Goal: Transaction & Acquisition: Obtain resource

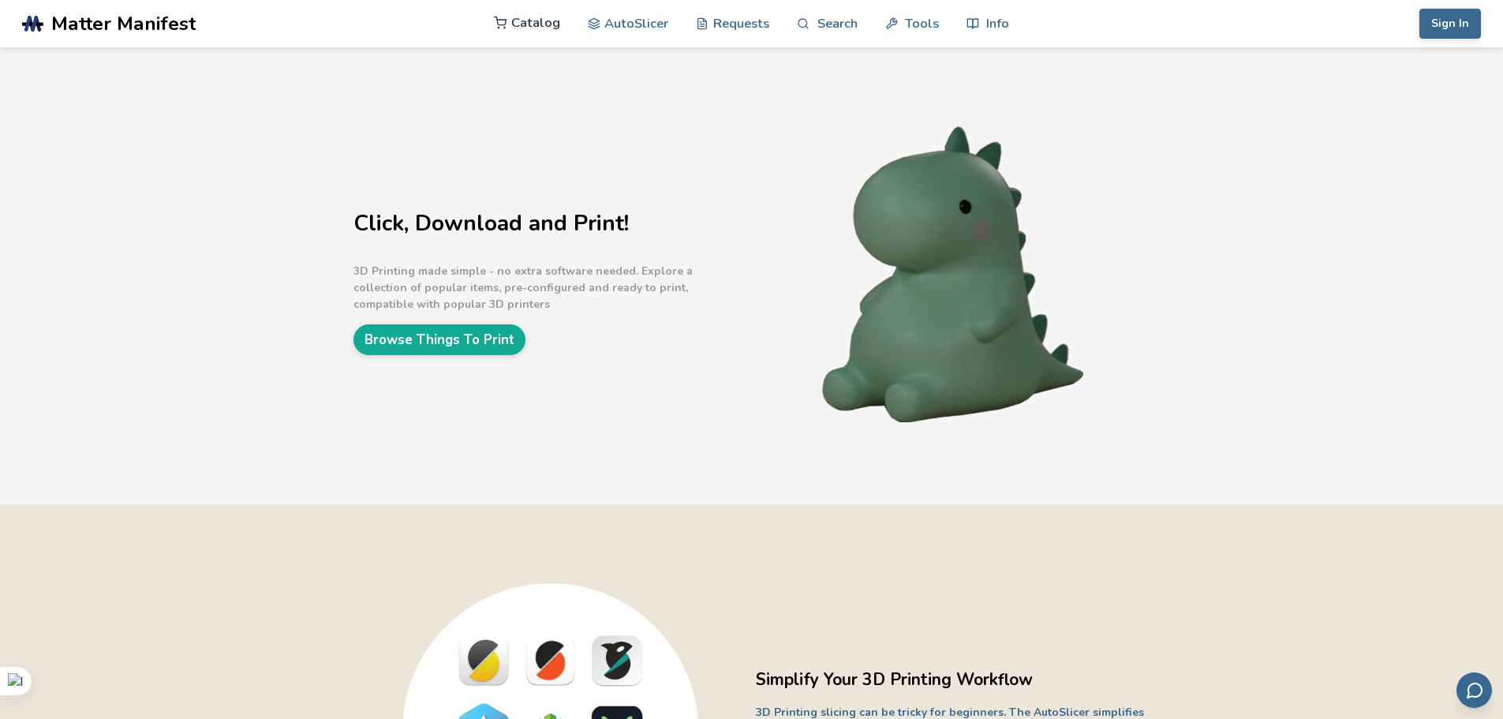
click at [539, 21] on link "Catalog" at bounding box center [527, 22] width 66 height 47
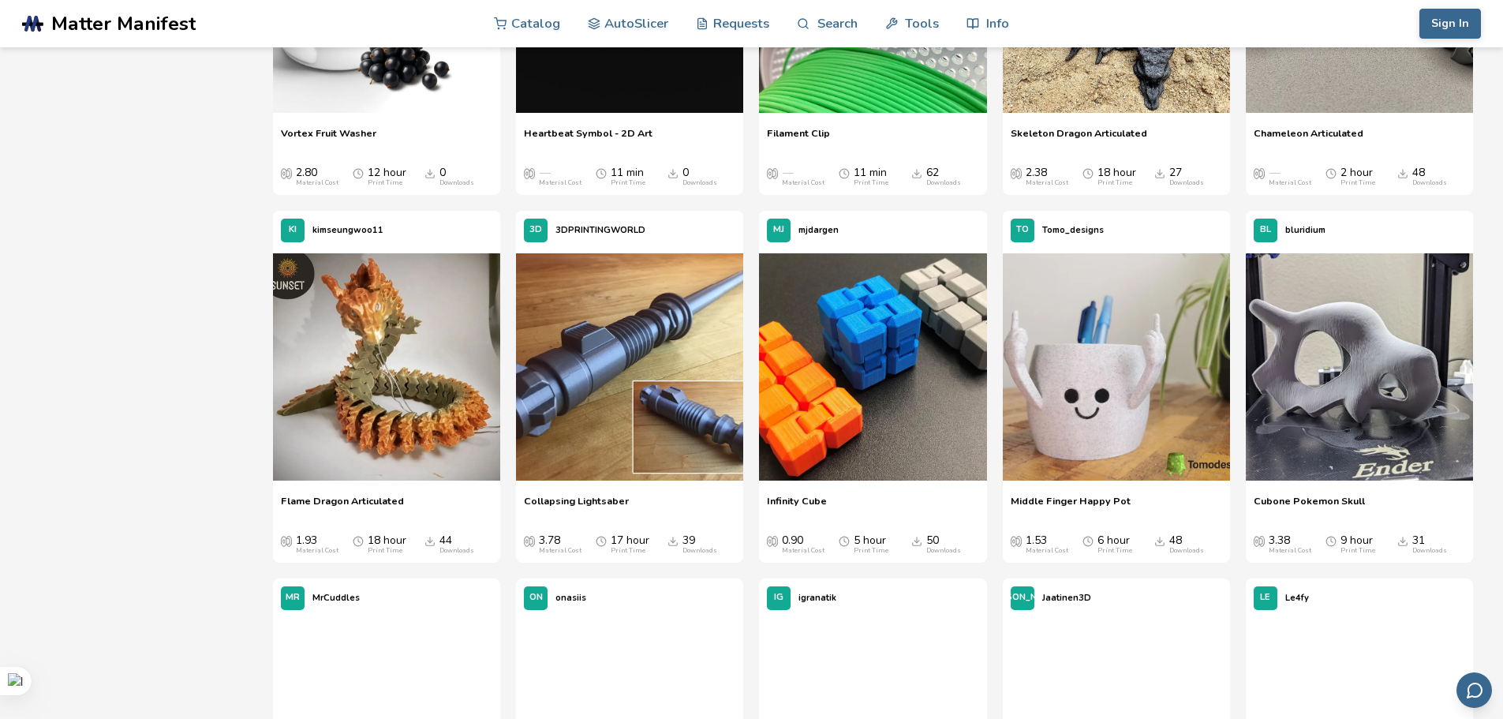
scroll to position [789, 0]
click at [1135, 390] on img at bounding box center [1116, 366] width 227 height 227
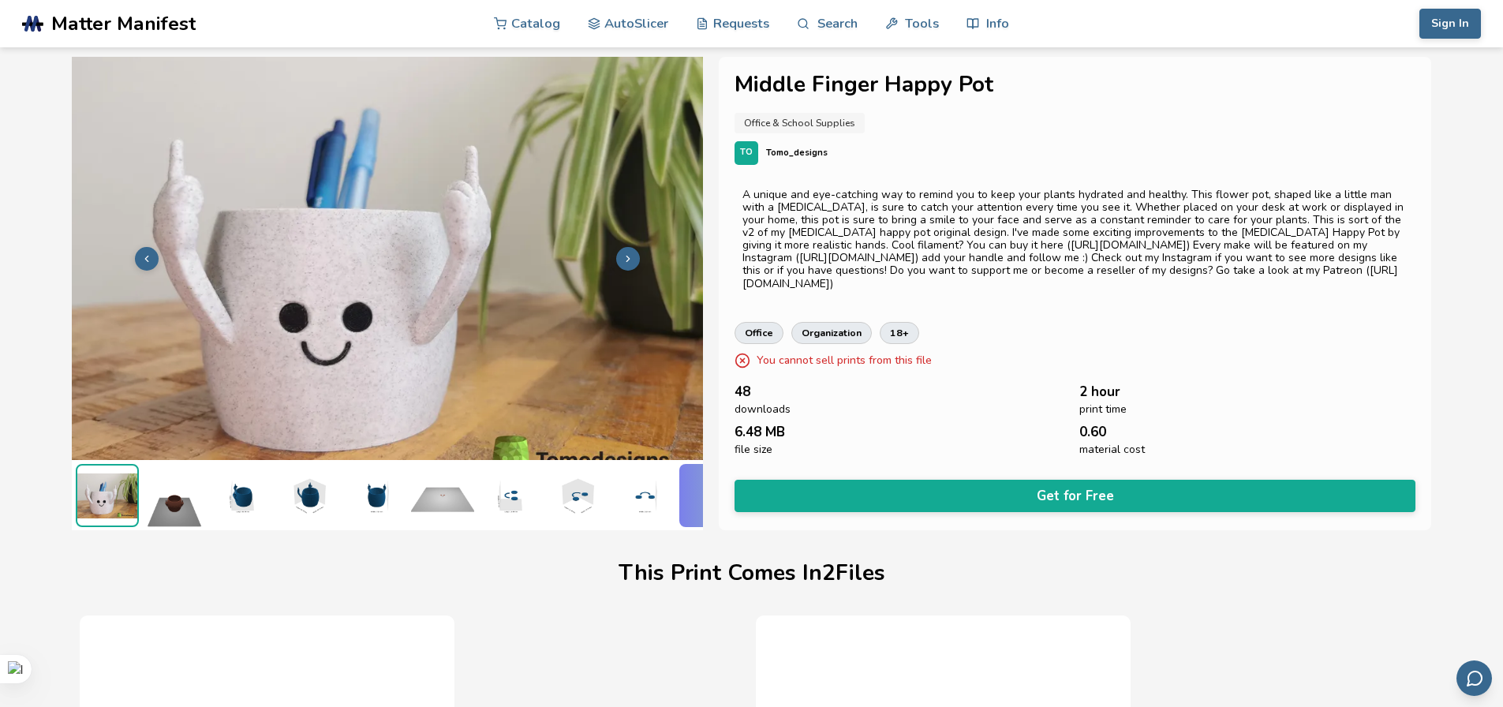
scroll to position [0, 6]
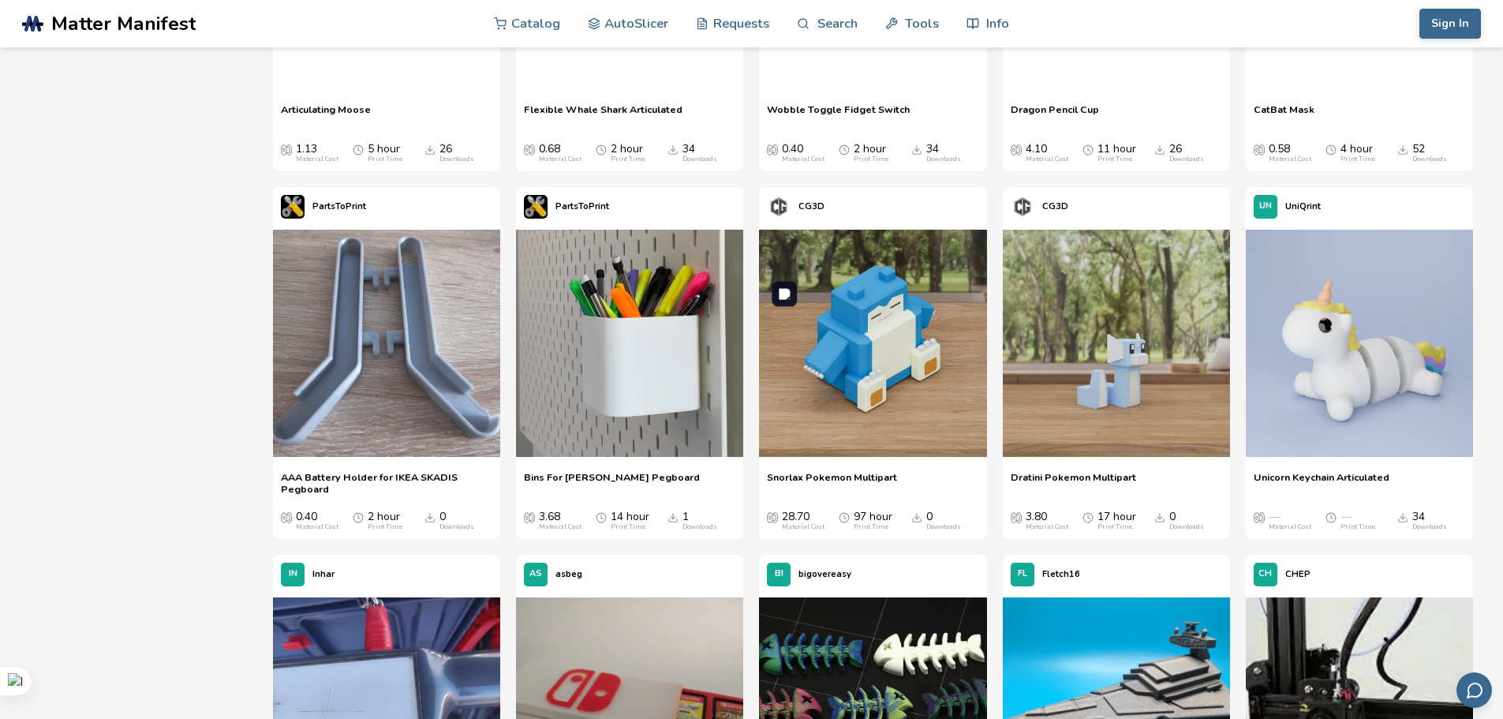
scroll to position [1967, 0]
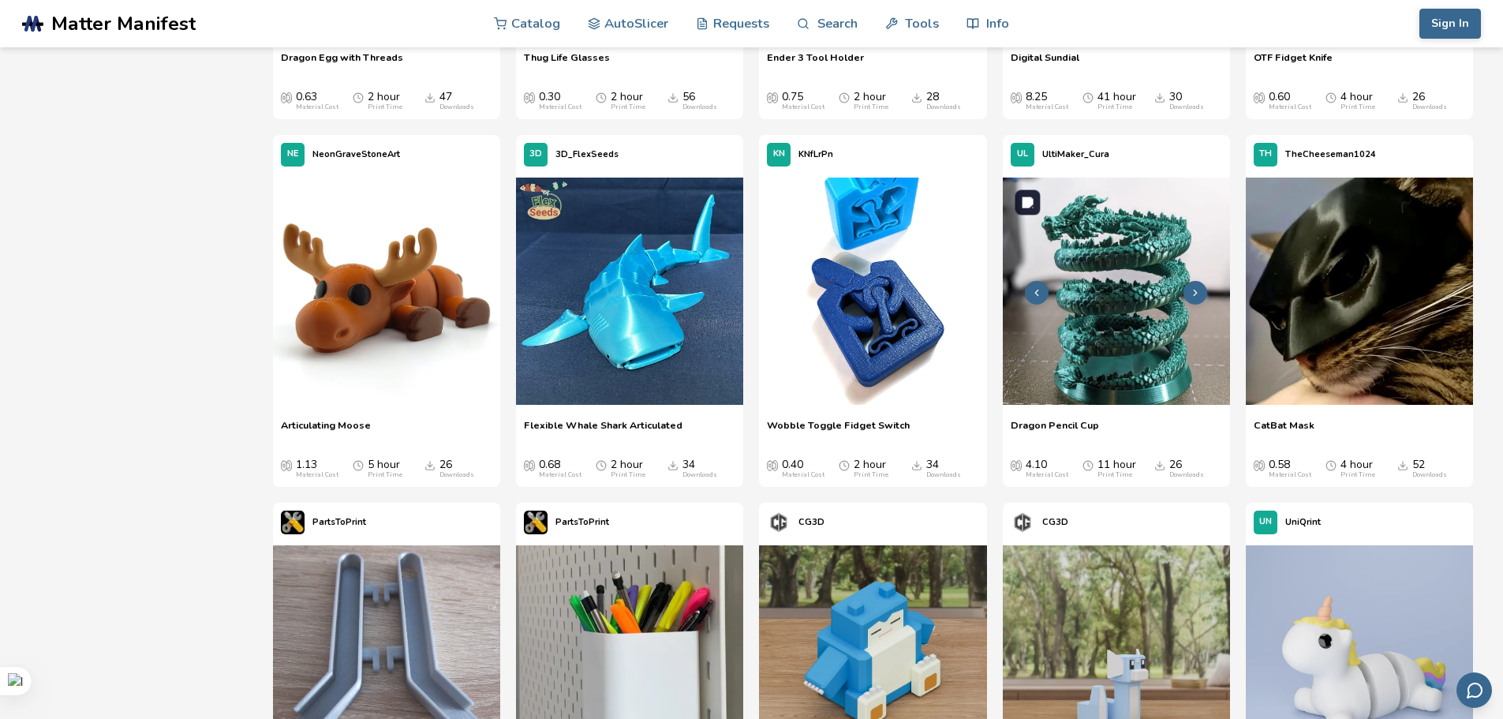
click at [1135, 327] on img at bounding box center [1116, 291] width 227 height 227
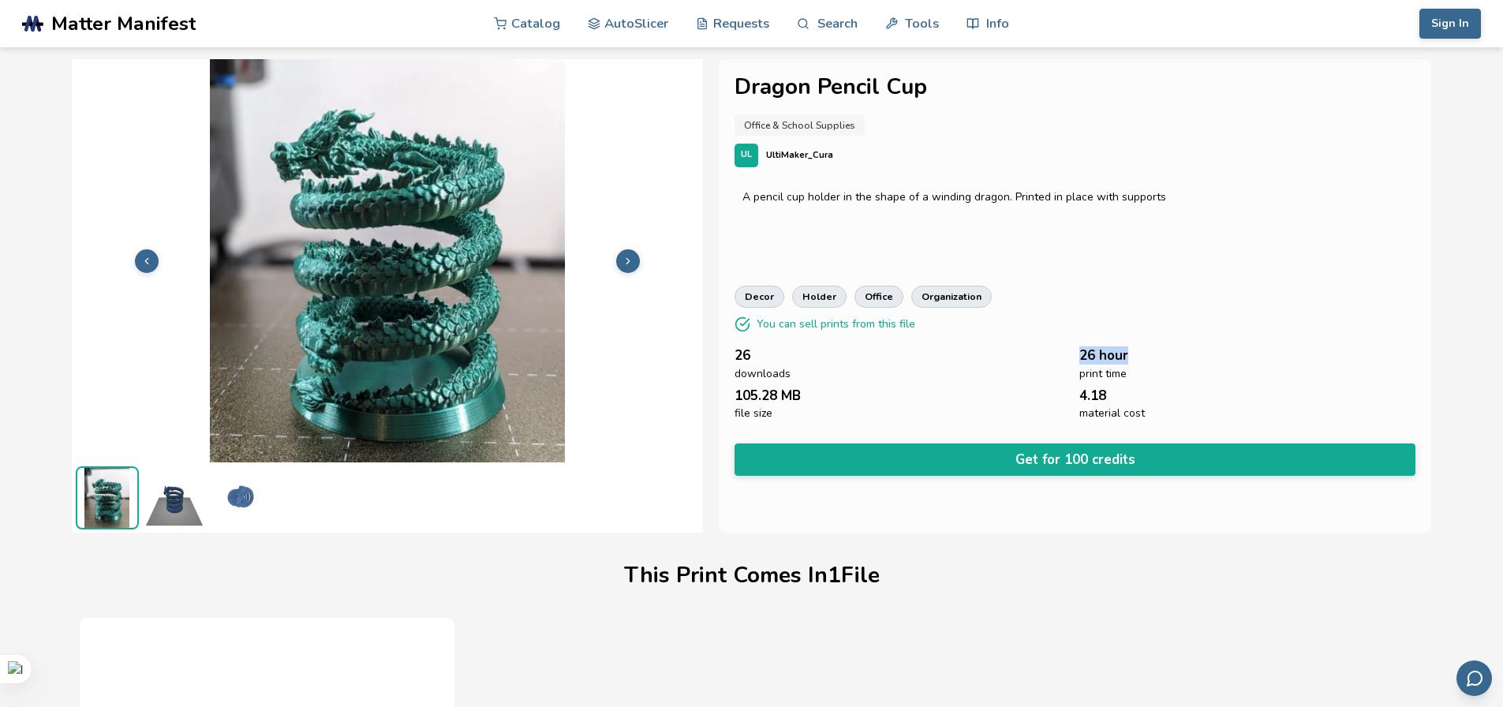
drag, startPoint x: 1141, startPoint y: 355, endPoint x: 1068, endPoint y: 355, distance: 73.4
click at [1068, 355] on div "26 downloads 26 hour print time 105.28 MB file size 4.18 material cost" at bounding box center [1076, 384] width 682 height 72
click at [966, 367] on div "26 downloads" at bounding box center [903, 364] width 337 height 32
click at [533, 22] on link "Catalog" at bounding box center [527, 22] width 66 height 47
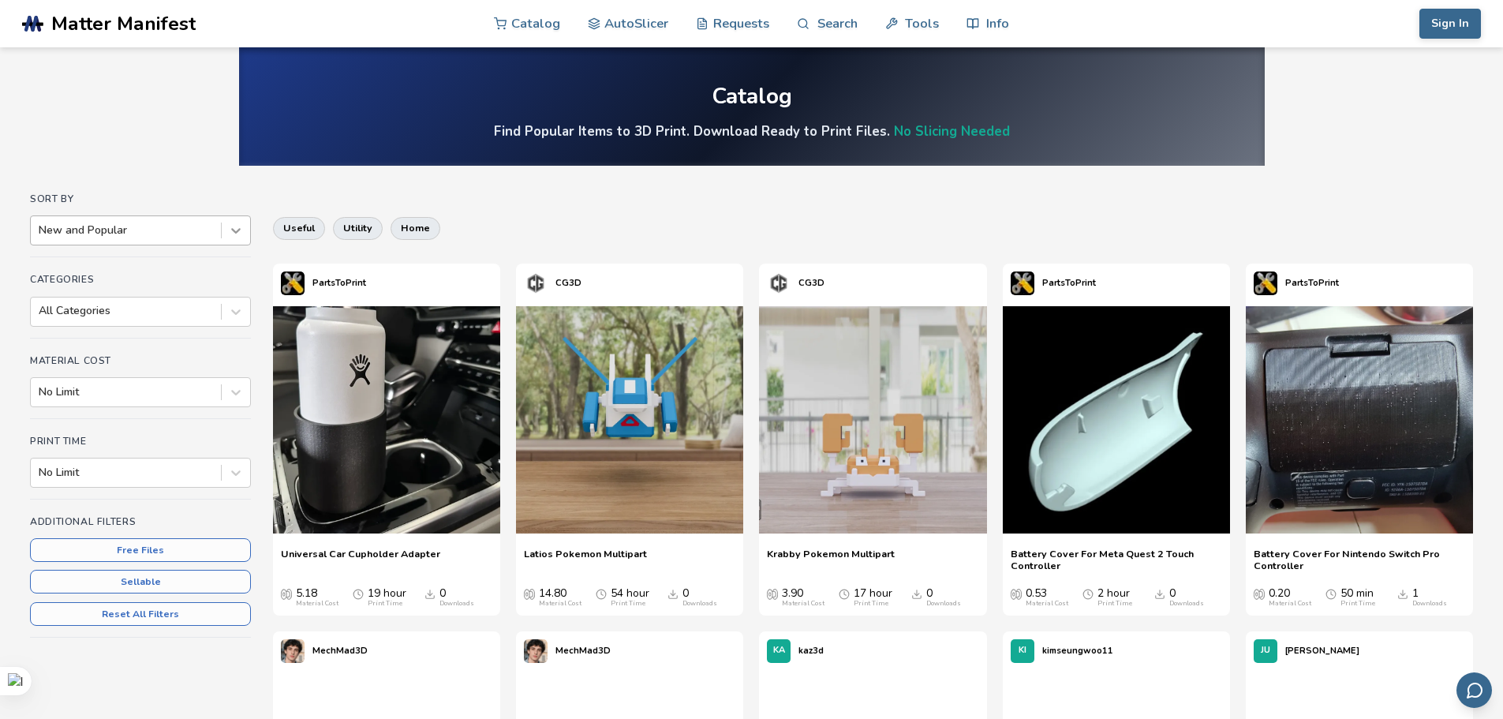
click at [233, 234] on icon at bounding box center [236, 231] width 16 height 16
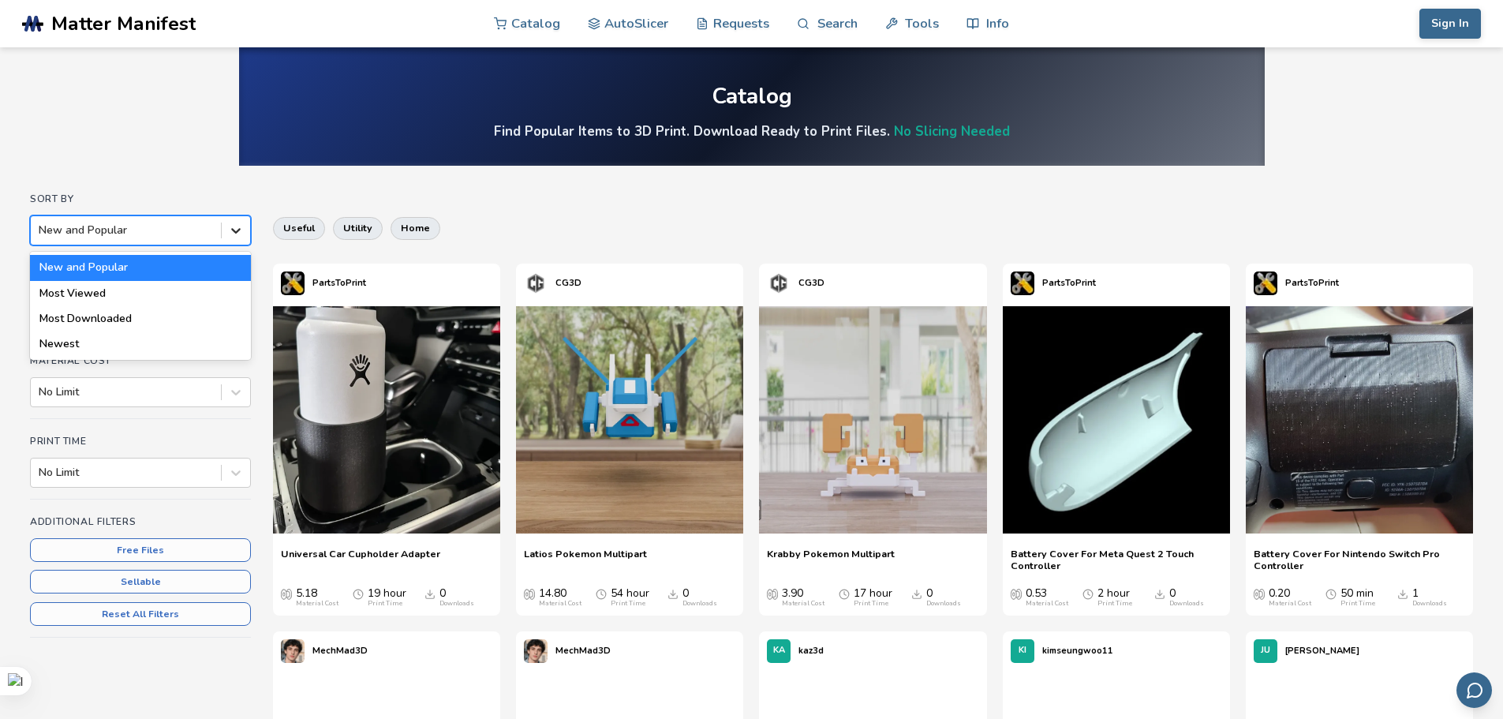
click at [233, 234] on icon at bounding box center [236, 231] width 16 height 16
click at [227, 317] on div at bounding box center [236, 311] width 28 height 28
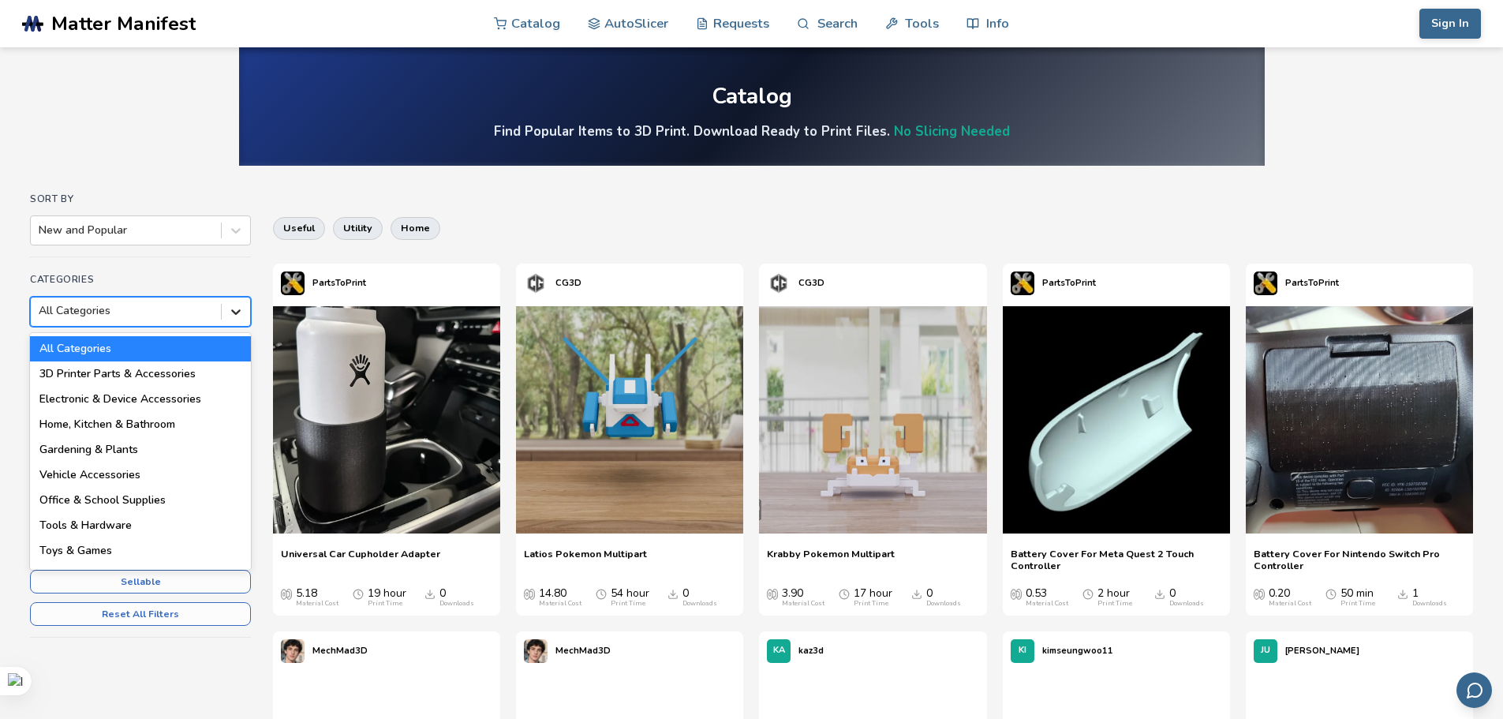
click at [230, 312] on icon at bounding box center [236, 312] width 16 height 16
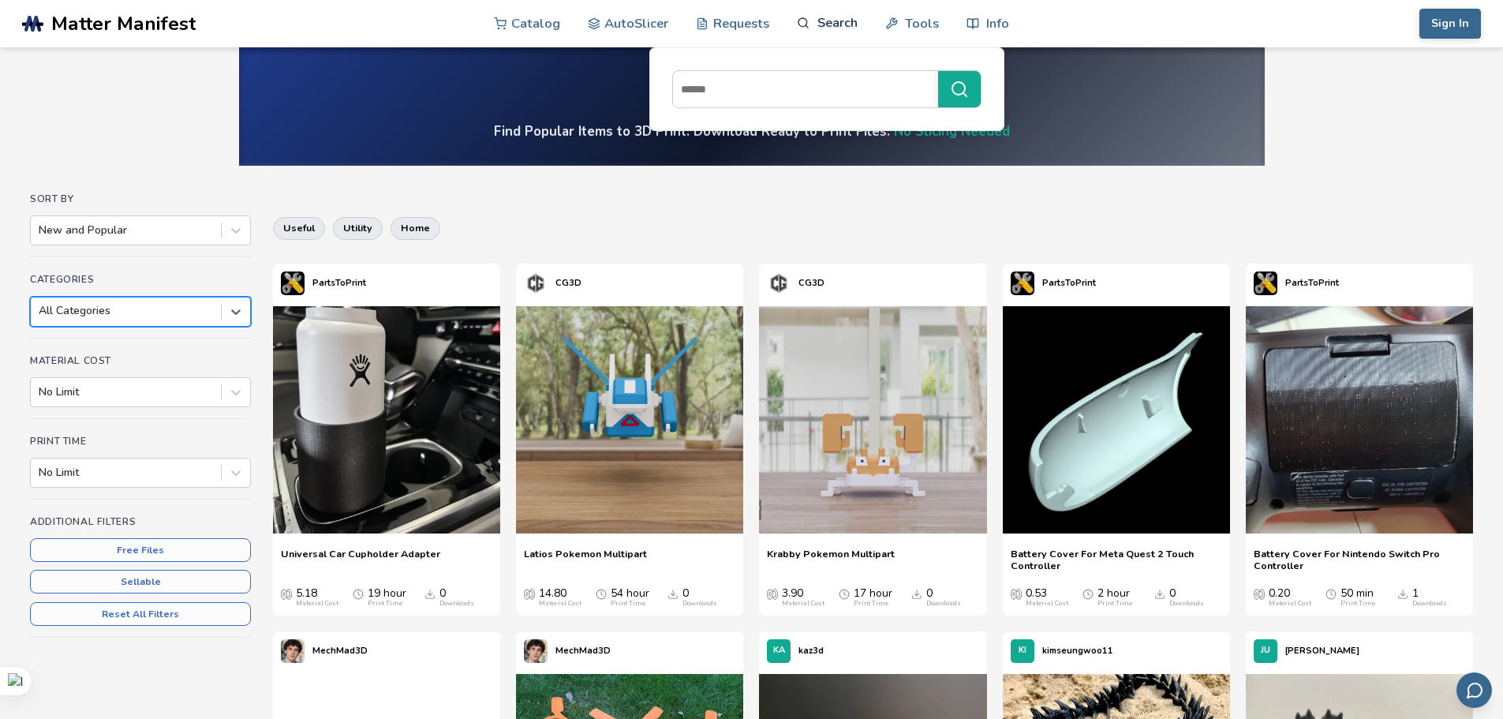
click at [836, 25] on link "Search" at bounding box center [827, 22] width 60 height 47
click at [842, 26] on link "Search" at bounding box center [827, 22] width 60 height 47
click at [836, 32] on link "Search" at bounding box center [827, 22] width 60 height 47
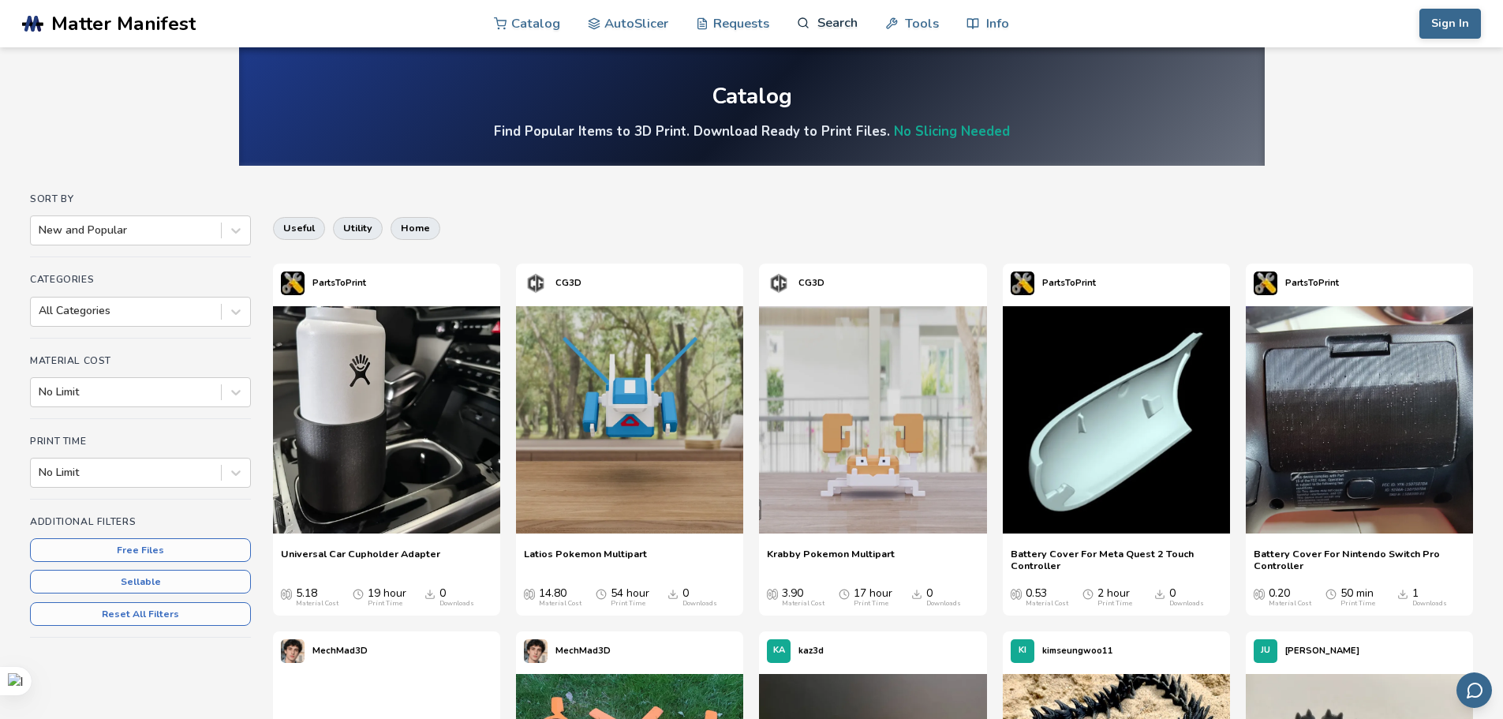
click at [837, 32] on link "Search" at bounding box center [827, 22] width 60 height 47
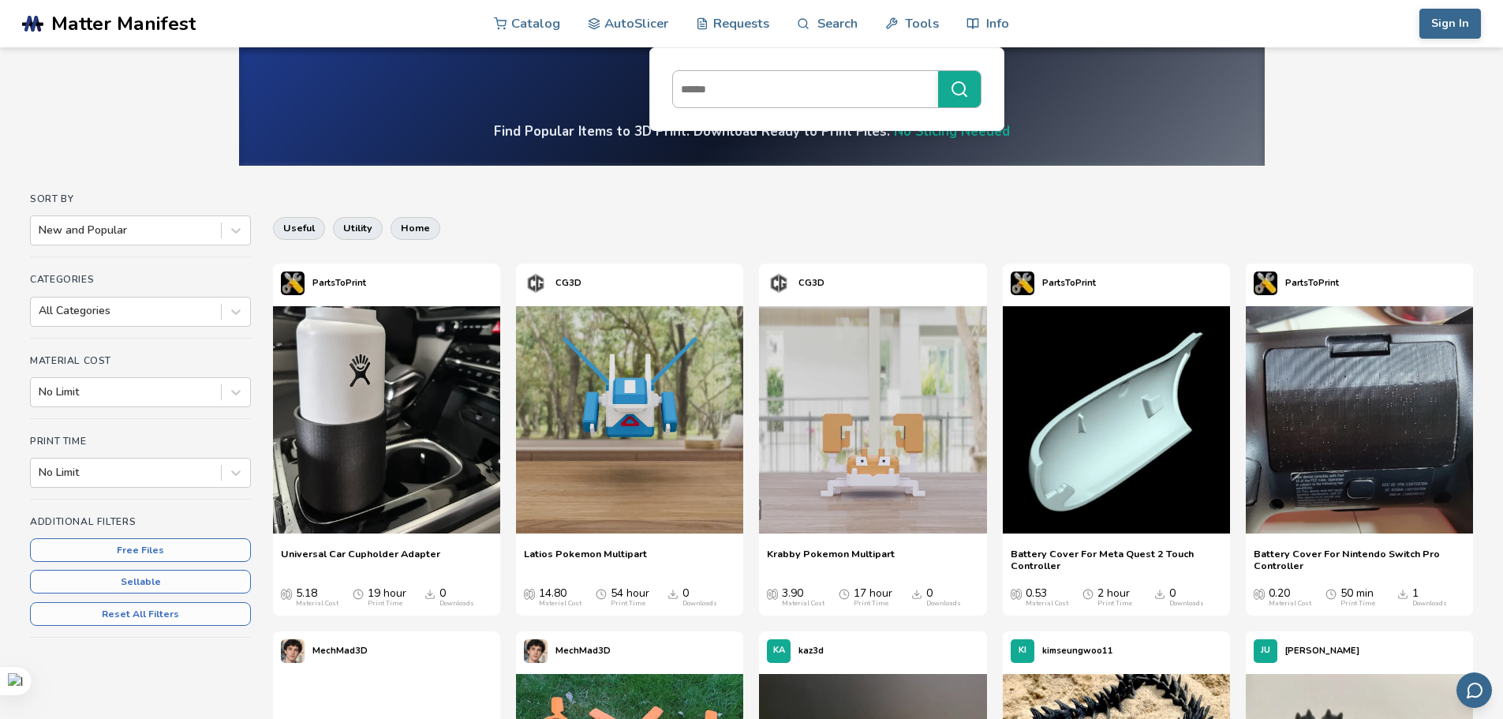
click at [818, 102] on input at bounding box center [801, 89] width 257 height 28
type input "***"
click at [938, 71] on button "***" at bounding box center [959, 89] width 43 height 36
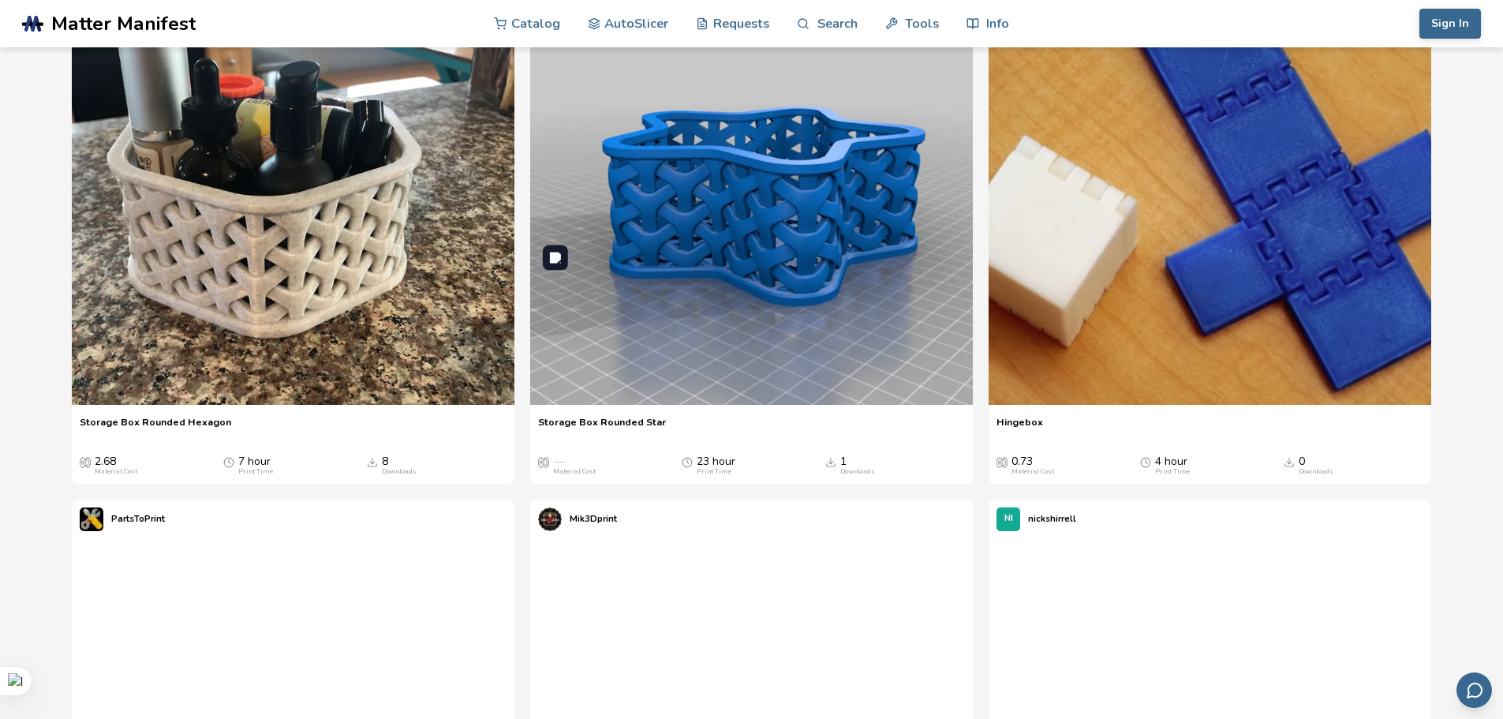
scroll to position [1815, 0]
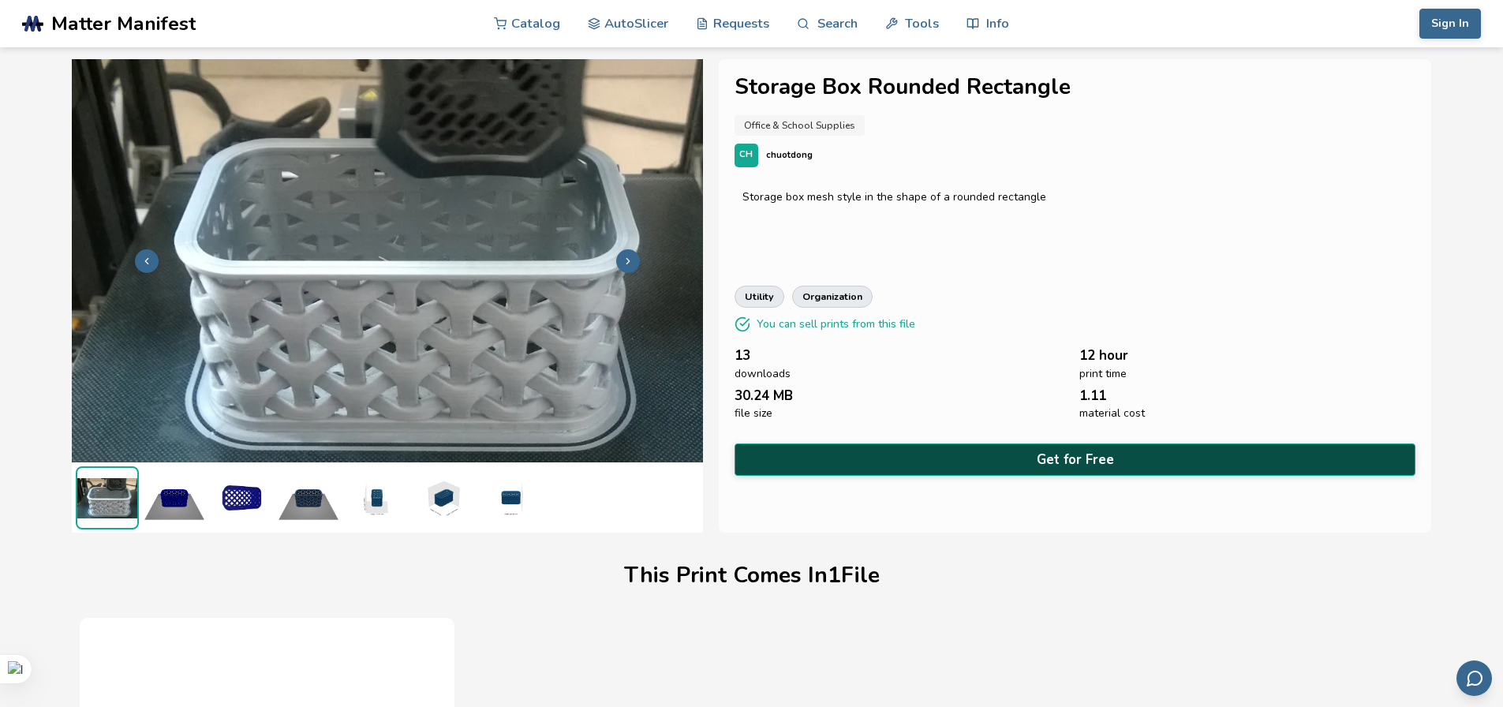
click at [1068, 455] on button "Get for Free" at bounding box center [1076, 459] width 682 height 32
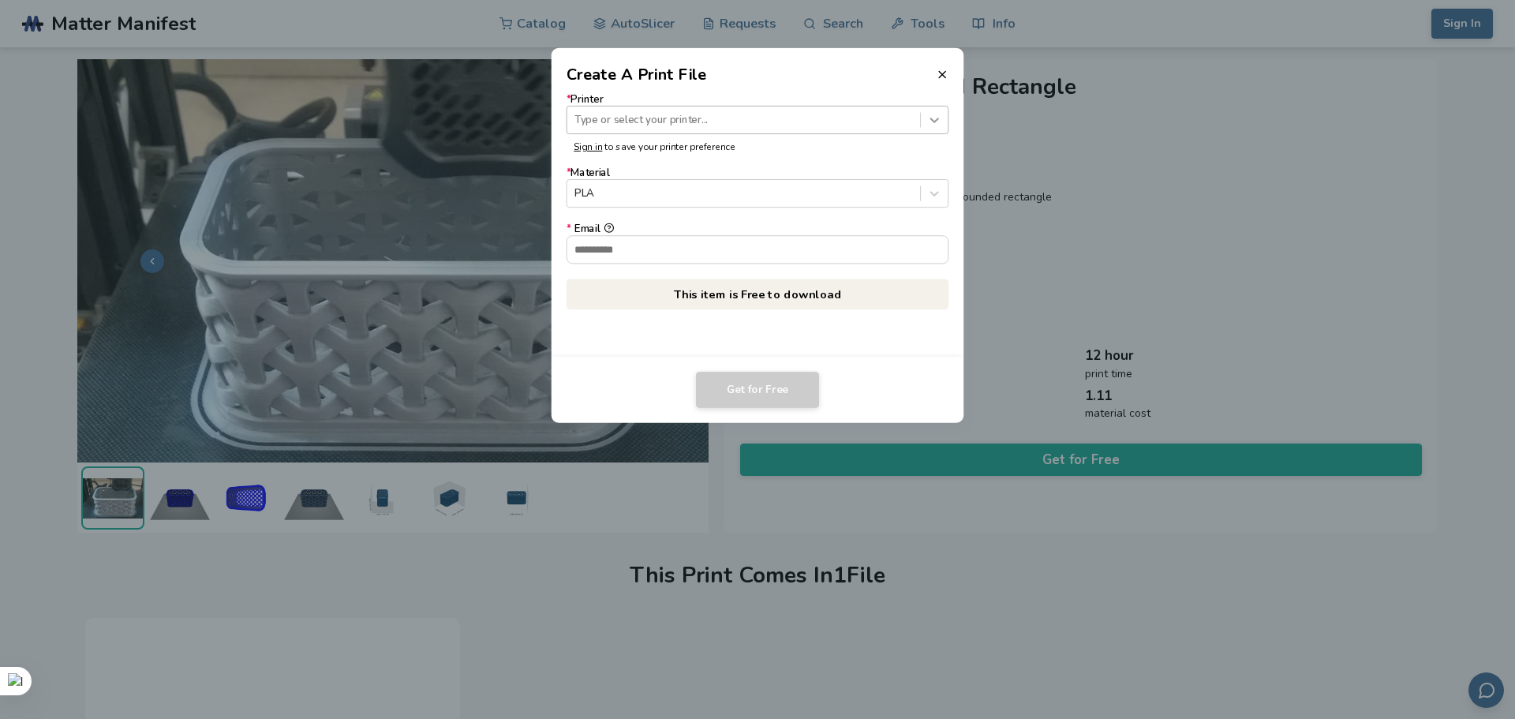
click at [937, 121] on icon at bounding box center [934, 120] width 9 height 5
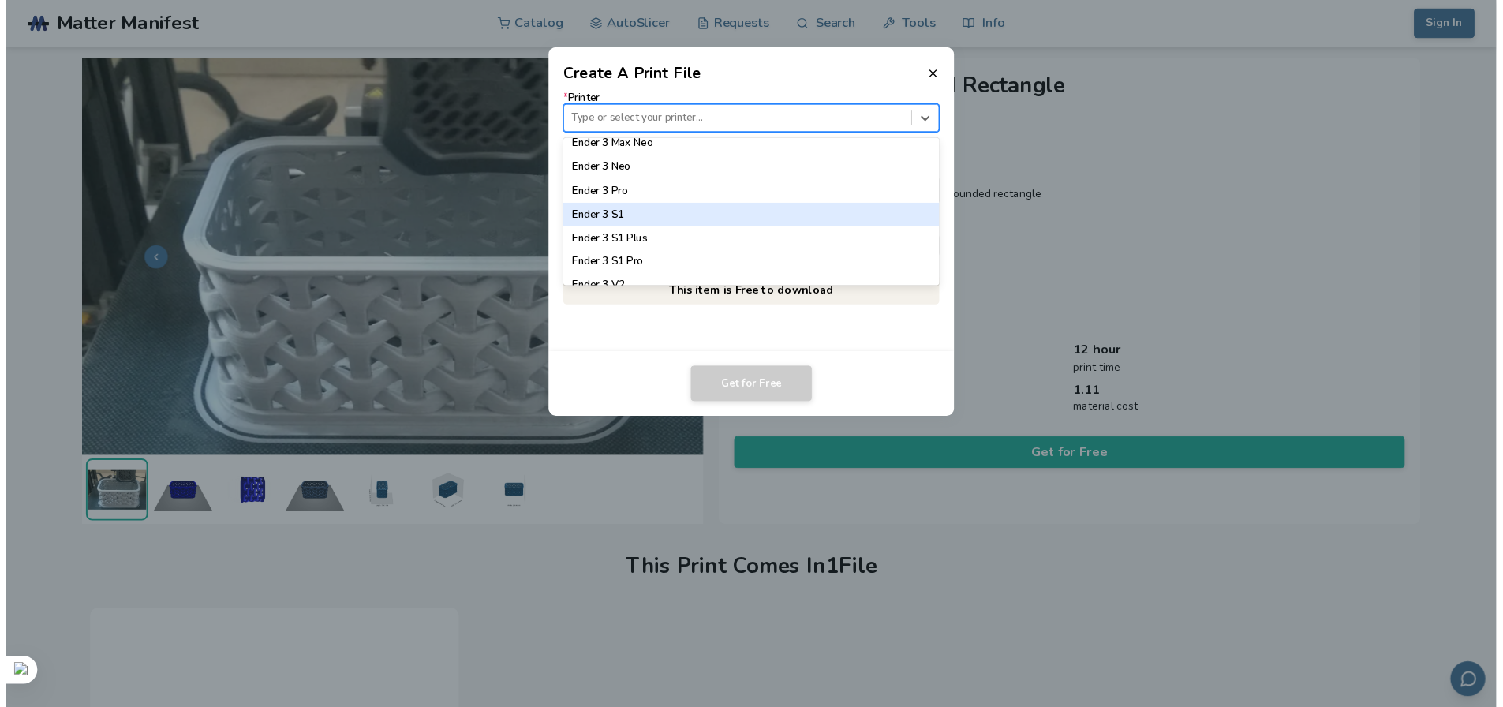
scroll to position [868, 0]
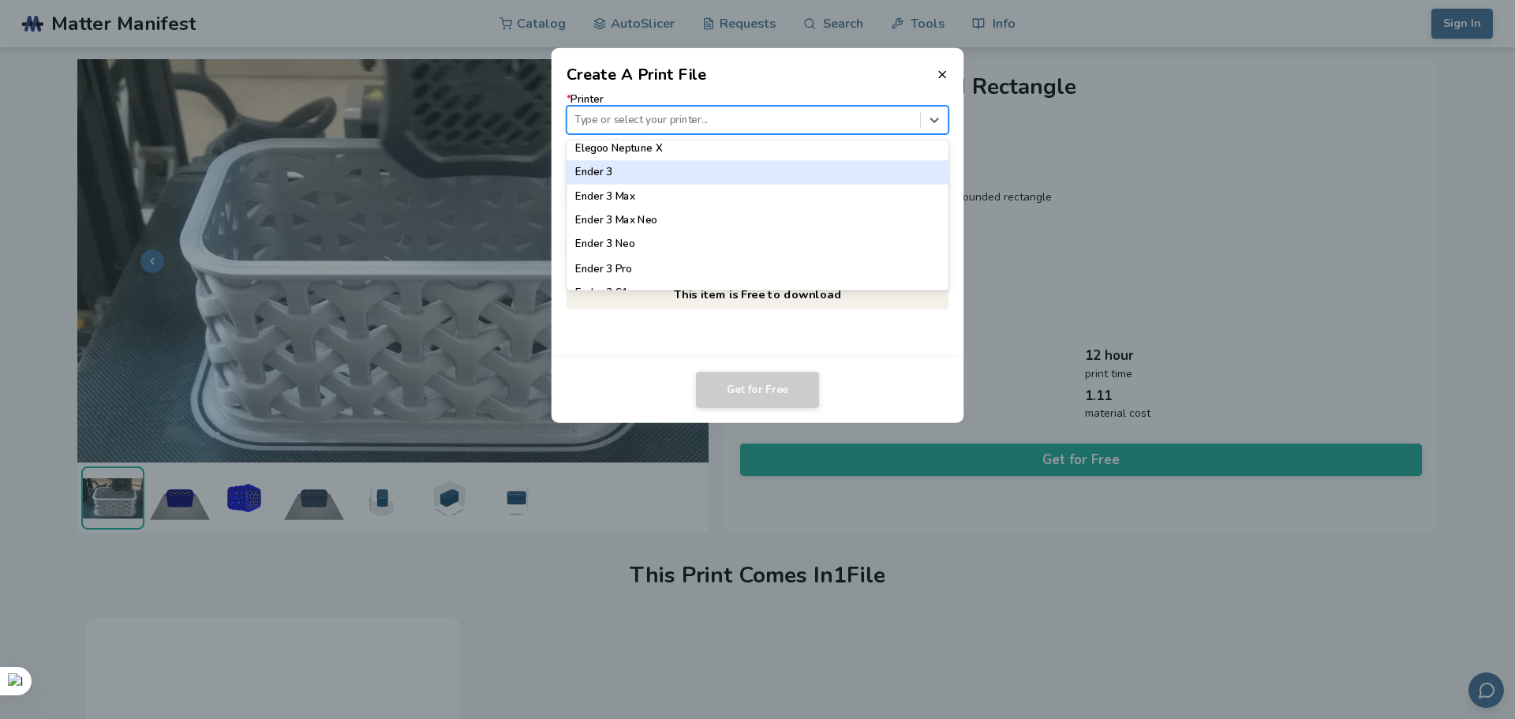
click at [679, 177] on div "Ender 3" at bounding box center [758, 172] width 383 height 24
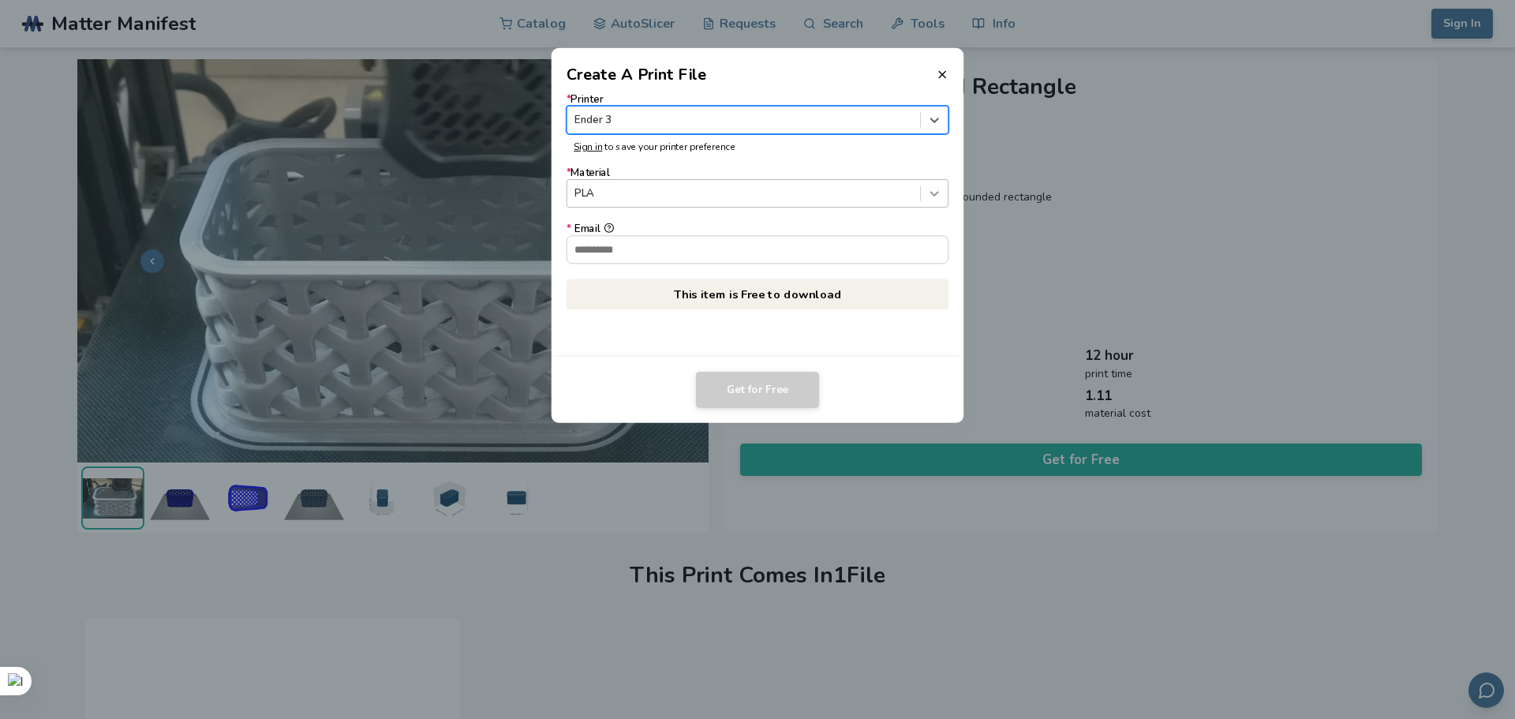
click at [938, 194] on icon at bounding box center [934, 193] width 15 height 15
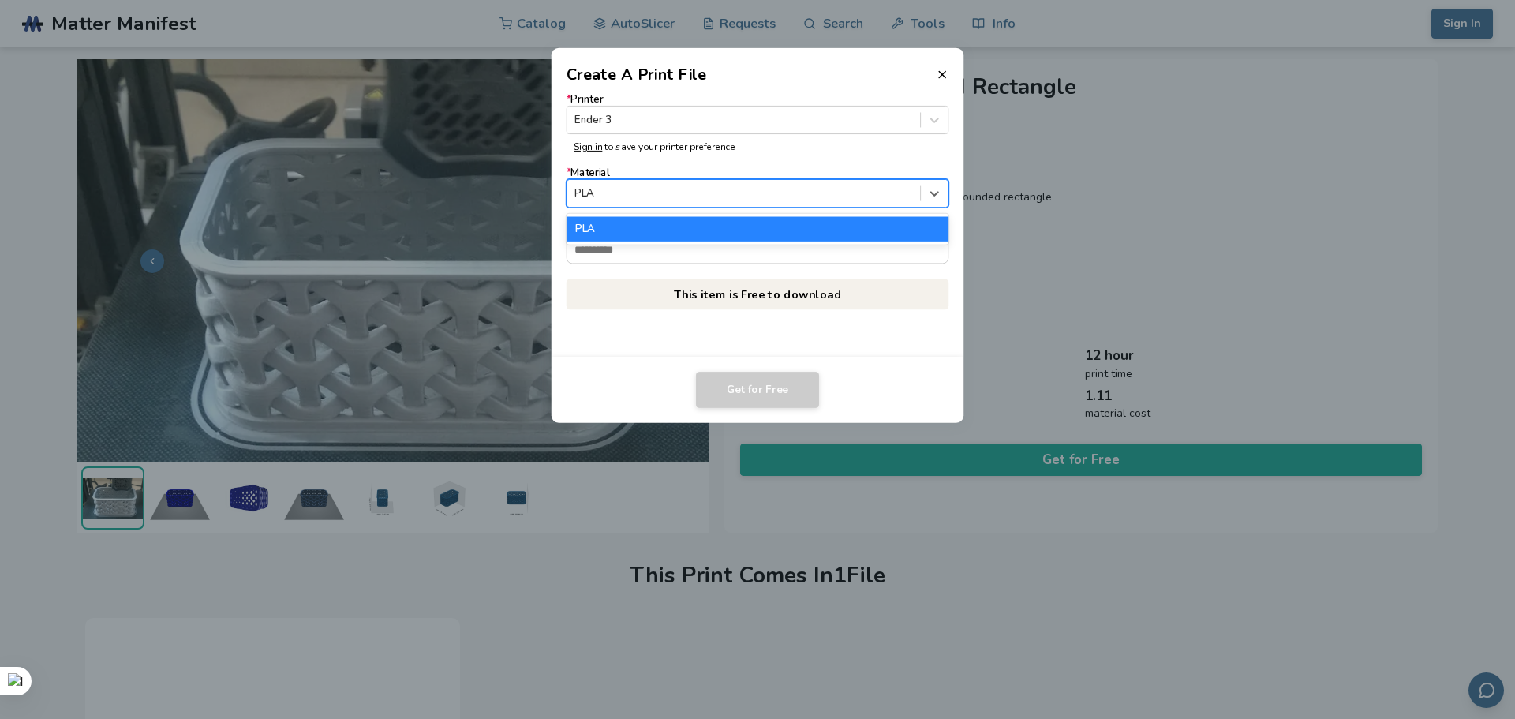
click at [694, 226] on div "PLA" at bounding box center [758, 229] width 383 height 24
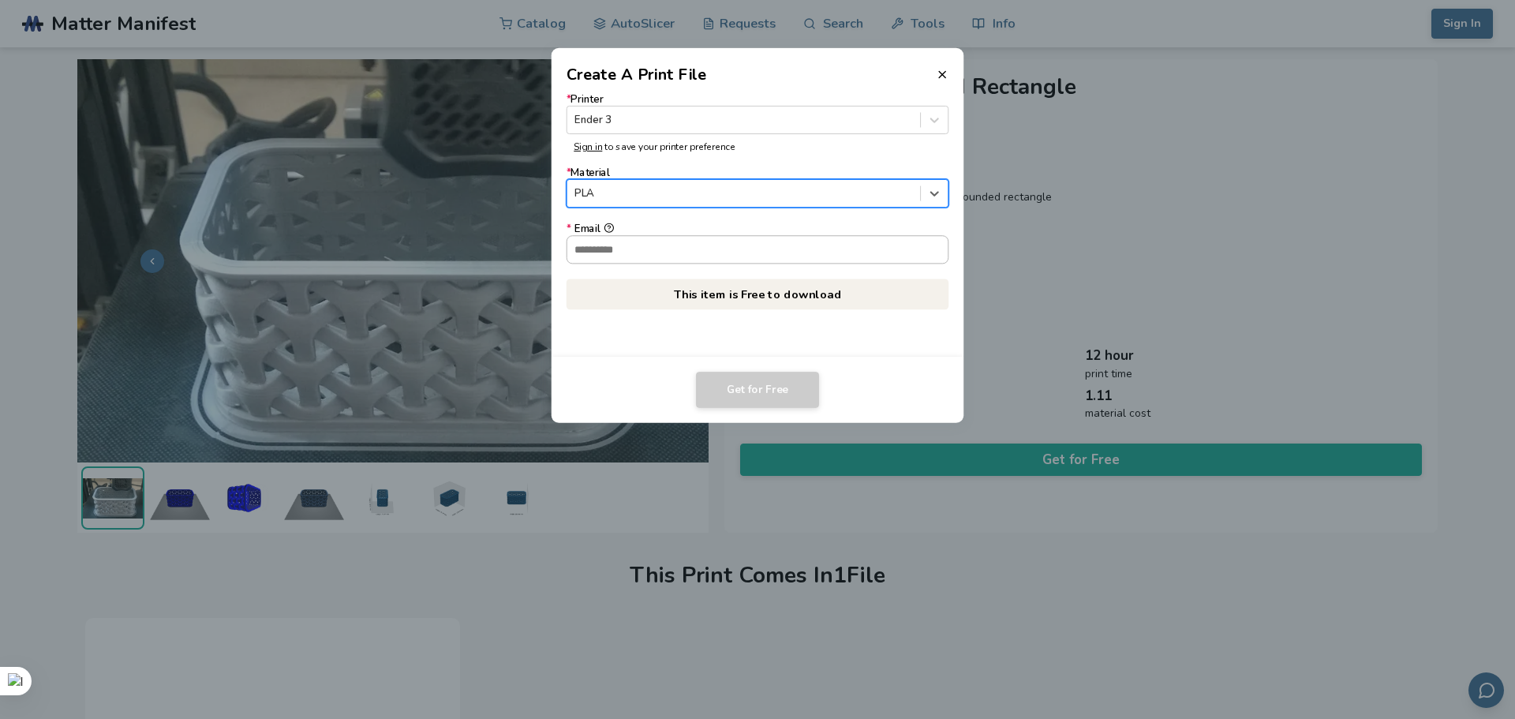
click at [675, 251] on input "* Email" at bounding box center [757, 249] width 381 height 27
type input "**********"
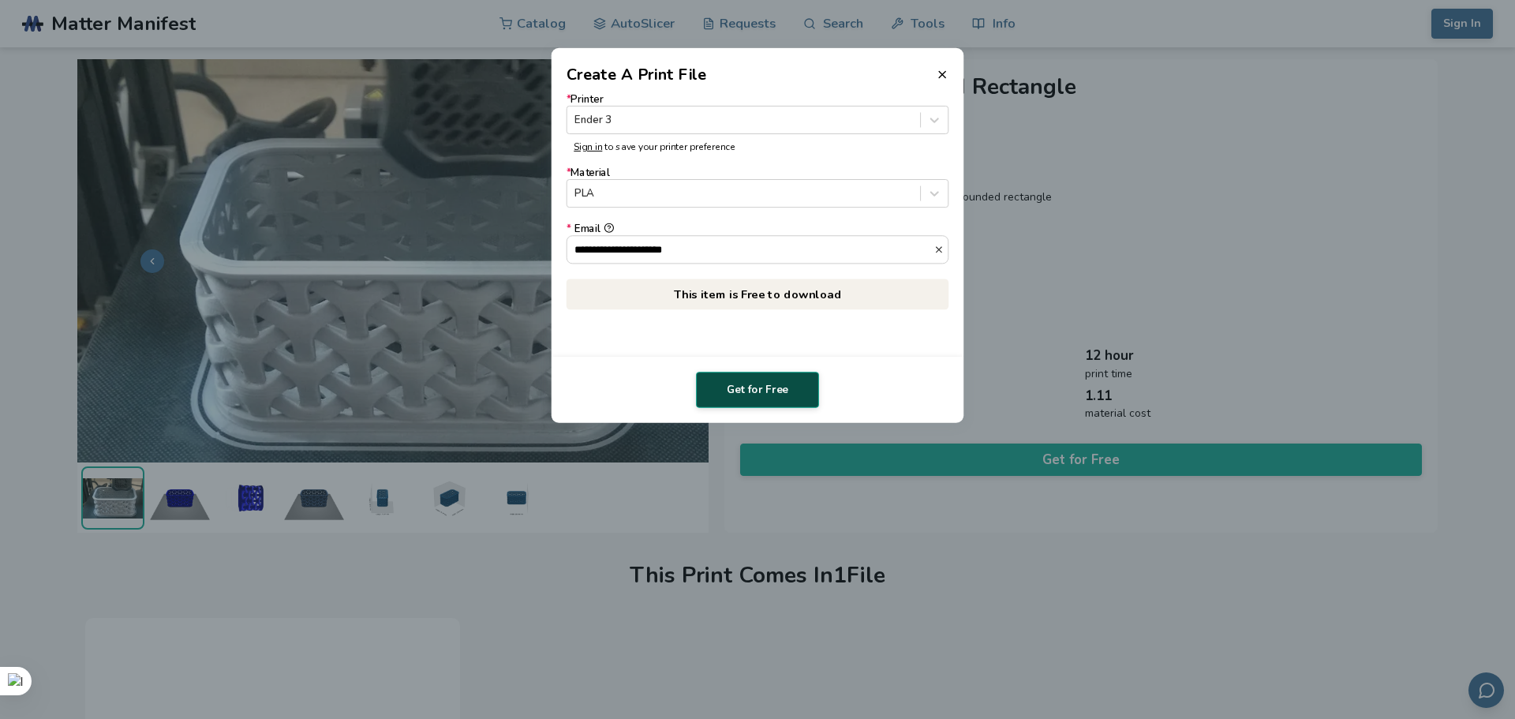
click at [776, 398] on button "Get for Free" at bounding box center [757, 390] width 123 height 36
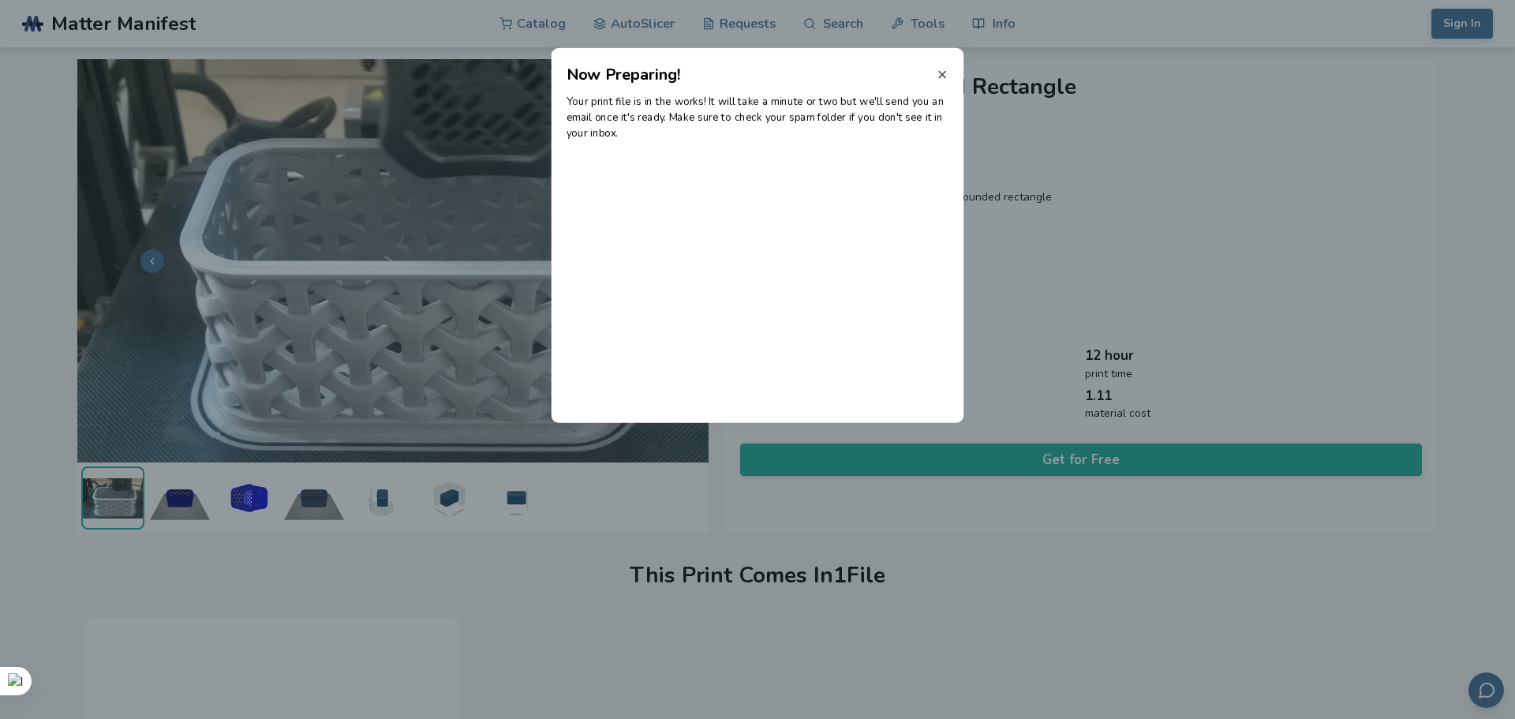
click at [941, 72] on icon at bounding box center [942, 74] width 13 height 13
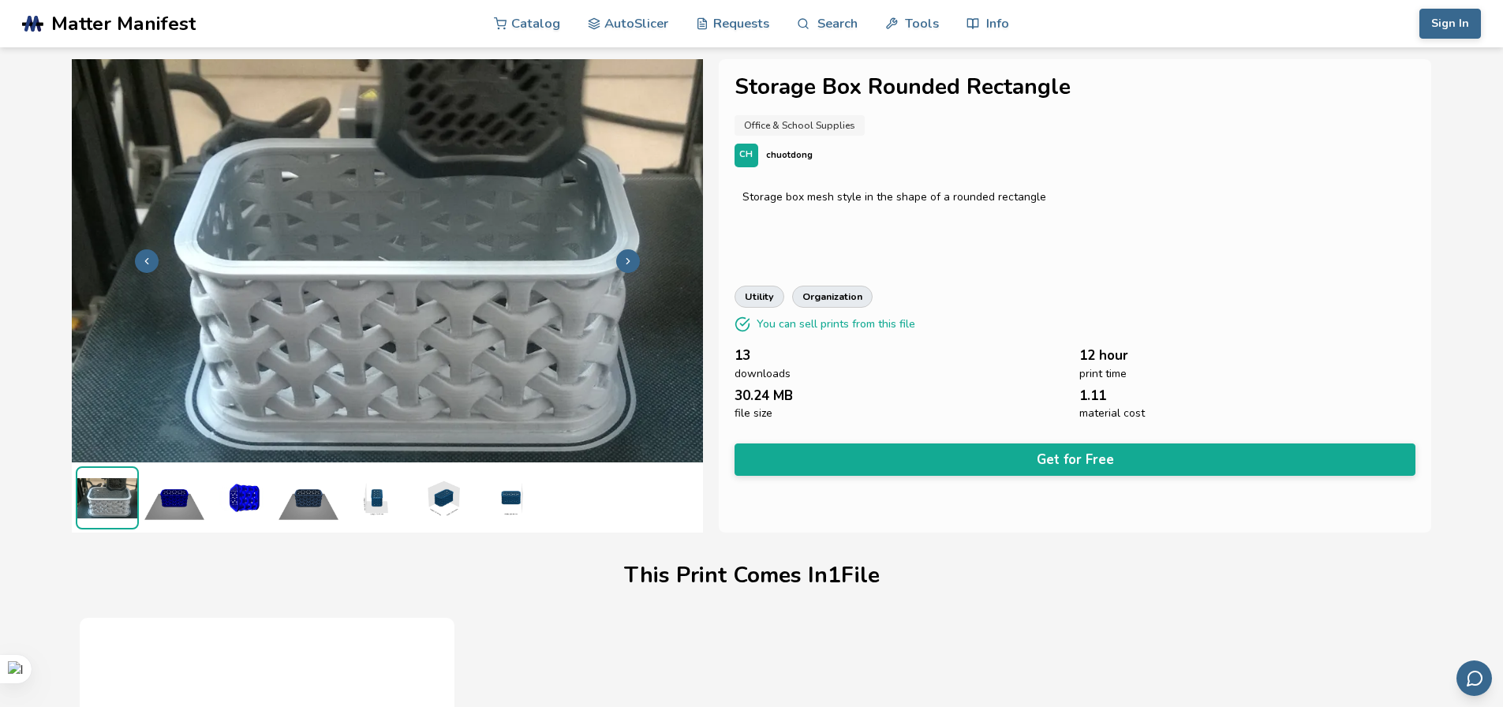
click at [448, 508] on img at bounding box center [442, 497] width 63 height 63
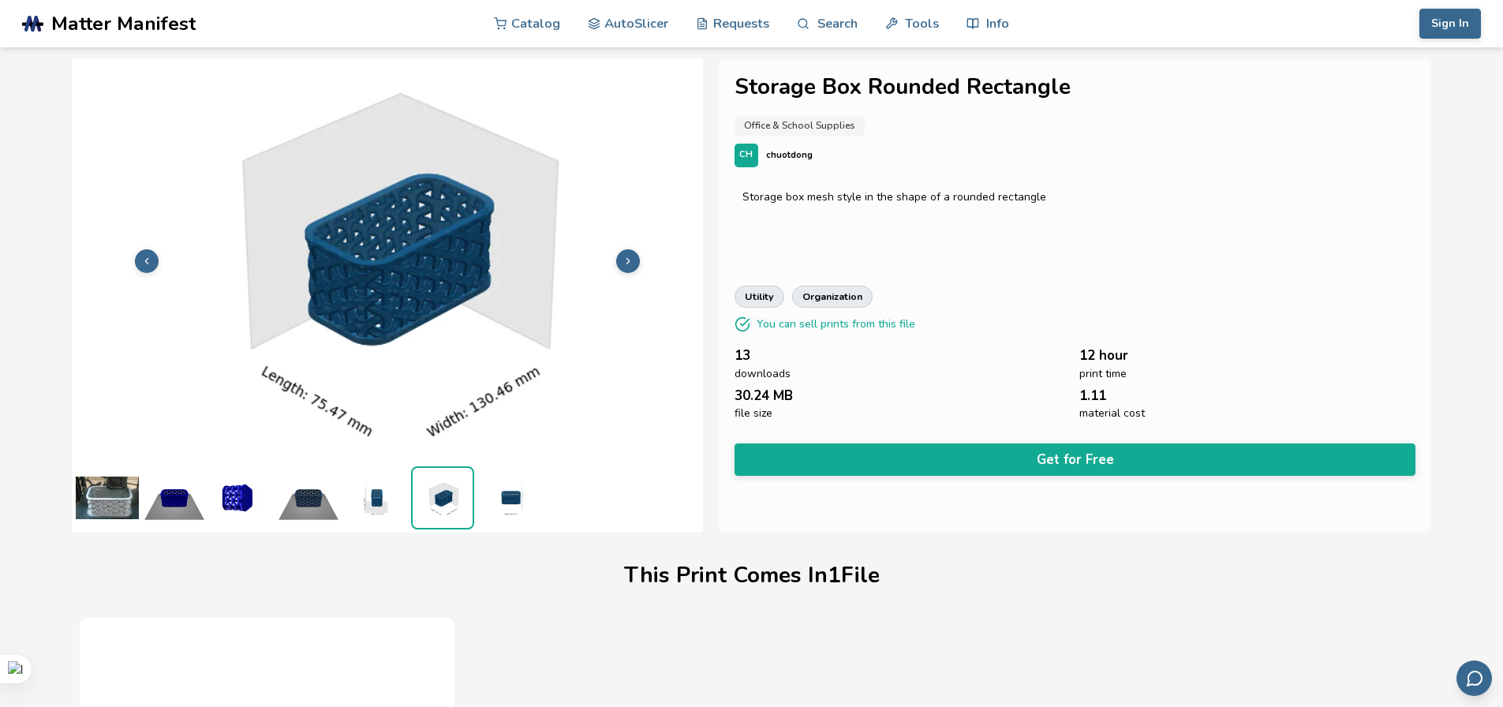
click at [502, 500] on img at bounding box center [509, 497] width 63 height 63
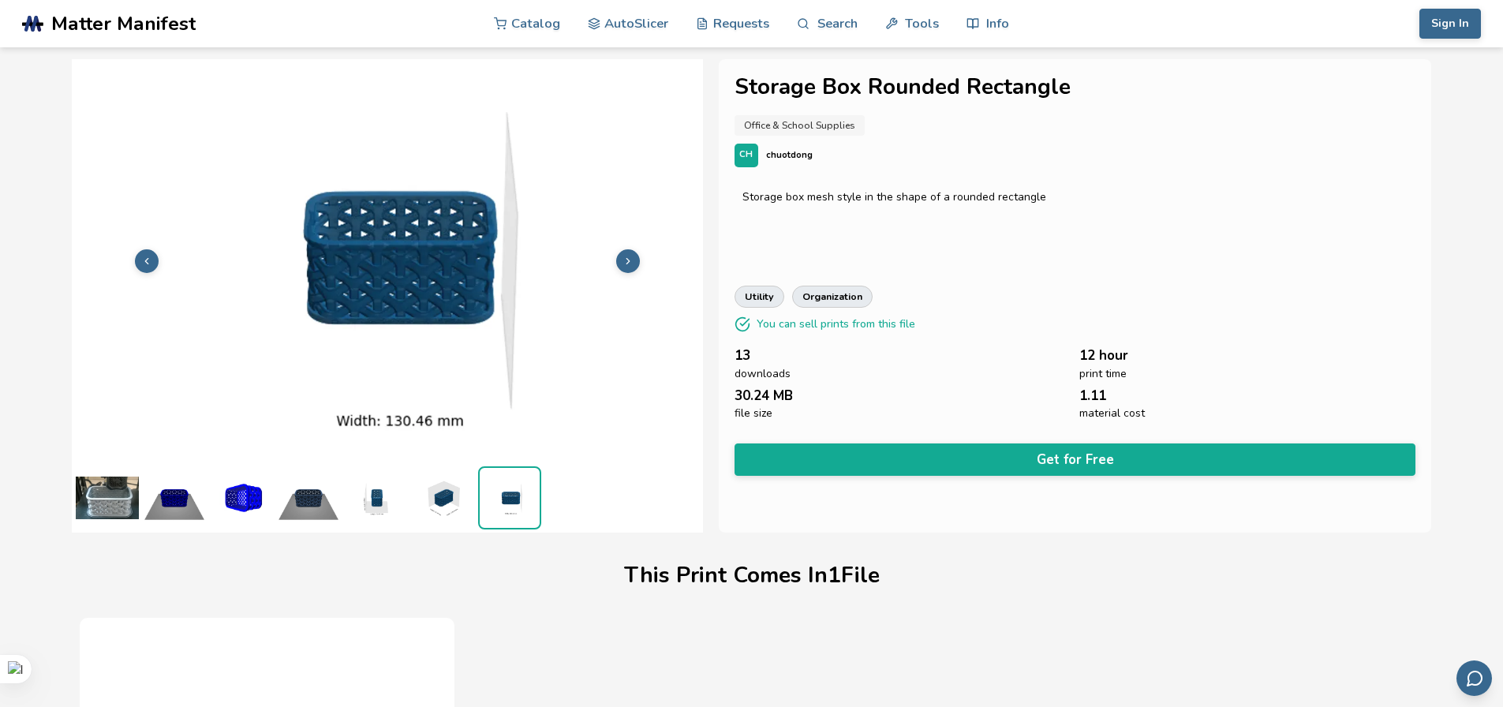
click at [440, 506] on img at bounding box center [442, 497] width 63 height 63
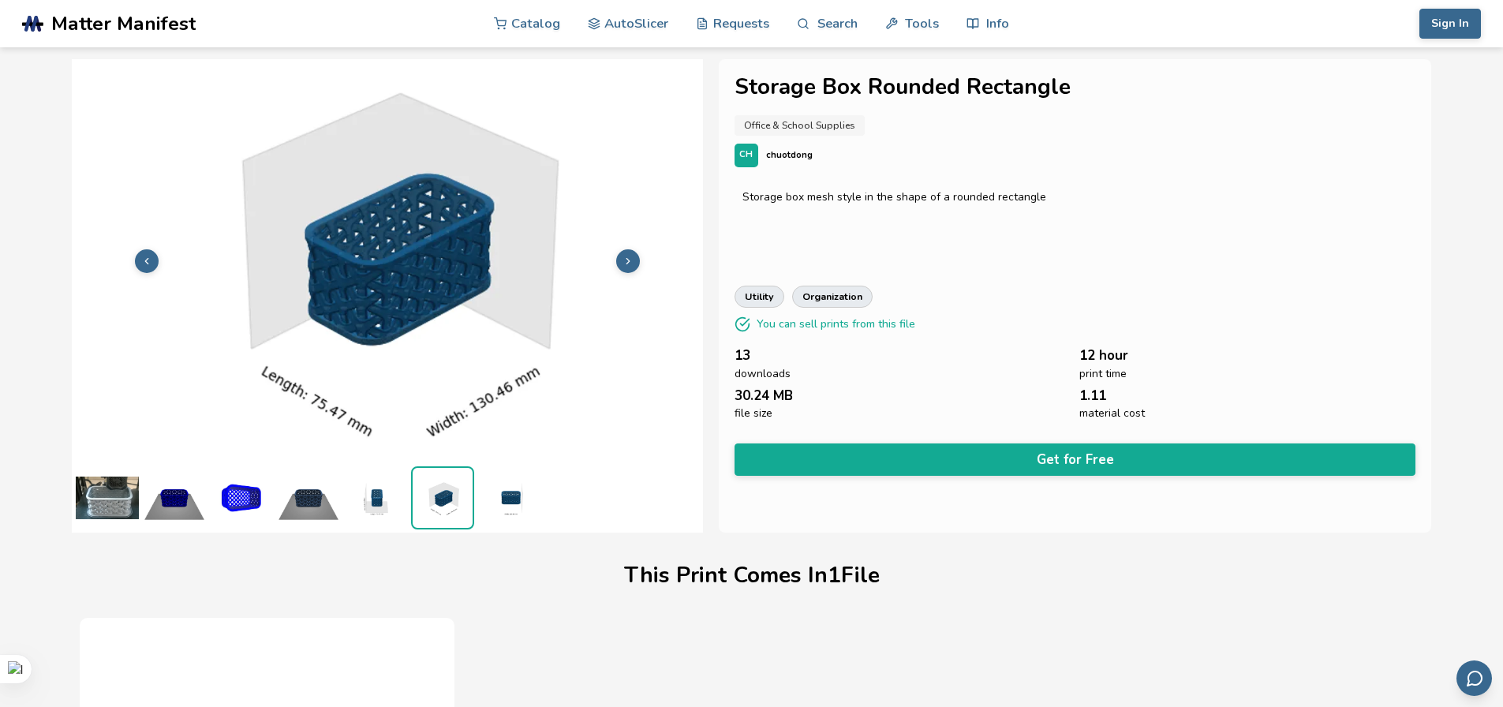
click at [372, 506] on img at bounding box center [375, 497] width 63 height 63
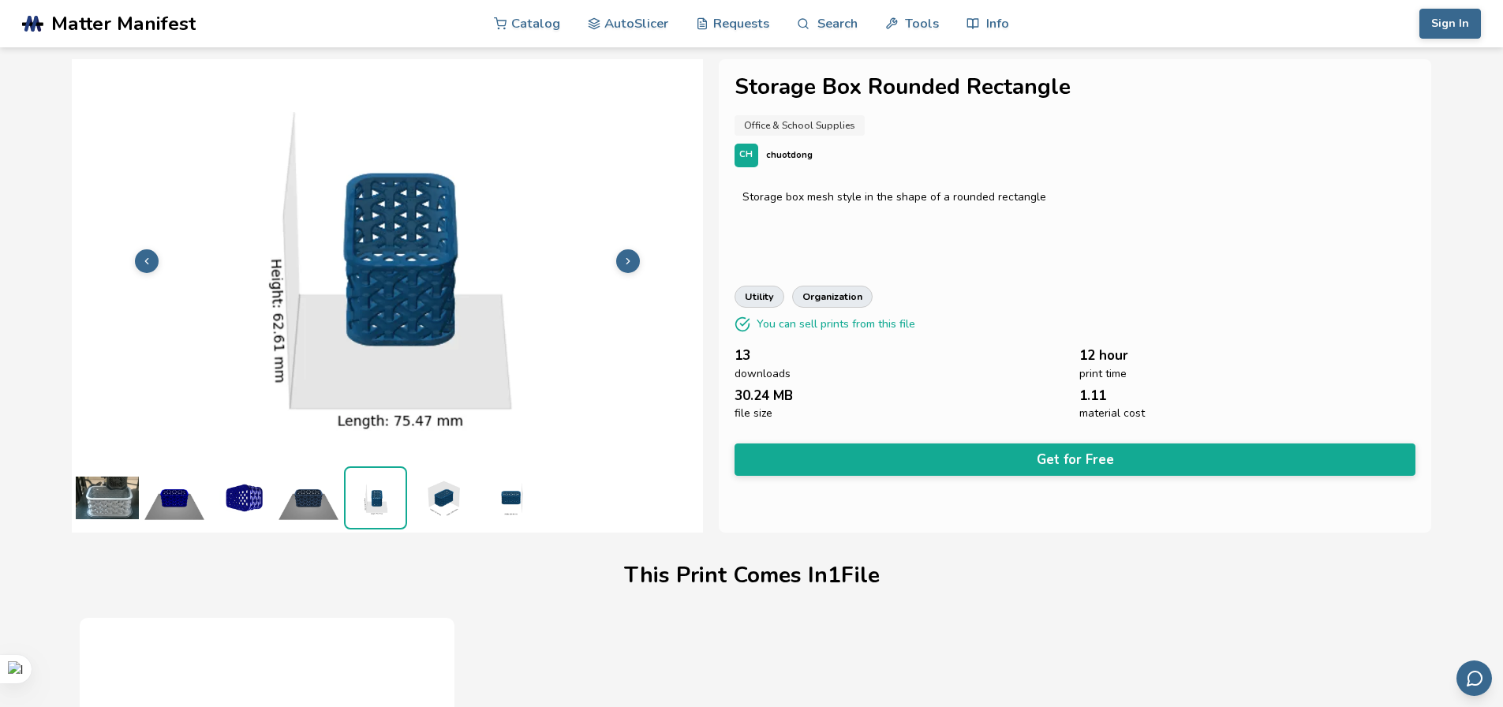
click at [304, 514] on img at bounding box center [308, 497] width 63 height 63
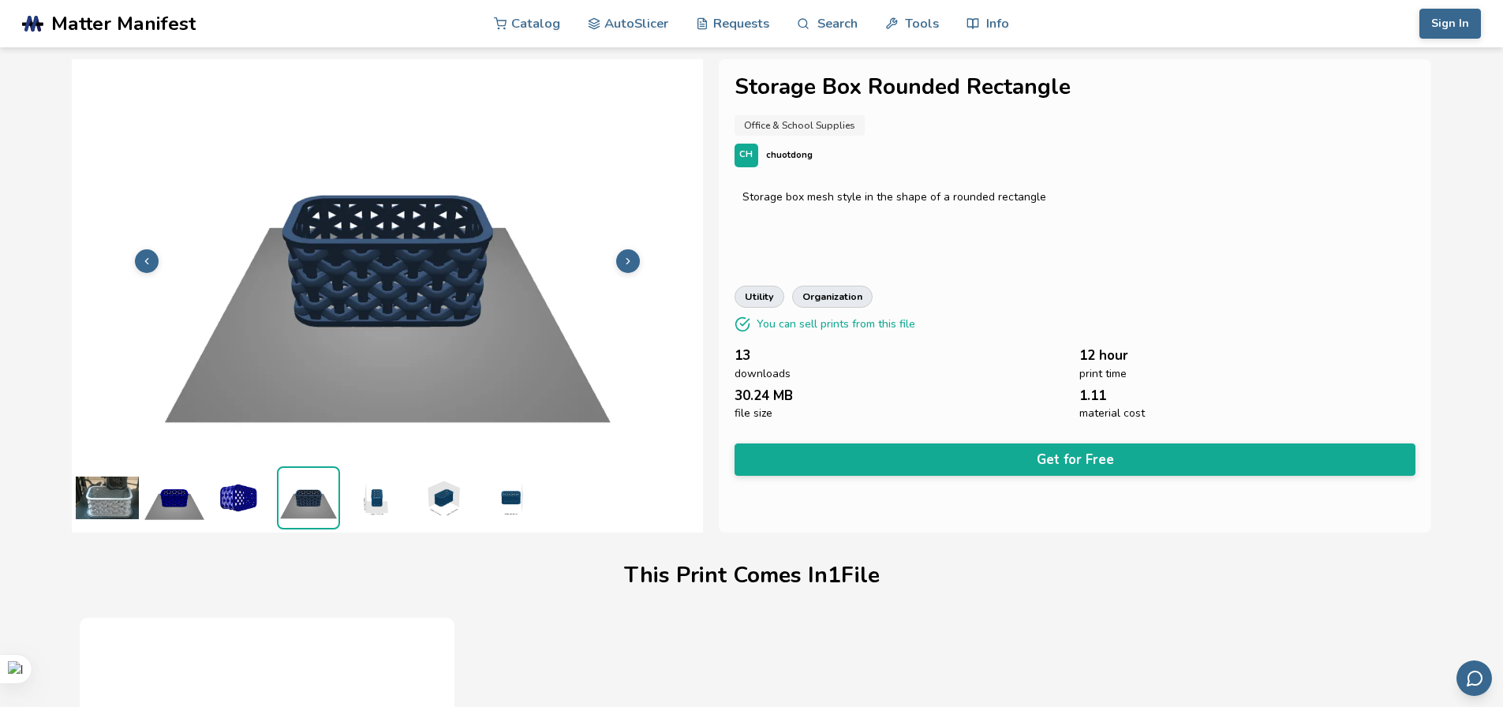
click at [242, 510] on img at bounding box center [241, 497] width 63 height 63
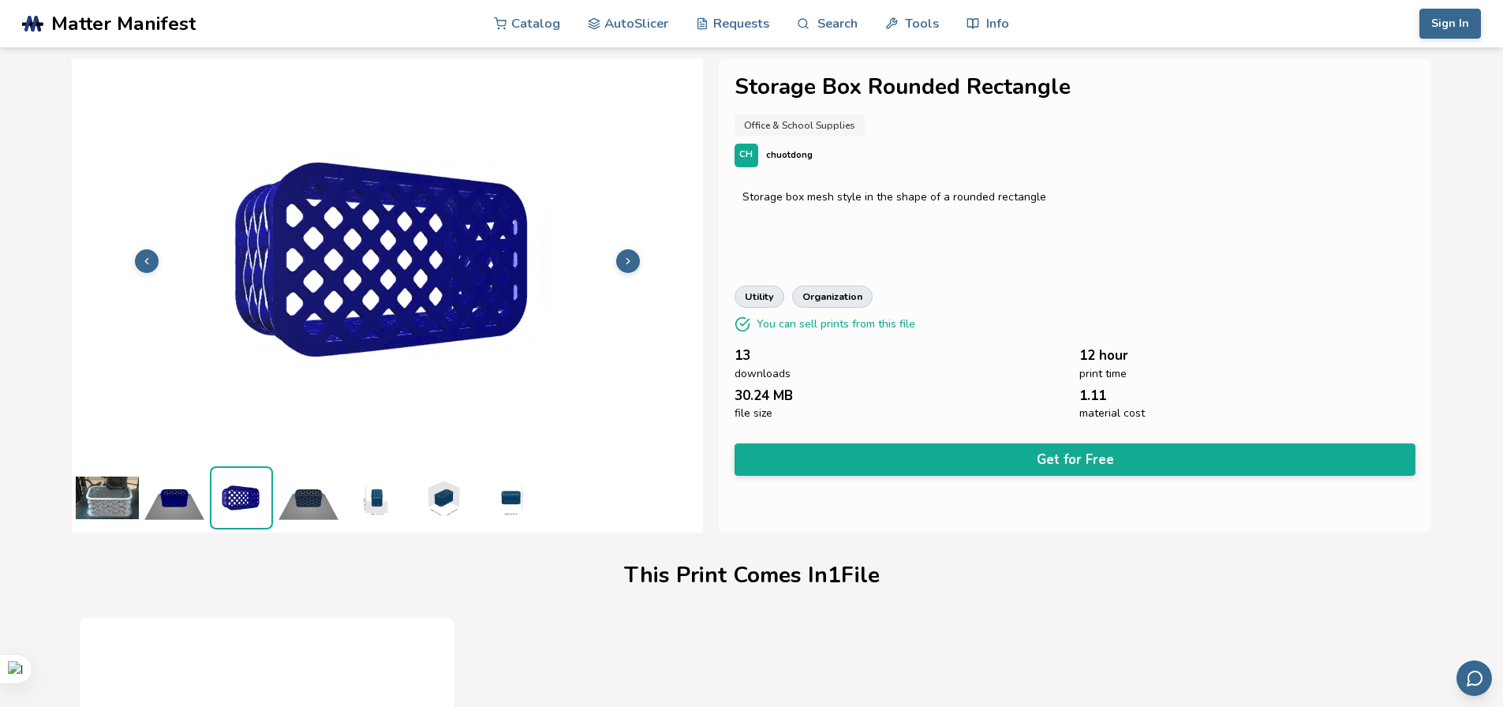
click at [178, 511] on img at bounding box center [174, 497] width 63 height 63
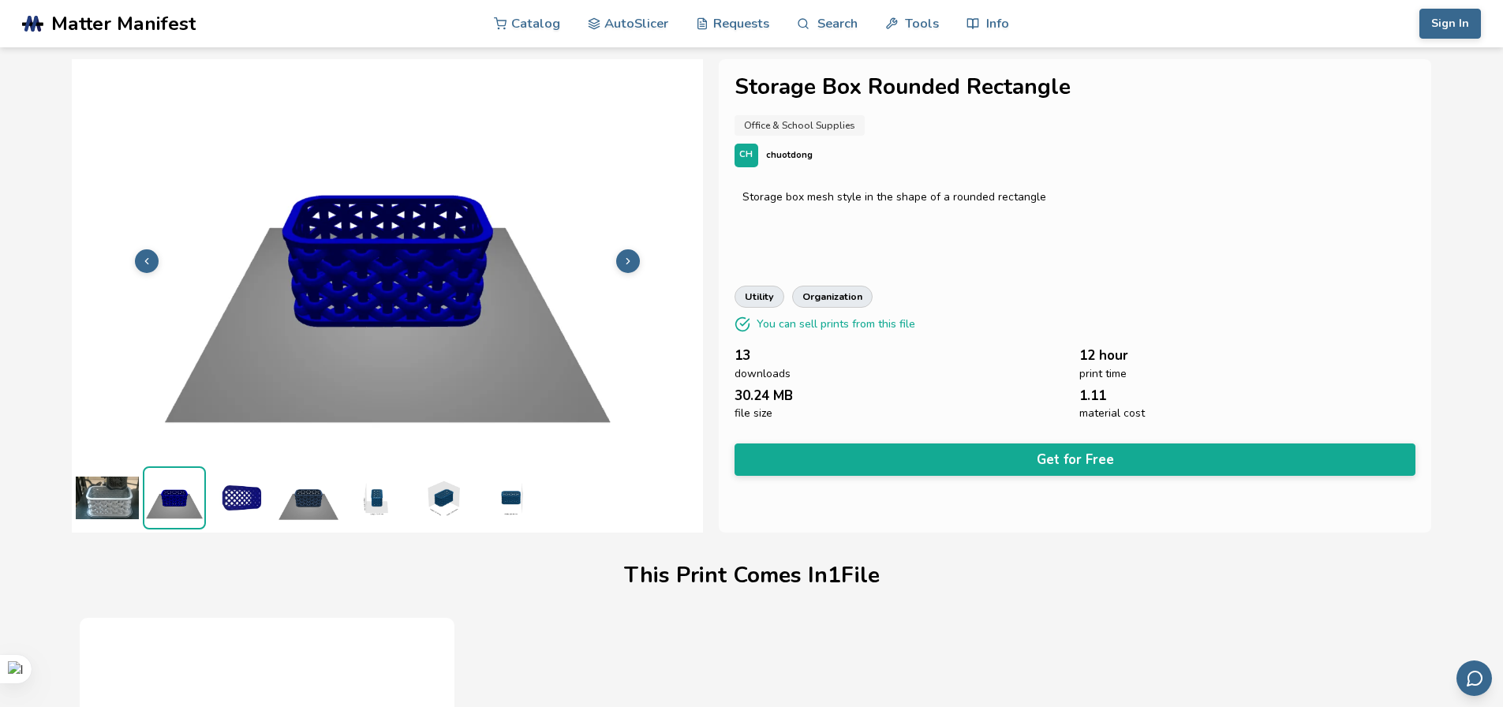
click at [102, 507] on img at bounding box center [107, 497] width 63 height 63
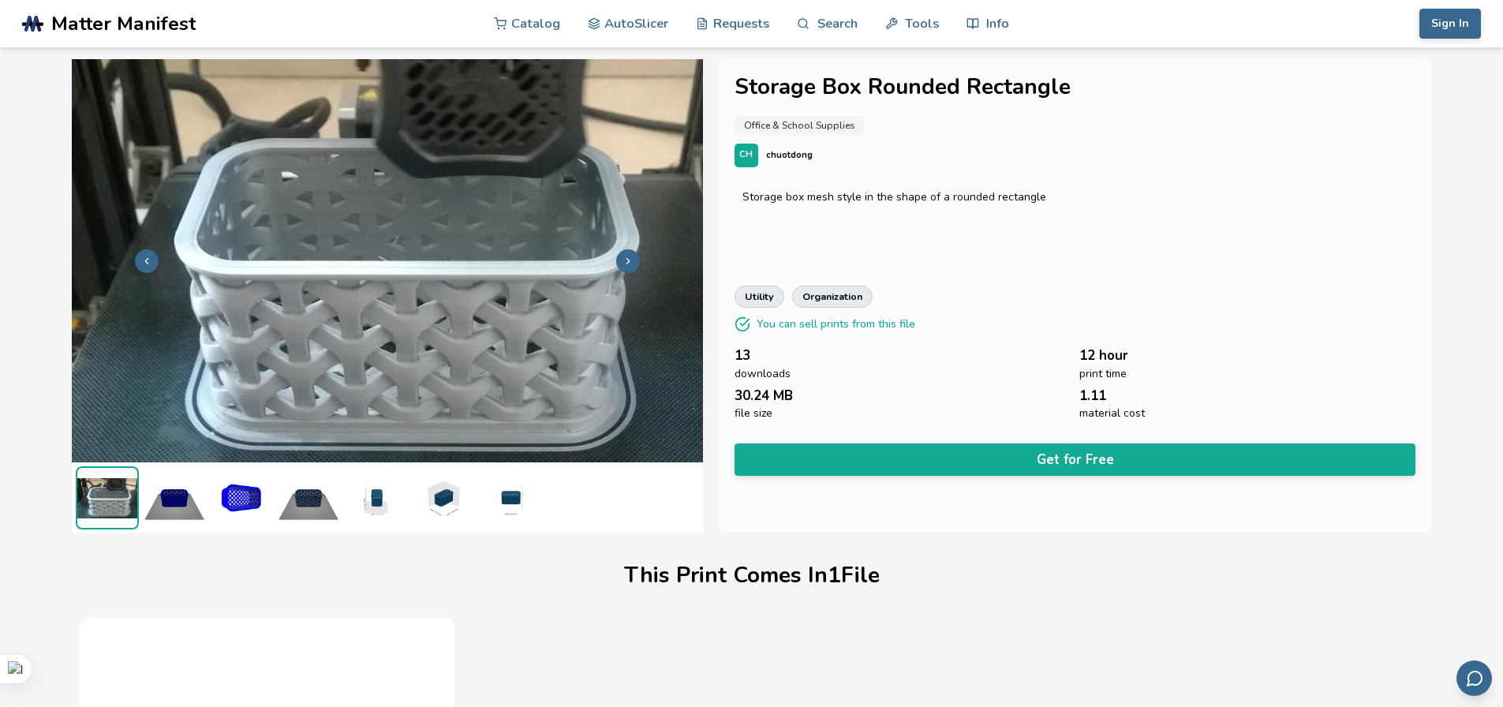
click at [629, 262] on icon at bounding box center [628, 261] width 11 height 11
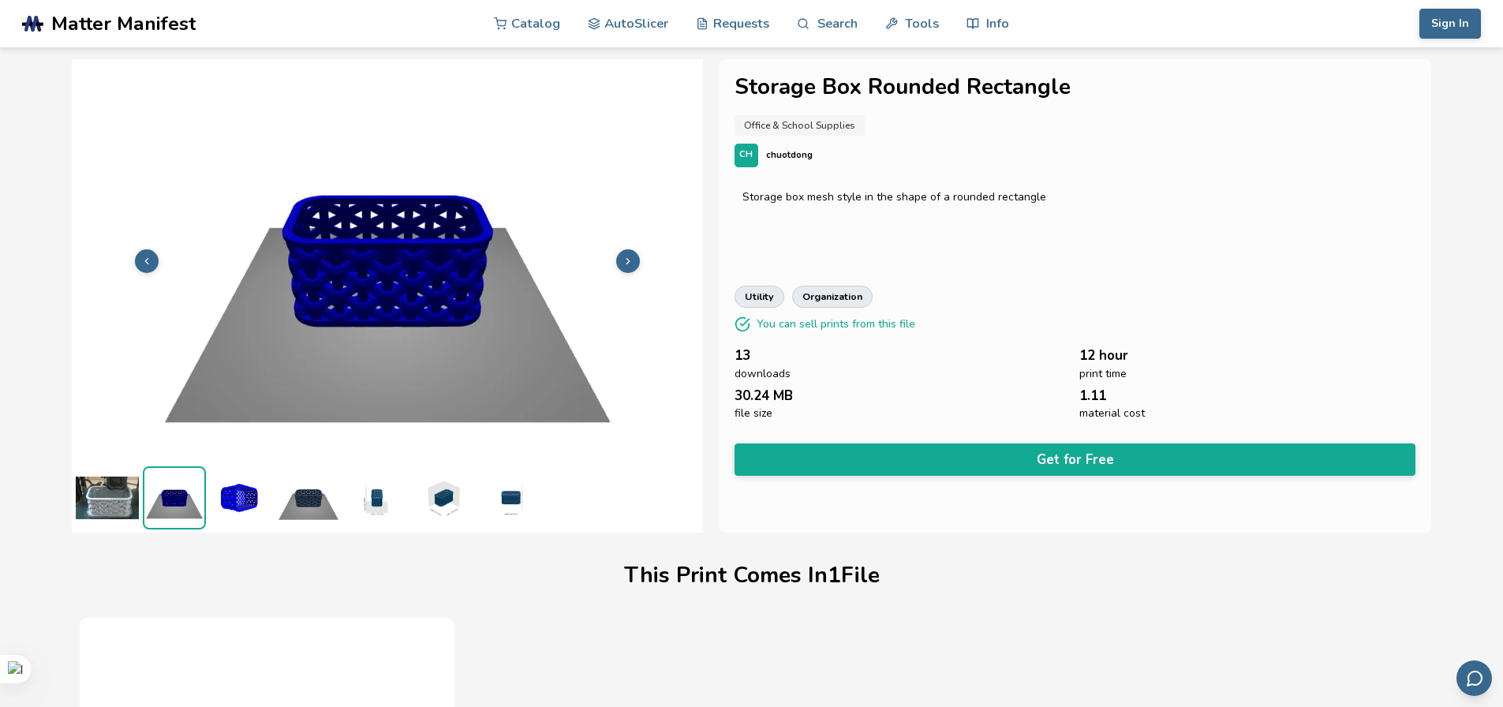
click at [141, 257] on icon at bounding box center [146, 261] width 11 height 11
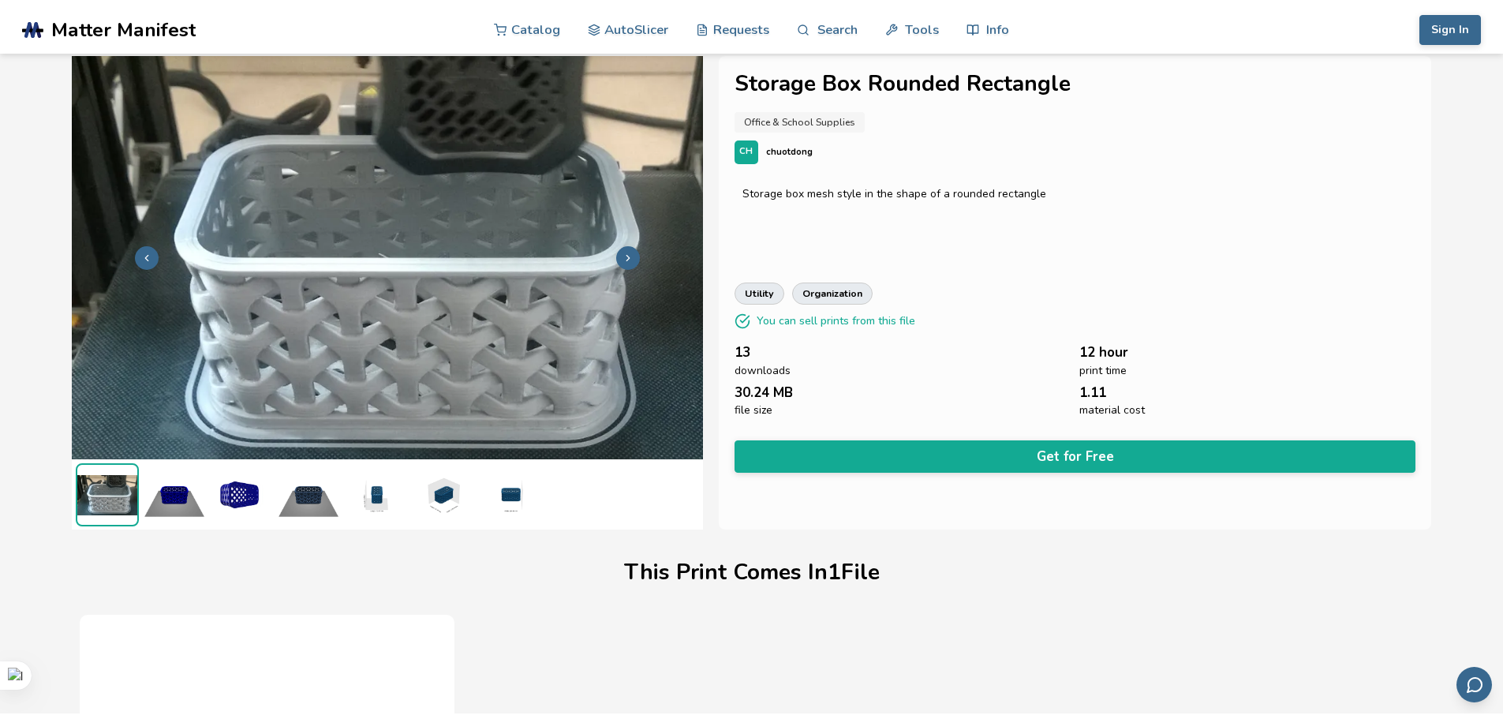
scroll to position [0, 0]
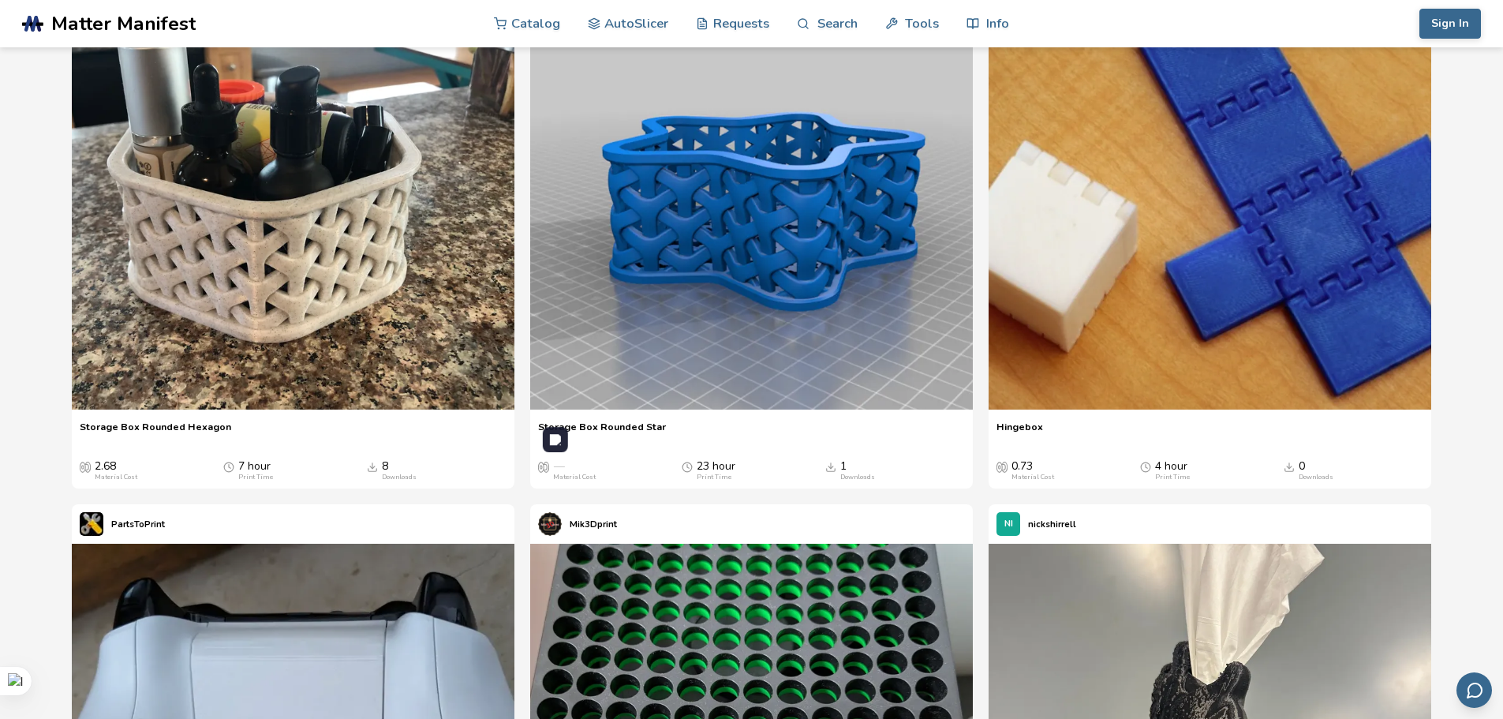
scroll to position [2894, 0]
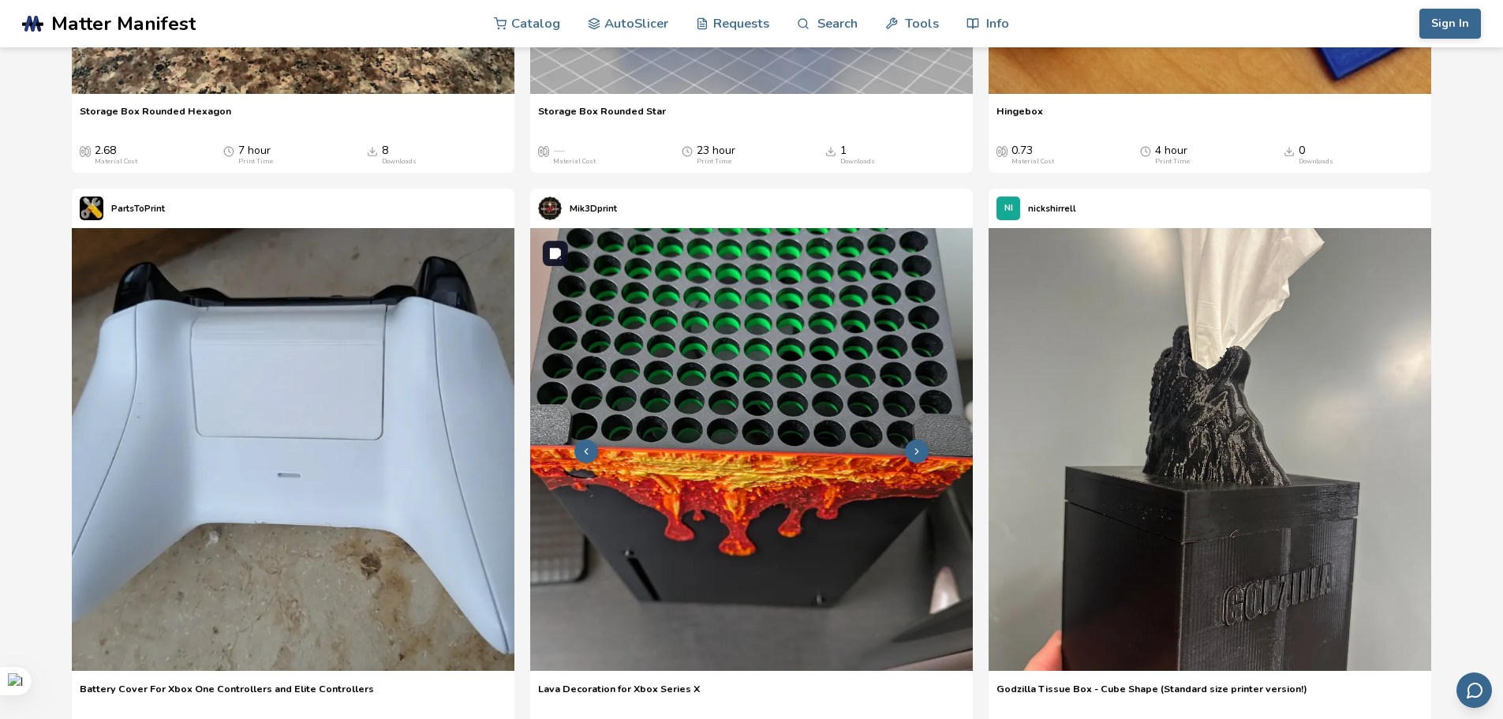
click at [872, 400] on img at bounding box center [751, 449] width 443 height 443
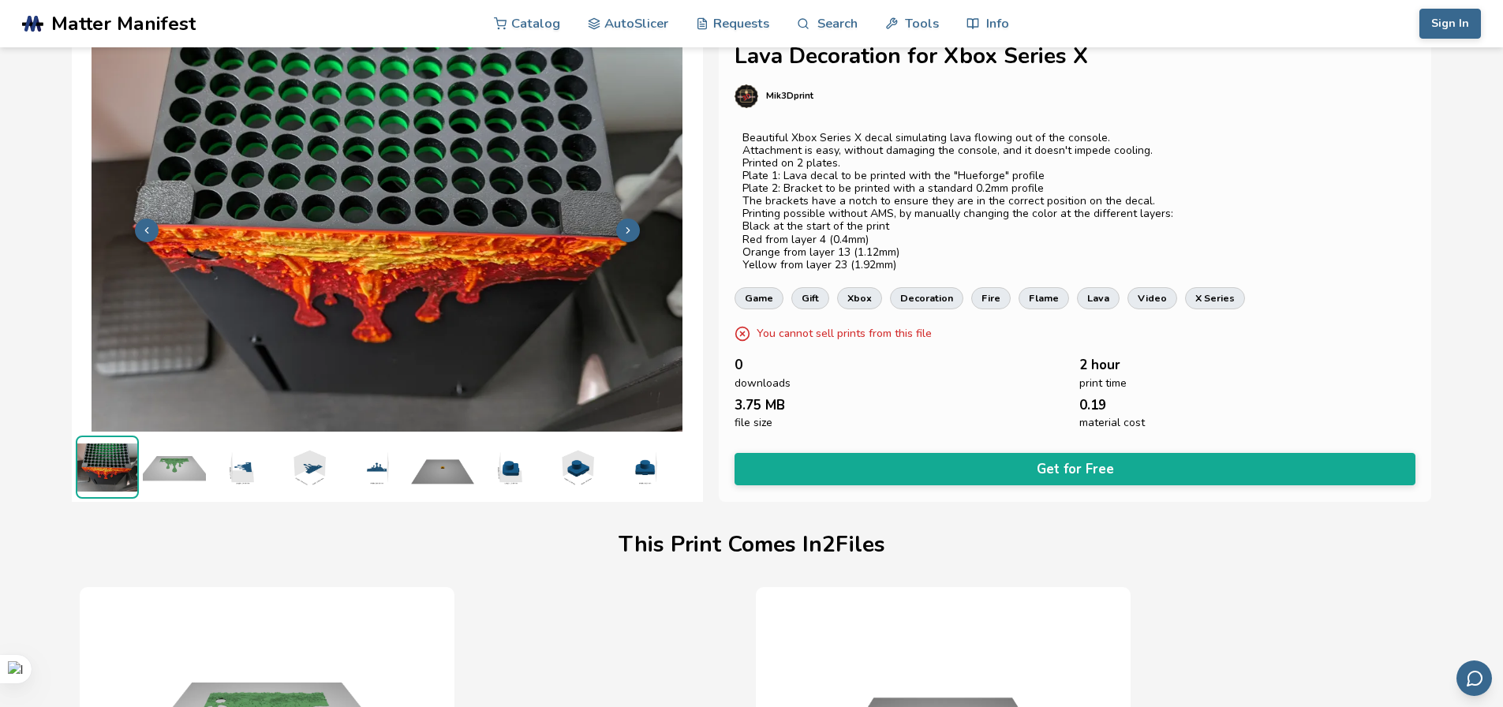
scroll to position [0, 6]
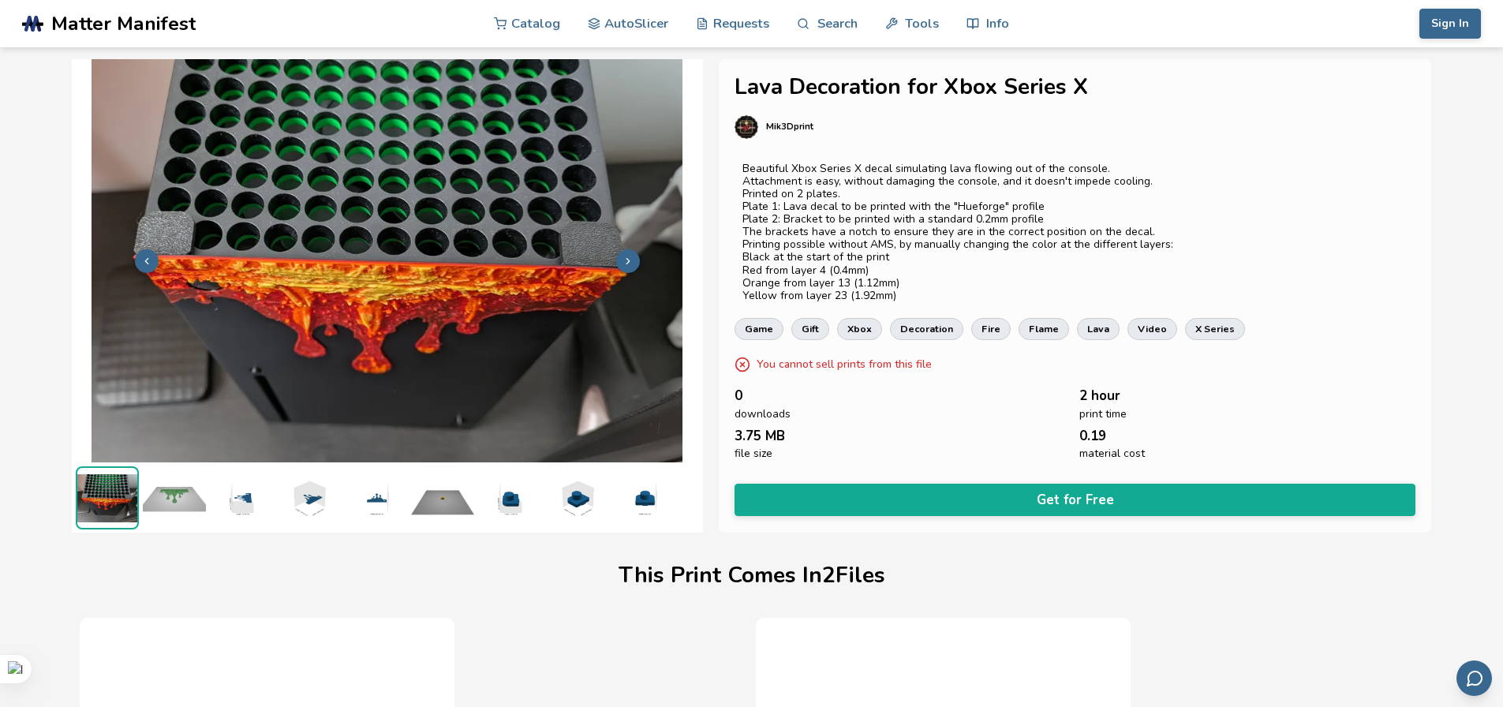
click at [626, 256] on icon at bounding box center [628, 261] width 11 height 11
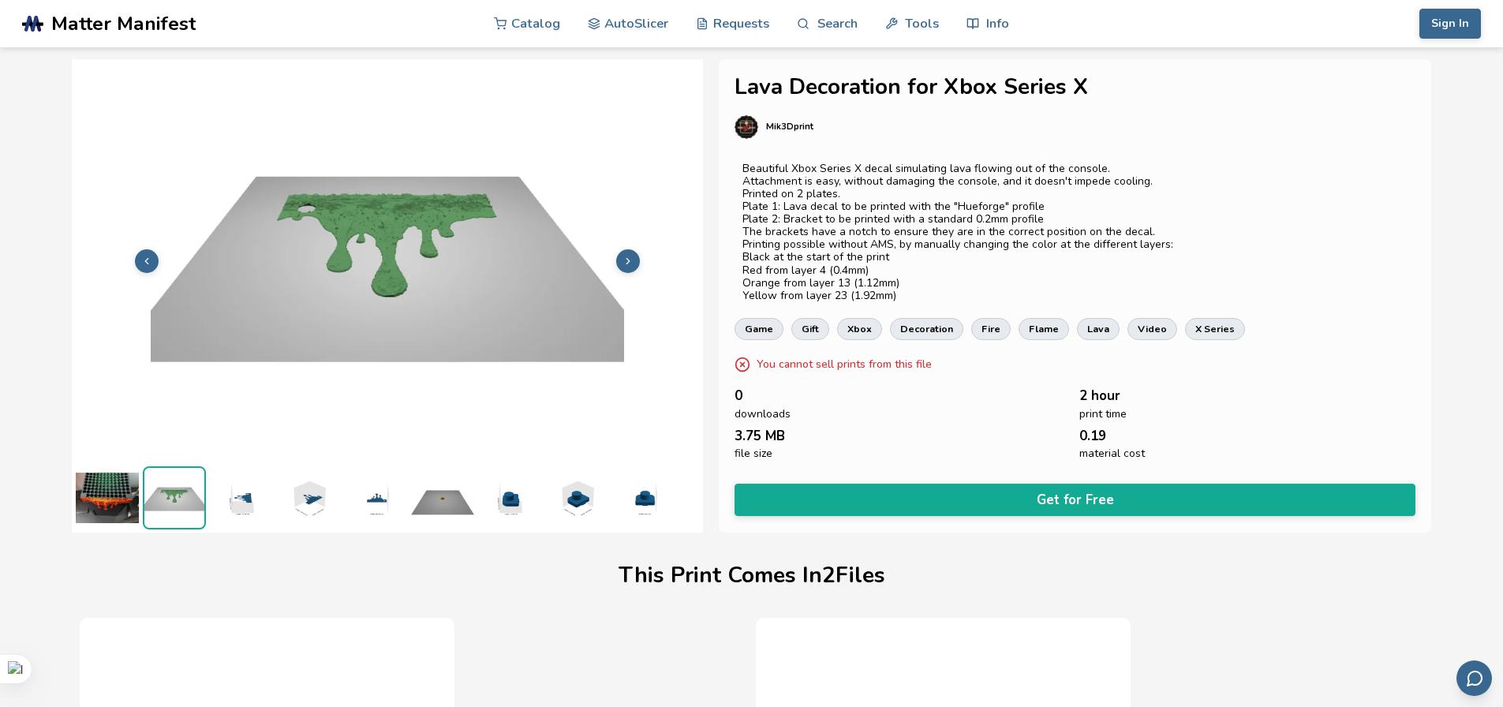
scroll to position [0, 0]
click at [626, 256] on icon at bounding box center [628, 261] width 11 height 11
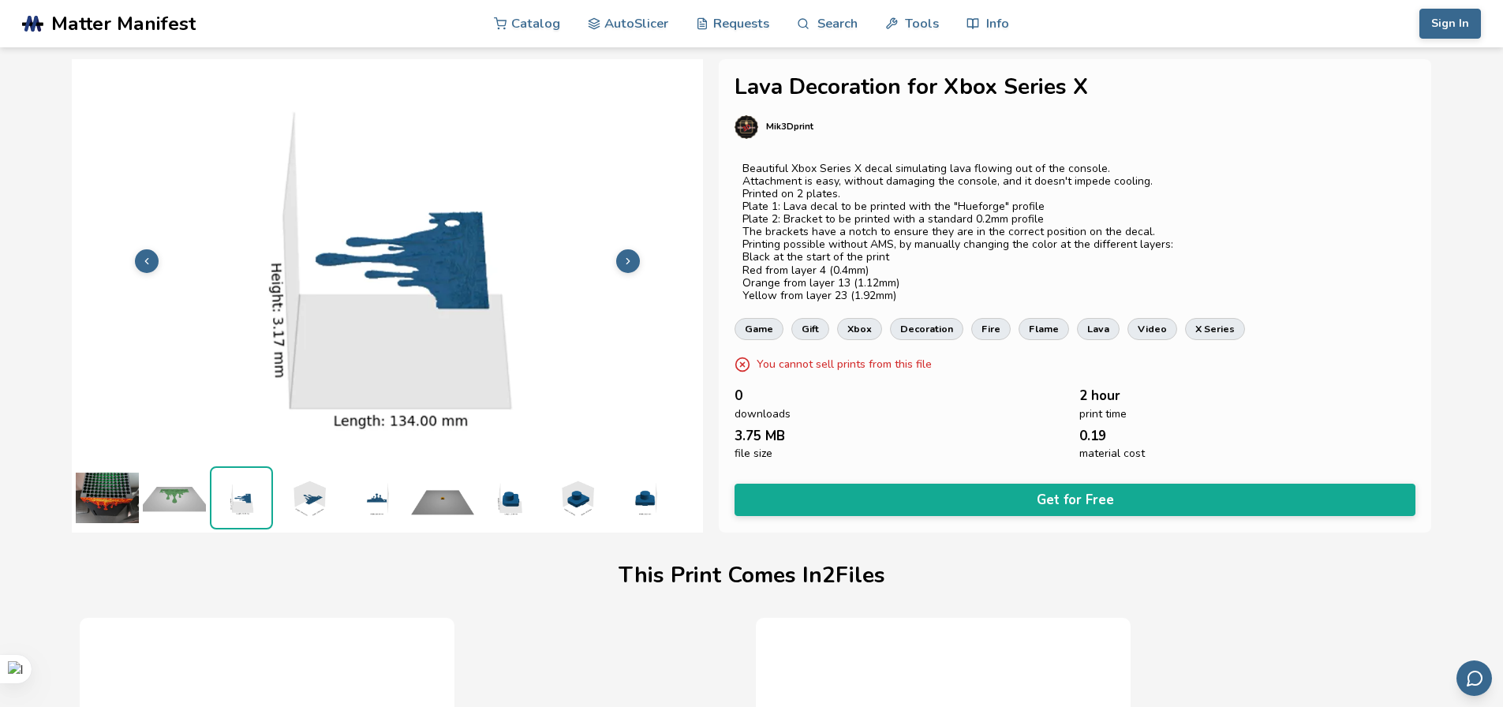
click at [626, 256] on icon at bounding box center [628, 261] width 11 height 11
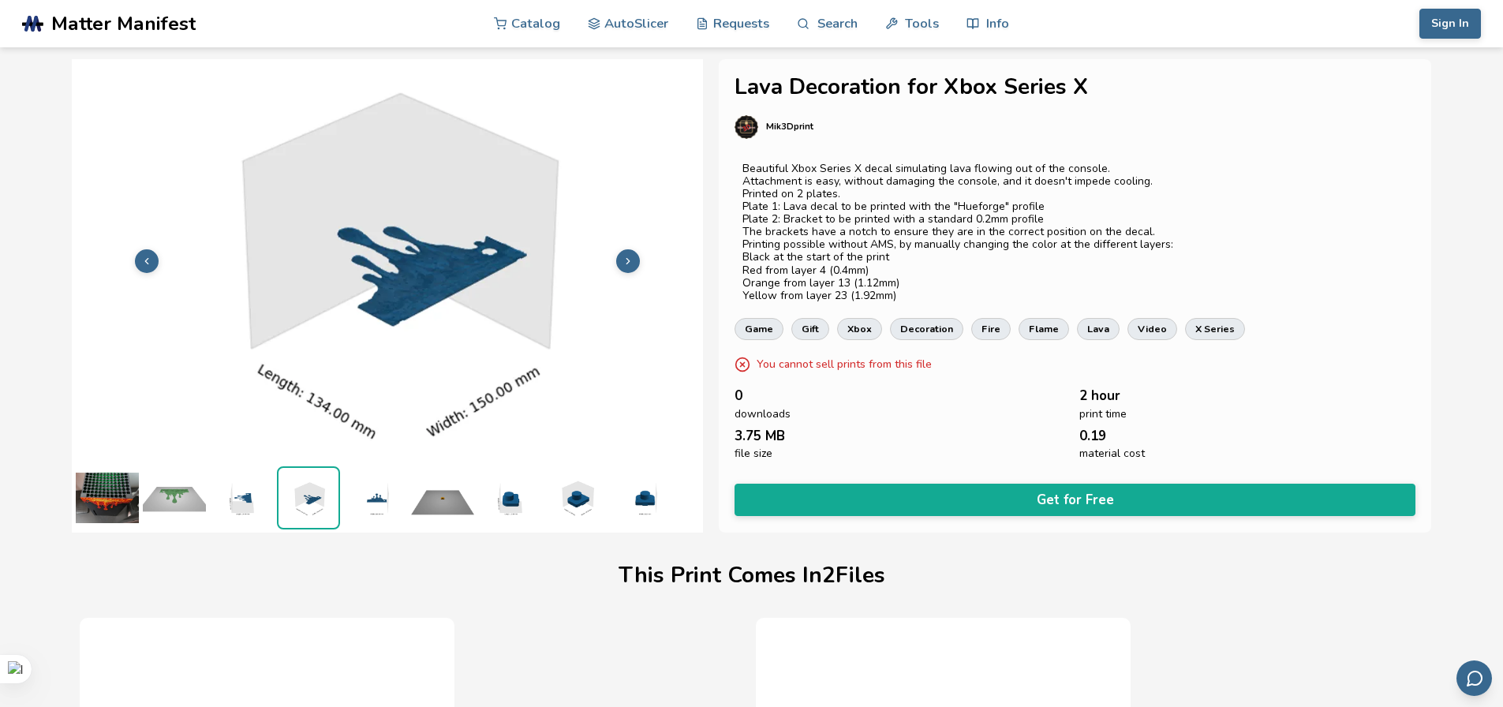
click at [626, 256] on icon at bounding box center [628, 261] width 11 height 11
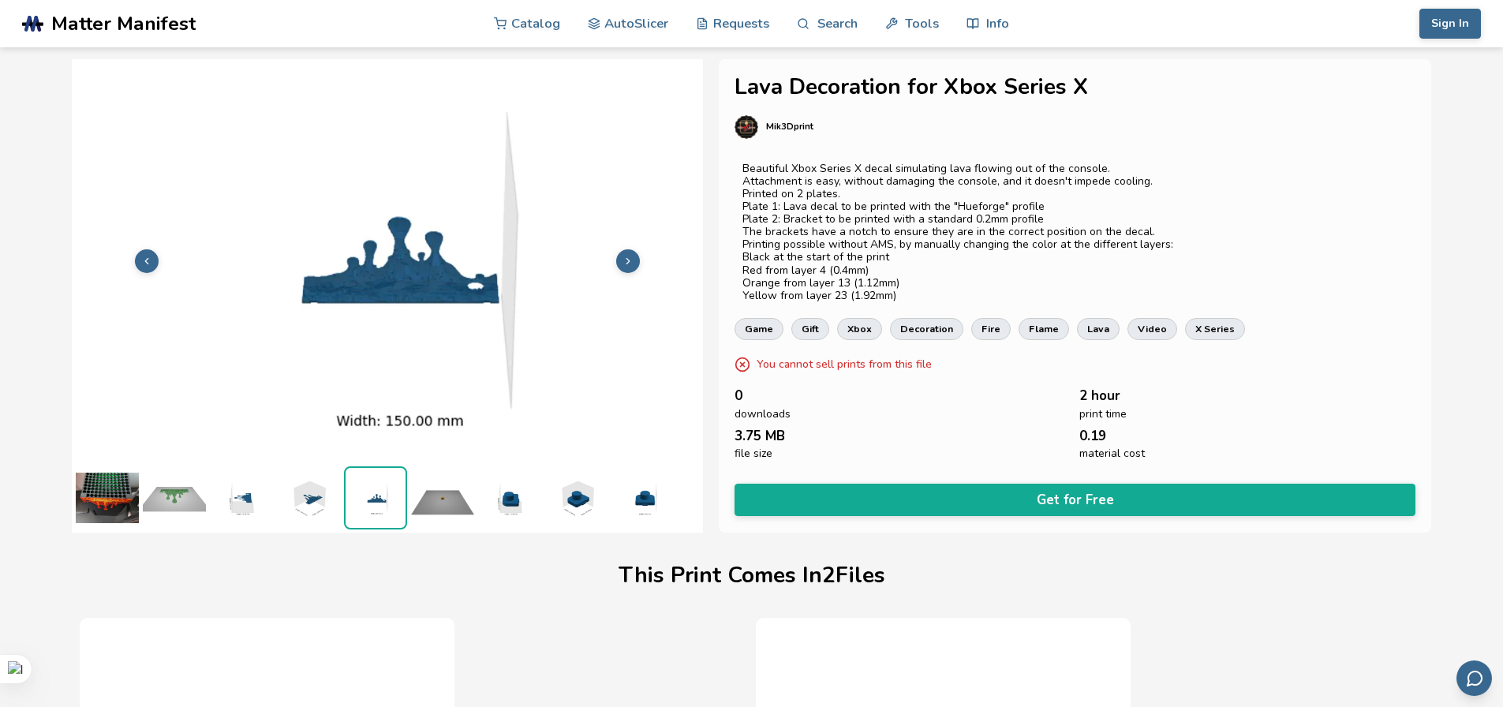
click at [626, 256] on icon at bounding box center [628, 261] width 11 height 11
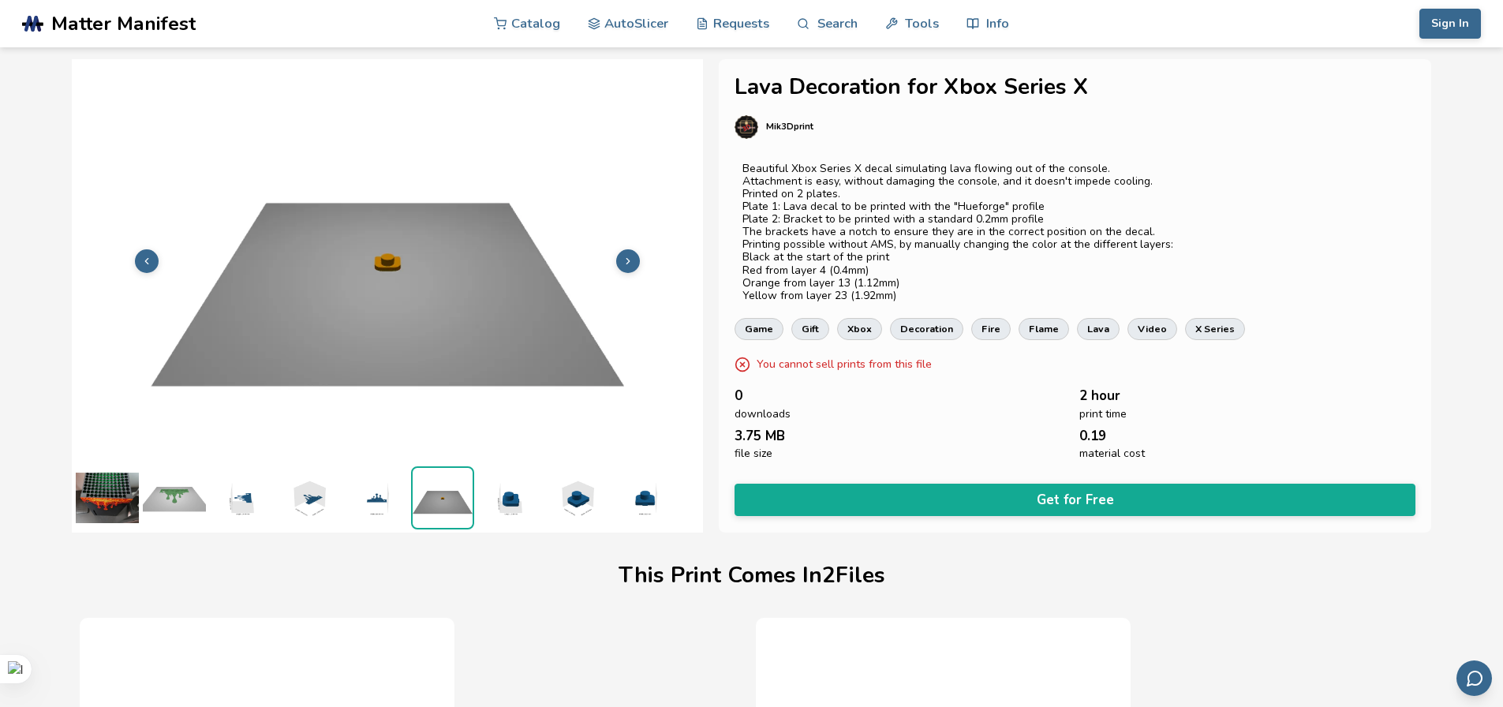
click at [626, 256] on icon at bounding box center [628, 261] width 11 height 11
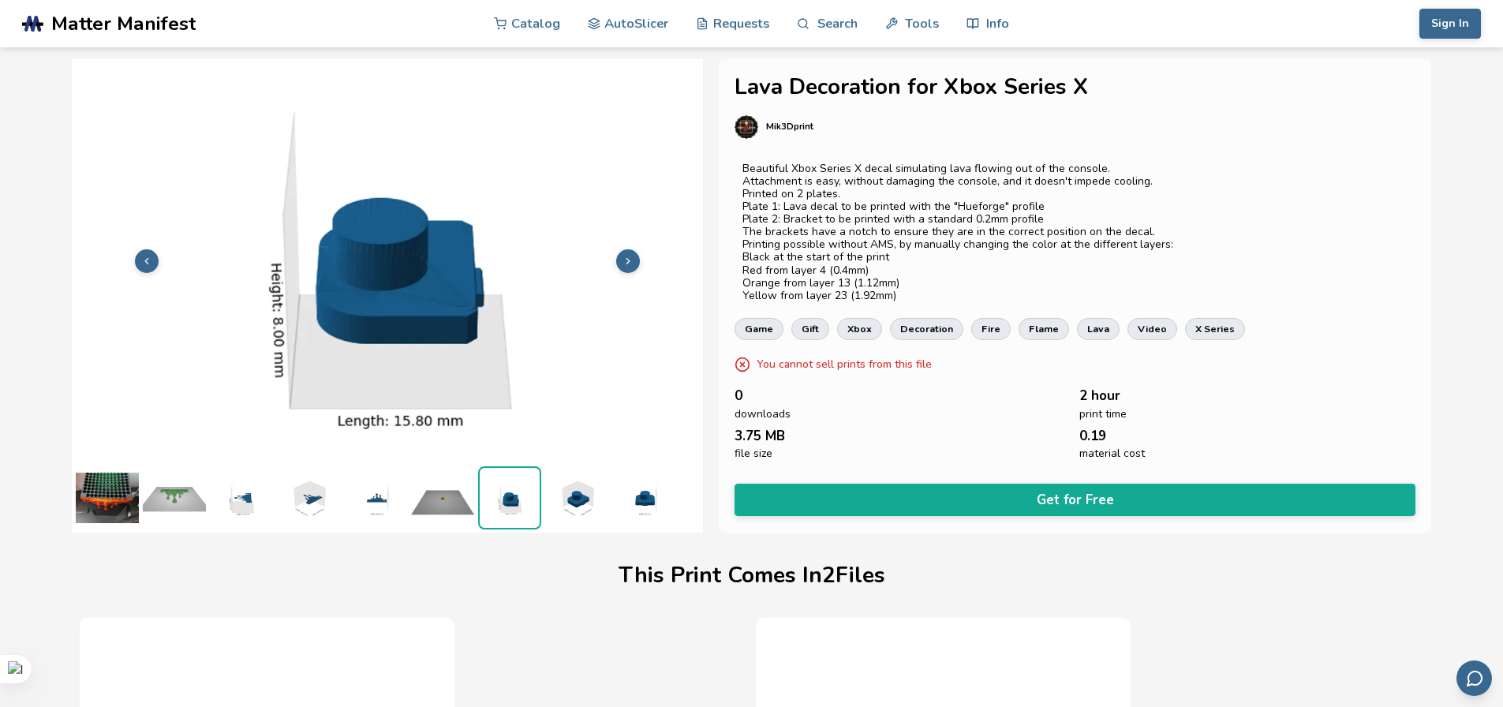
click at [626, 256] on icon at bounding box center [628, 261] width 11 height 11
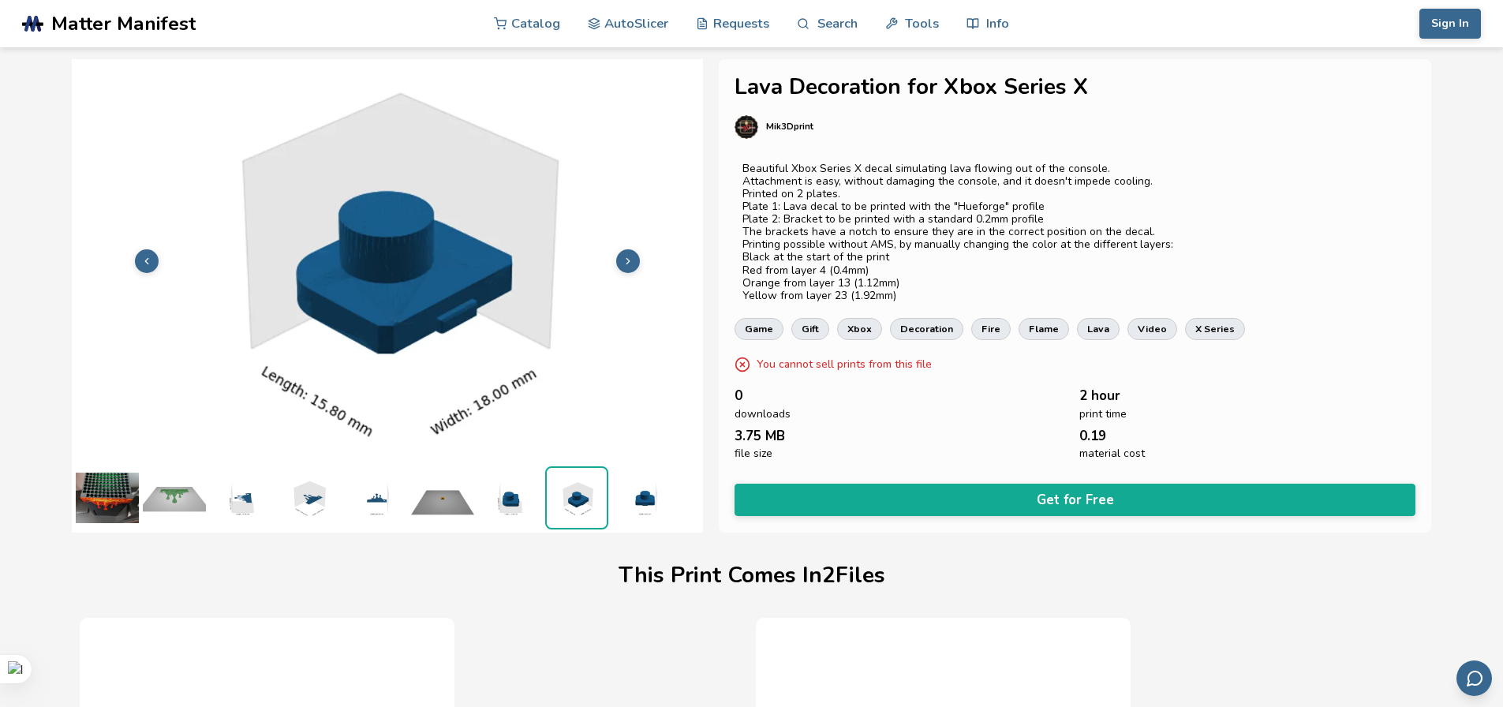
click at [626, 256] on icon at bounding box center [628, 261] width 11 height 11
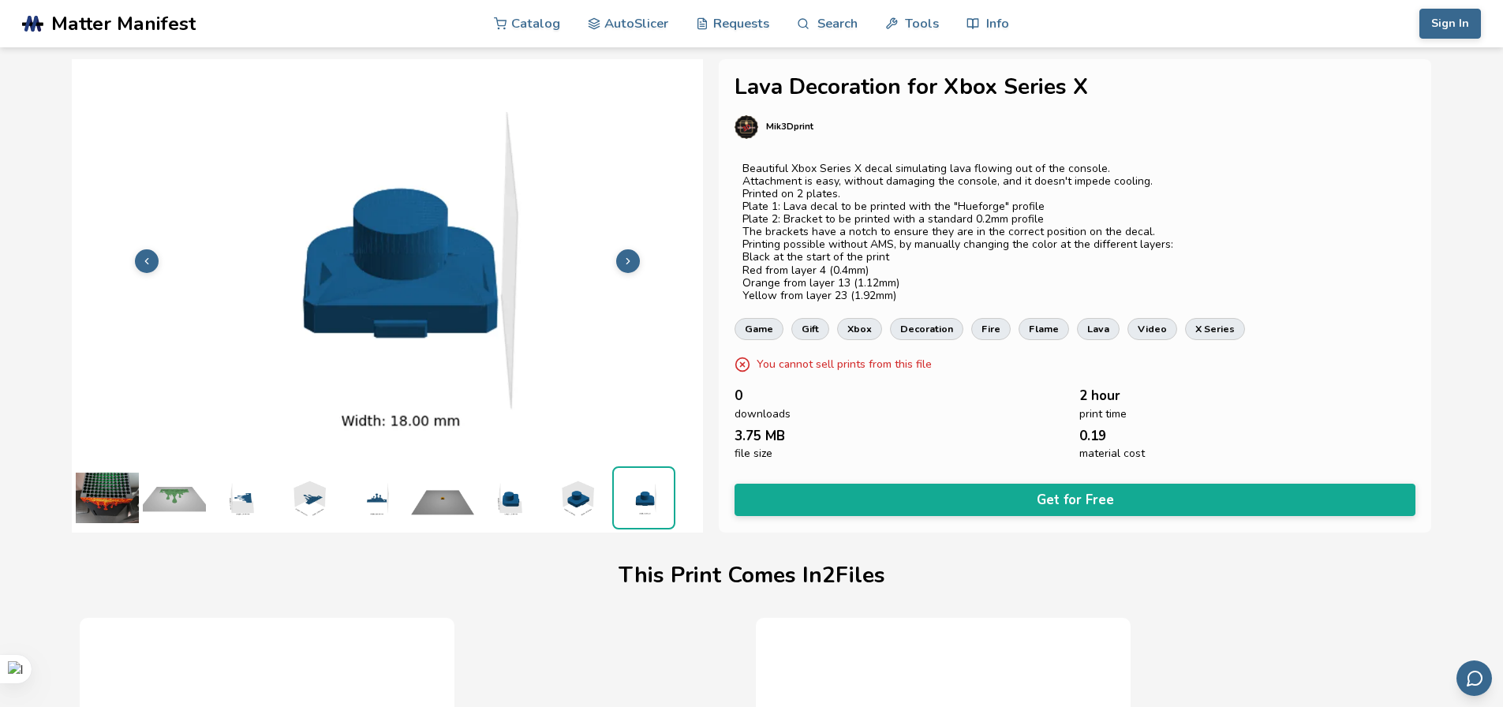
click at [626, 256] on icon at bounding box center [628, 261] width 11 height 11
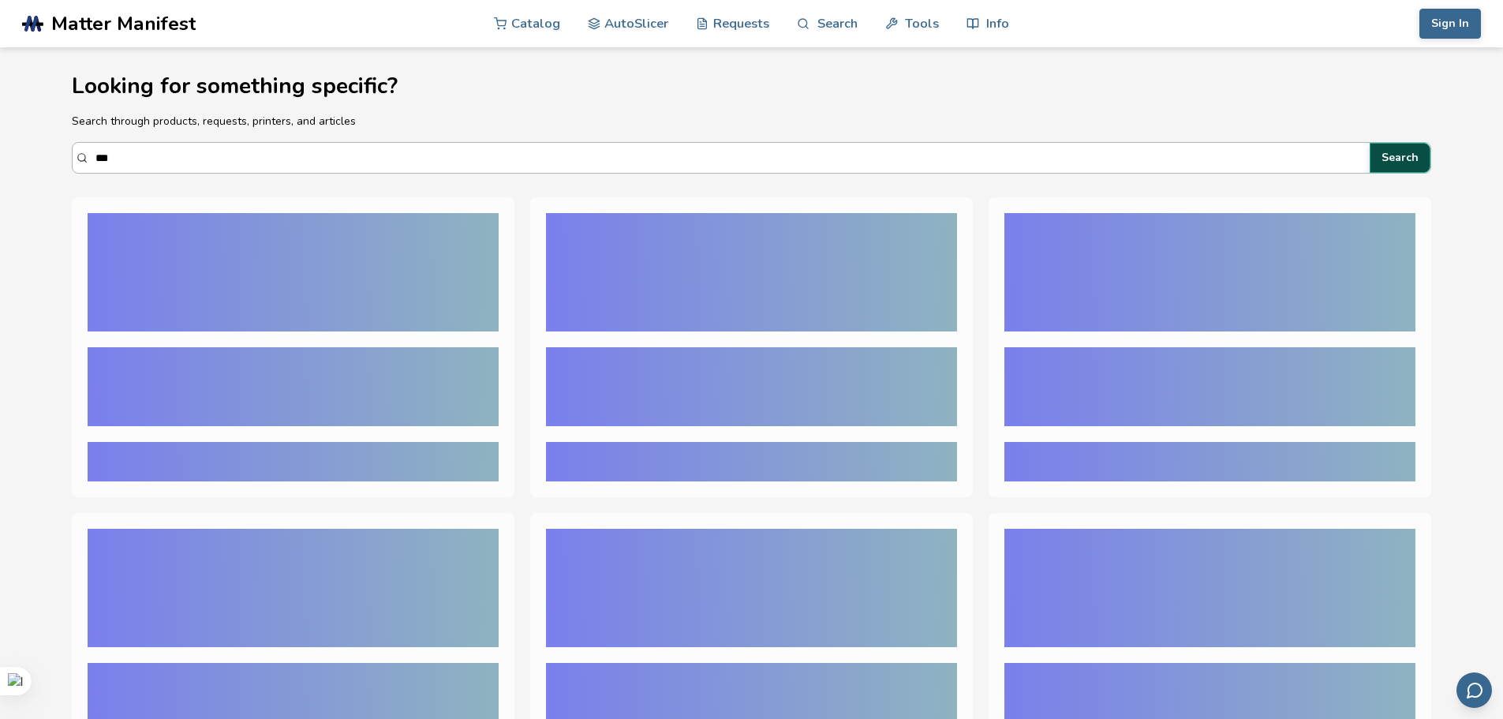
click at [1392, 164] on button "Search" at bounding box center [1400, 158] width 61 height 30
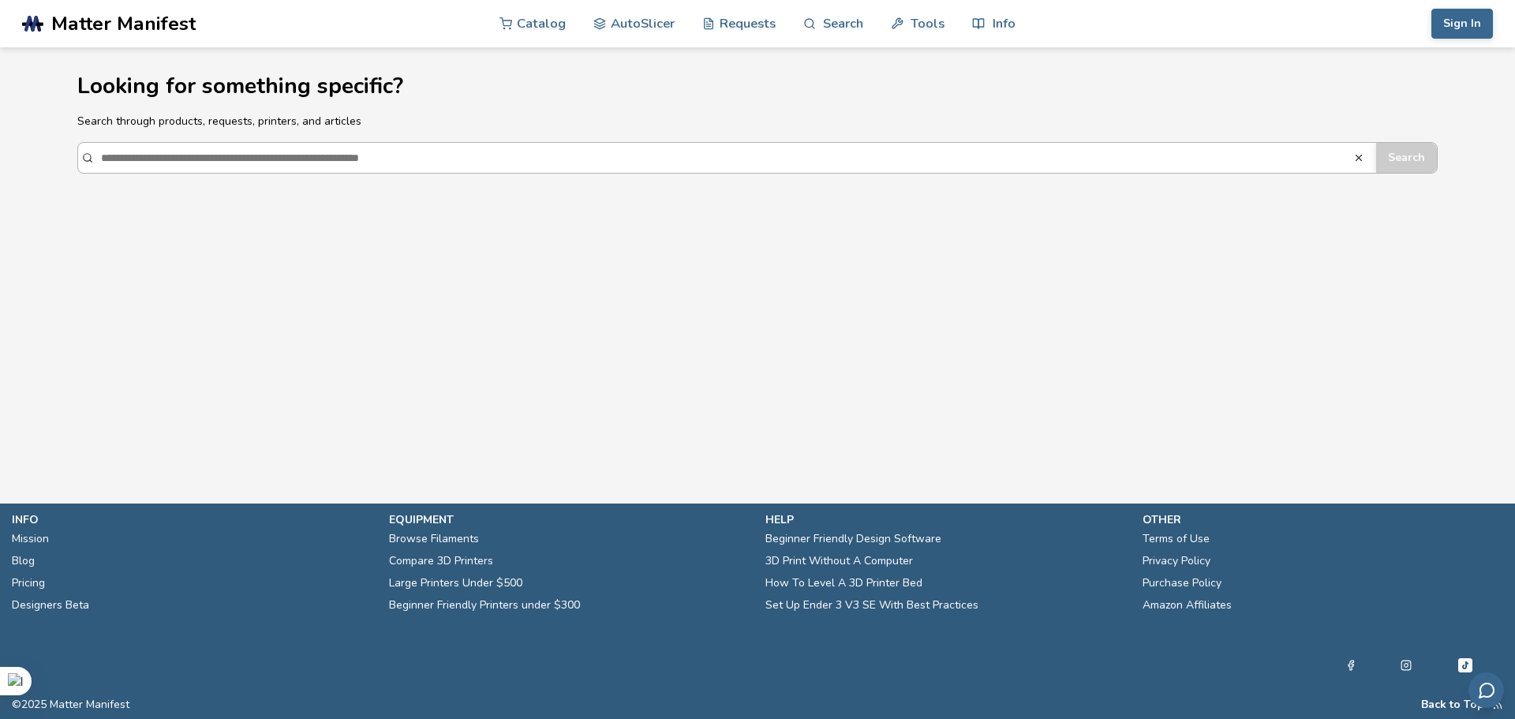
click at [283, 162] on input "***" at bounding box center [726, 158] width 1251 height 28
click at [566, 159] on input "***" at bounding box center [726, 158] width 1251 height 28
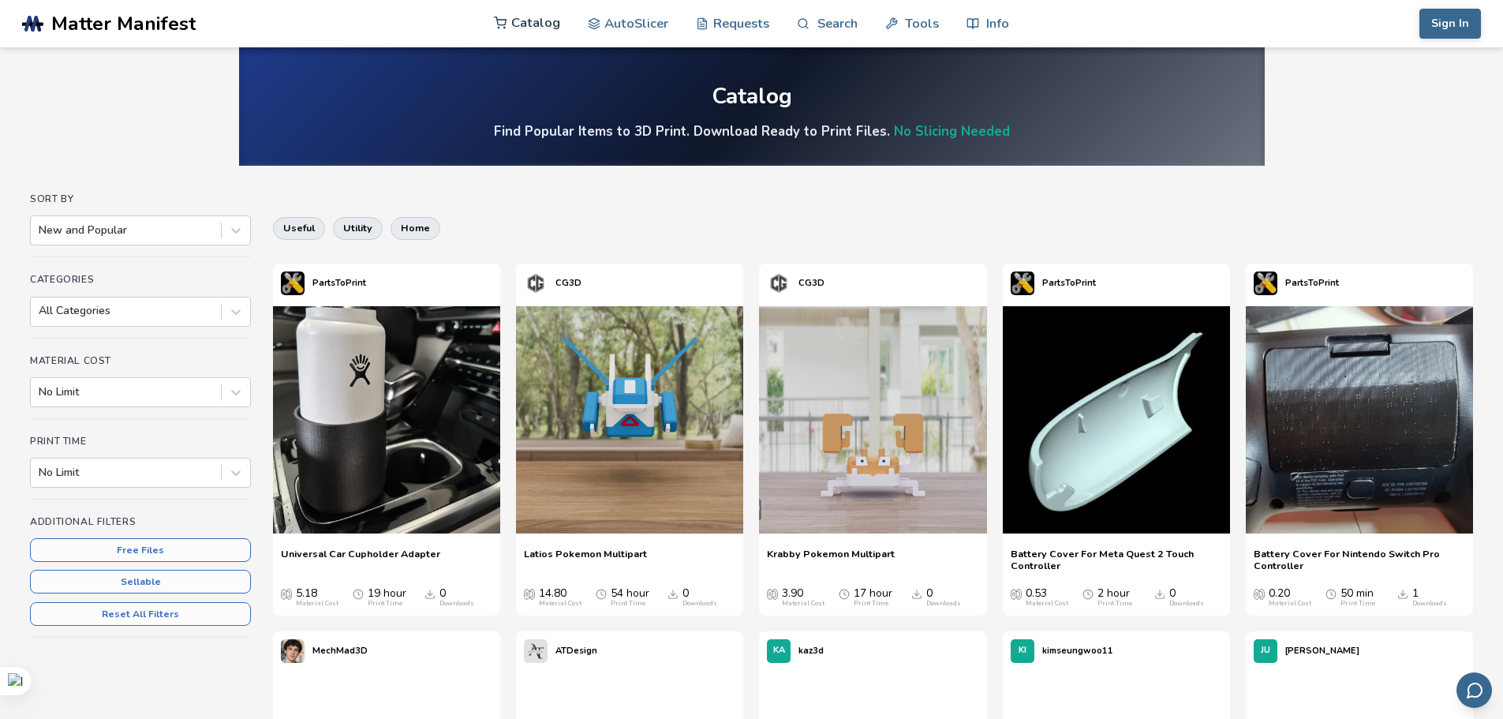
click at [529, 29] on link "Catalog" at bounding box center [527, 22] width 66 height 47
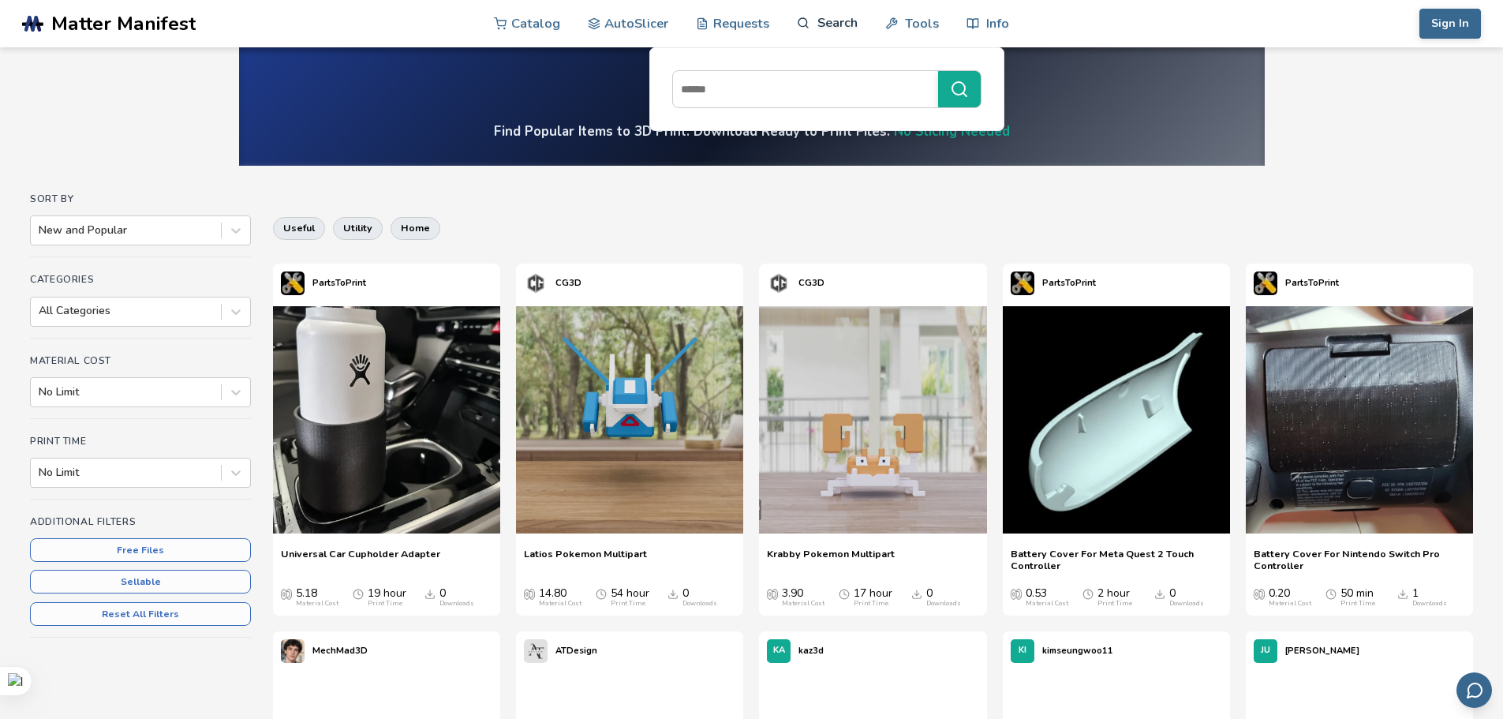
click at [830, 24] on link "Search" at bounding box center [827, 22] width 60 height 47
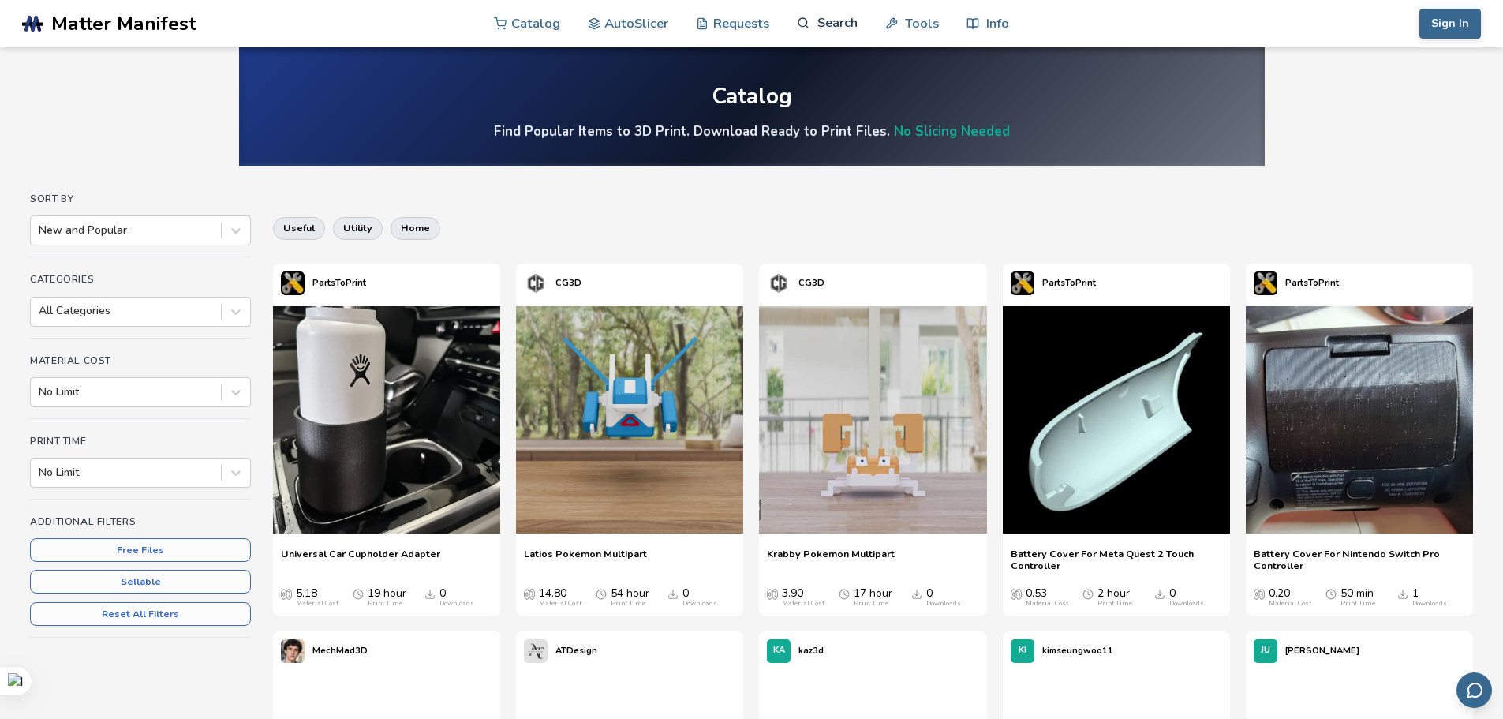
click at [821, 24] on link "Search" at bounding box center [827, 22] width 60 height 47
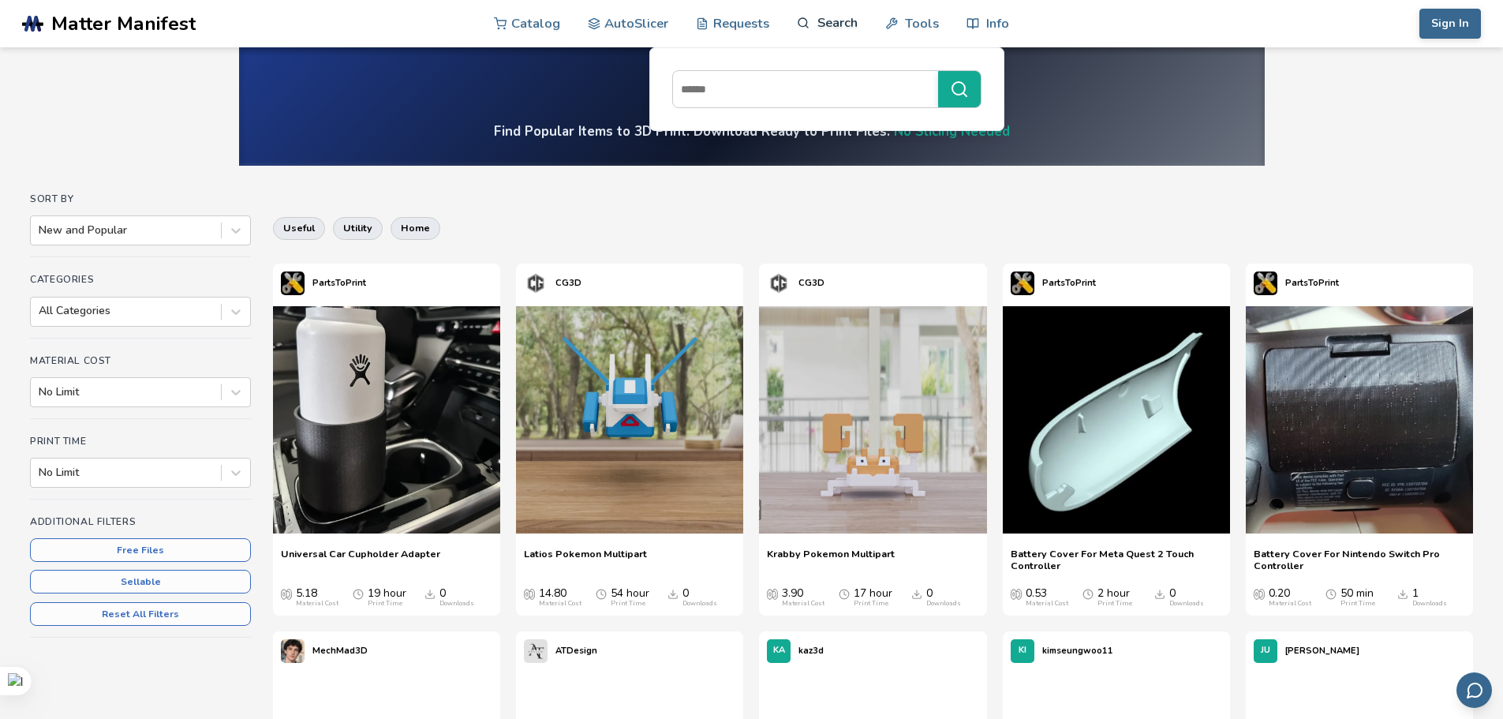
click at [806, 26] on line at bounding box center [807, 26] width 2 height 2
click at [805, 98] on input at bounding box center [801, 89] width 257 height 28
type input "*****"
click at [938, 71] on button "*****" at bounding box center [959, 89] width 43 height 36
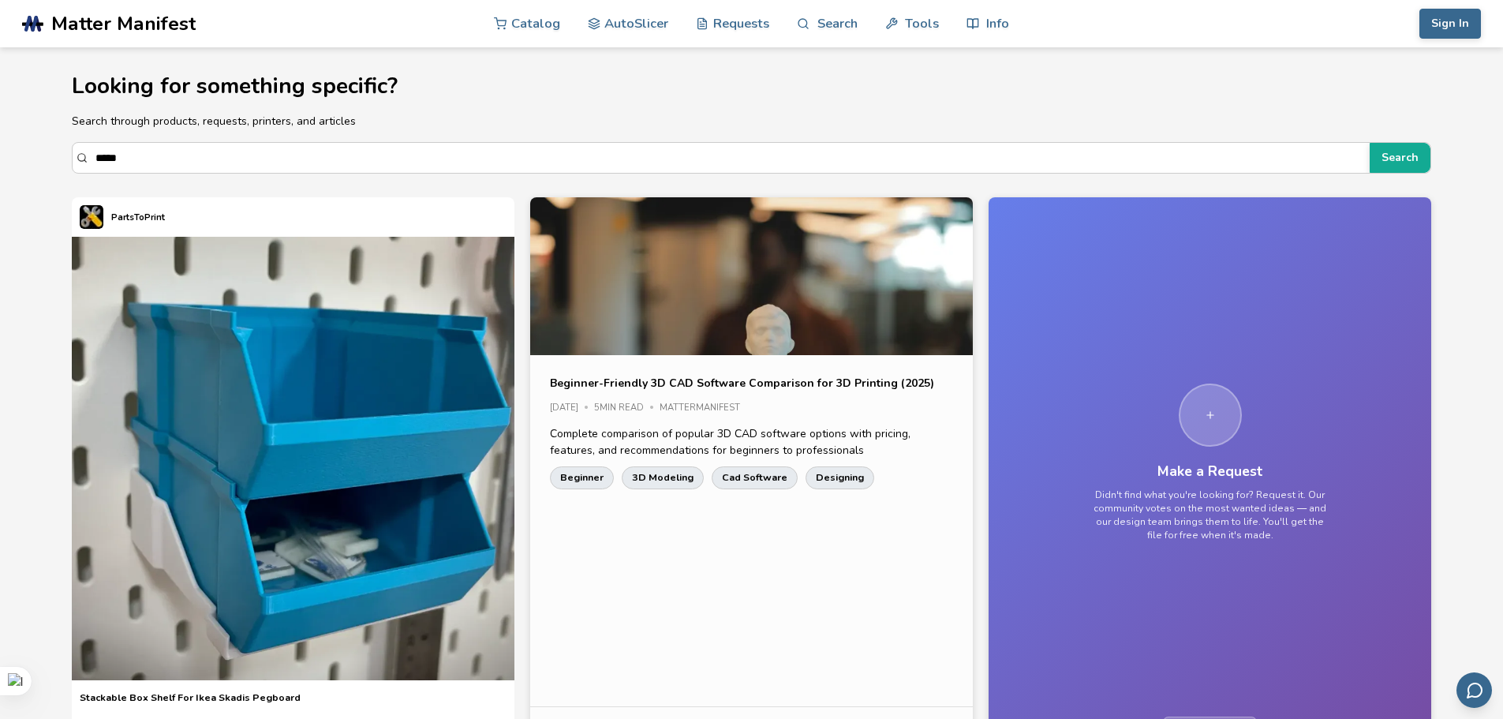
click at [1445, 4] on div "Sign In Catalog AutoSlicer Requests Search Tools Info Catalog AutoSlicer Reques…" at bounding box center [1305, 23] width 354 height 47
click at [1445, 21] on button "Sign In" at bounding box center [1451, 24] width 62 height 30
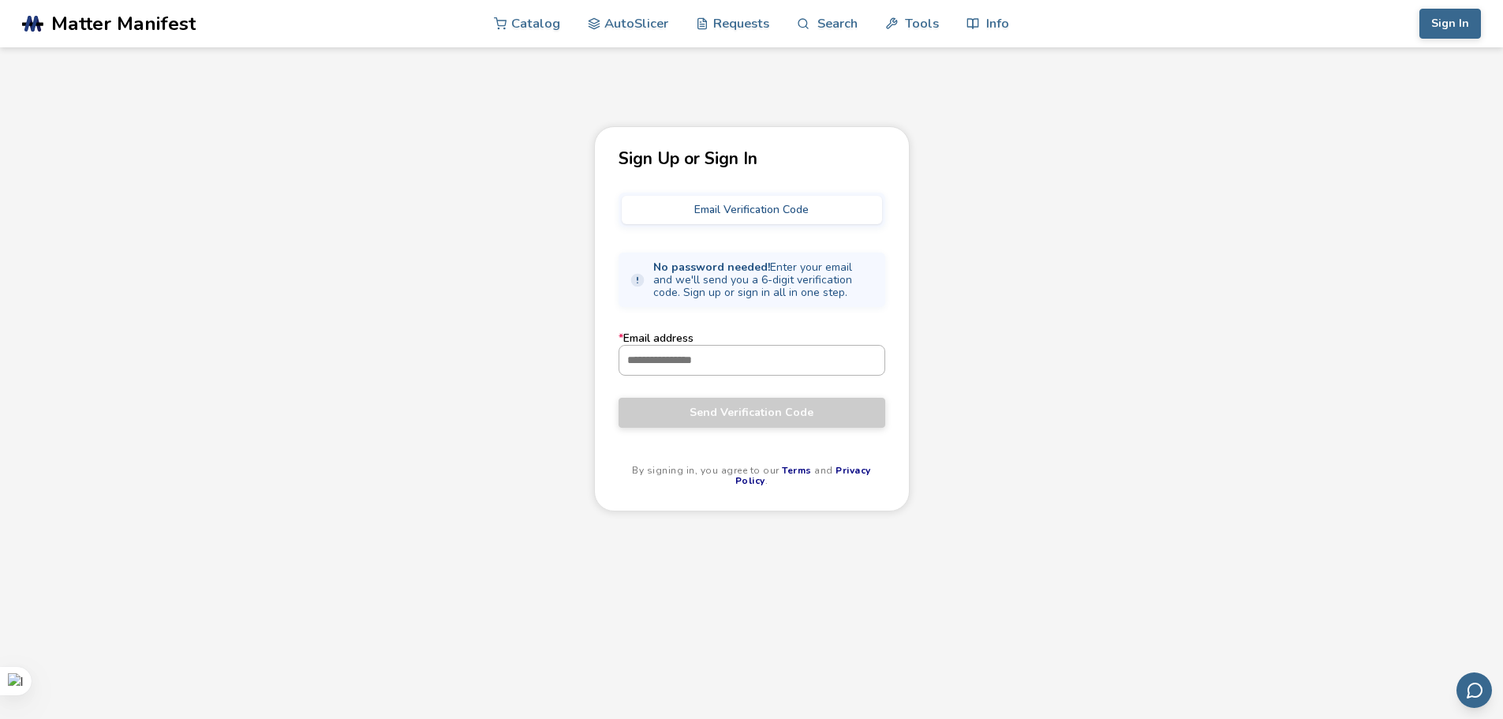
click at [791, 358] on input "* Email address" at bounding box center [751, 360] width 265 height 28
type input "**********"
click at [810, 432] on div "**********" at bounding box center [752, 318] width 316 height 385
click at [814, 426] on button "Send Verification Code" at bounding box center [752, 413] width 267 height 30
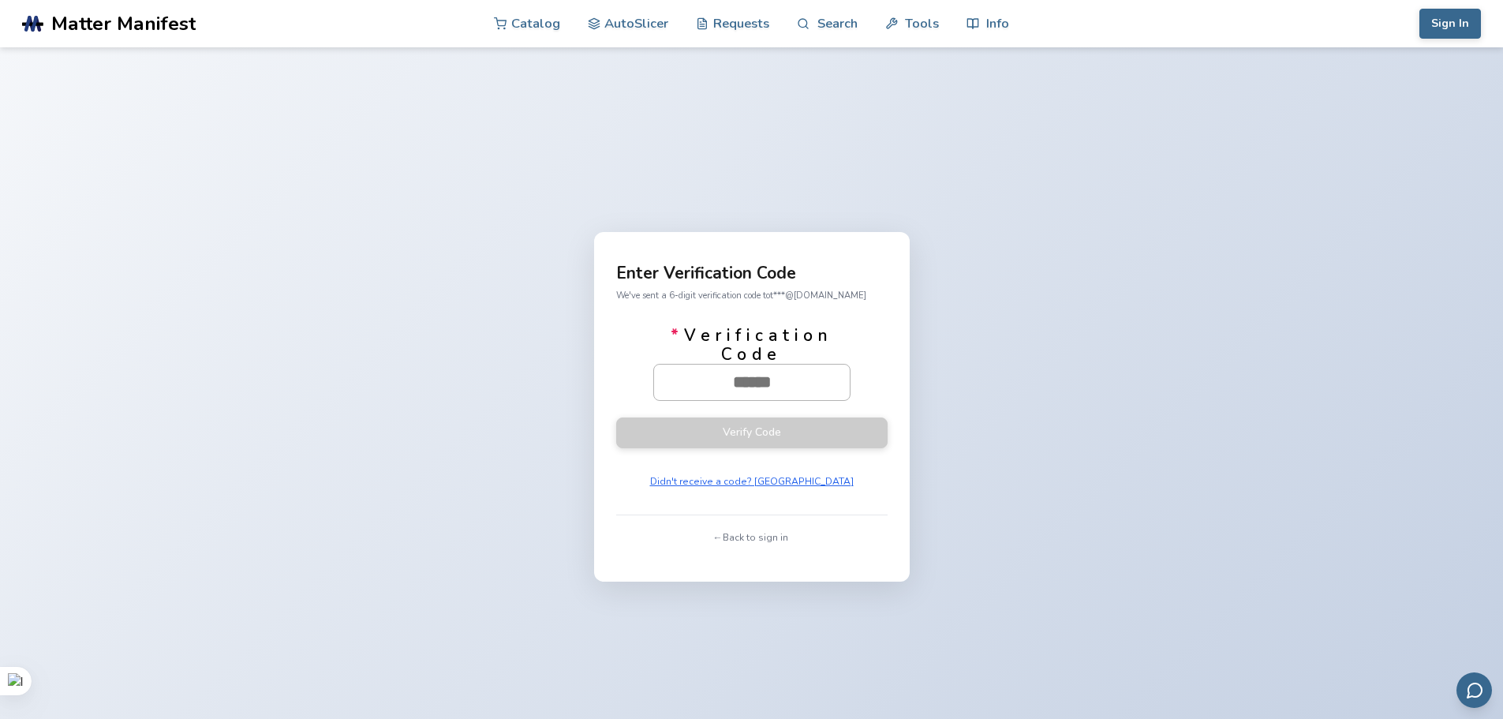
drag, startPoint x: 819, startPoint y: 383, endPoint x: 705, endPoint y: 383, distance: 114.4
click at [705, 383] on input "* Verification Code" at bounding box center [752, 382] width 196 height 35
paste input "******"
type input "******"
click at [791, 425] on button "Verify Code" at bounding box center [751, 432] width 271 height 31
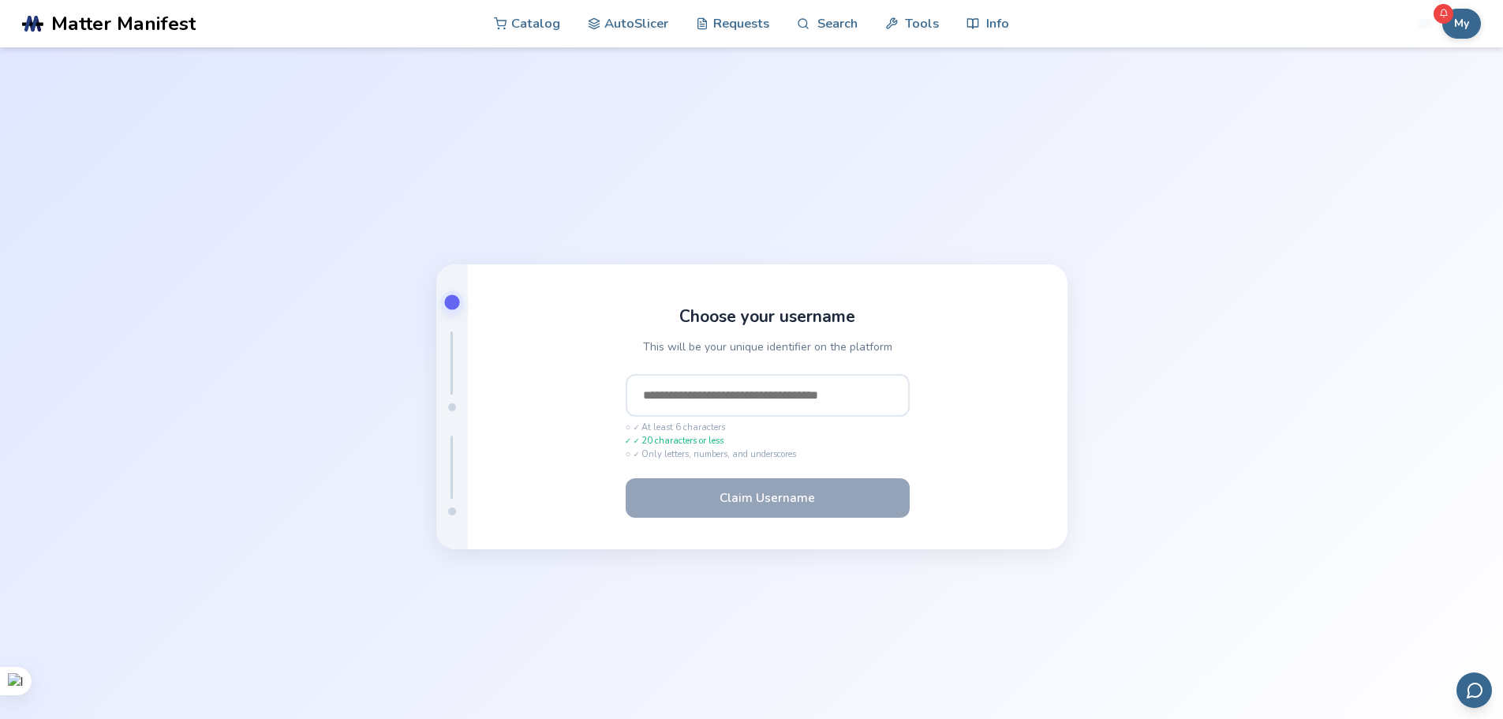
click at [863, 395] on input "text" at bounding box center [768, 395] width 284 height 43
type input "*"
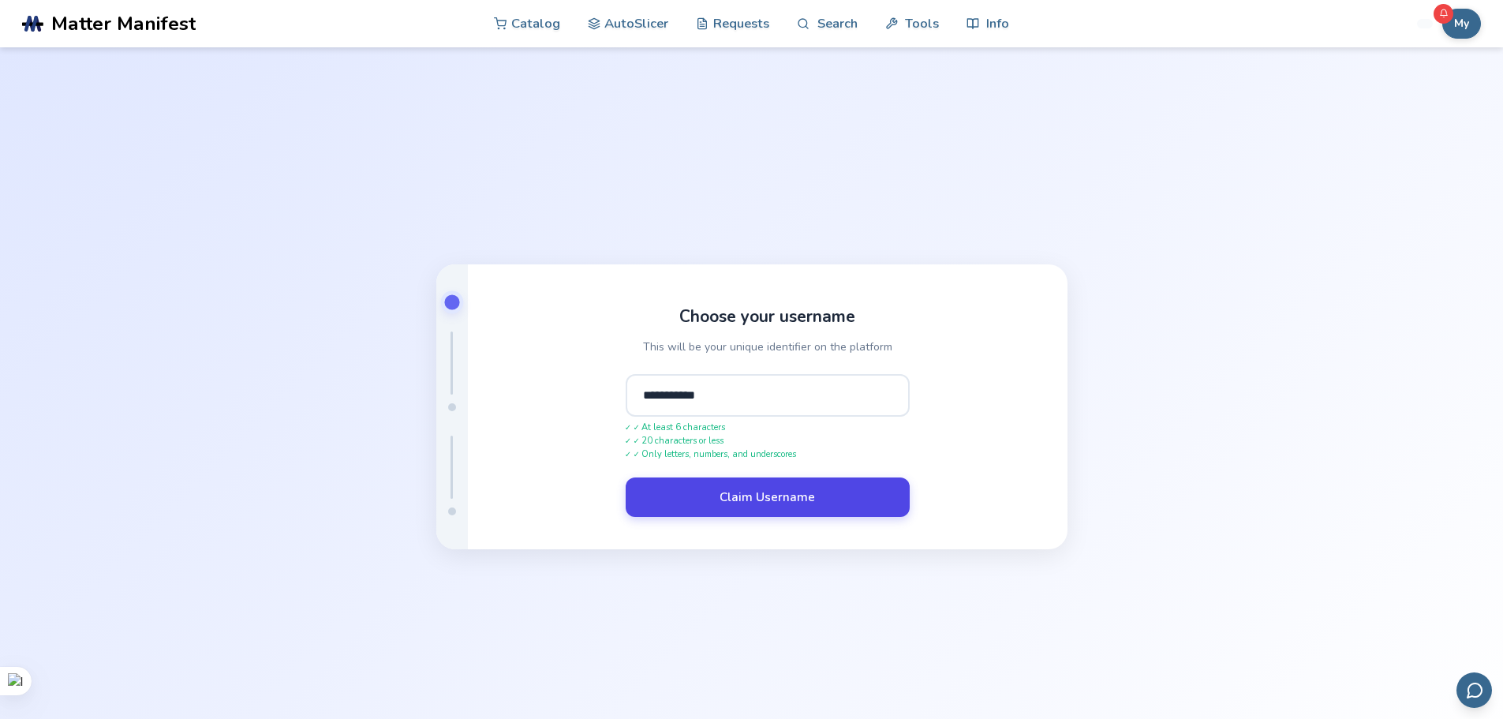
type input "**********"
click at [822, 492] on button "Claim Username" at bounding box center [768, 496] width 284 height 39
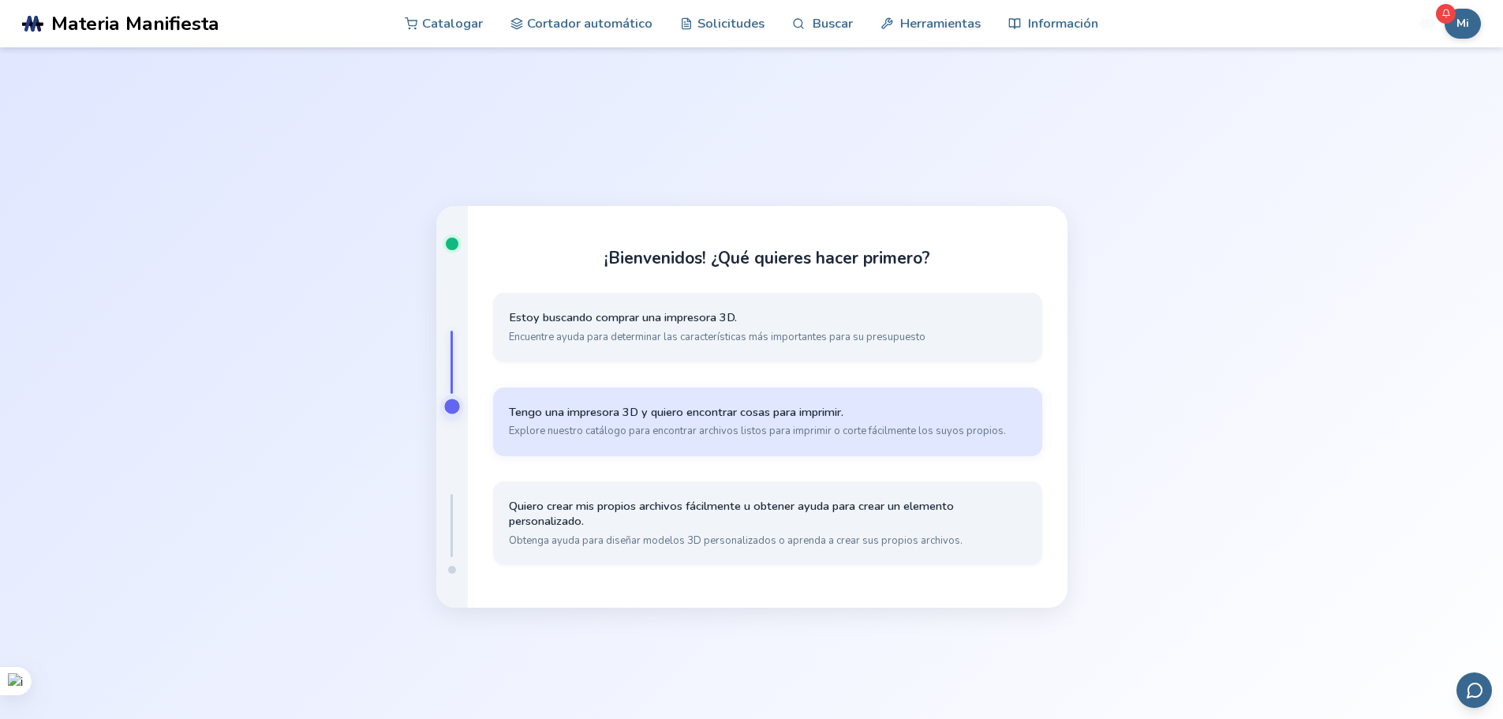
click at [922, 428] on font "Explore nuestro catálogo para encontrar archivos listos para imprimir o corte f…" at bounding box center [757, 431] width 497 height 14
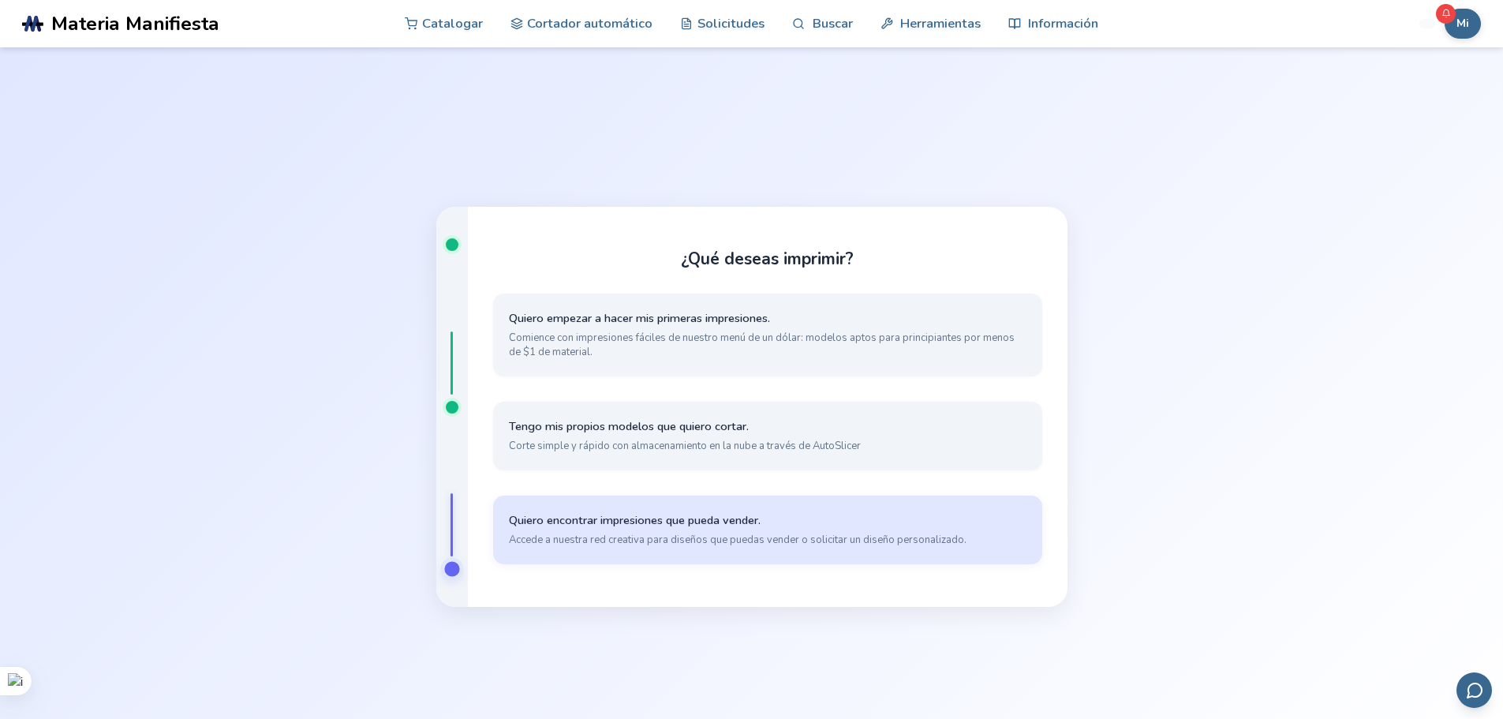
click at [824, 547] on font "Accede a nuestra red creativa para diseños que puedas vender o solicitar un dis…" at bounding box center [738, 540] width 458 height 14
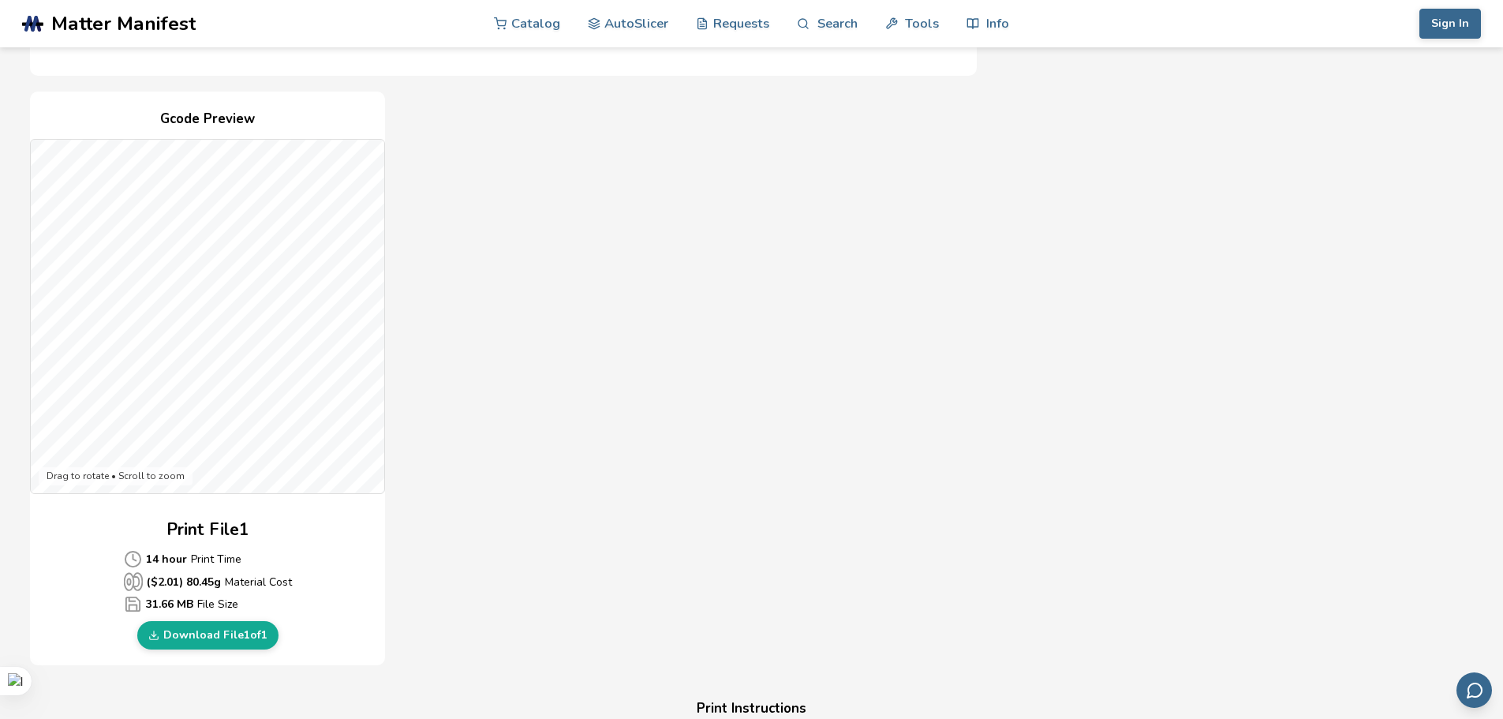
scroll to position [395, 0]
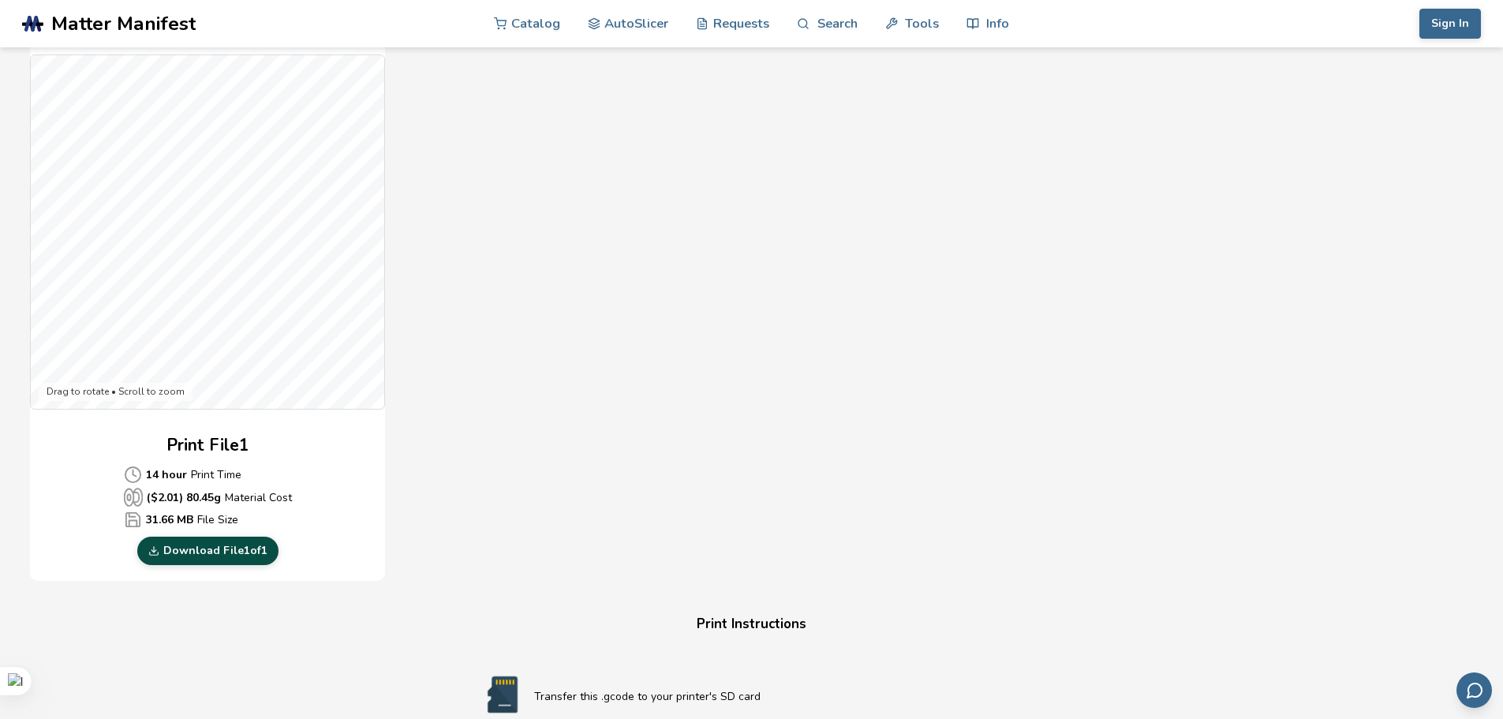
click at [231, 546] on link "Download File 1 of 1" at bounding box center [207, 551] width 141 height 28
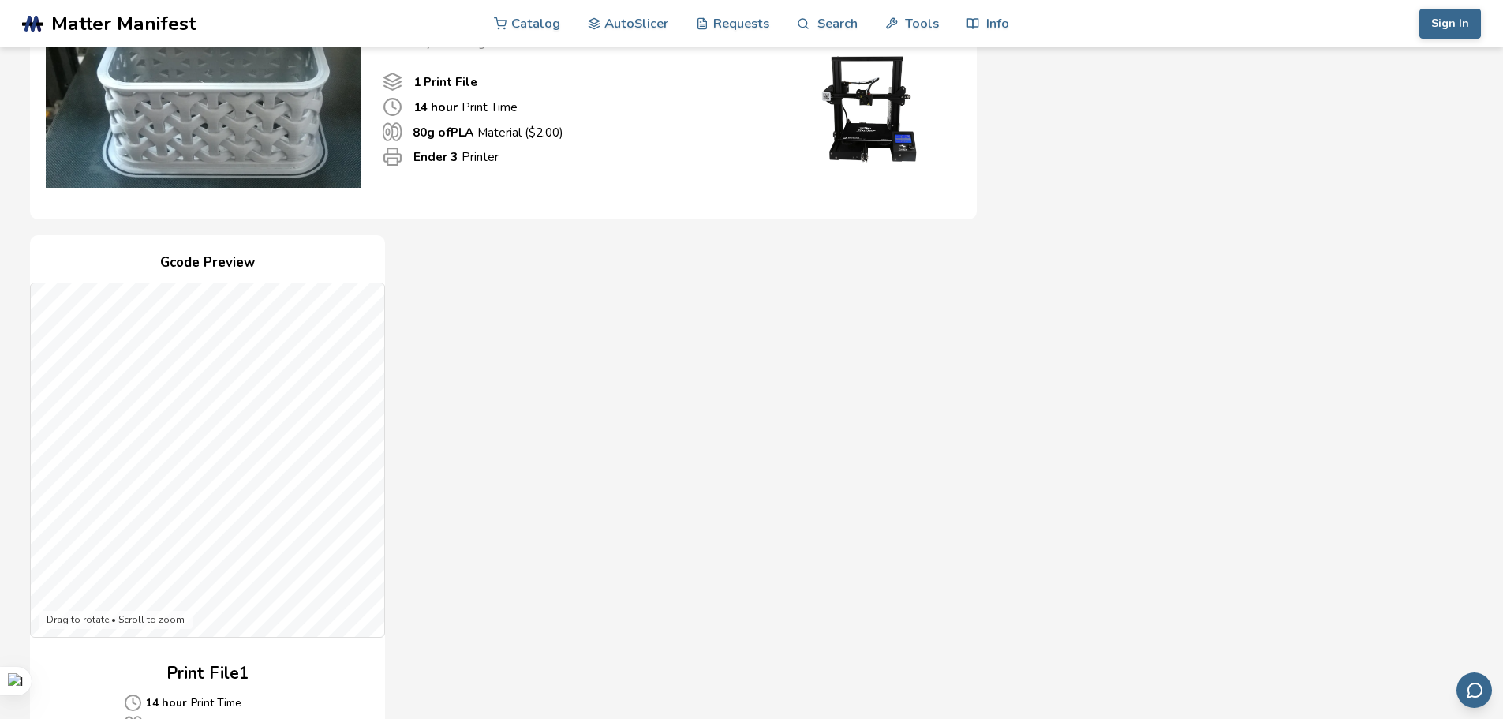
scroll to position [158, 0]
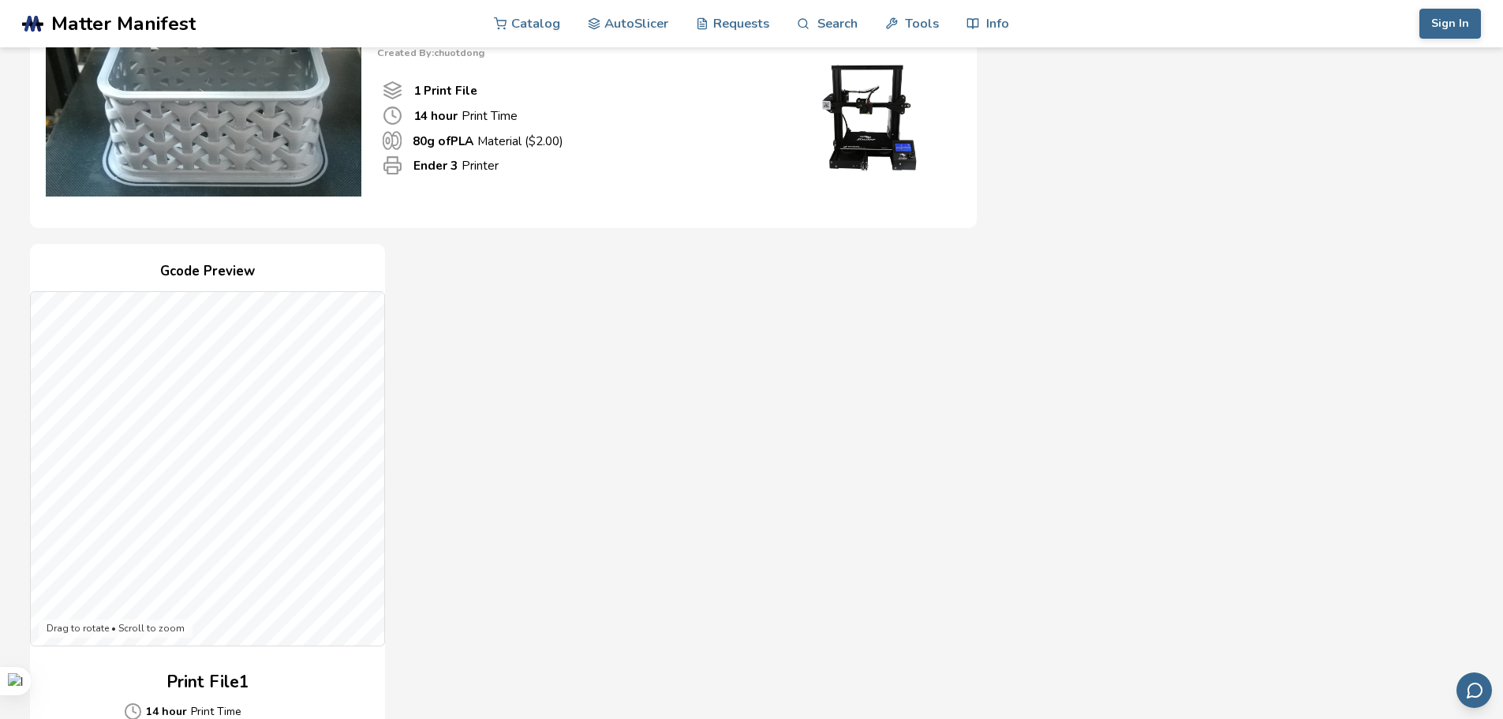
click at [1085, 348] on div "Download Your Print File Storage Box Rounded Rectangle Storage Box Rounded Rect…" at bounding box center [751, 708] width 1443 height 1583
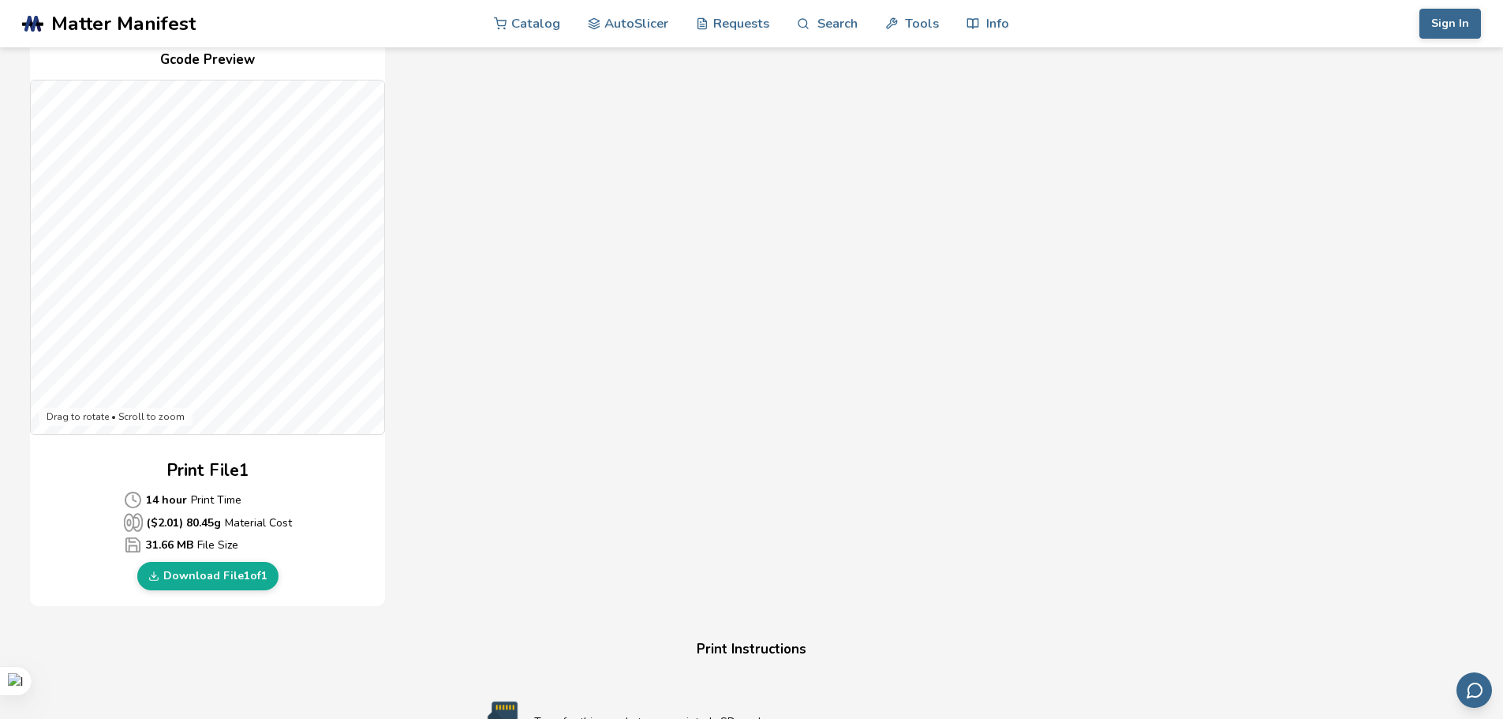
scroll to position [0, 0]
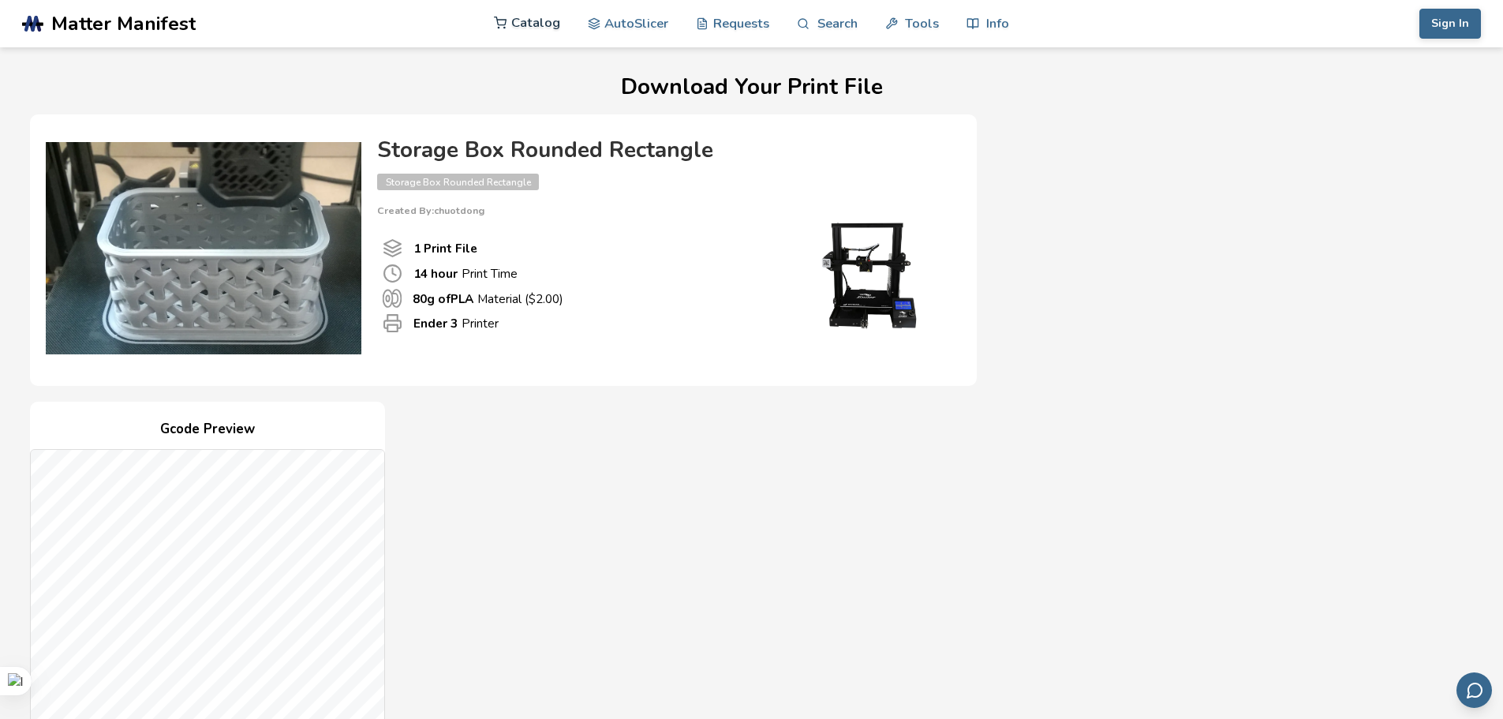
click at [546, 21] on link "Catalog" at bounding box center [527, 22] width 66 height 47
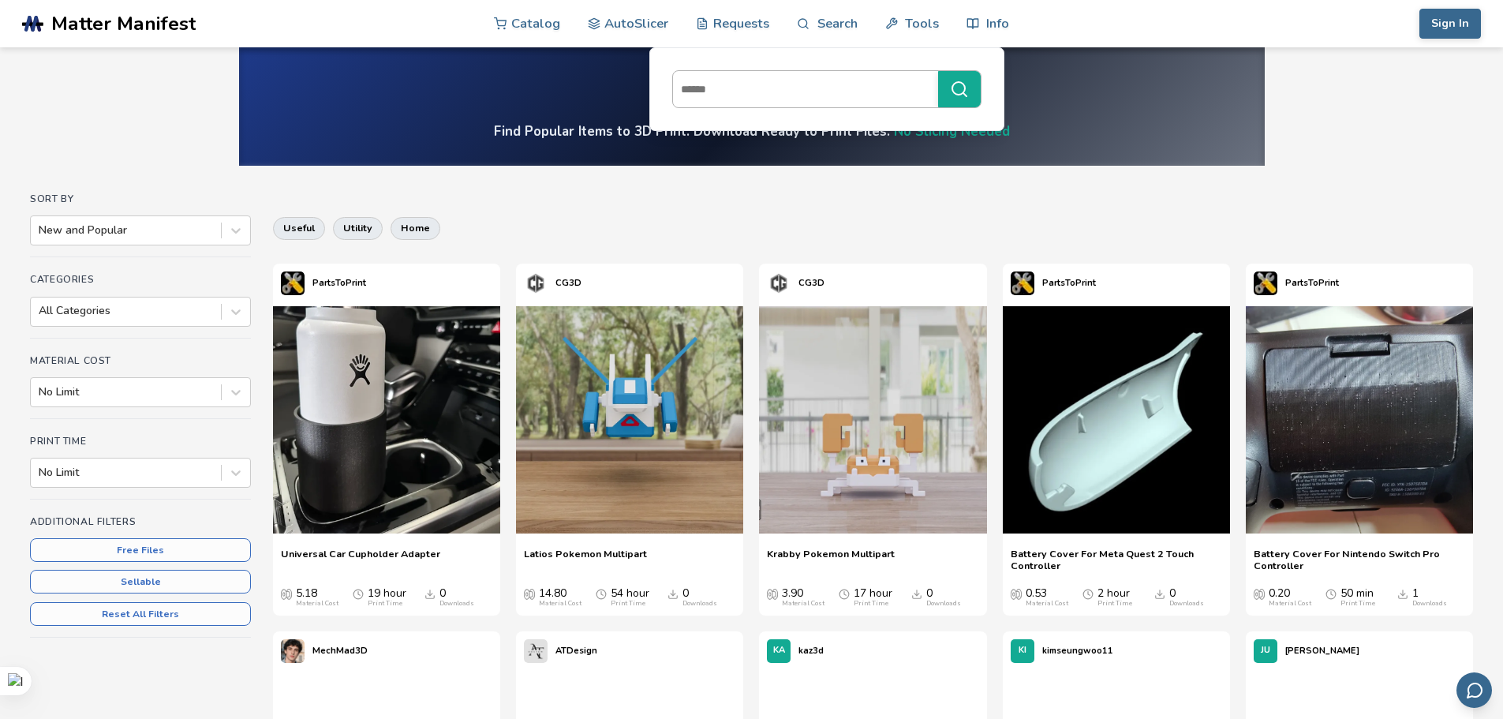
click at [744, 94] on input at bounding box center [801, 89] width 257 height 28
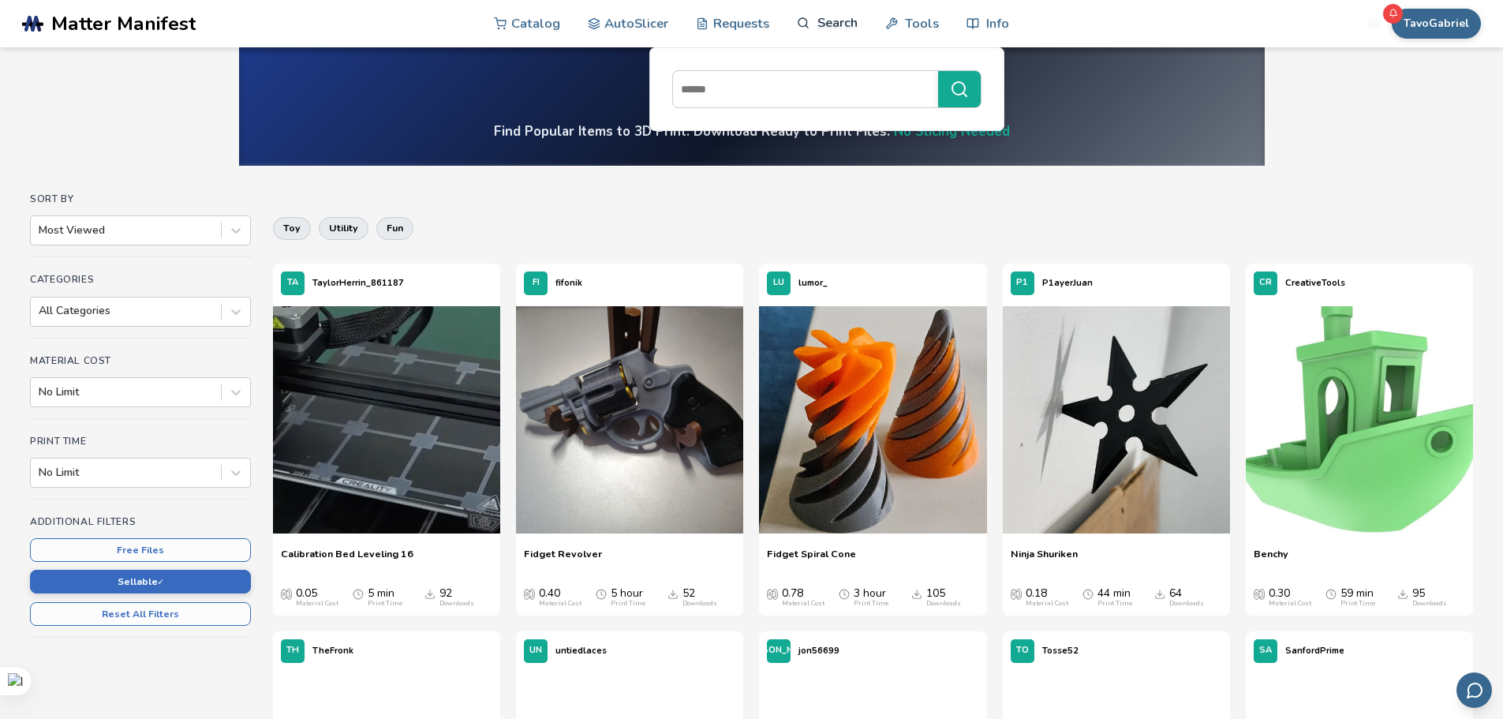
click at [814, 26] on link "Search" at bounding box center [827, 22] width 60 height 47
click at [766, 89] on input at bounding box center [801, 89] width 257 height 28
type input "****"
click at [938, 71] on button "****" at bounding box center [959, 89] width 43 height 36
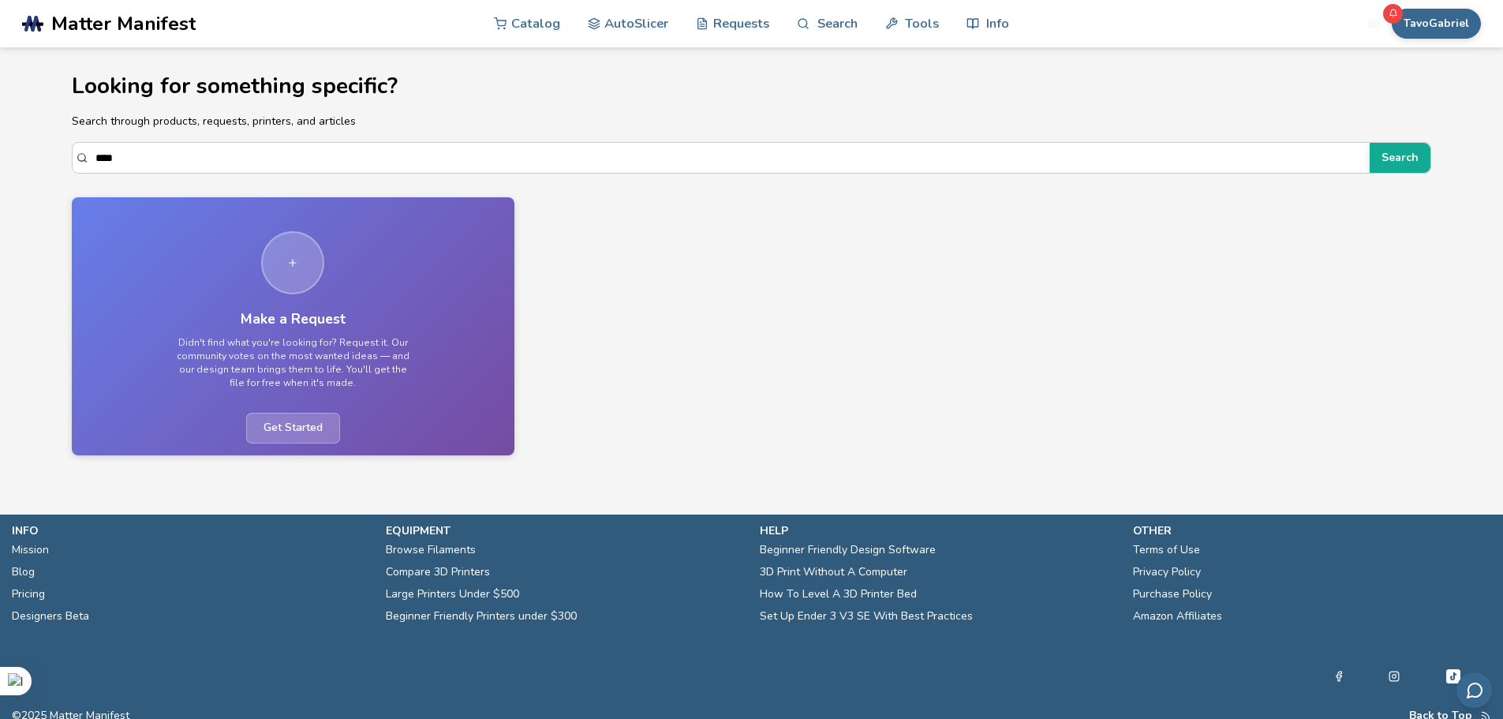
drag, startPoint x: 180, startPoint y: 158, endPoint x: 27, endPoint y: 151, distance: 153.2
click at [26, 151] on main "Looking for something specific? Search through products, requests, printers, an…" at bounding box center [751, 233] width 1503 height 467
type input "***"
click at [1370, 143] on button "Search" at bounding box center [1400, 158] width 61 height 30
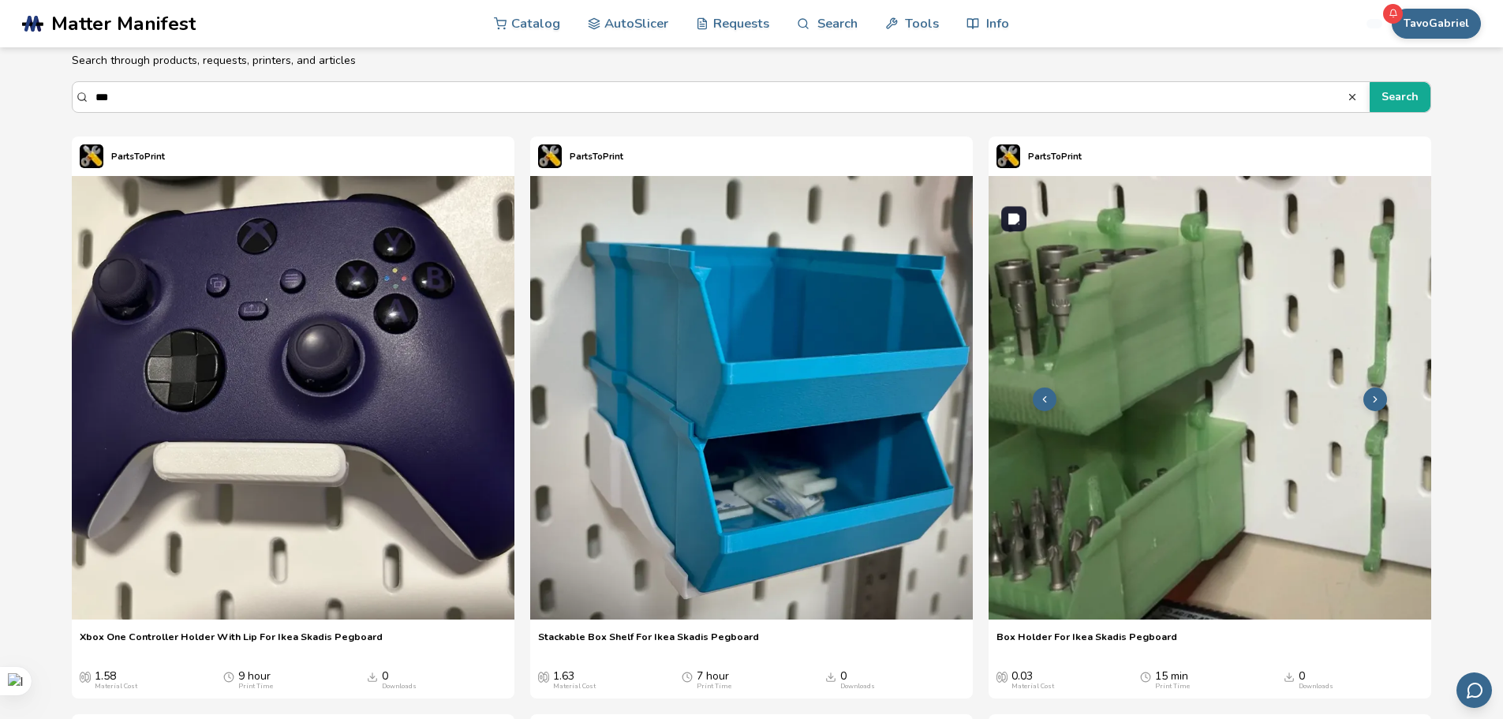
scroll to position [158, 0]
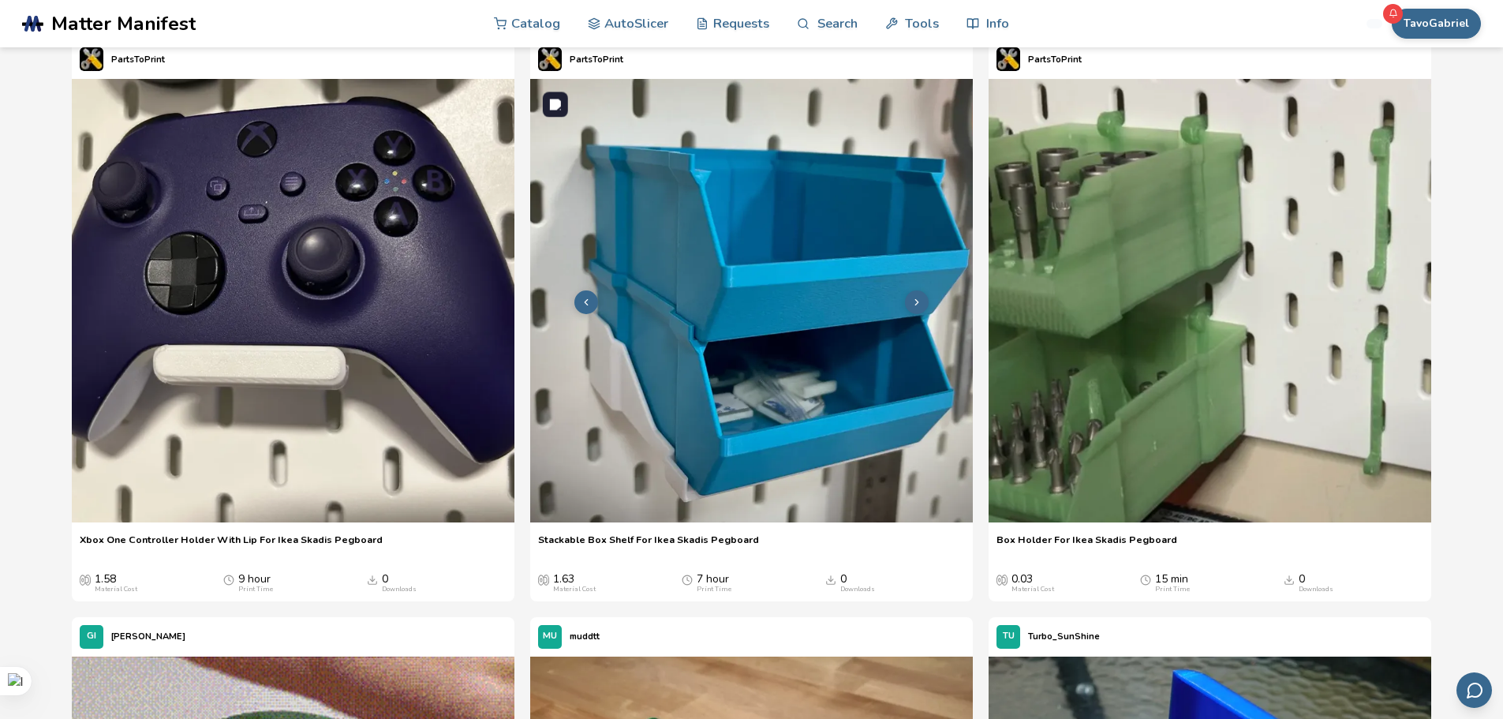
click at [780, 304] on img at bounding box center [751, 300] width 443 height 443
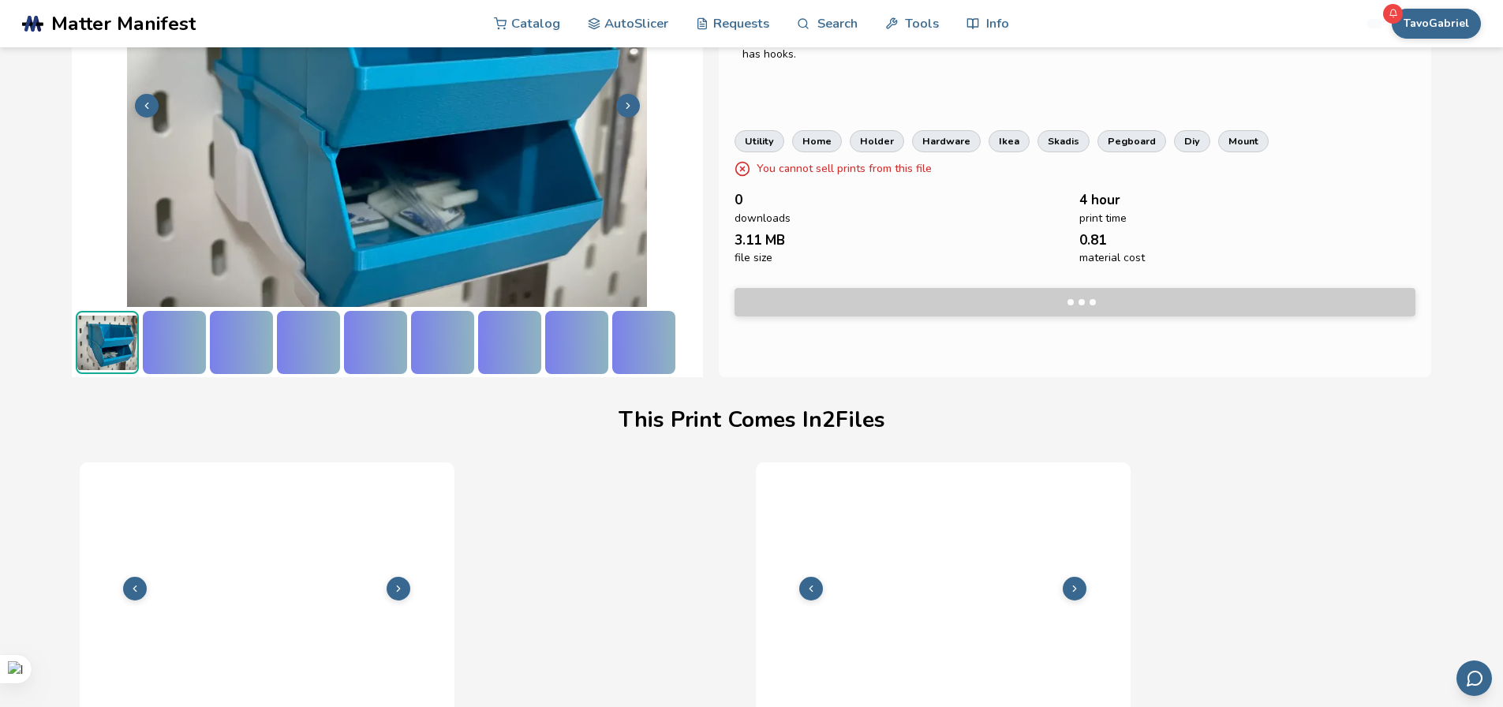
scroll to position [223, 6]
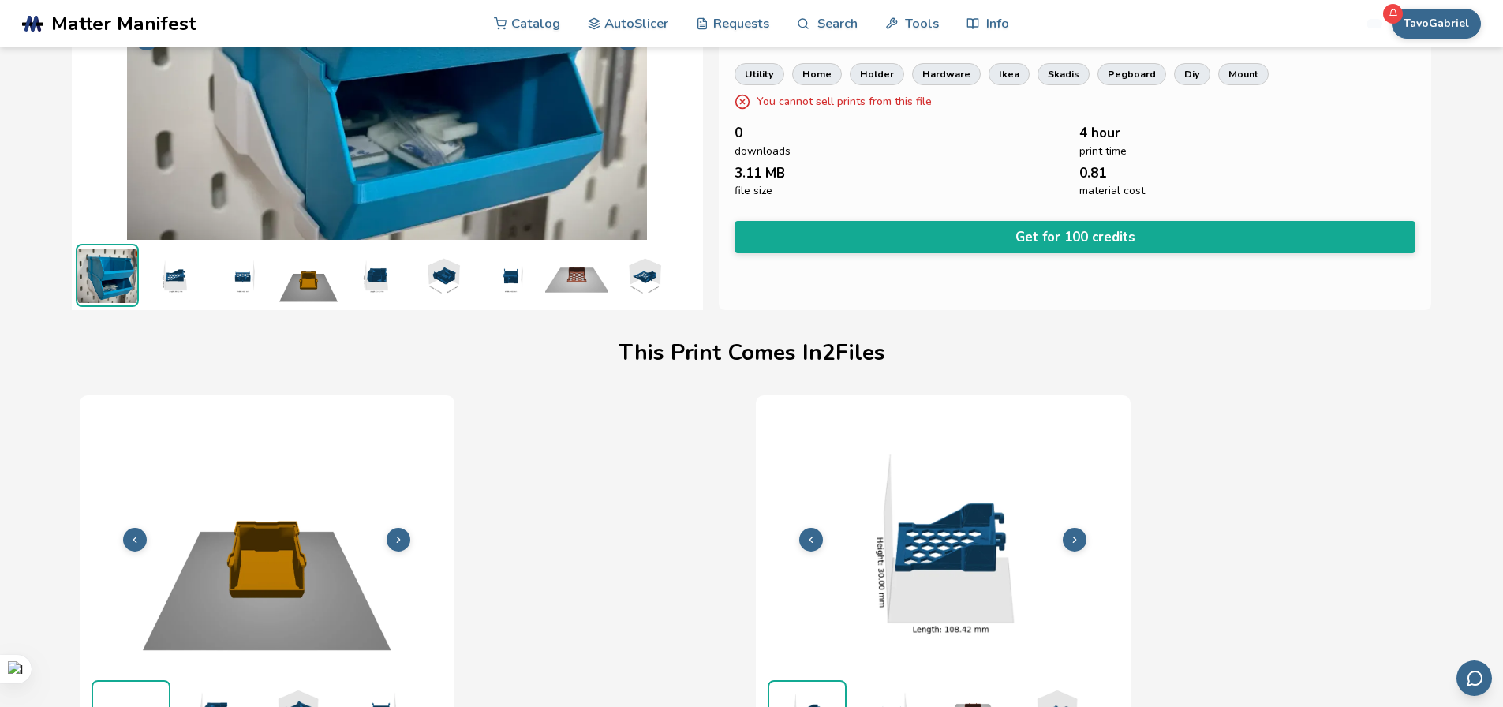
click at [574, 286] on img at bounding box center [576, 275] width 63 height 63
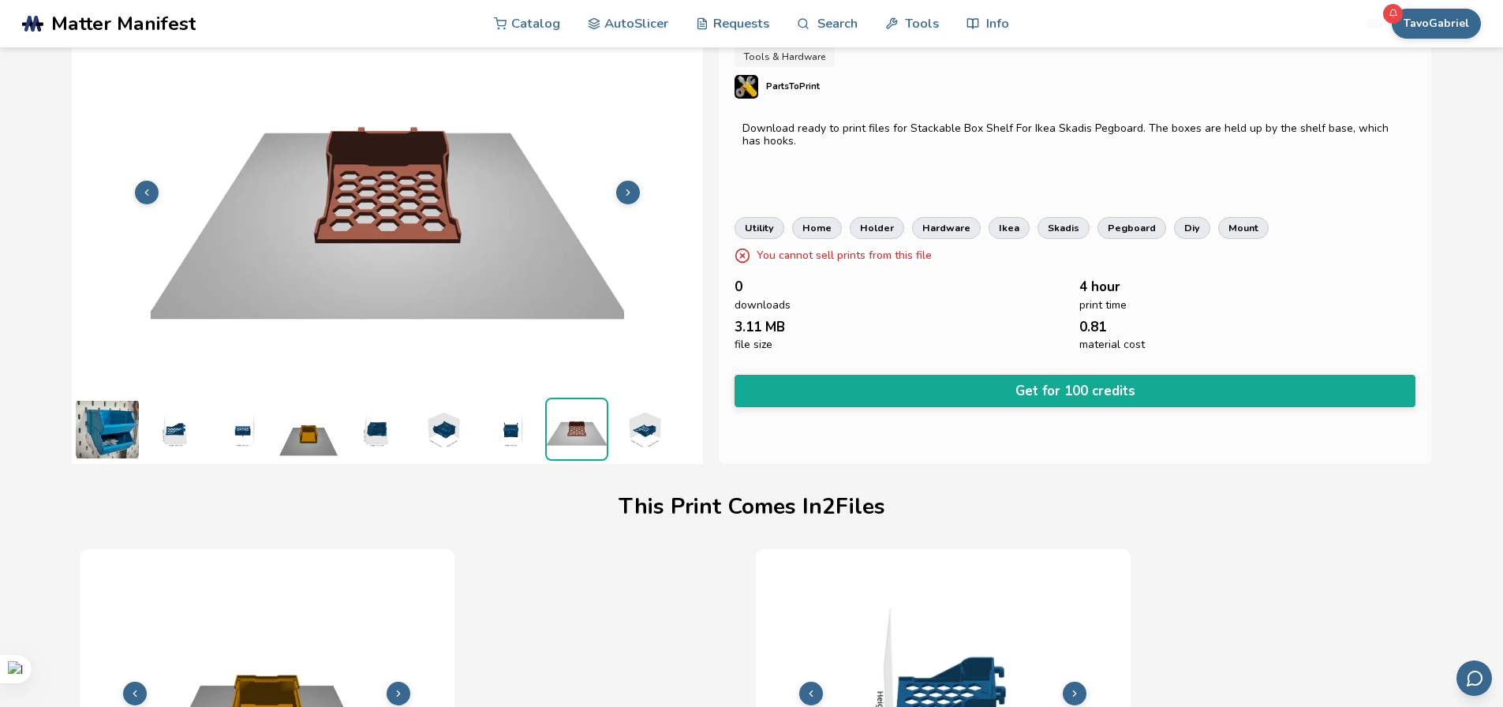
scroll to position [65, 0]
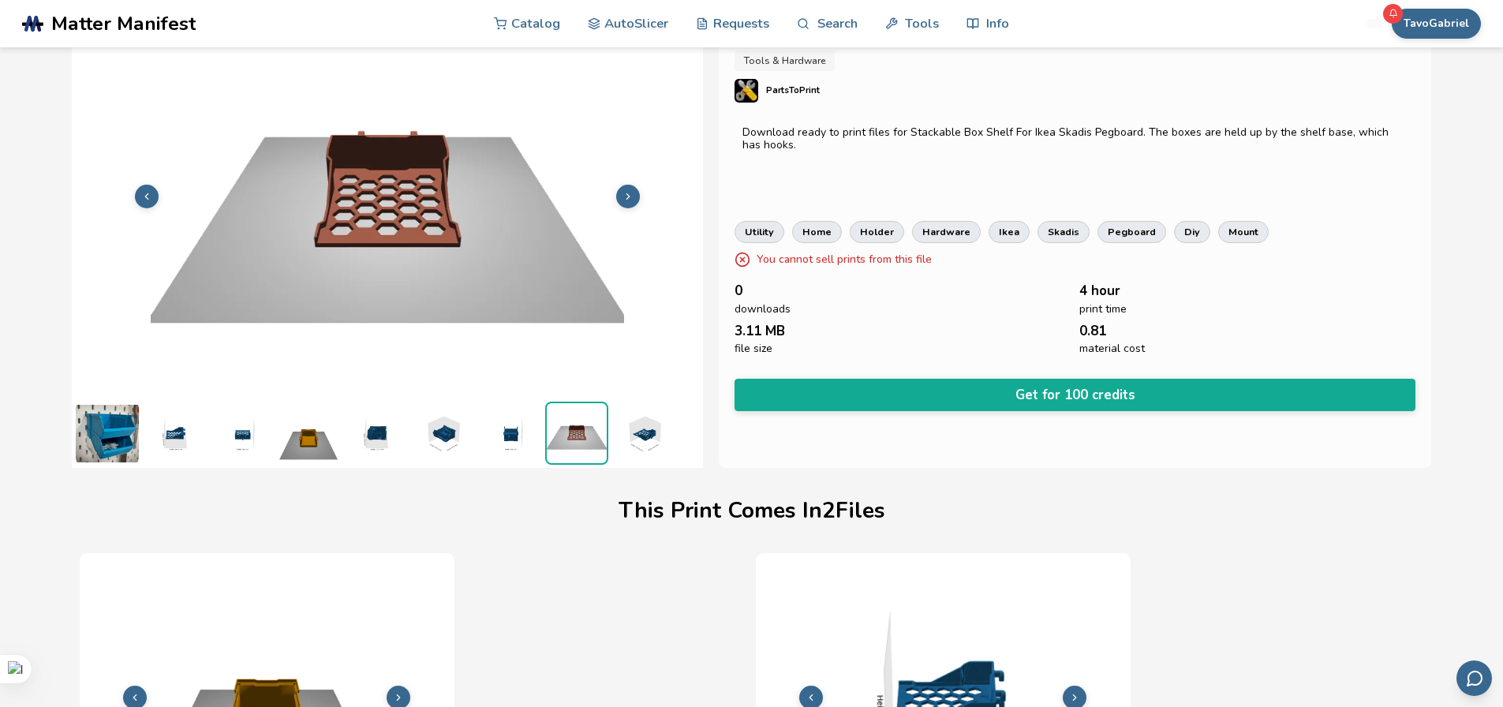
click at [514, 432] on img at bounding box center [509, 433] width 63 height 63
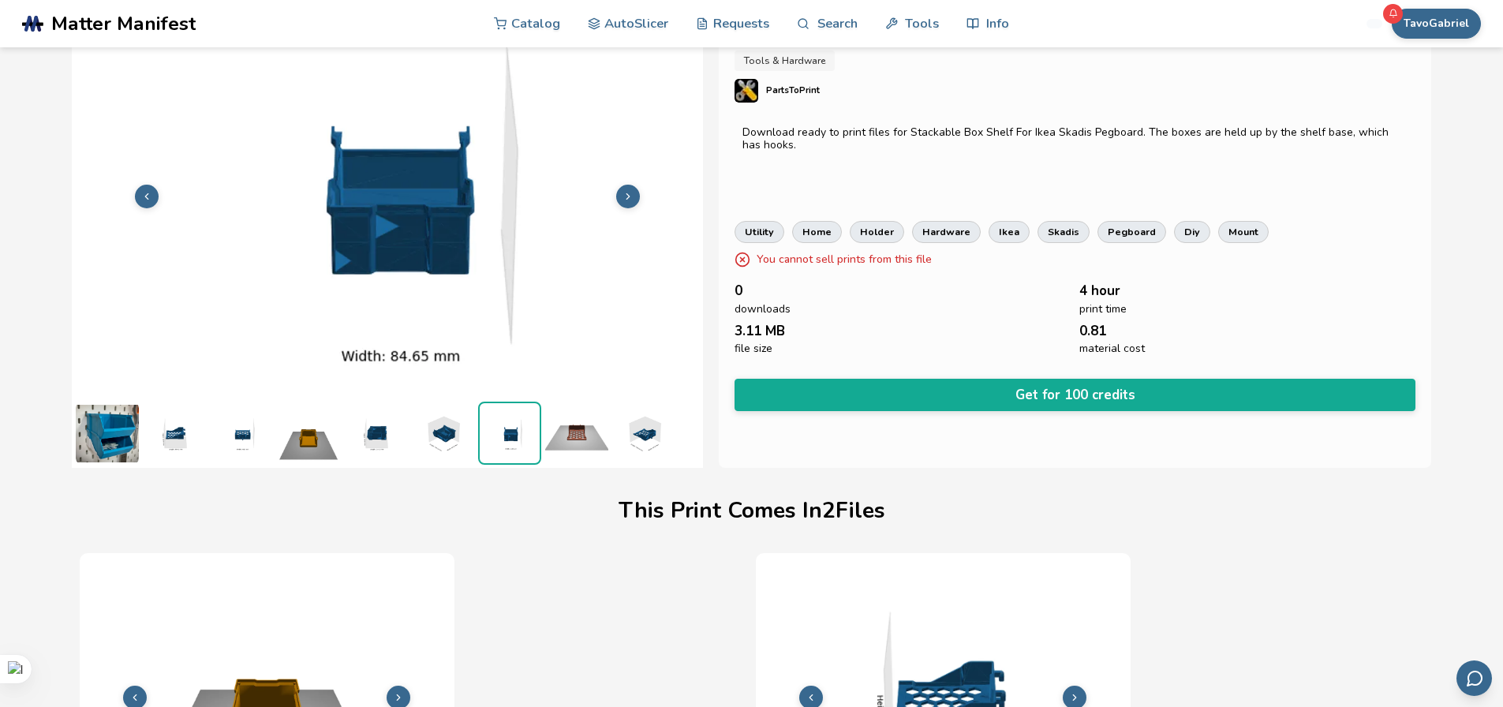
click at [446, 439] on img at bounding box center [442, 433] width 63 height 63
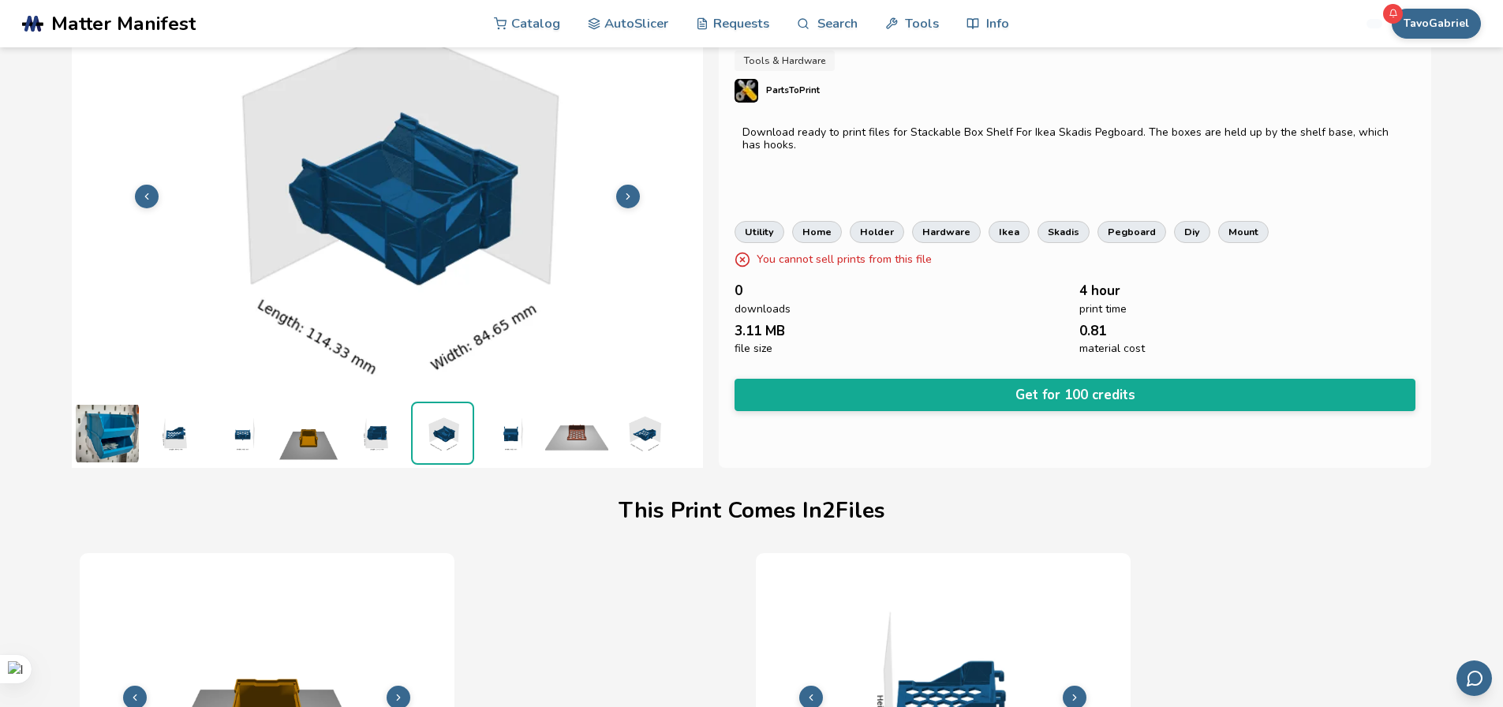
click at [384, 439] on img at bounding box center [375, 433] width 63 height 63
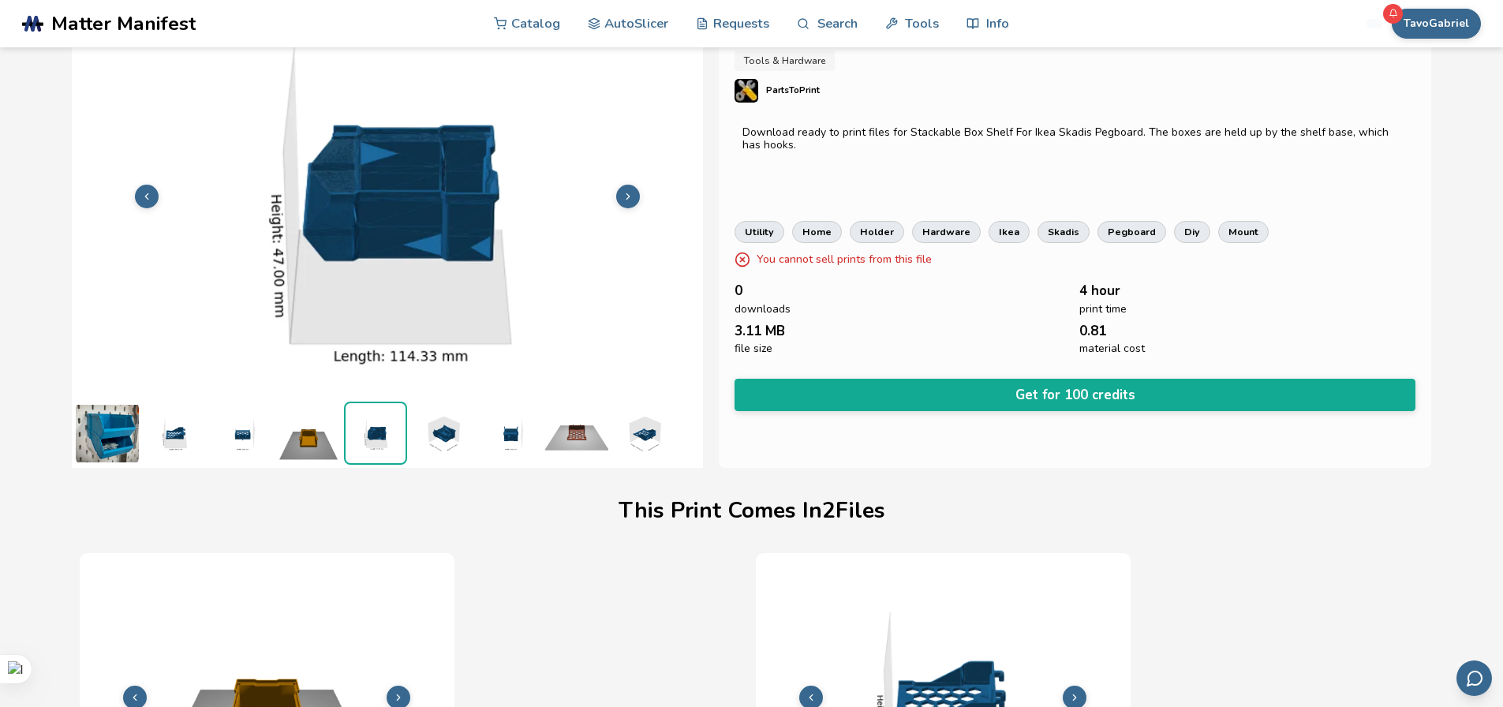
click at [298, 439] on img at bounding box center [308, 433] width 63 height 63
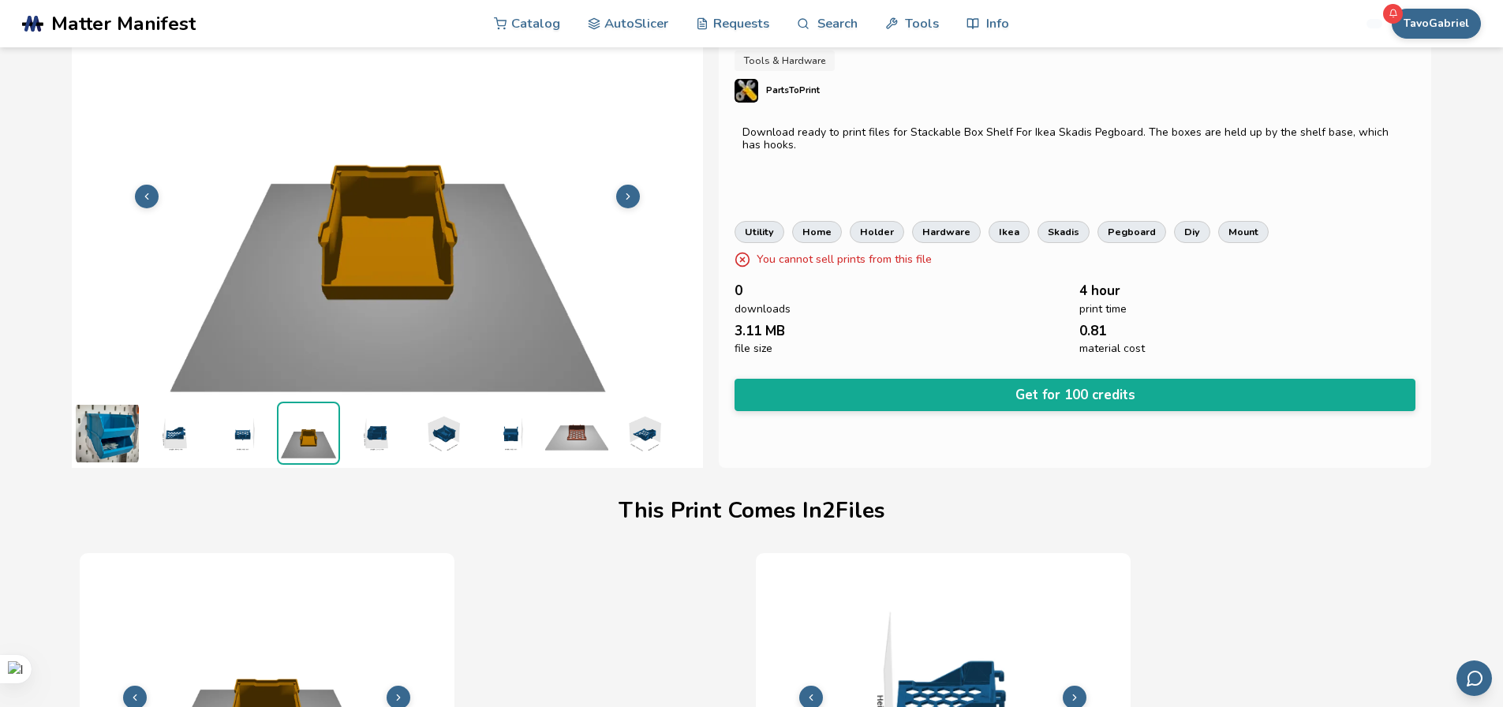
click at [240, 443] on img at bounding box center [241, 433] width 63 height 63
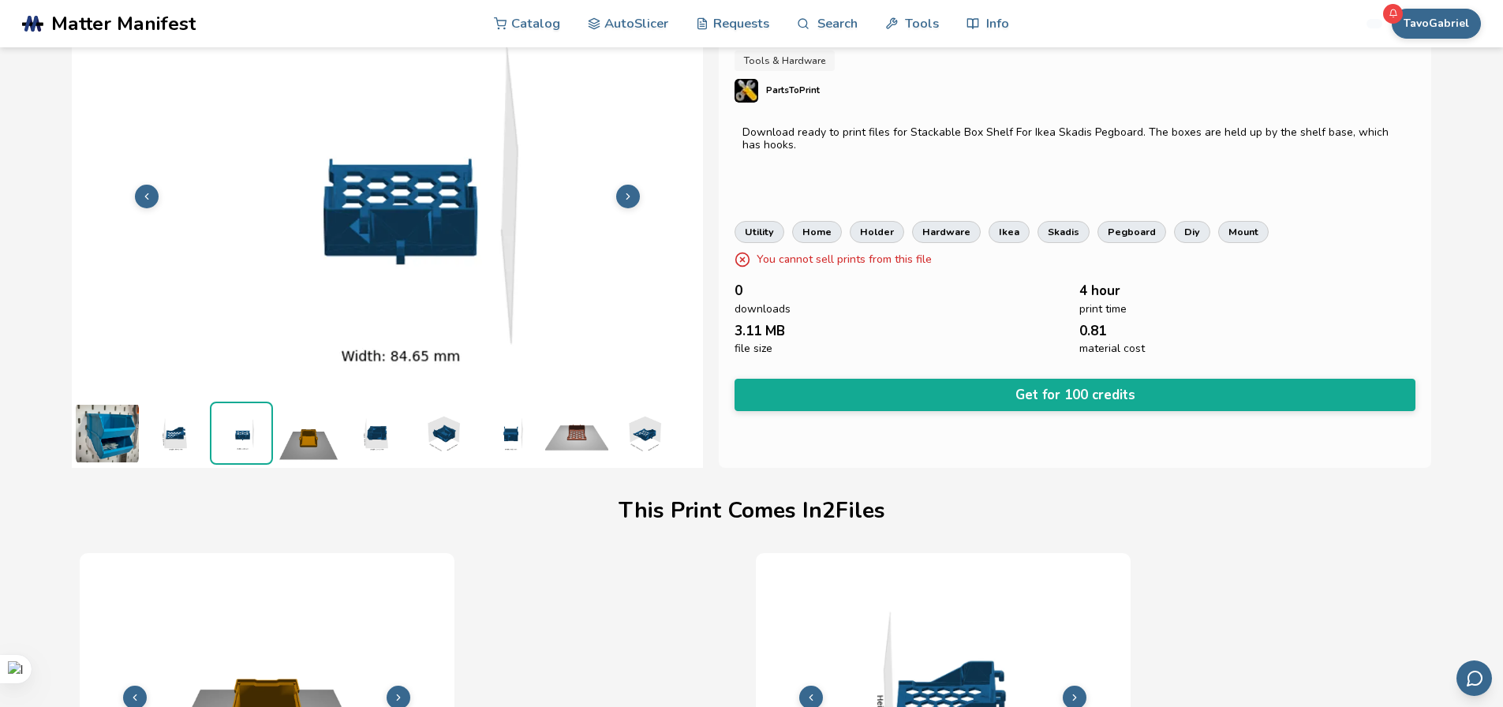
click at [188, 441] on img at bounding box center [174, 433] width 63 height 63
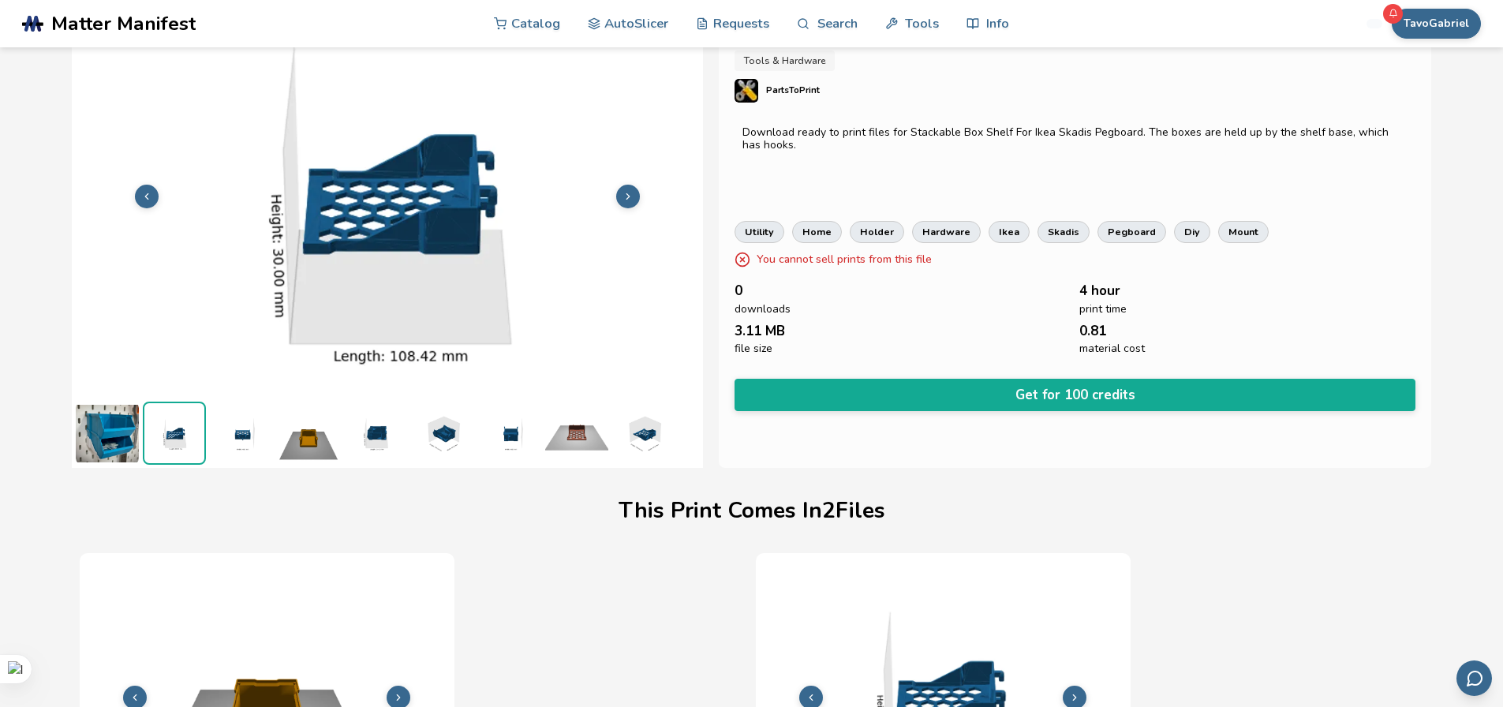
click at [140, 442] on ul at bounding box center [387, 433] width 631 height 70
click at [118, 443] on img at bounding box center [107, 433] width 63 height 63
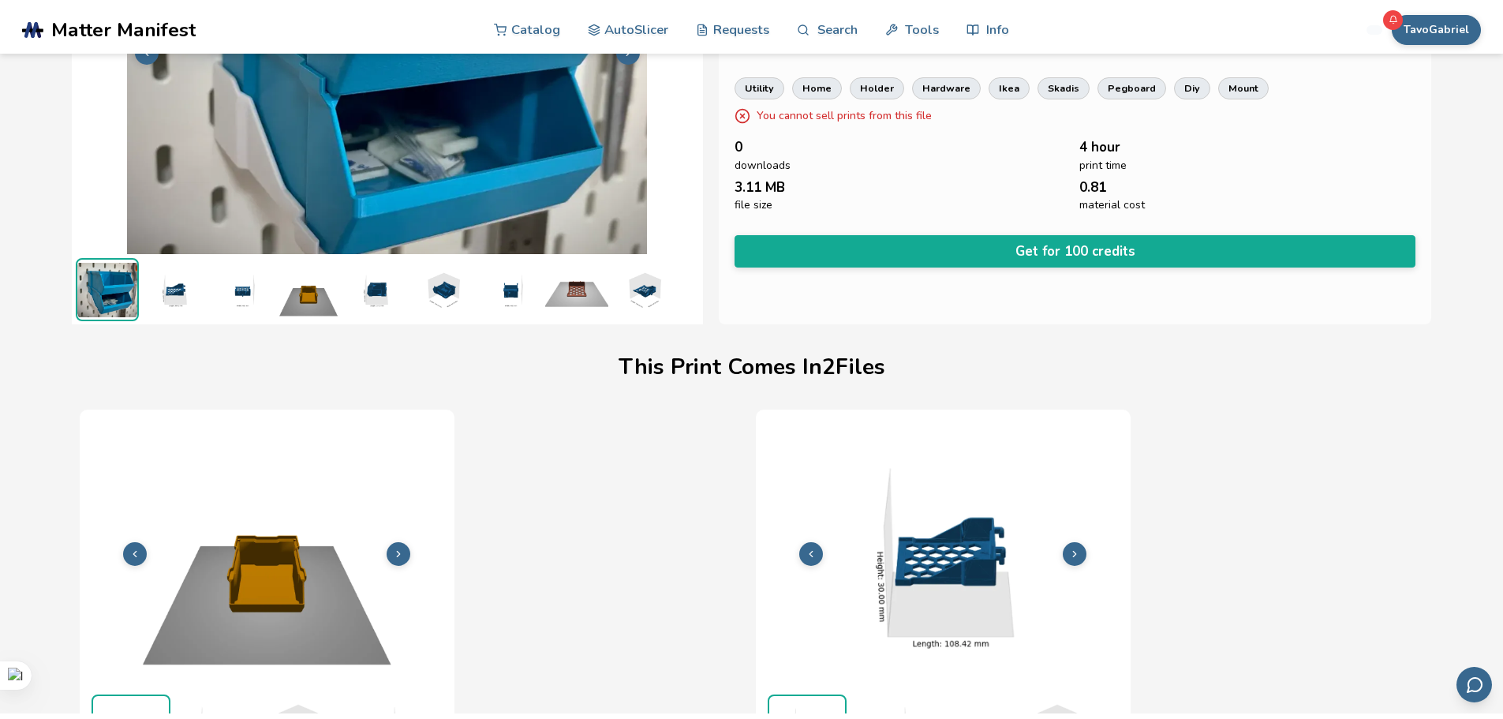
scroll to position [0, 0]
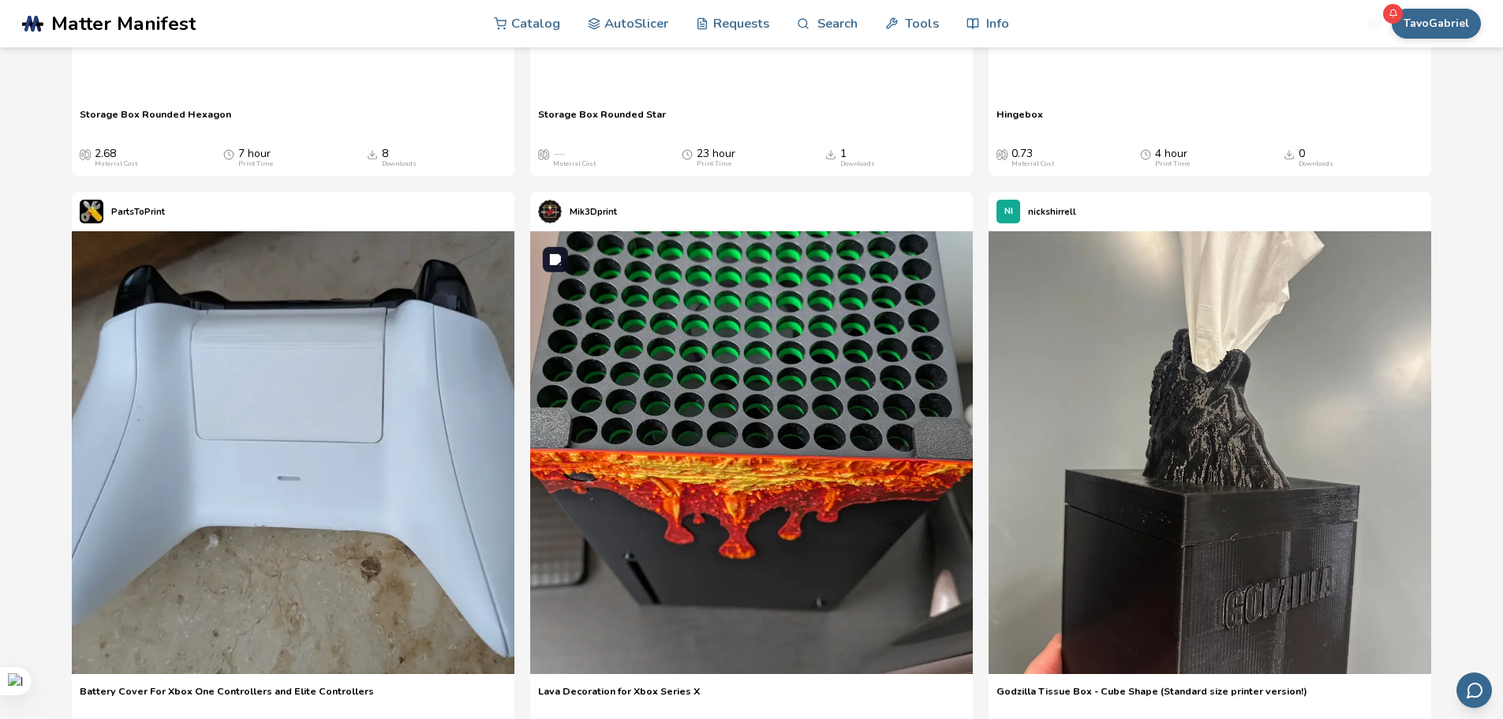
scroll to position [2421, 0]
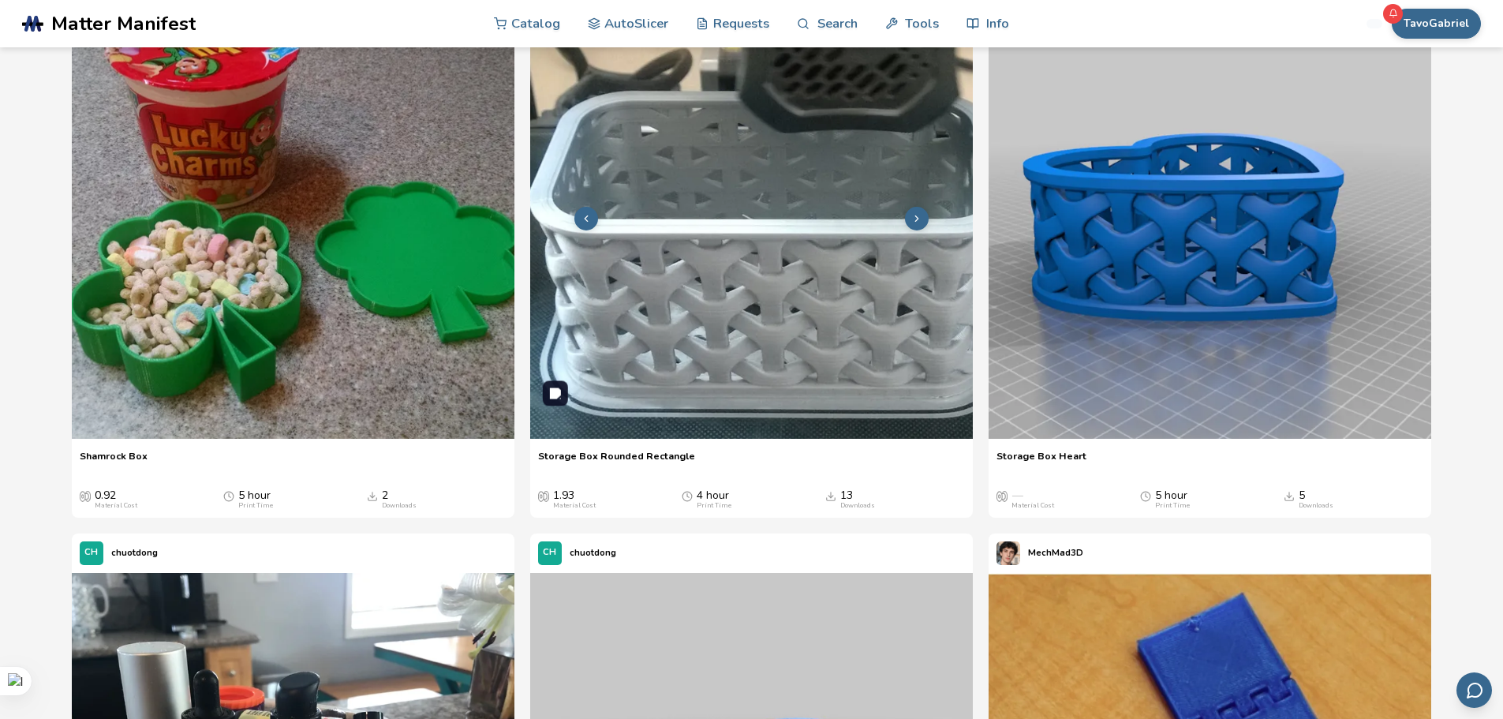
scroll to position [2209, 0]
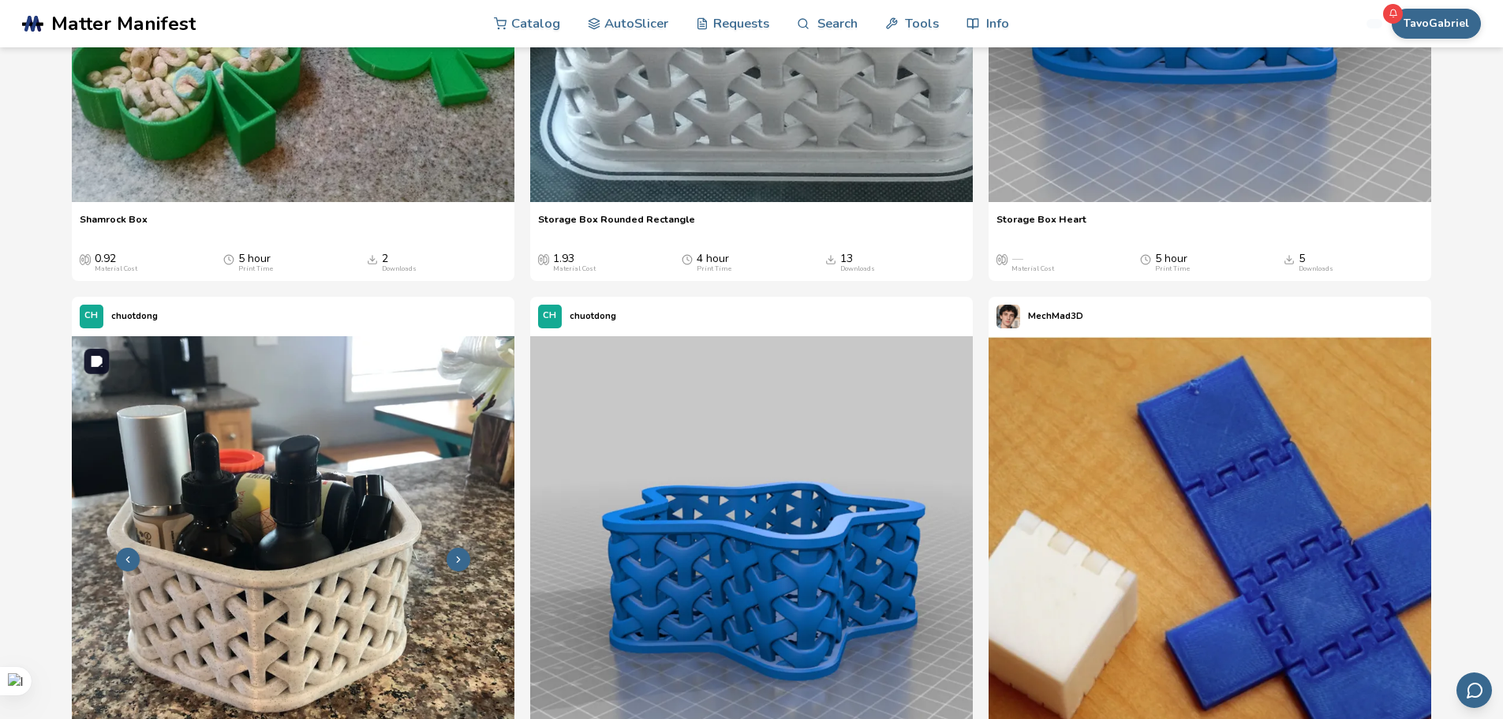
click at [267, 571] on img at bounding box center [293, 557] width 443 height 443
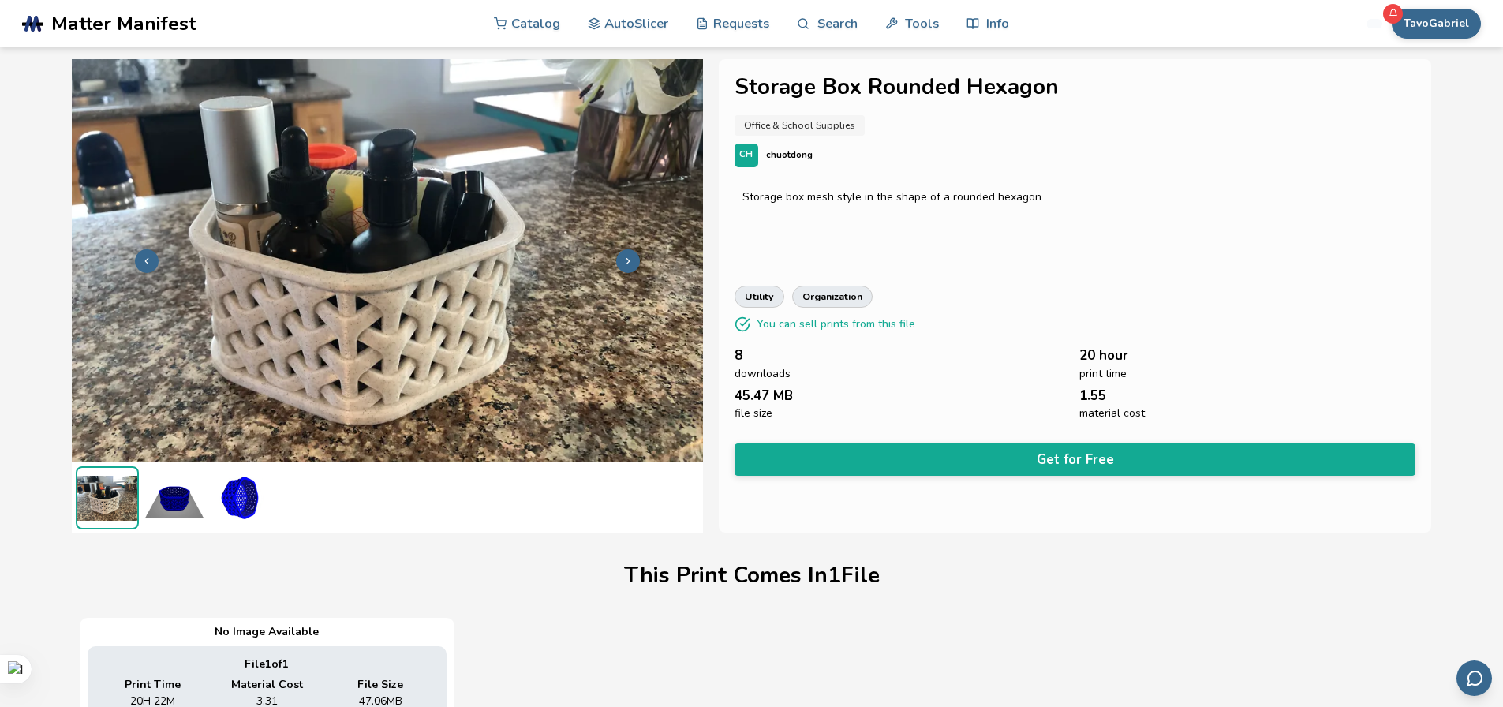
click at [241, 503] on img at bounding box center [241, 497] width 63 height 63
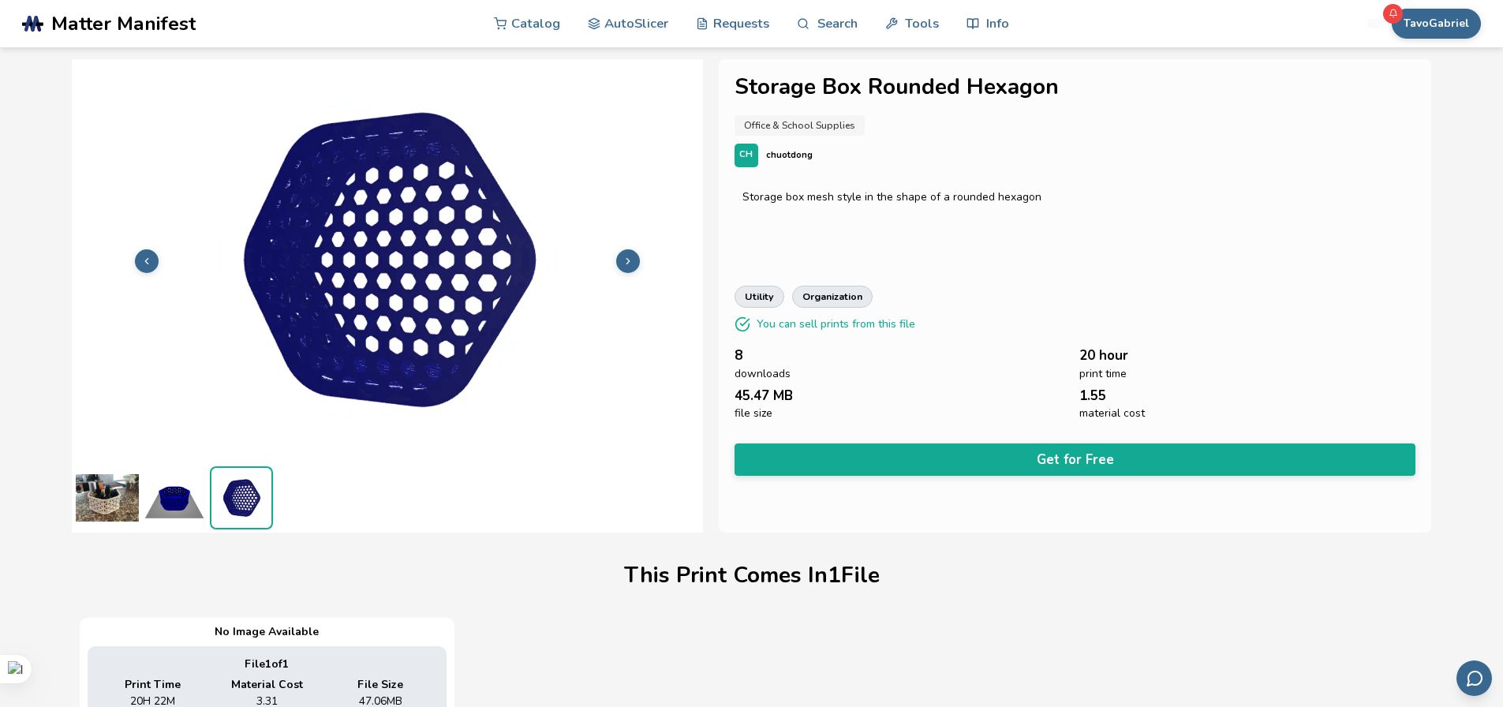
click at [177, 501] on img at bounding box center [174, 497] width 63 height 63
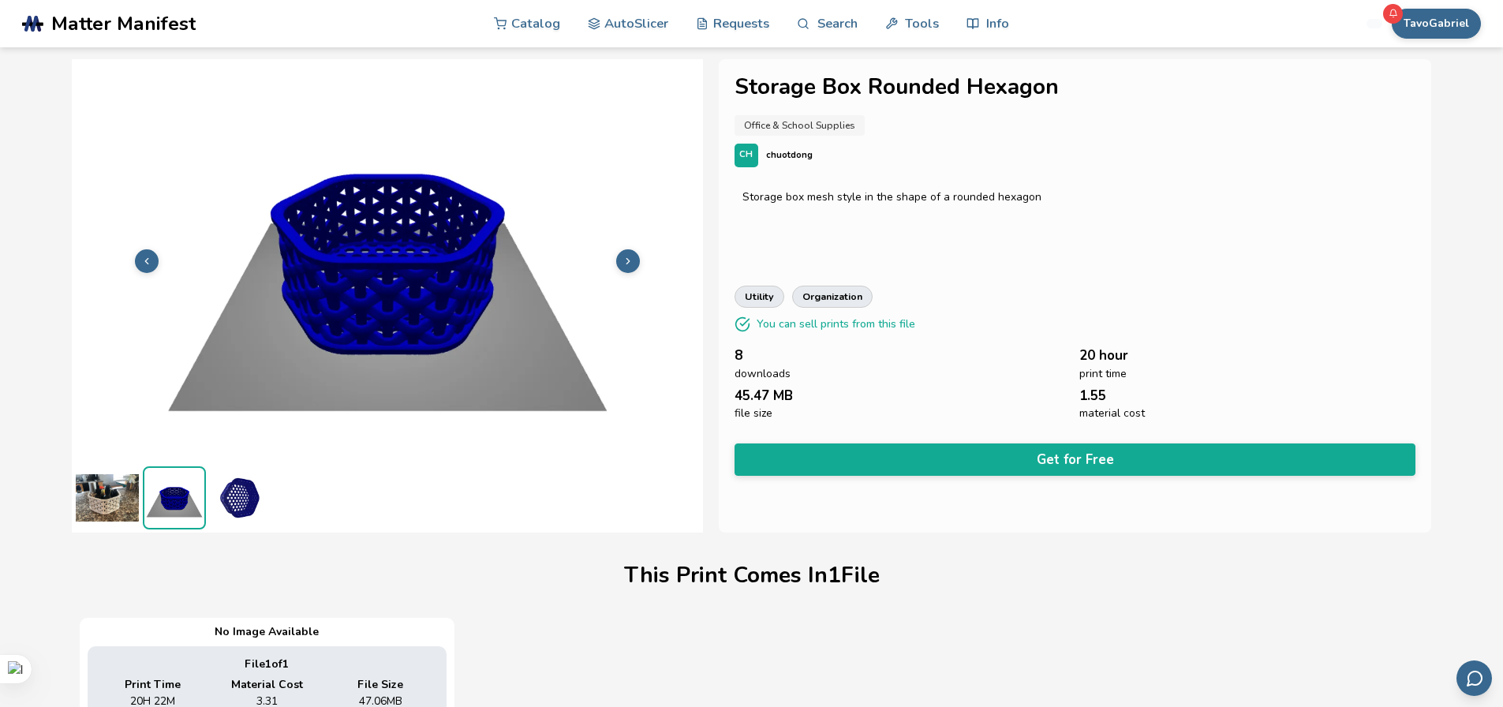
click at [118, 485] on img at bounding box center [107, 497] width 63 height 63
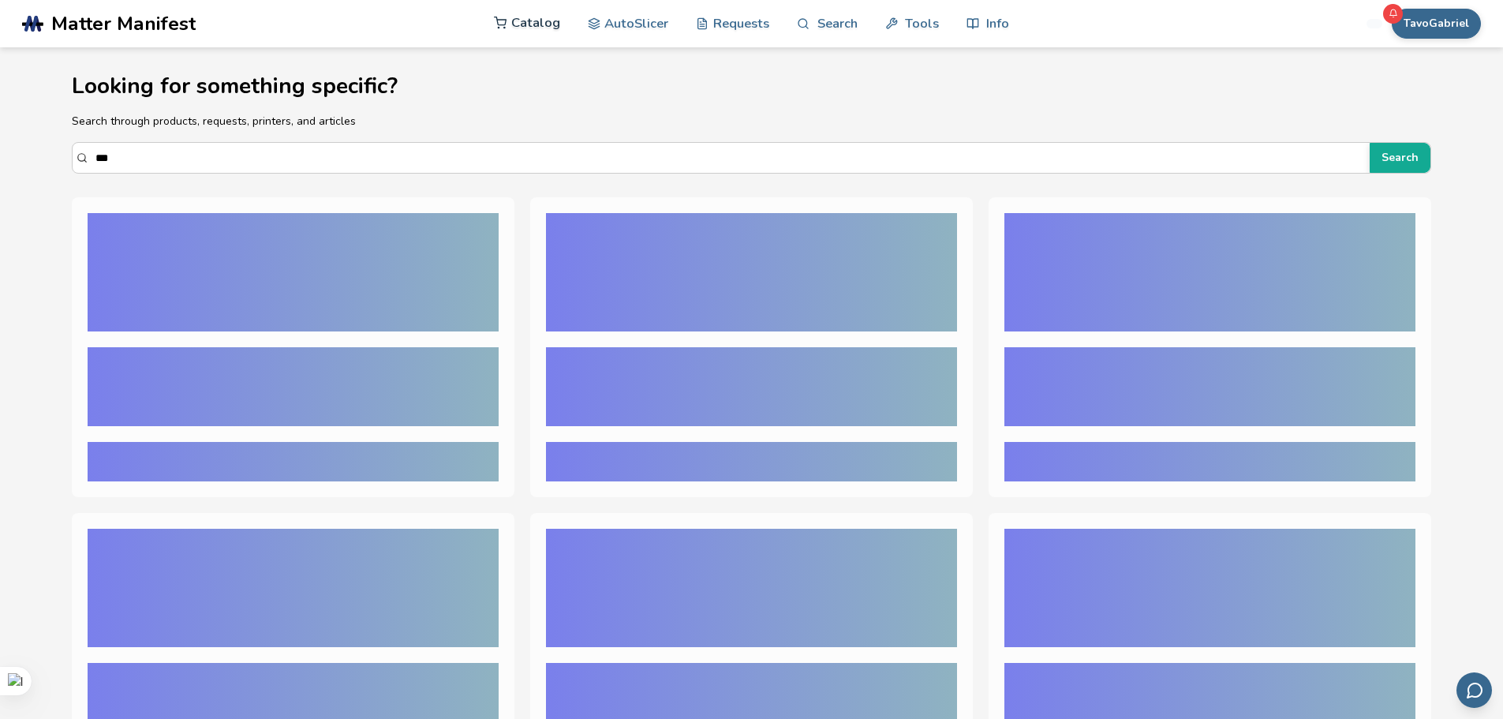
click at [542, 24] on link "Catalog" at bounding box center [527, 22] width 66 height 47
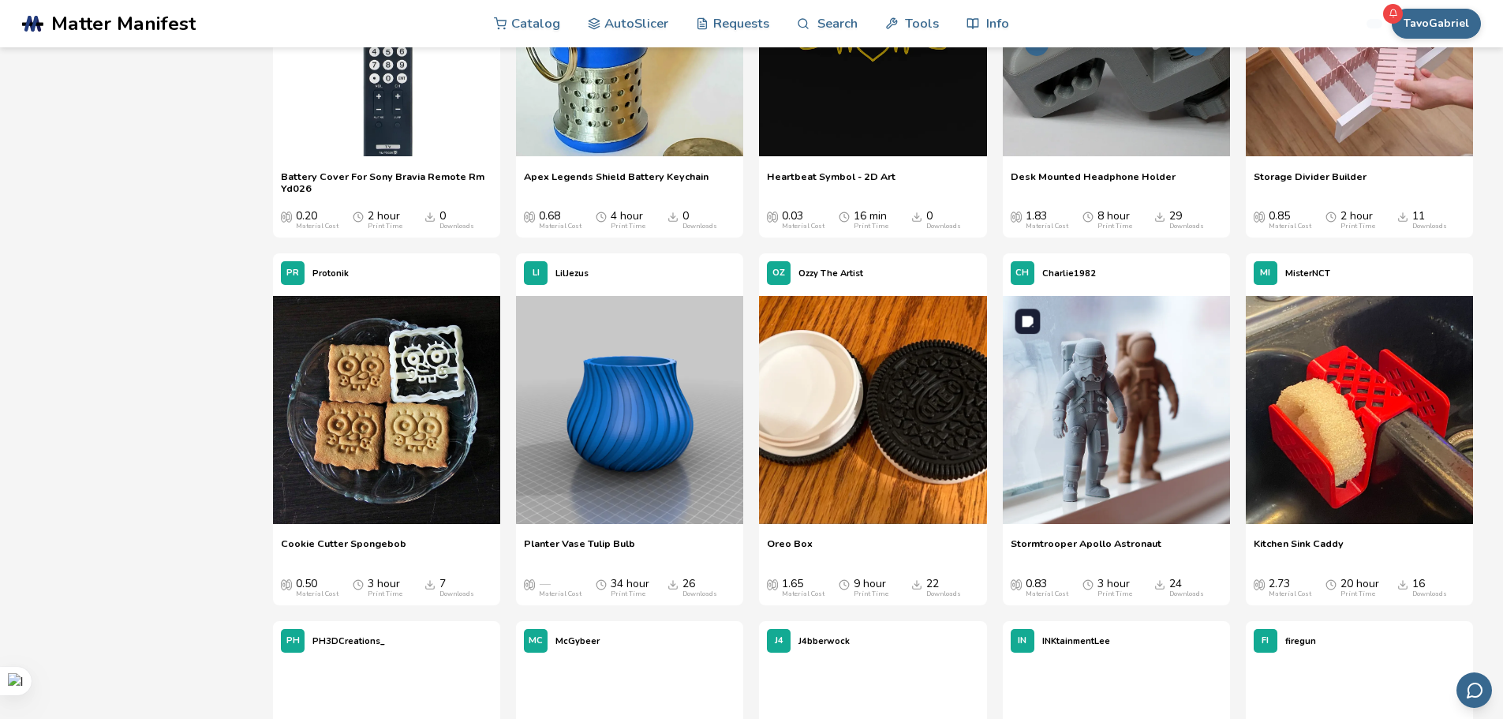
scroll to position [7733, 0]
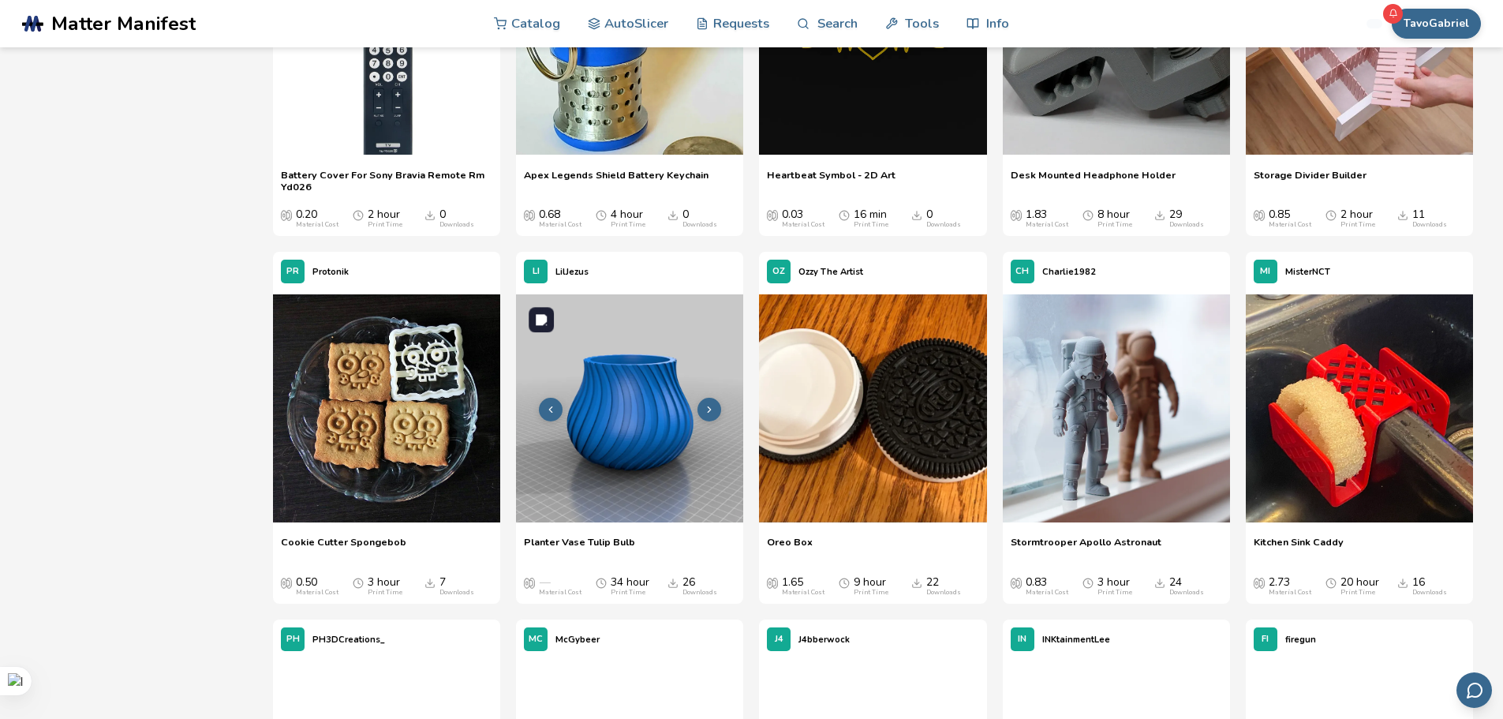
click at [623, 380] on img at bounding box center [629, 407] width 227 height 227
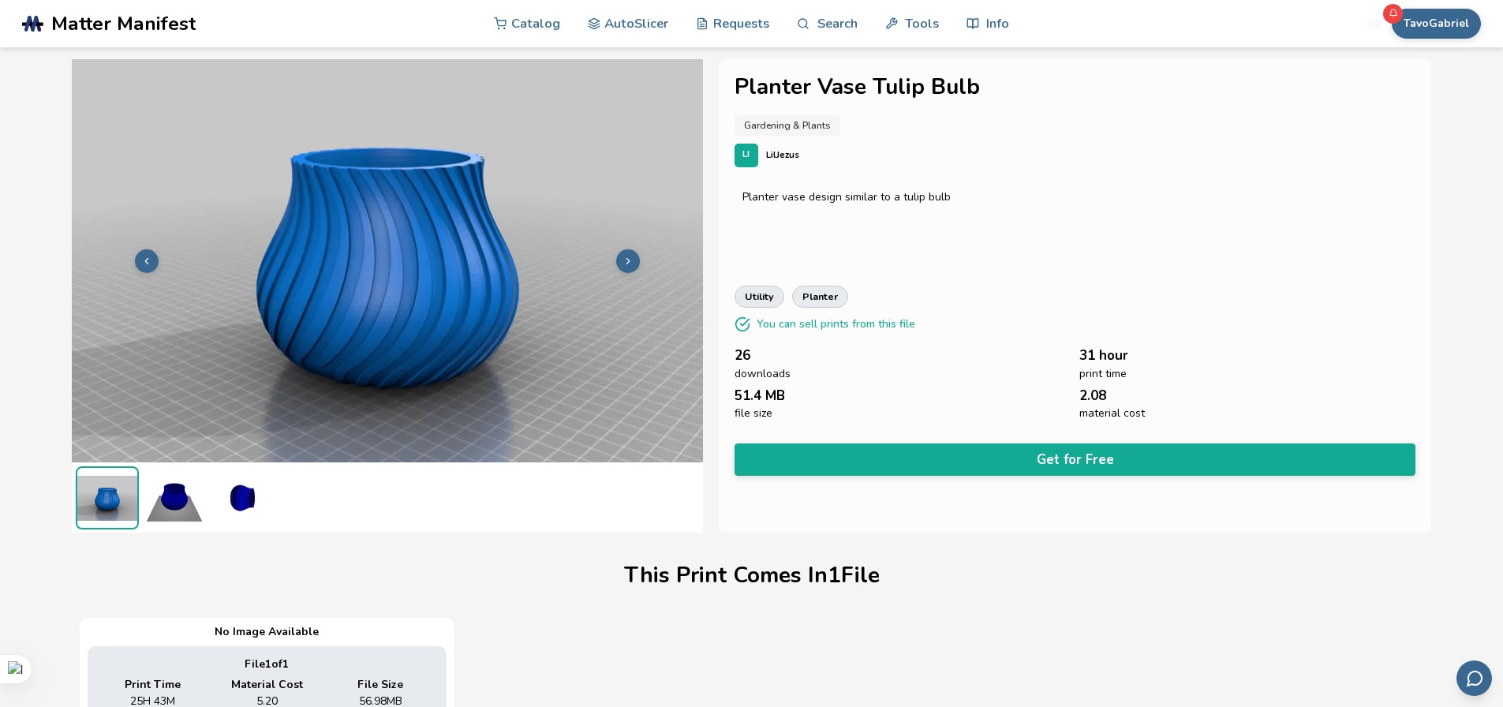
click at [162, 514] on img at bounding box center [174, 497] width 63 height 63
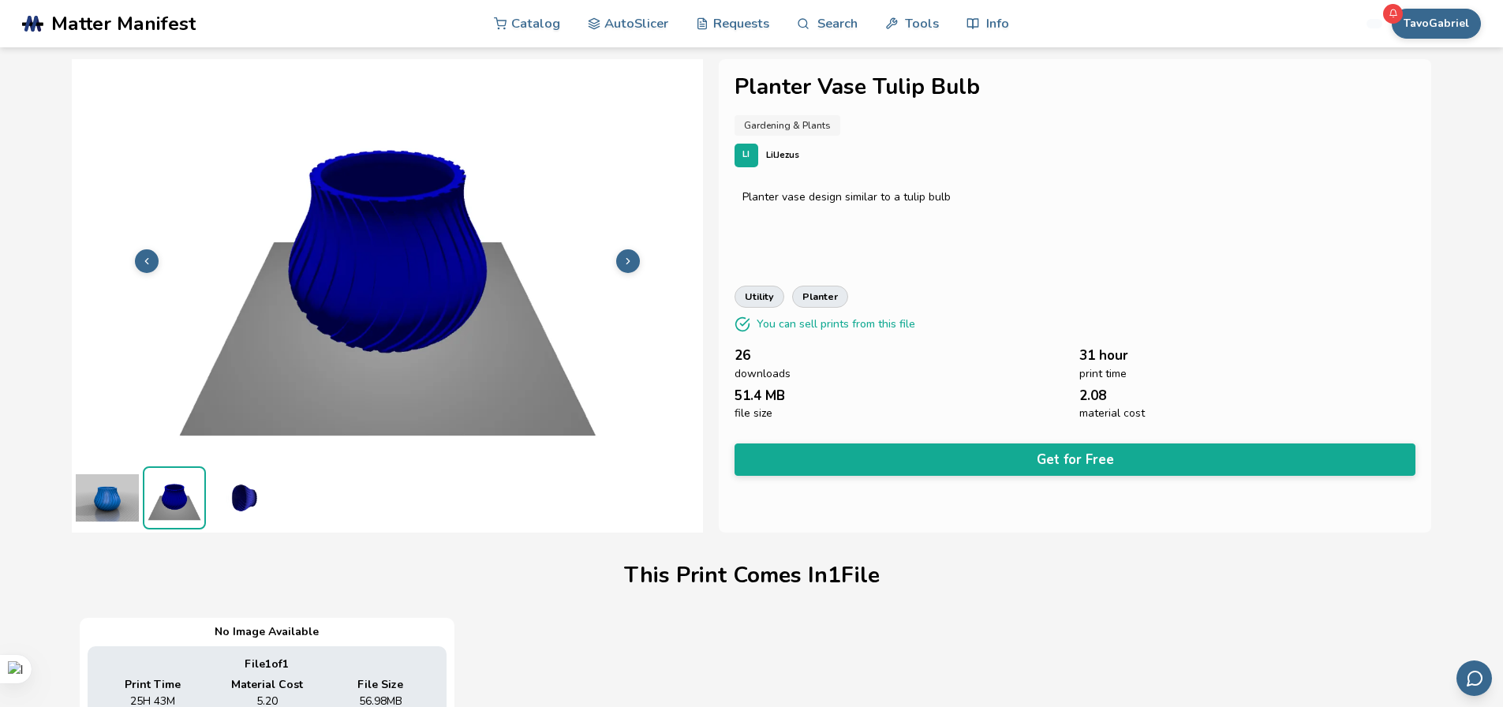
click at [244, 504] on img at bounding box center [241, 497] width 63 height 63
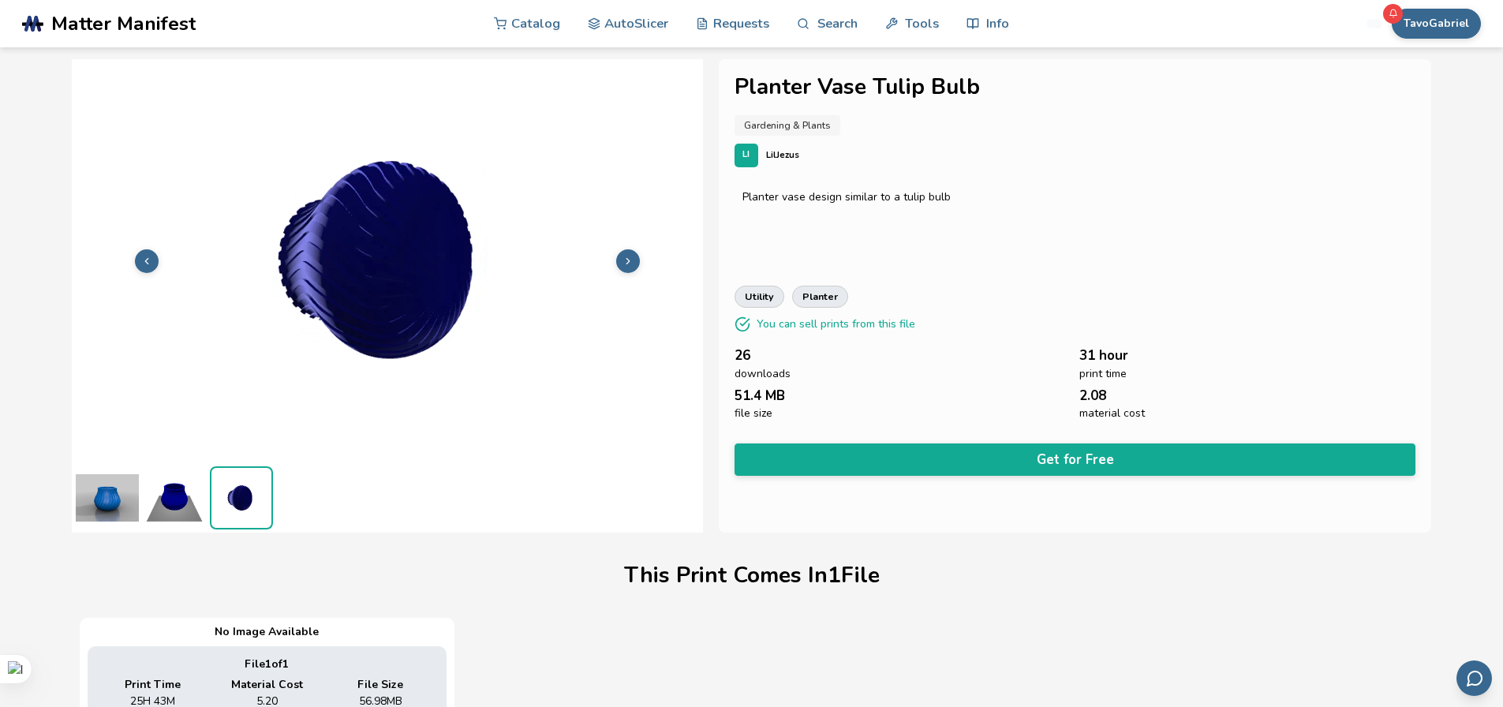
click at [128, 514] on img at bounding box center [107, 497] width 63 height 63
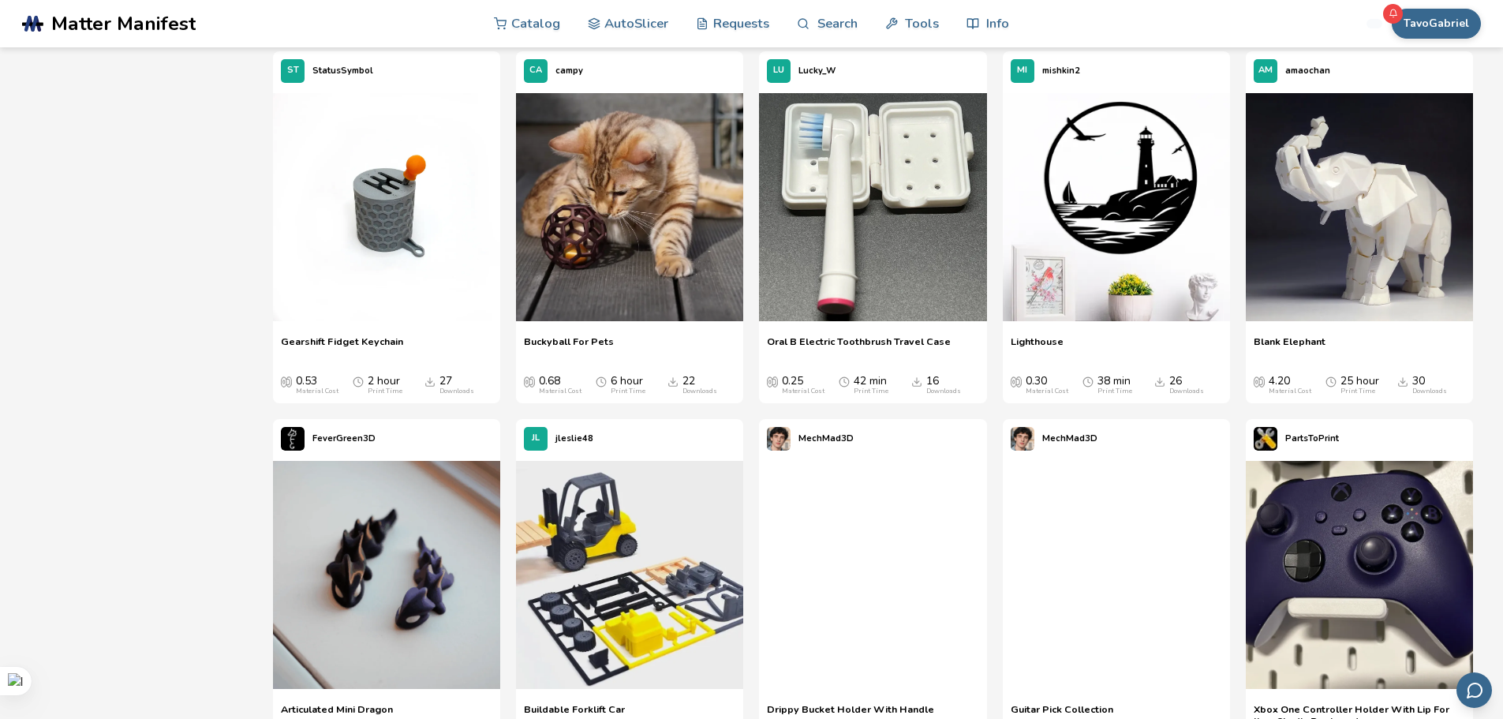
scroll to position [5597, 0]
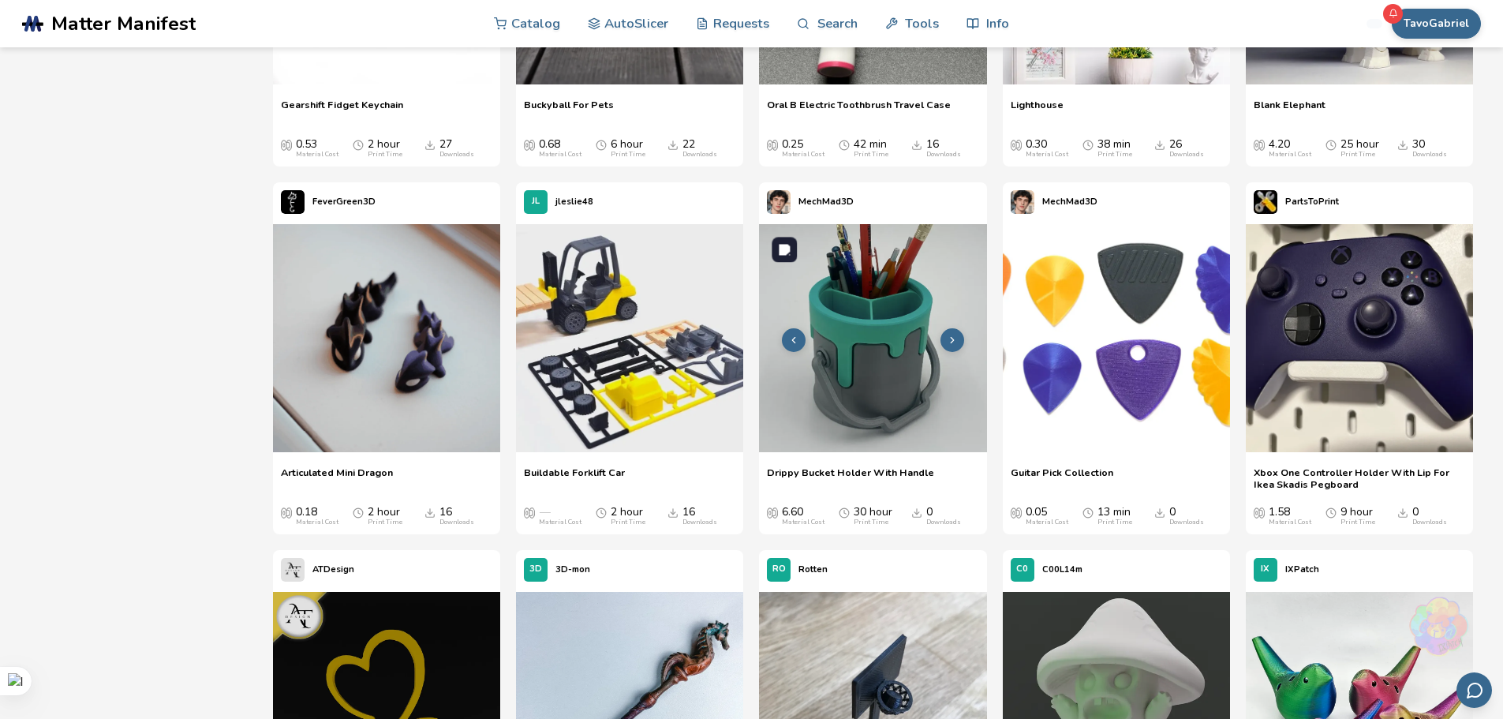
click at [856, 339] on img at bounding box center [872, 337] width 227 height 227
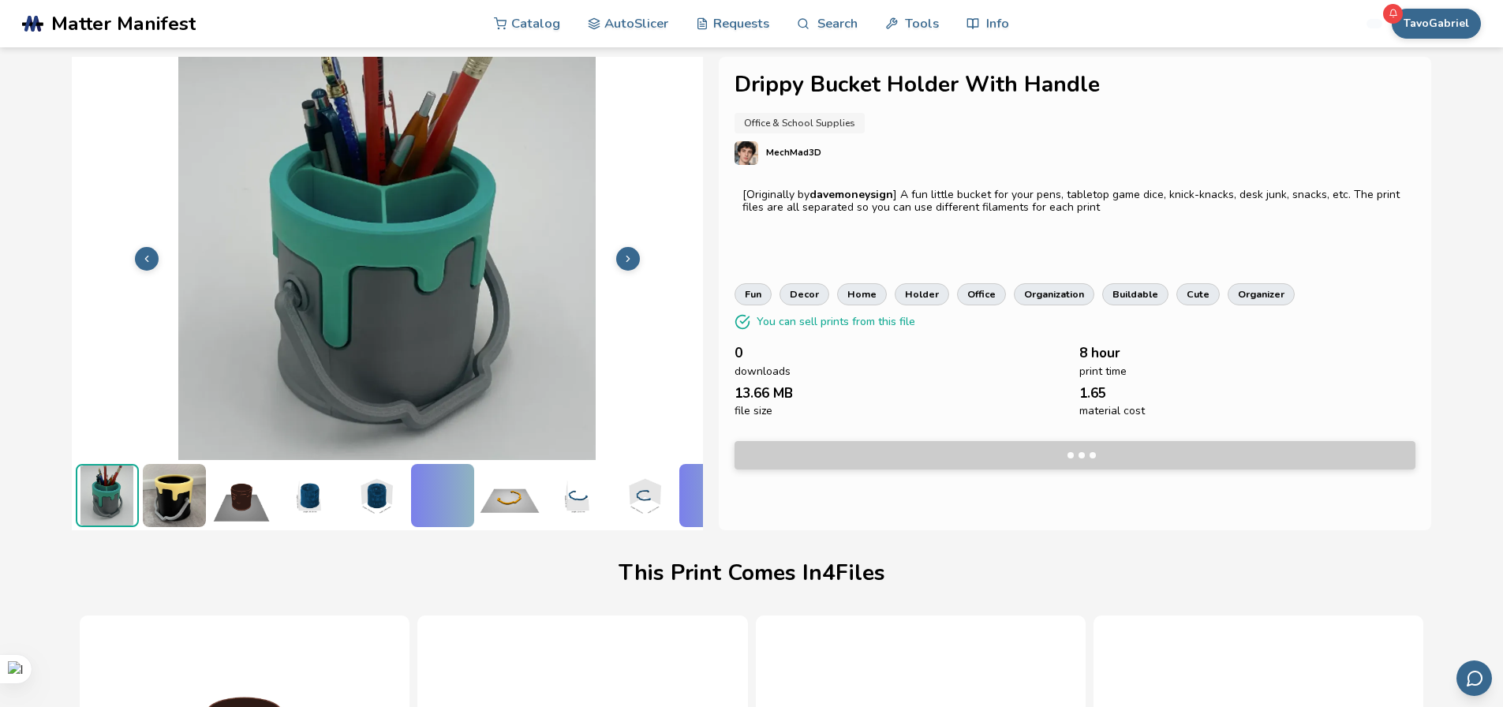
scroll to position [0, 6]
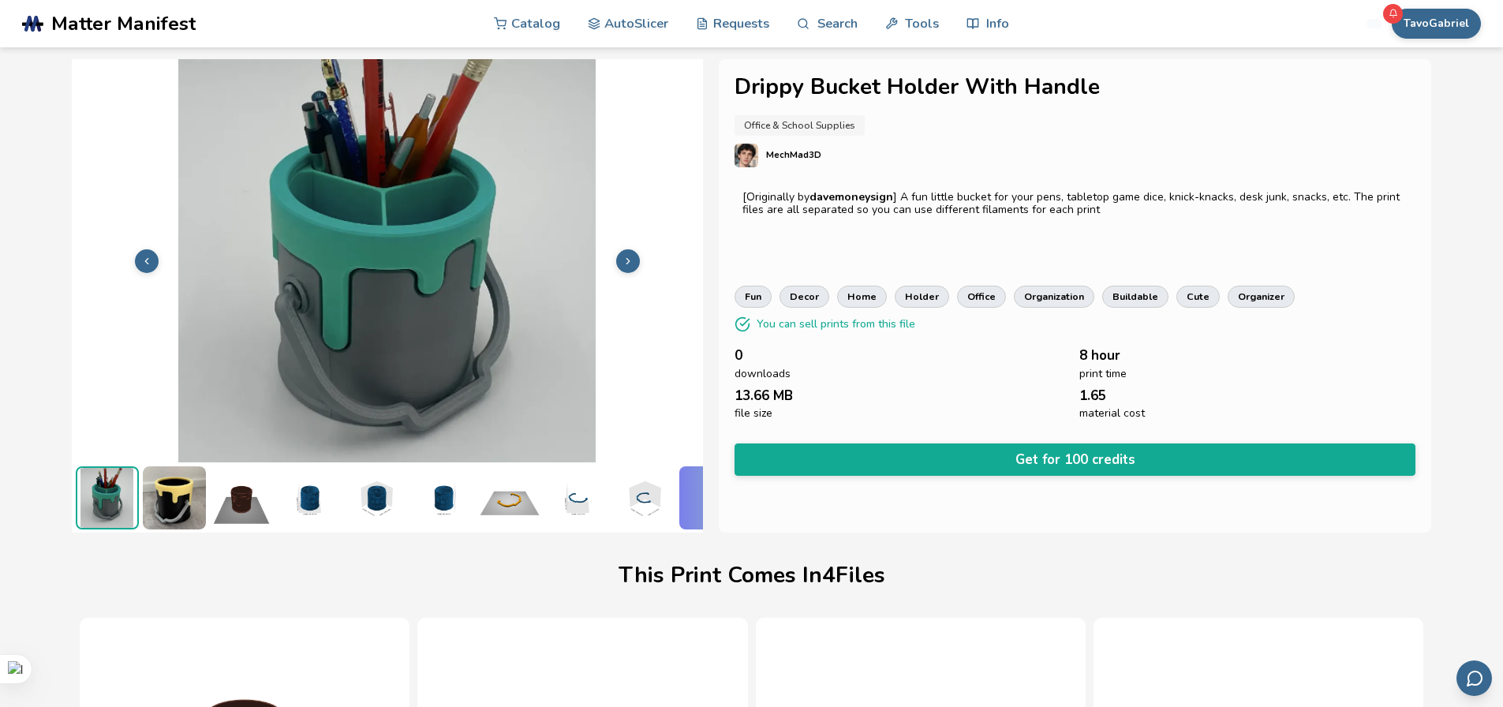
click at [168, 492] on img at bounding box center [174, 497] width 63 height 63
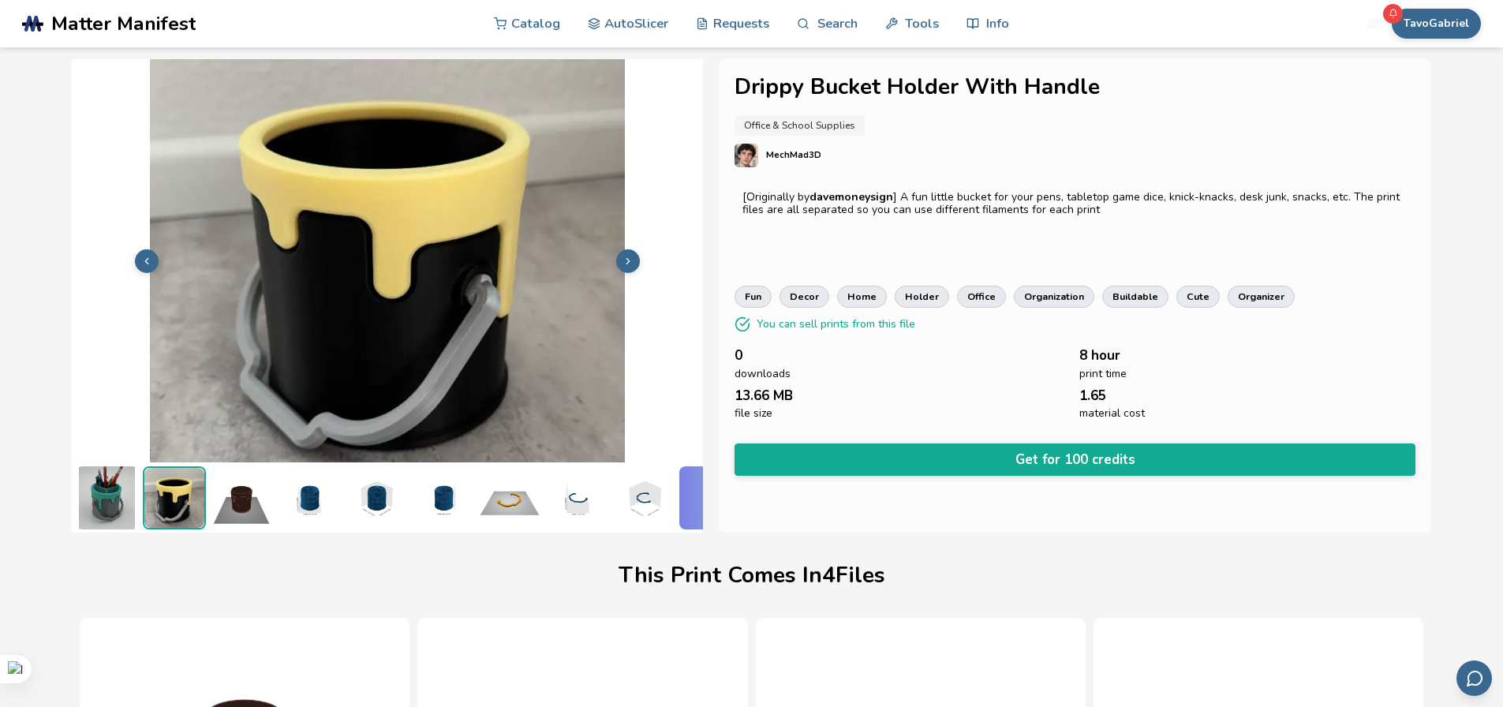
scroll to position [0, 0]
click at [94, 495] on img at bounding box center [107, 497] width 63 height 63
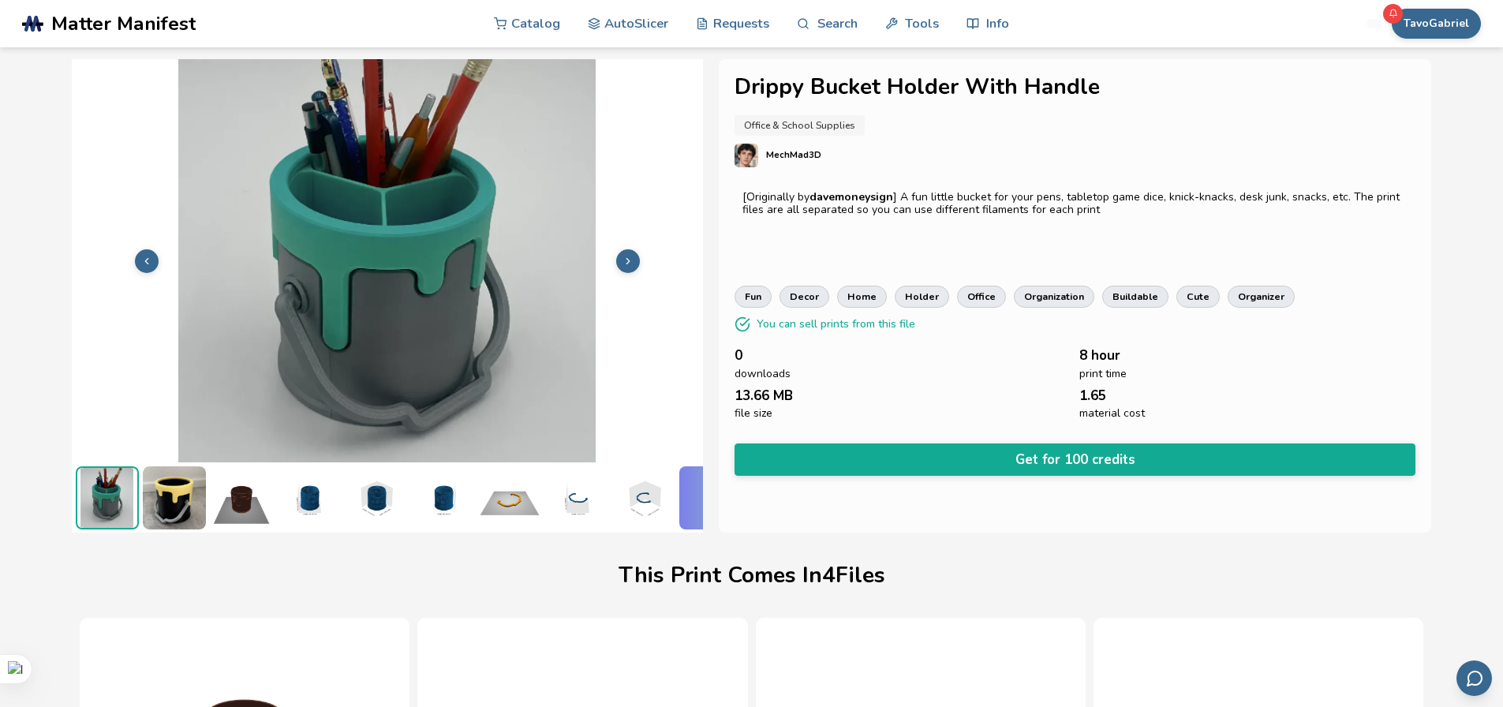
click at [171, 493] on img at bounding box center [174, 497] width 63 height 63
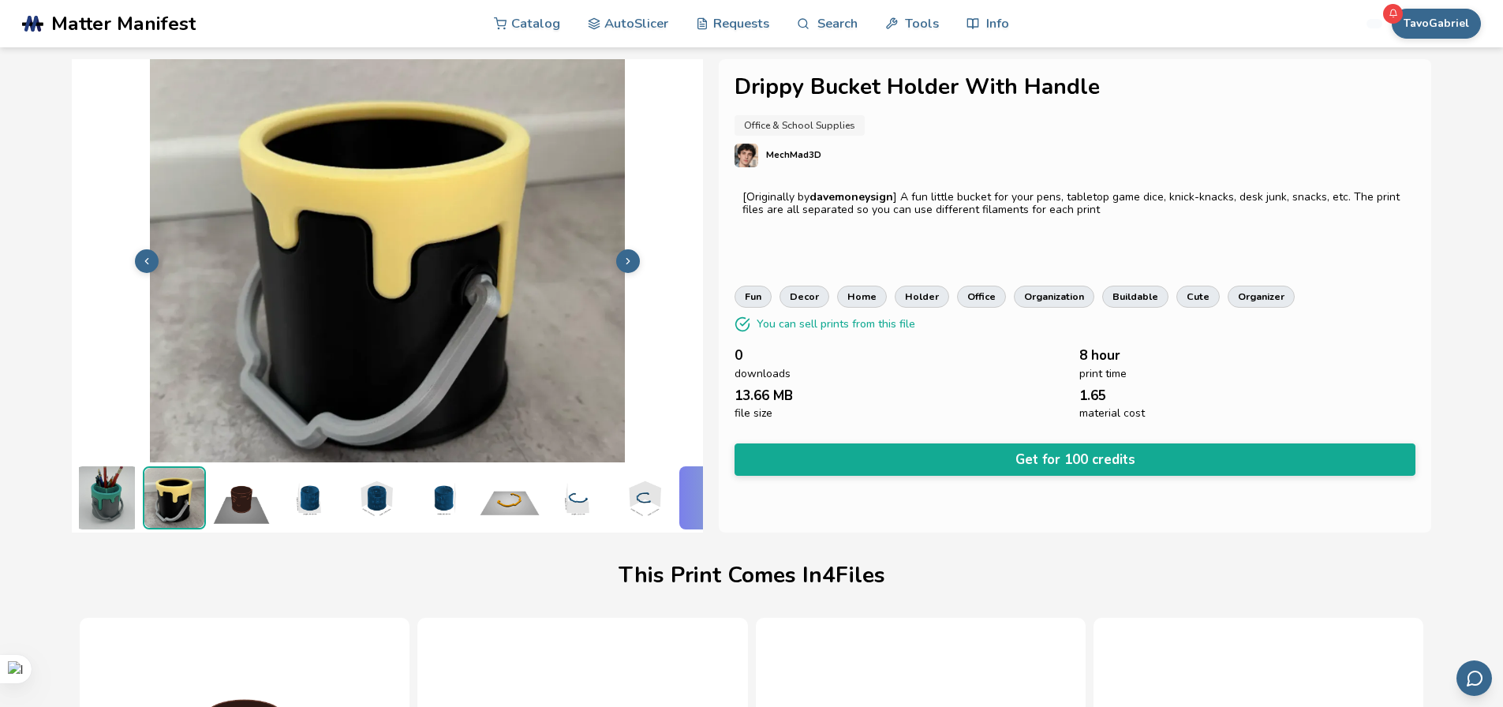
click at [244, 496] on img at bounding box center [241, 497] width 63 height 63
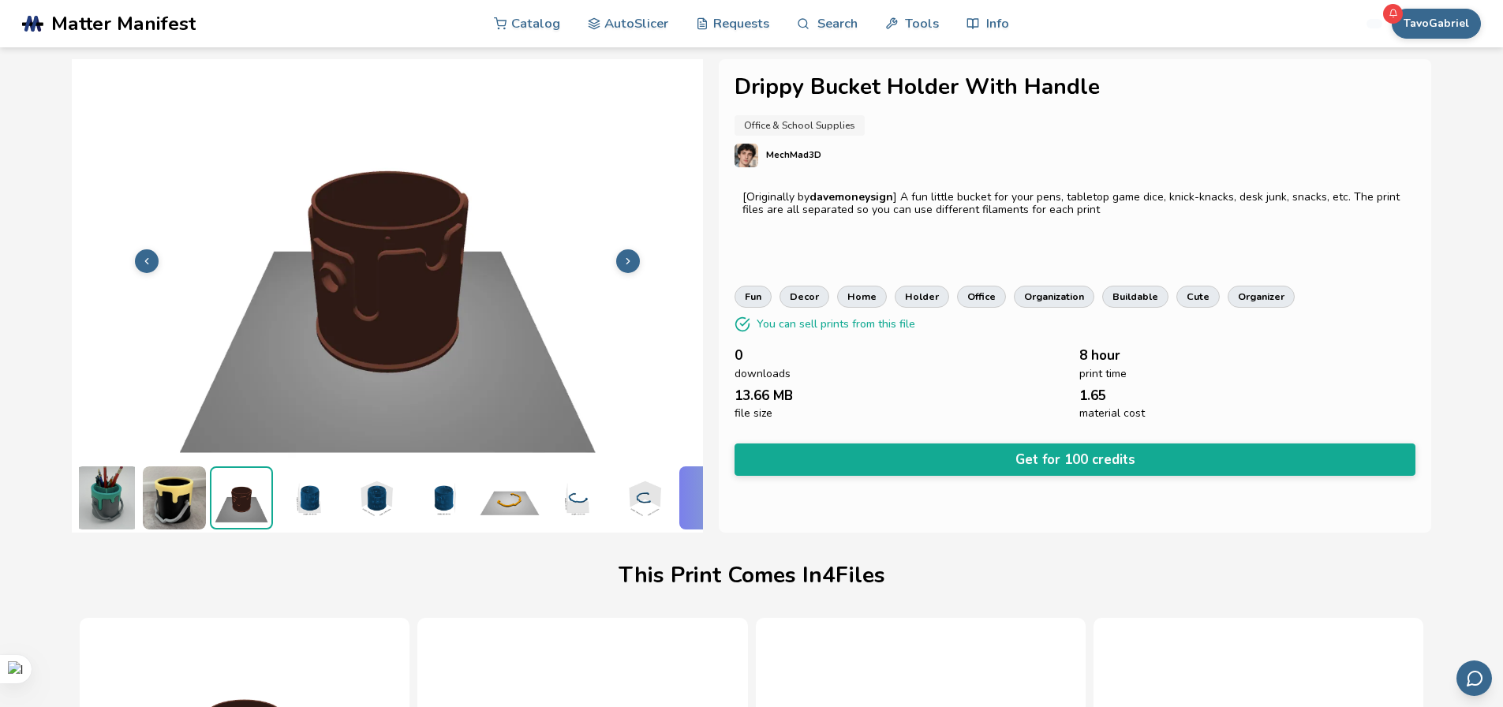
click at [322, 497] on img at bounding box center [308, 497] width 63 height 63
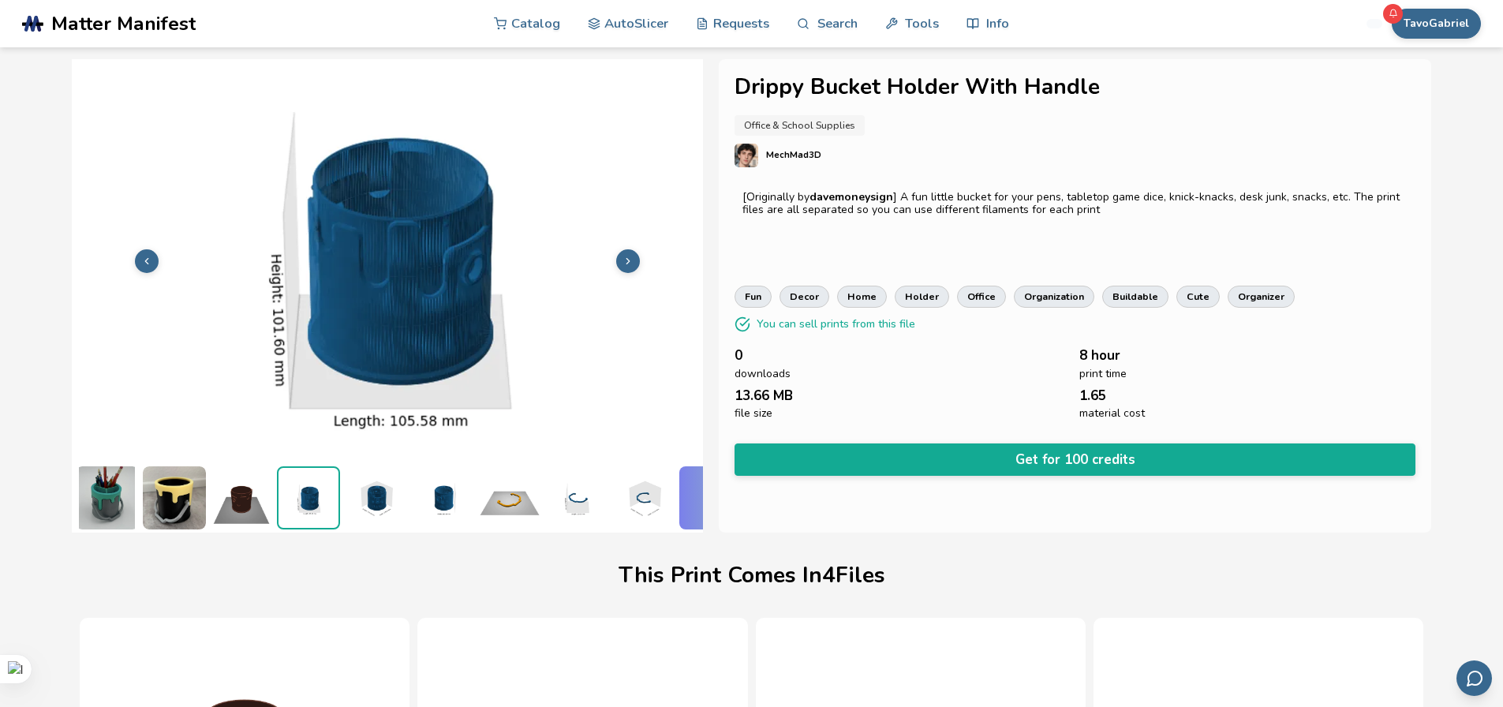
click at [360, 495] on img at bounding box center [375, 497] width 63 height 63
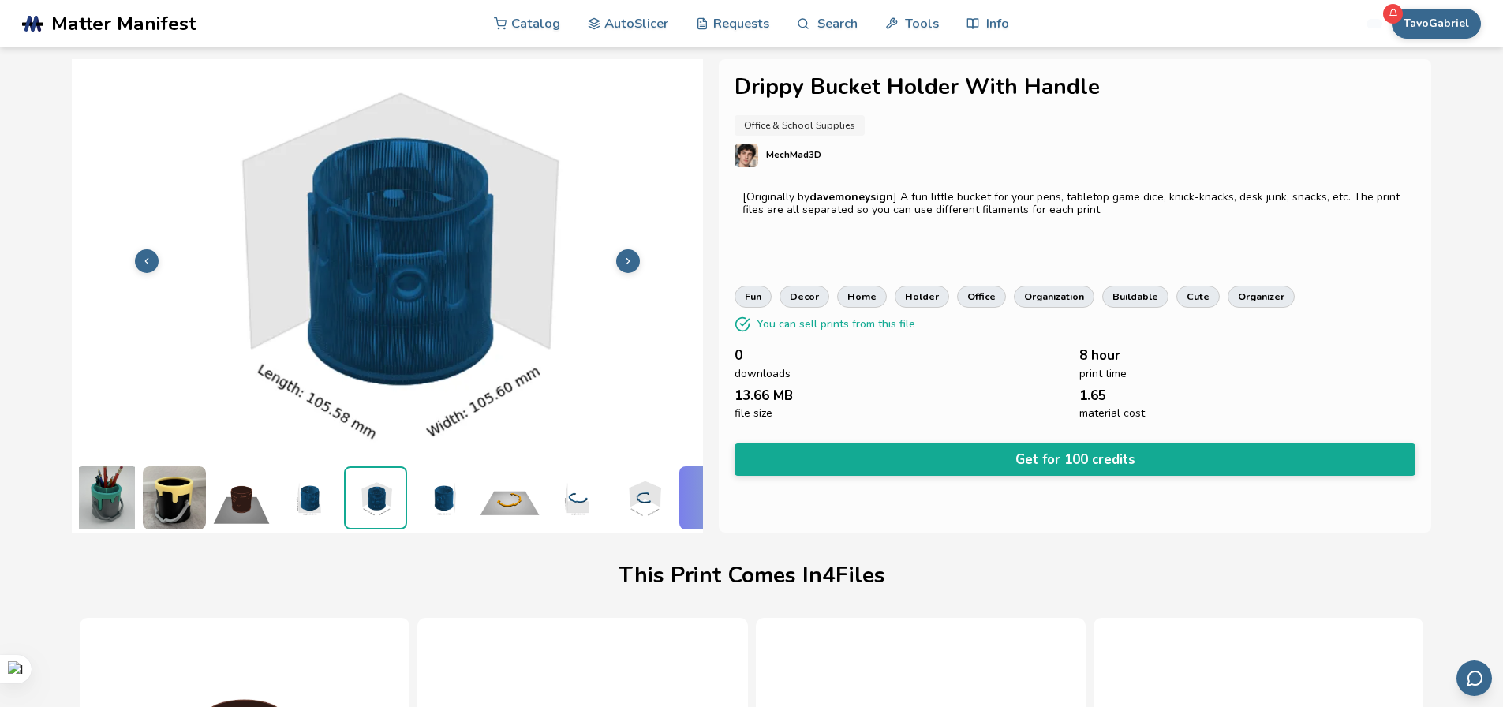
click at [447, 494] on img at bounding box center [442, 497] width 63 height 63
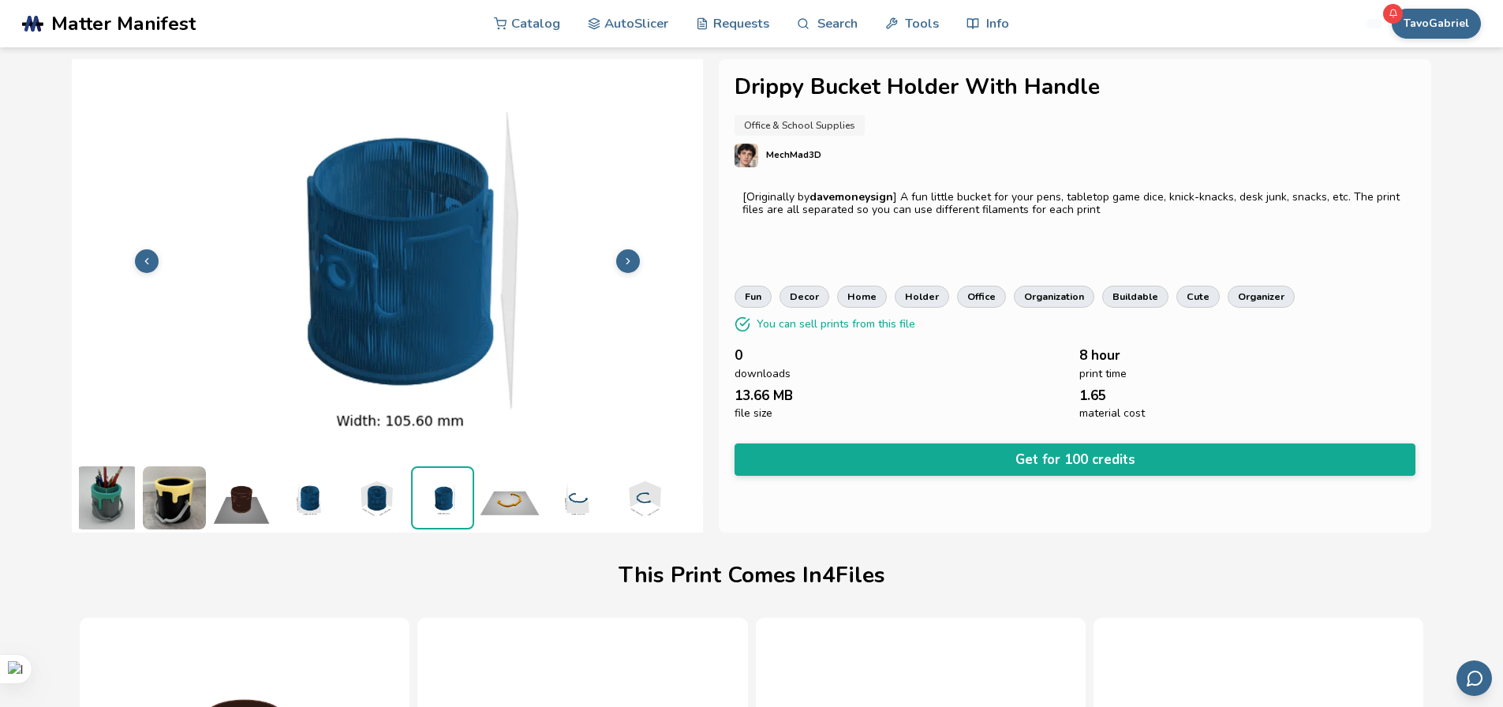
scroll to position [0, 62]
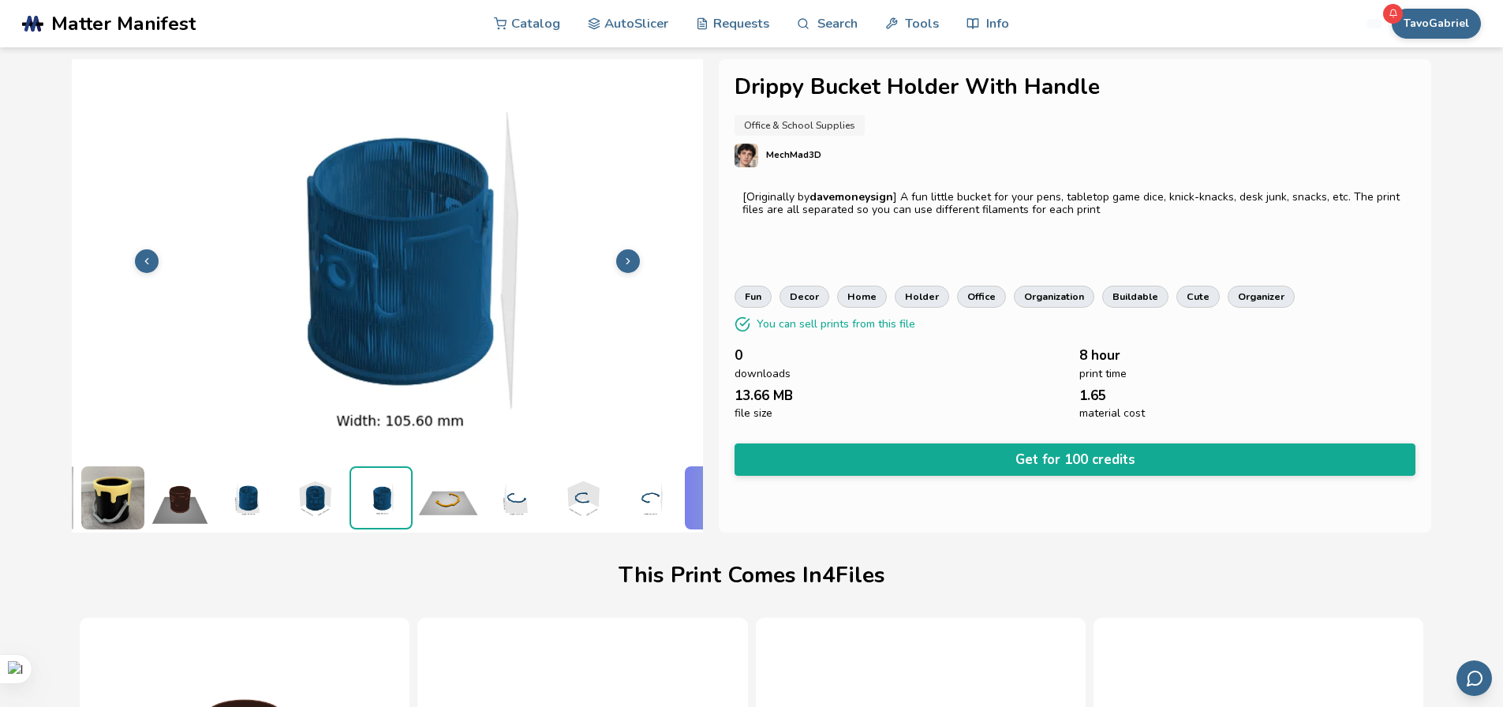
click at [448, 499] on img at bounding box center [448, 497] width 63 height 63
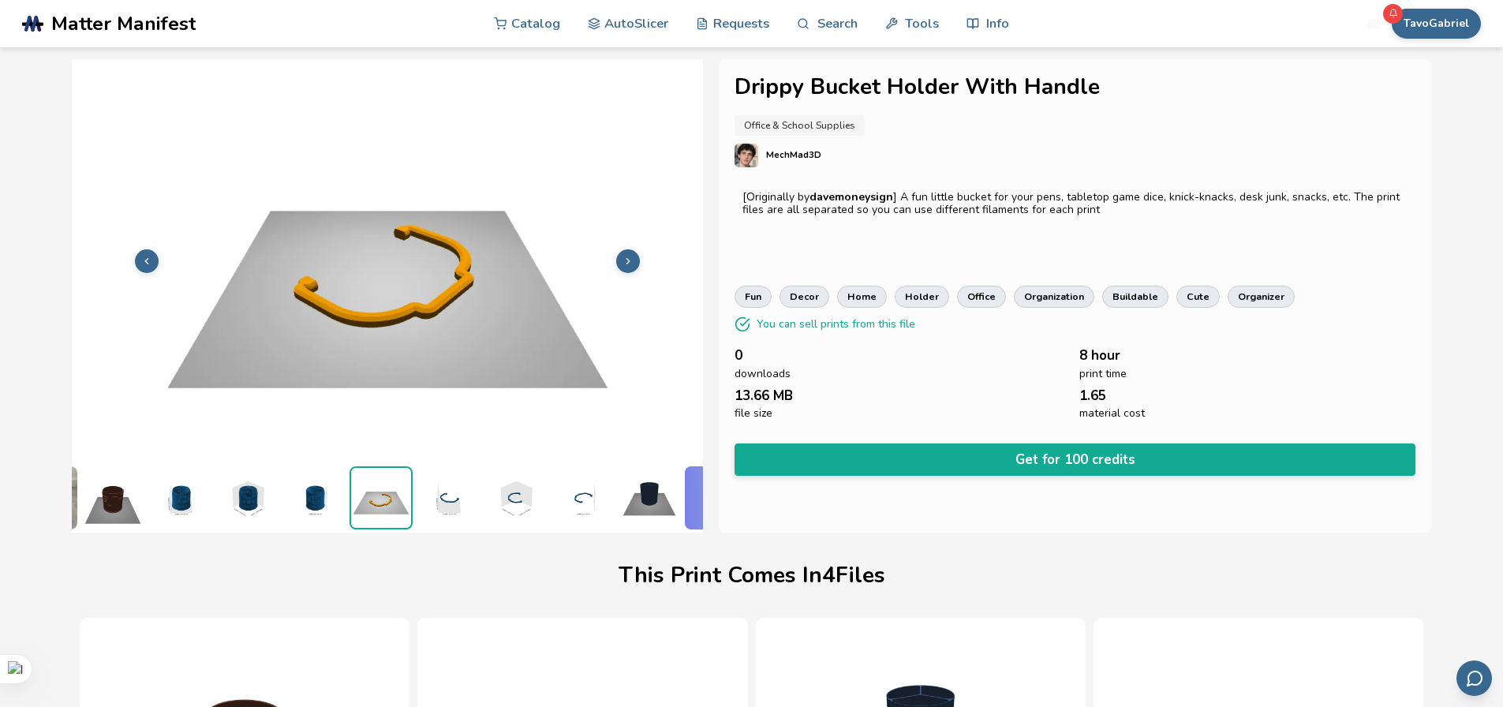
click at [467, 497] on img at bounding box center [448, 497] width 63 height 63
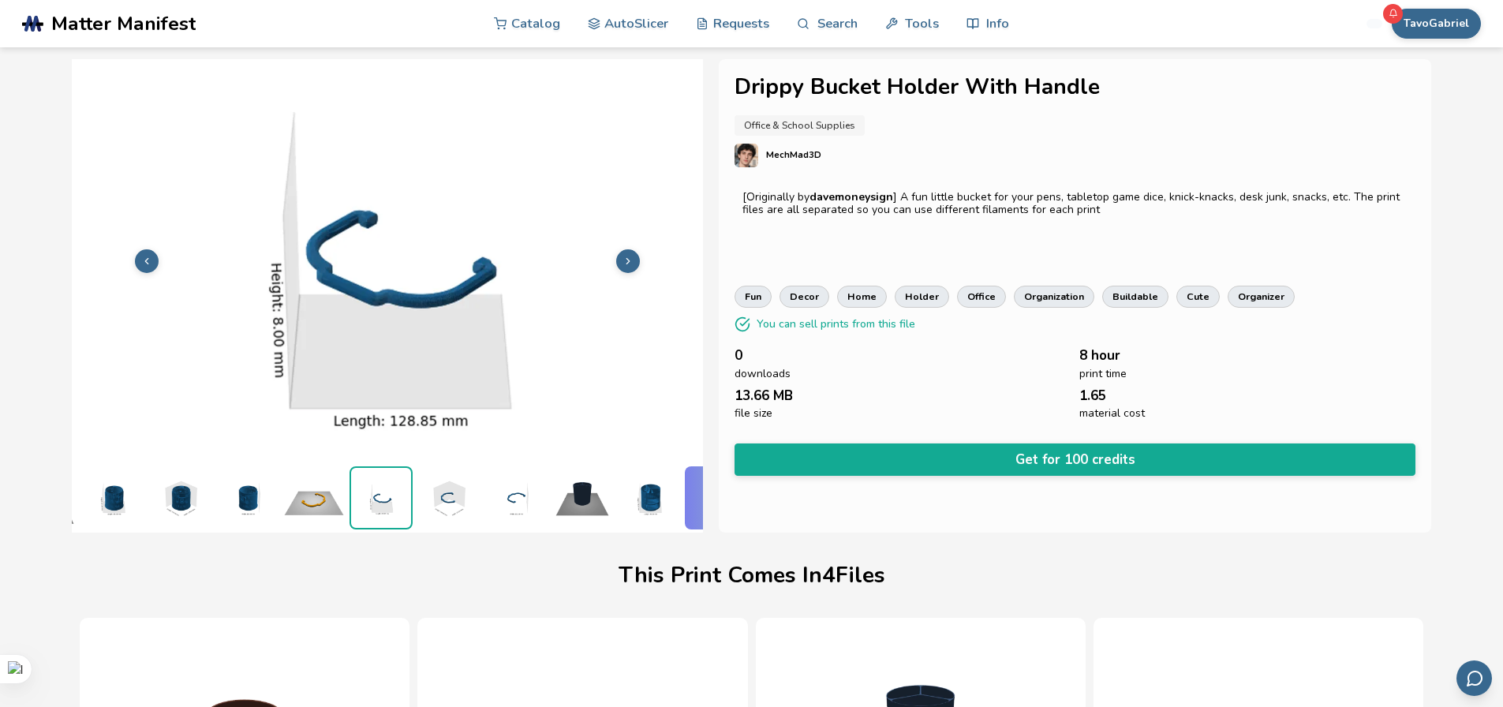
click at [458, 497] on img at bounding box center [448, 497] width 63 height 63
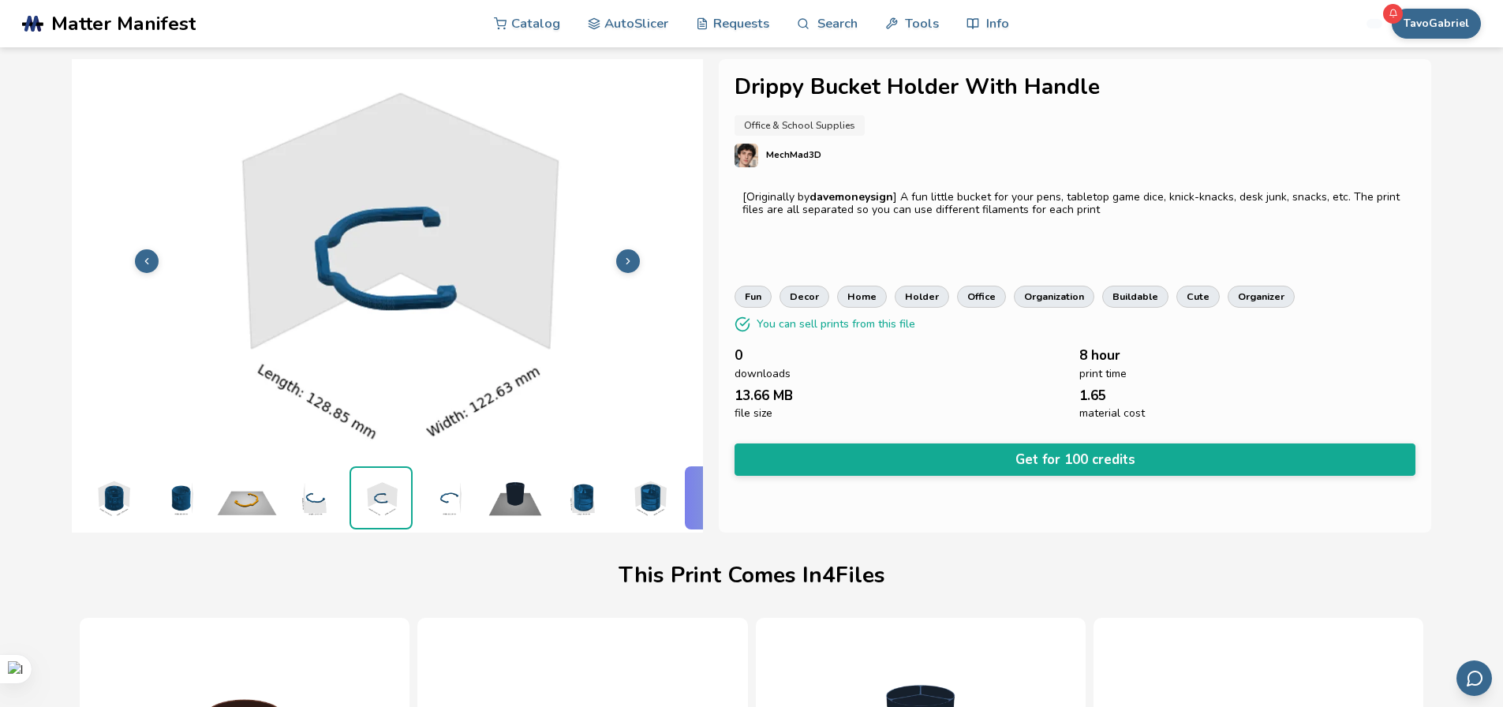
click at [458, 497] on img at bounding box center [448, 497] width 63 height 63
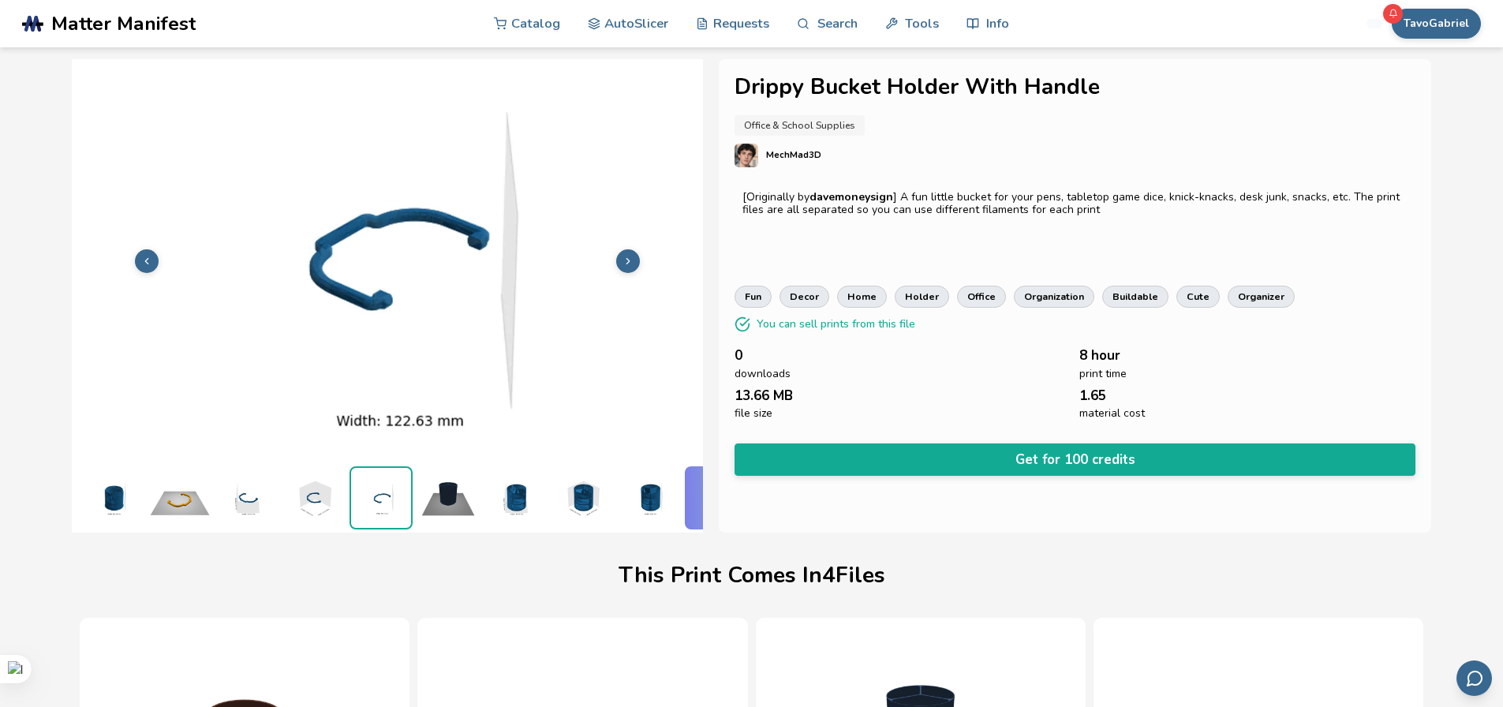
click at [458, 497] on img at bounding box center [448, 497] width 63 height 63
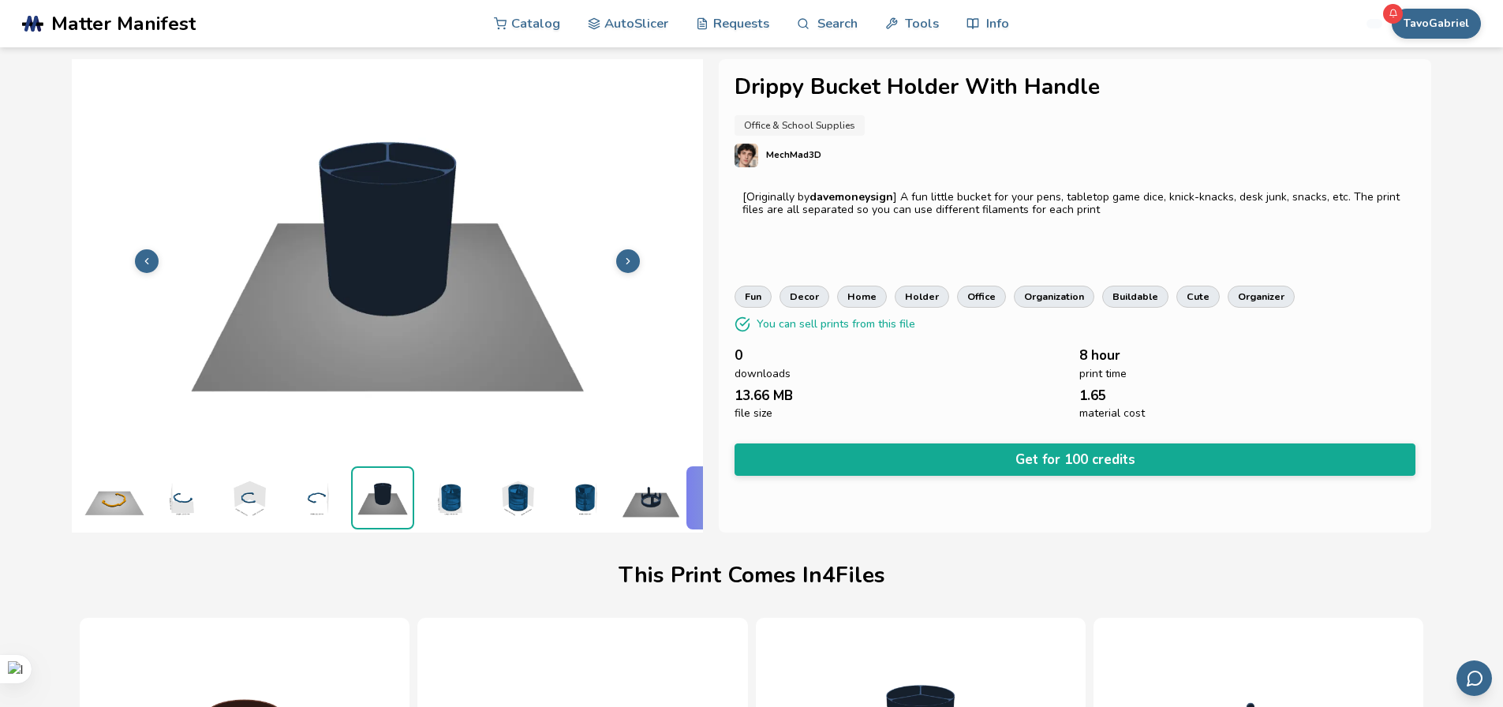
scroll to position [0, 397]
click at [458, 497] on img at bounding box center [448, 497] width 63 height 63
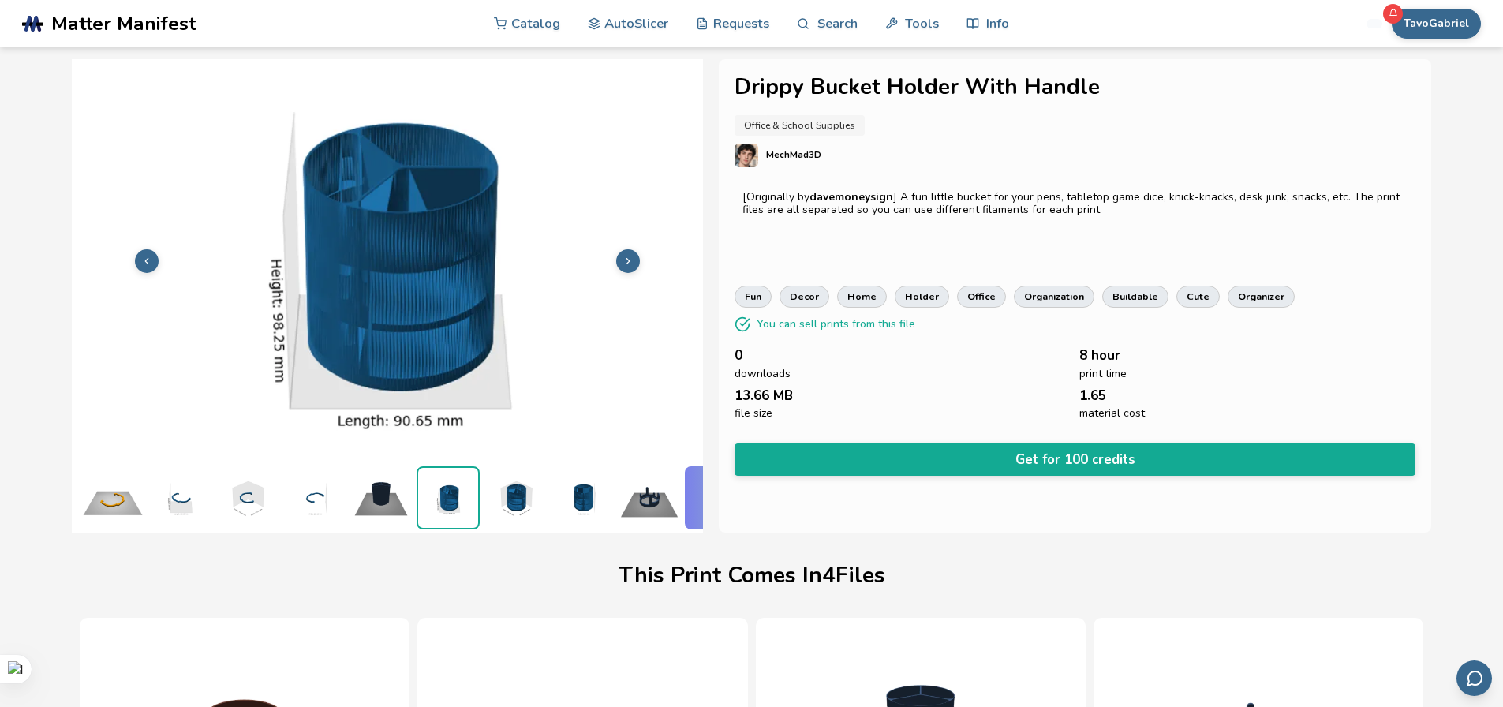
scroll to position [0, 464]
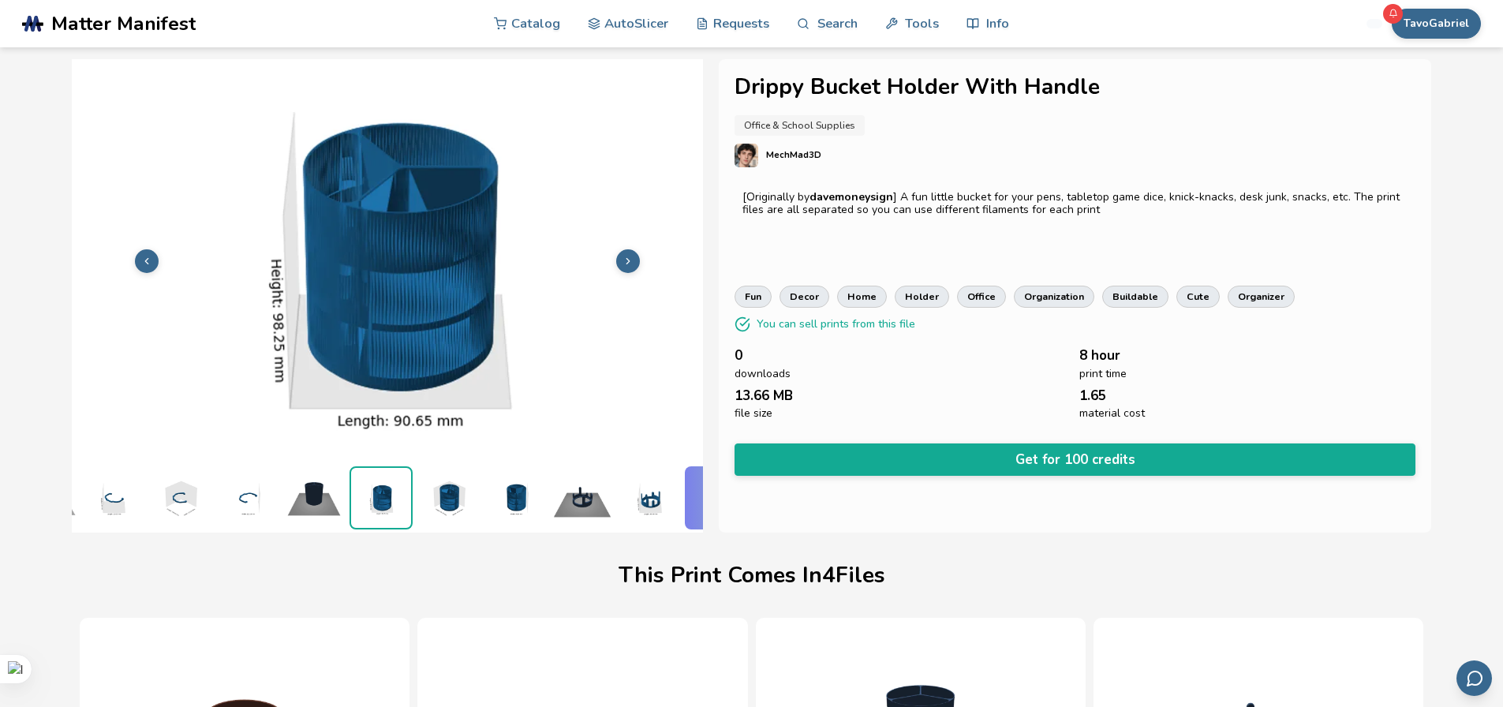
click at [451, 494] on img at bounding box center [448, 497] width 63 height 63
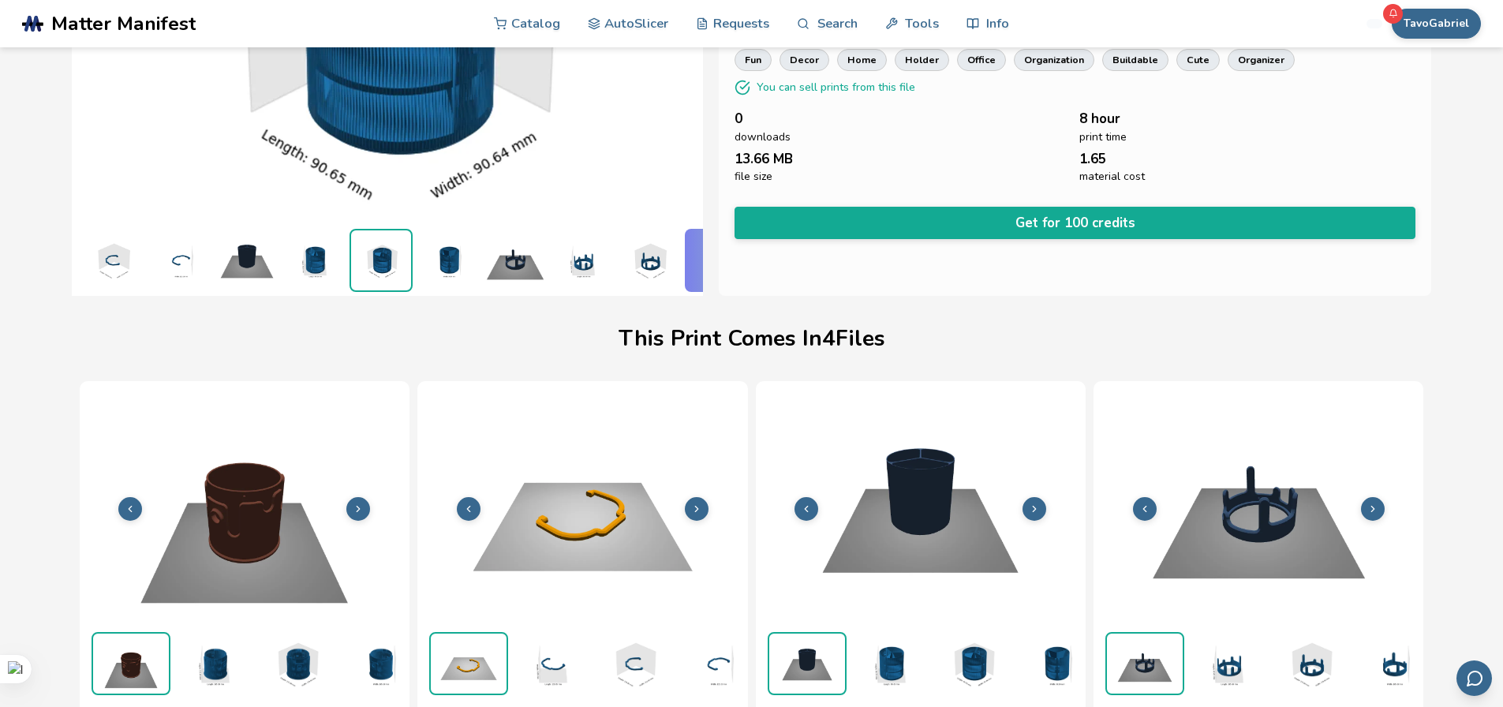
scroll to position [0, 531]
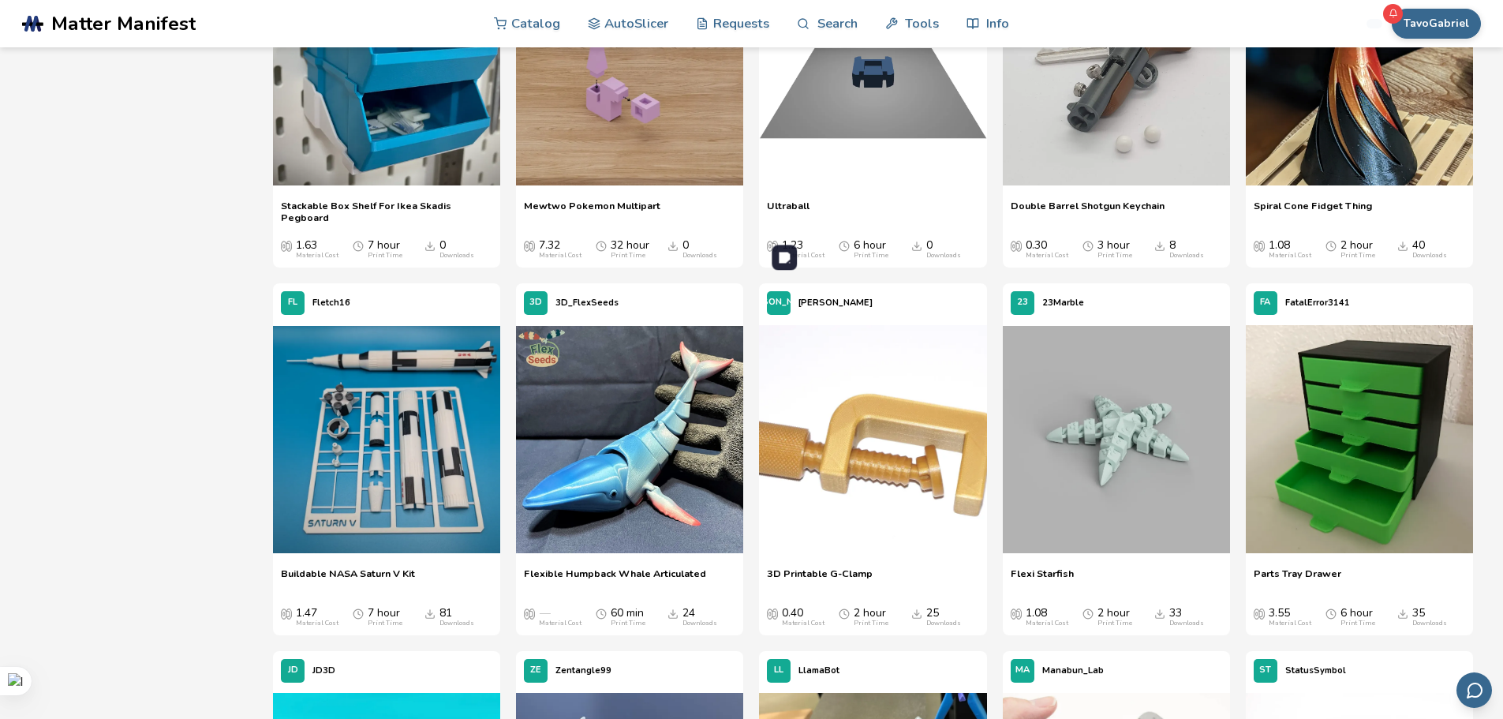
scroll to position [4492, 0]
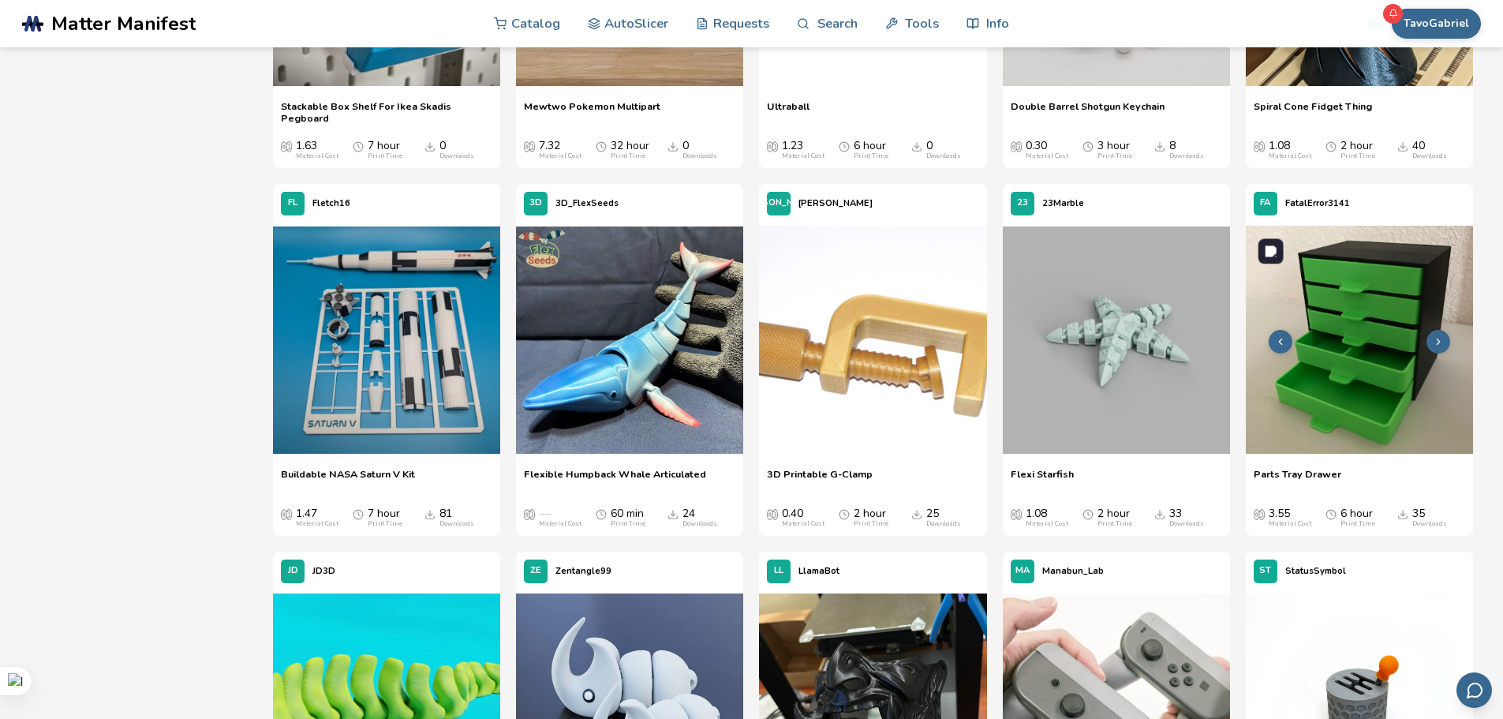
click at [1311, 311] on img at bounding box center [1359, 339] width 227 height 227
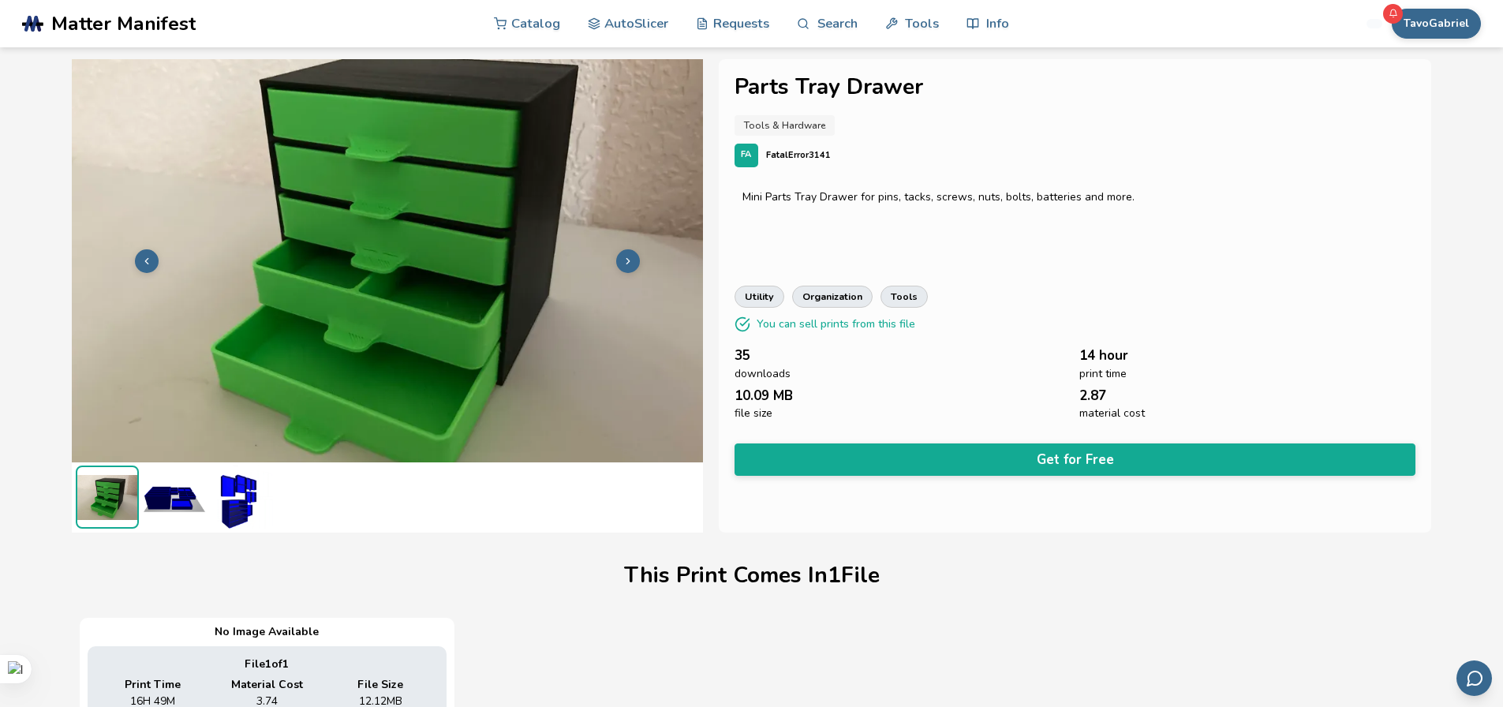
click at [170, 503] on img at bounding box center [174, 497] width 63 height 63
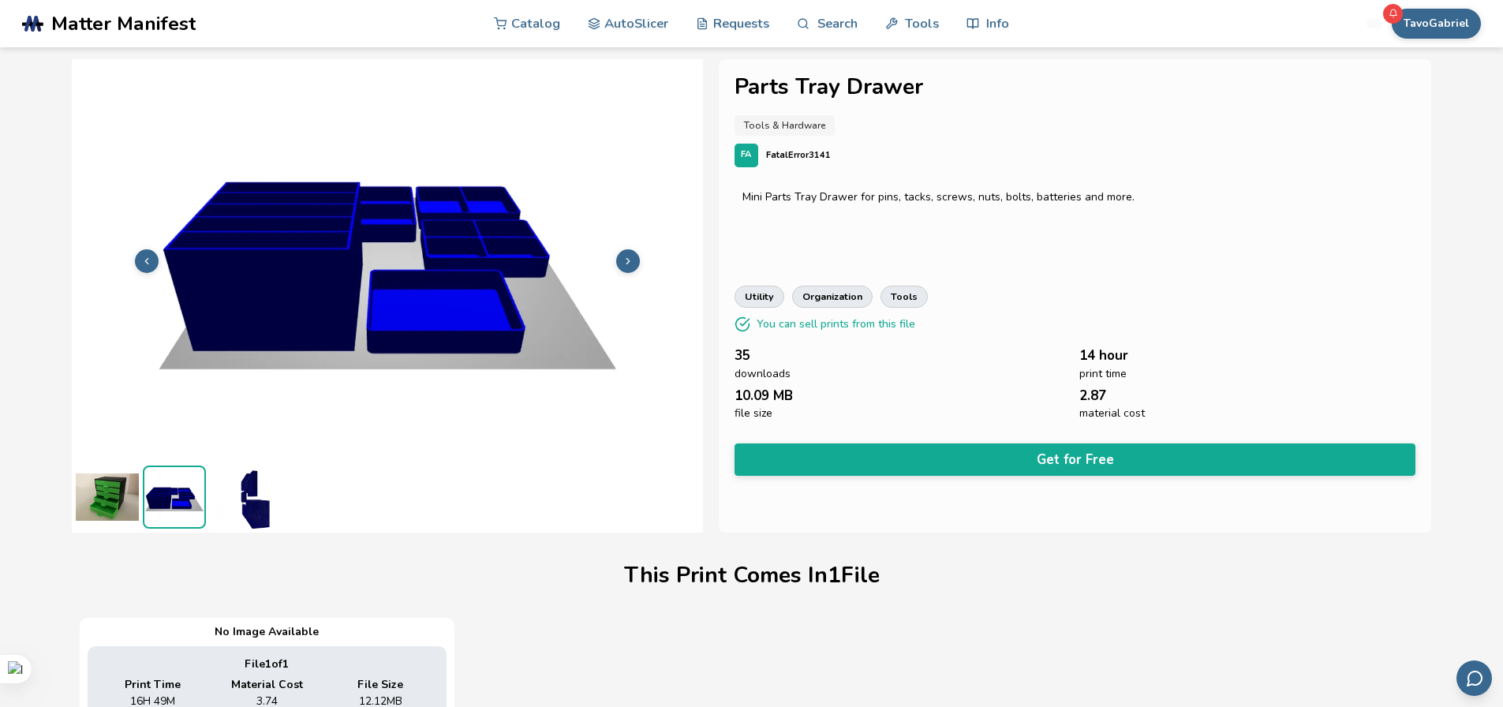
click at [630, 256] on icon at bounding box center [628, 261] width 11 height 11
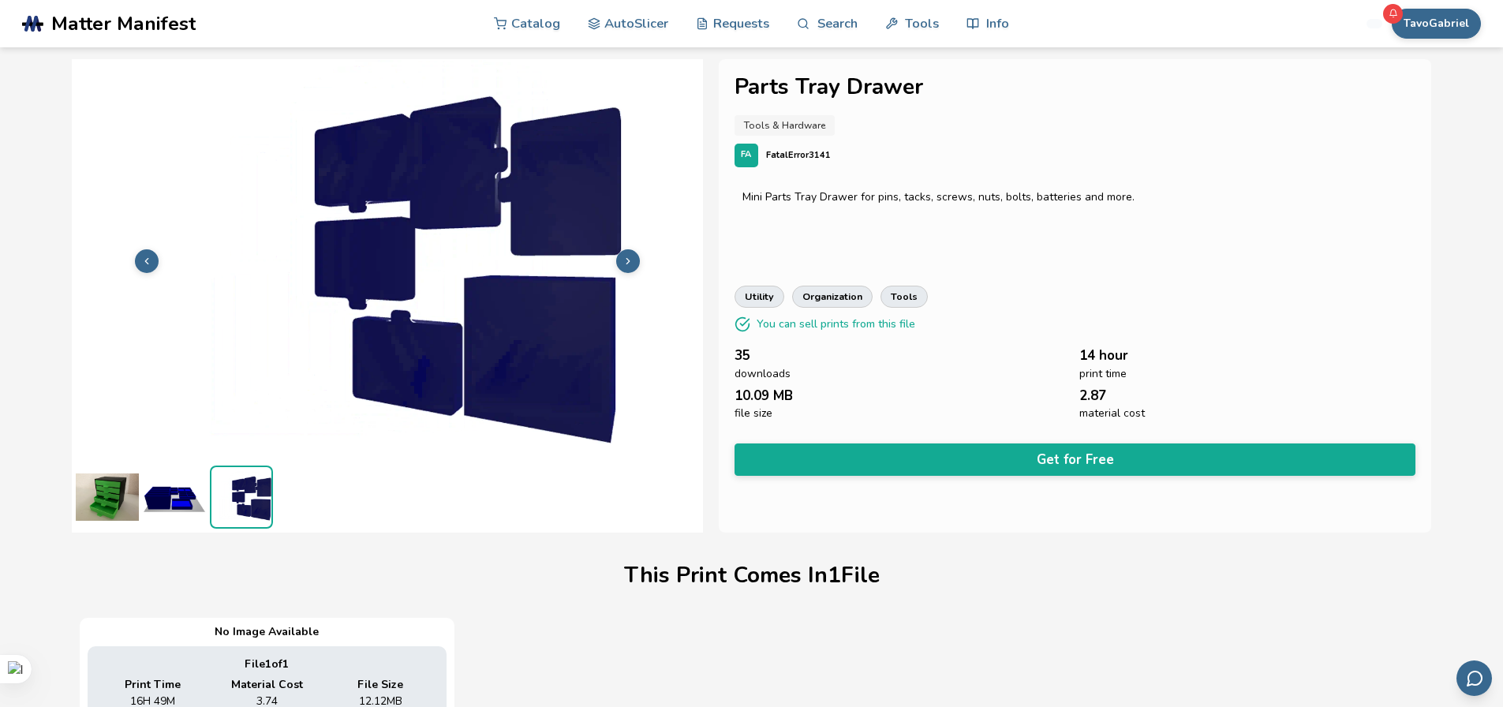
click at [113, 503] on img at bounding box center [107, 497] width 63 height 63
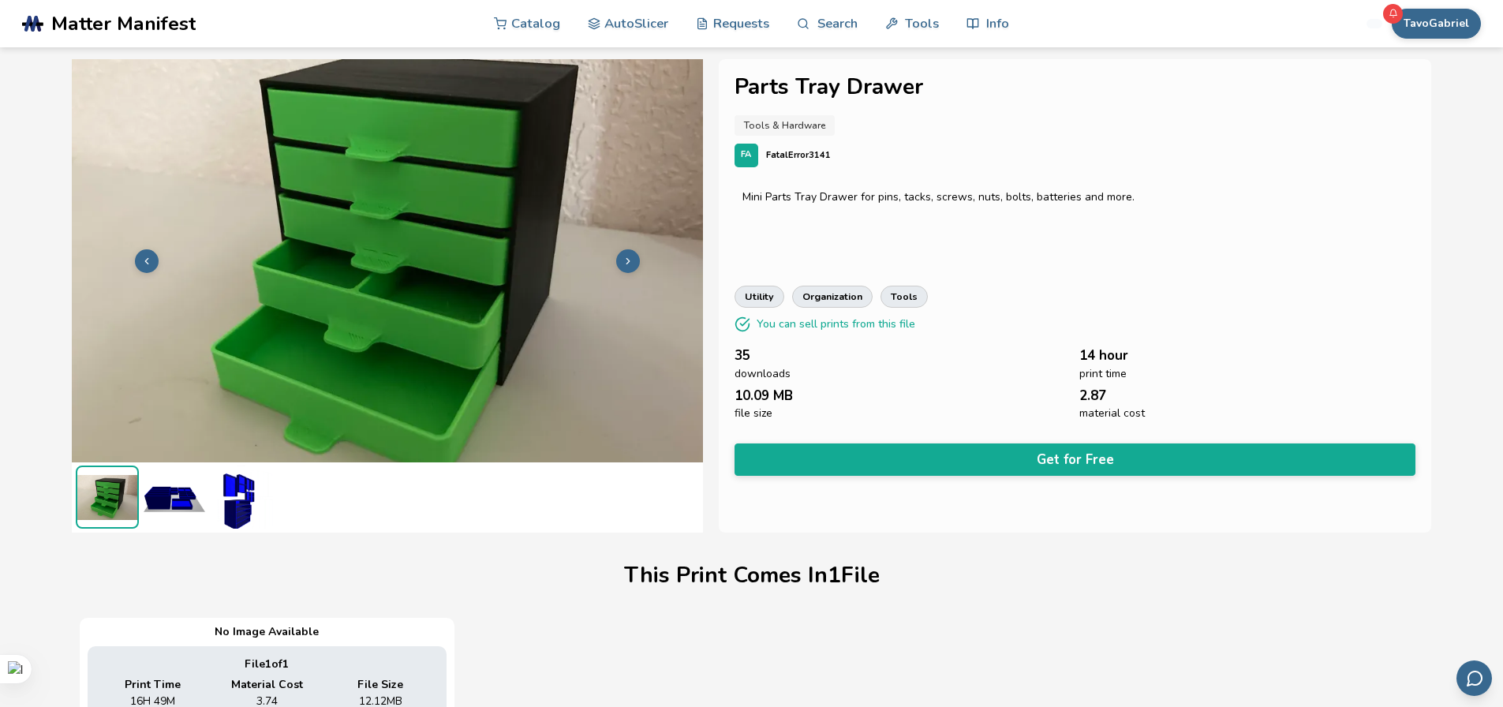
click at [164, 512] on img at bounding box center [174, 497] width 63 height 63
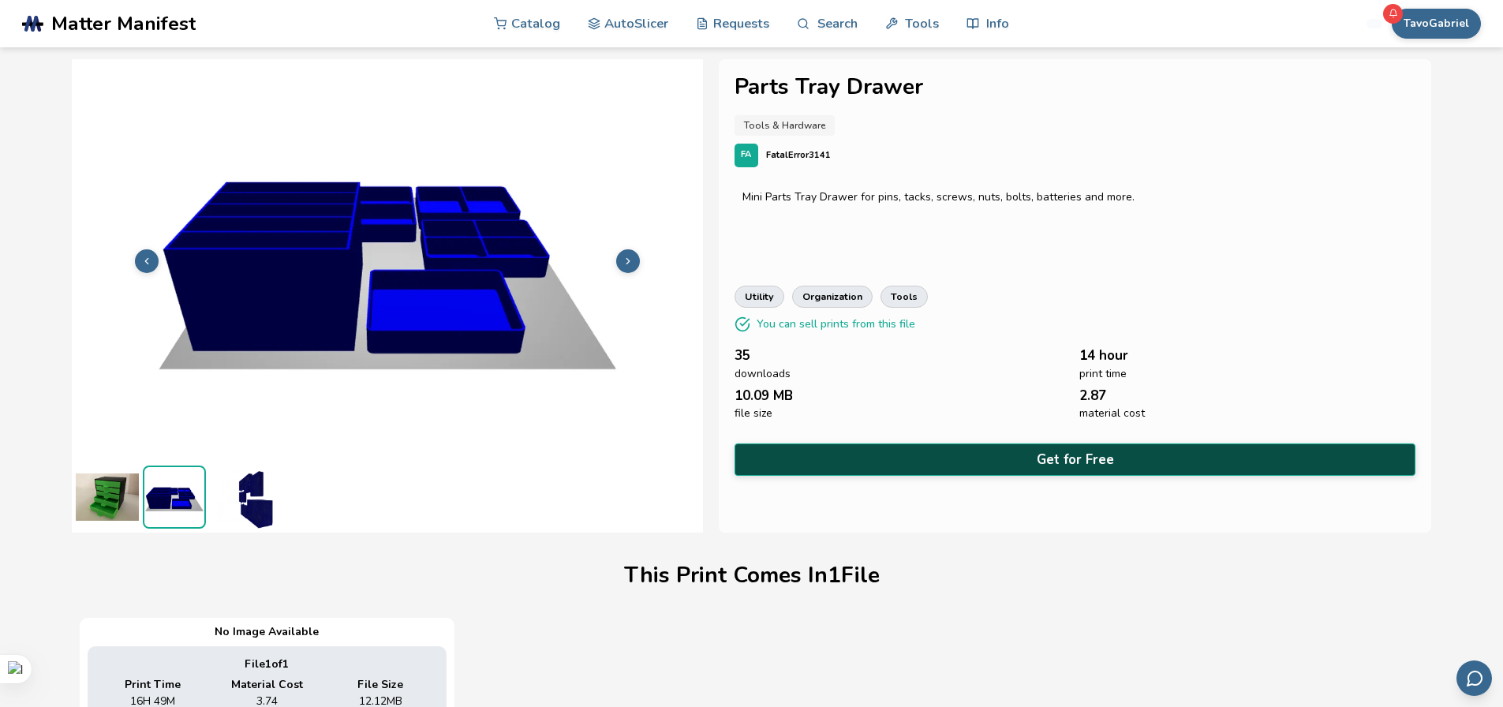
click at [1046, 445] on button "Get for Free" at bounding box center [1076, 459] width 682 height 32
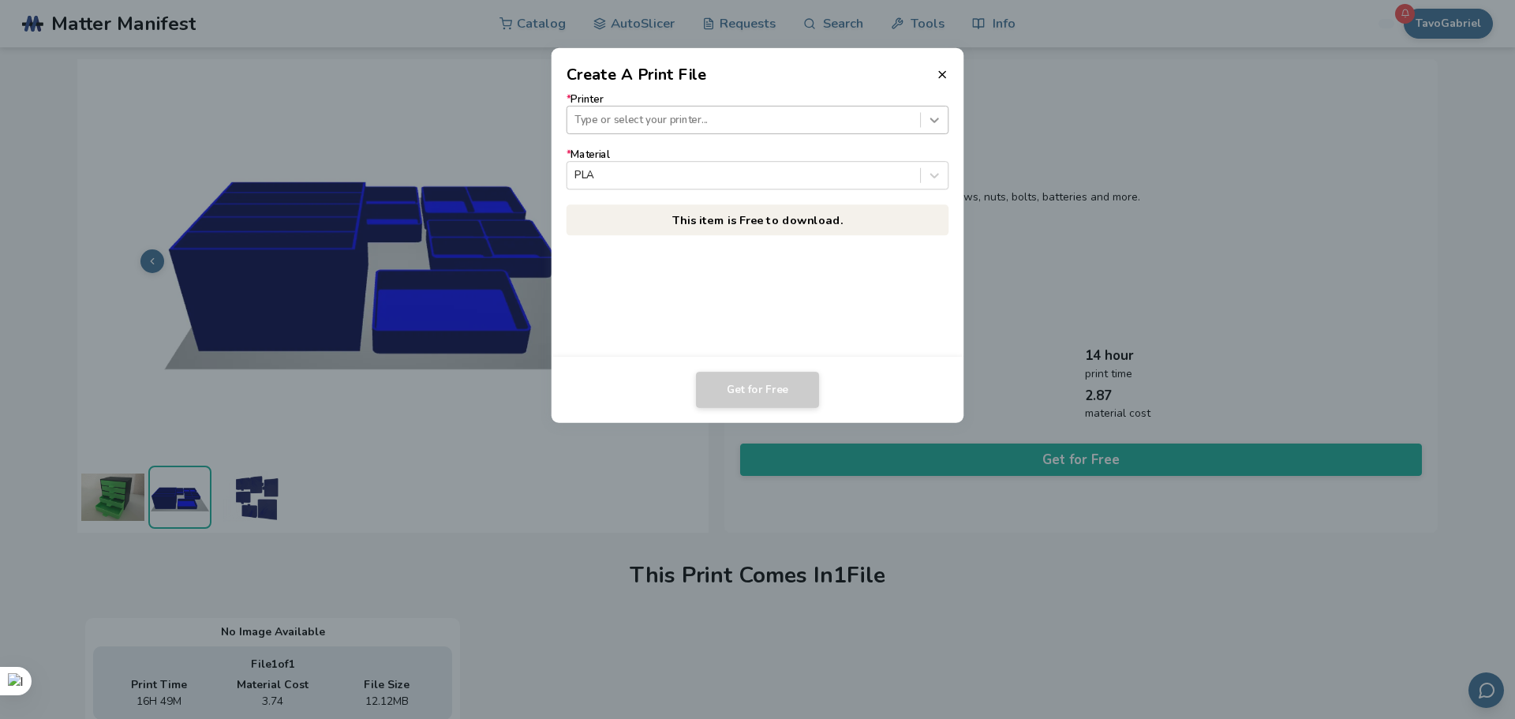
click at [924, 121] on div at bounding box center [934, 120] width 27 height 27
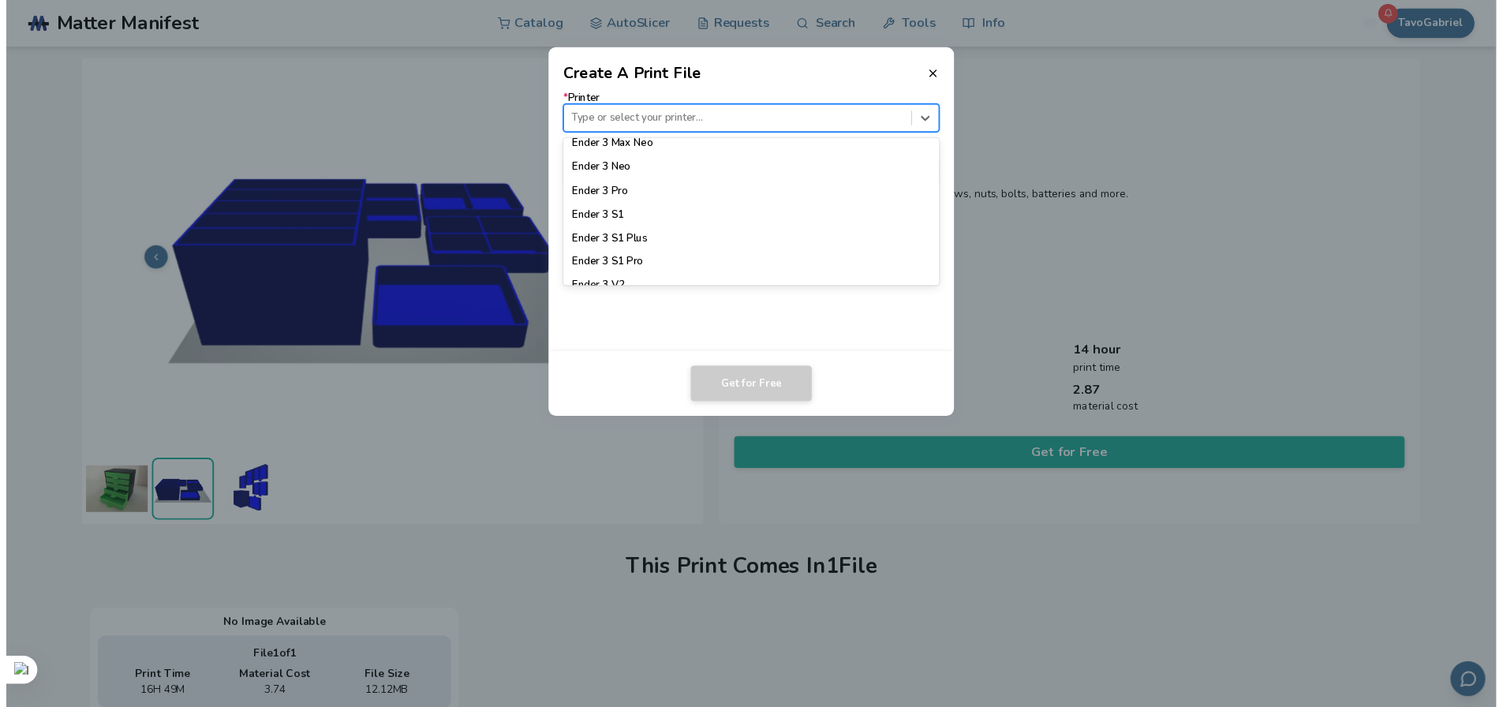
scroll to position [868, 0]
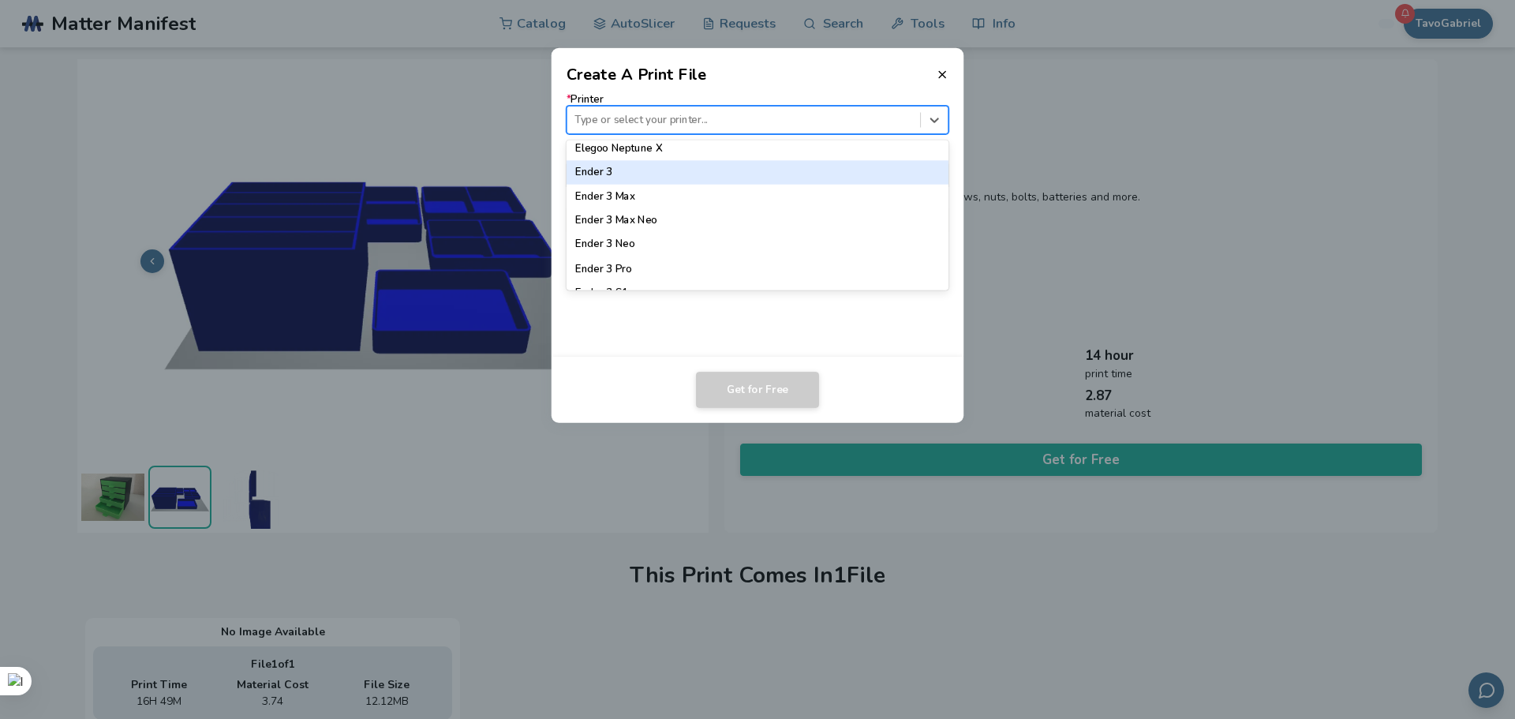
click at [706, 175] on div "Ender 3" at bounding box center [758, 172] width 383 height 24
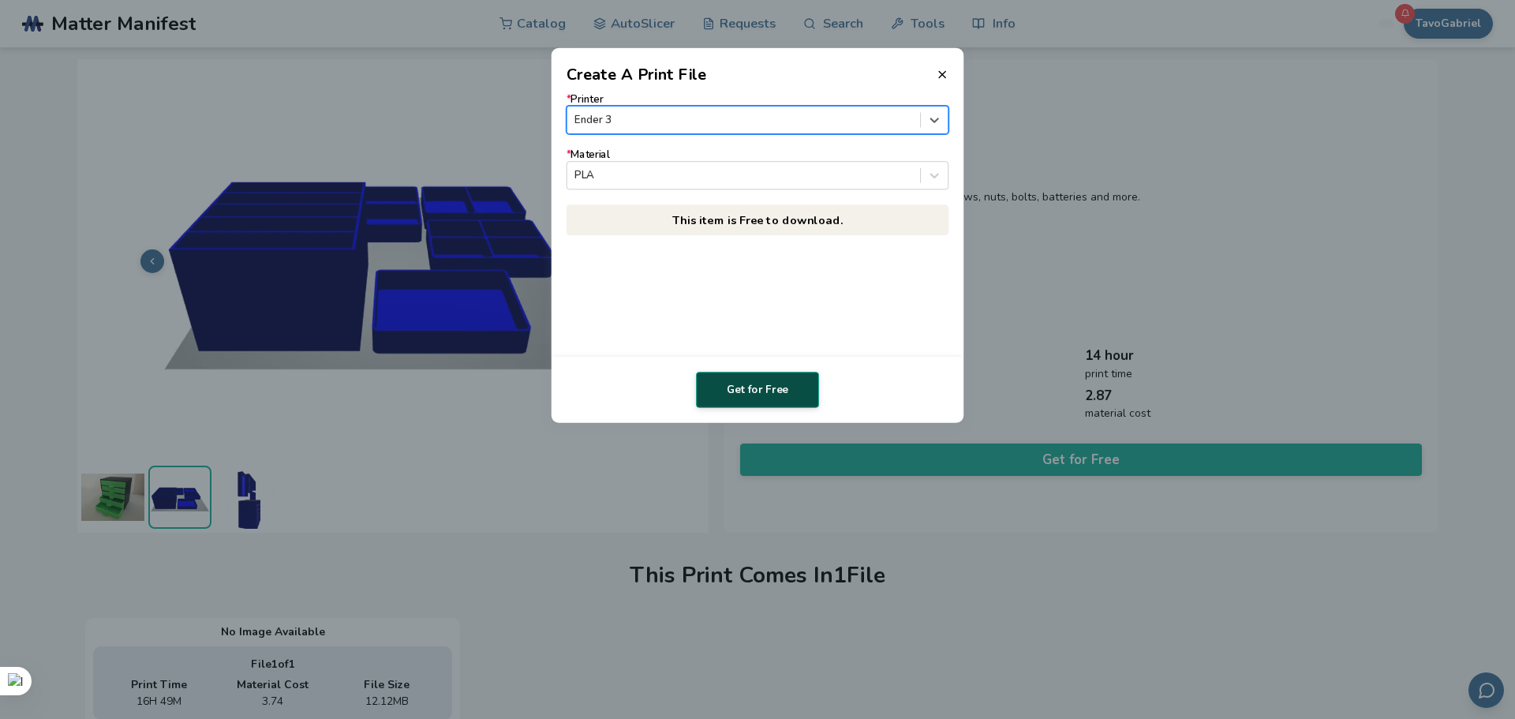
click at [769, 384] on button "Get for Free" at bounding box center [757, 390] width 123 height 36
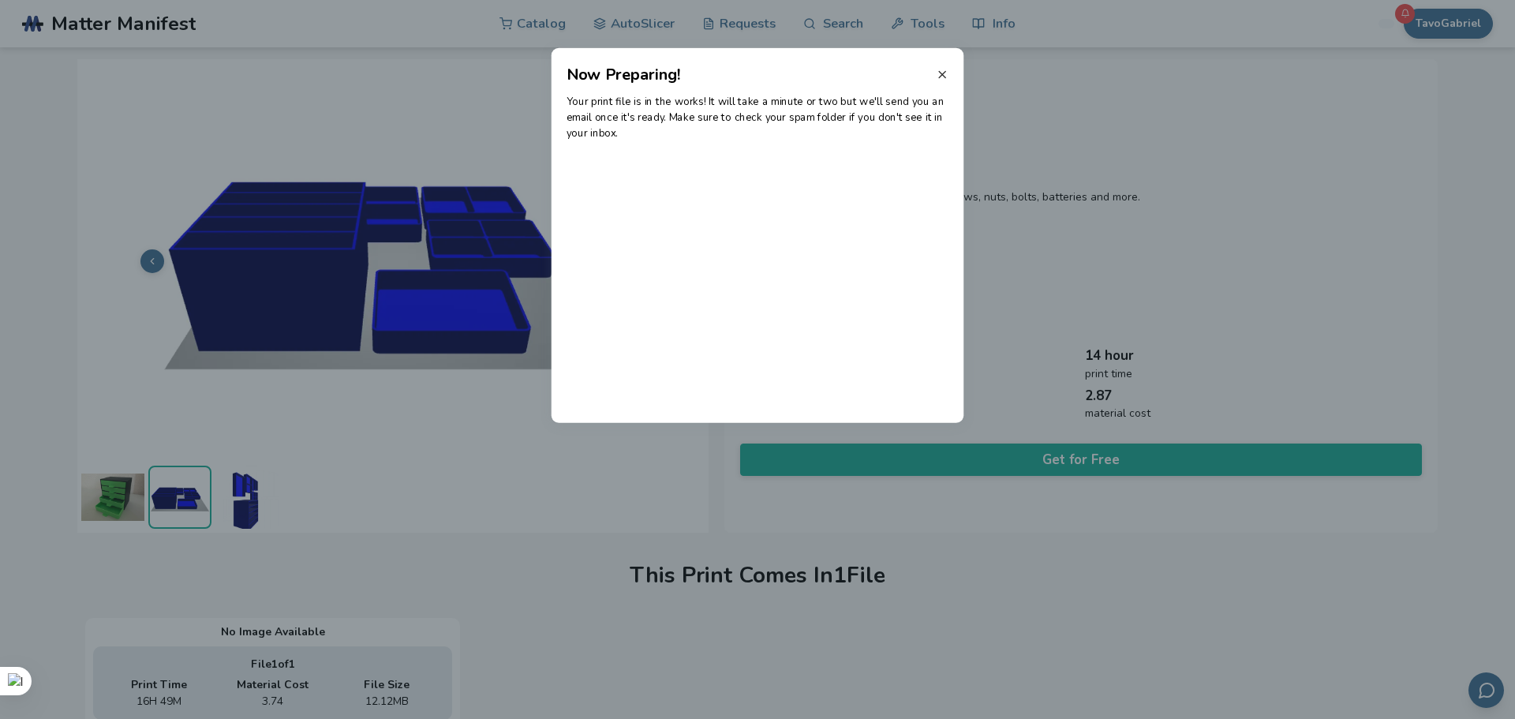
click at [948, 75] on icon at bounding box center [942, 74] width 13 height 13
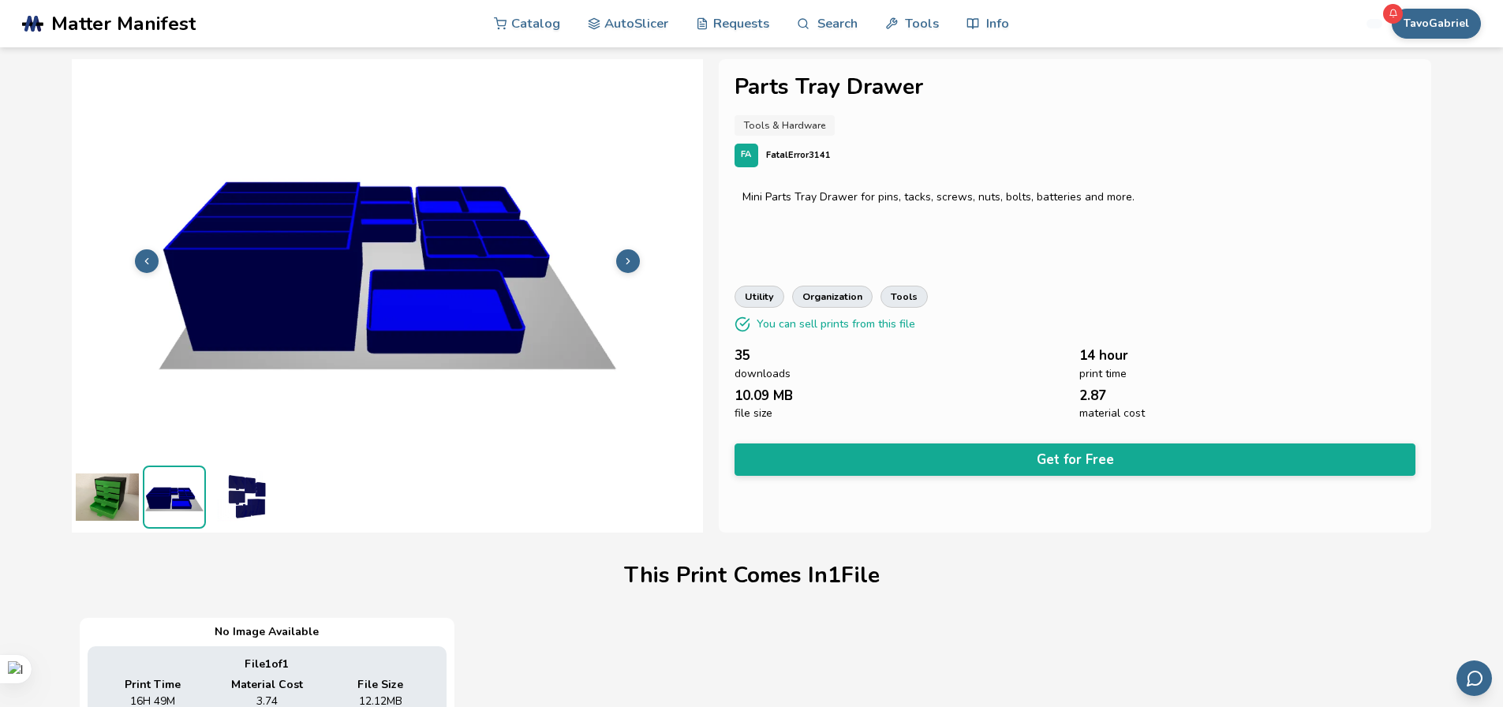
click at [102, 477] on img at bounding box center [107, 497] width 63 height 63
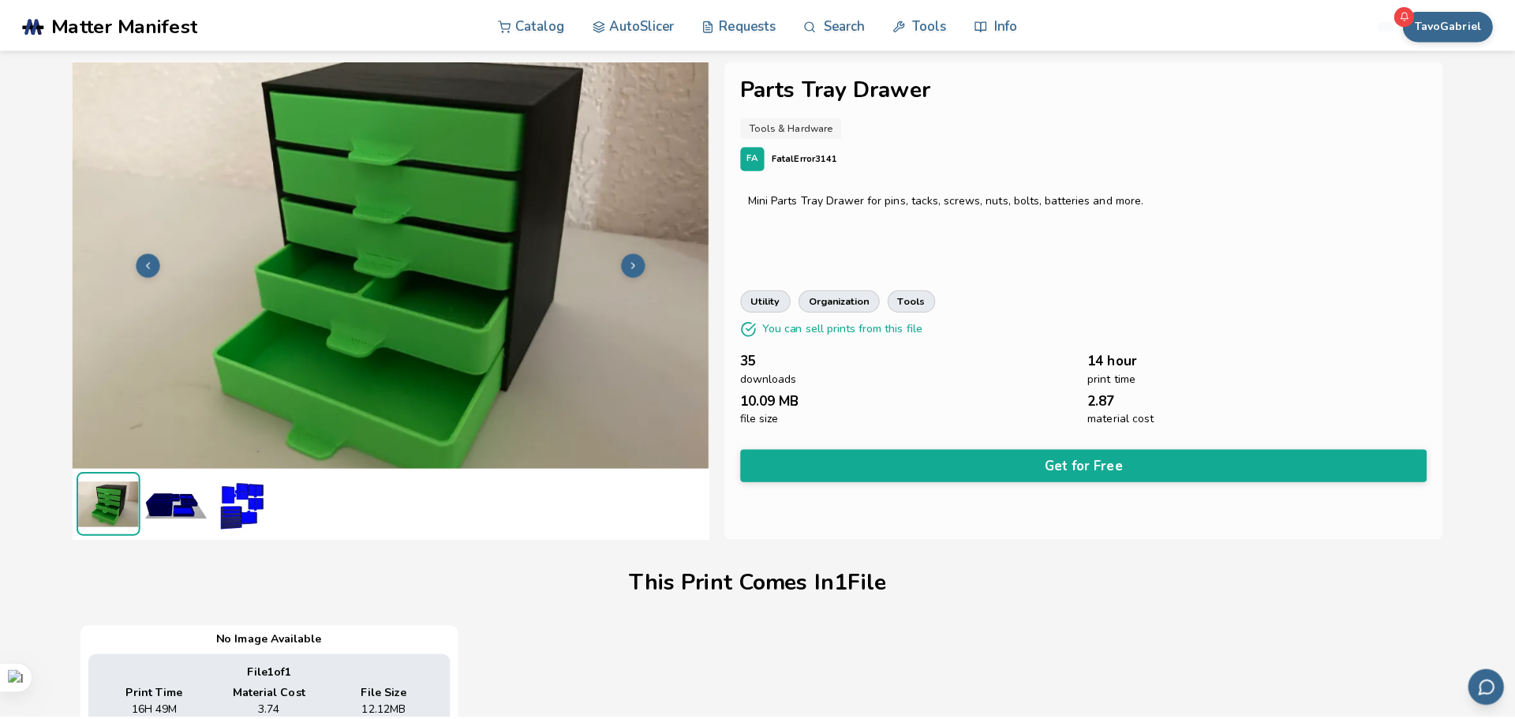
scroll to position [0, 0]
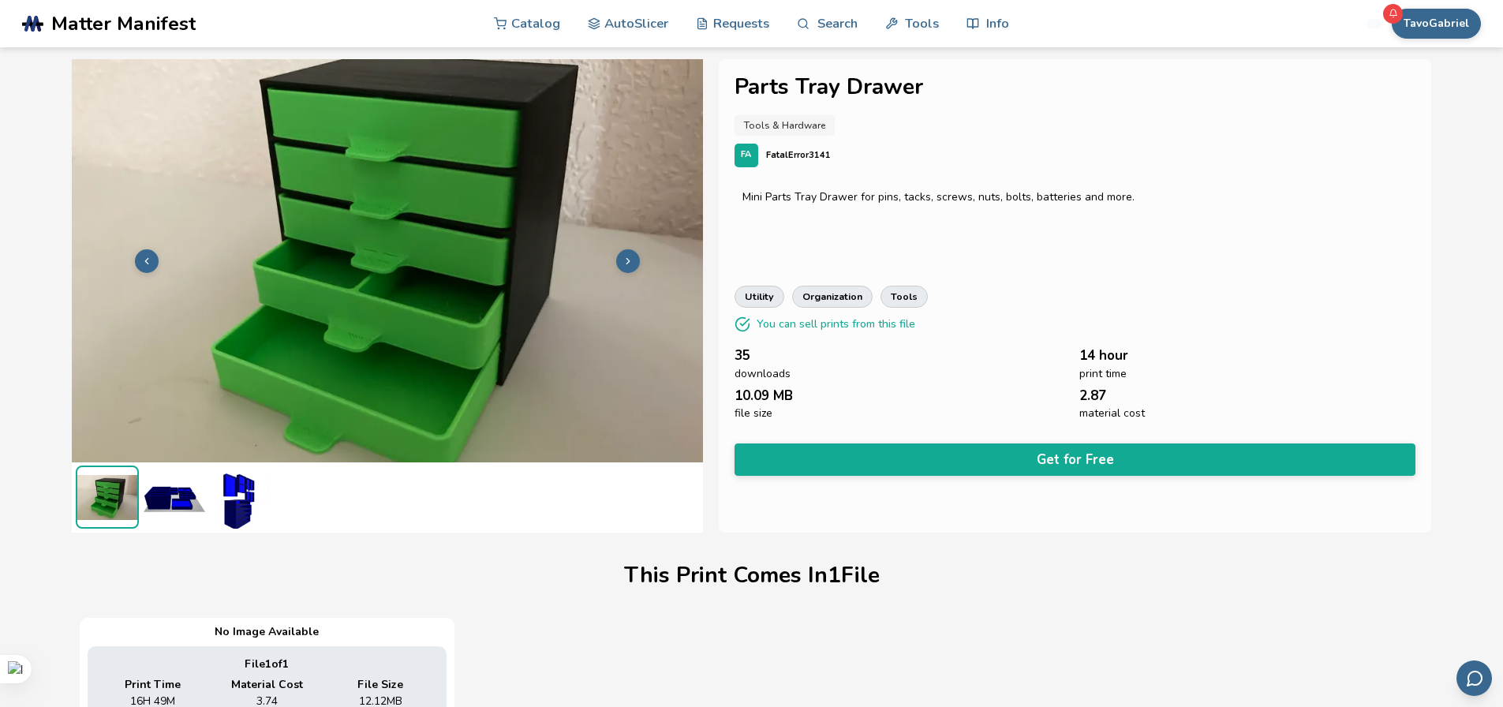
click at [190, 505] on img at bounding box center [174, 497] width 63 height 63
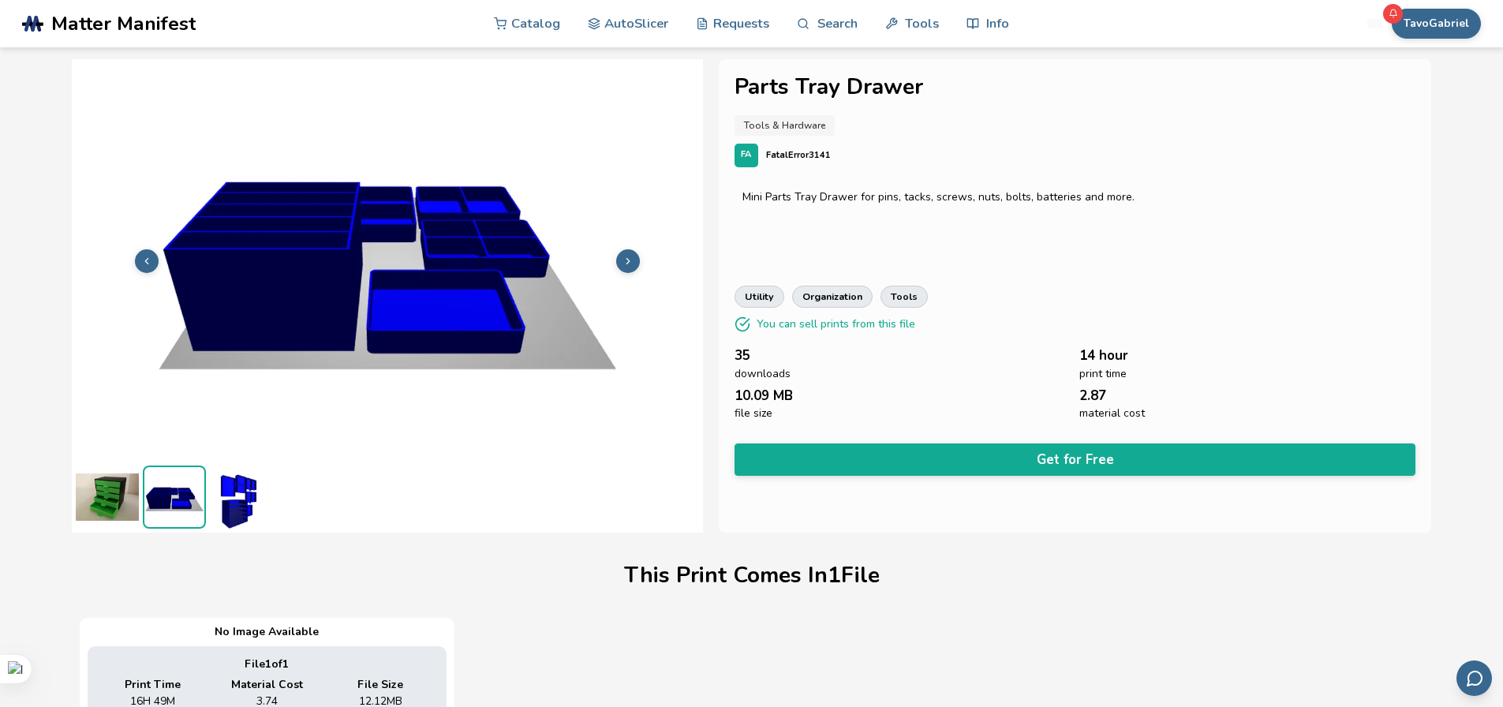
click at [231, 505] on img at bounding box center [241, 497] width 63 height 63
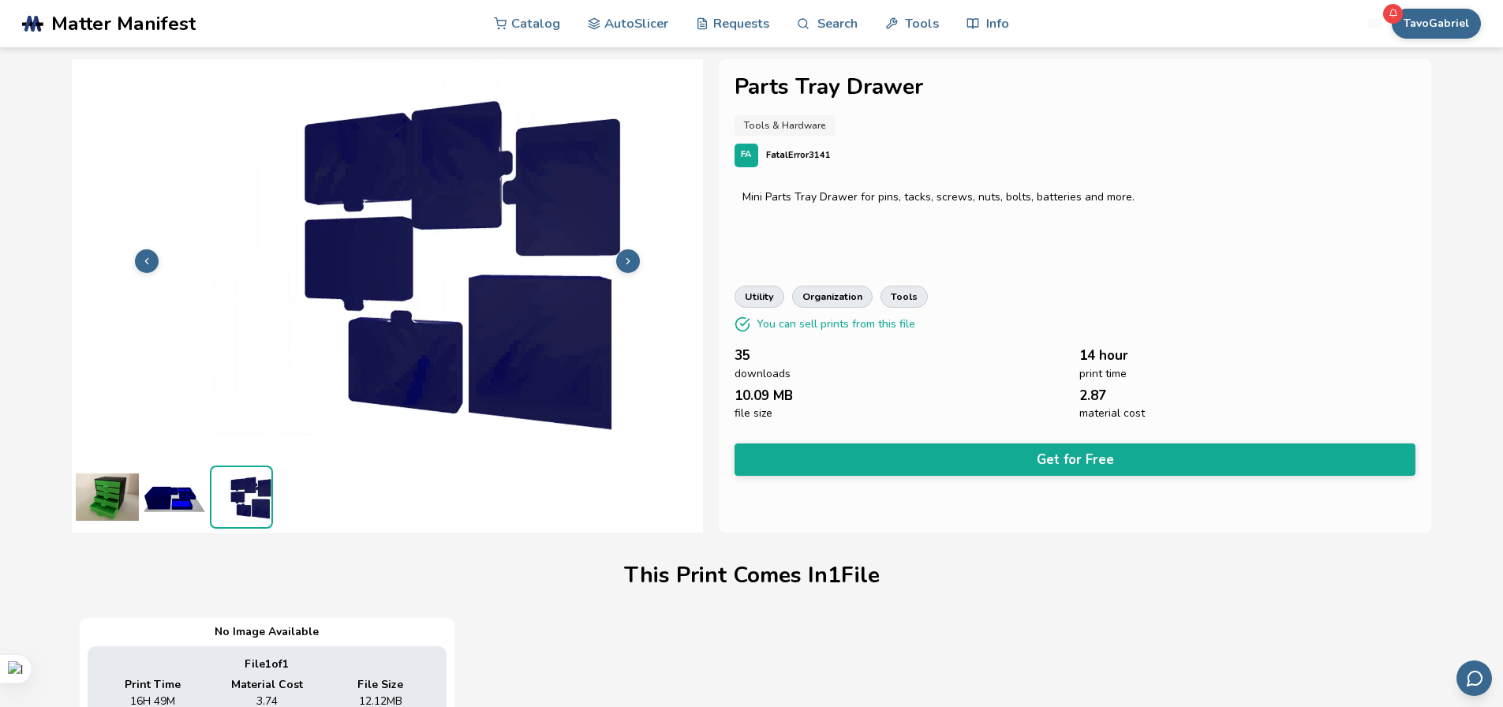
click at [120, 500] on img at bounding box center [107, 497] width 63 height 63
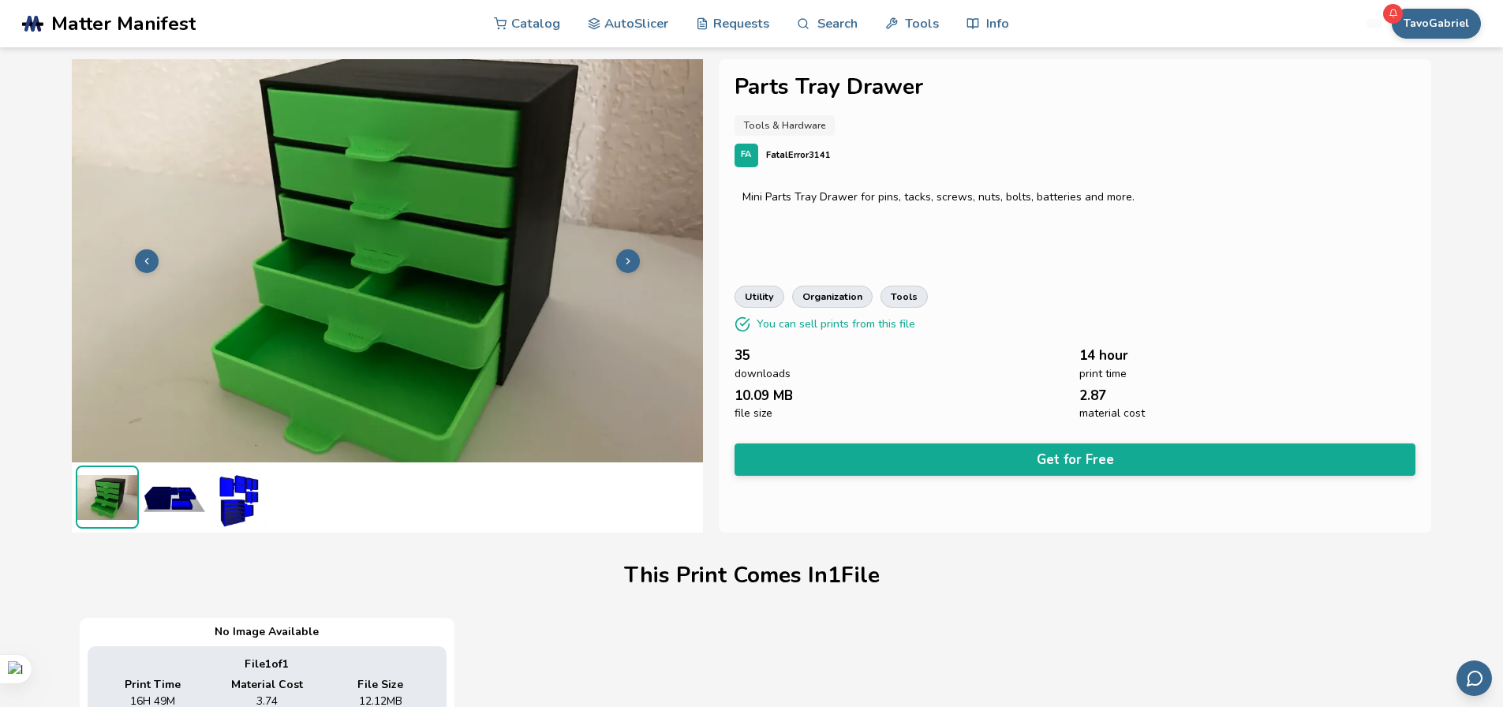
click at [634, 264] on button at bounding box center [628, 261] width 24 height 24
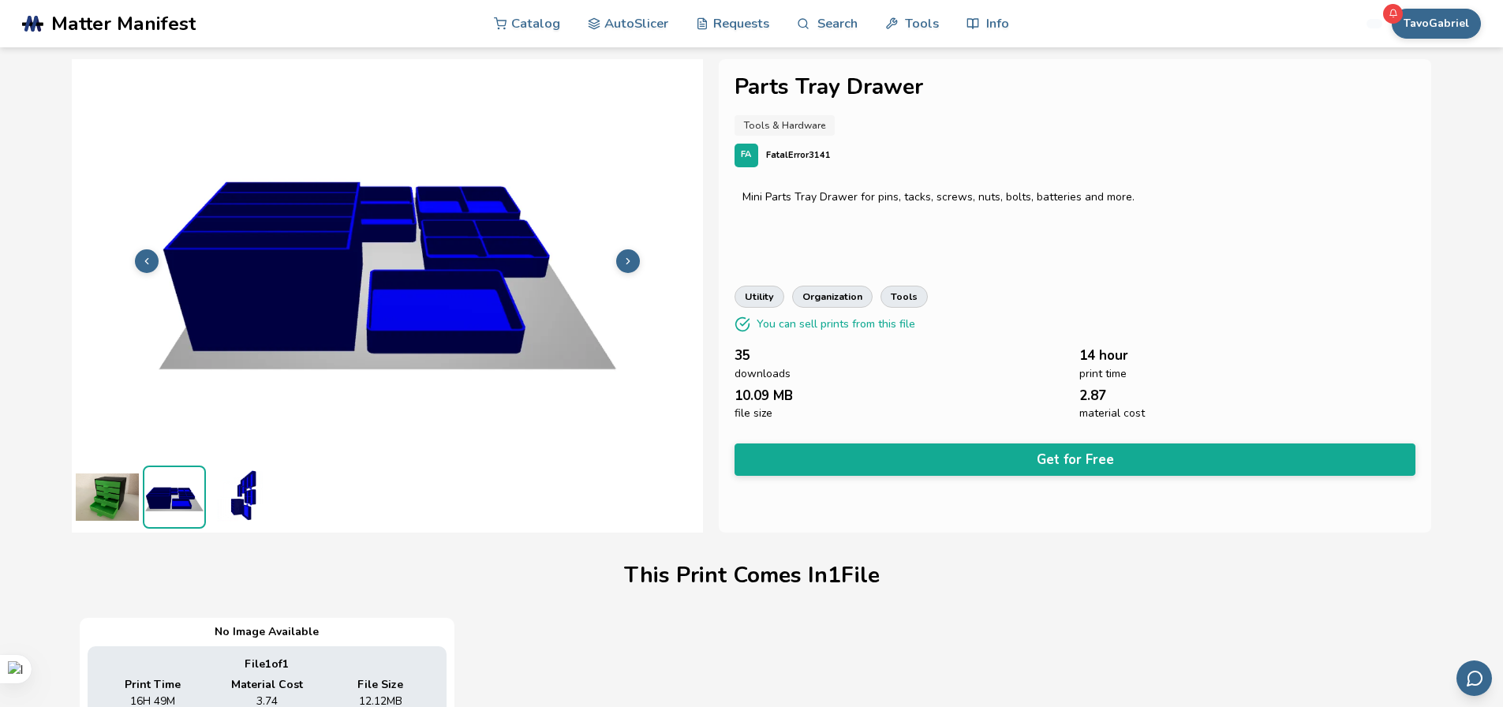
click at [122, 272] on img at bounding box center [387, 259] width 631 height 473
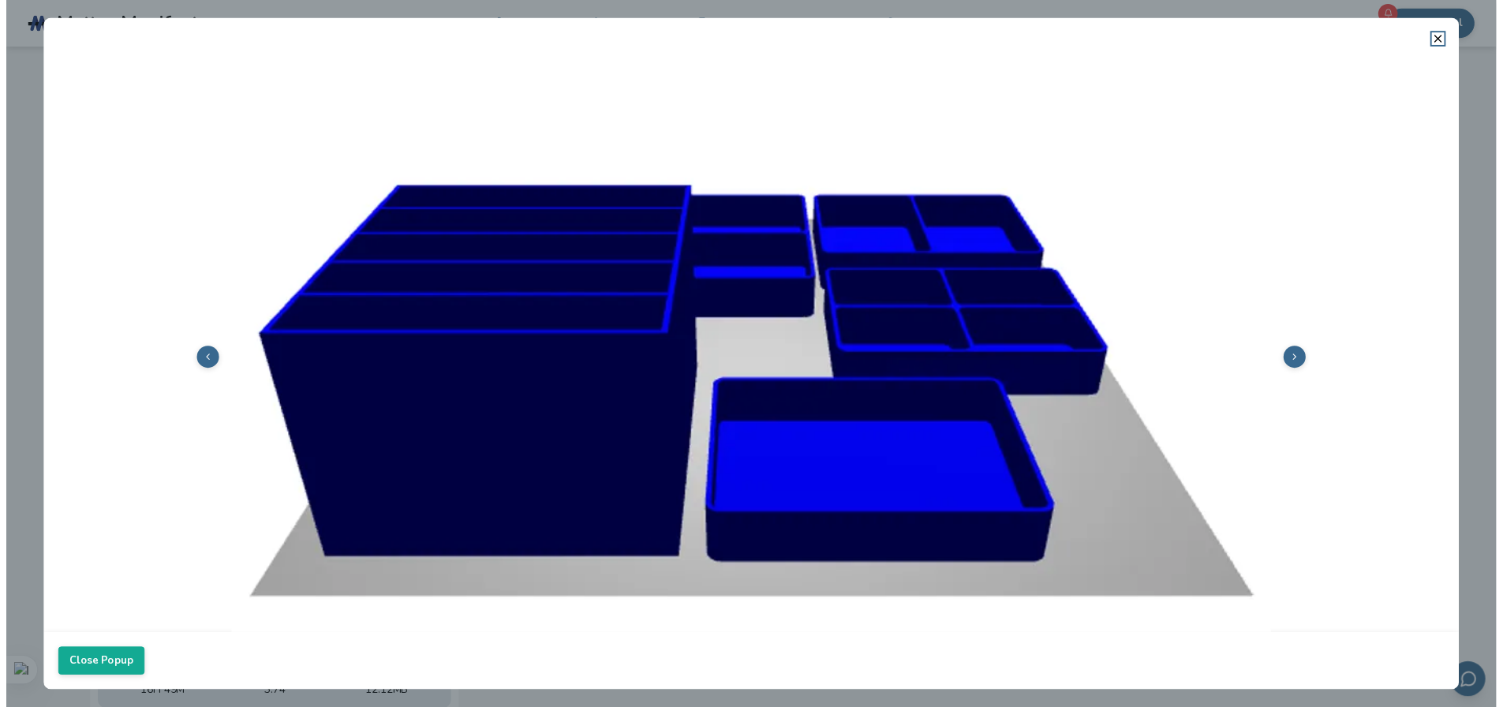
scroll to position [237, 0]
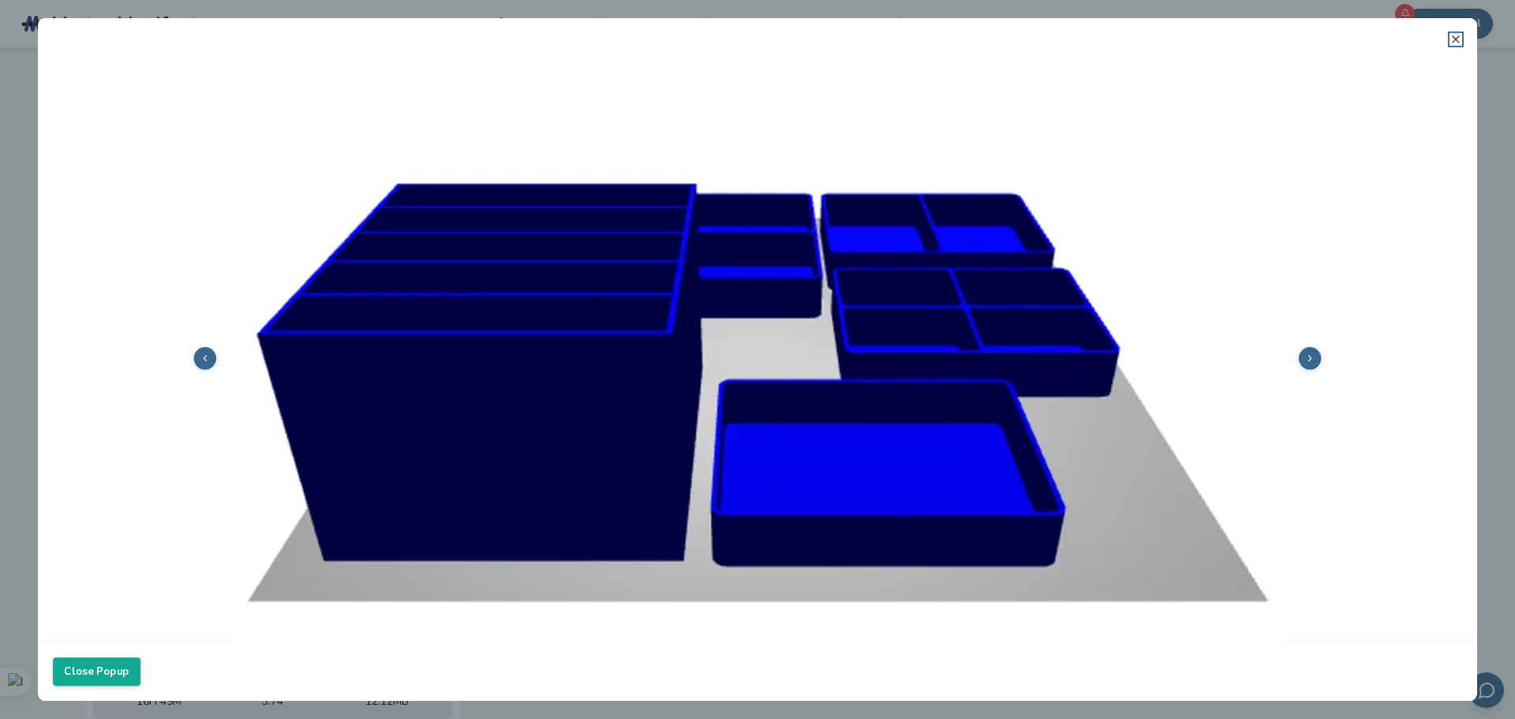
click at [1452, 42] on icon at bounding box center [1456, 39] width 13 height 13
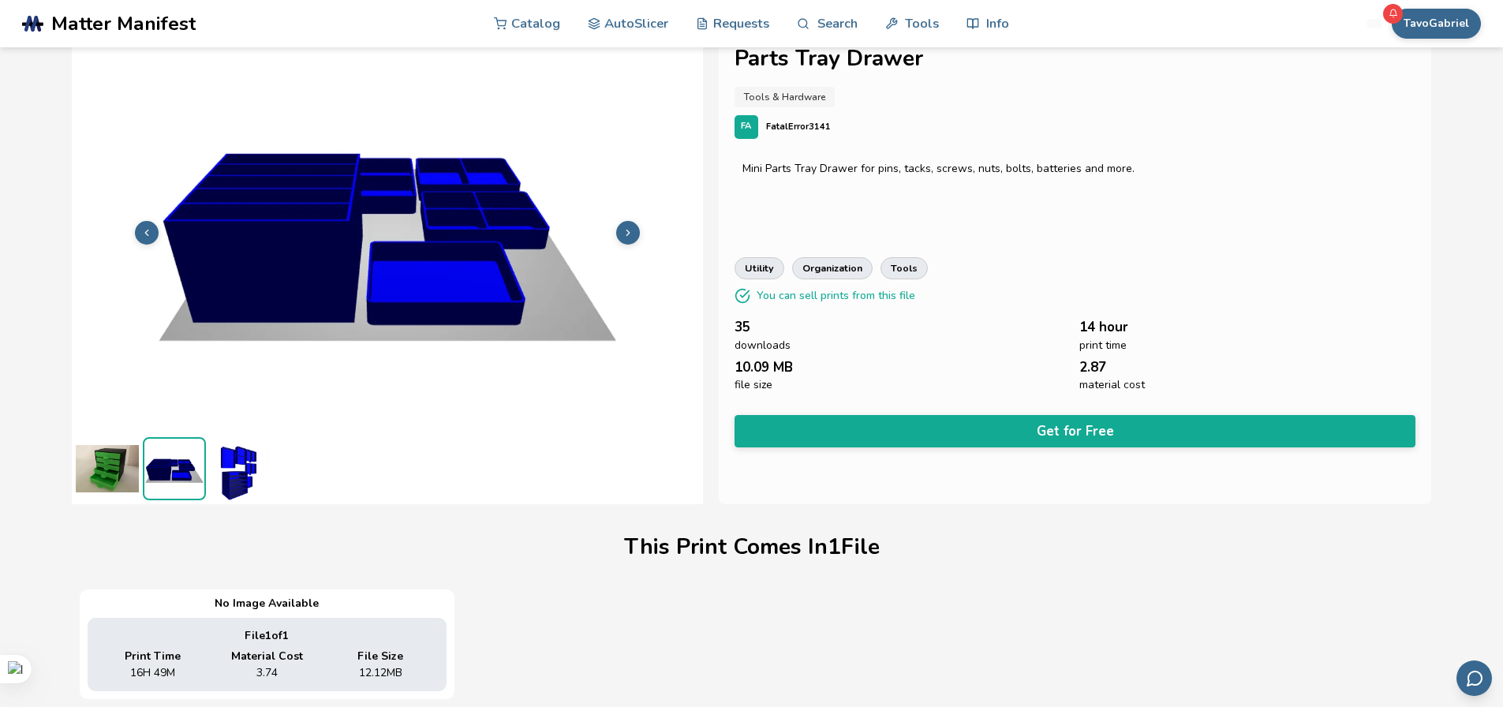
scroll to position [0, 0]
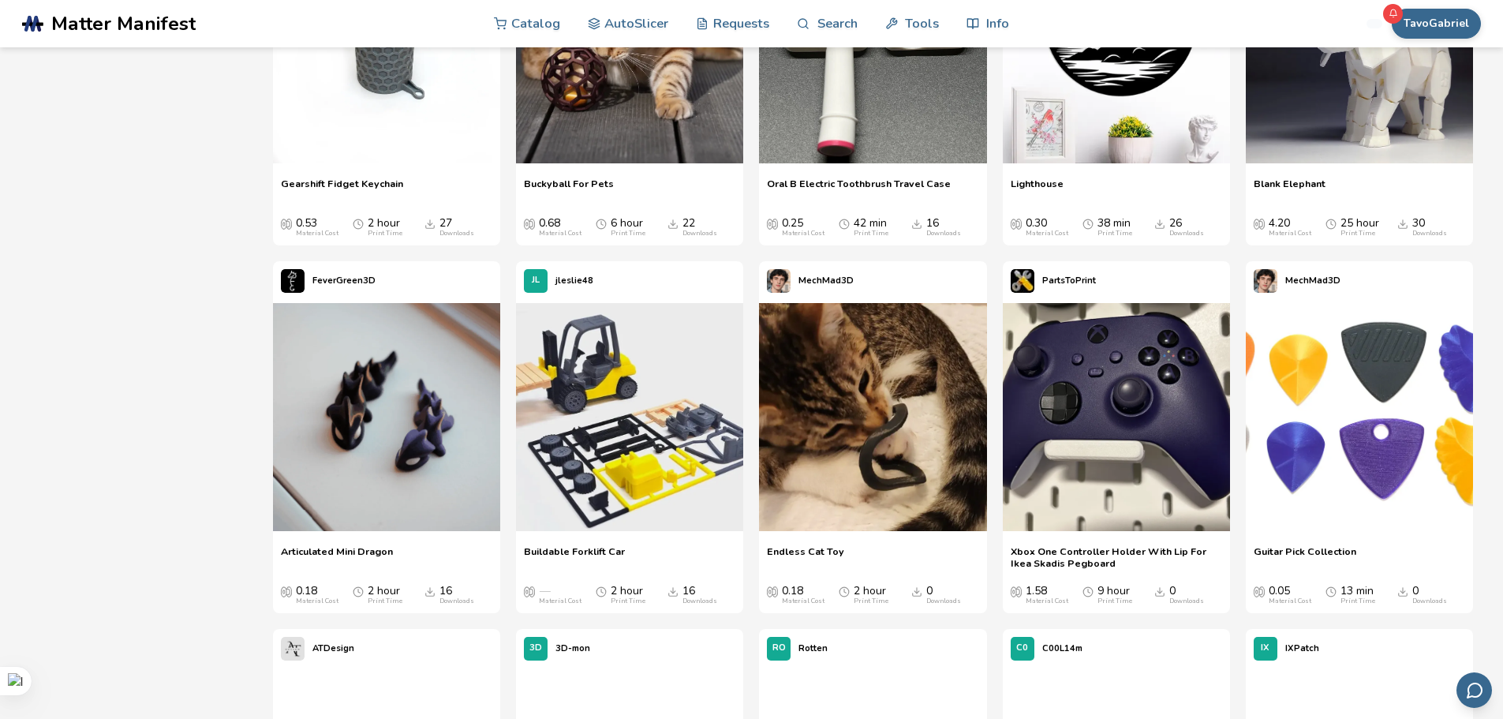
scroll to position [5676, 0]
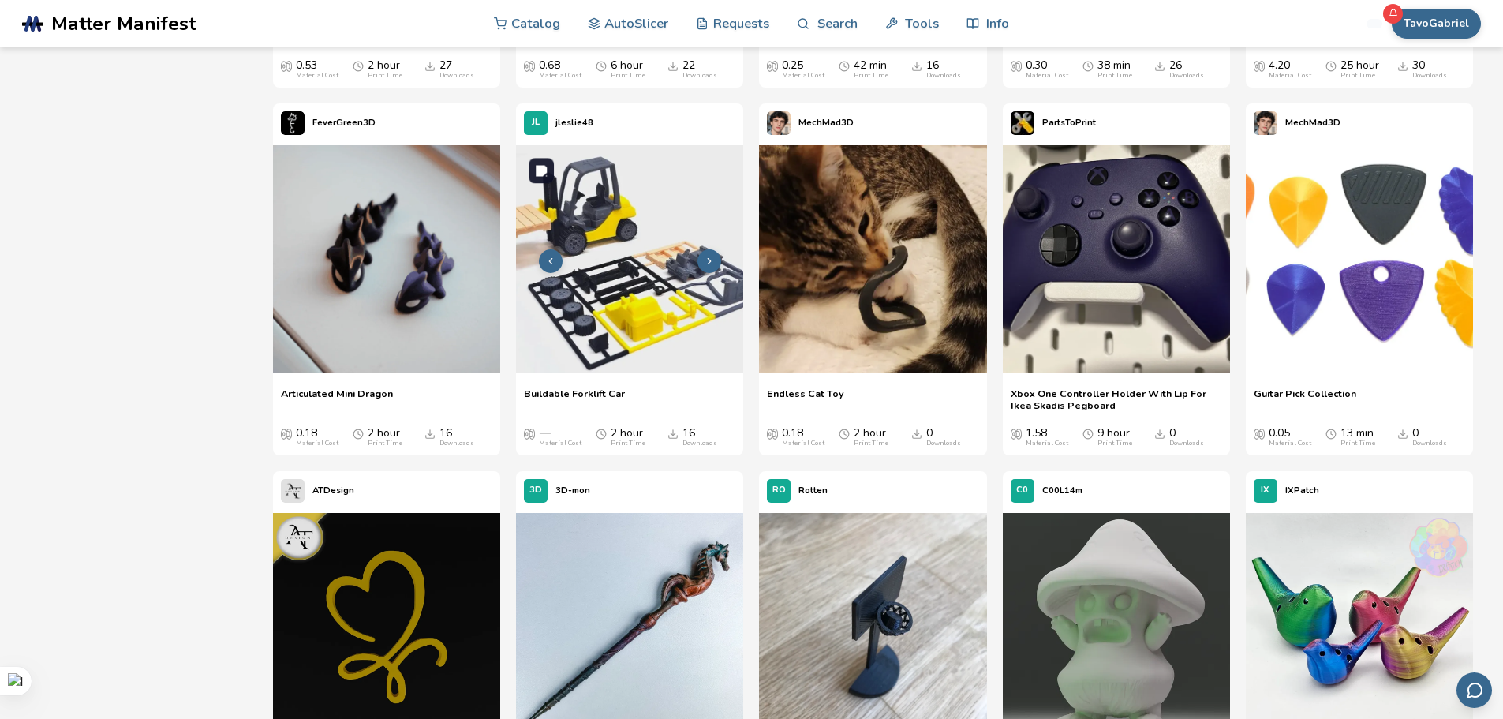
click at [656, 247] on img at bounding box center [629, 258] width 227 height 227
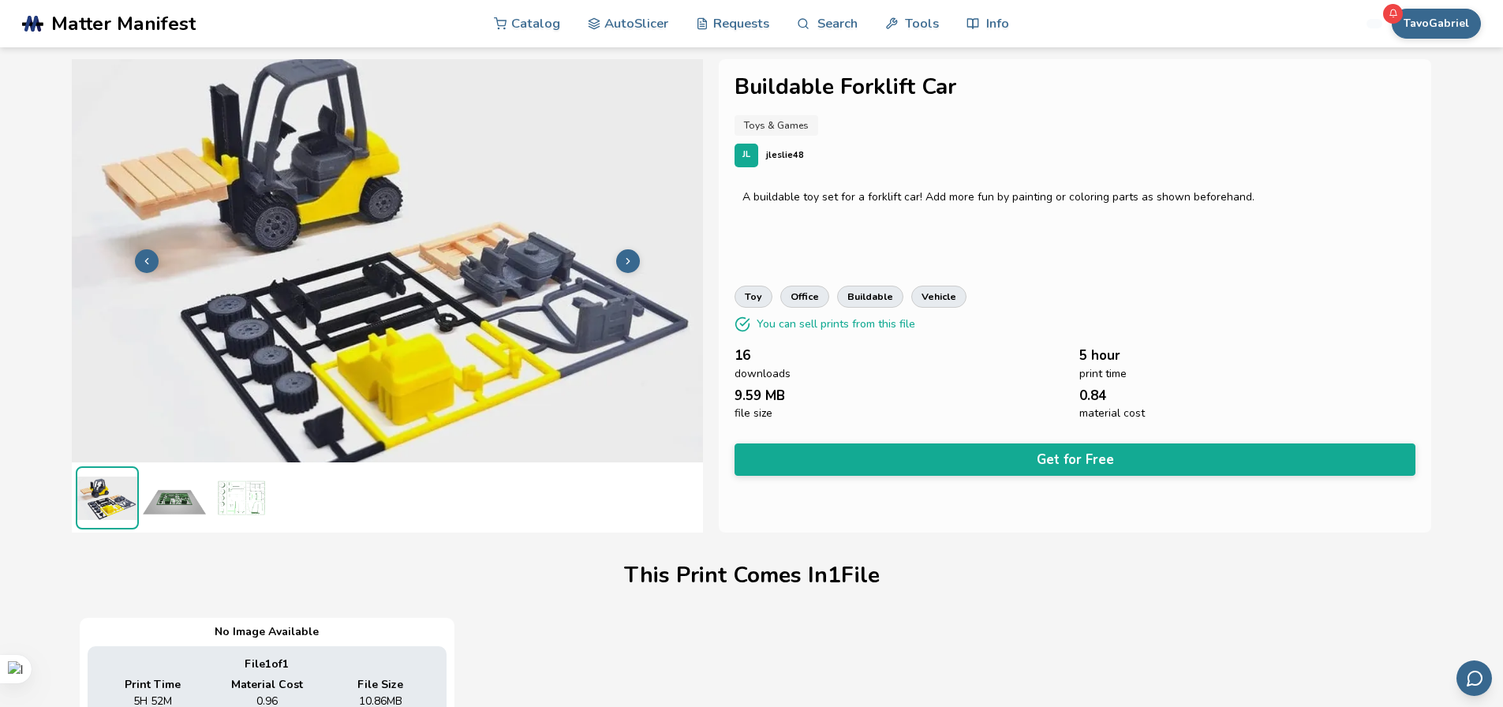
click at [218, 503] on img at bounding box center [241, 497] width 63 height 63
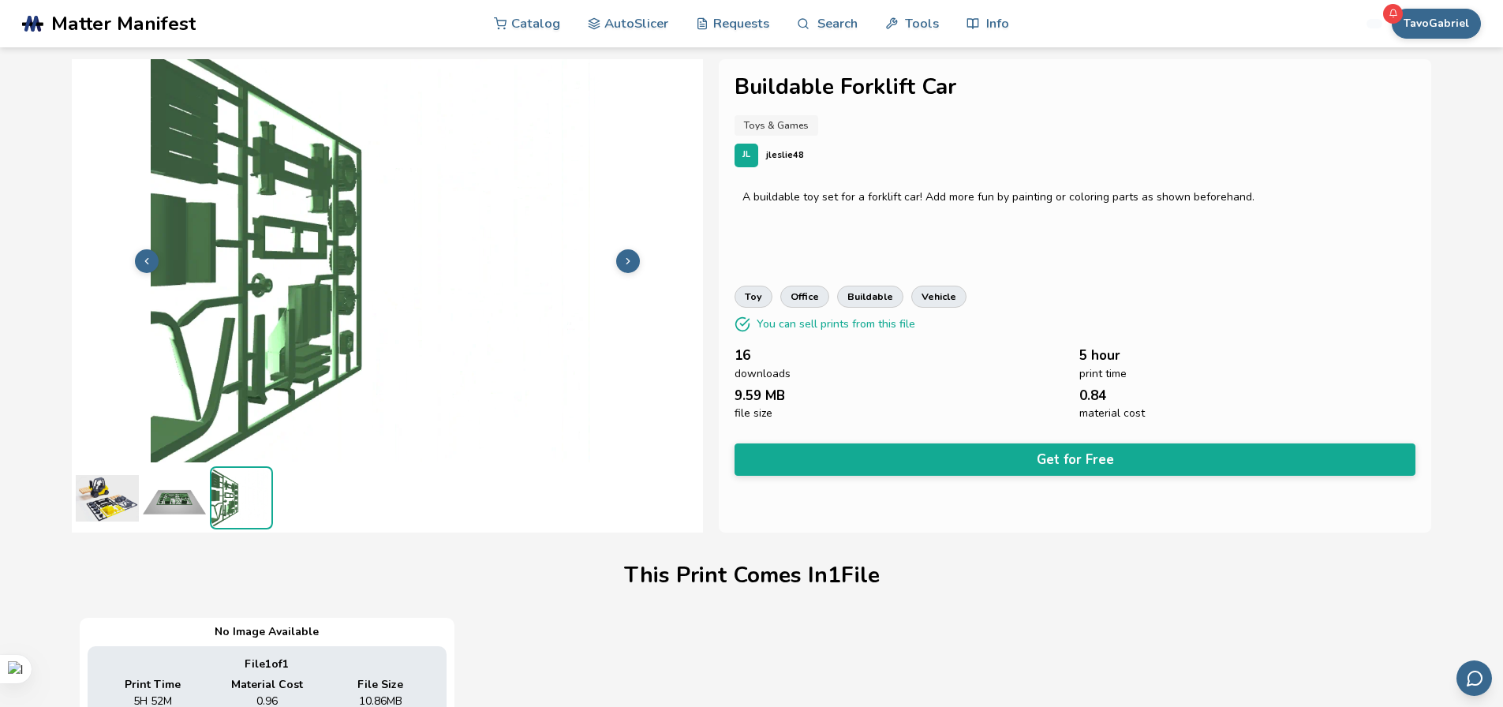
click at [208, 505] on ul at bounding box center [387, 497] width 631 height 70
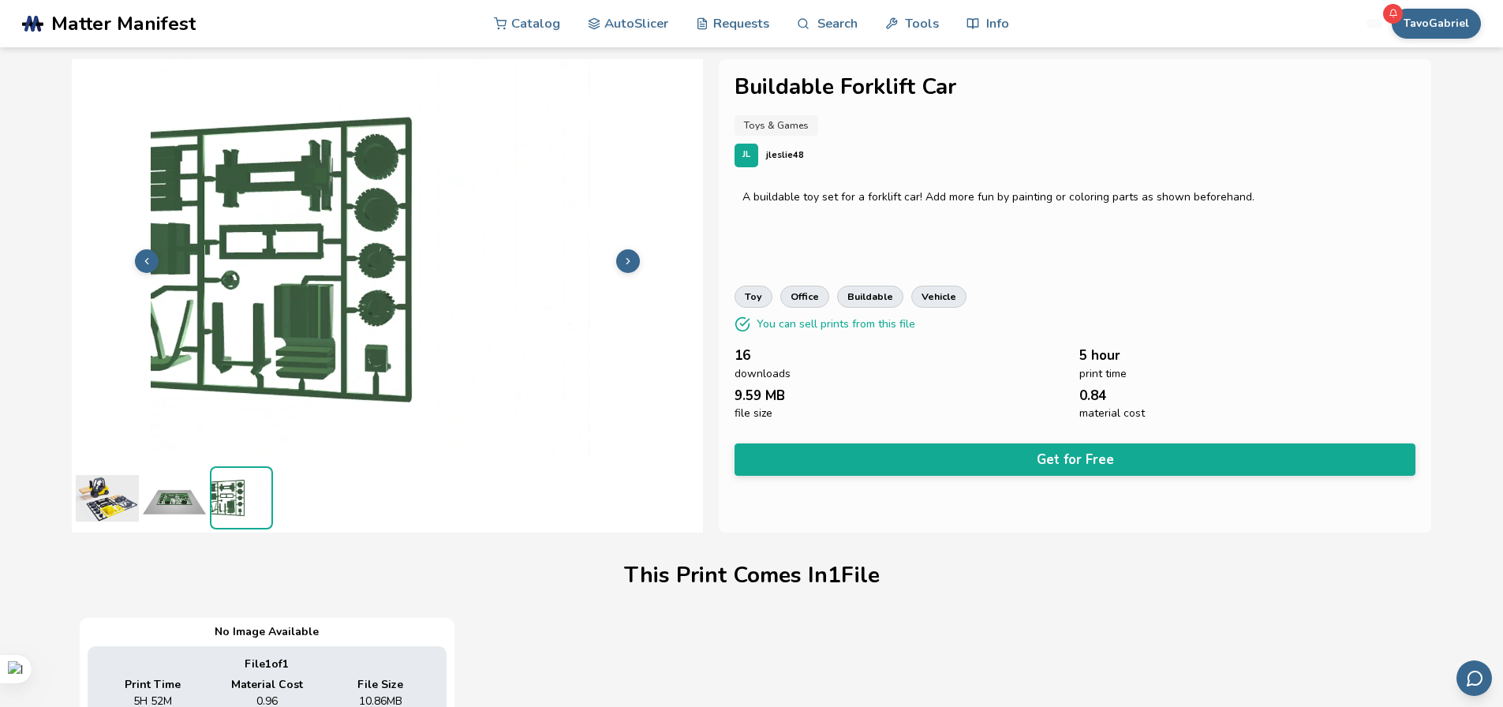
click at [185, 506] on img at bounding box center [174, 497] width 63 height 63
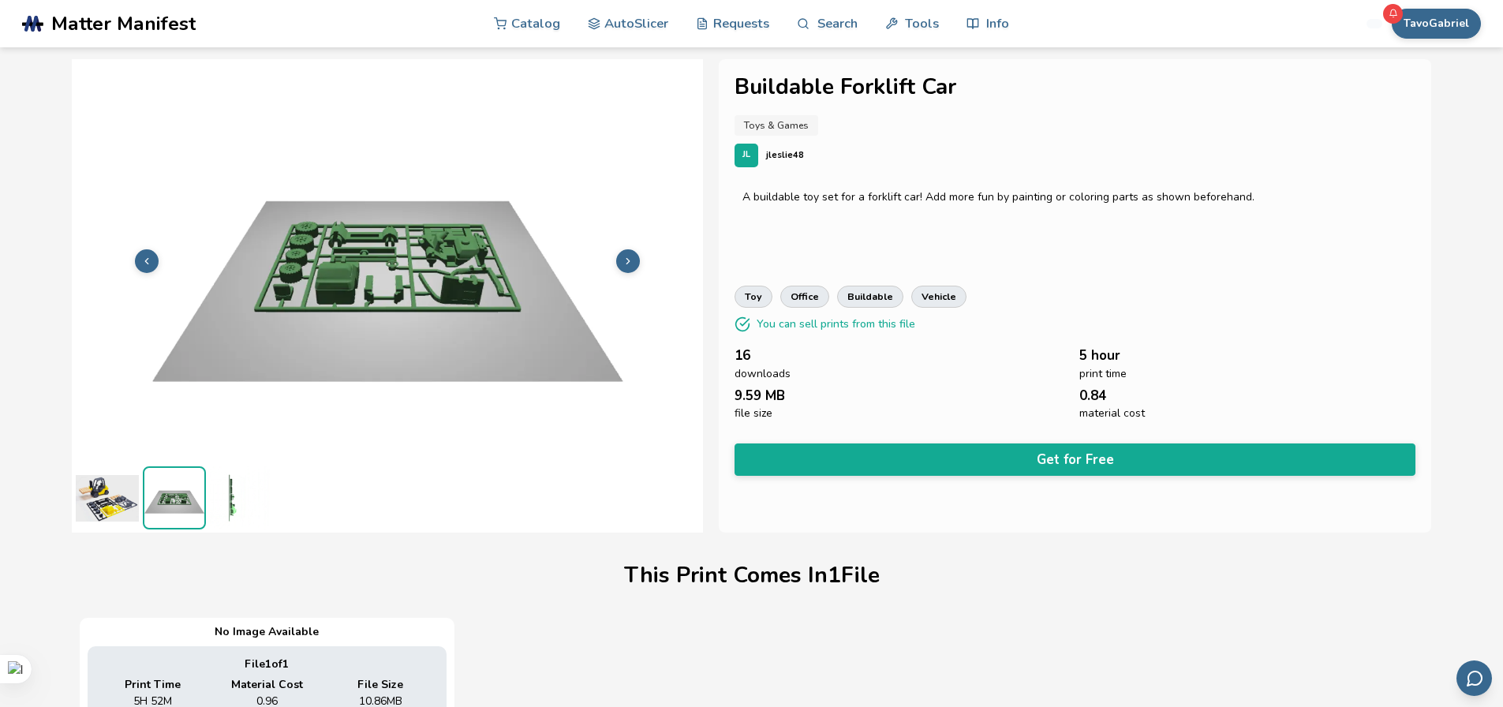
click at [115, 497] on img at bounding box center [107, 497] width 63 height 63
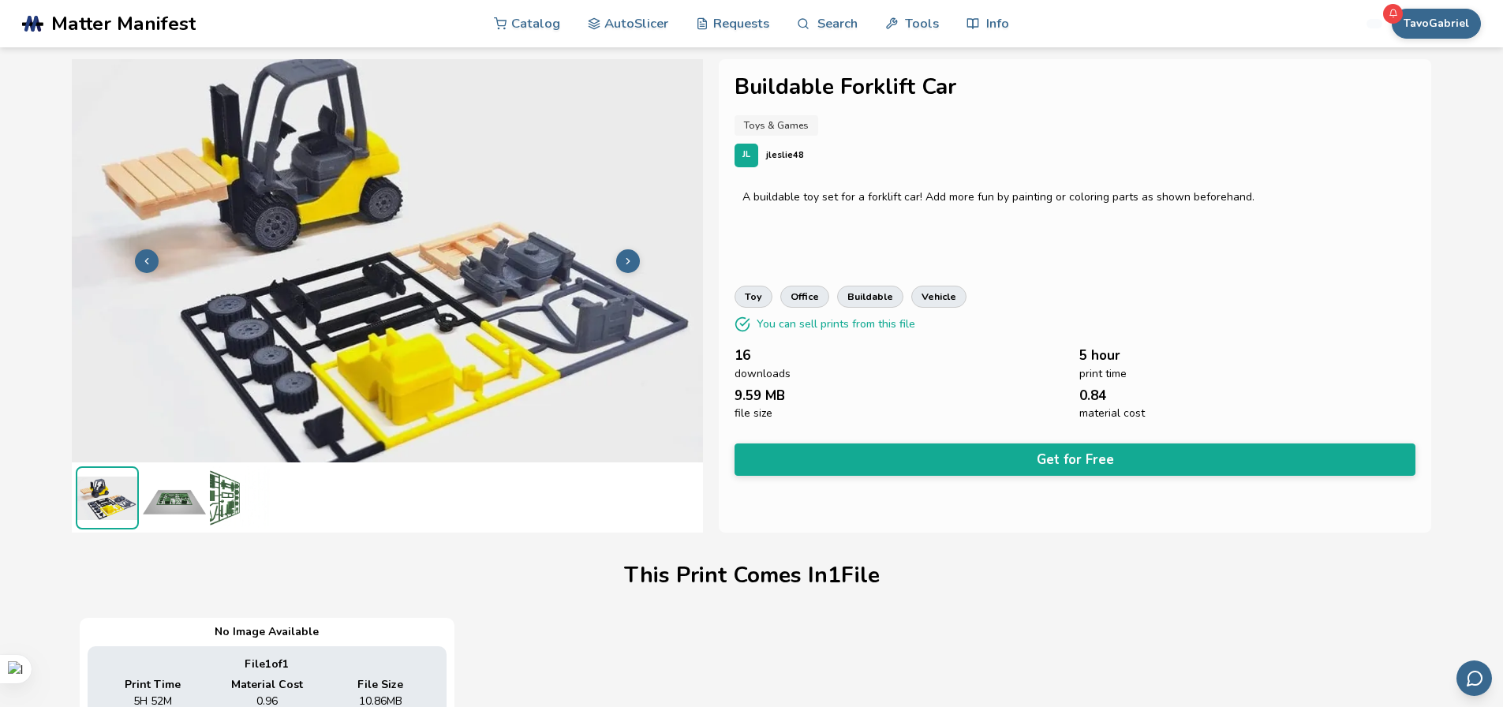
scroll to position [1, 0]
click at [185, 506] on img at bounding box center [174, 497] width 63 height 63
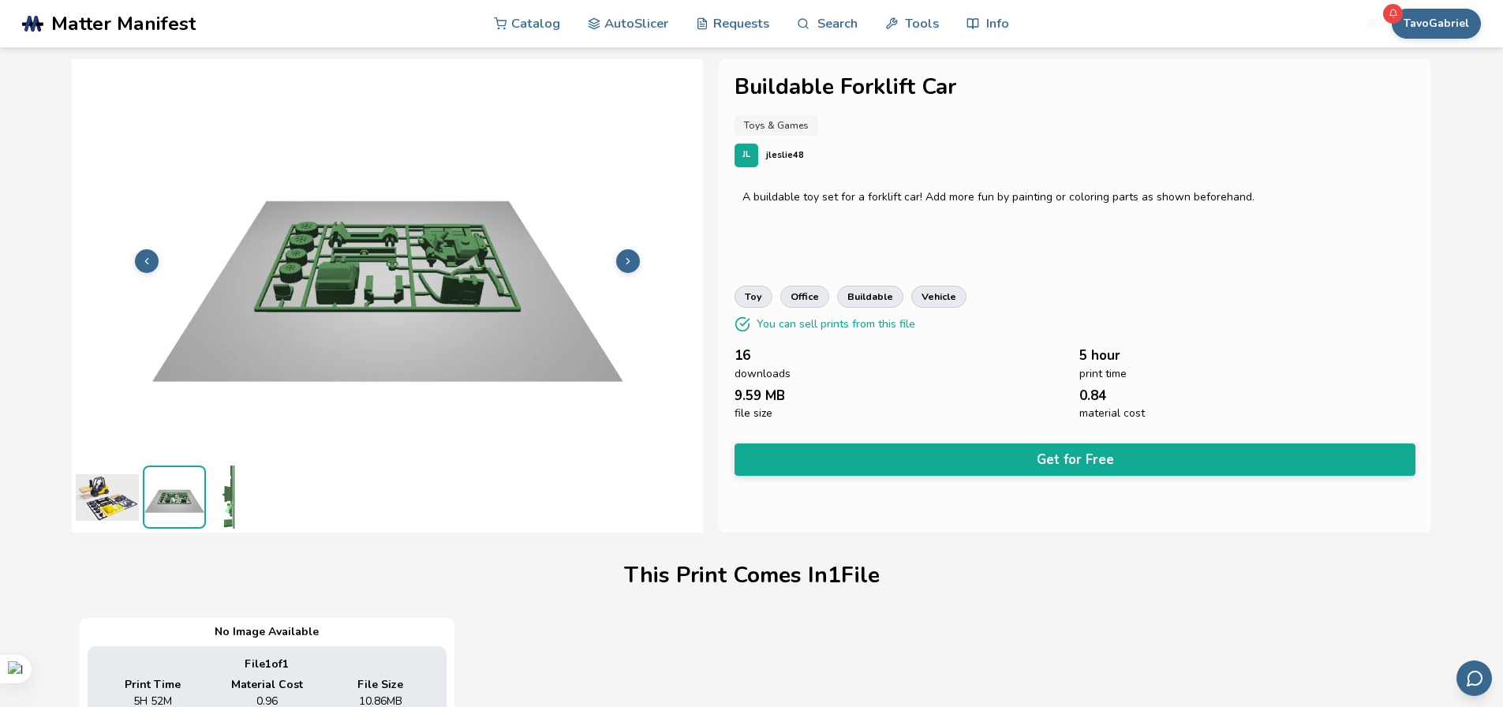
click at [118, 501] on img at bounding box center [107, 497] width 63 height 63
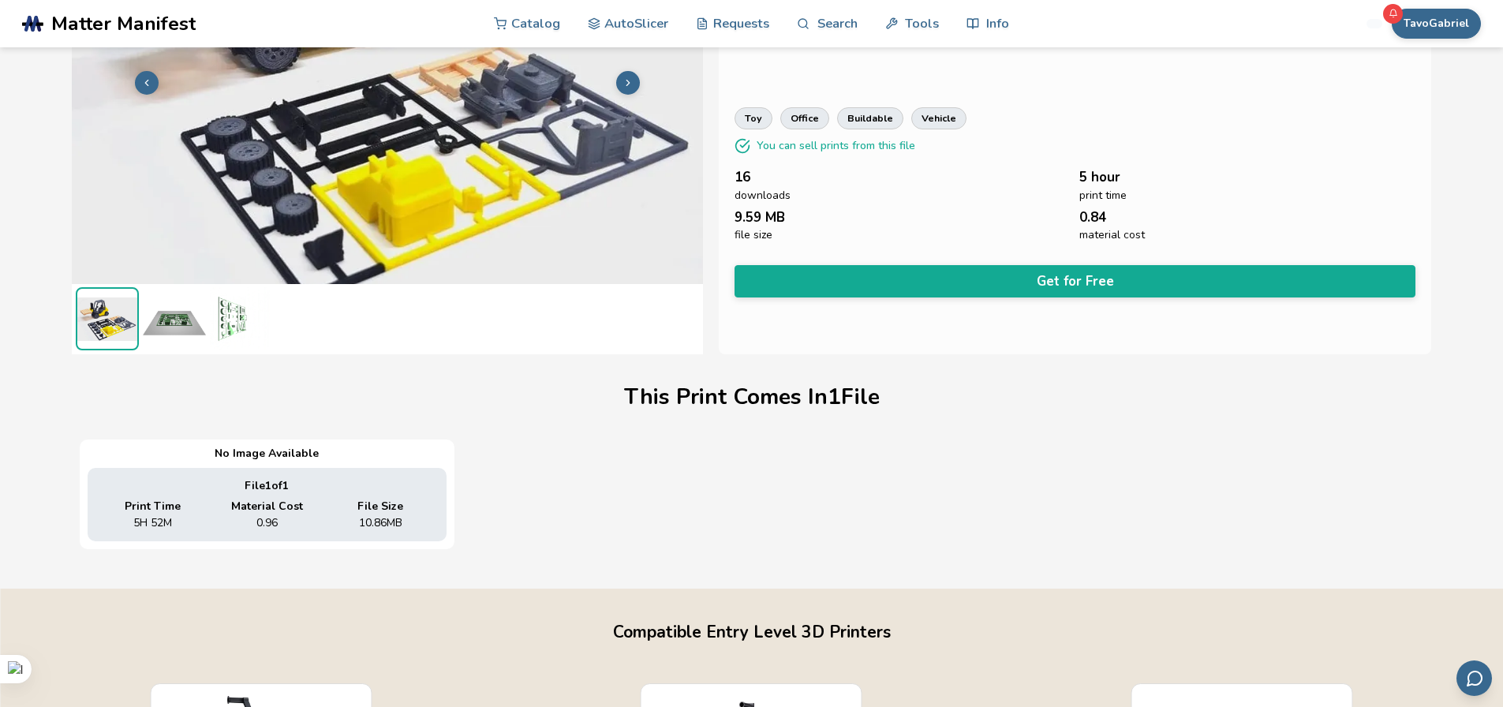
scroll to position [0, 0]
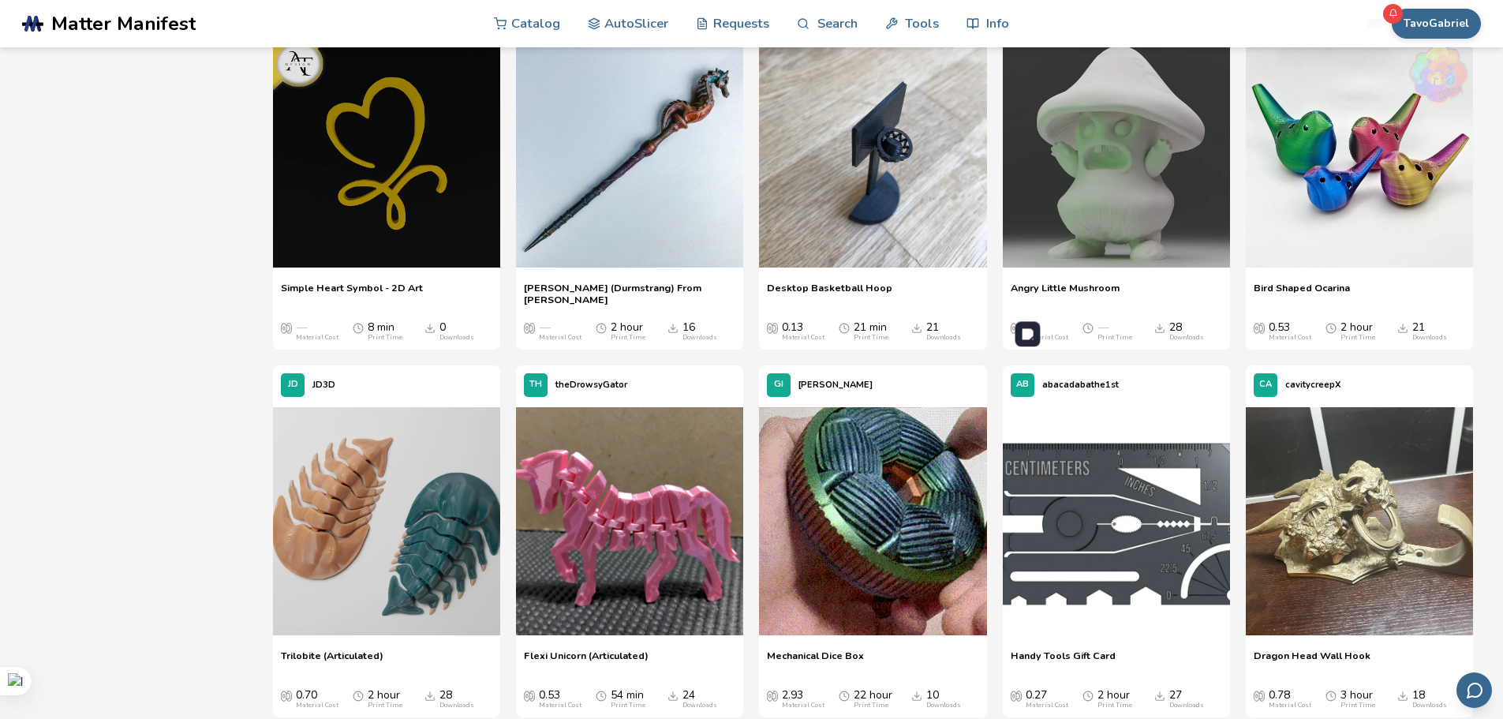
scroll to position [6386, 0]
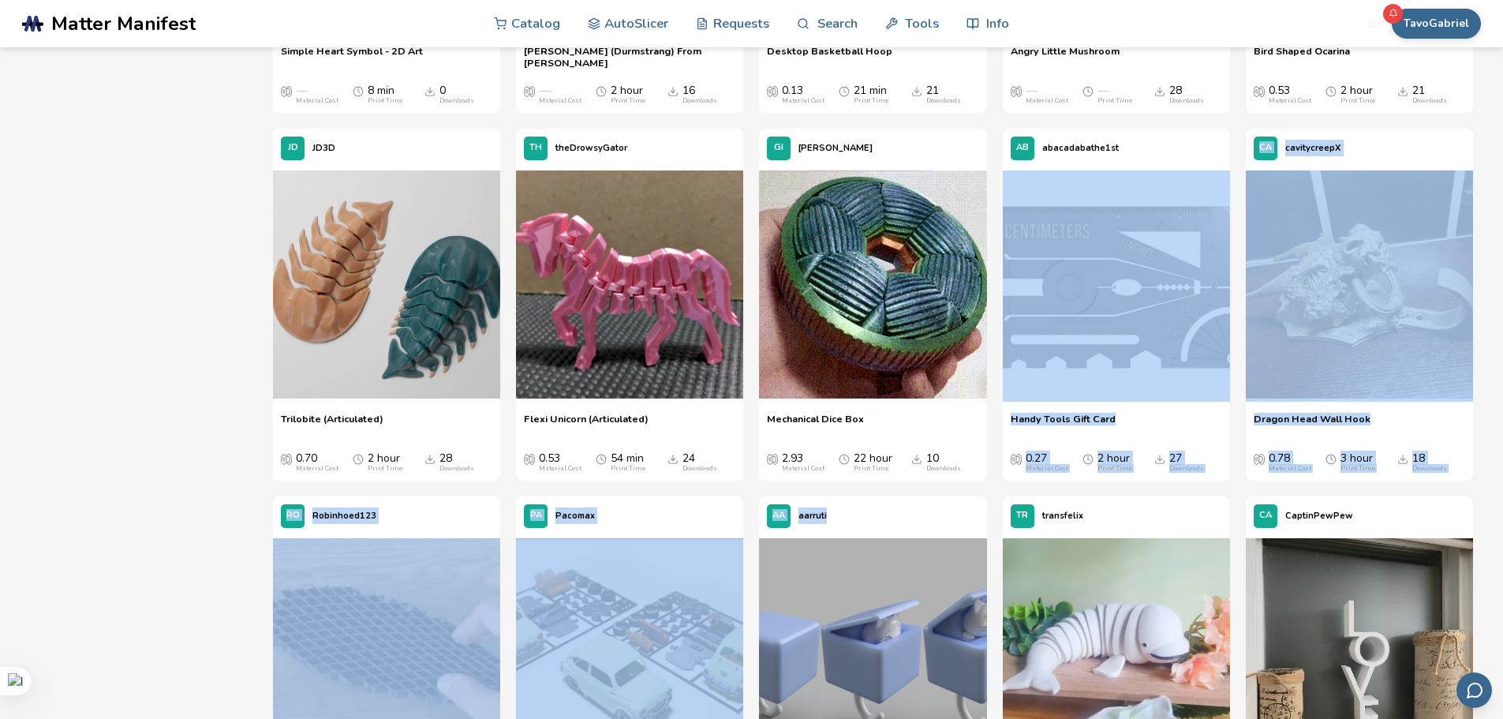
drag, startPoint x: 991, startPoint y: 492, endPoint x: 996, endPoint y: 313, distance: 178.4
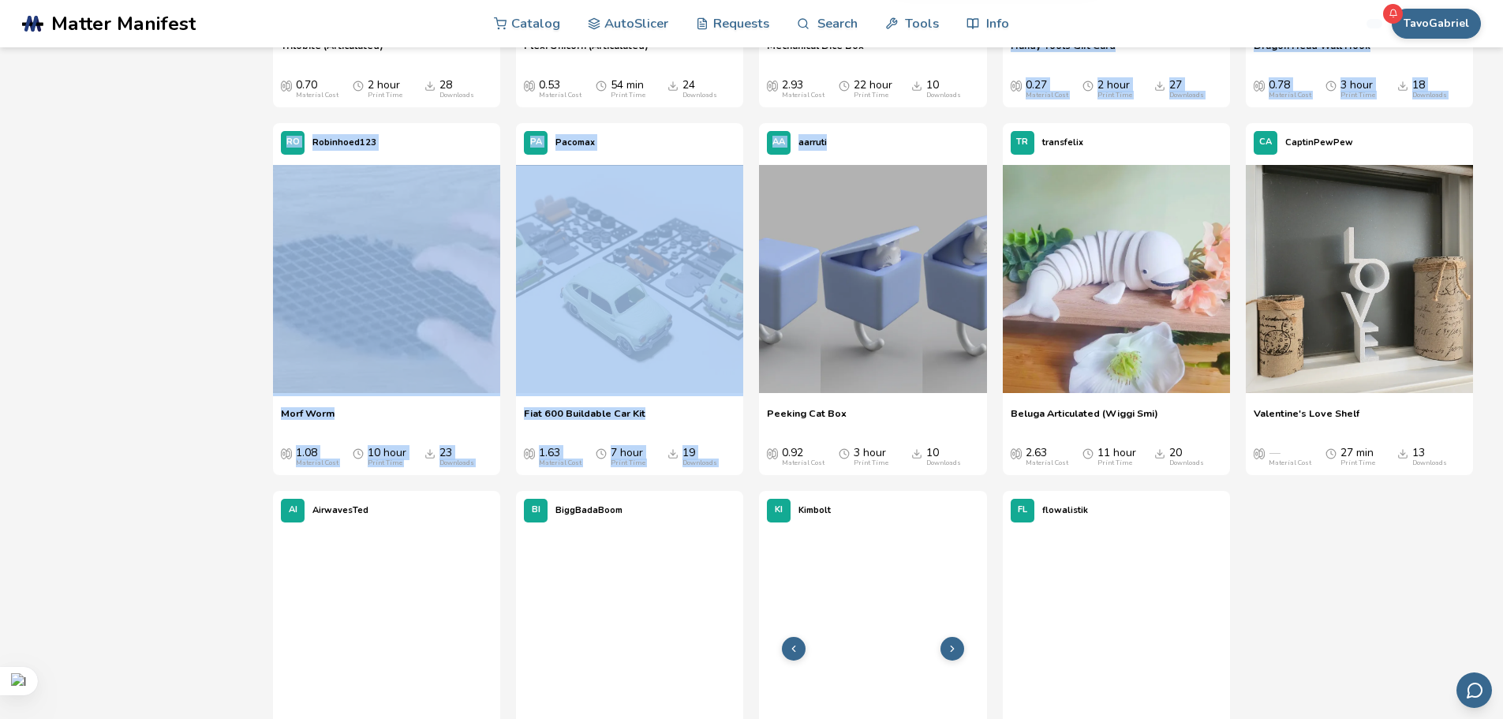
scroll to position [6859, 0]
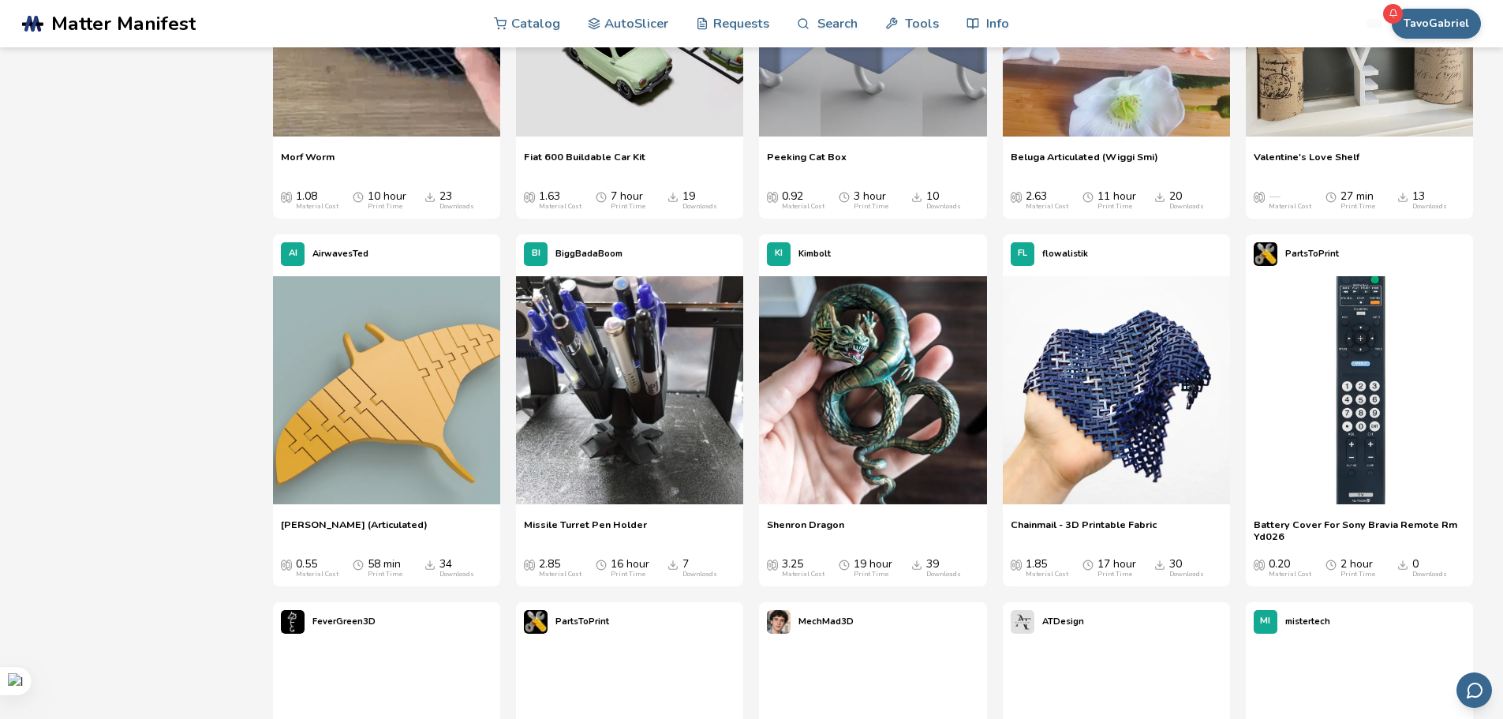
scroll to position [7017, 0]
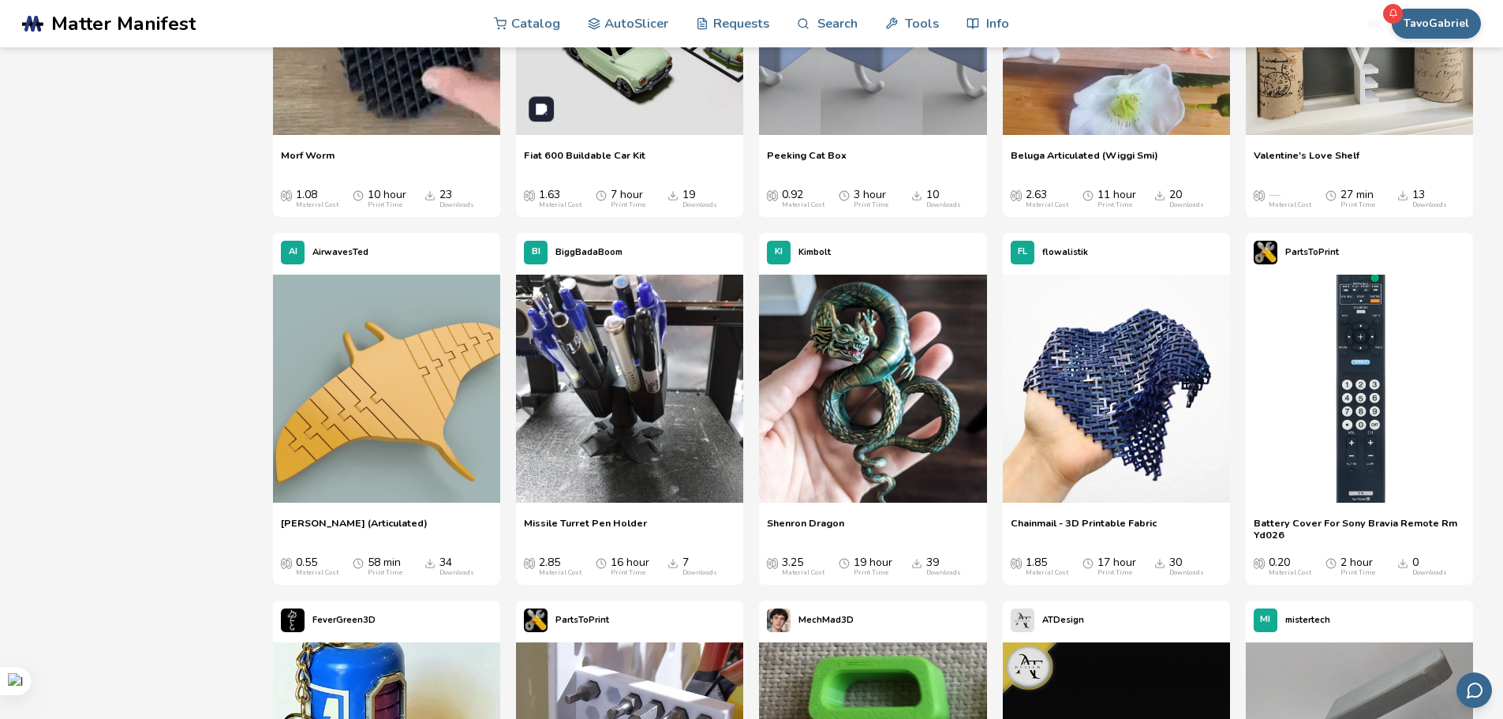
click at [631, 85] on img at bounding box center [629, 20] width 227 height 227
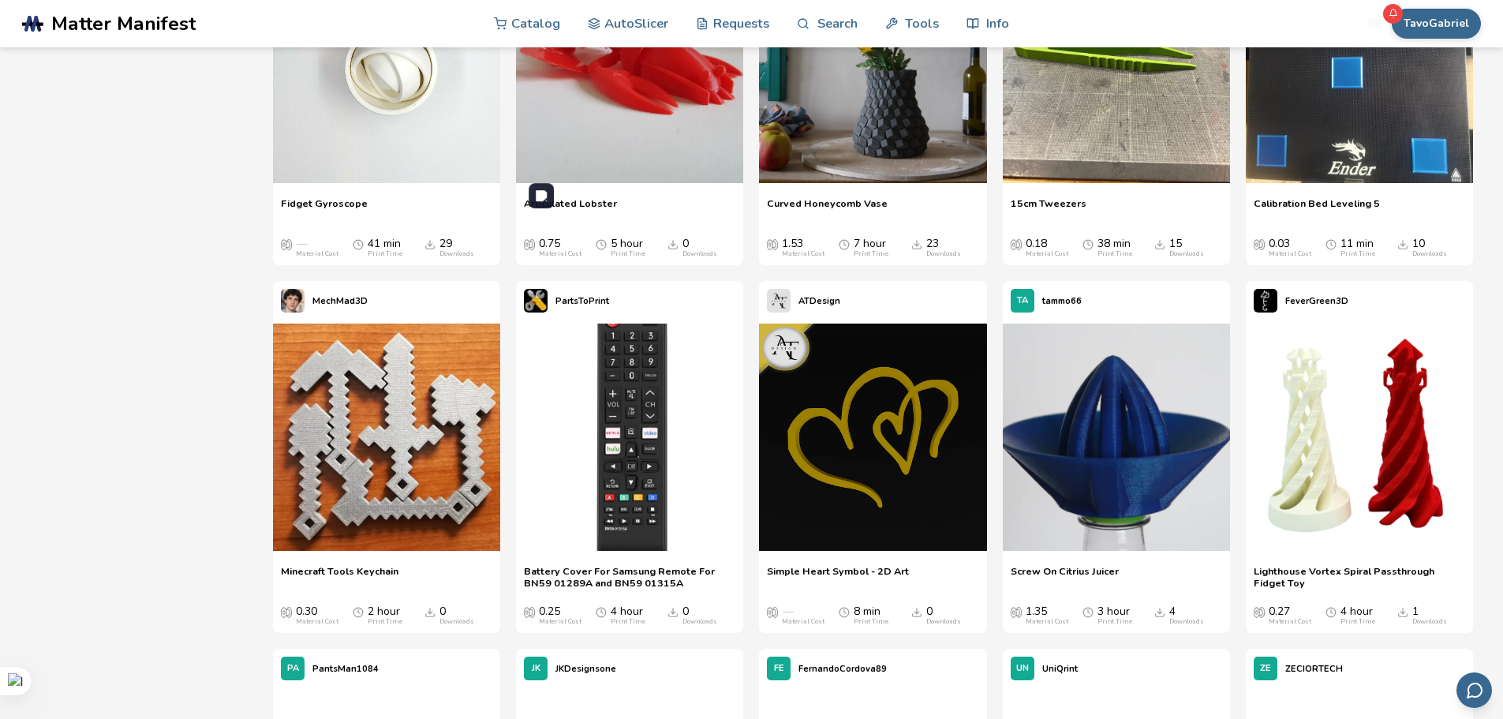
scroll to position [12290, 0]
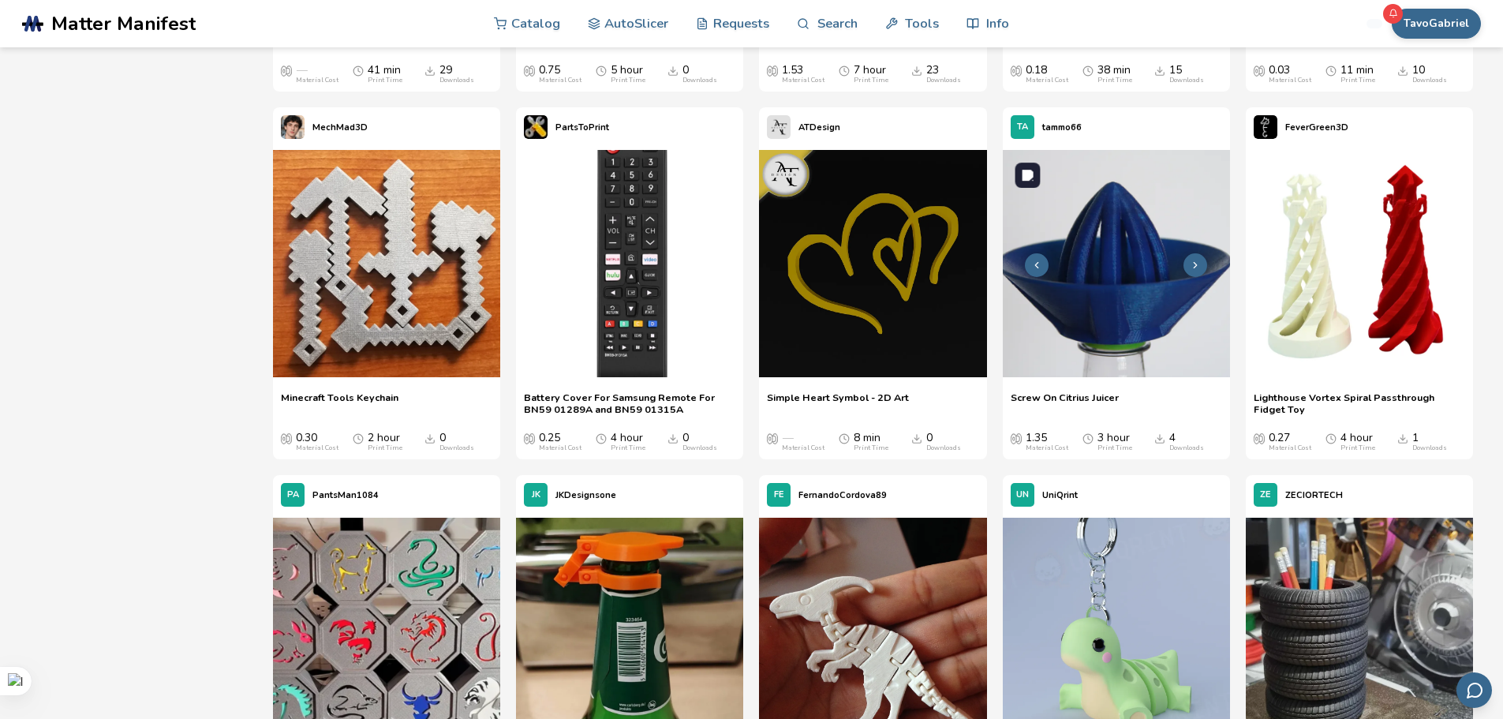
click at [1103, 267] on img at bounding box center [1116, 263] width 227 height 227
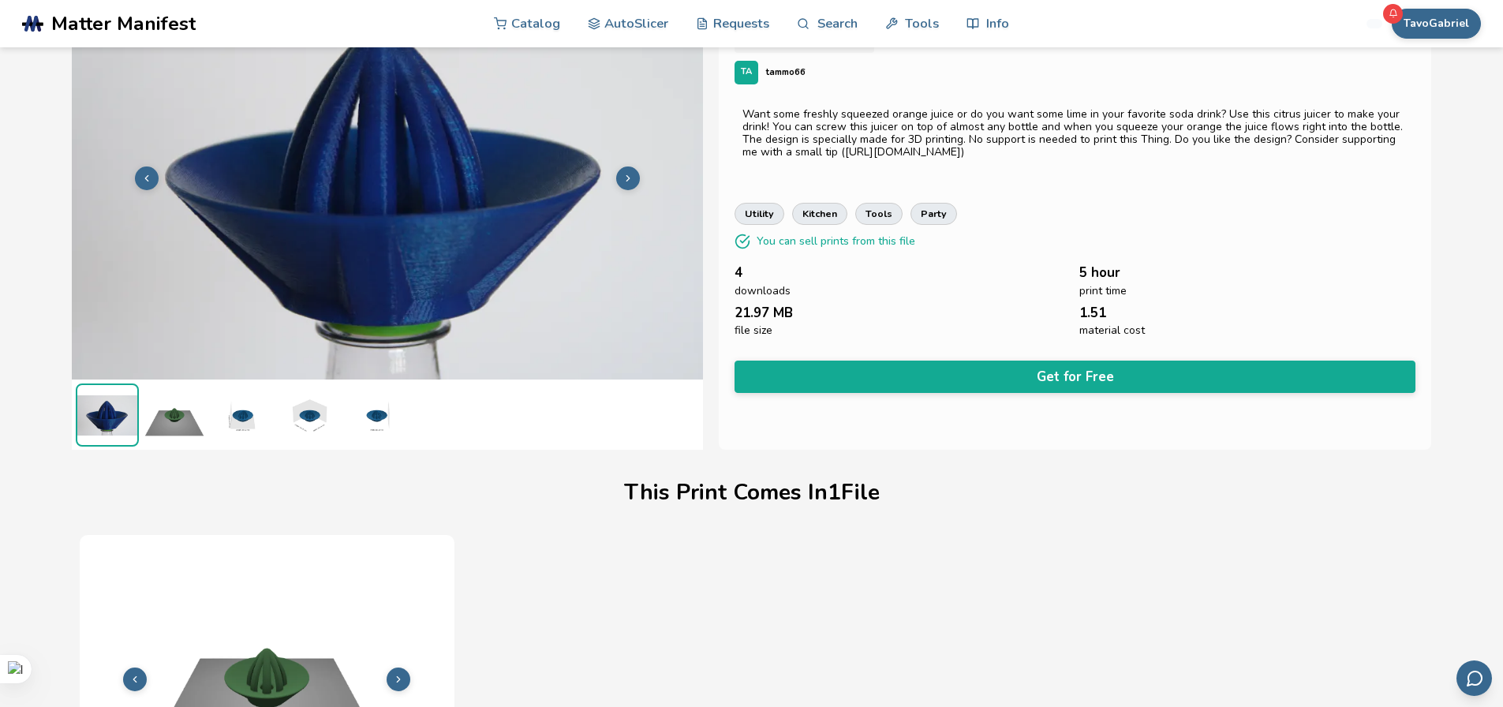
scroll to position [65, 0]
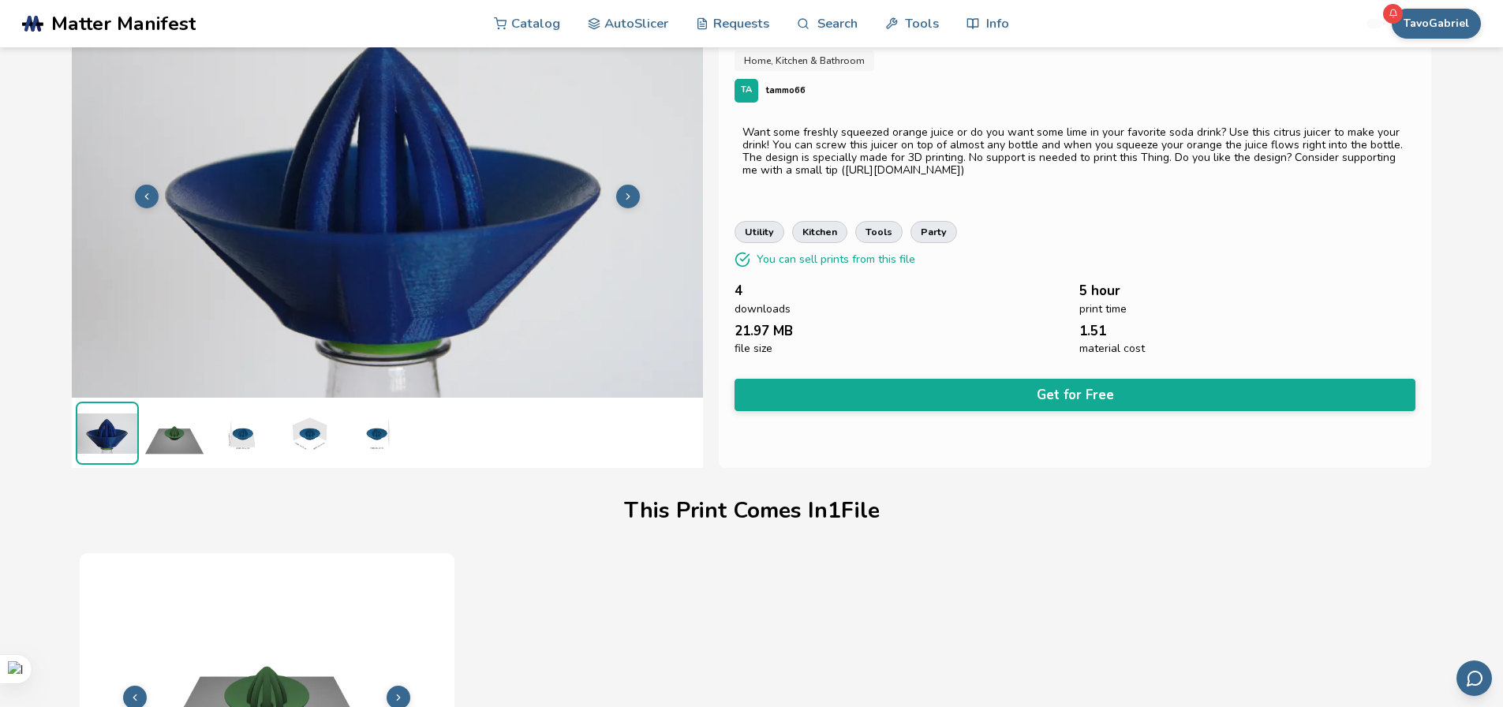
click at [196, 440] on img at bounding box center [174, 433] width 63 height 63
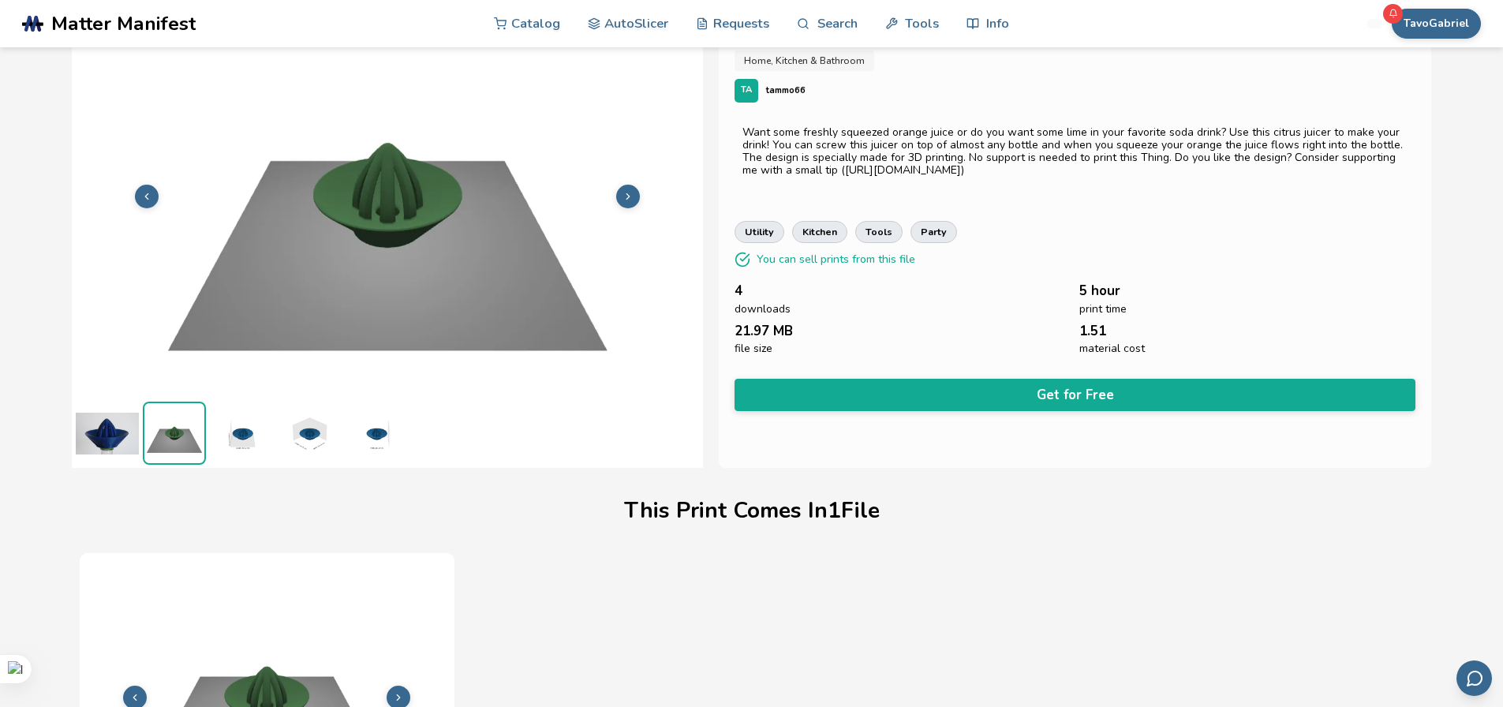
click at [249, 441] on img at bounding box center [241, 433] width 63 height 63
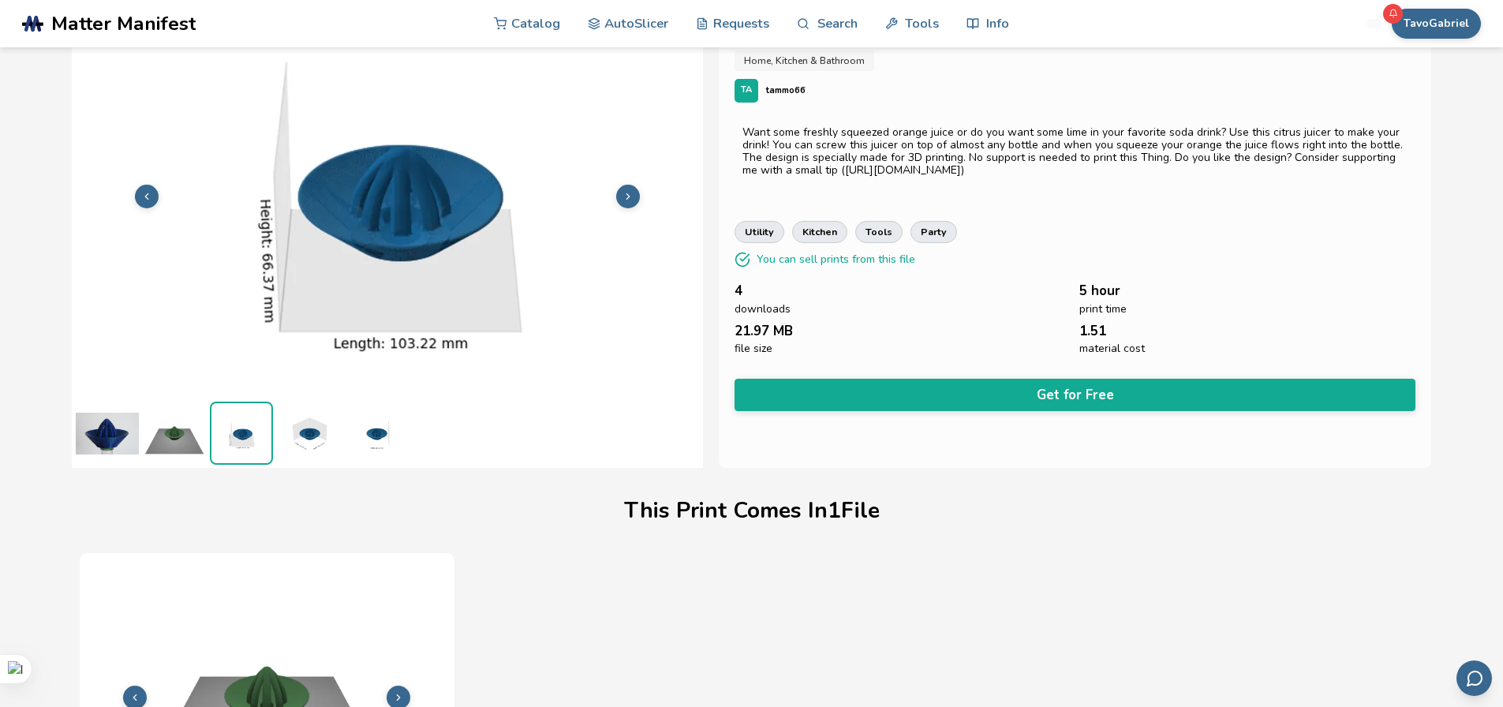
click at [305, 438] on img at bounding box center [308, 433] width 63 height 63
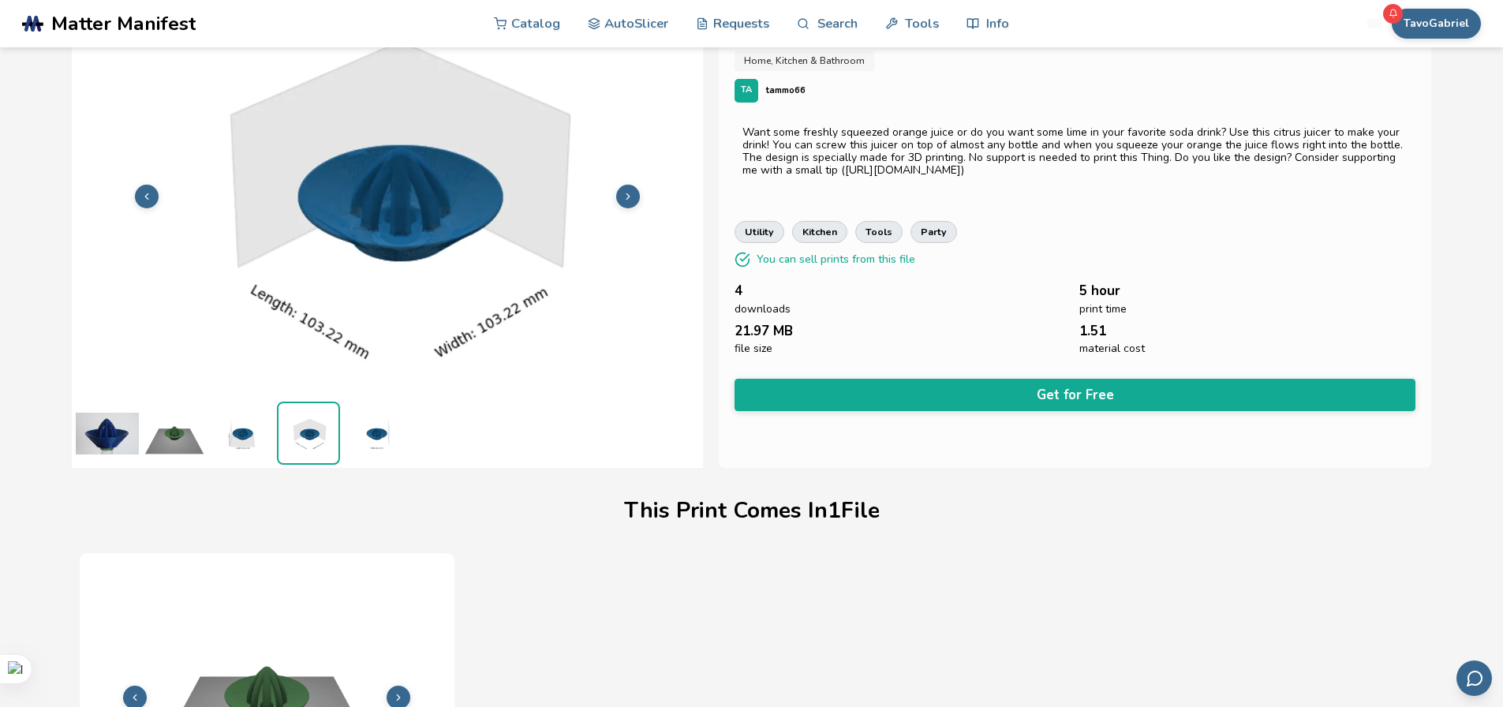
click at [368, 438] on img at bounding box center [375, 433] width 63 height 63
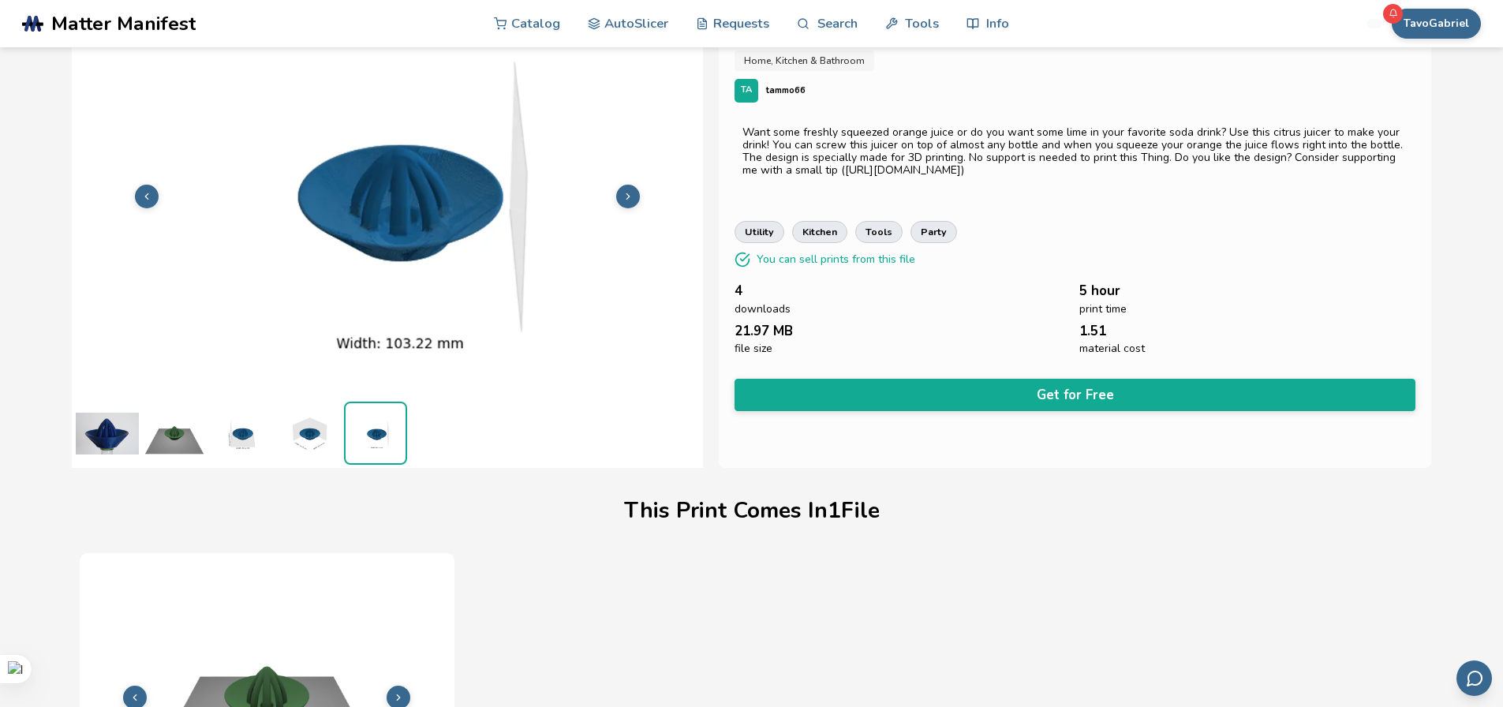
click at [116, 443] on img at bounding box center [107, 433] width 63 height 63
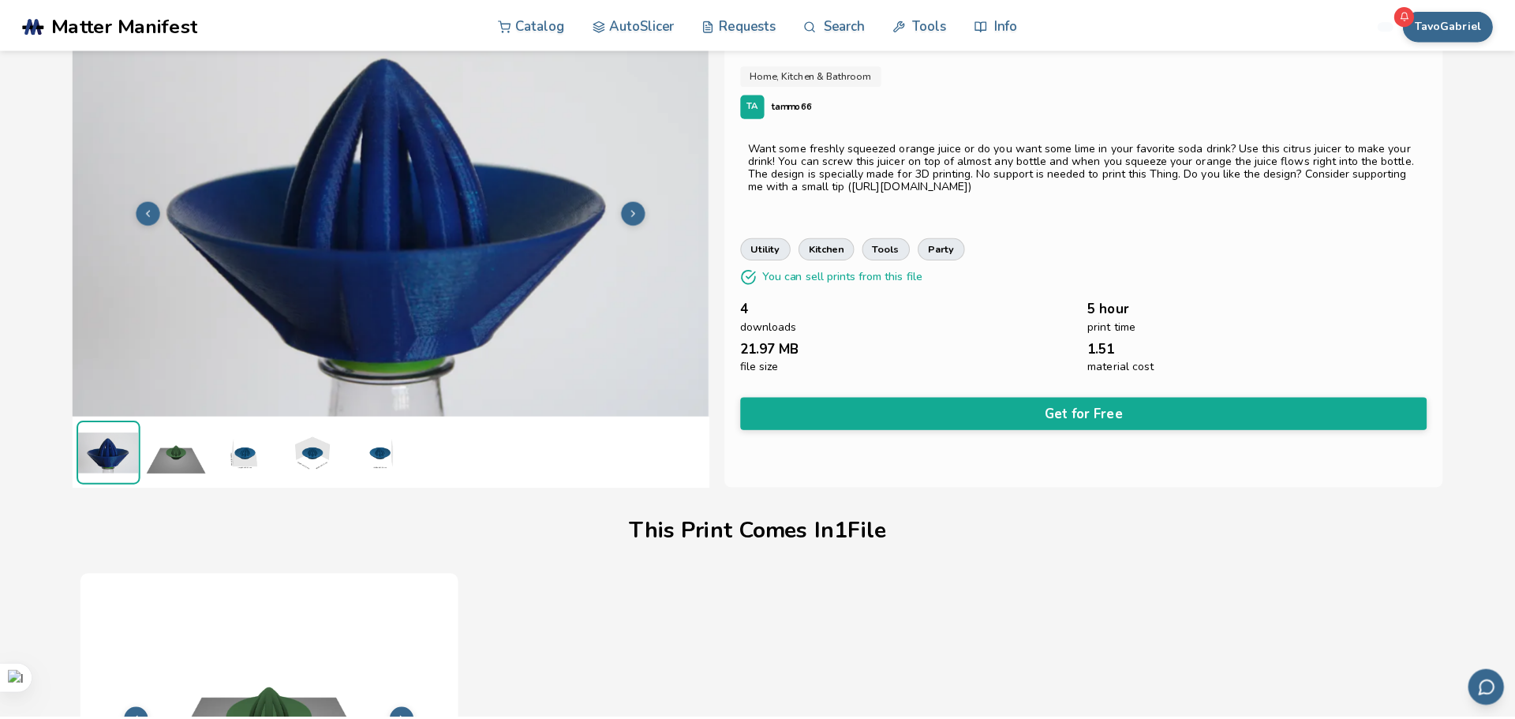
scroll to position [0, 0]
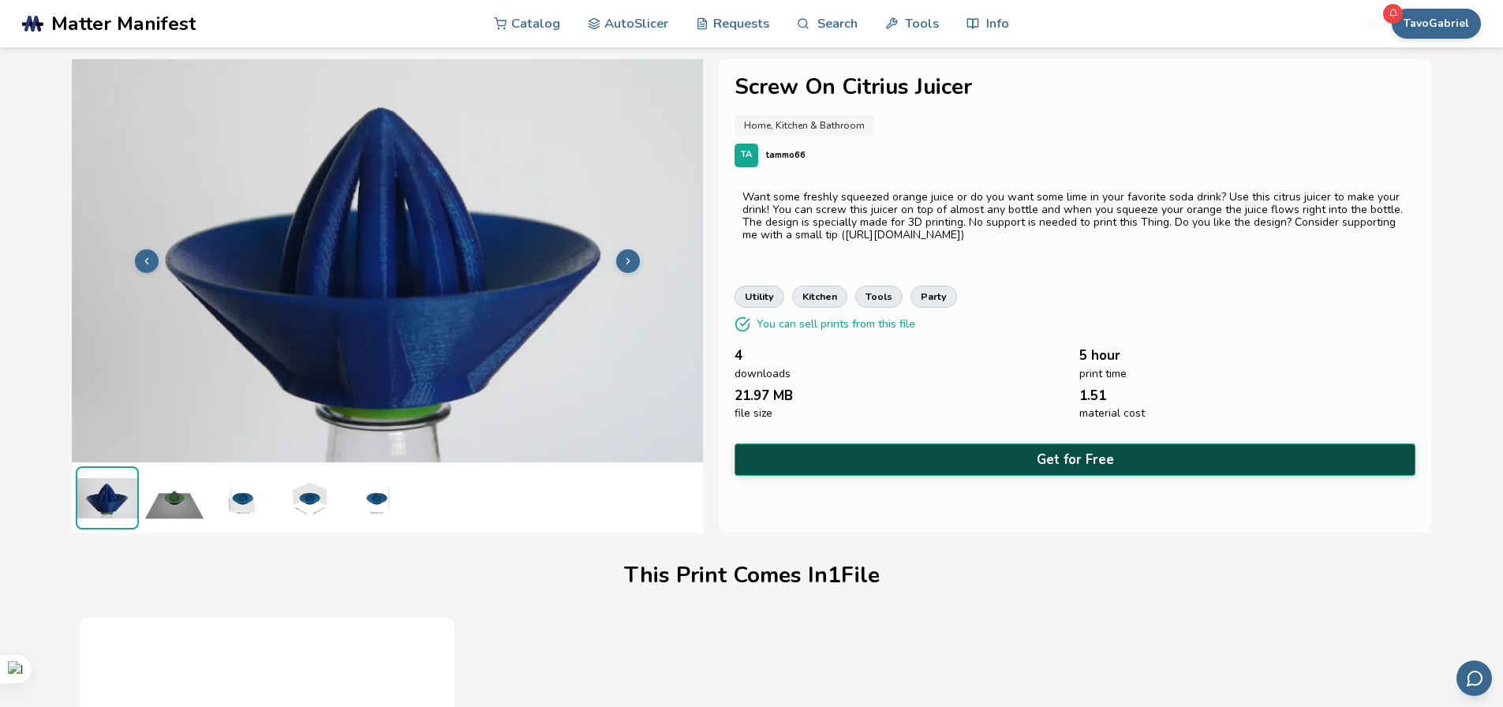
click at [1012, 458] on button "Get for Free" at bounding box center [1076, 459] width 682 height 32
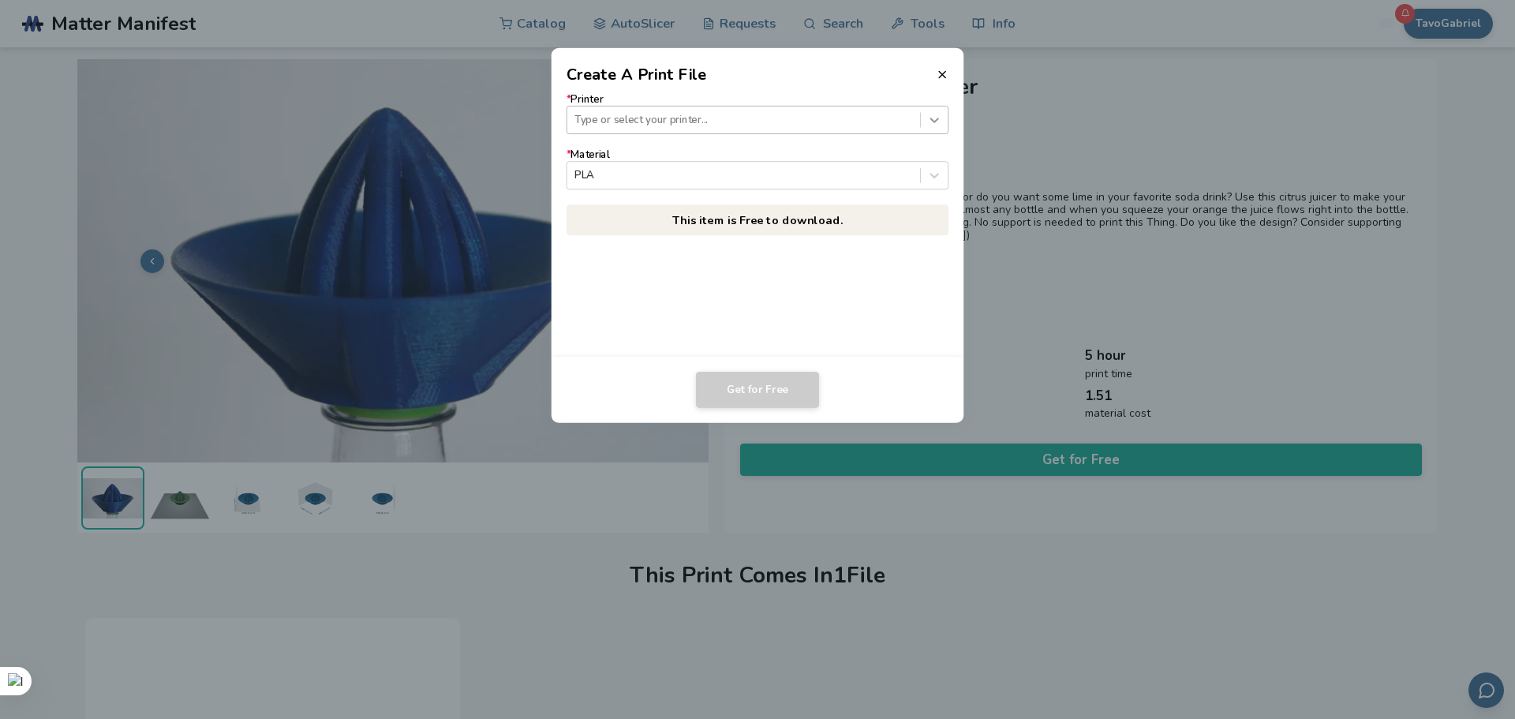
click at [938, 127] on icon at bounding box center [934, 119] width 15 height 15
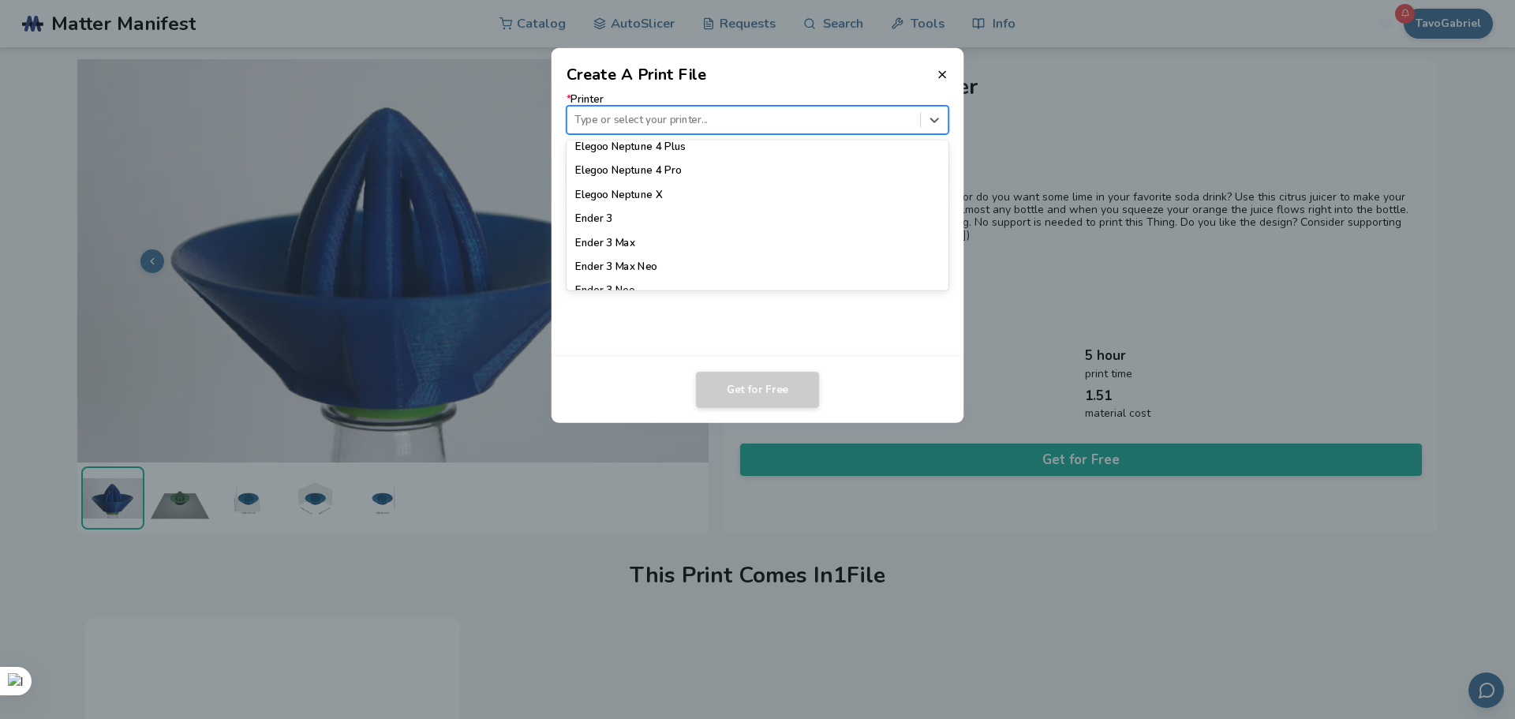
scroll to position [868, 0]
click at [782, 170] on div "Ender 3" at bounding box center [758, 172] width 383 height 24
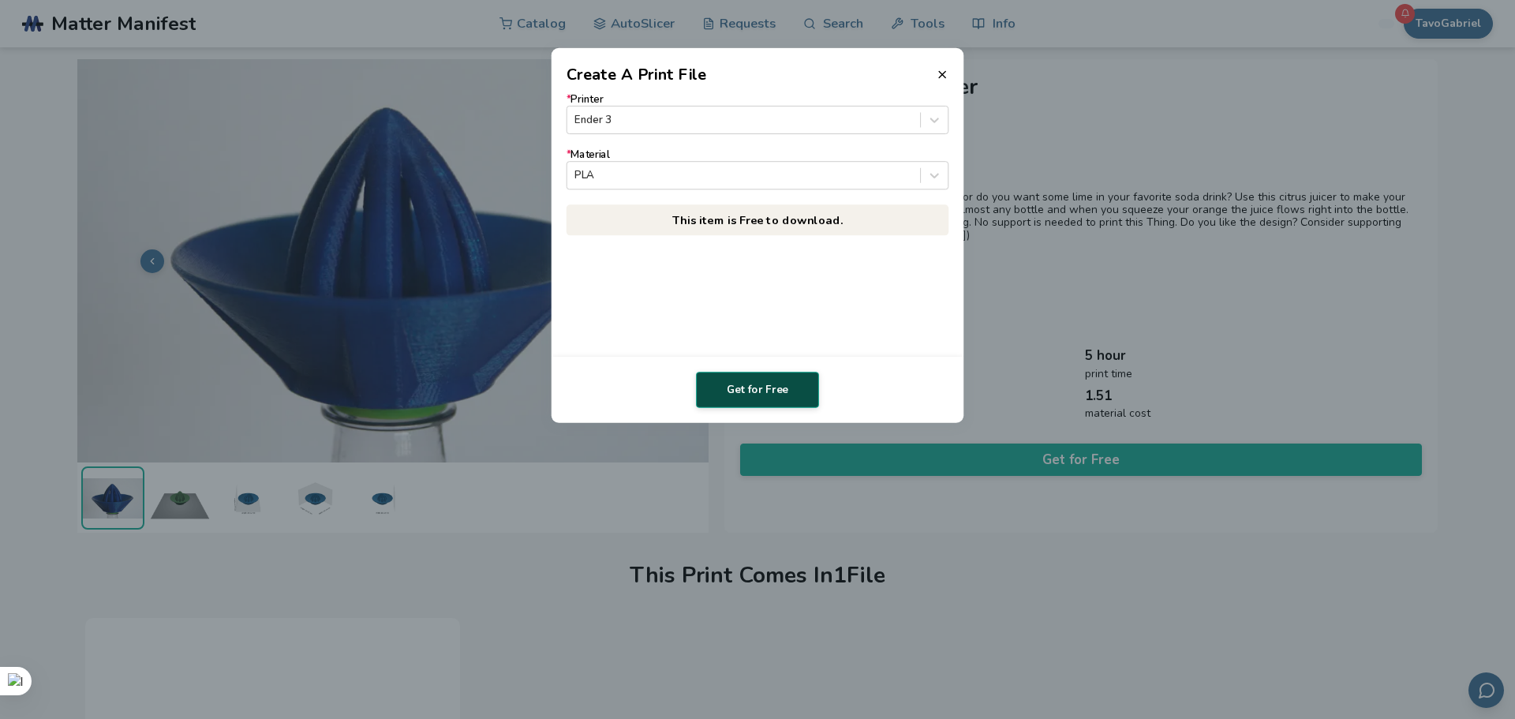
click at [795, 397] on button "Get for Free" at bounding box center [757, 390] width 123 height 36
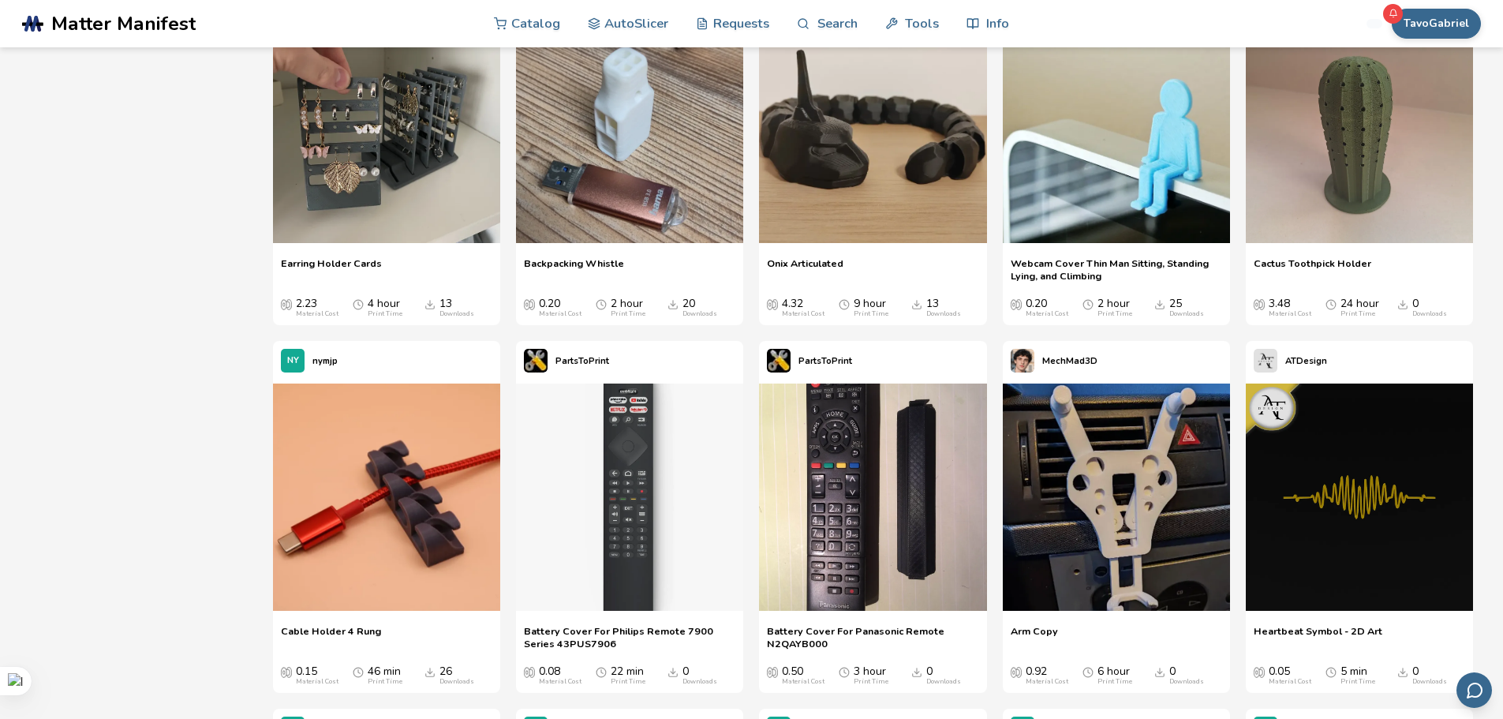
scroll to position [8581, 0]
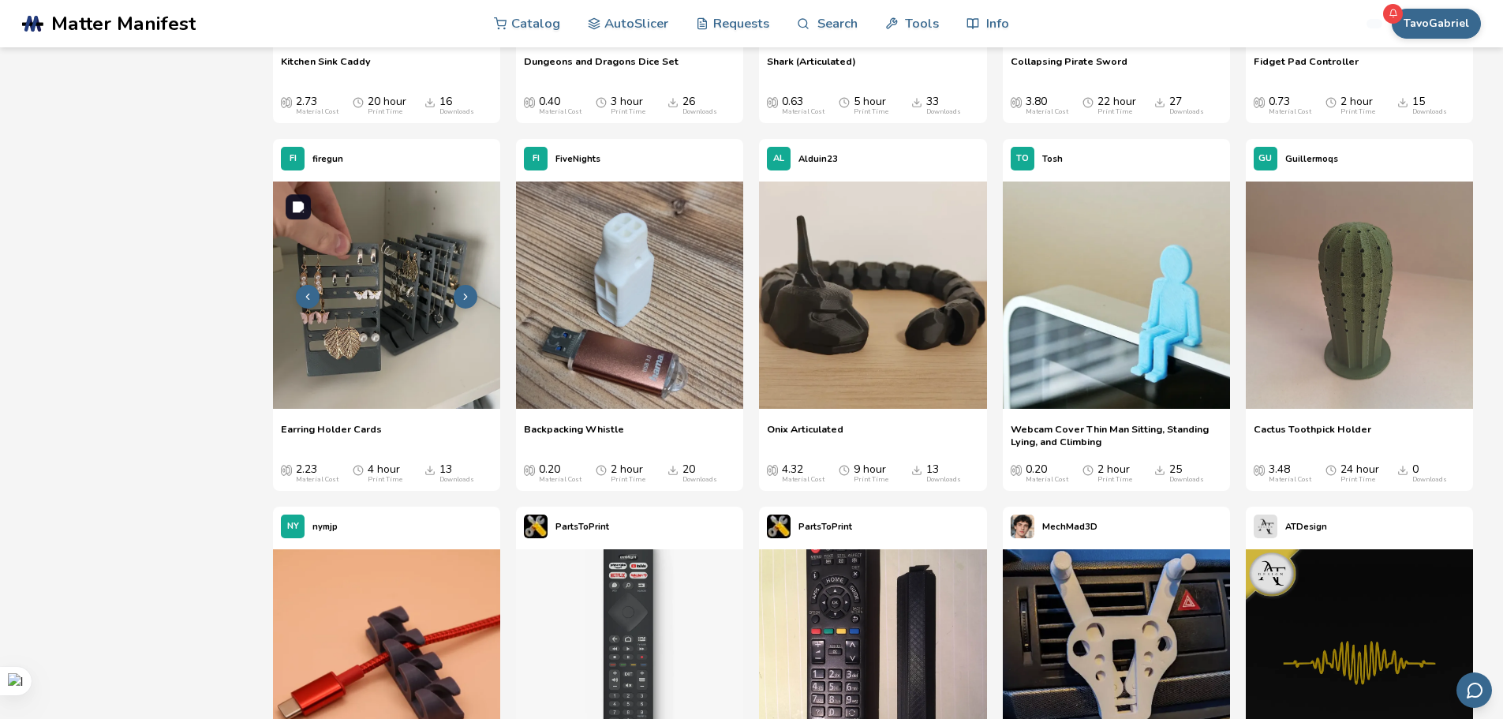
click at [353, 273] on img at bounding box center [386, 294] width 227 height 227
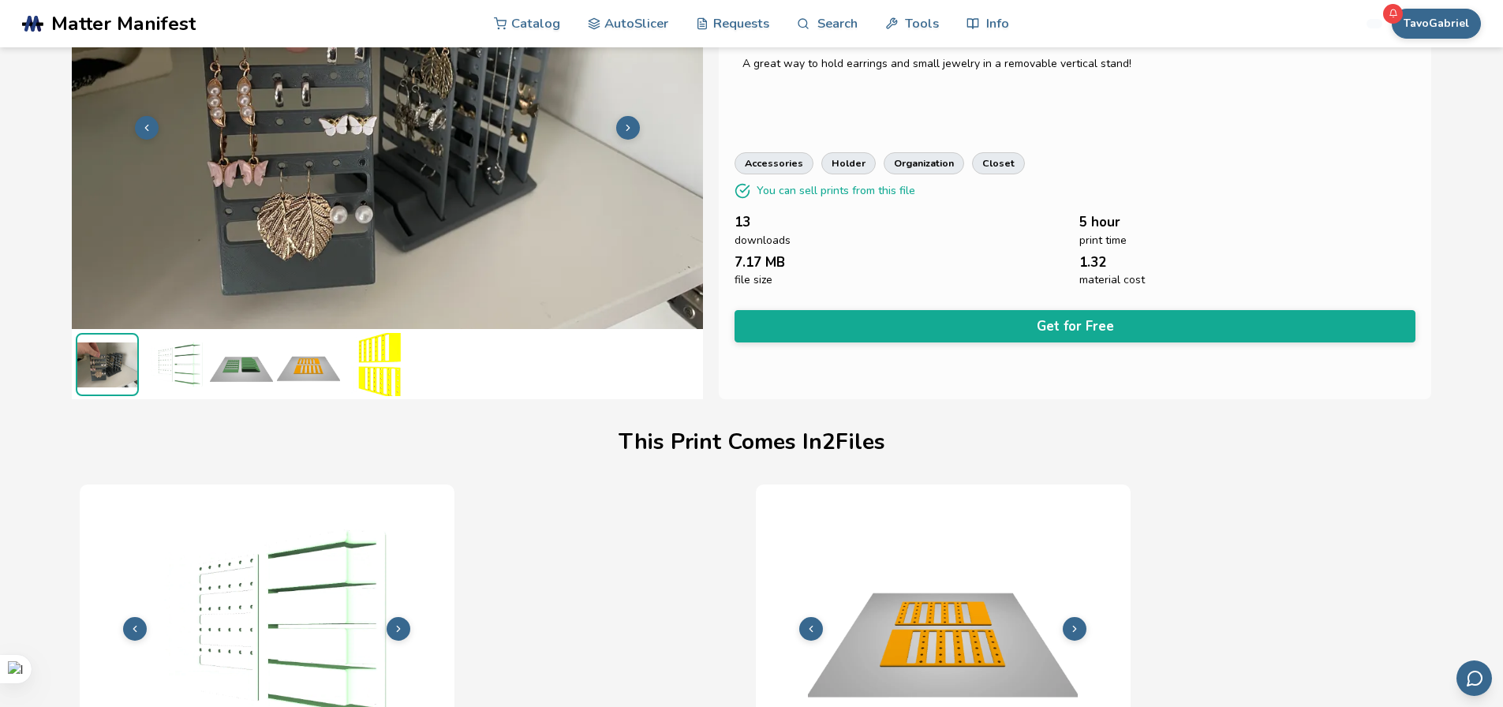
scroll to position [0, 6]
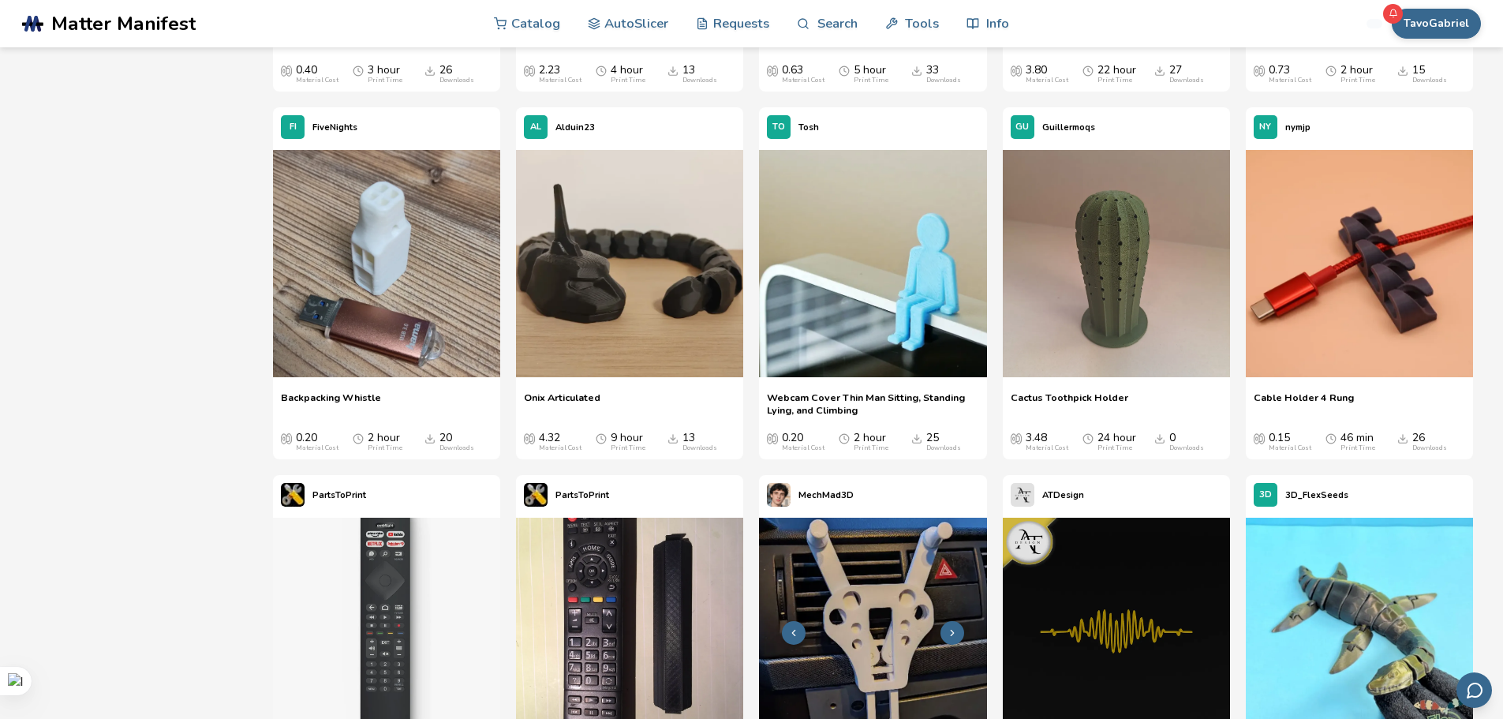
scroll to position [8605, 0]
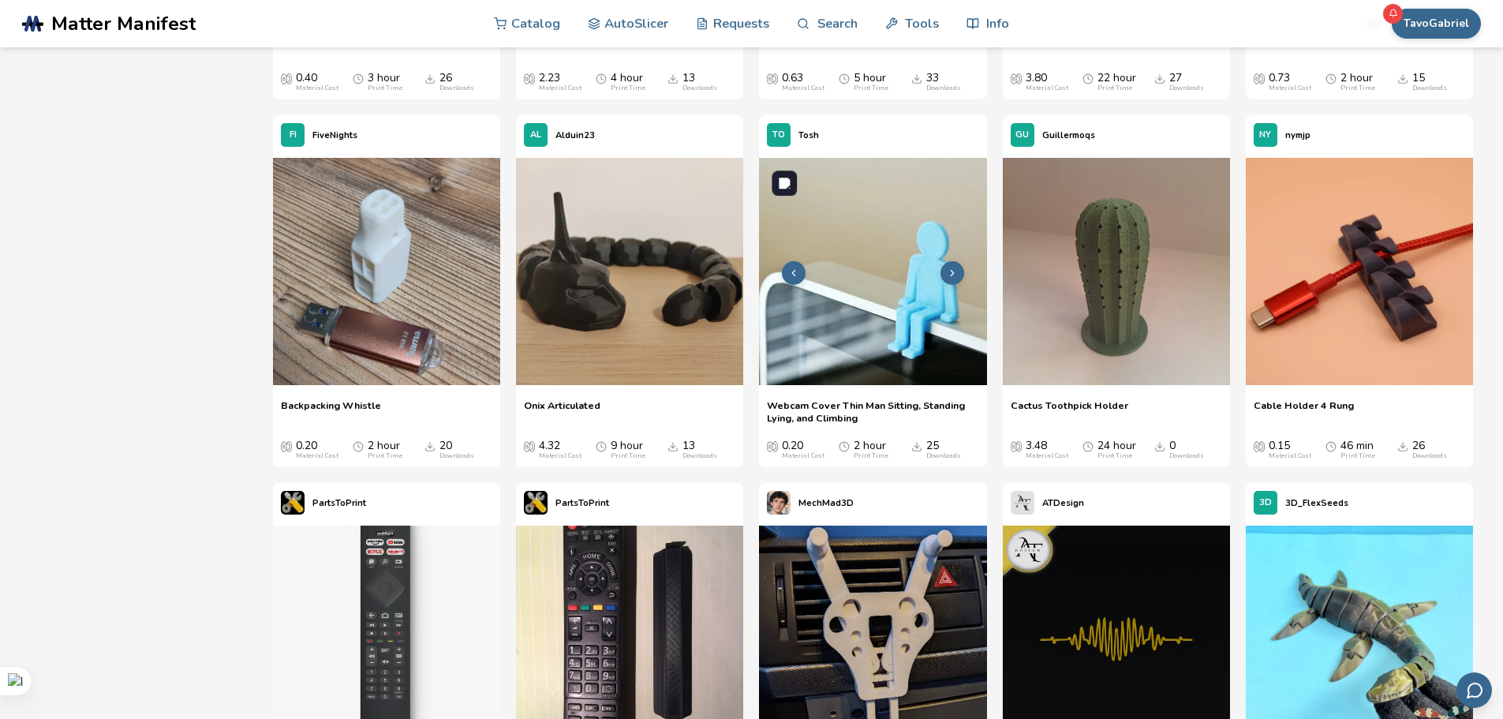
click at [961, 264] on img at bounding box center [872, 271] width 227 height 227
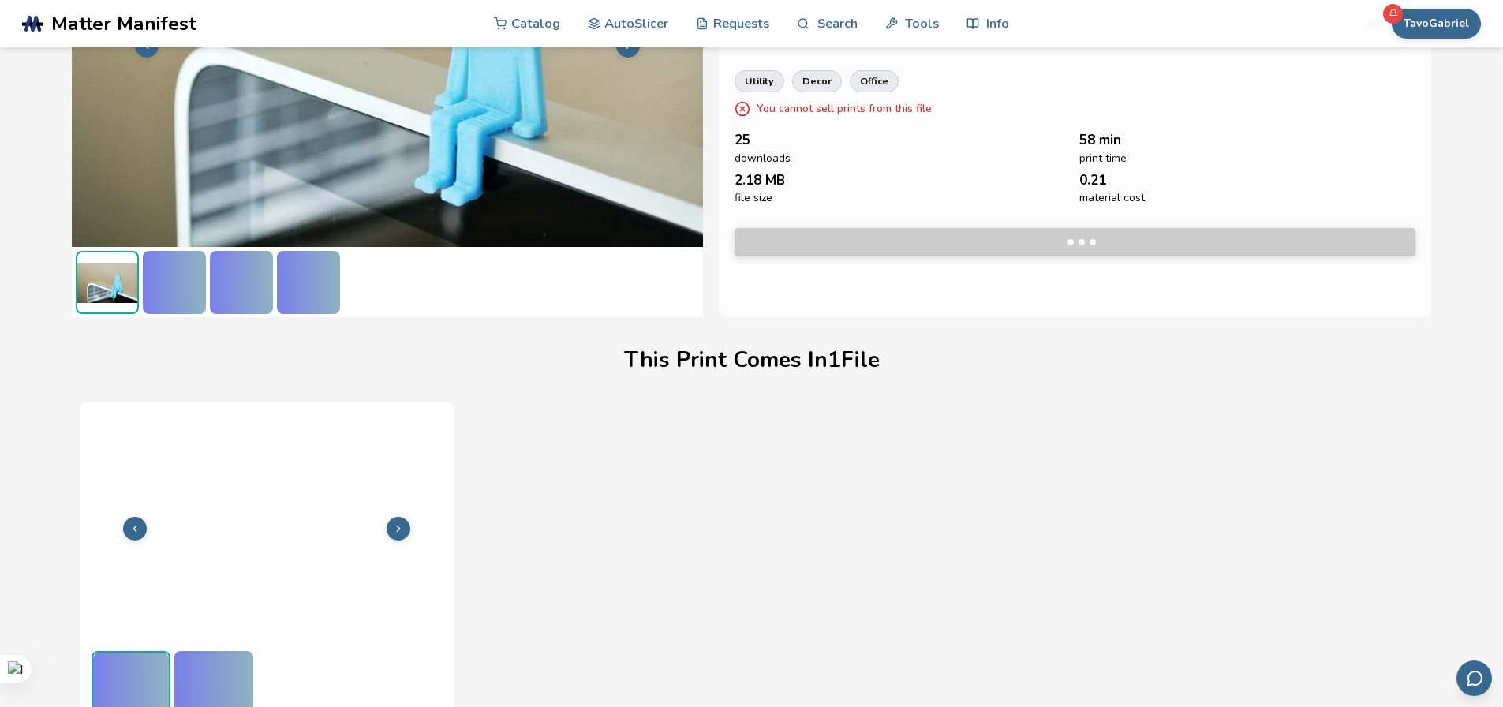
scroll to position [223, 0]
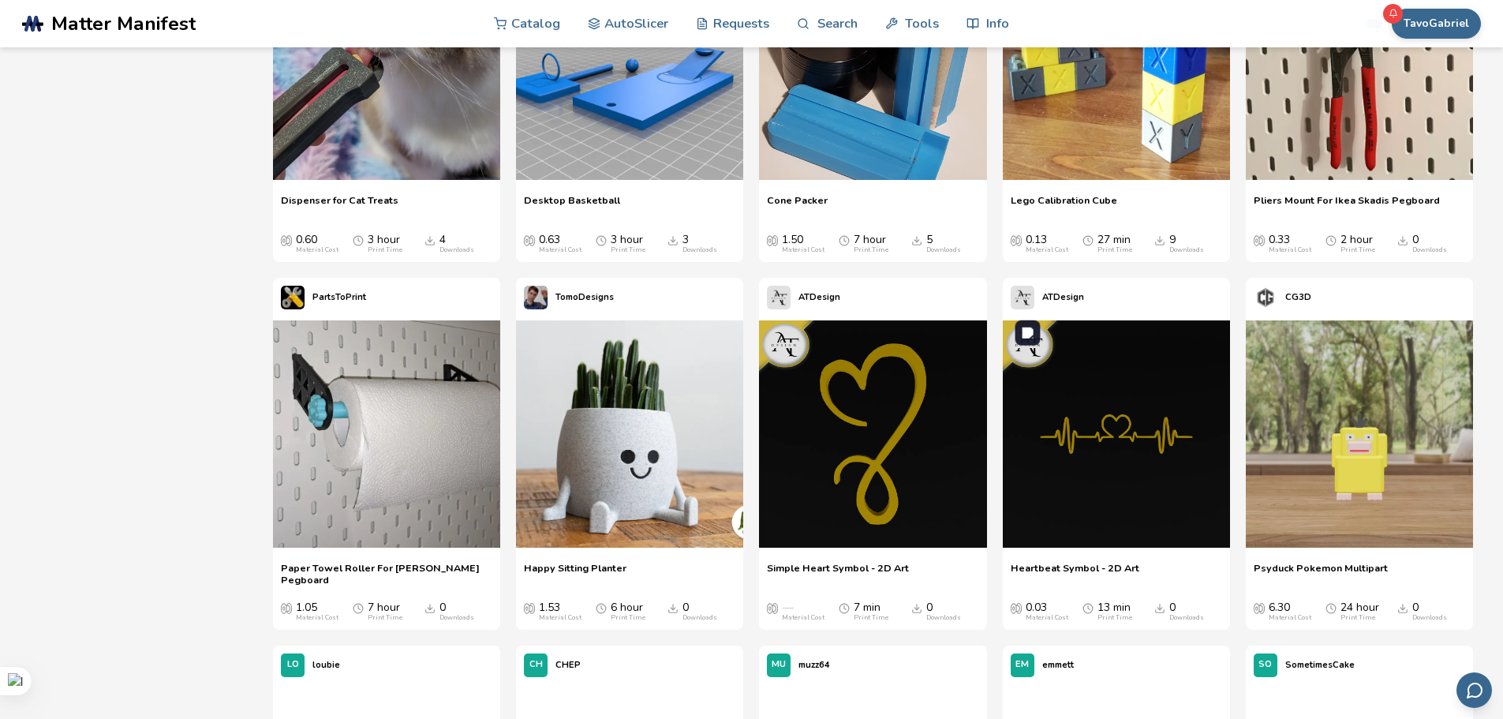
scroll to position [21704, 0]
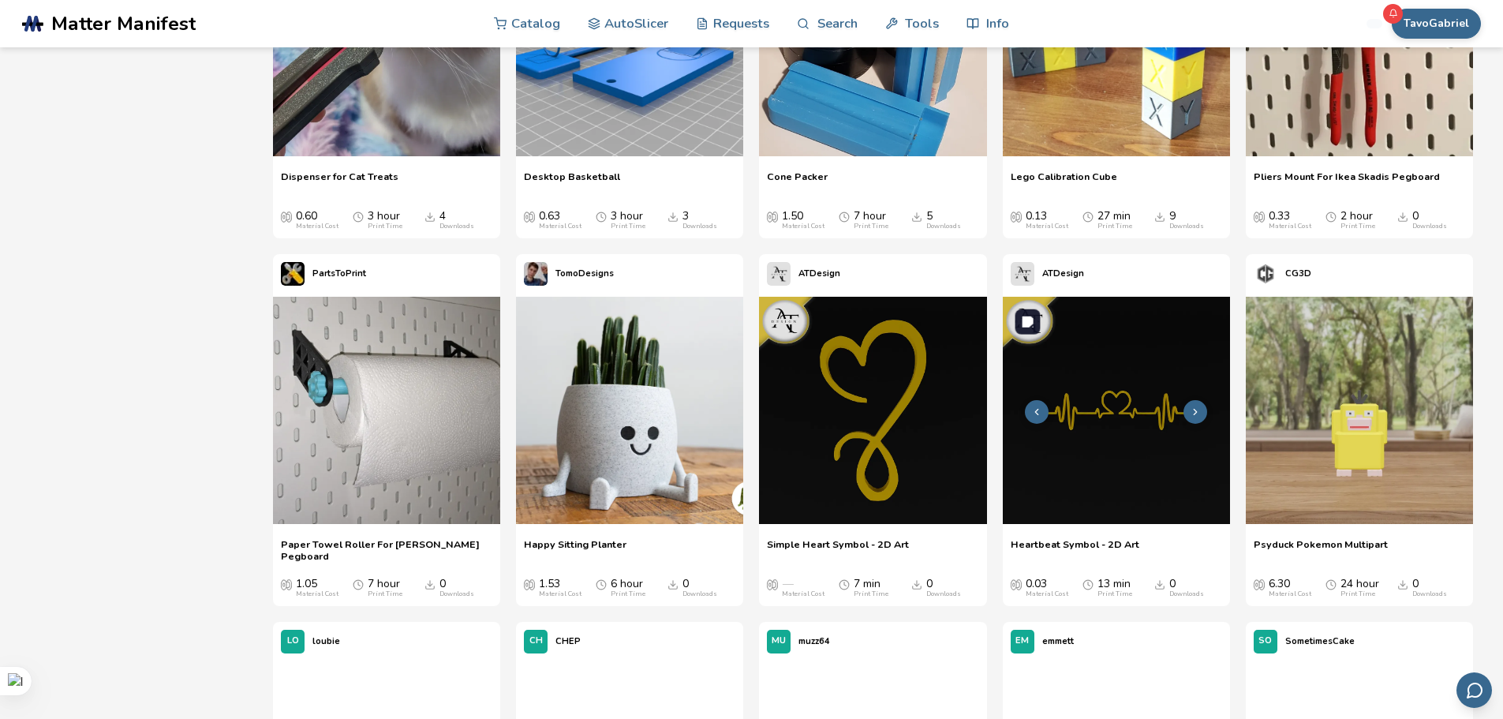
click at [1109, 443] on img at bounding box center [1116, 410] width 227 height 227
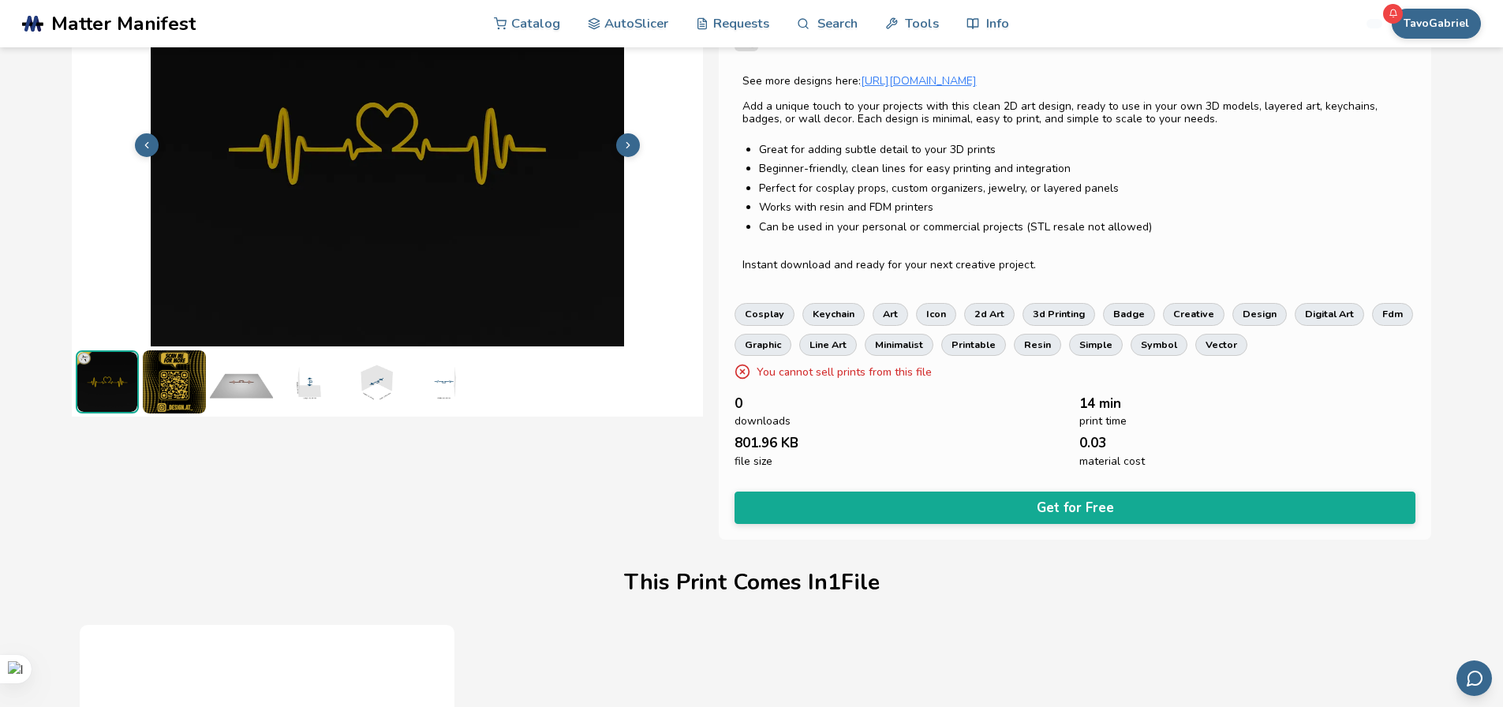
scroll to position [21, 0]
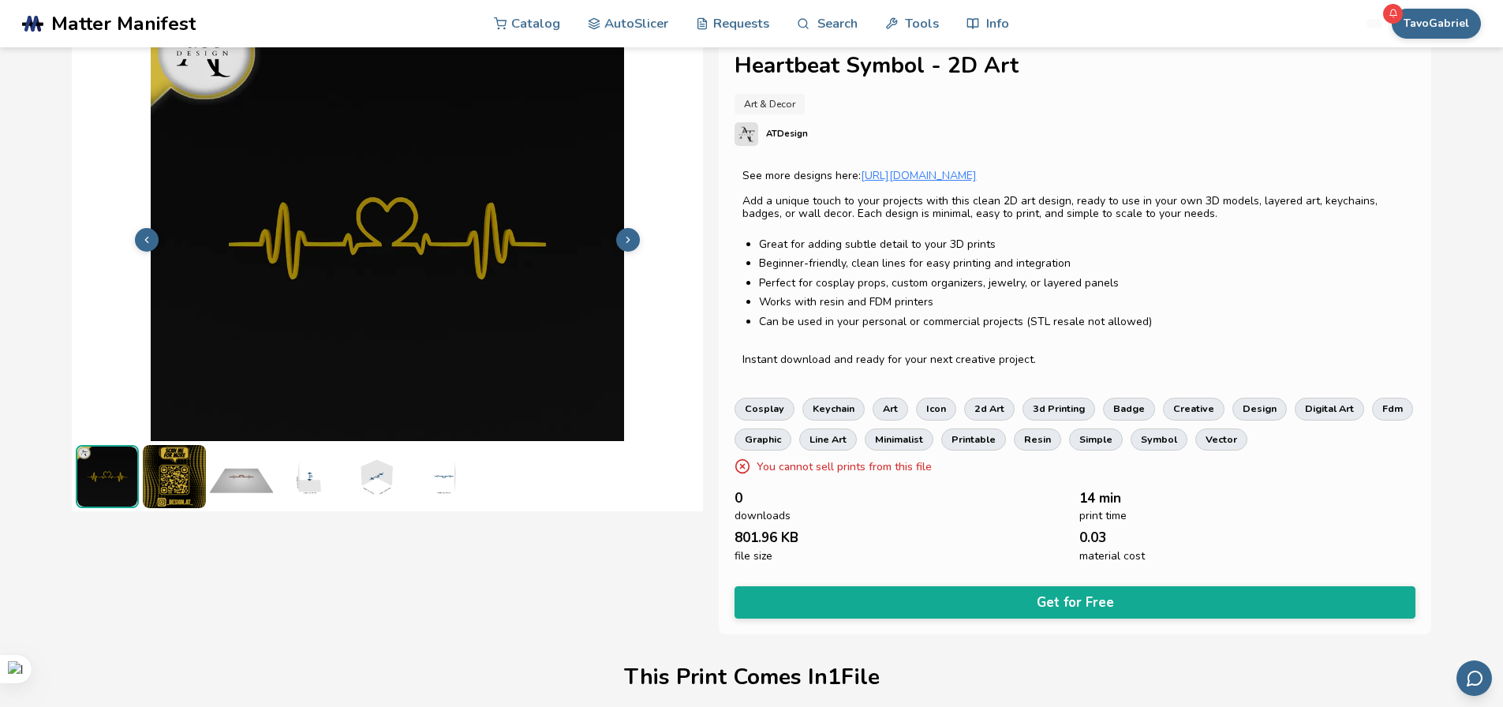
click at [239, 493] on img at bounding box center [241, 476] width 63 height 63
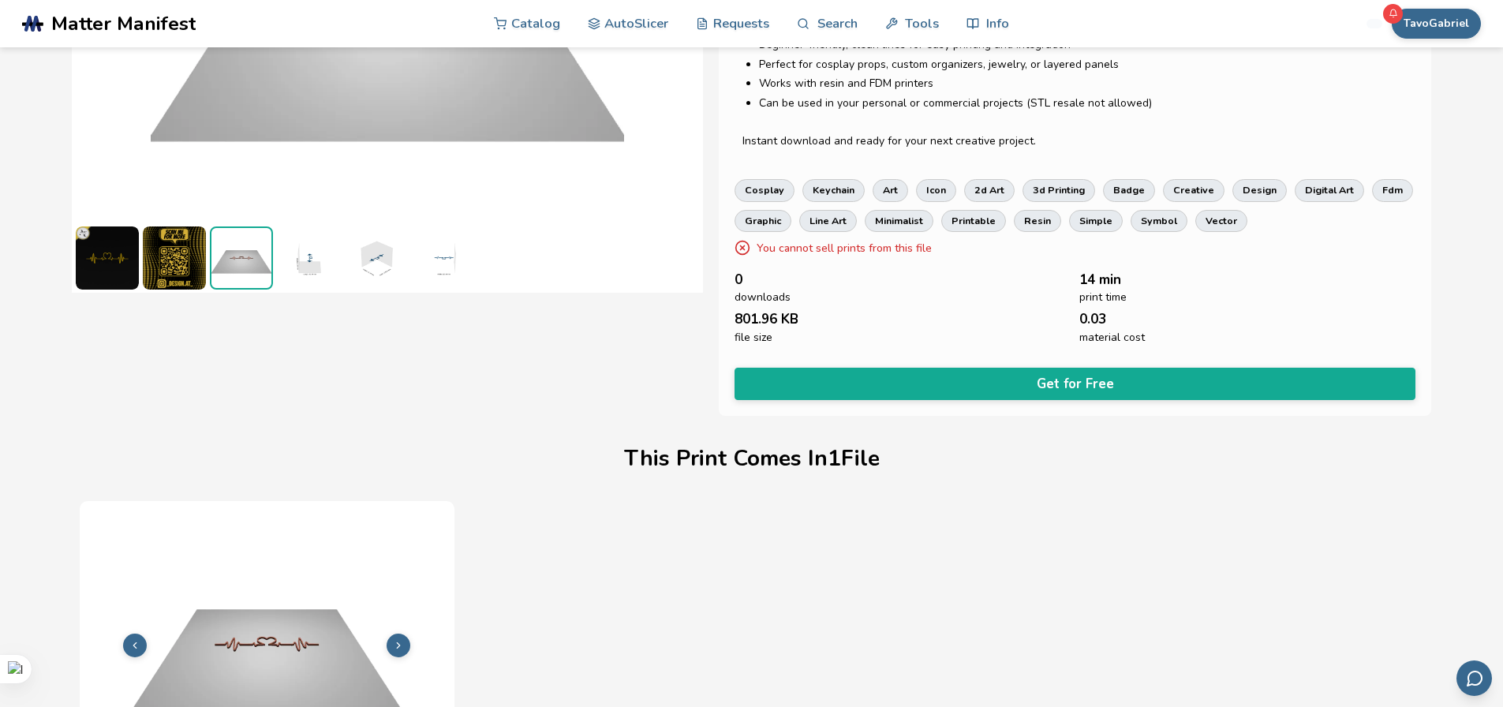
scroll to position [258, 0]
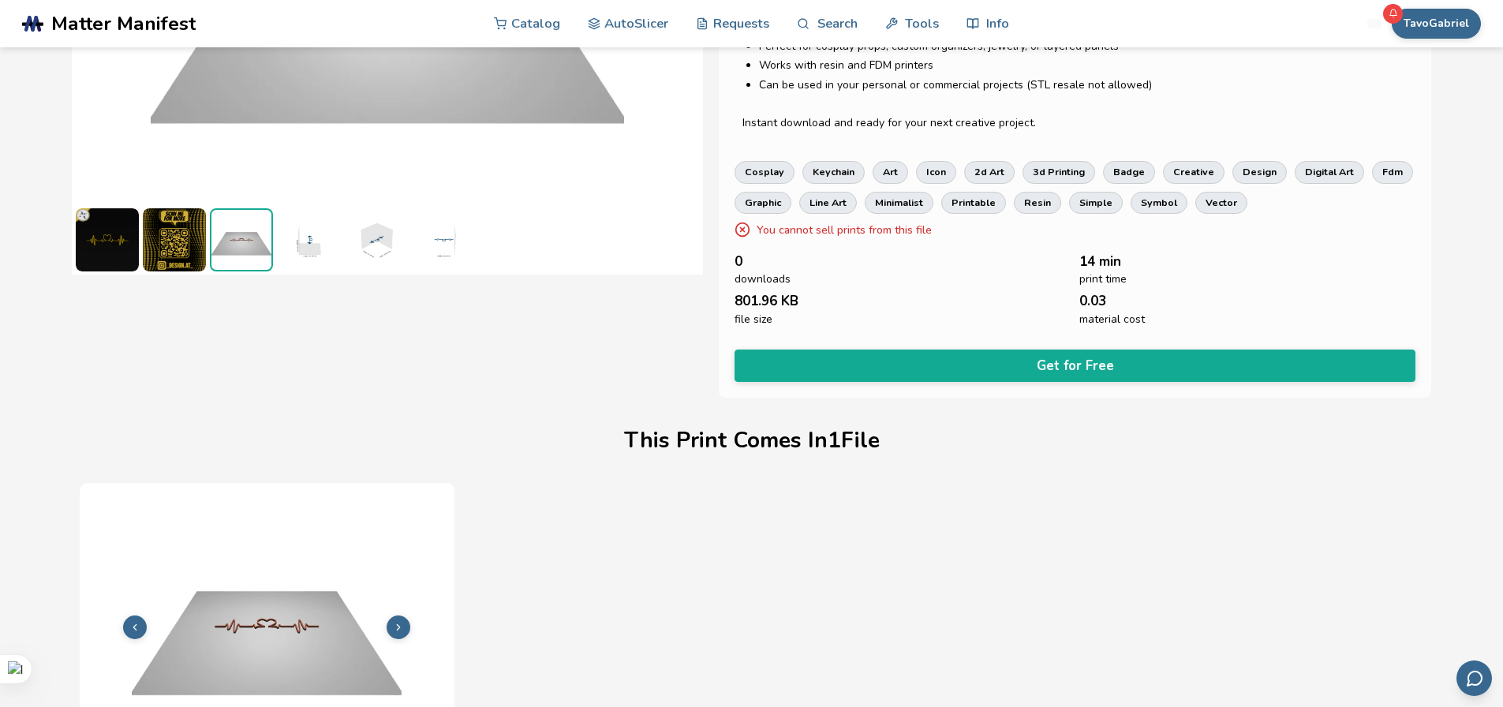
click at [375, 249] on img at bounding box center [375, 239] width 63 height 63
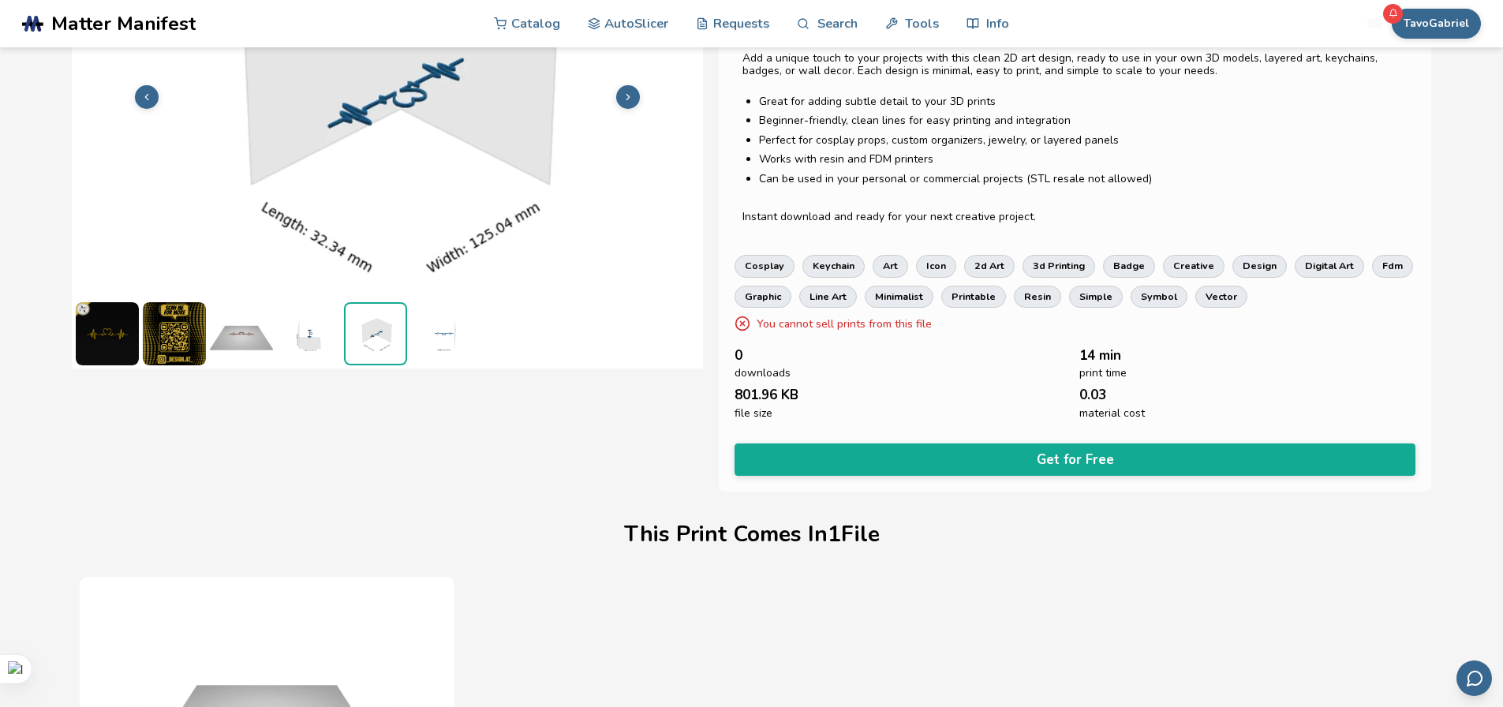
scroll to position [21, 0]
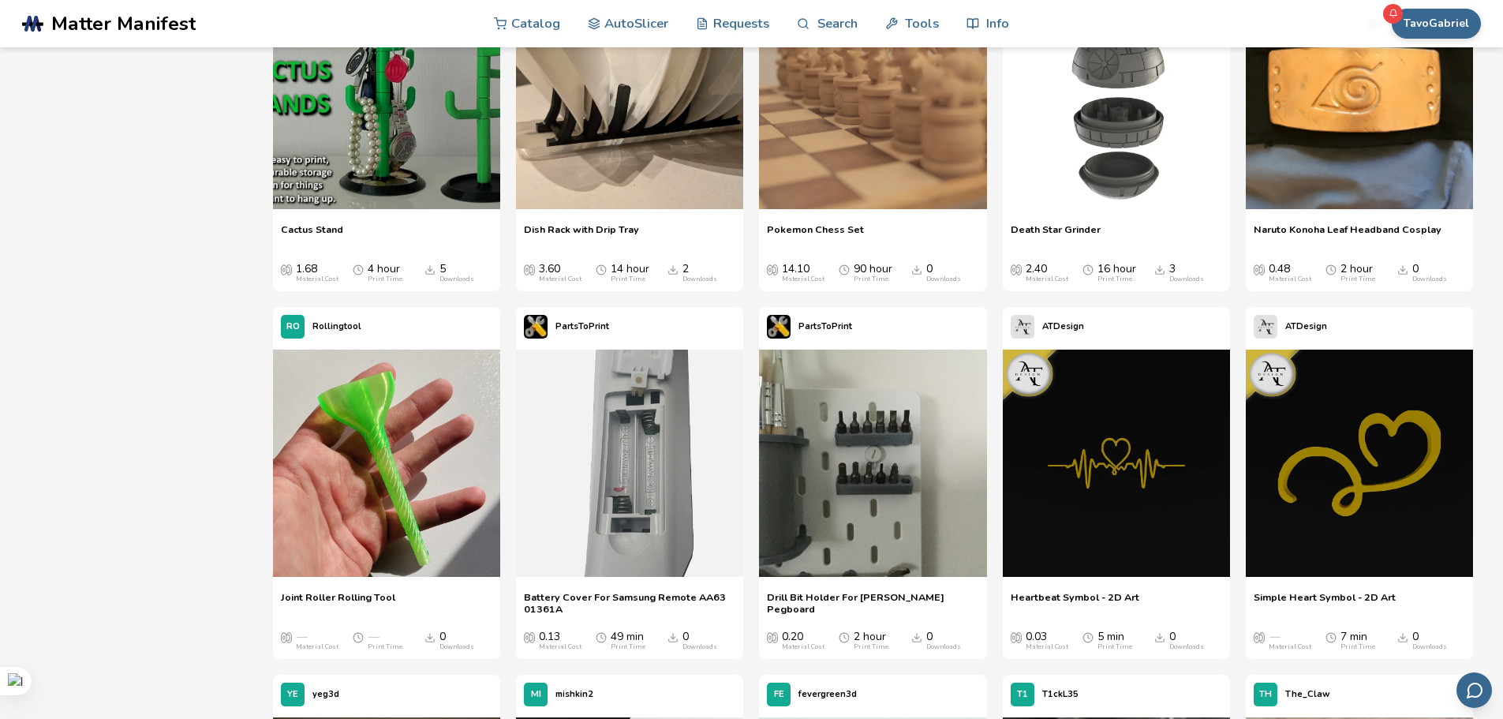
scroll to position [19538, 0]
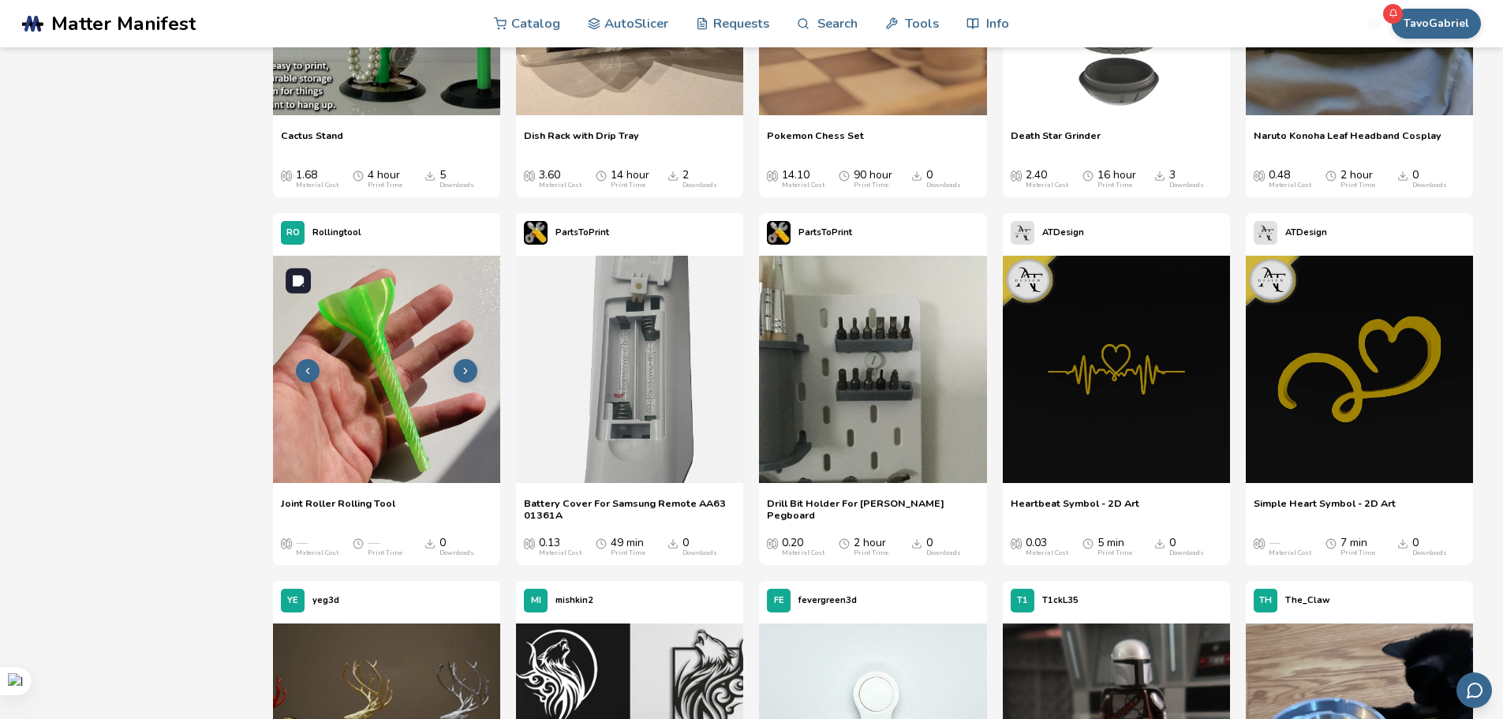
click at [380, 402] on img at bounding box center [386, 369] width 227 height 227
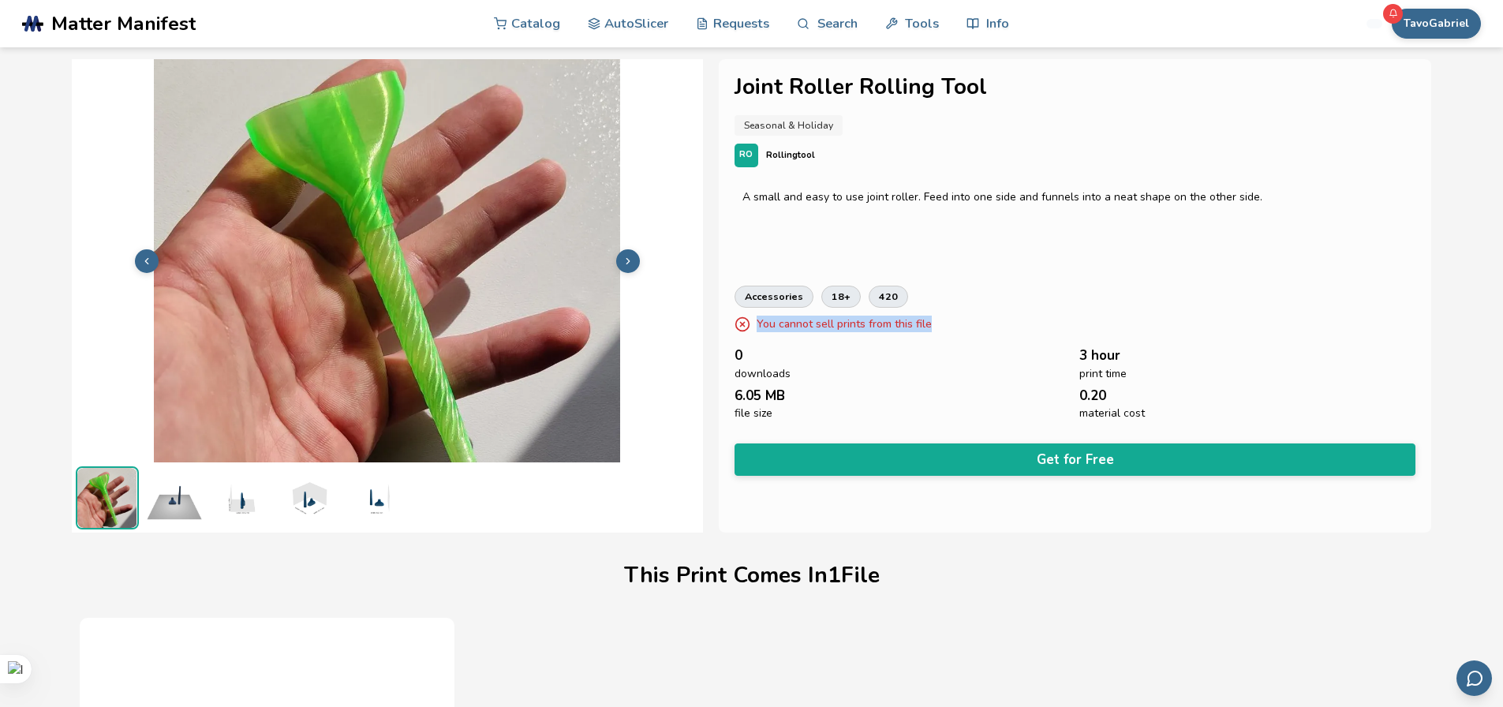
drag, startPoint x: 933, startPoint y: 327, endPoint x: 743, endPoint y: 327, distance: 190.2
click at [743, 327] on div "You cannot sell prints from this file" at bounding box center [1076, 324] width 682 height 17
click at [799, 344] on div at bounding box center [743, 351] width 201 height 24
click at [902, 353] on div "0 downloads" at bounding box center [903, 364] width 337 height 32
click at [631, 259] on icon at bounding box center [628, 261] width 11 height 11
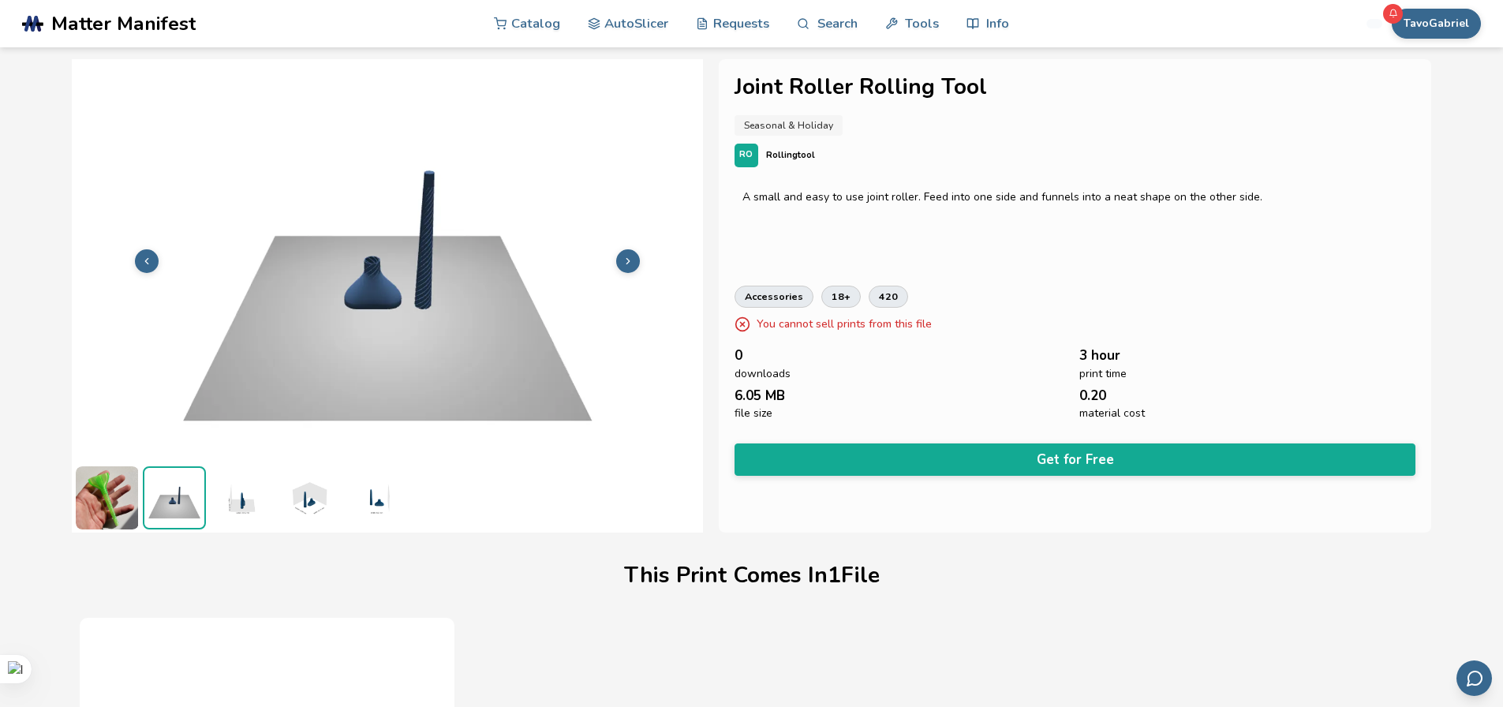
click at [631, 259] on icon at bounding box center [628, 261] width 11 height 11
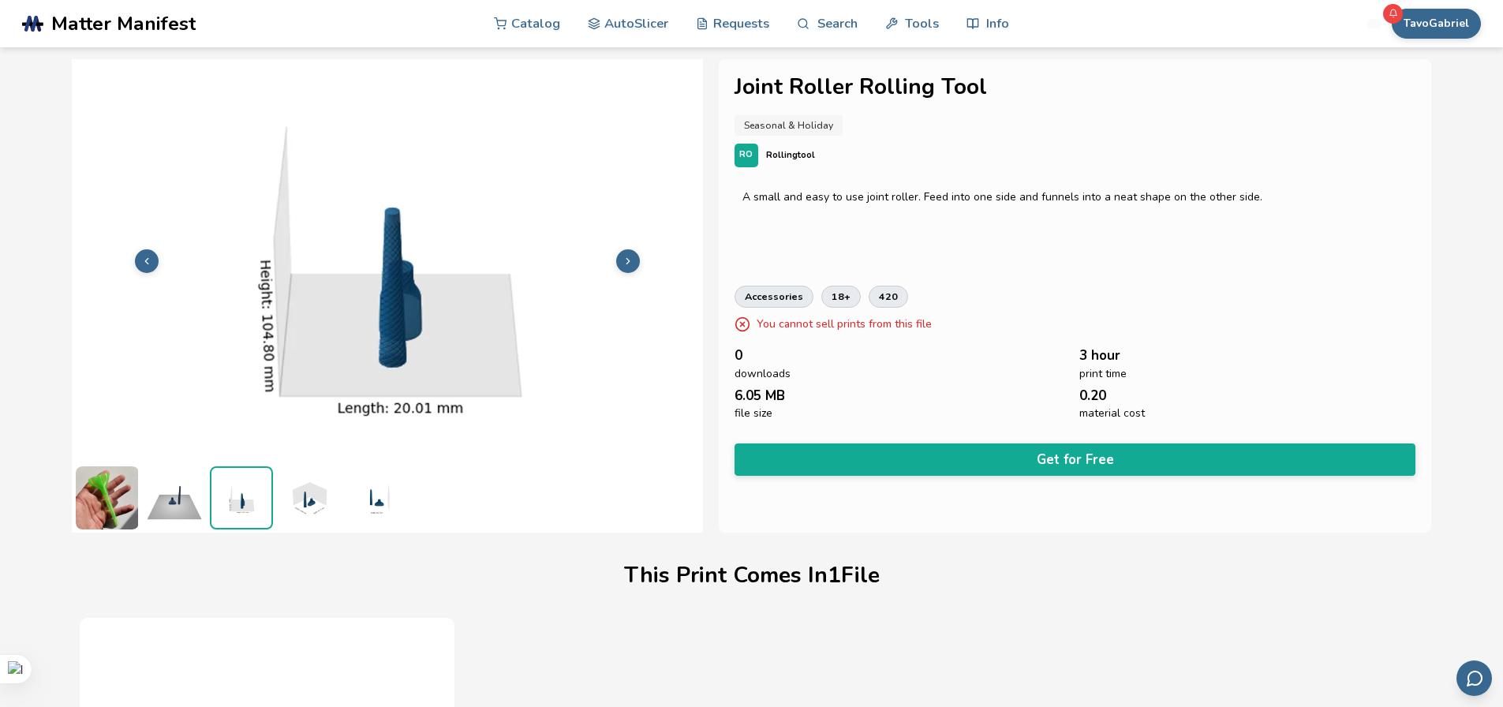
click at [631, 259] on icon at bounding box center [628, 261] width 11 height 11
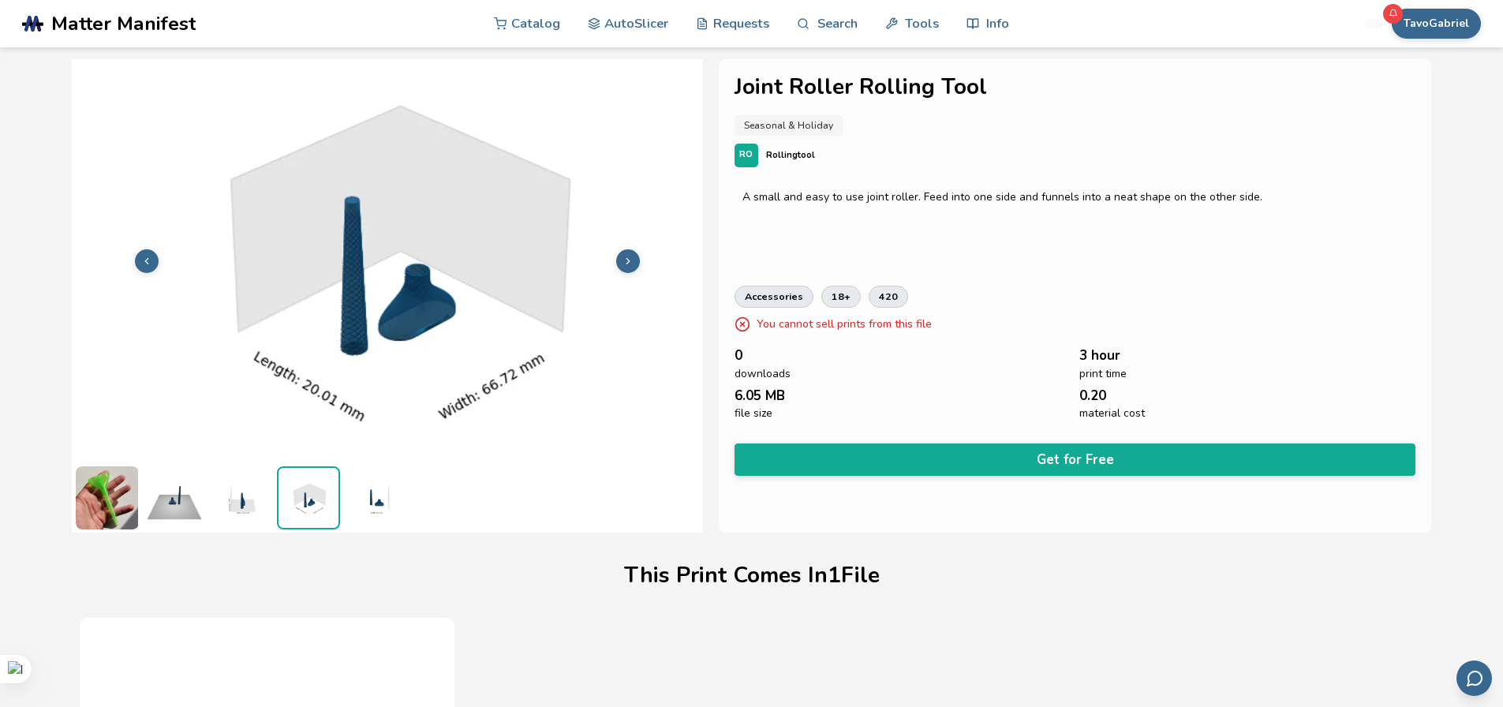
click at [631, 259] on icon at bounding box center [628, 261] width 11 height 11
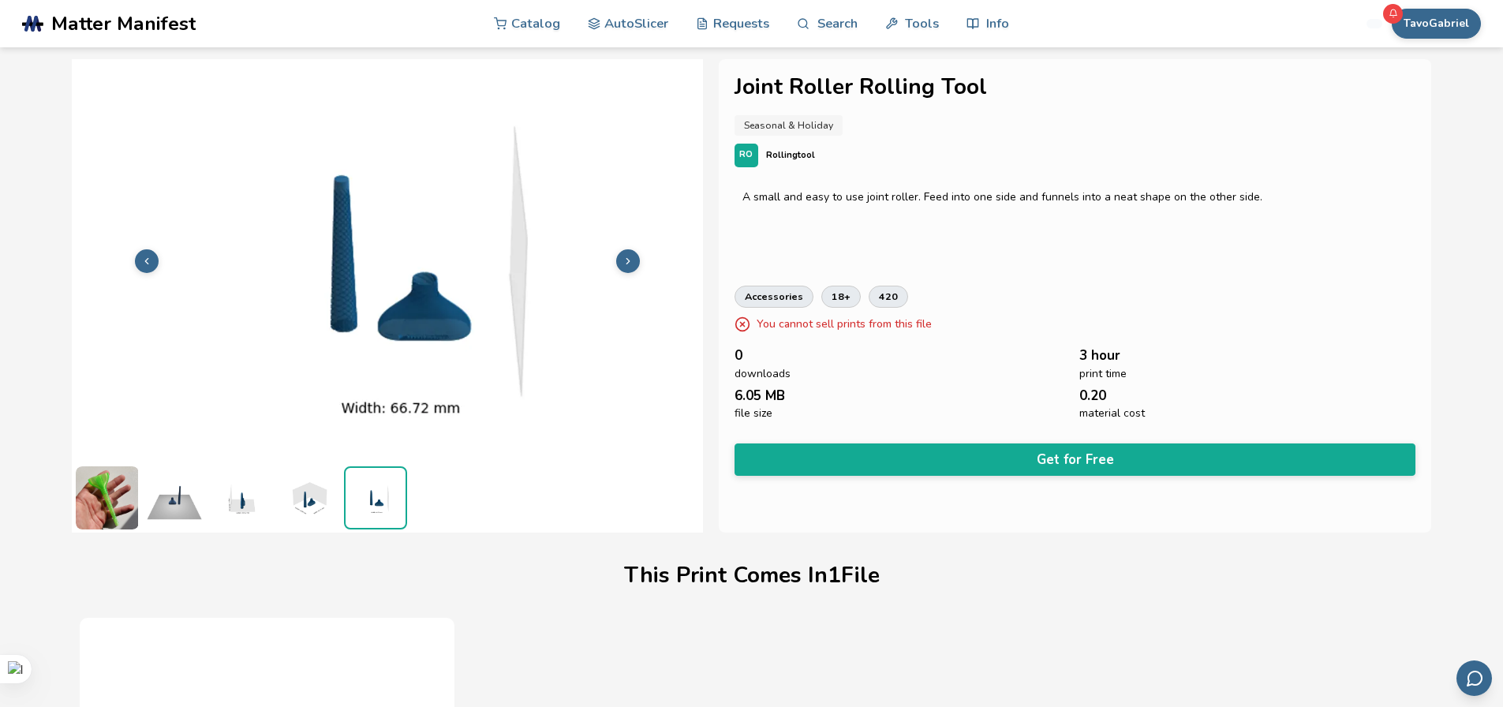
click at [631, 259] on icon at bounding box center [628, 261] width 11 height 11
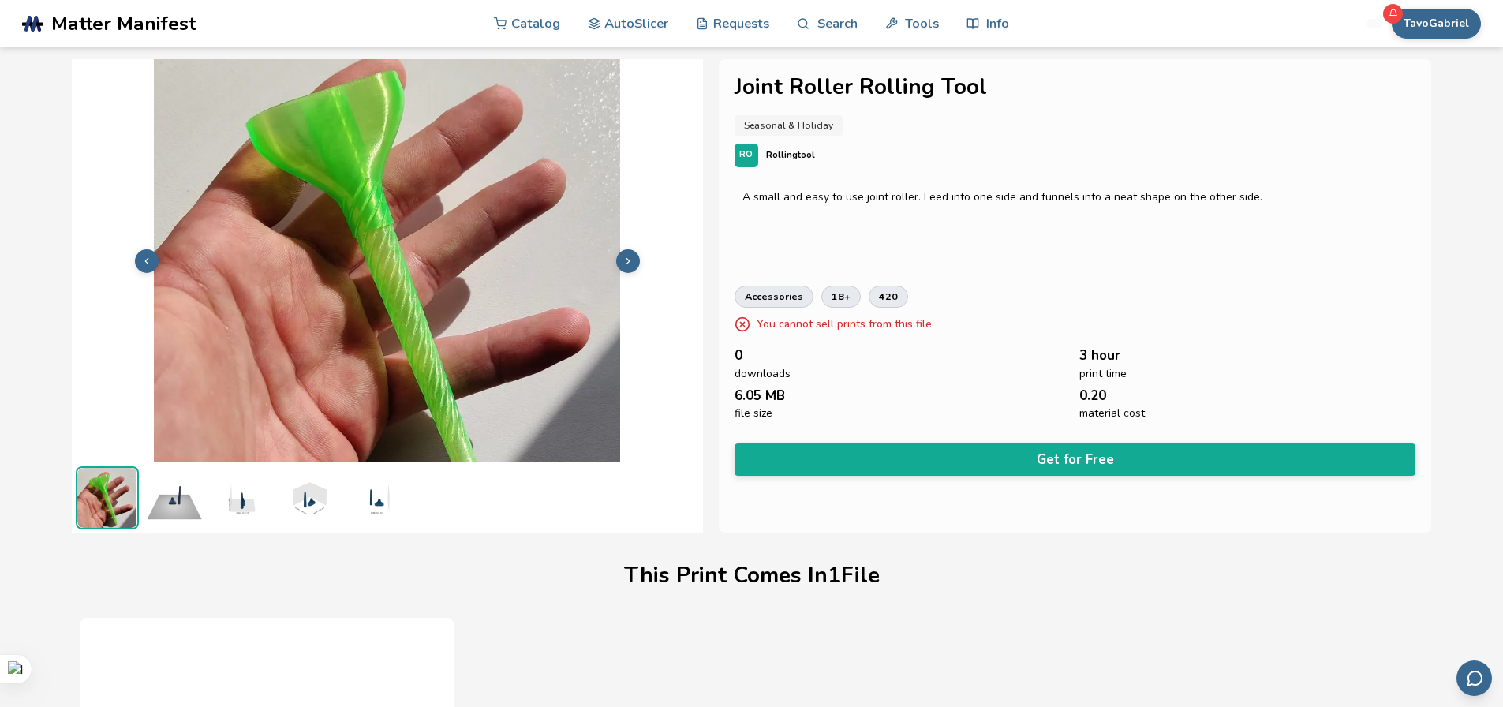
click at [631, 259] on icon at bounding box center [628, 261] width 11 height 11
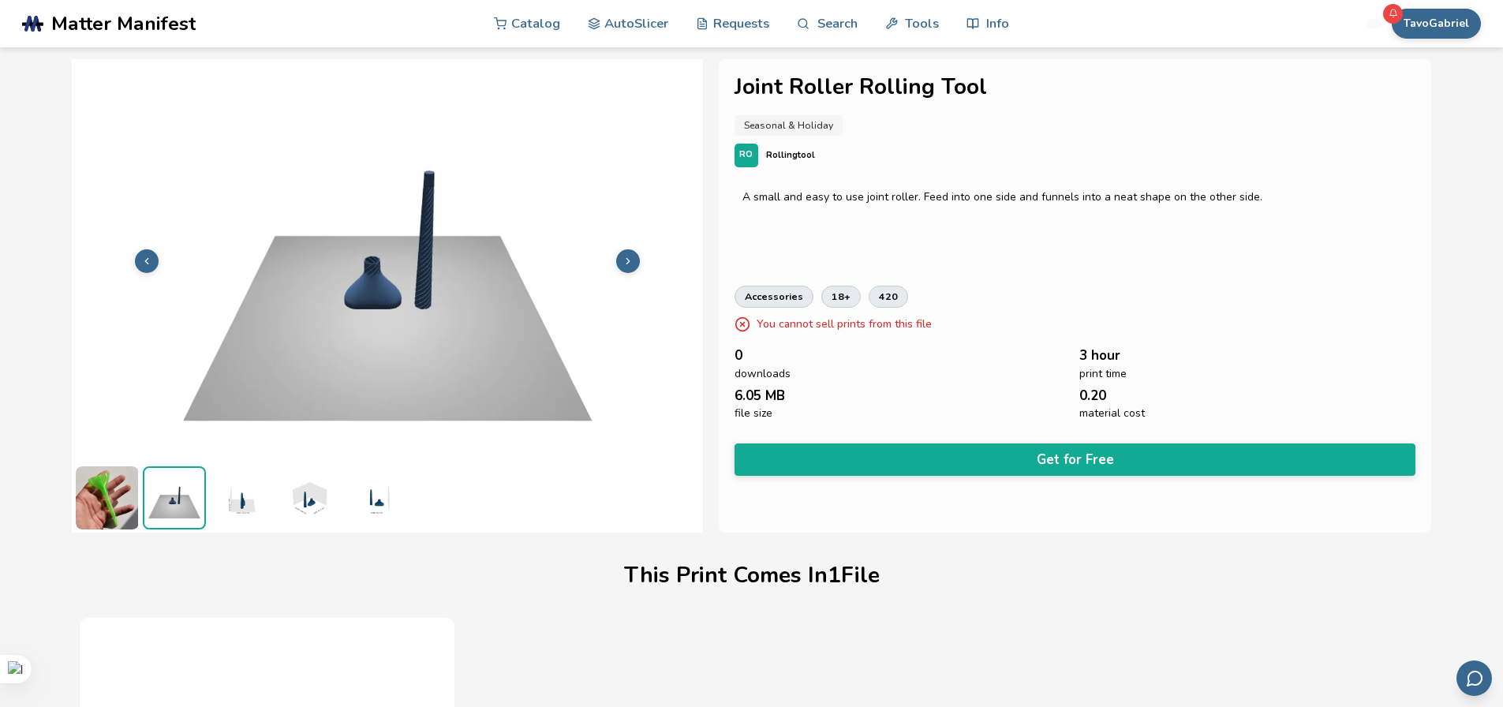
click at [631, 259] on icon at bounding box center [628, 261] width 11 height 11
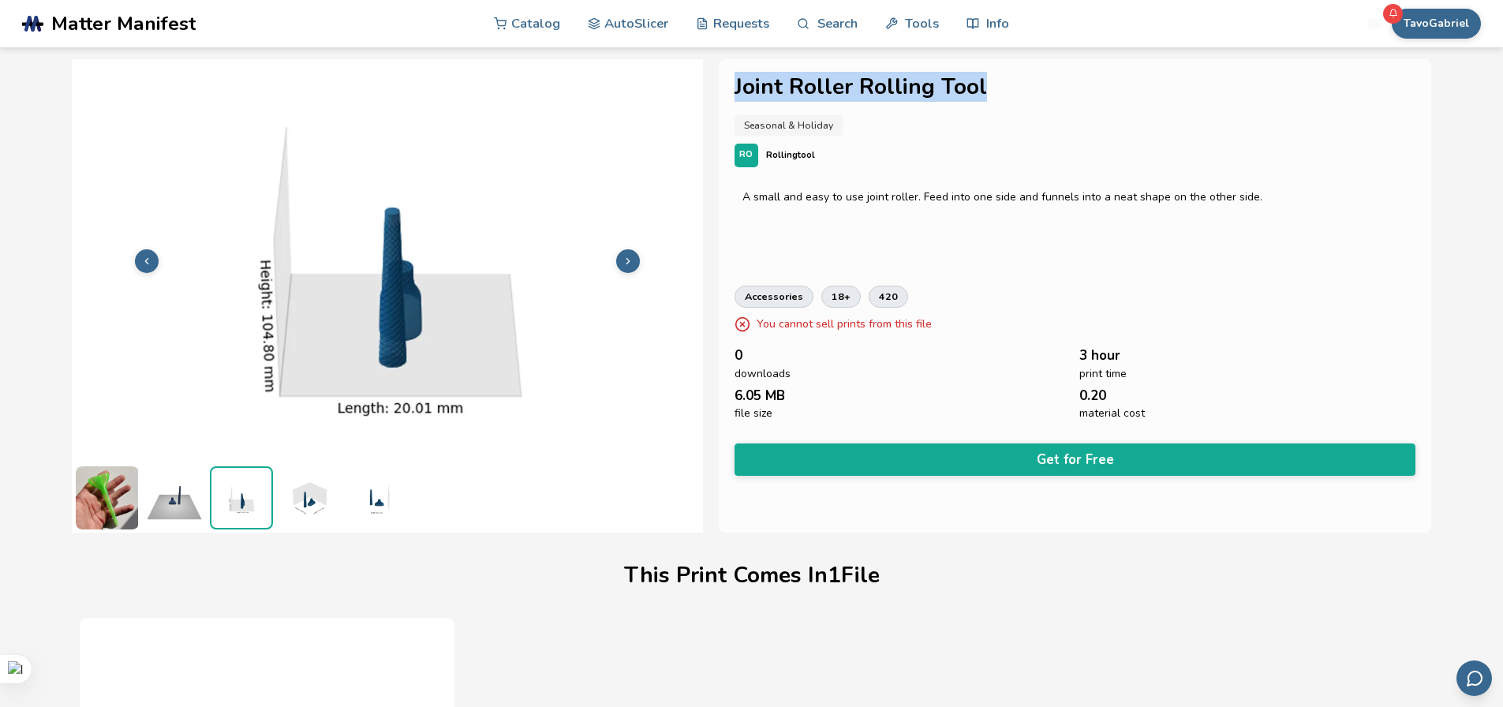
drag, startPoint x: 999, startPoint y: 81, endPoint x: 713, endPoint y: 102, distance: 286.4
click at [713, 102] on div "Joint Roller Rolling Tool Seasonal & Holiday RO Rollingtool A small and easy to…" at bounding box center [752, 295] width 1360 height 473
copy h1 "Joint Roller Rolling Tool"
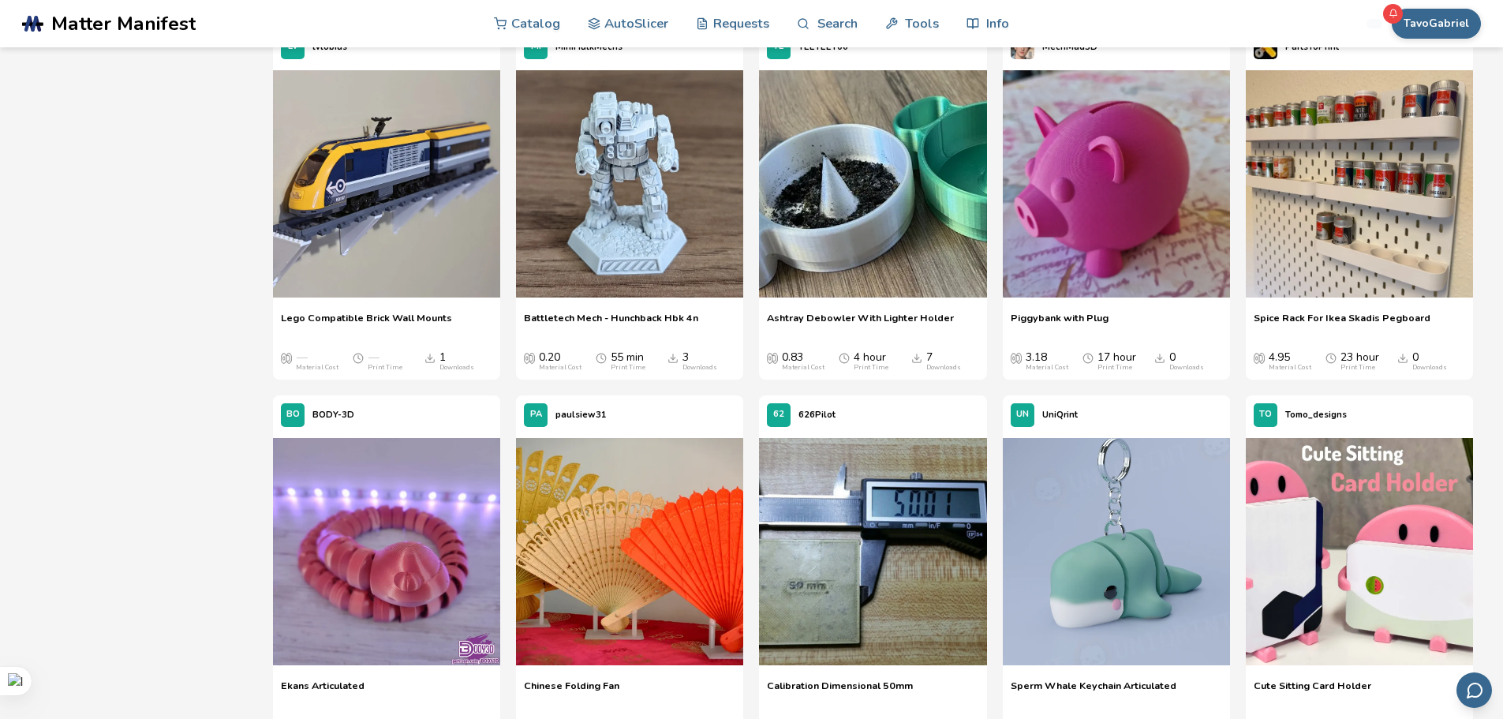
scroll to position [24793, 0]
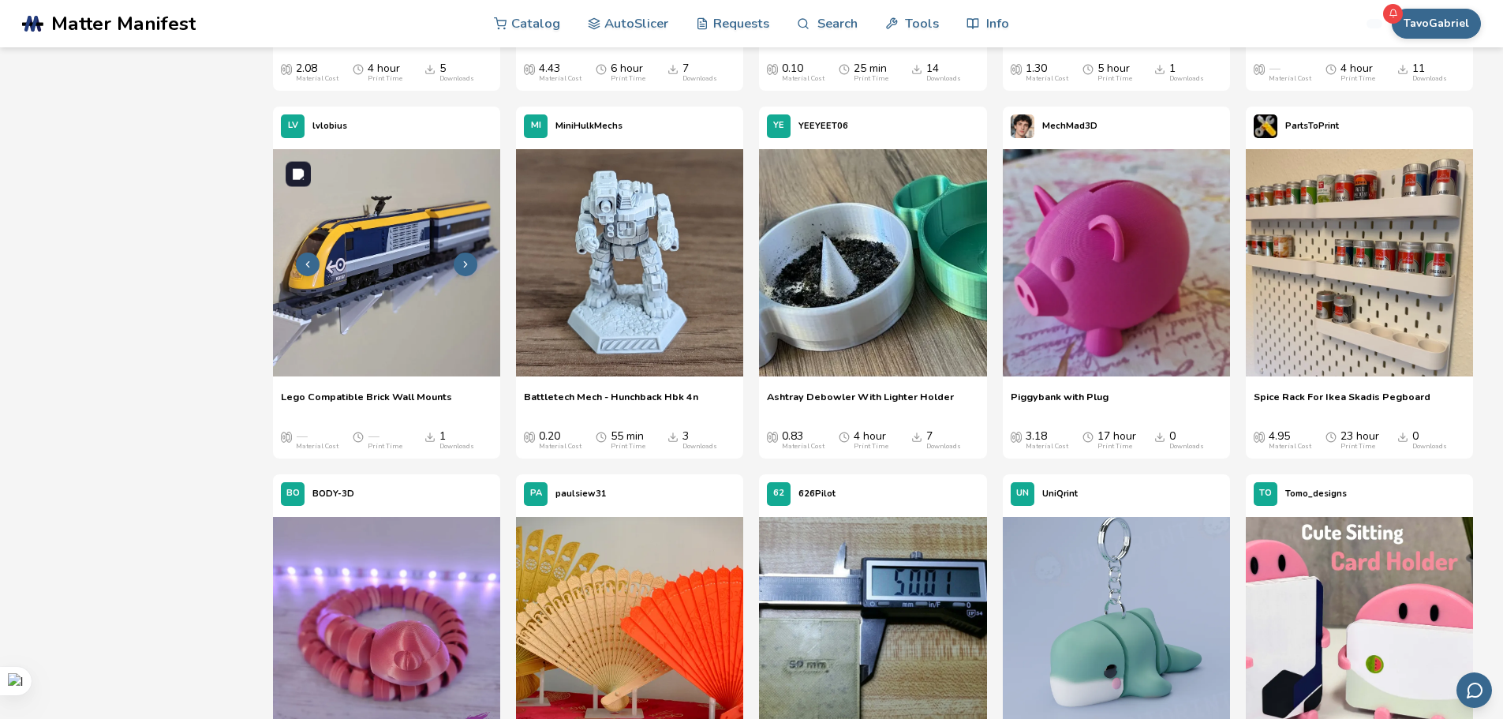
click at [343, 296] on img at bounding box center [386, 262] width 227 height 227
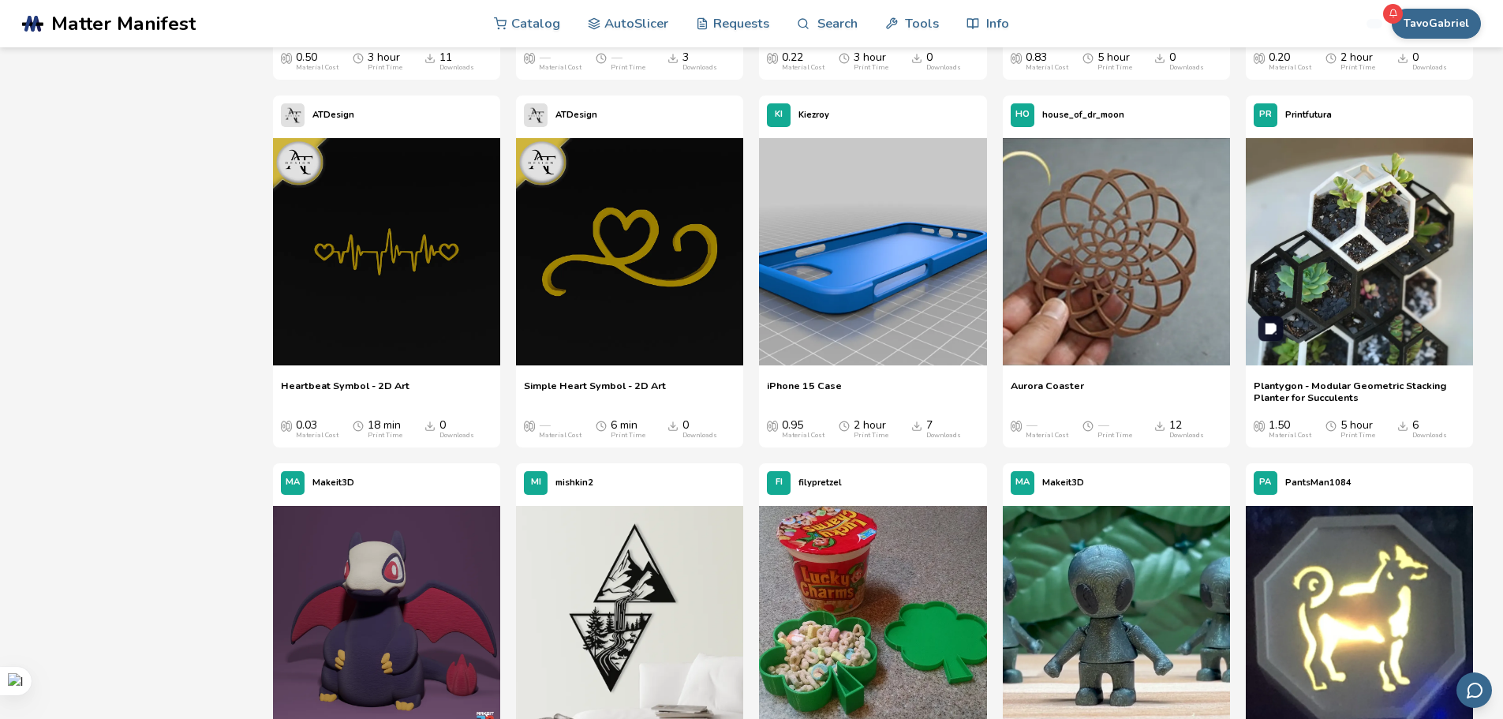
scroll to position [26844, 0]
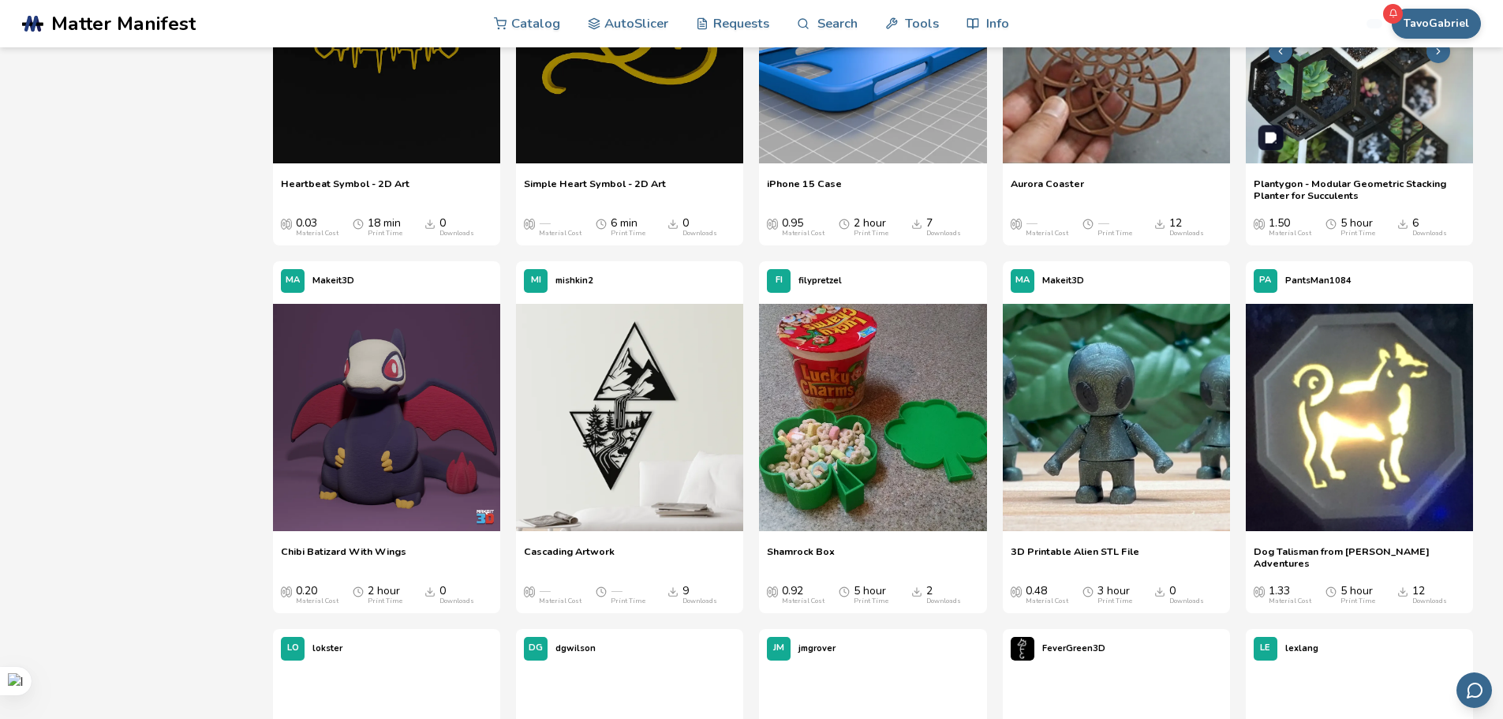
click at [1351, 110] on img at bounding box center [1359, 49] width 227 height 227
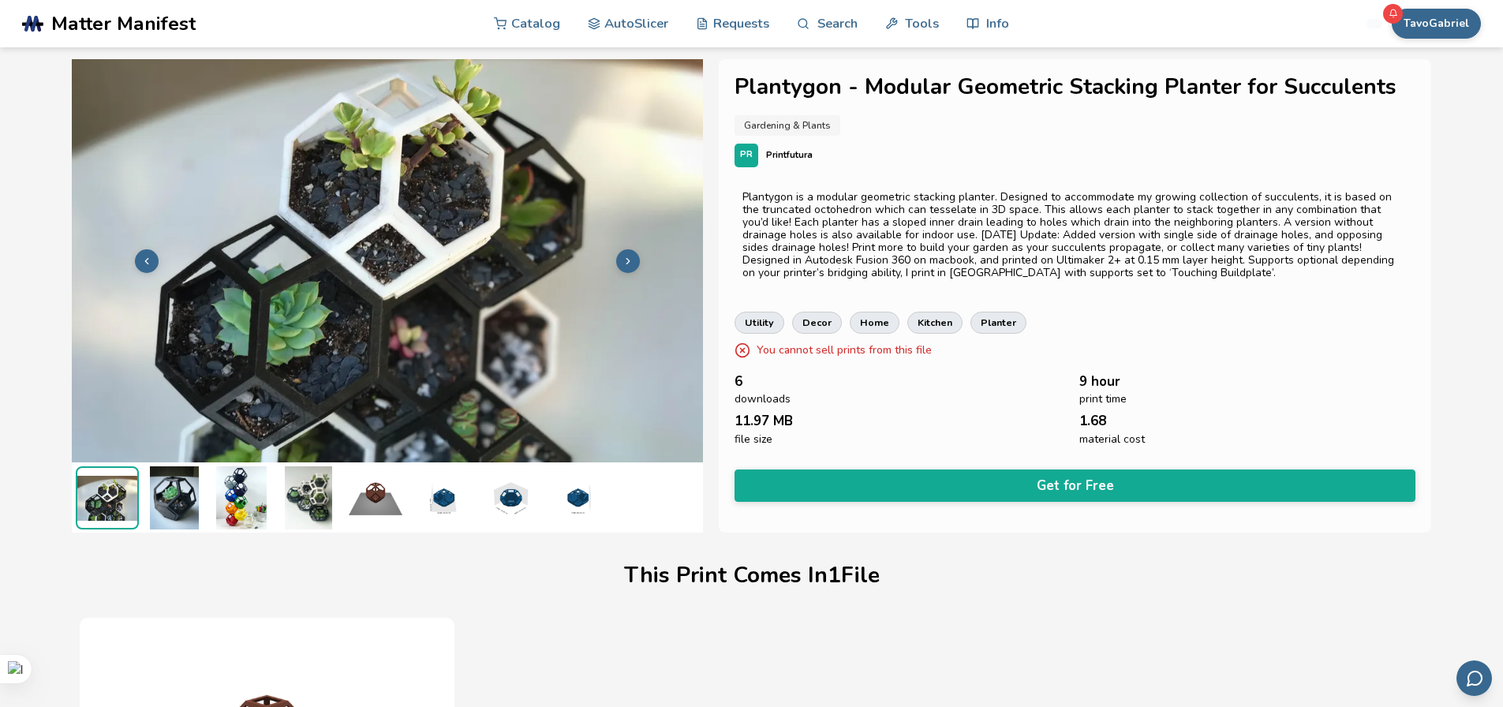
click at [184, 504] on img at bounding box center [174, 497] width 63 height 63
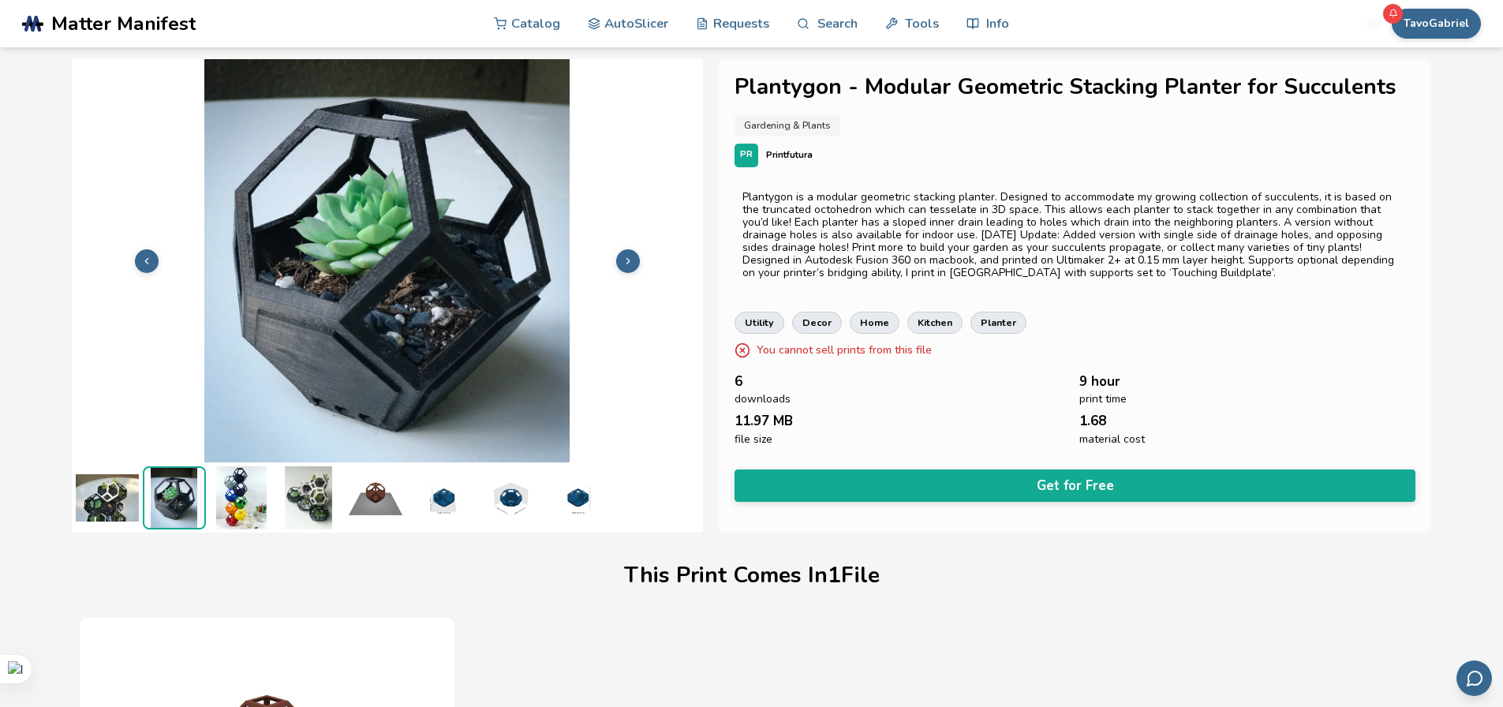
click at [628, 260] on polyline at bounding box center [628, 261] width 3 height 6
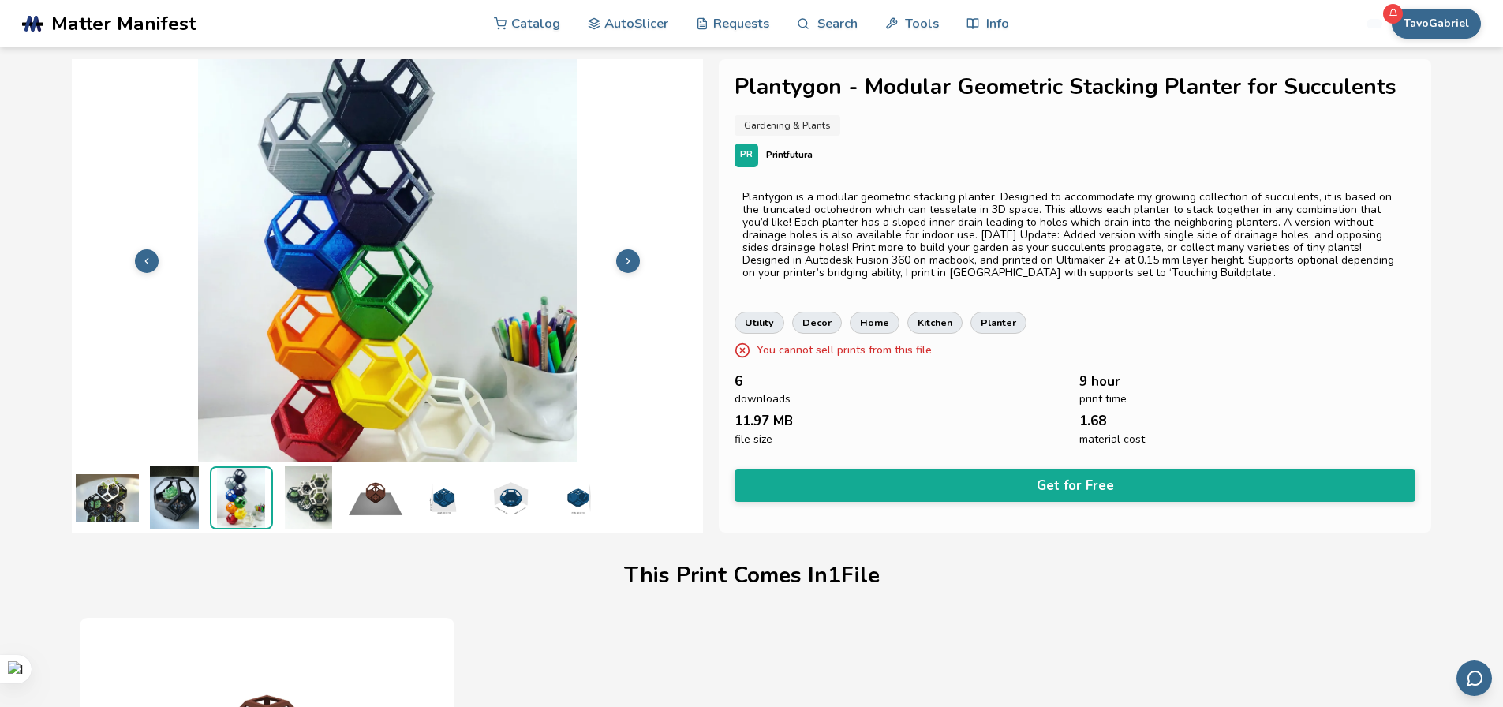
click at [628, 260] on polyline at bounding box center [628, 261] width 3 height 6
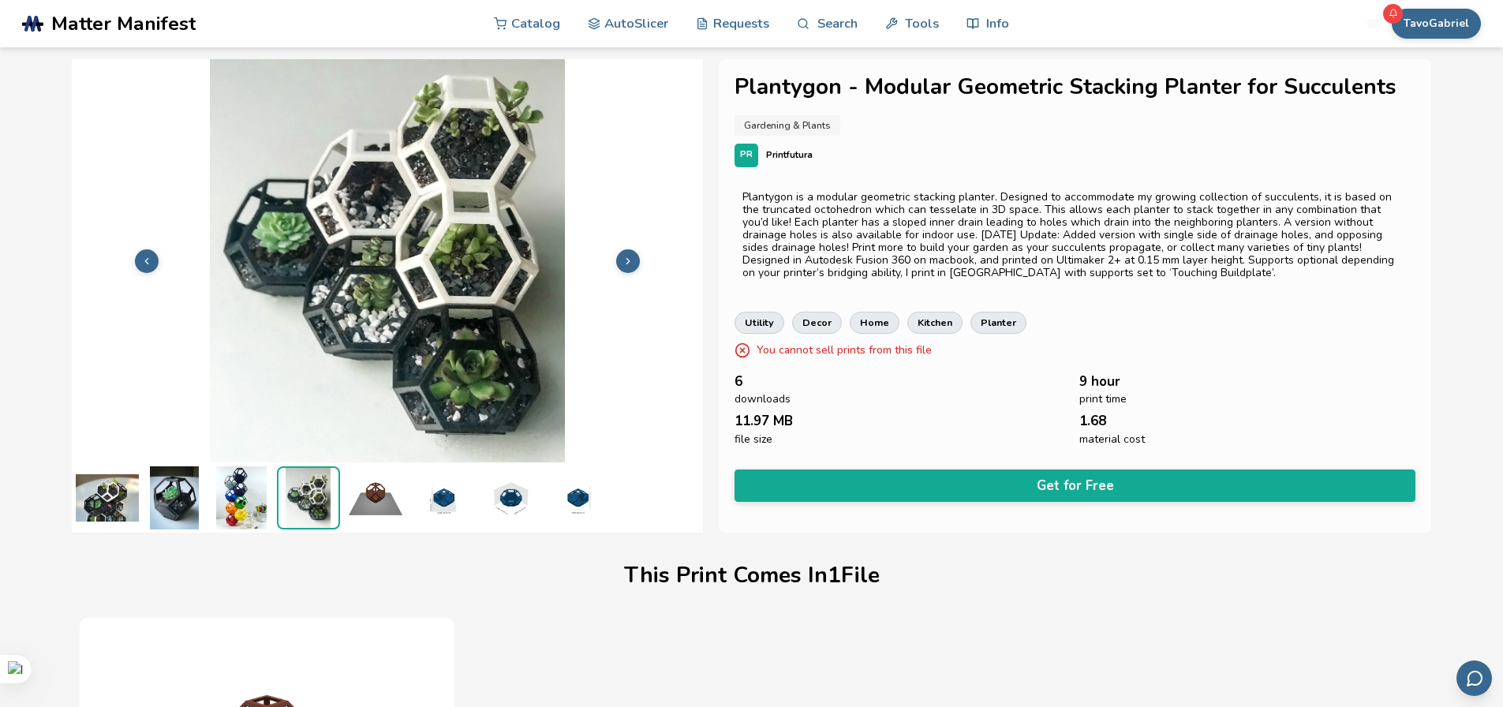
click at [628, 260] on polyline at bounding box center [628, 261] width 3 height 6
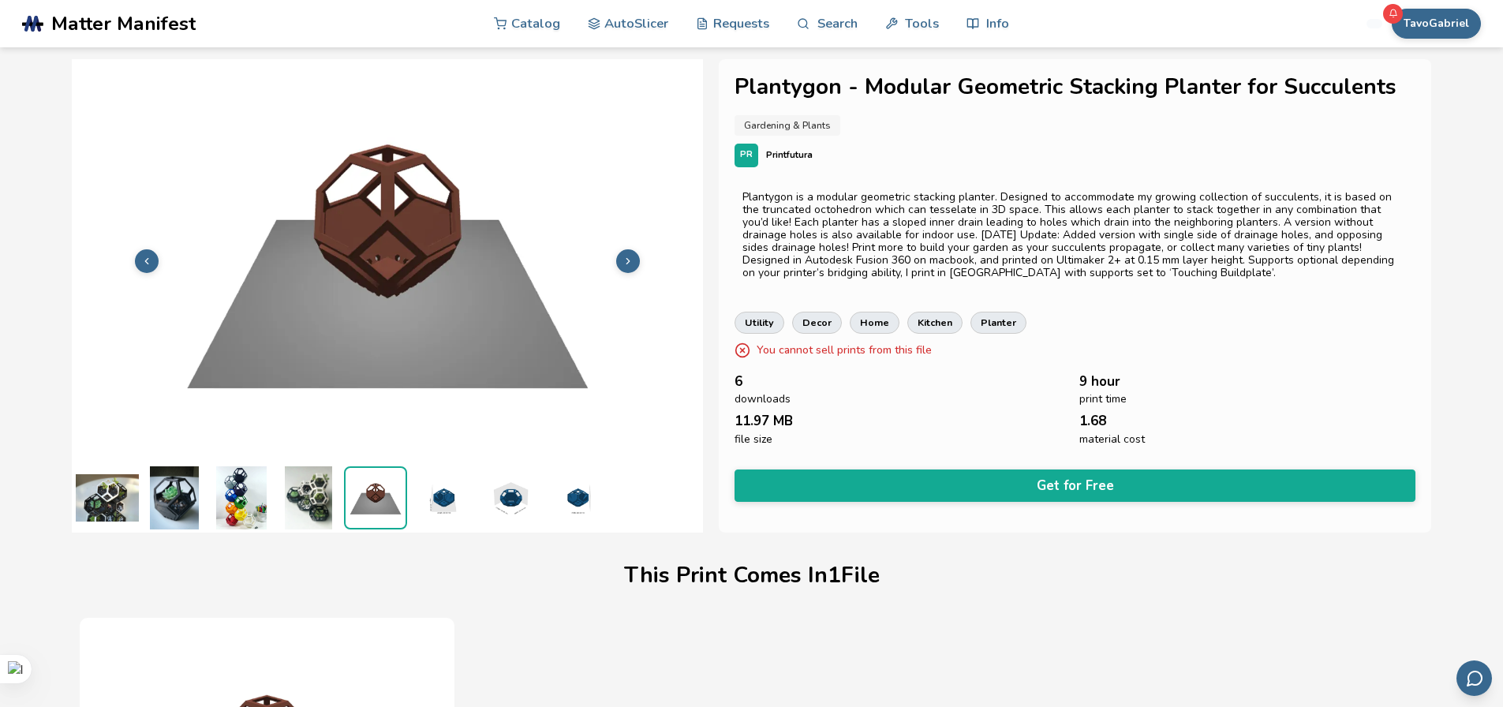
click at [628, 260] on polyline at bounding box center [628, 261] width 3 height 6
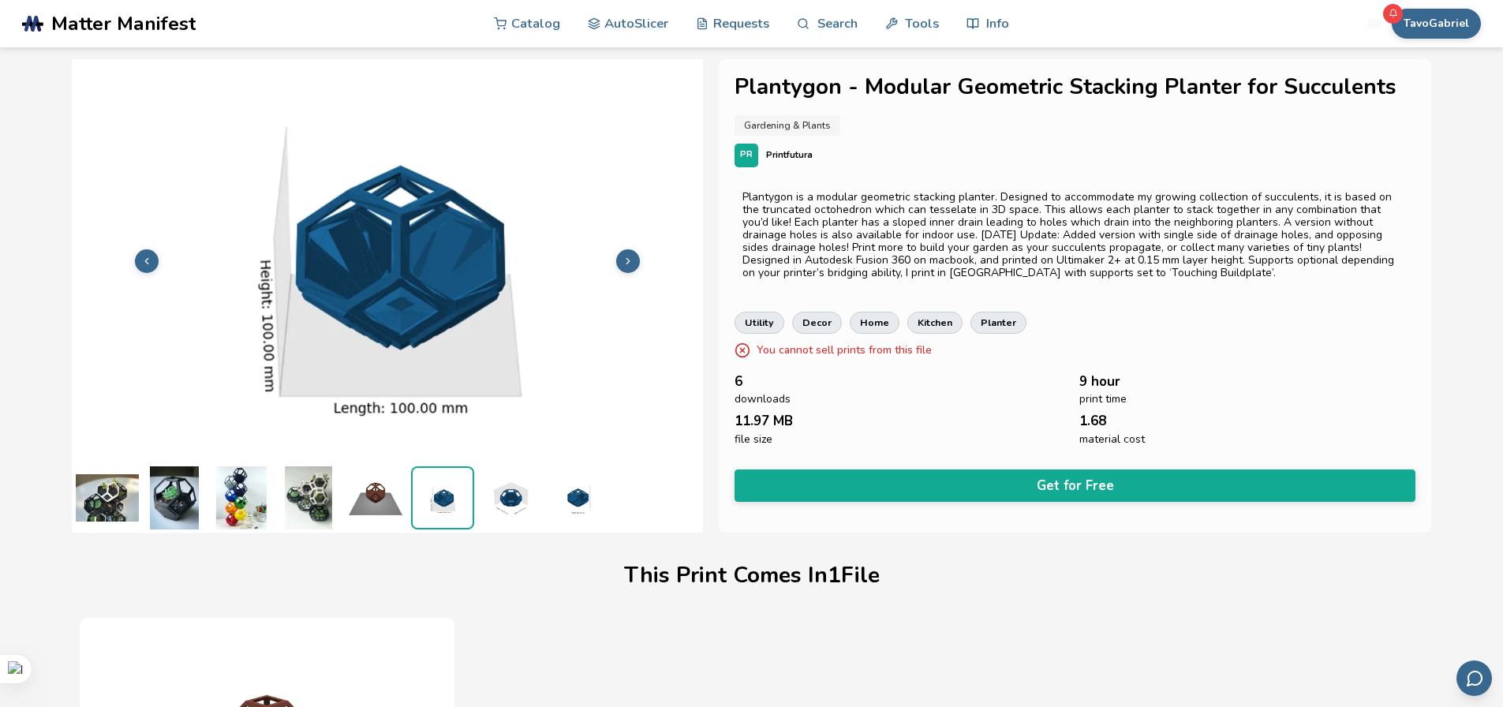
click at [628, 260] on polyline at bounding box center [628, 261] width 3 height 6
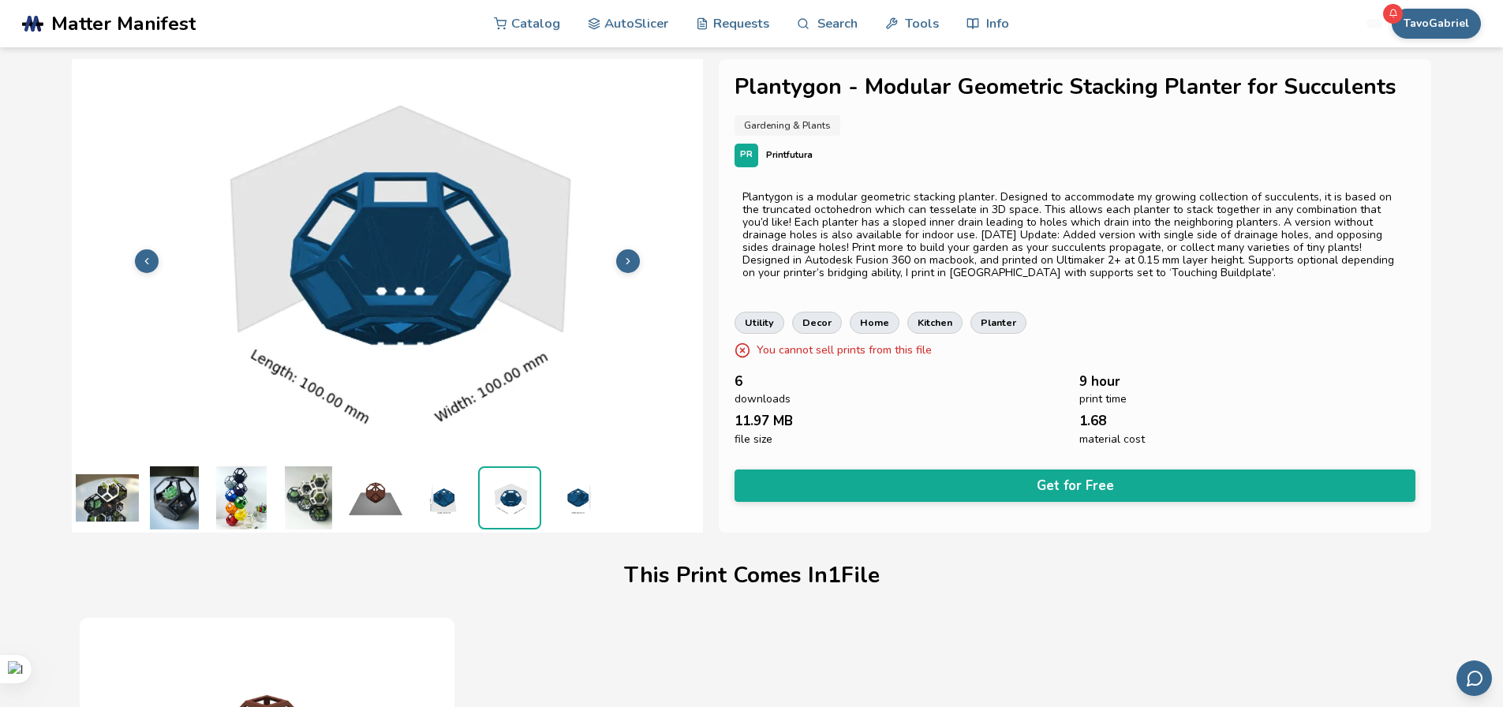
click at [628, 260] on polyline at bounding box center [628, 261] width 3 height 6
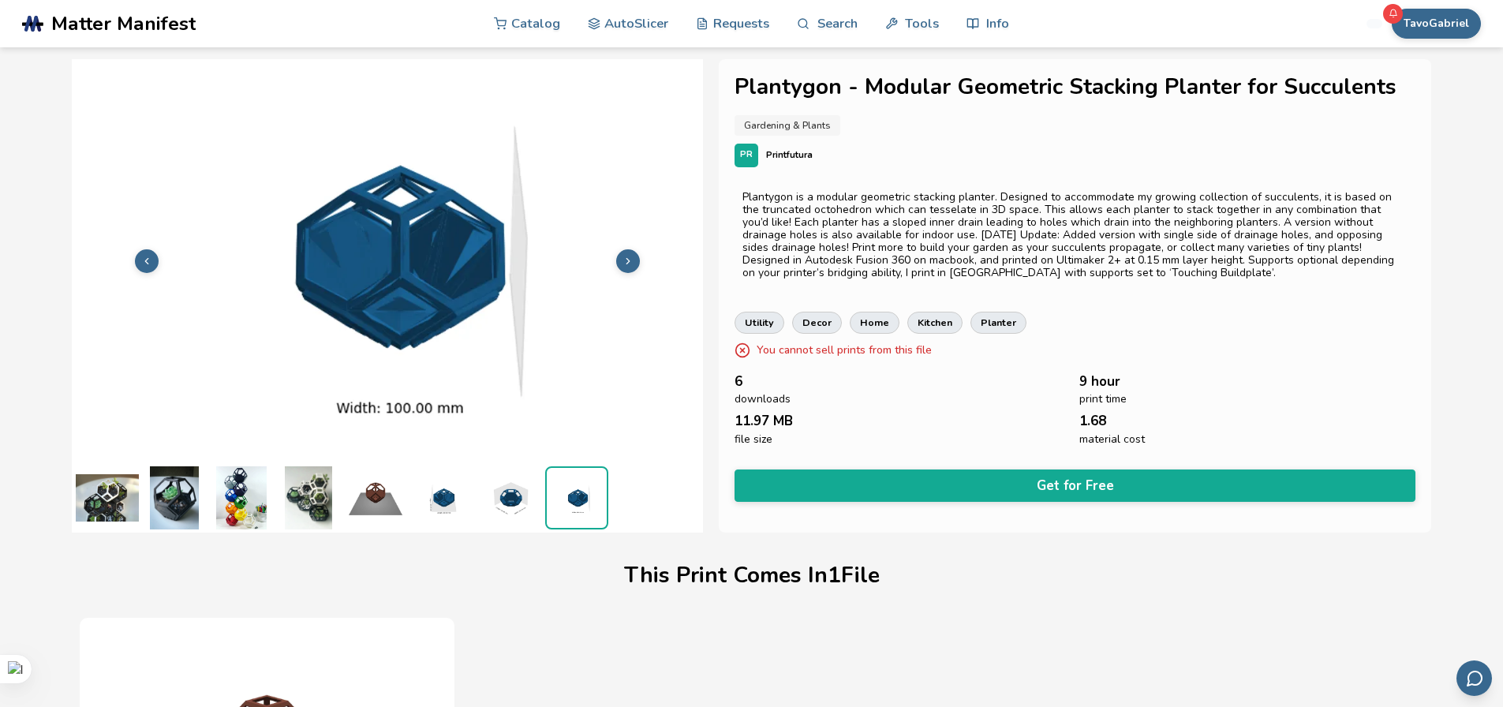
click at [628, 260] on polyline at bounding box center [628, 261] width 3 height 6
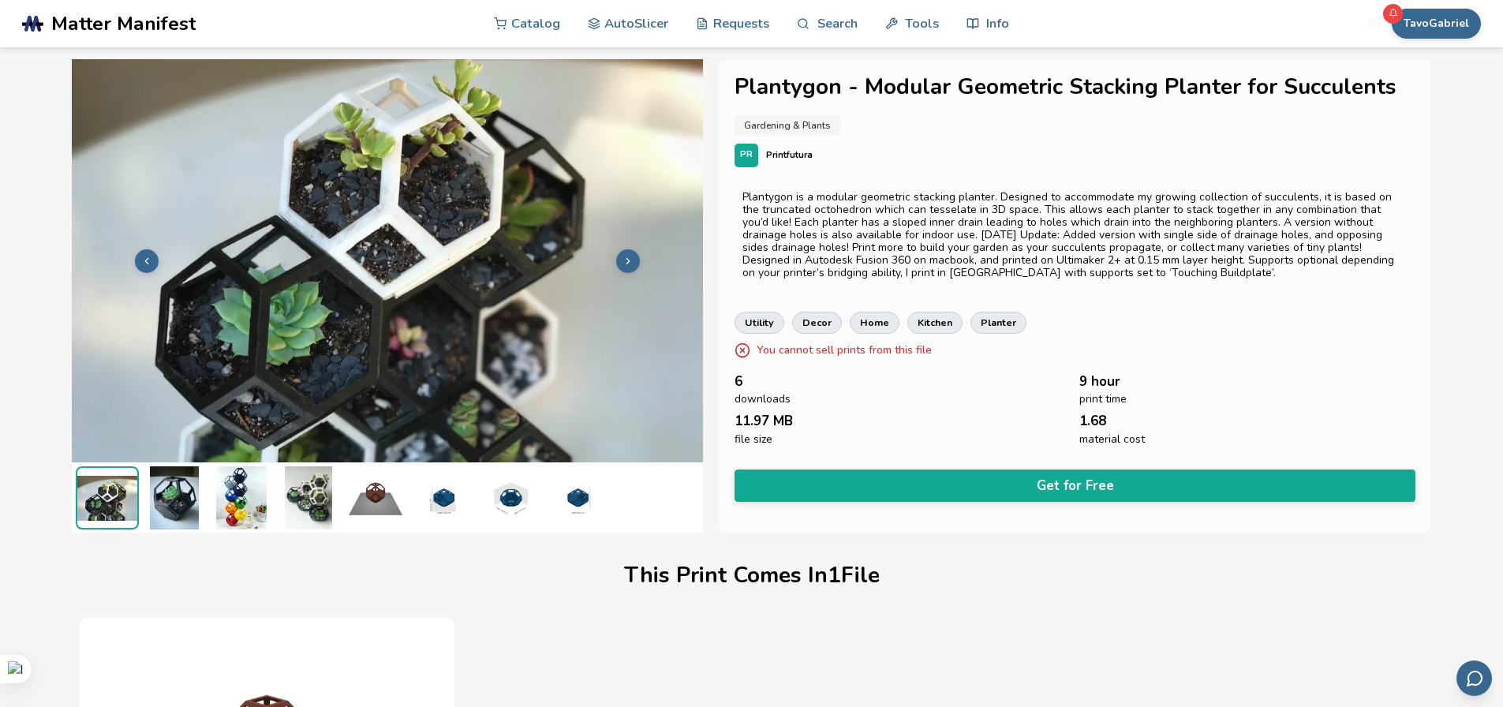
click at [628, 260] on polyline at bounding box center [628, 261] width 3 height 6
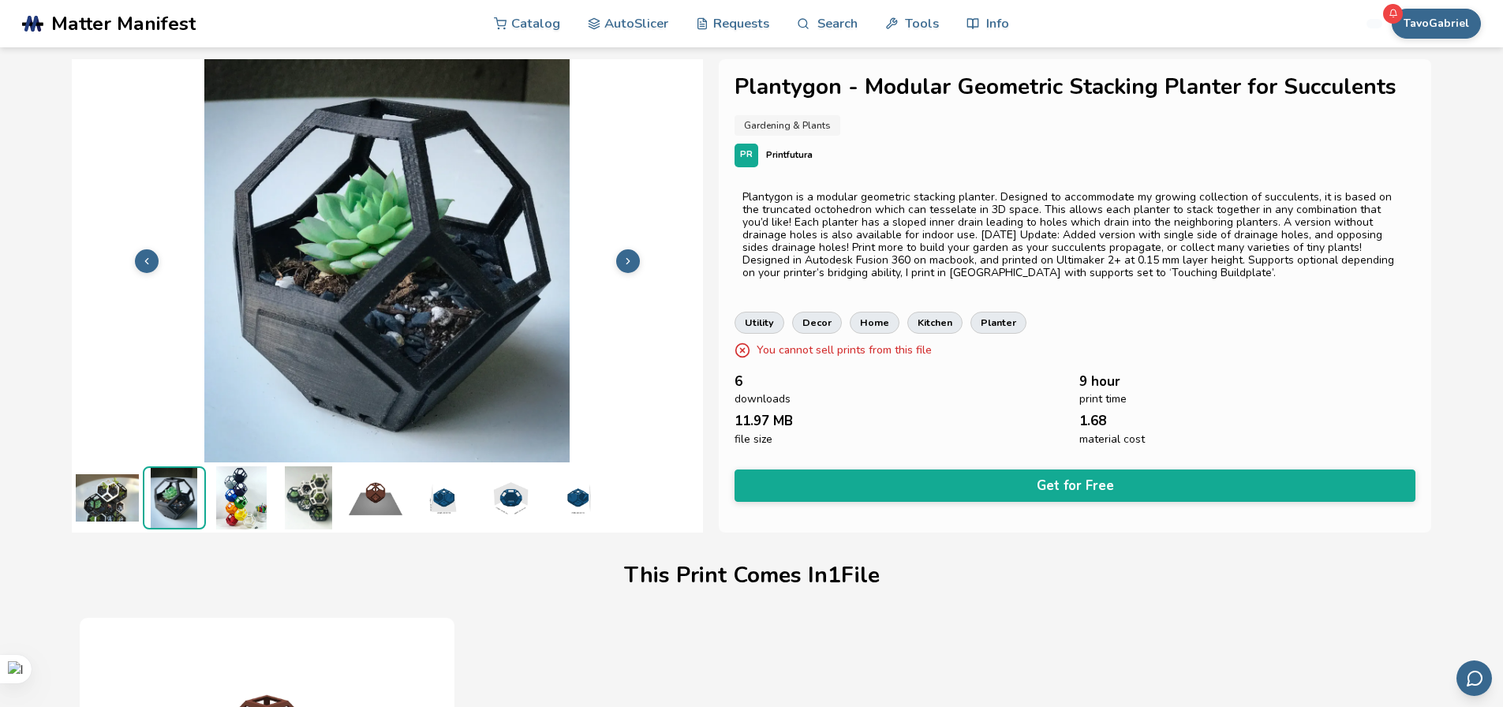
click at [628, 260] on polyline at bounding box center [628, 261] width 3 height 6
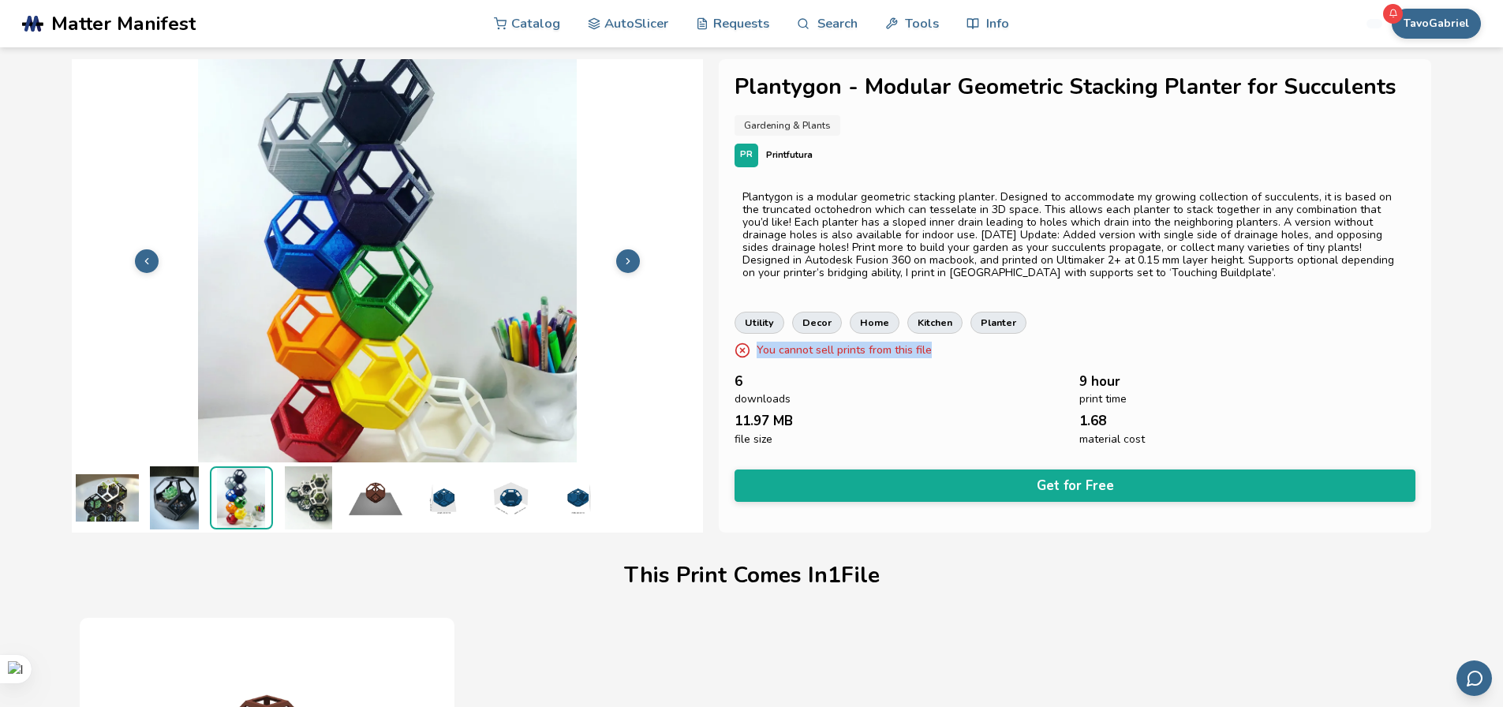
drag, startPoint x: 946, startPoint y: 353, endPoint x: 751, endPoint y: 361, distance: 195.1
click at [751, 361] on div "Plantygon - Modular Geometric Stacking Planter for Succulents Gardening & Plant…" at bounding box center [1075, 295] width 713 height 473
copy p "You cannot sell prints from this file"
click at [318, 492] on img at bounding box center [308, 497] width 63 height 63
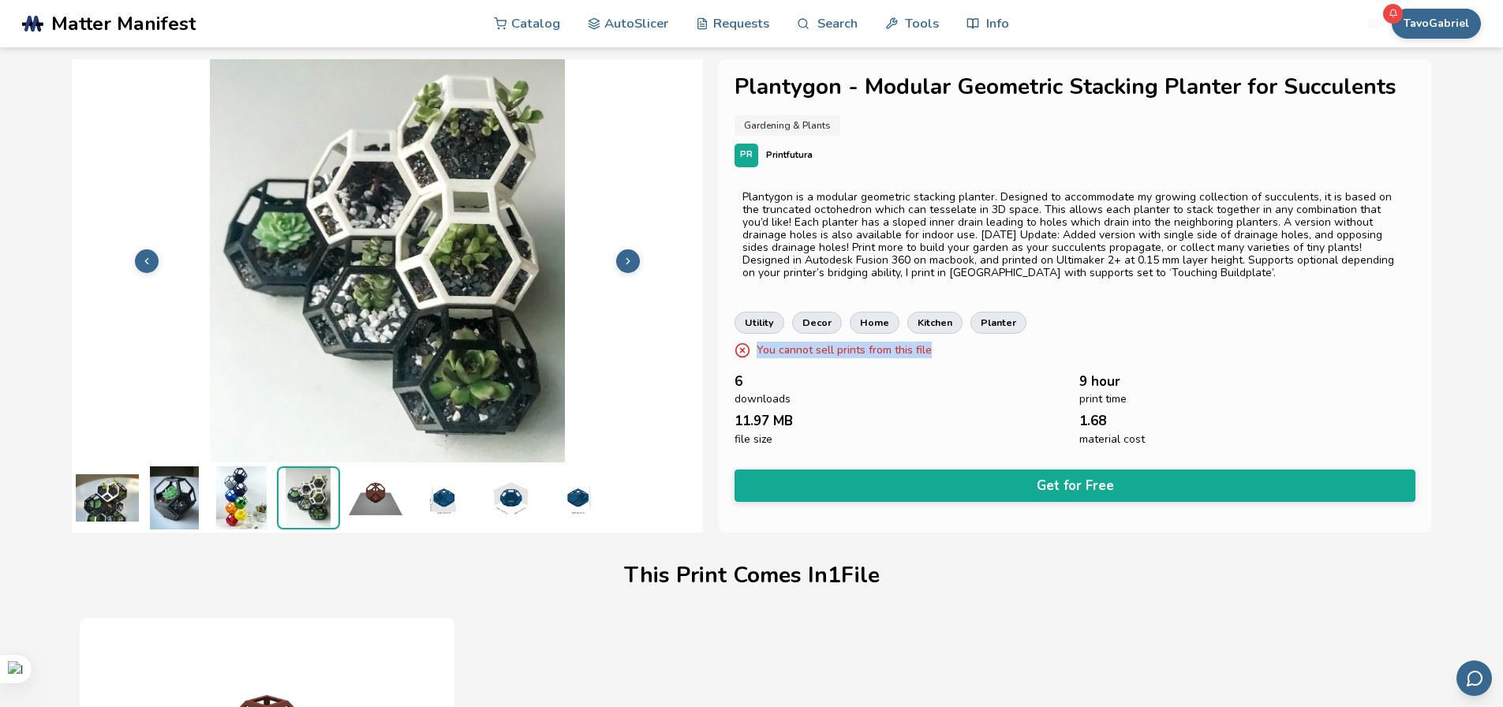
click at [371, 492] on img at bounding box center [375, 497] width 63 height 63
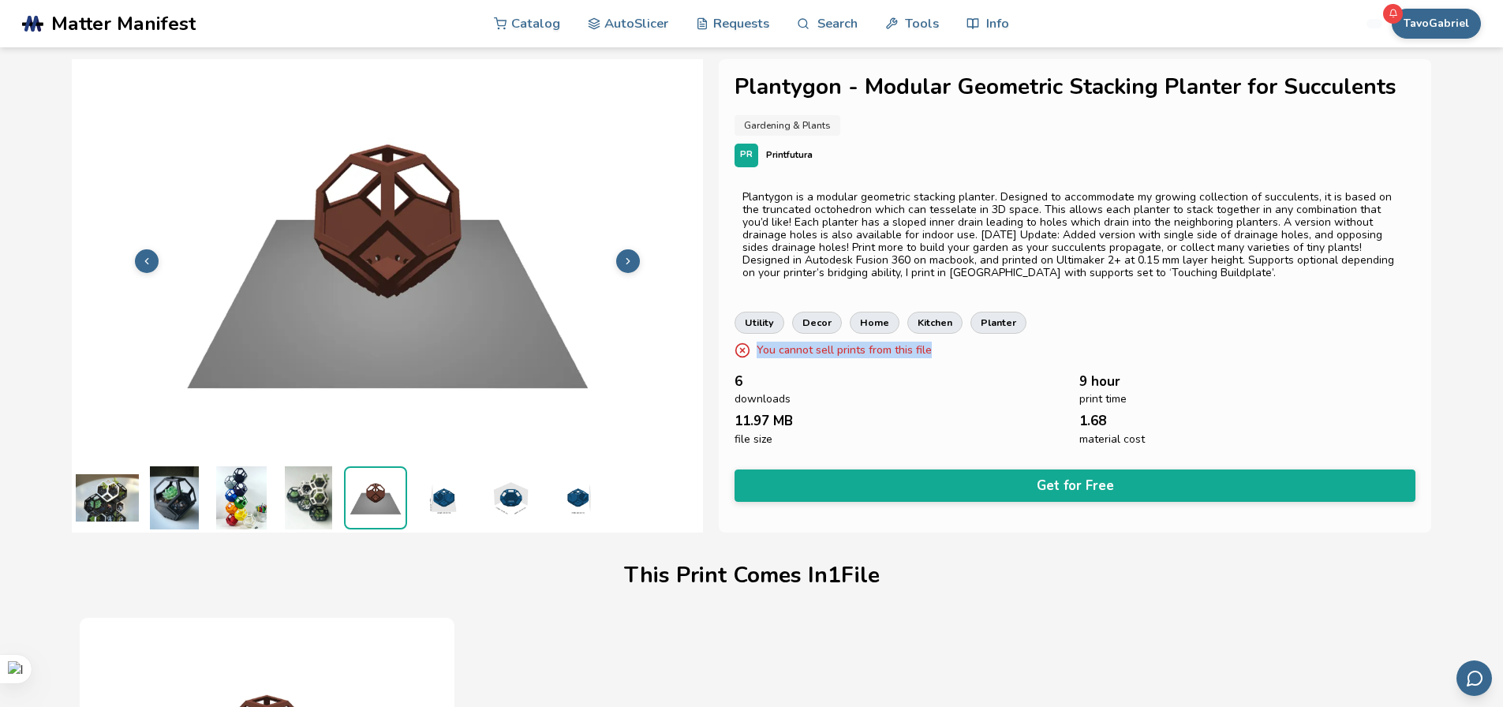
click at [509, 497] on img at bounding box center [509, 497] width 63 height 63
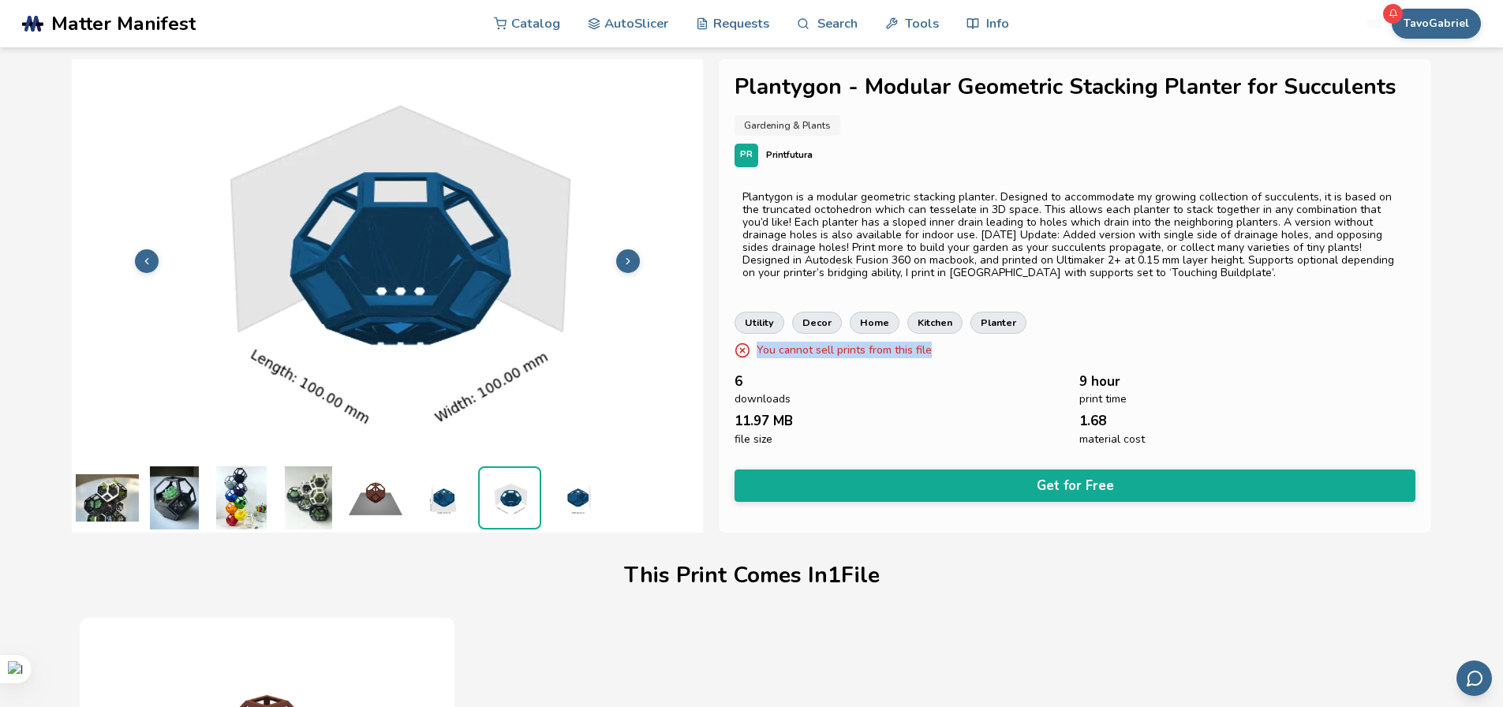
click at [586, 499] on img at bounding box center [576, 497] width 63 height 63
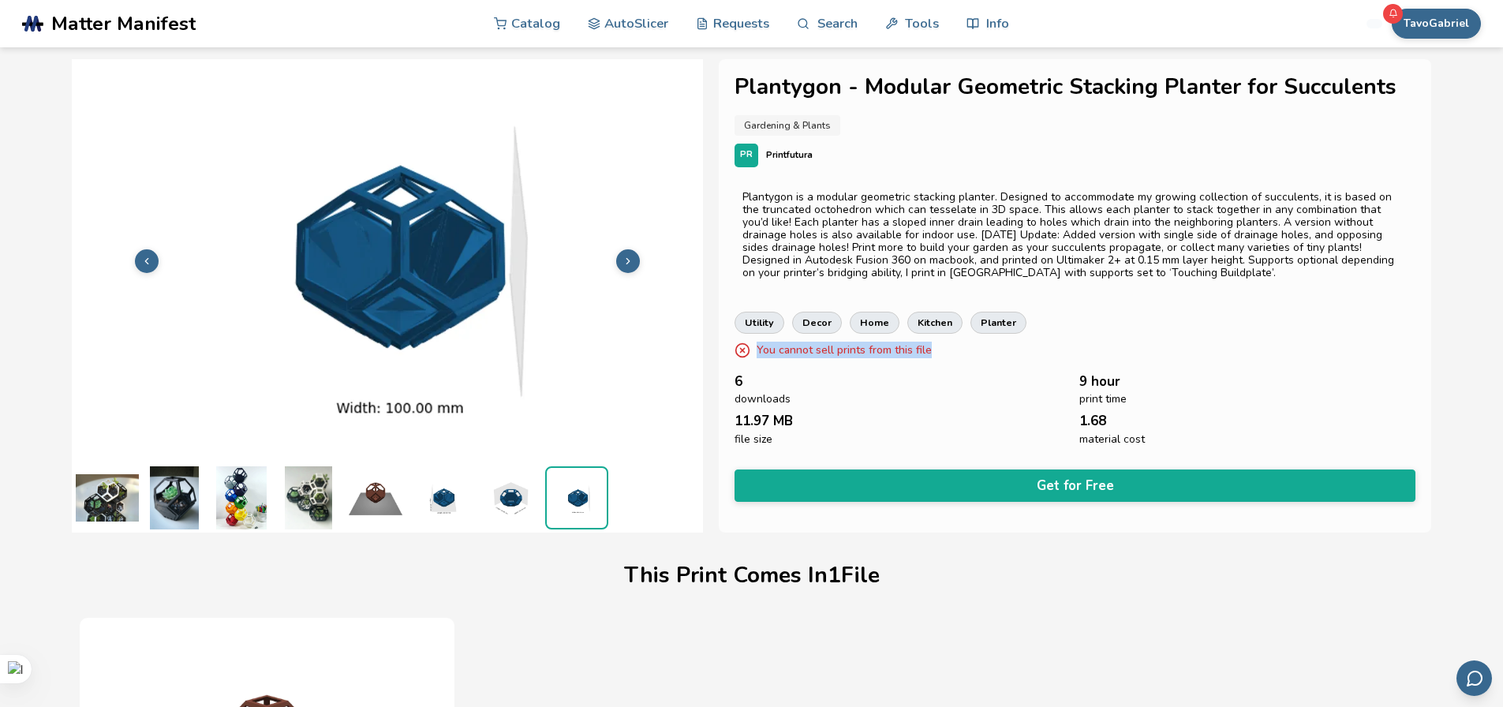
click at [221, 495] on img at bounding box center [241, 497] width 63 height 63
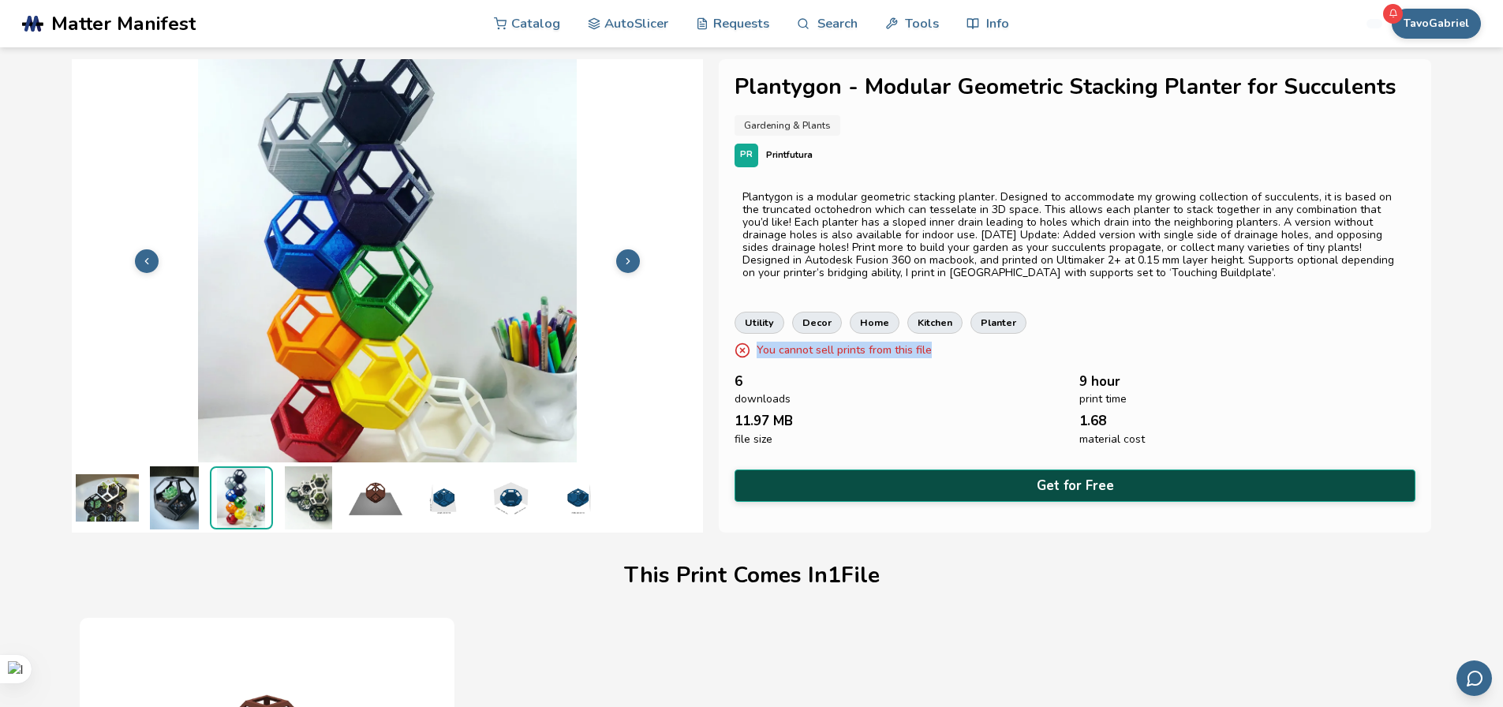
click at [1062, 477] on button "Get for Free" at bounding box center [1076, 486] width 682 height 32
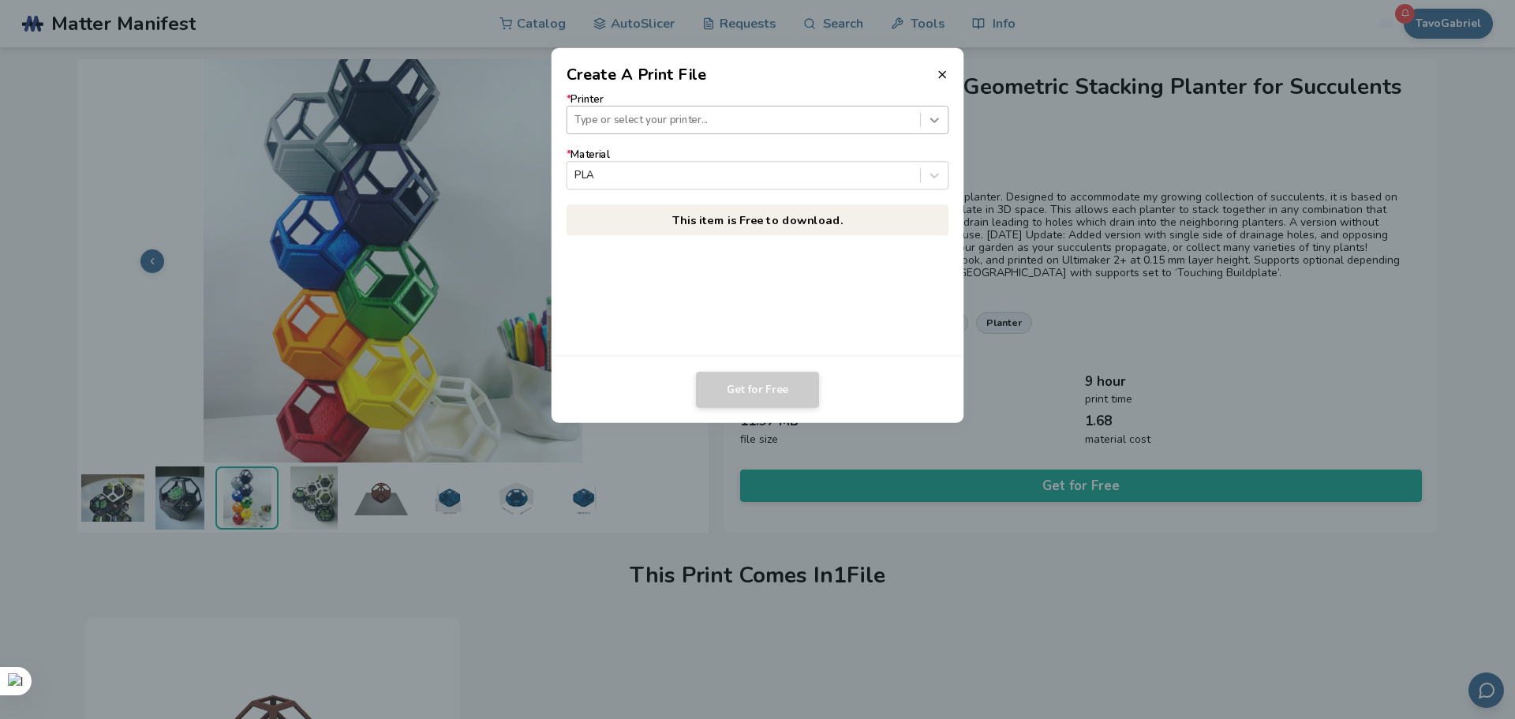
click at [925, 118] on div at bounding box center [934, 120] width 27 height 27
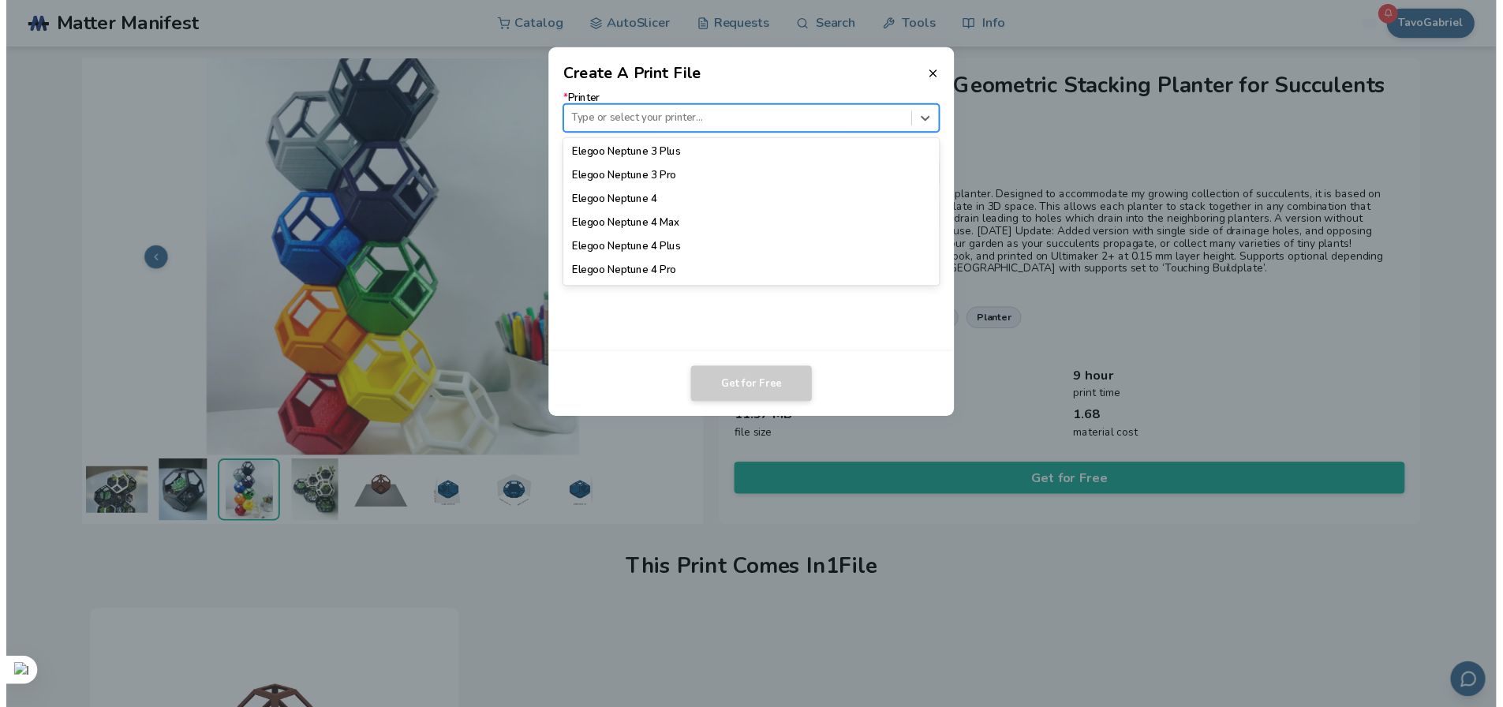
scroll to position [868, 0]
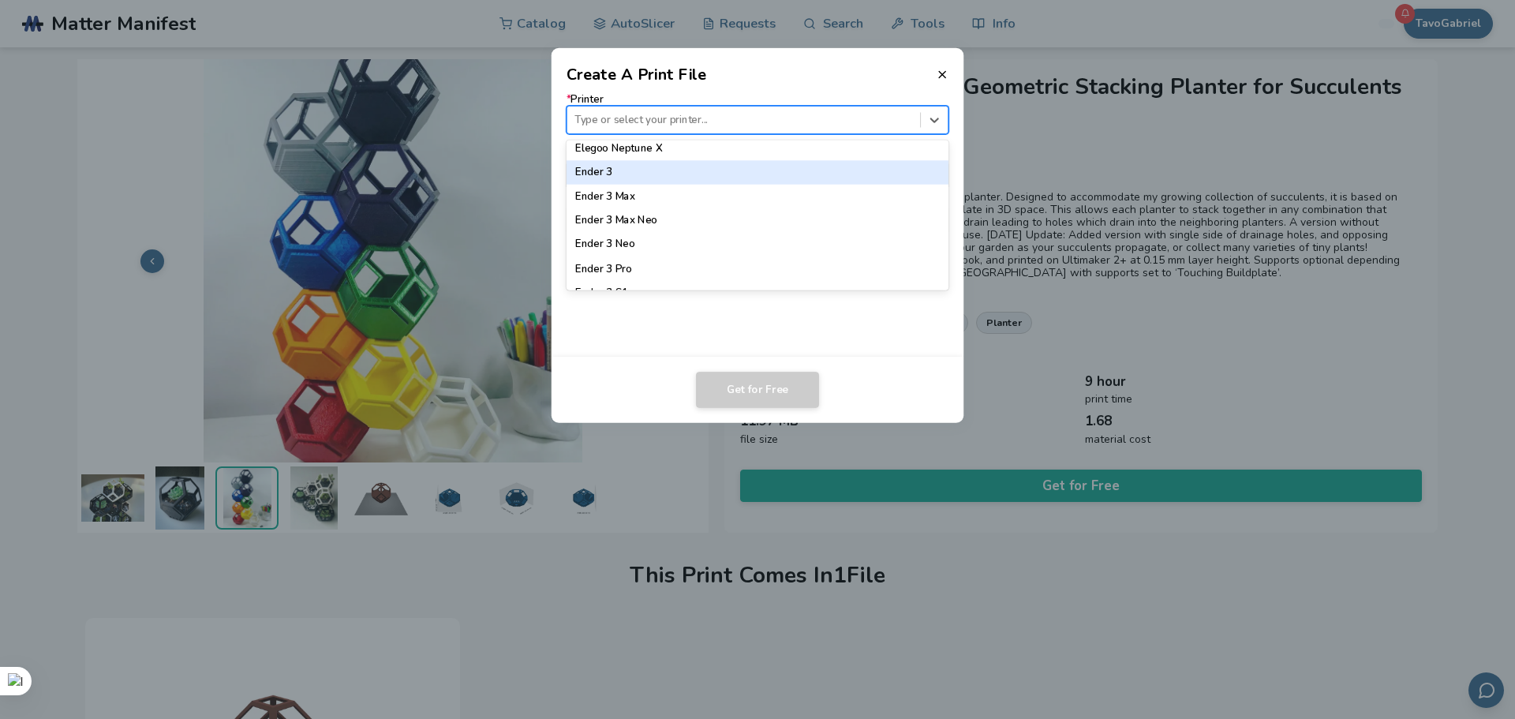
click at [746, 171] on div "Ender 3" at bounding box center [758, 172] width 383 height 24
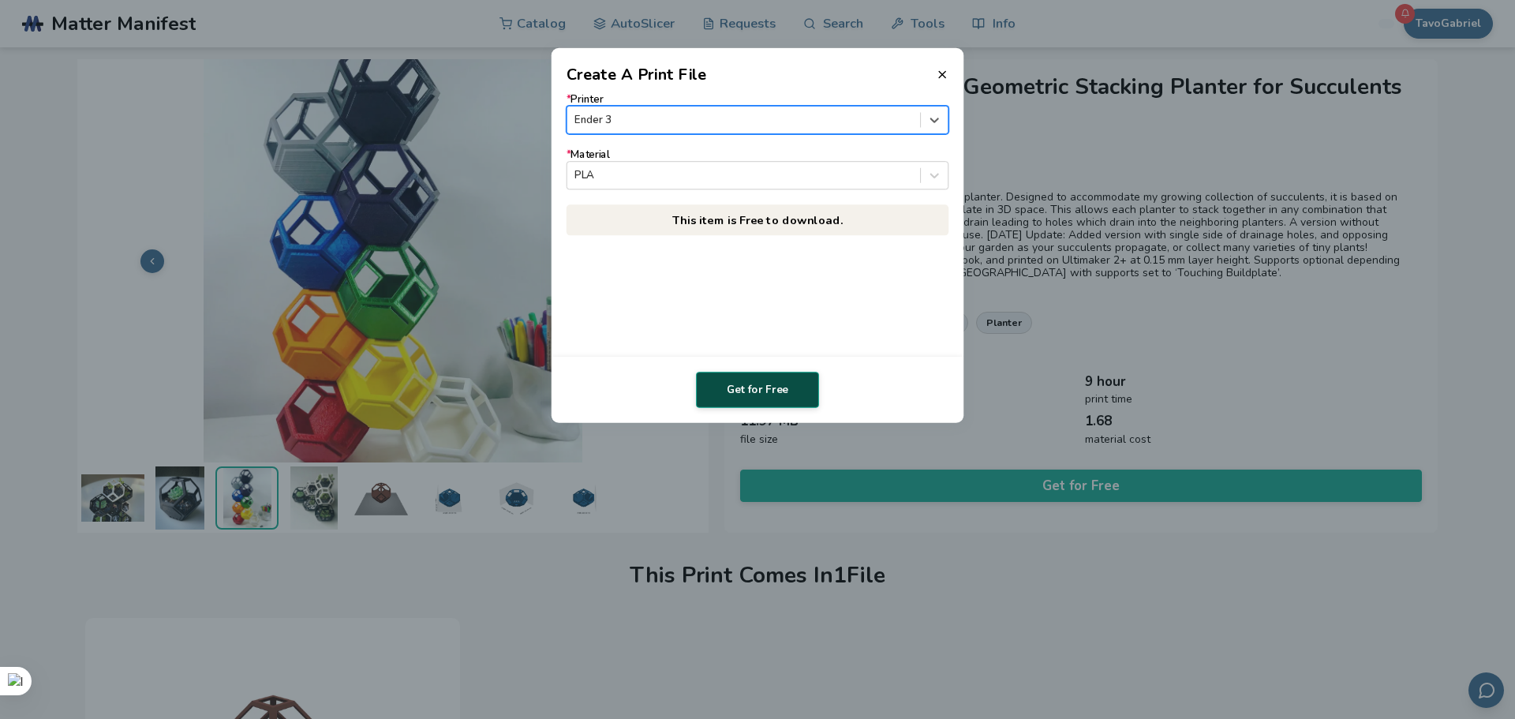
click at [769, 387] on button "Get for Free" at bounding box center [757, 390] width 123 height 36
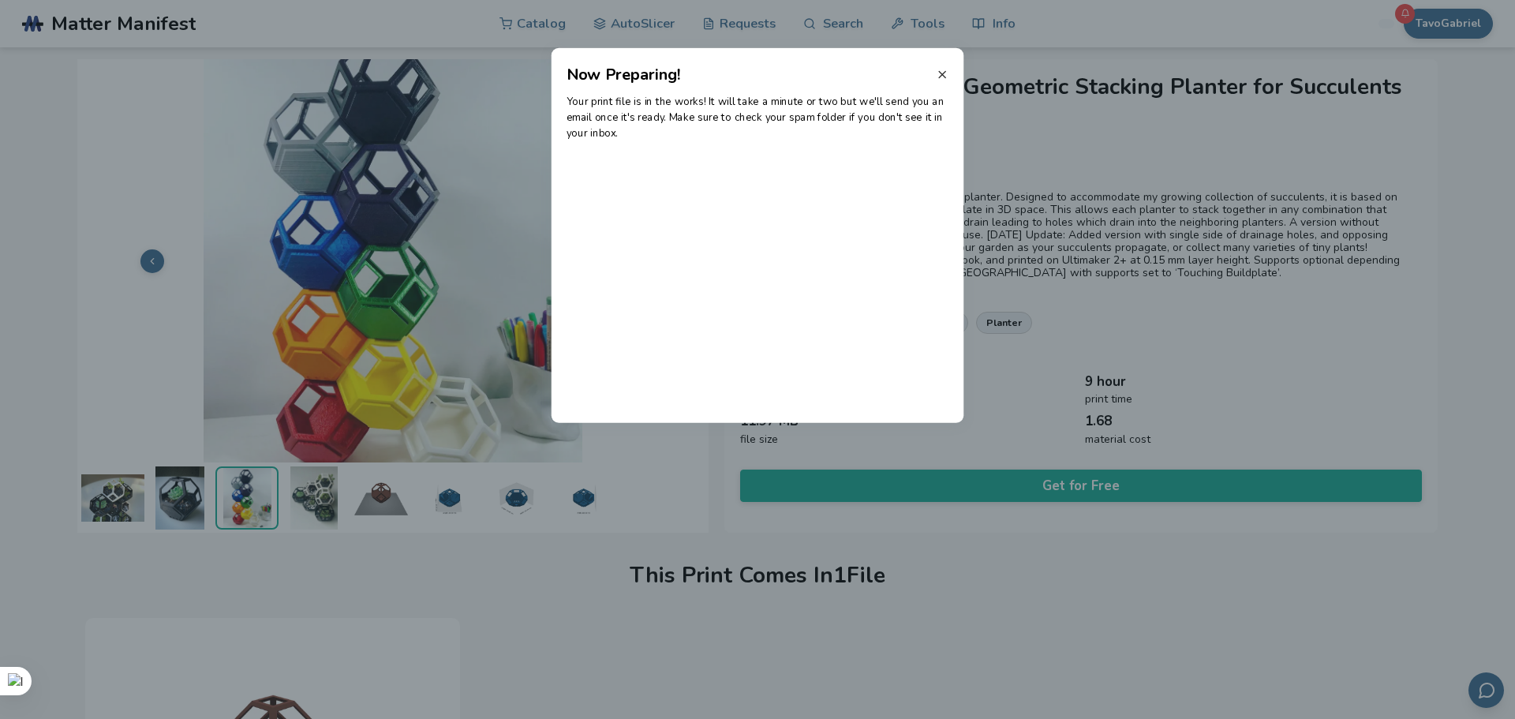
click at [943, 70] on icon at bounding box center [942, 74] width 13 height 13
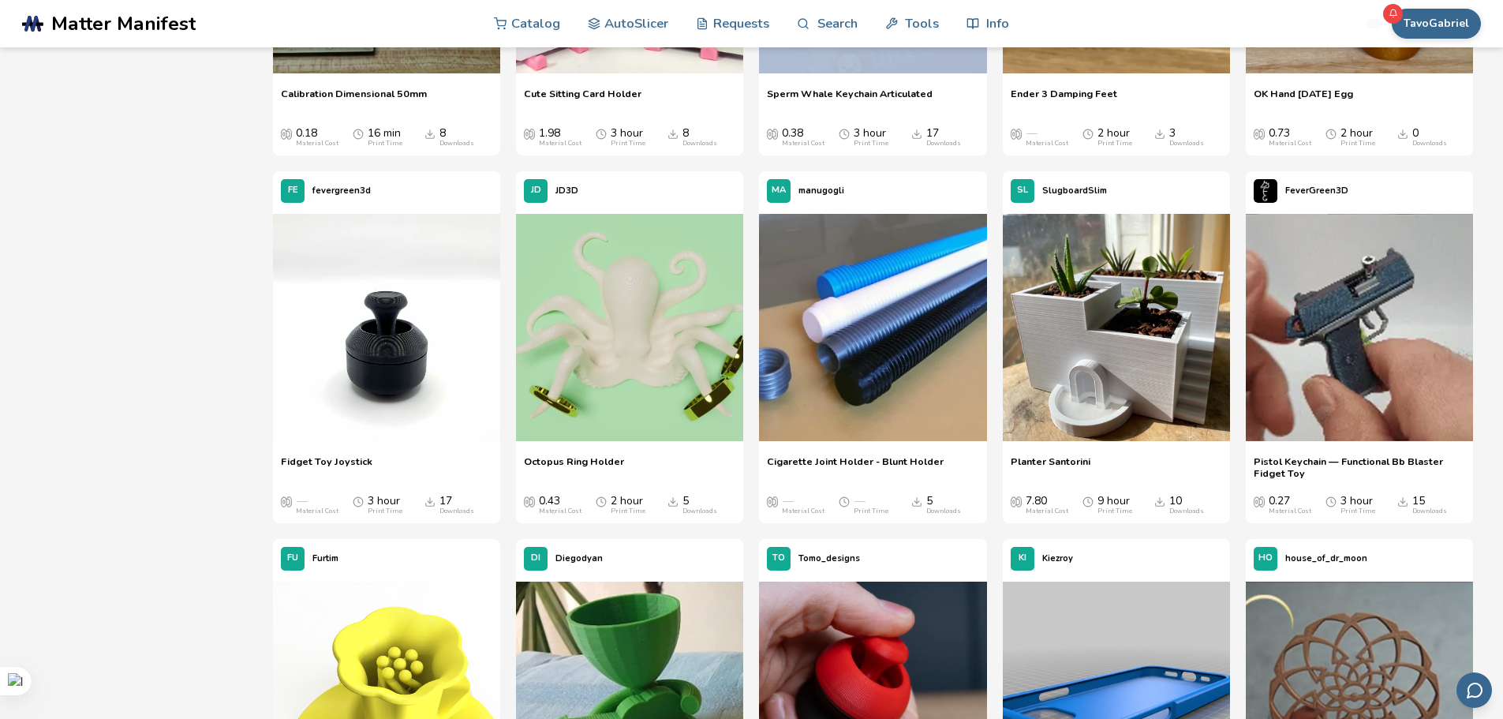
scroll to position [25989, 0]
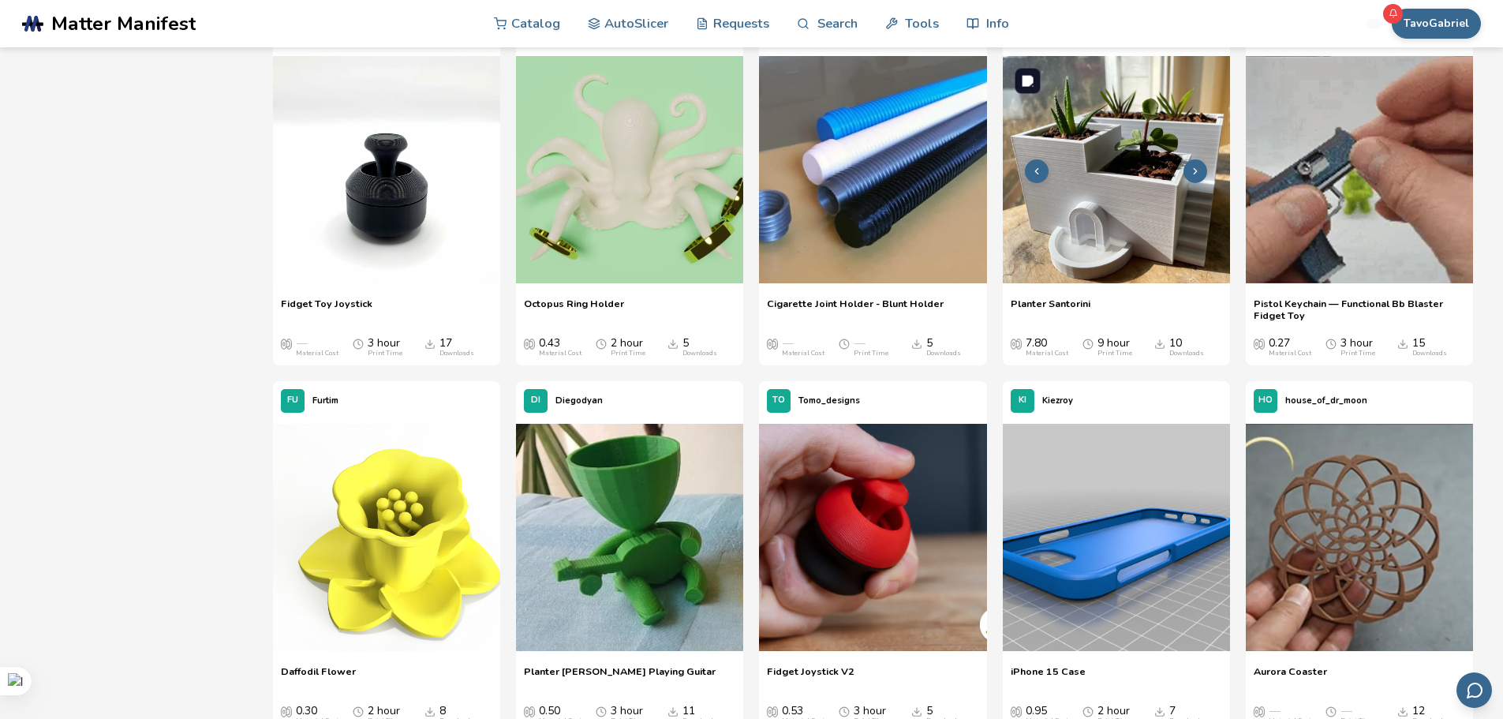
click at [1148, 140] on img at bounding box center [1116, 169] width 227 height 227
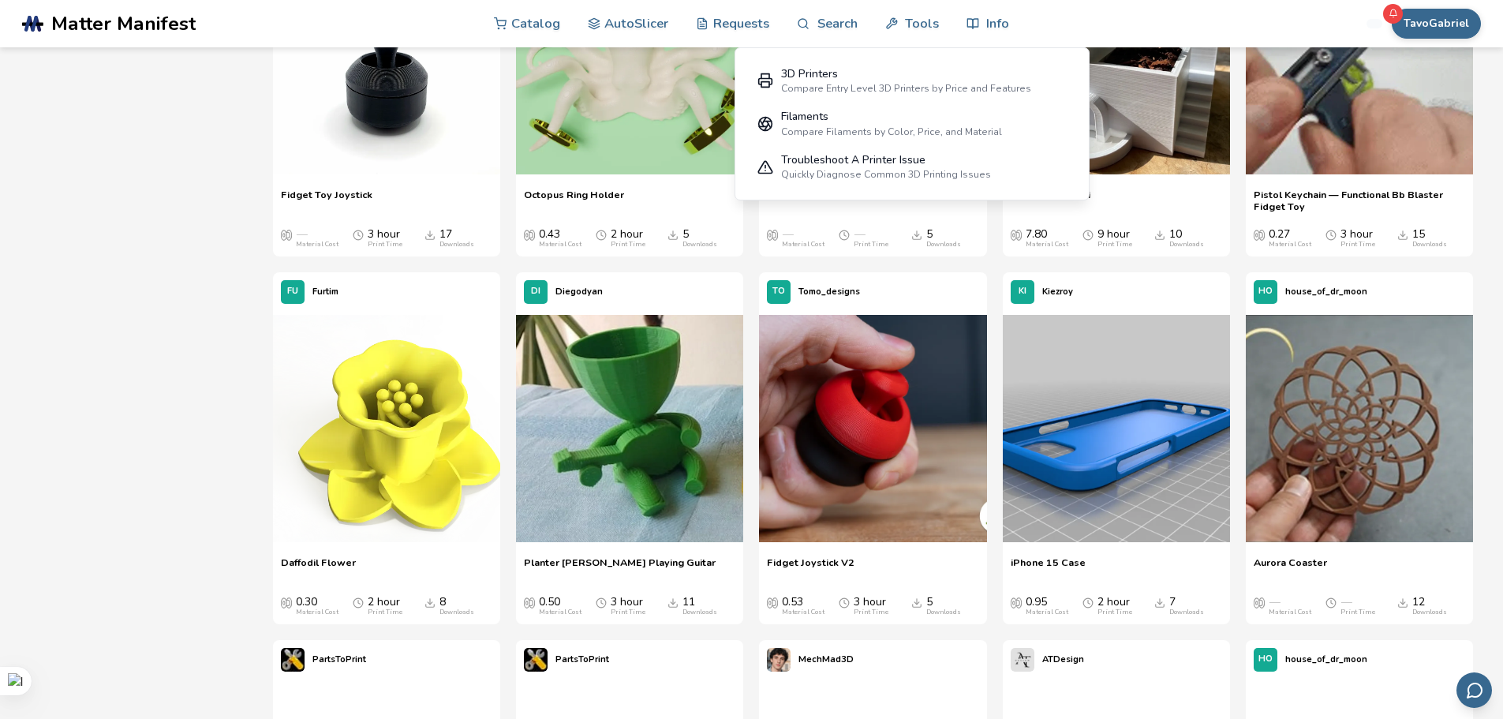
scroll to position [26147, 0]
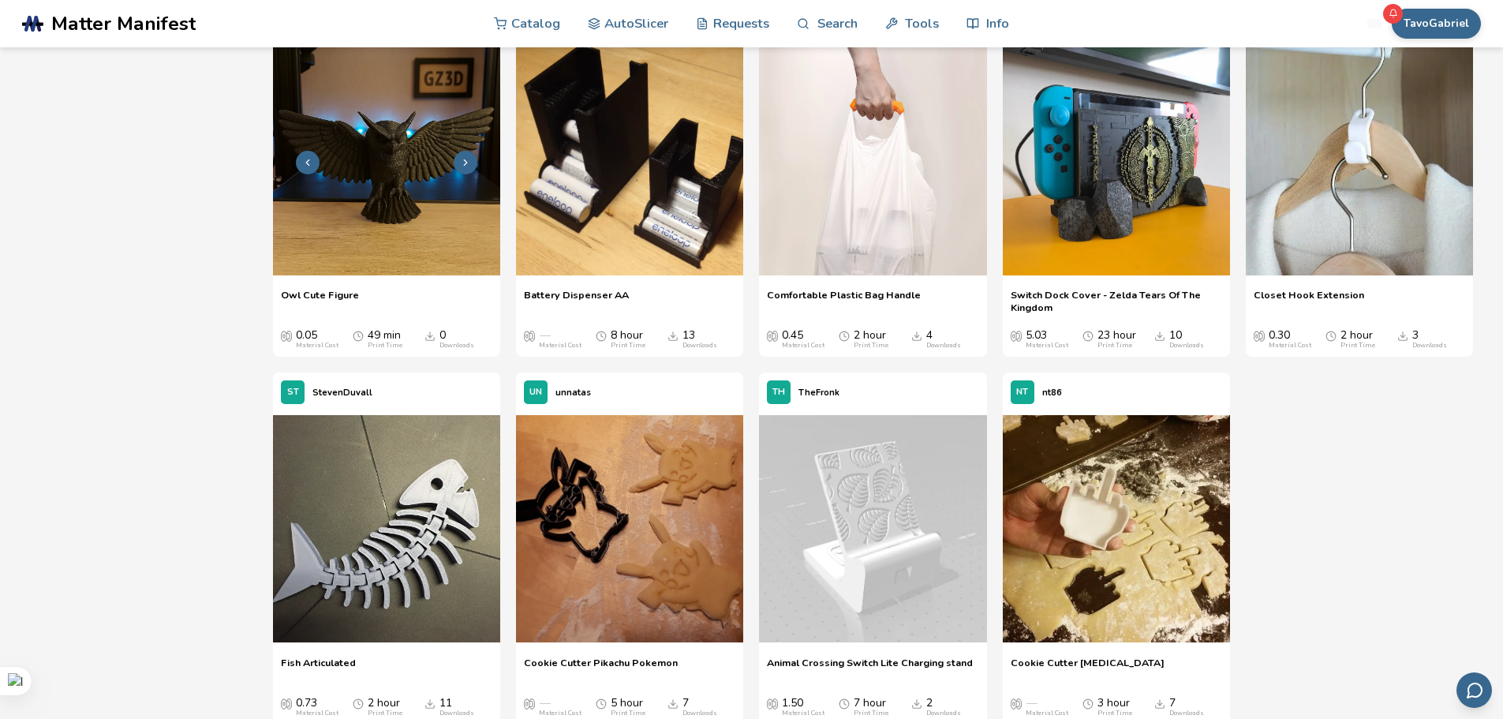
scroll to position [31907, 0]
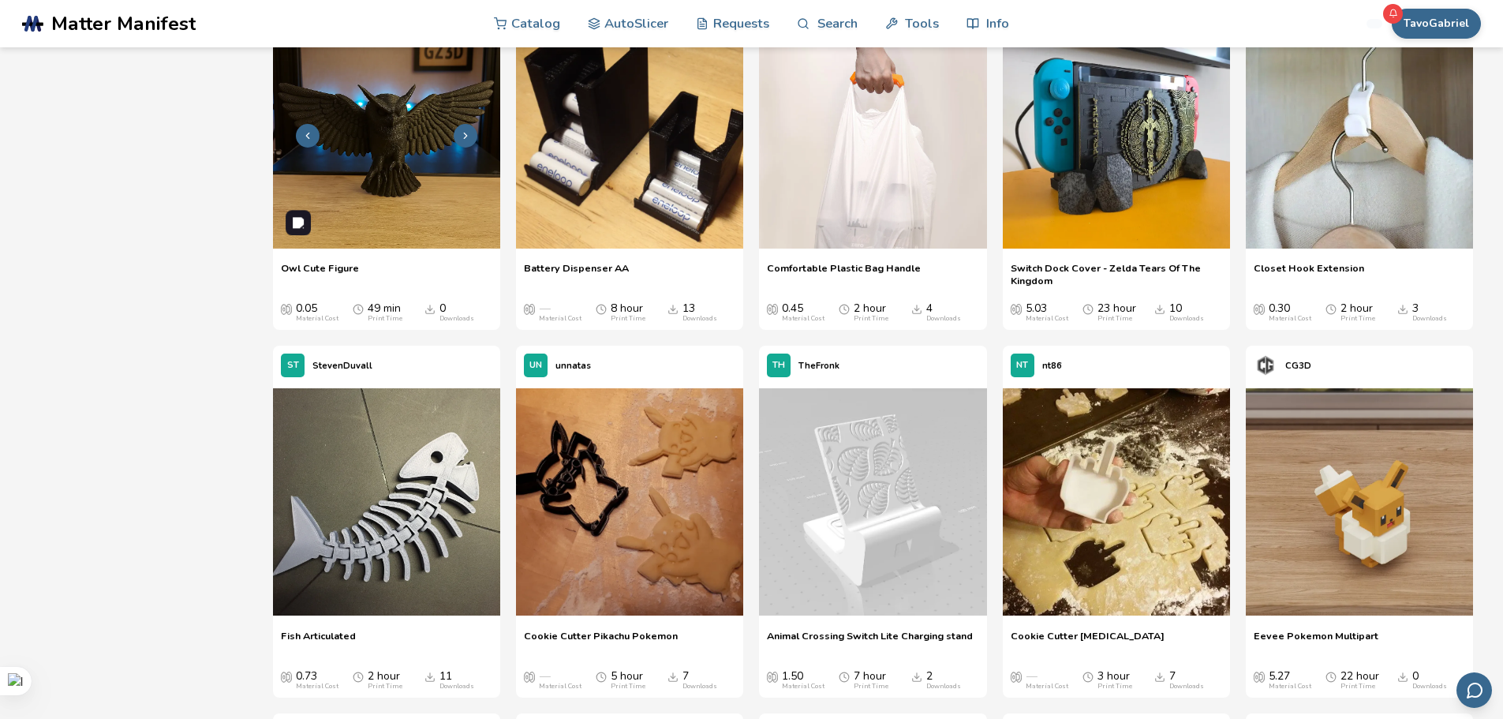
click at [422, 188] on img at bounding box center [386, 134] width 227 height 227
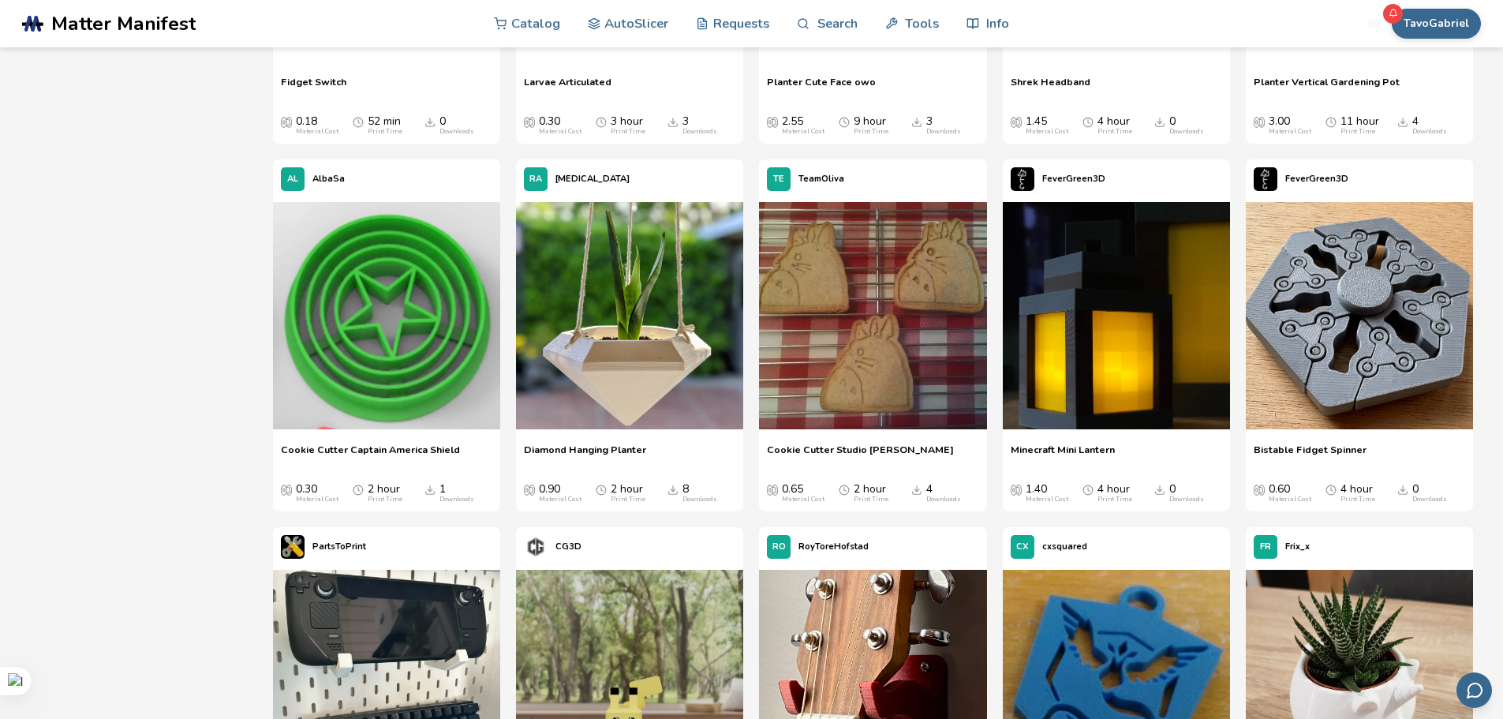
scroll to position [43980, 0]
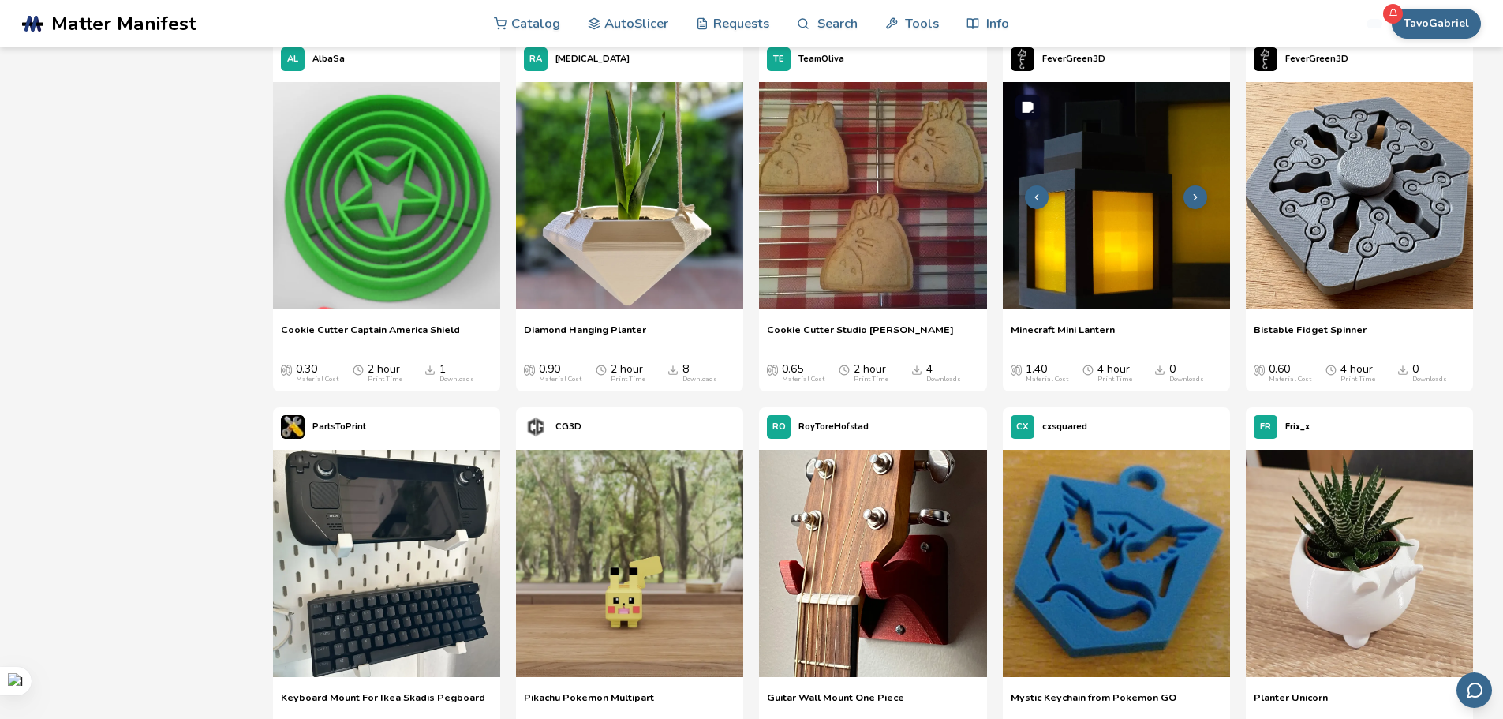
click at [1143, 200] on img at bounding box center [1116, 195] width 227 height 227
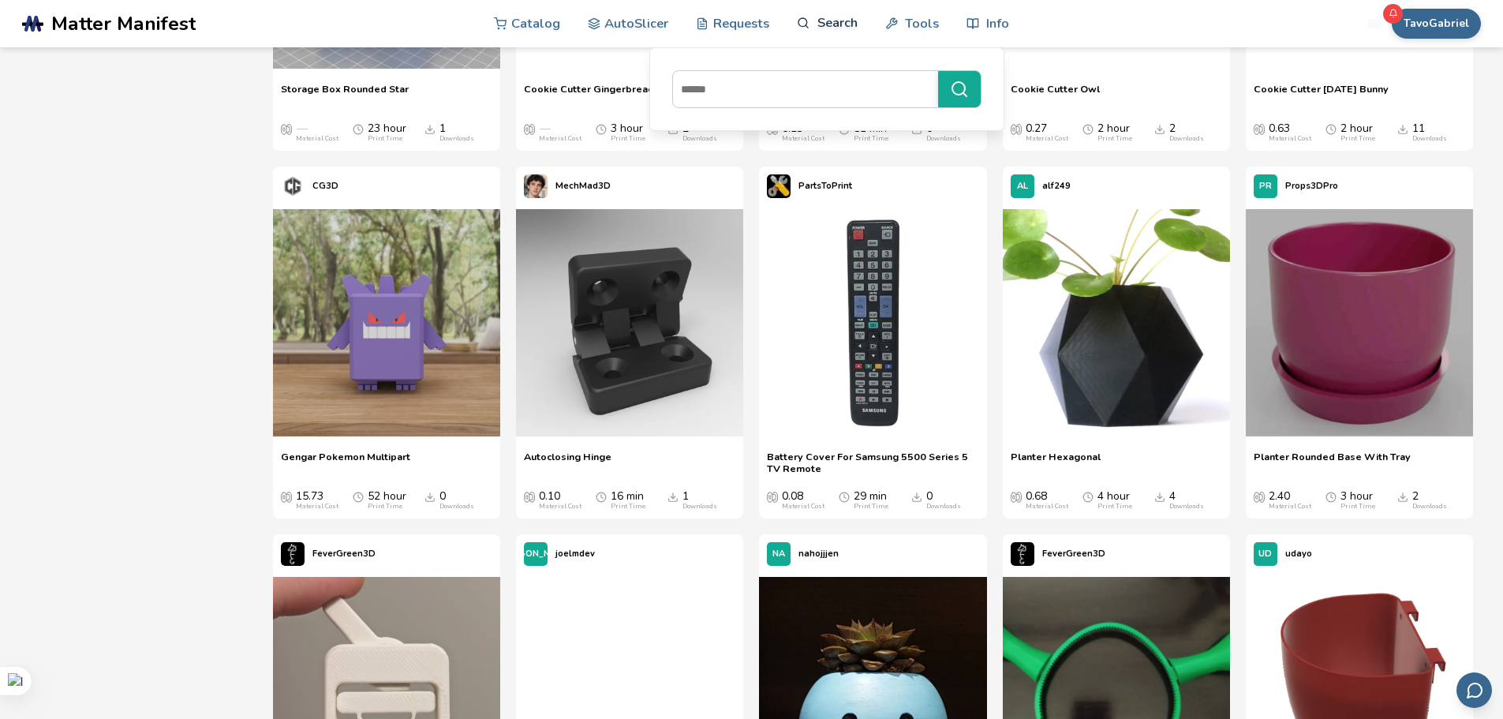
scroll to position [42954, 0]
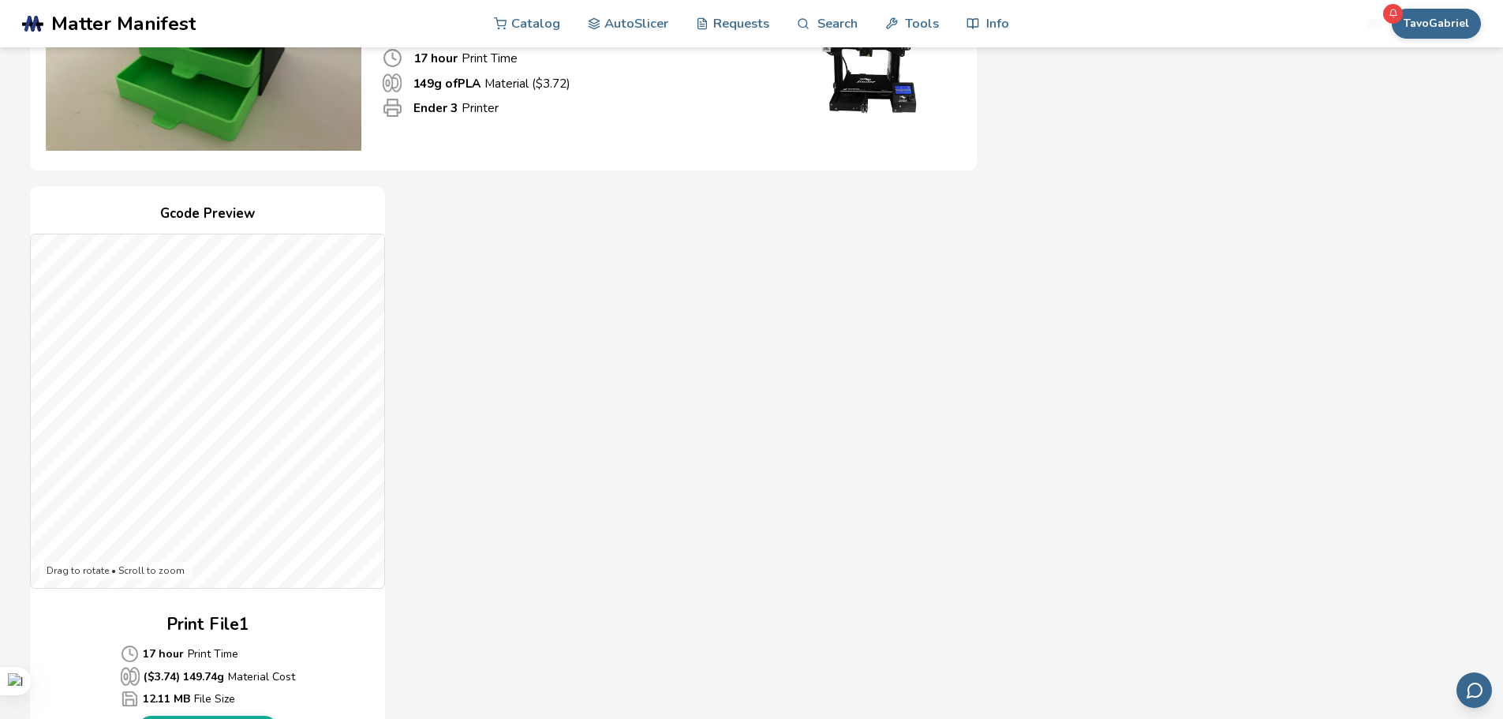
scroll to position [316, 0]
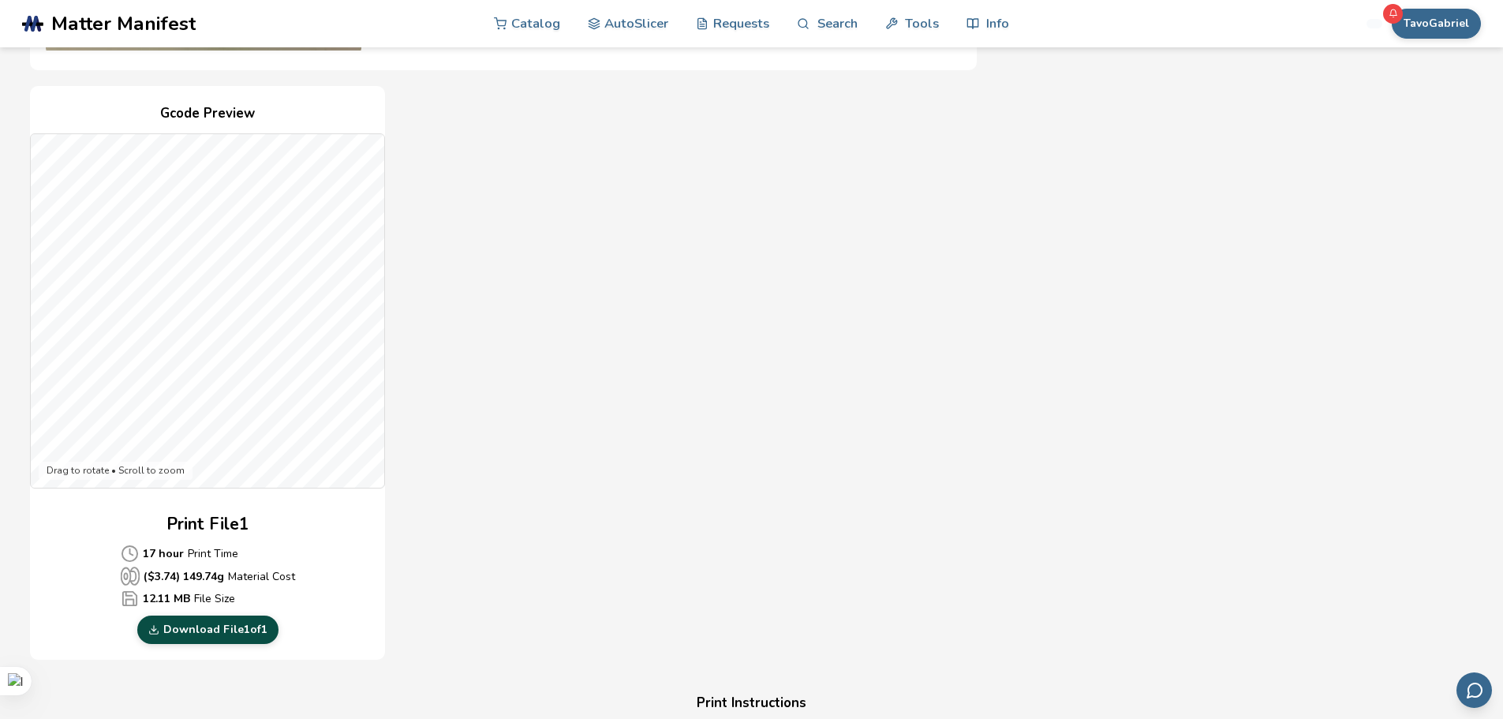
click at [198, 632] on link "Download File 1 of 1" at bounding box center [207, 629] width 141 height 28
drag, startPoint x: 930, startPoint y: 256, endPoint x: 797, endPoint y: 242, distance: 133.3
click at [797, 242] on div "Gcode Preview Drag to rotate • Scroll to zoom Print File 1 17 hour Print Time (…" at bounding box center [503, 373] width 947 height 574
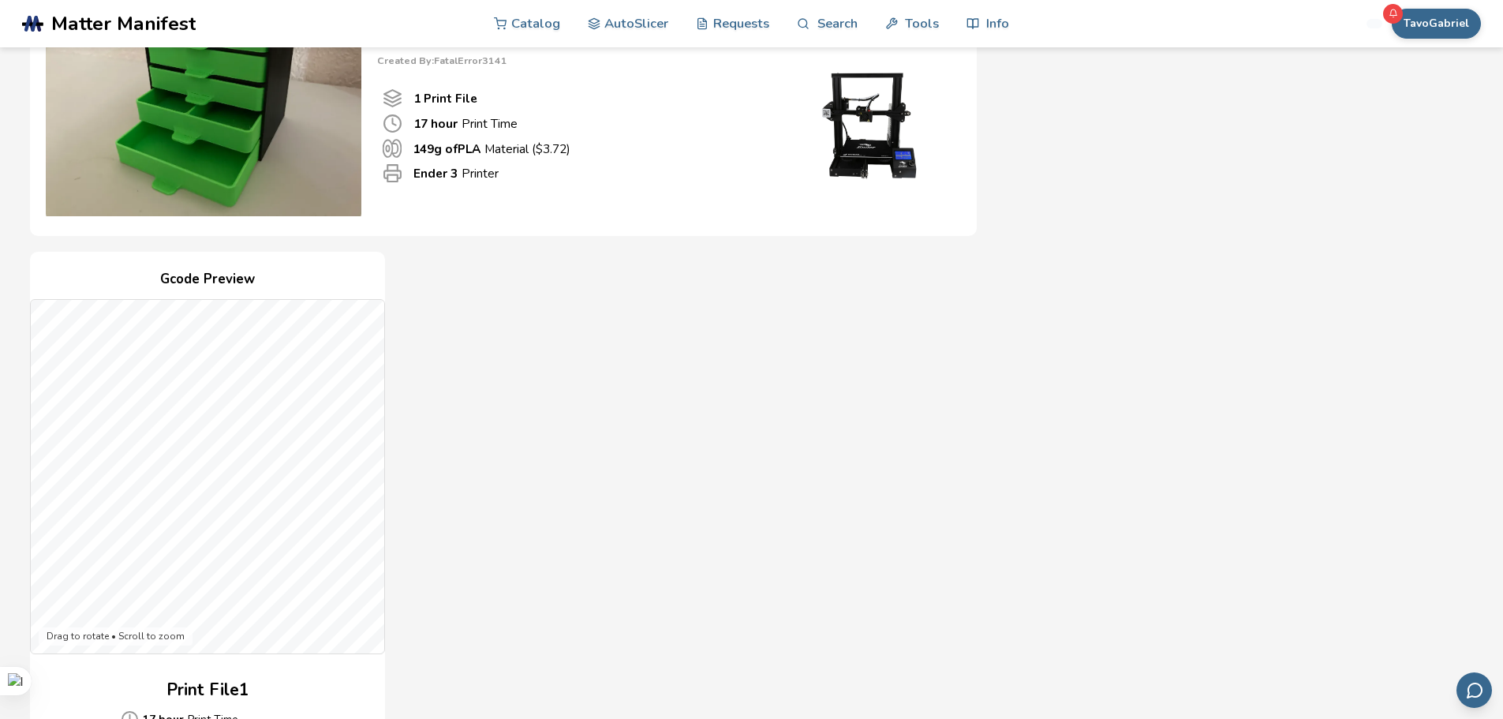
scroll to position [0, 0]
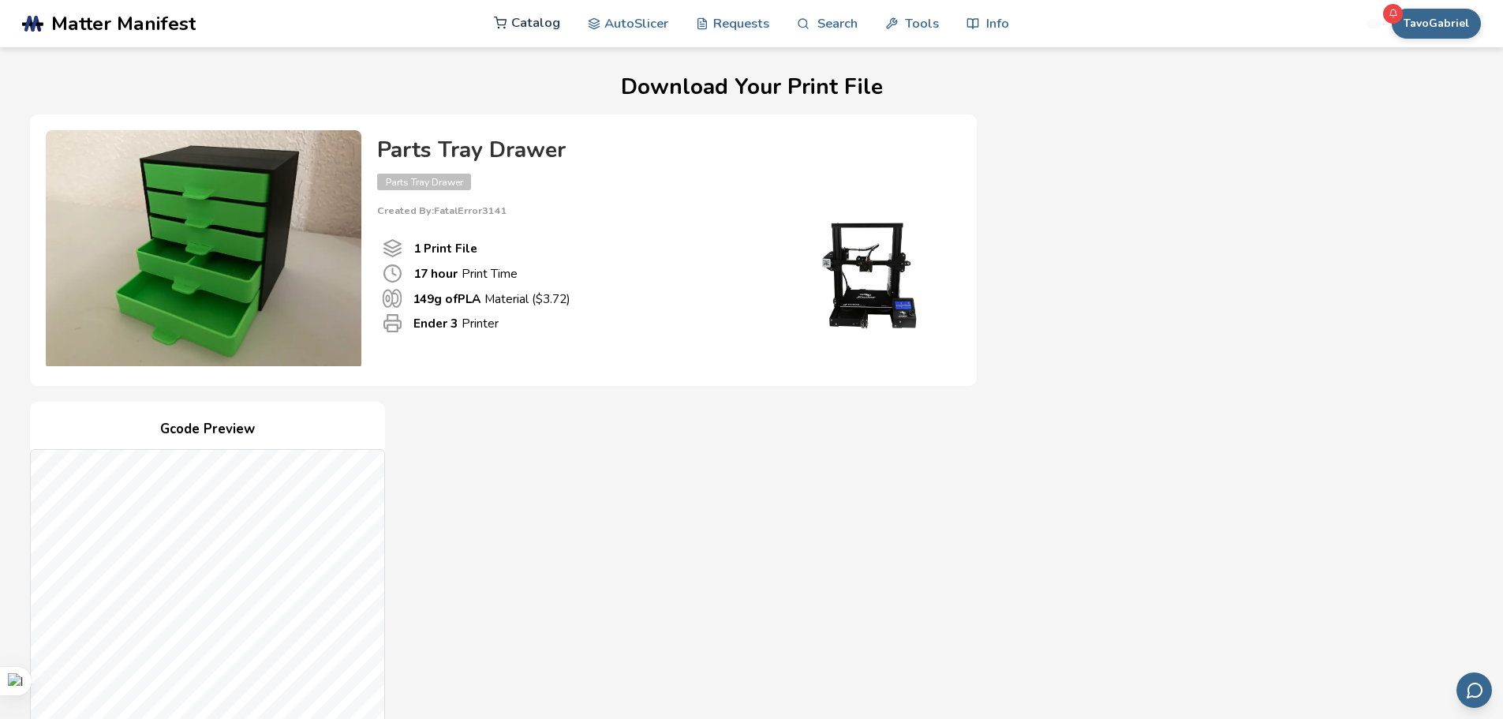
click at [529, 32] on link "Catalog" at bounding box center [527, 22] width 66 height 47
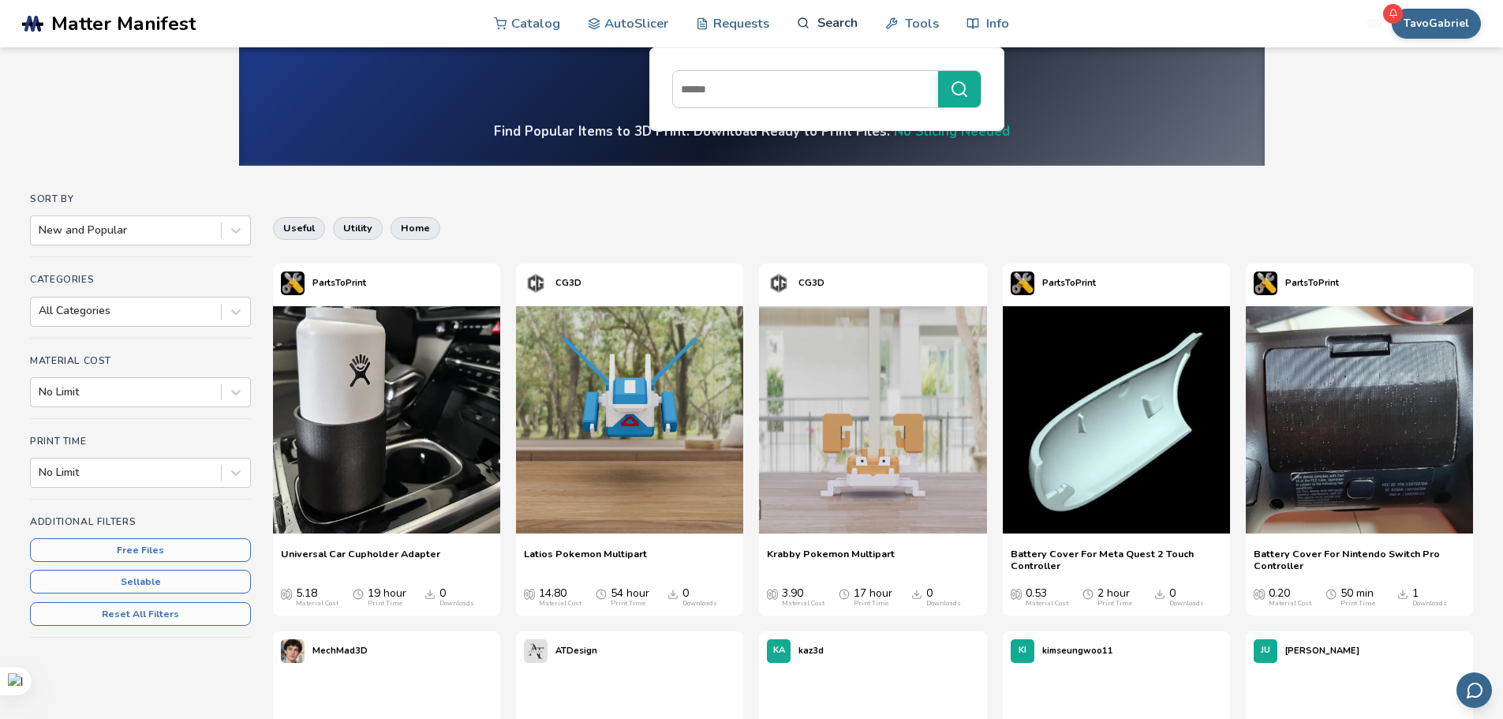
click at [843, 14] on link "Search" at bounding box center [827, 22] width 60 height 47
click at [836, 28] on link "Search" at bounding box center [827, 22] width 60 height 47
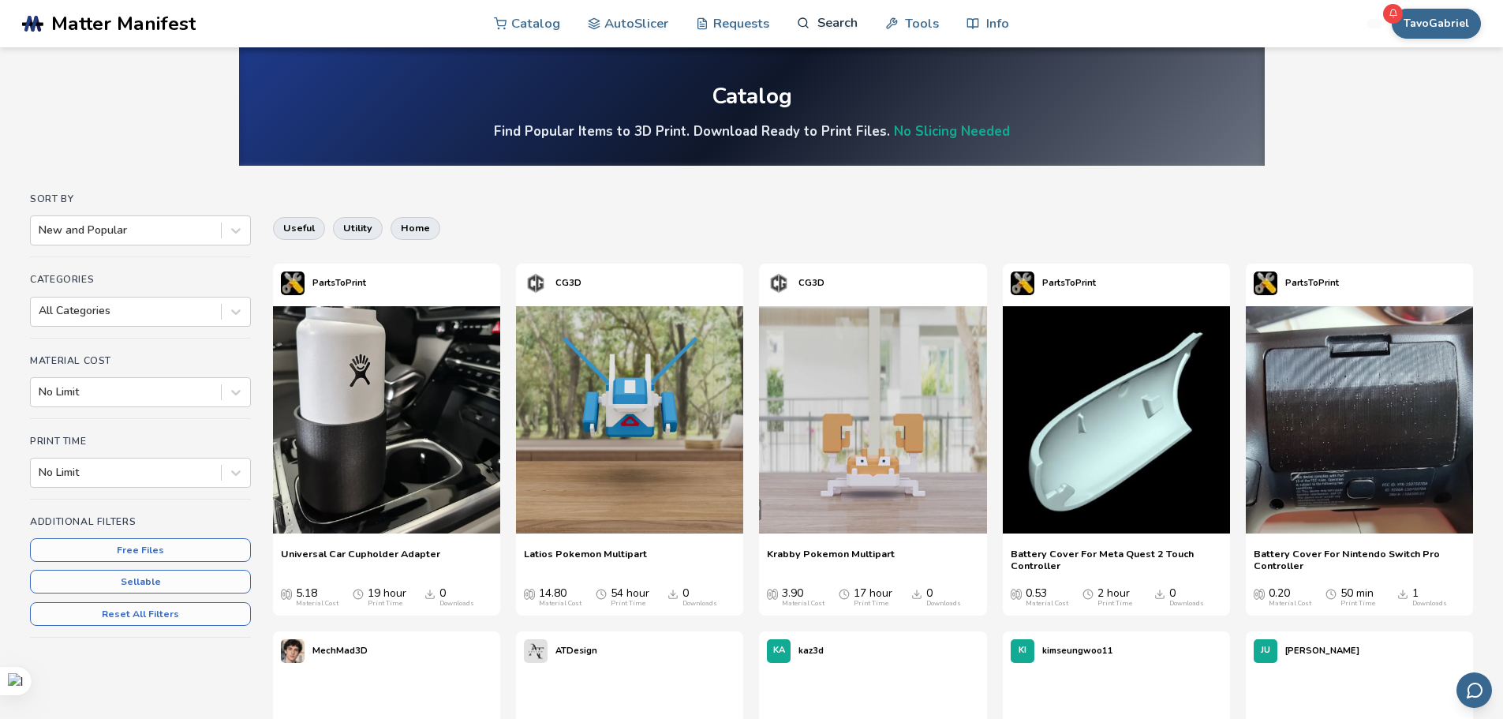
click at [834, 31] on link "Search" at bounding box center [827, 22] width 60 height 47
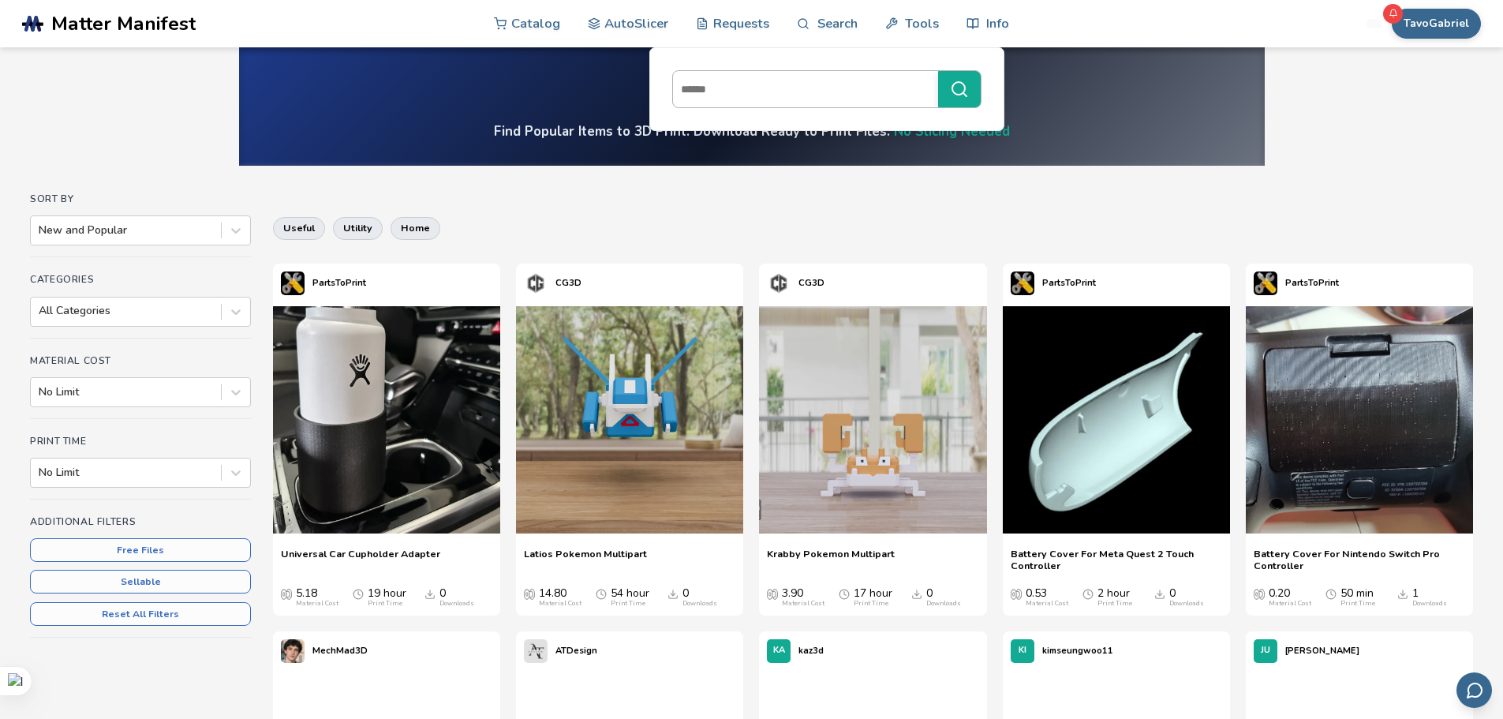
click at [797, 77] on input at bounding box center [801, 89] width 257 height 28
type input "*****"
click at [938, 71] on button "*****" at bounding box center [959, 89] width 43 height 36
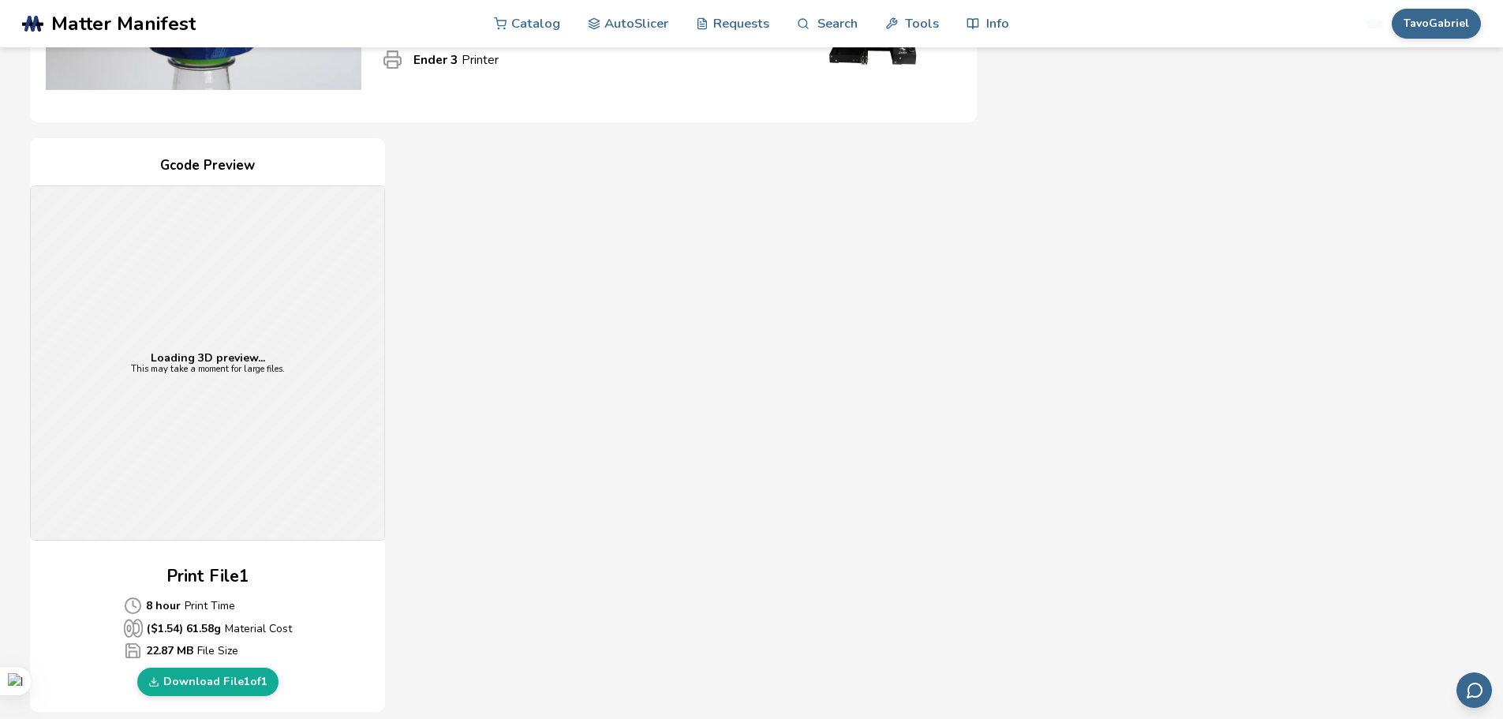
scroll to position [316, 0]
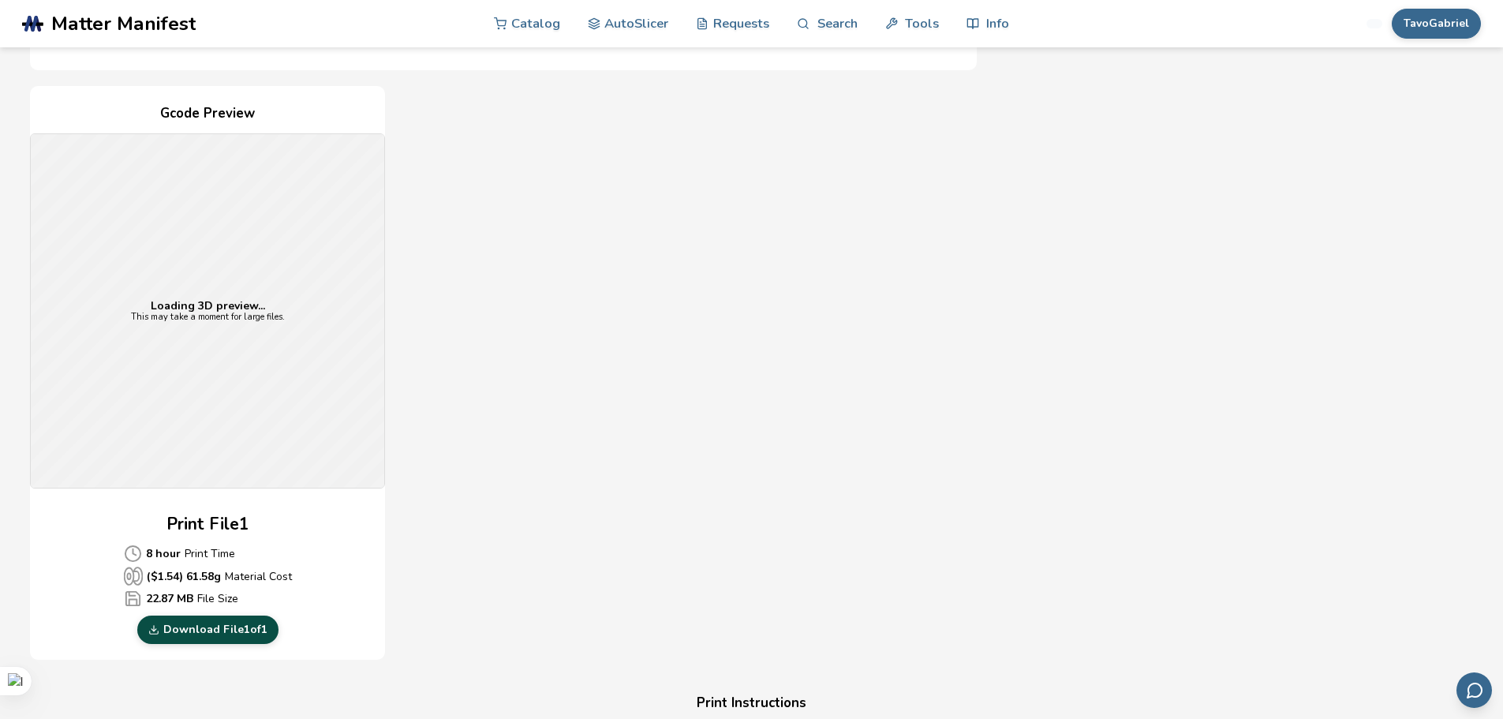
click at [201, 634] on link "Download File 1 of 1" at bounding box center [207, 629] width 141 height 28
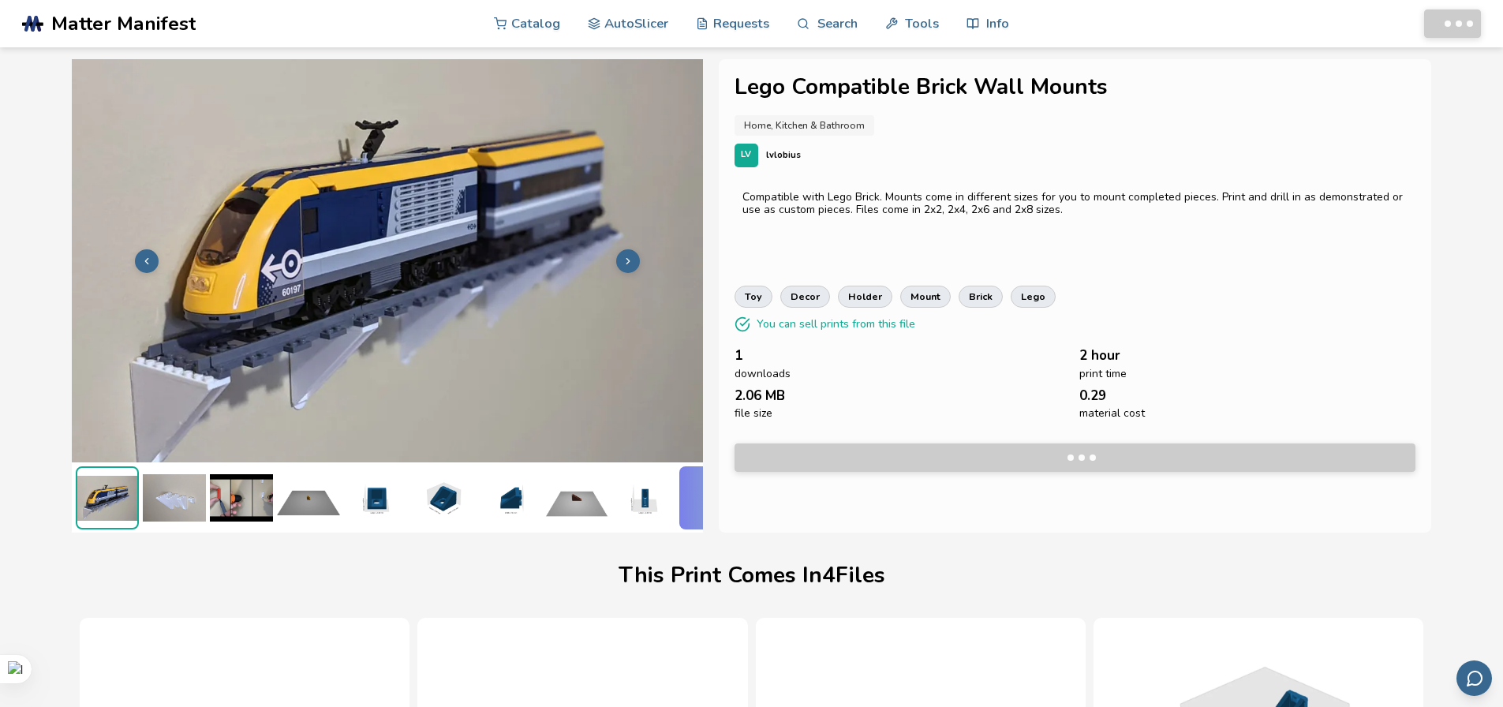
click at [629, 257] on icon at bounding box center [628, 261] width 11 height 11
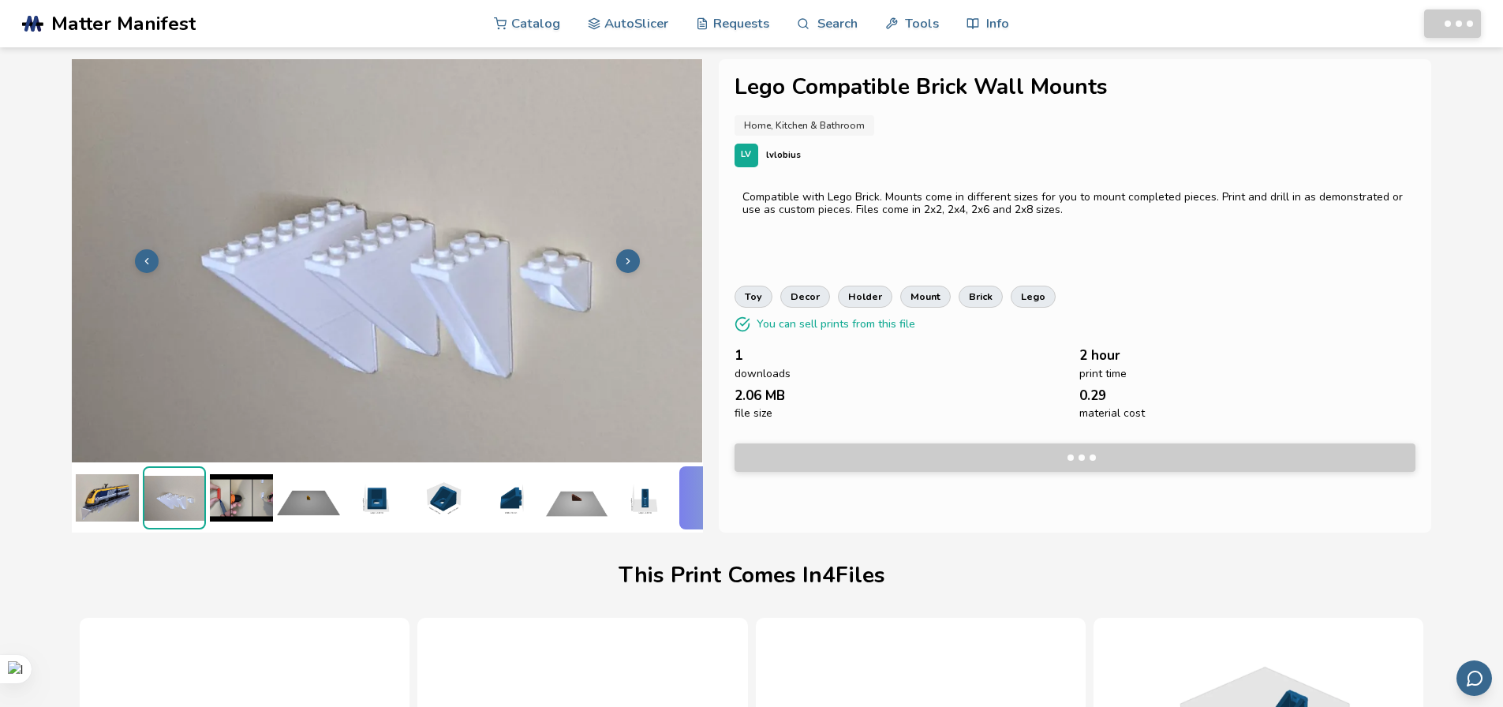
click at [629, 257] on icon at bounding box center [628, 261] width 11 height 11
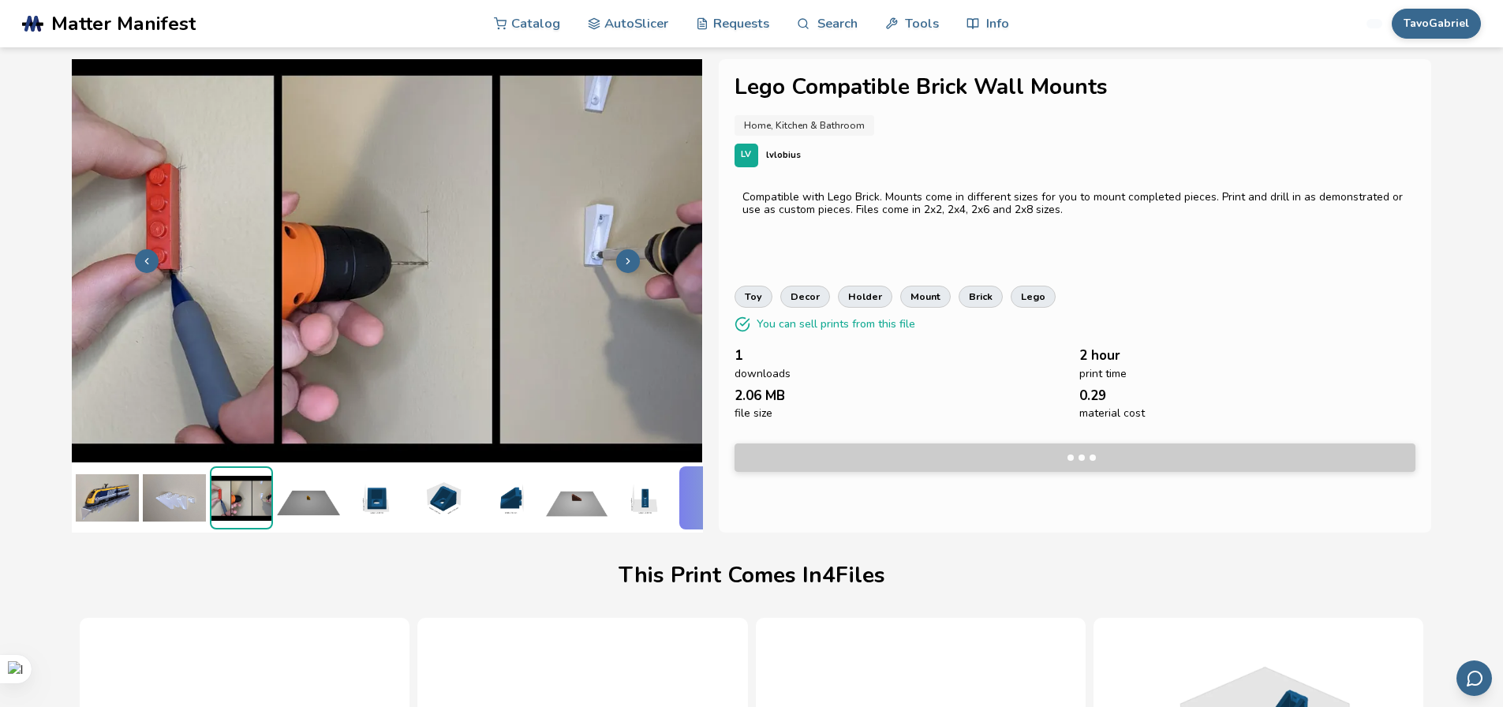
click at [629, 257] on icon at bounding box center [628, 261] width 11 height 11
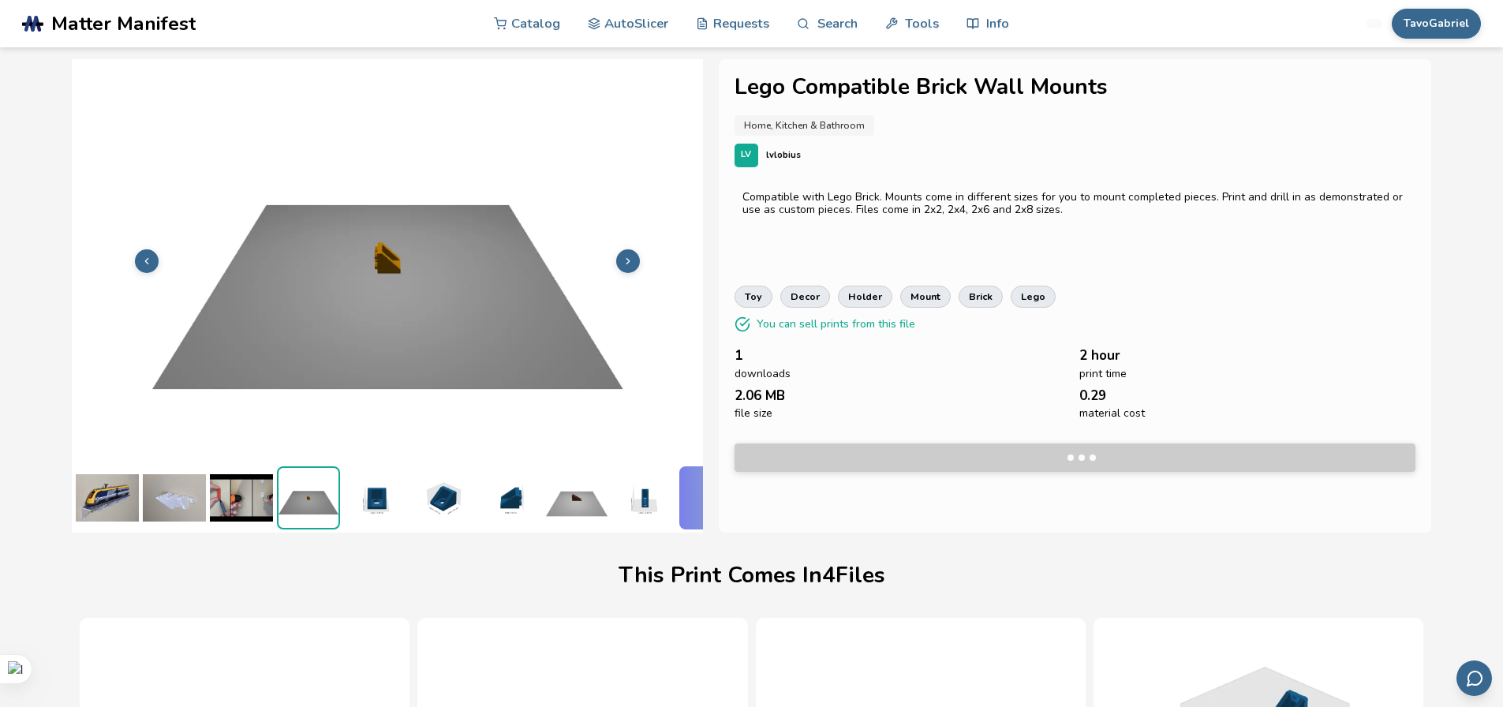
click at [629, 257] on icon at bounding box center [628, 261] width 11 height 11
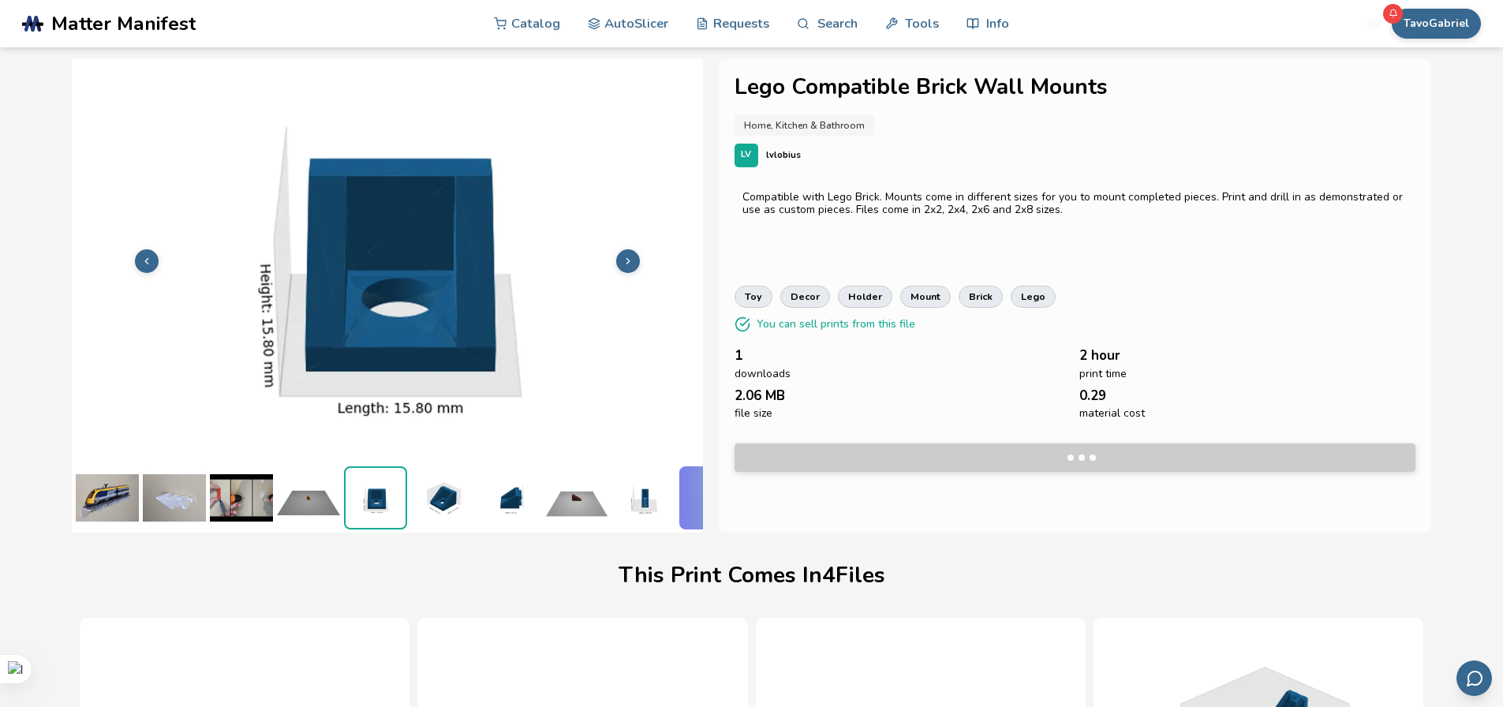
click at [629, 257] on icon at bounding box center [628, 261] width 11 height 11
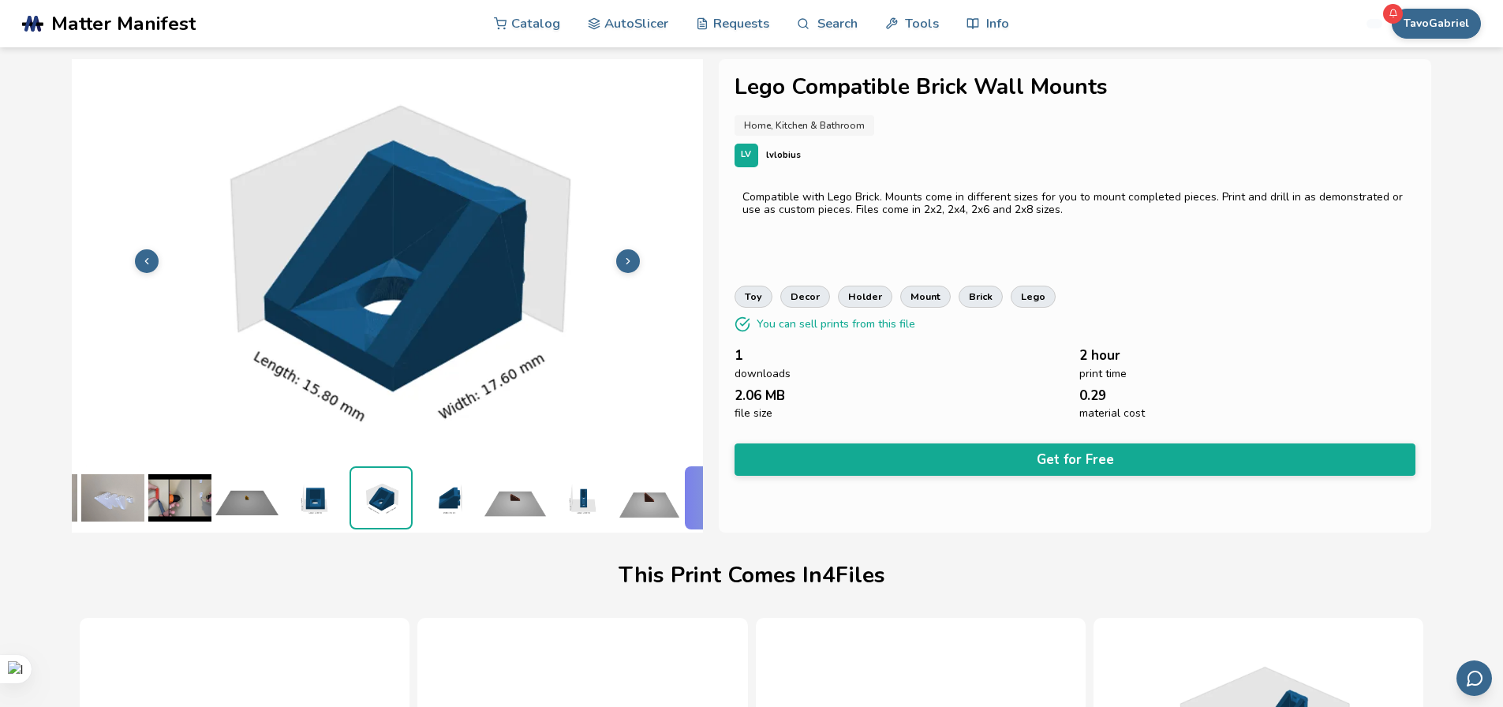
click at [629, 257] on icon at bounding box center [628, 261] width 11 height 11
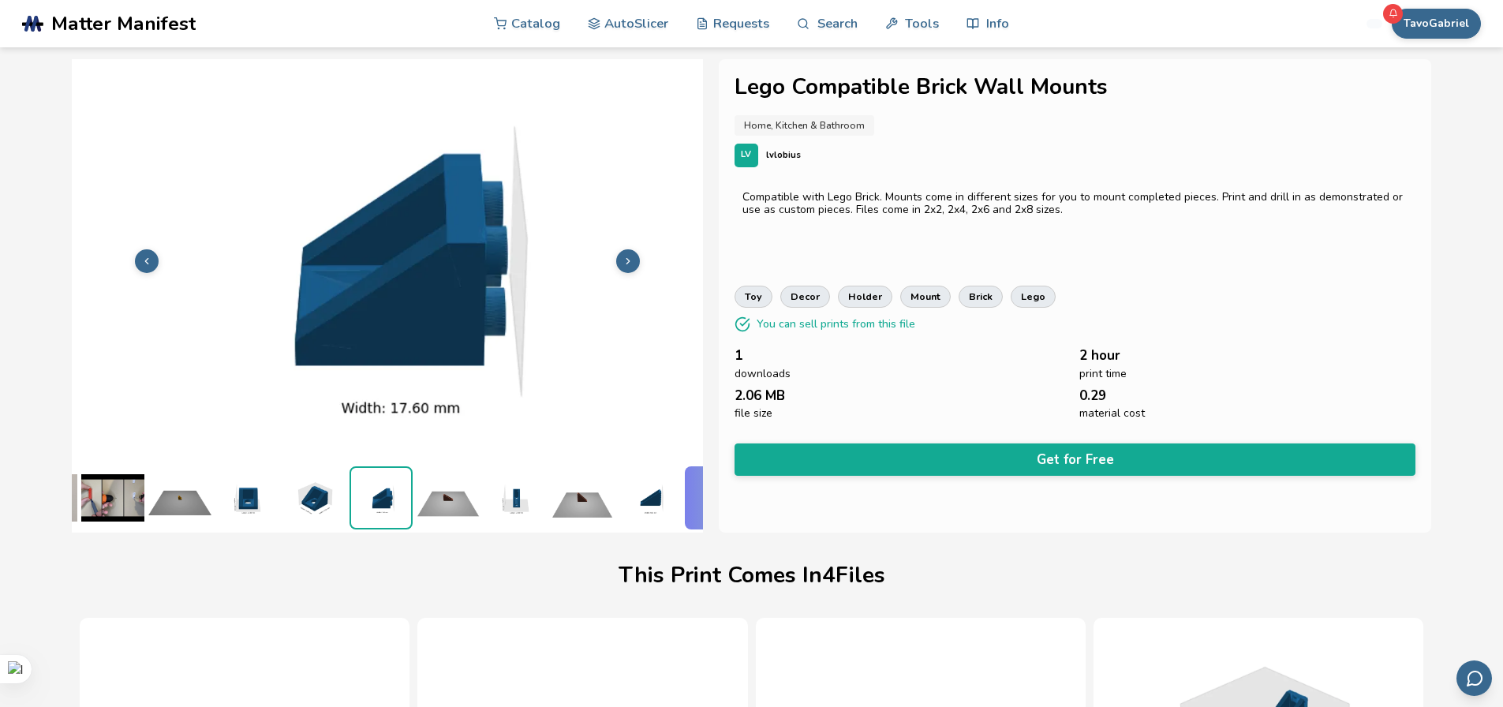
click at [629, 257] on icon at bounding box center [628, 261] width 11 height 11
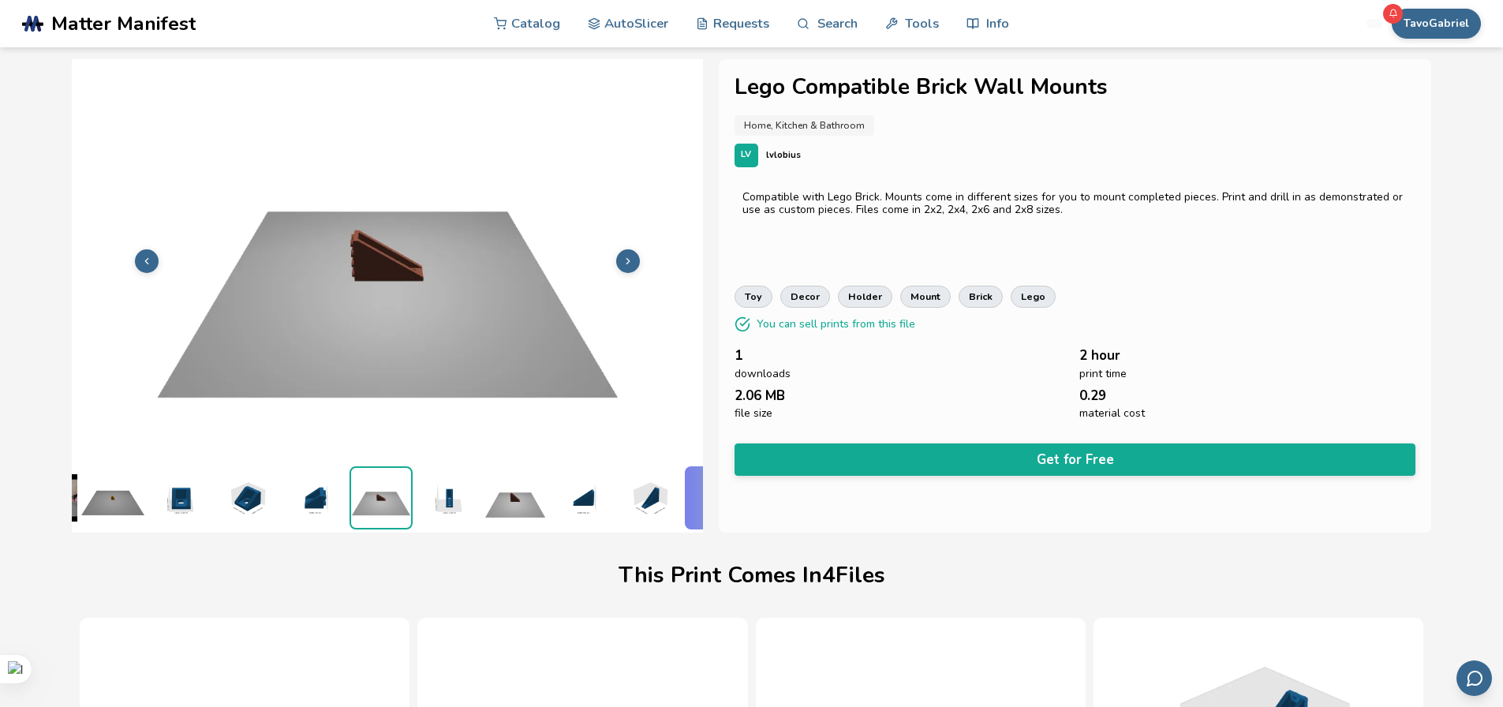
click at [629, 257] on icon at bounding box center [628, 261] width 11 height 11
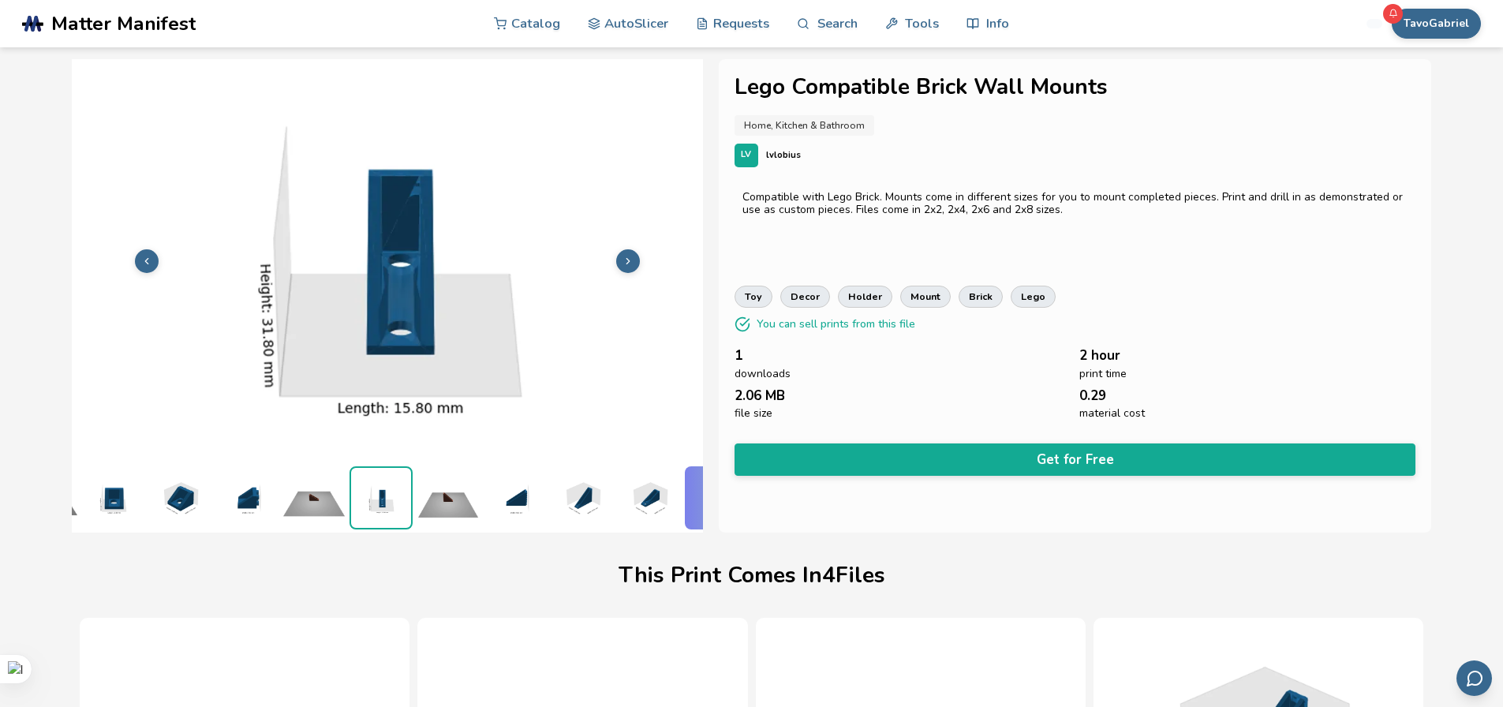
click at [629, 257] on icon at bounding box center [628, 261] width 11 height 11
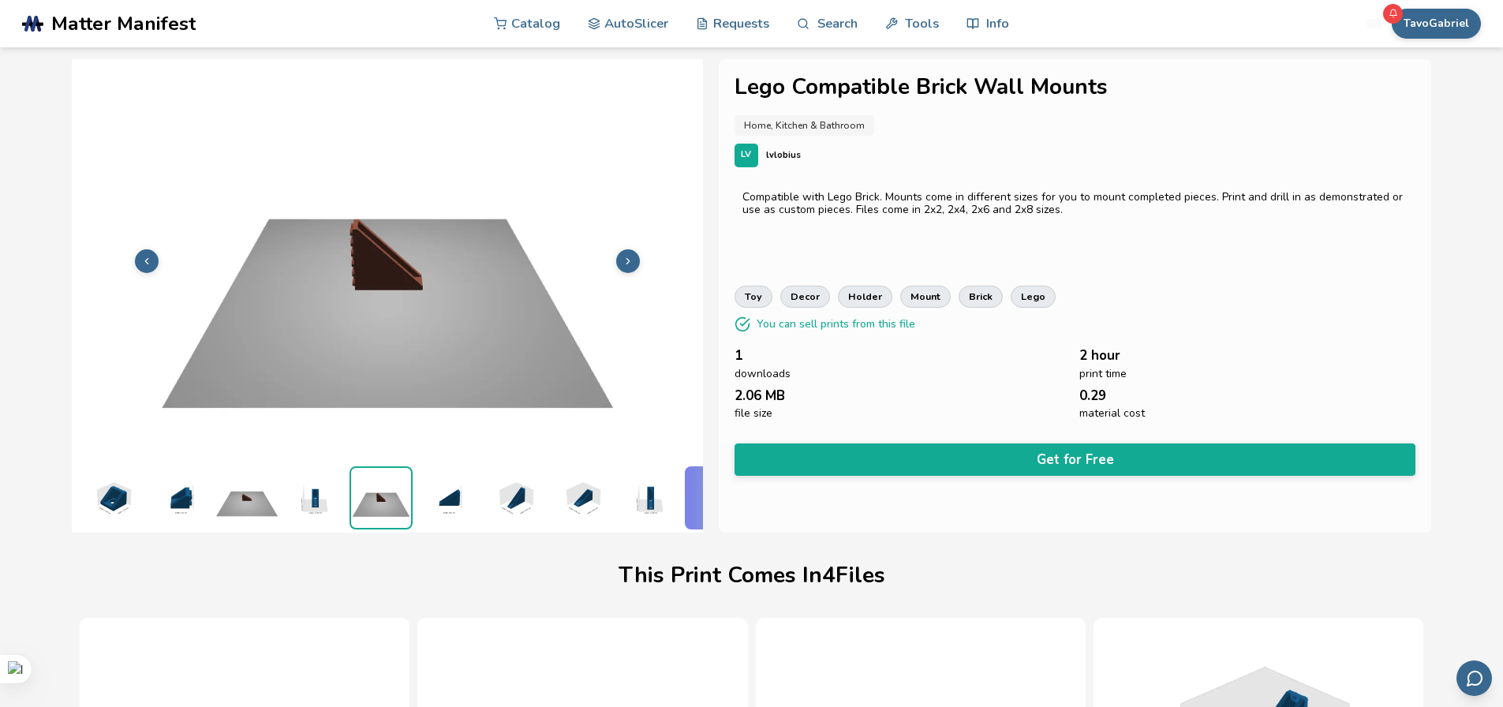
click at [629, 257] on icon at bounding box center [628, 261] width 11 height 11
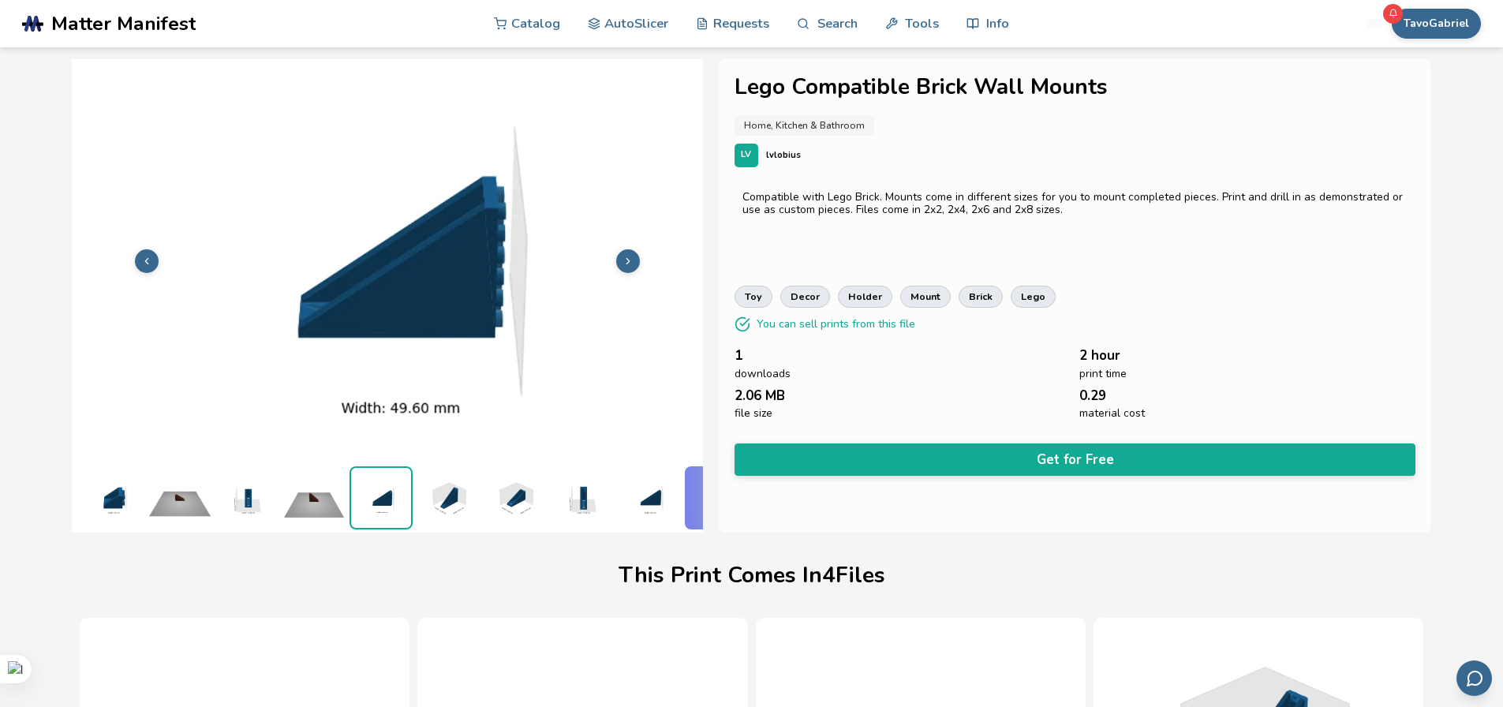
click at [629, 257] on icon at bounding box center [628, 261] width 11 height 11
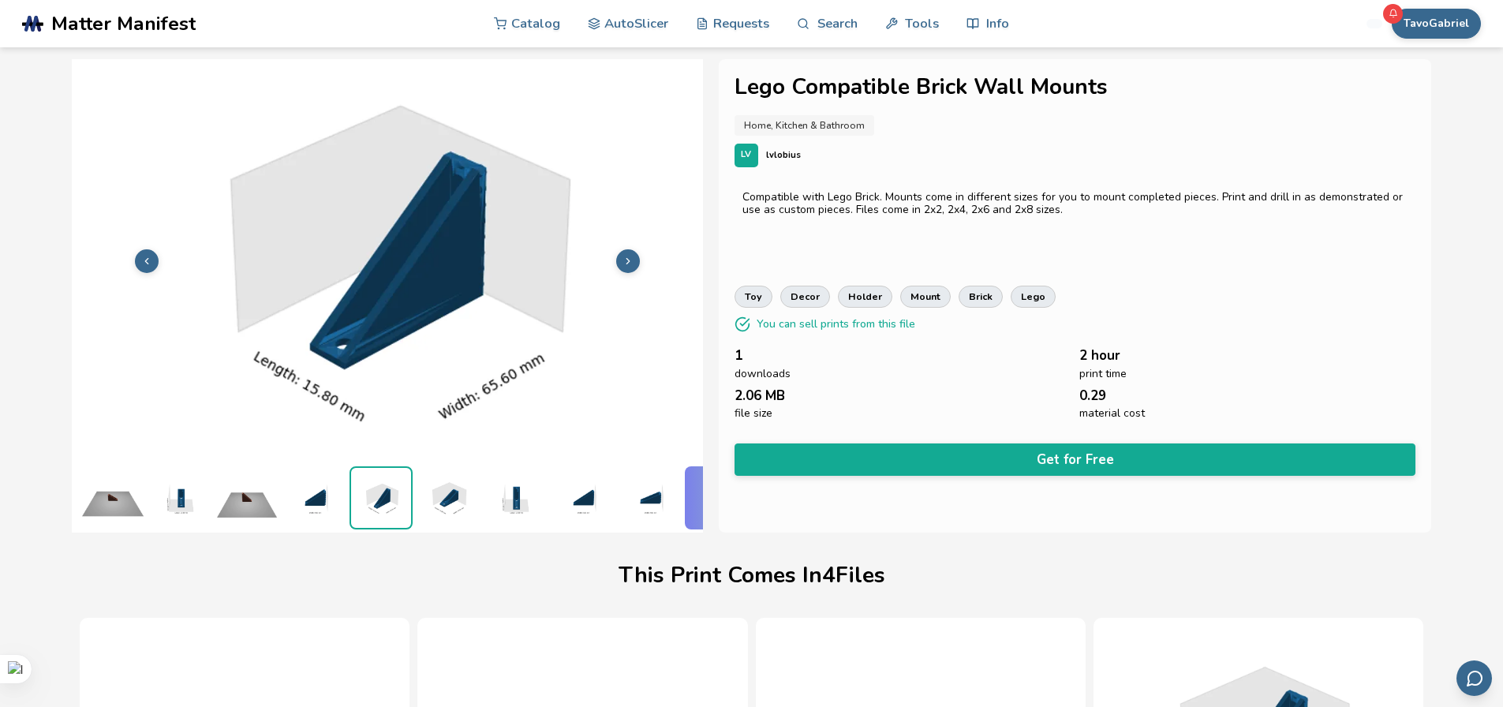
click at [629, 257] on icon at bounding box center [628, 261] width 11 height 11
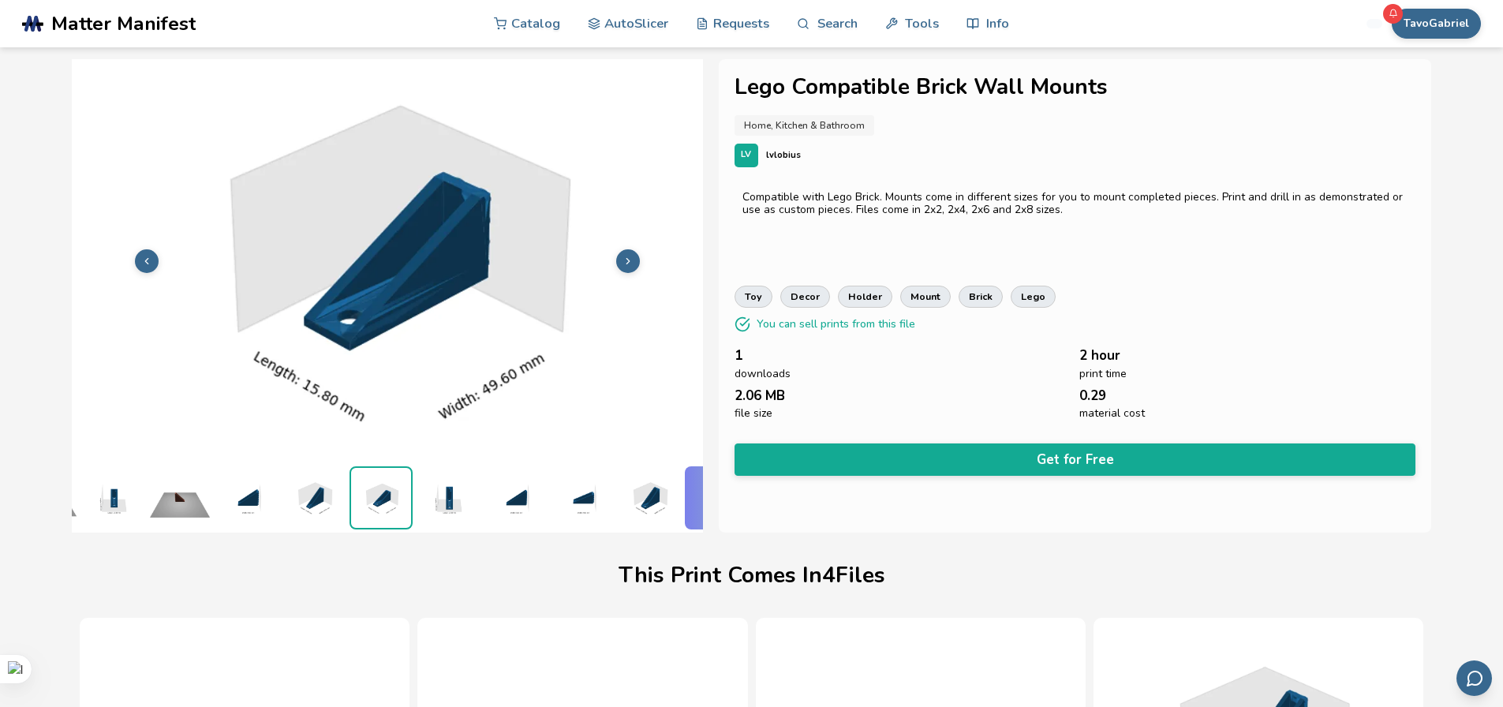
click at [629, 257] on icon at bounding box center [628, 261] width 11 height 11
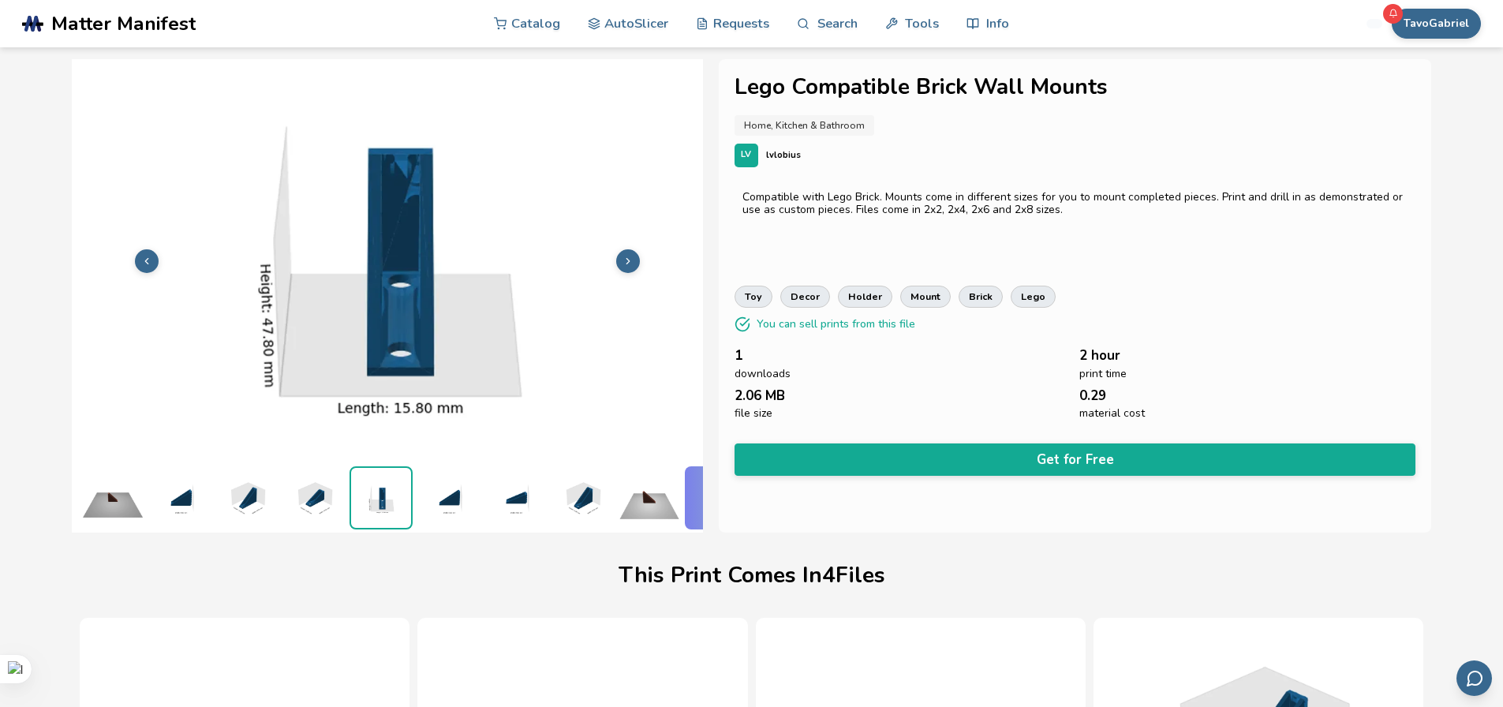
click at [629, 257] on icon at bounding box center [628, 261] width 11 height 11
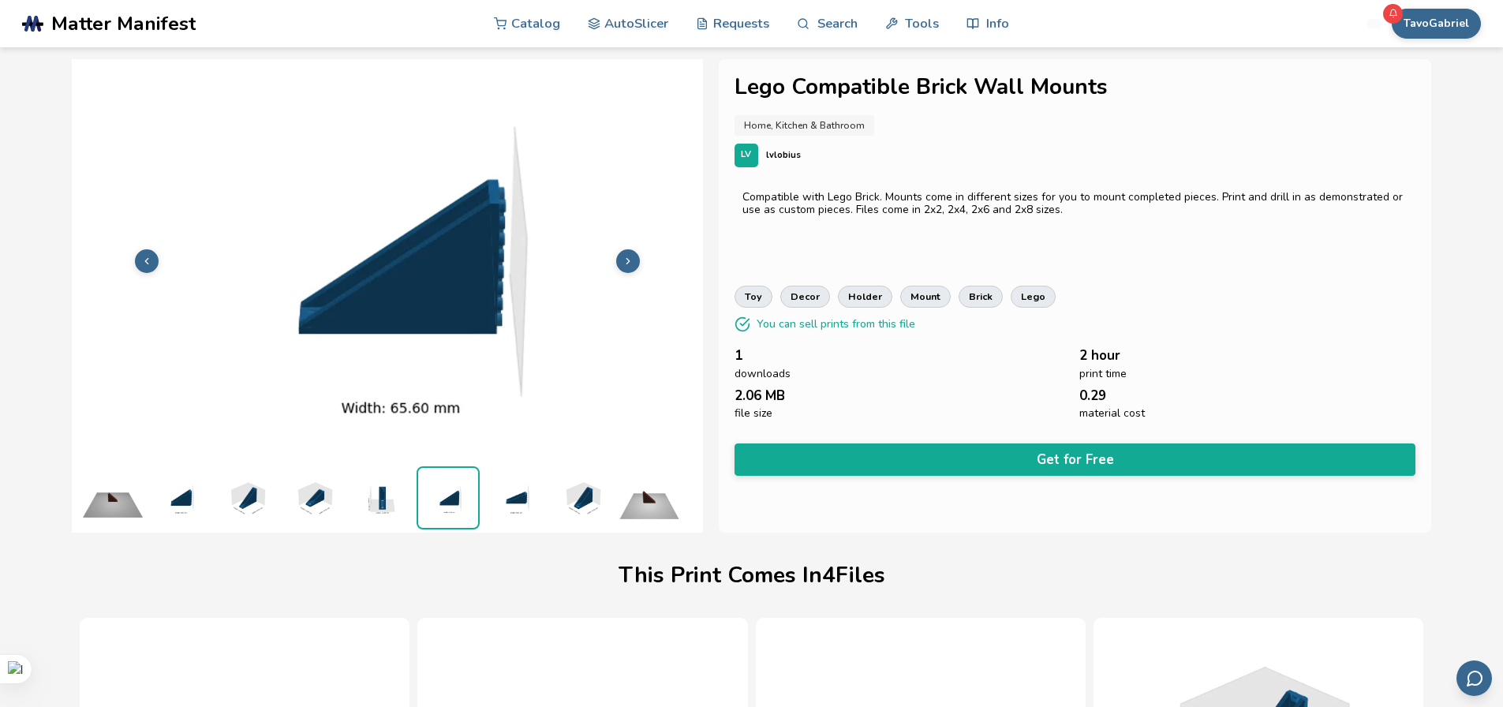
scroll to position [0, 659]
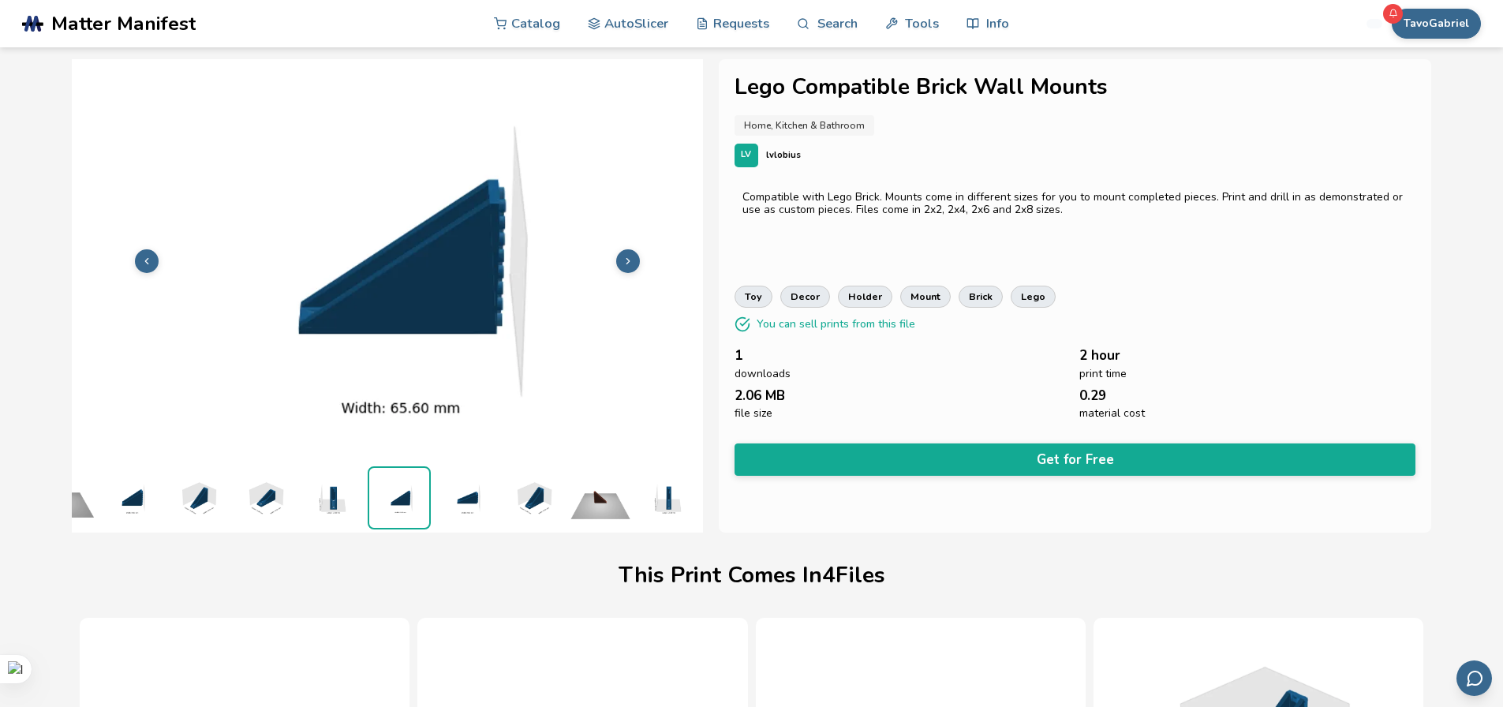
click at [629, 257] on icon at bounding box center [628, 261] width 11 height 11
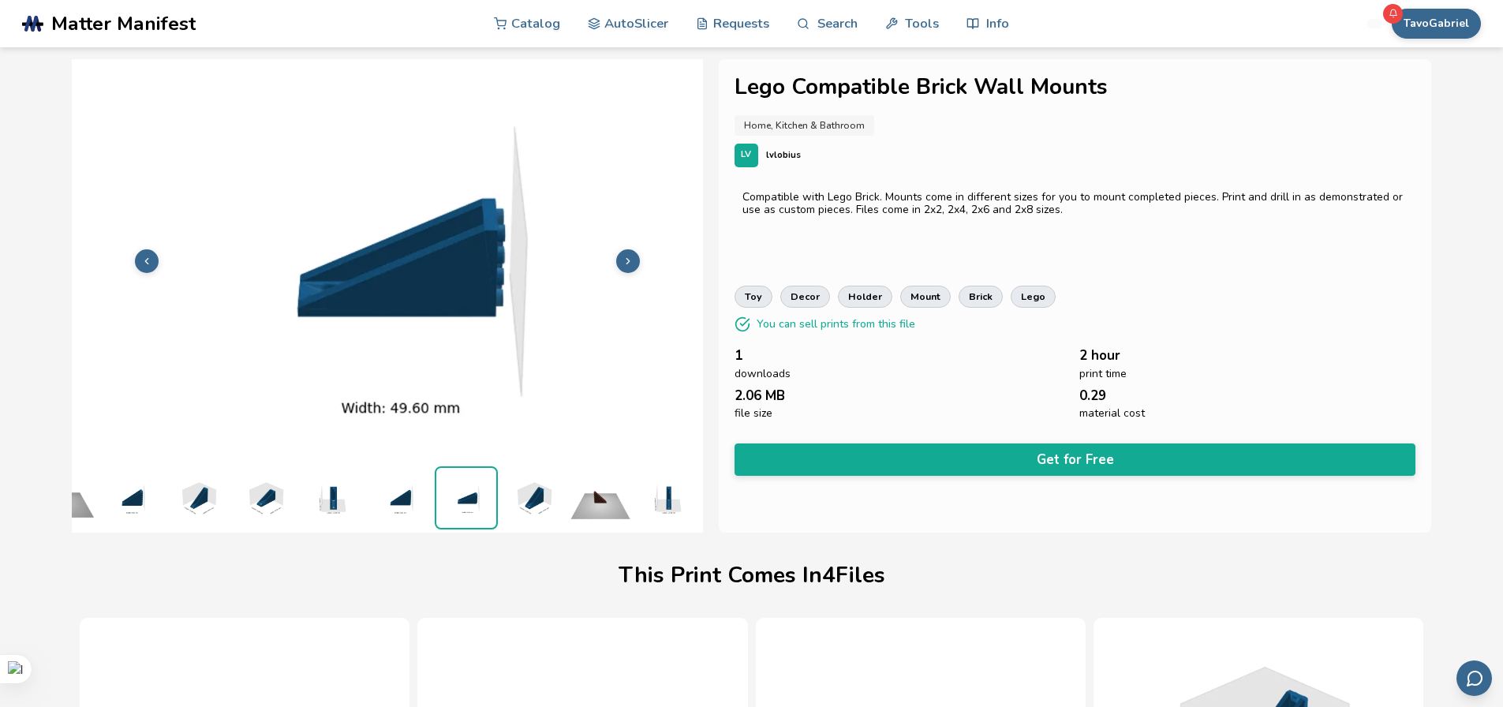
click at [629, 257] on icon at bounding box center [628, 261] width 11 height 11
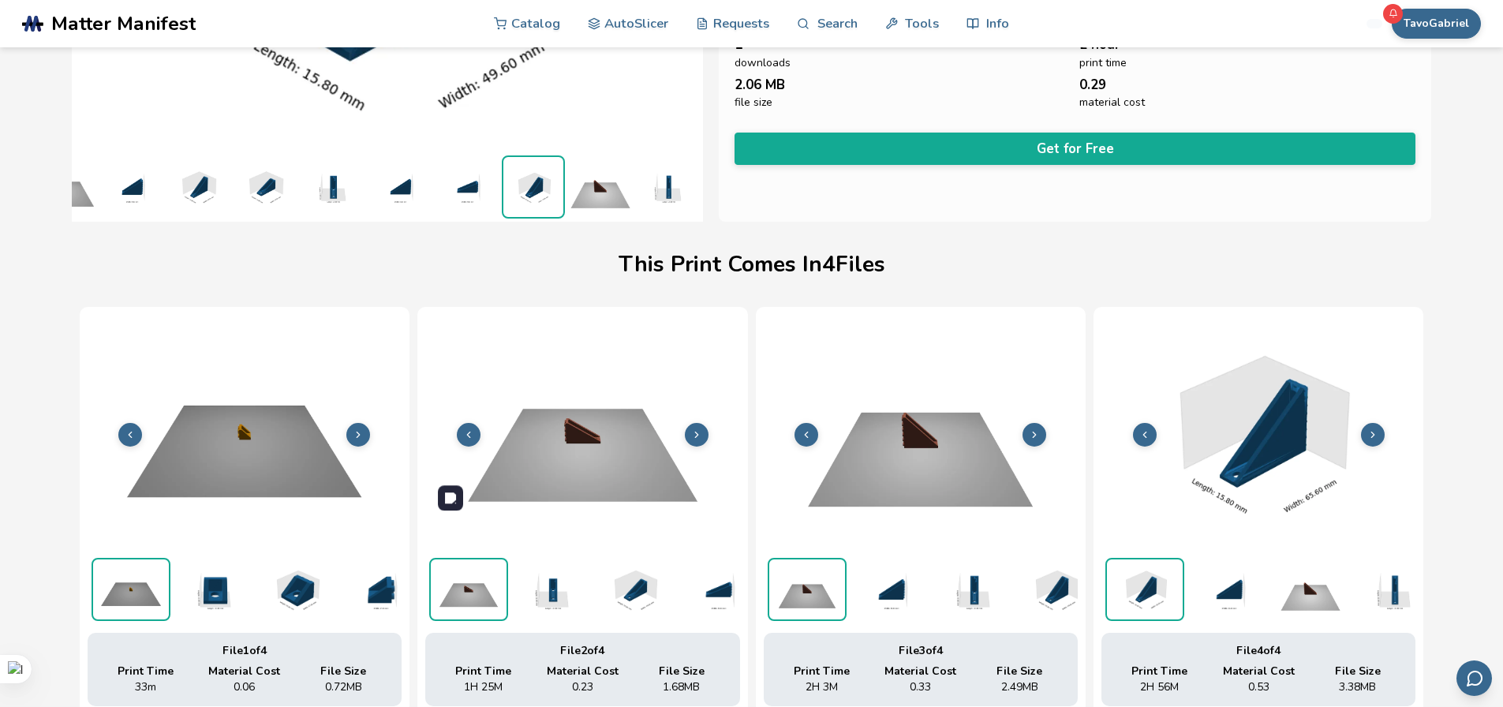
scroll to position [0, 0]
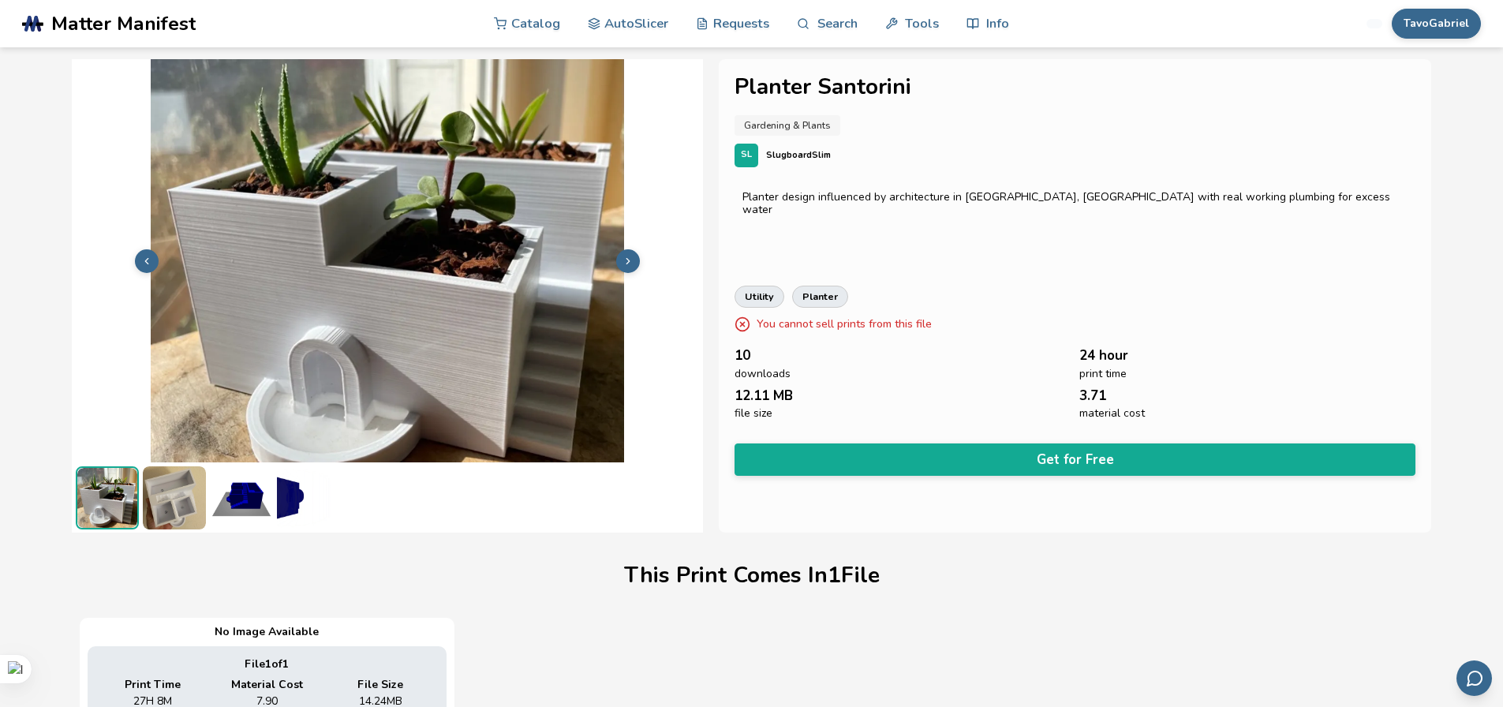
click at [245, 499] on img at bounding box center [241, 497] width 63 height 63
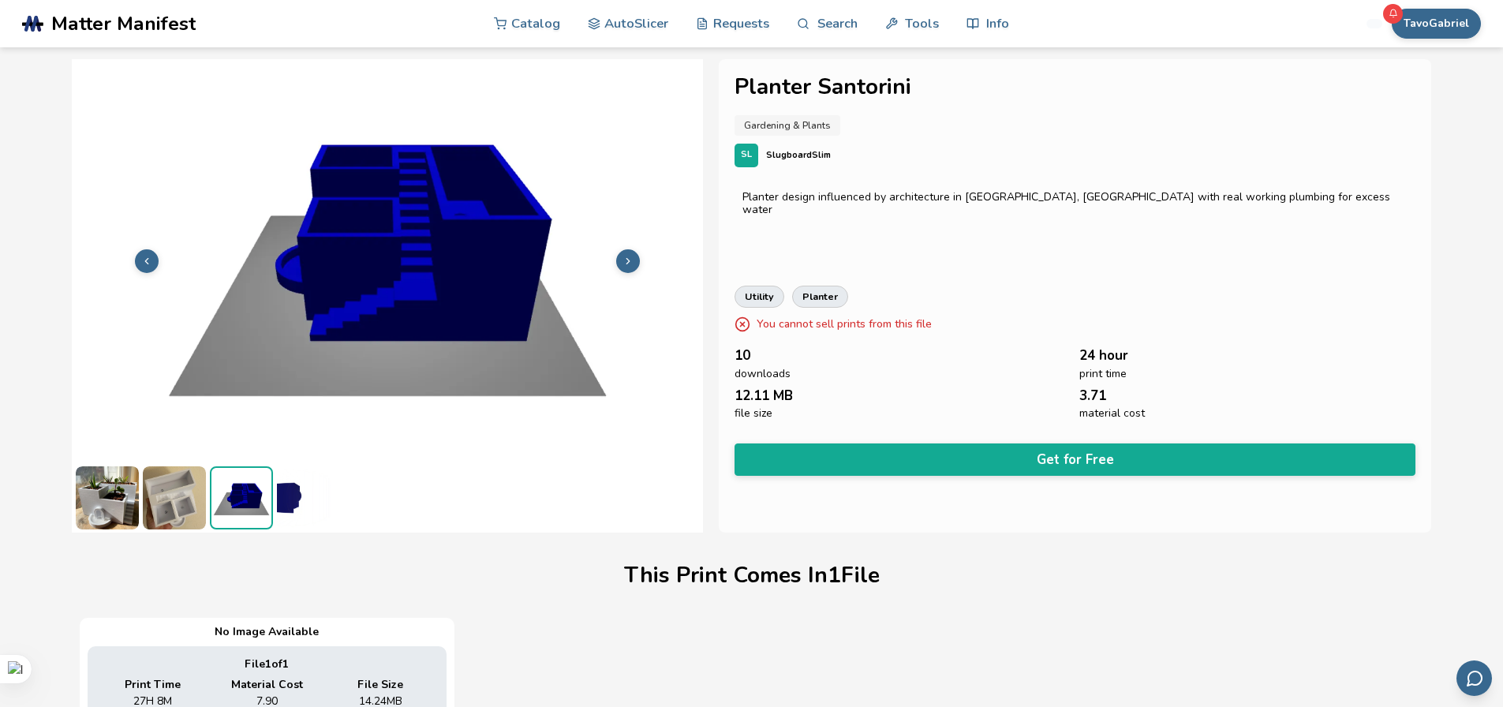
click at [177, 506] on img at bounding box center [174, 497] width 63 height 63
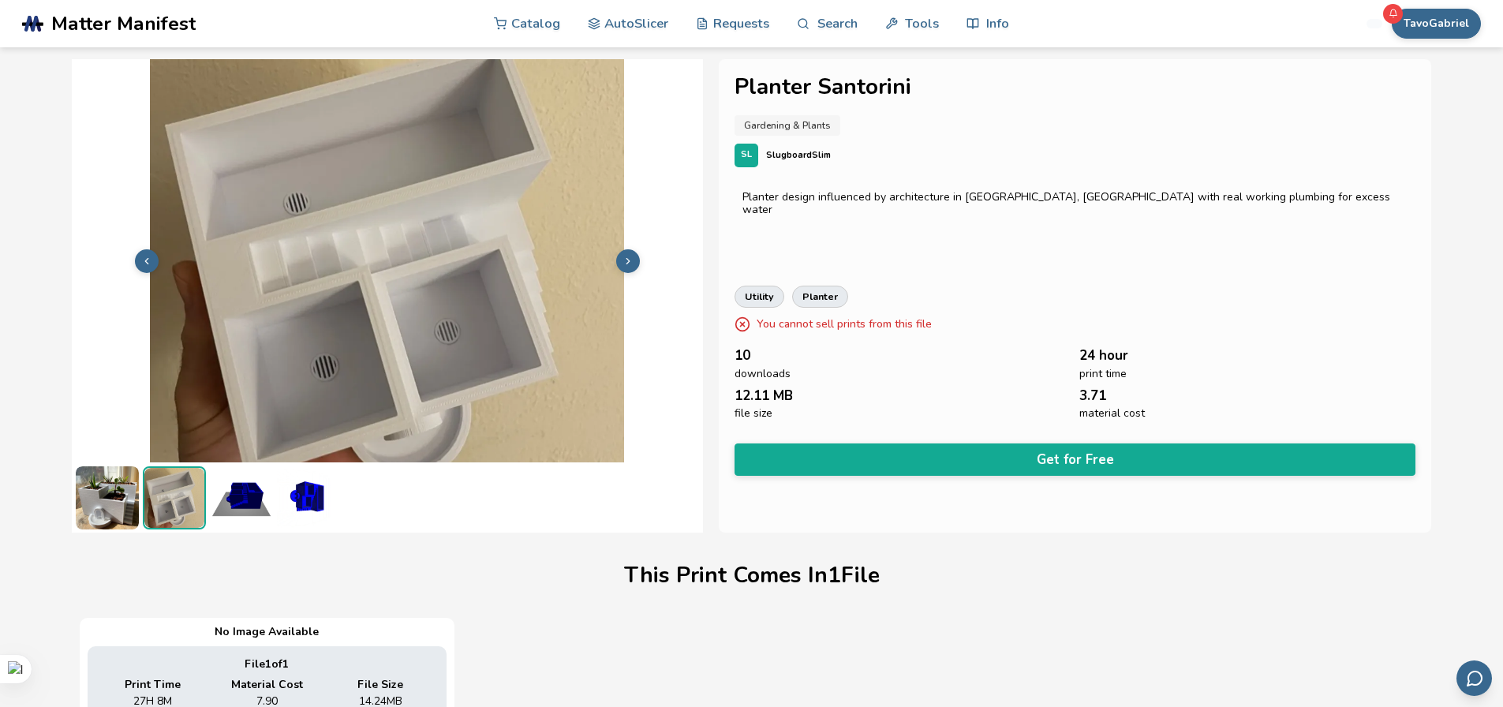
click at [129, 505] on img at bounding box center [107, 497] width 63 height 63
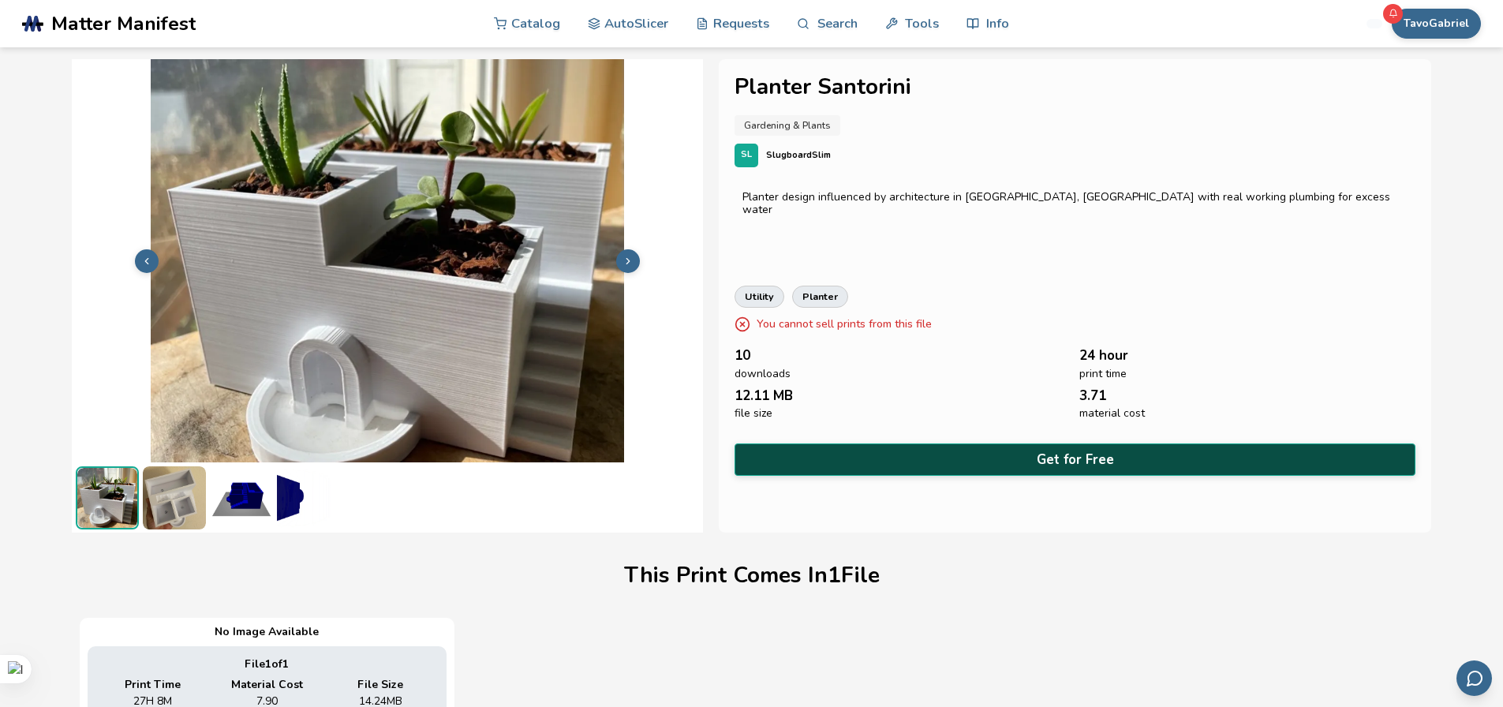
click at [1086, 455] on button "Get for Free" at bounding box center [1076, 459] width 682 height 32
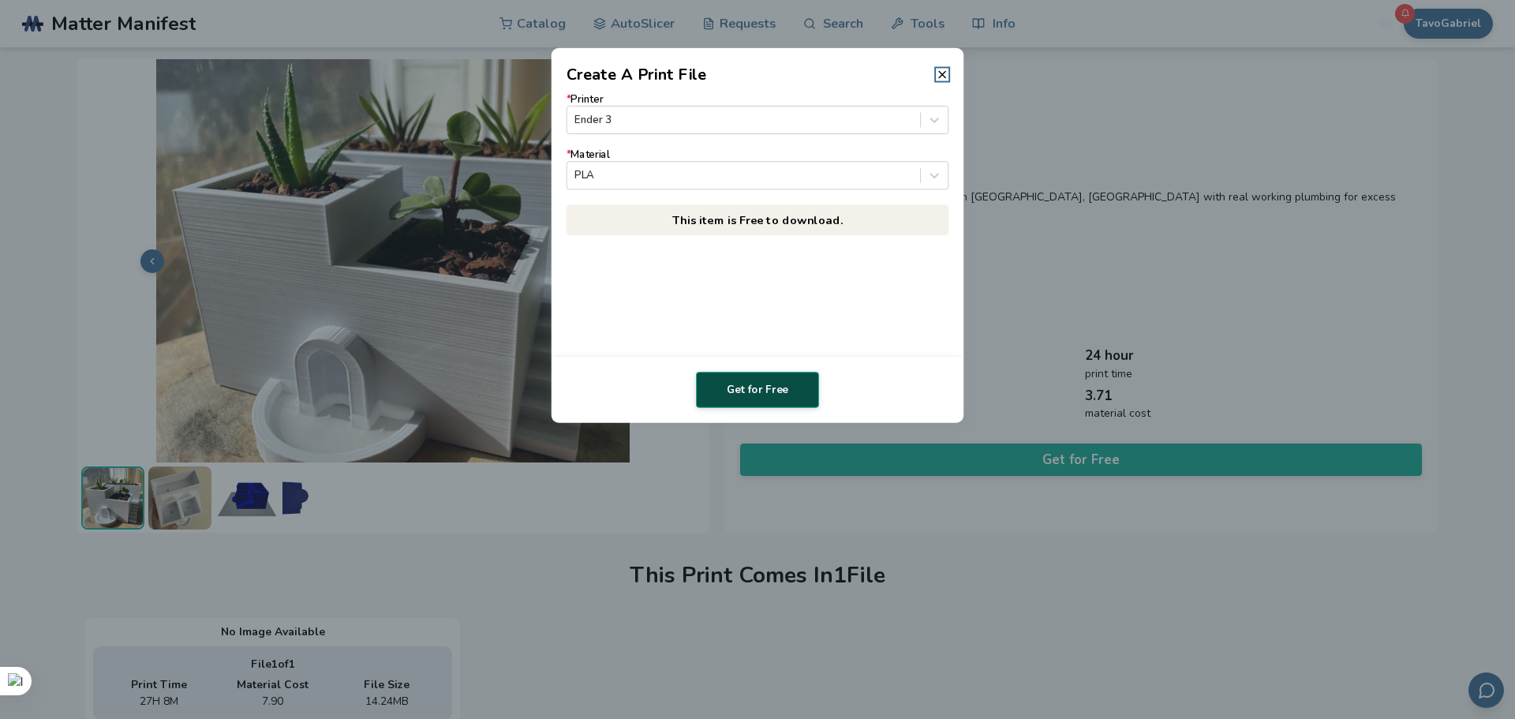
click at [768, 397] on button "Get for Free" at bounding box center [757, 390] width 123 height 36
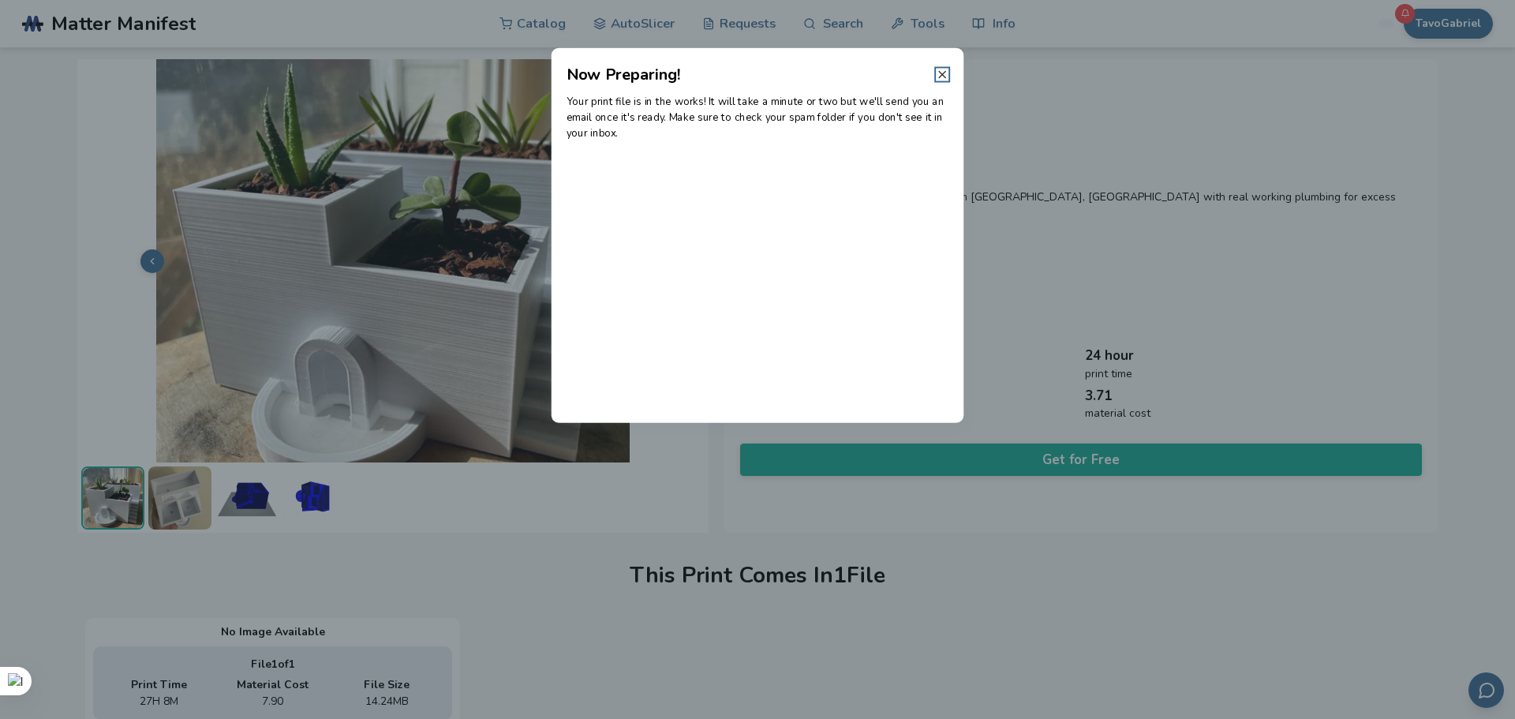
click at [941, 74] on line at bounding box center [942, 74] width 6 height 6
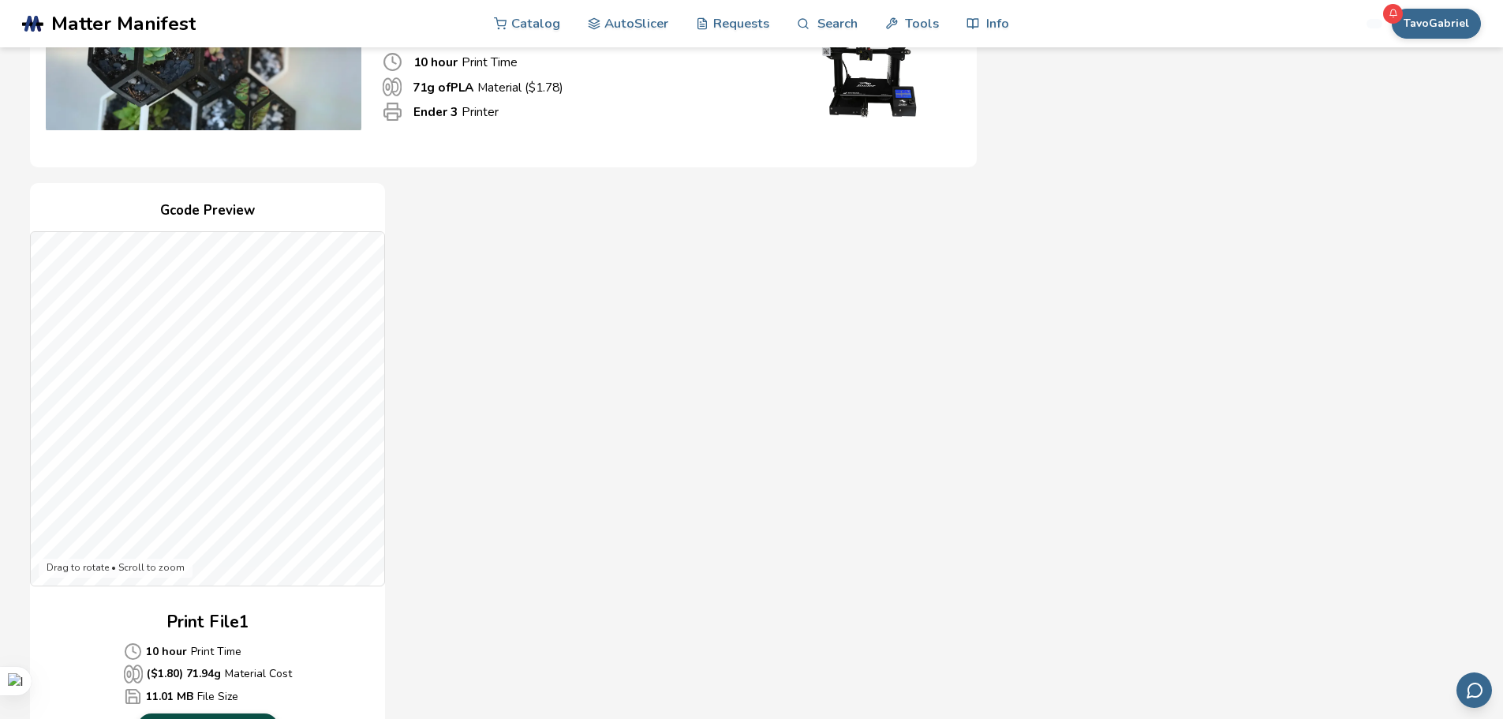
scroll to position [473, 0]
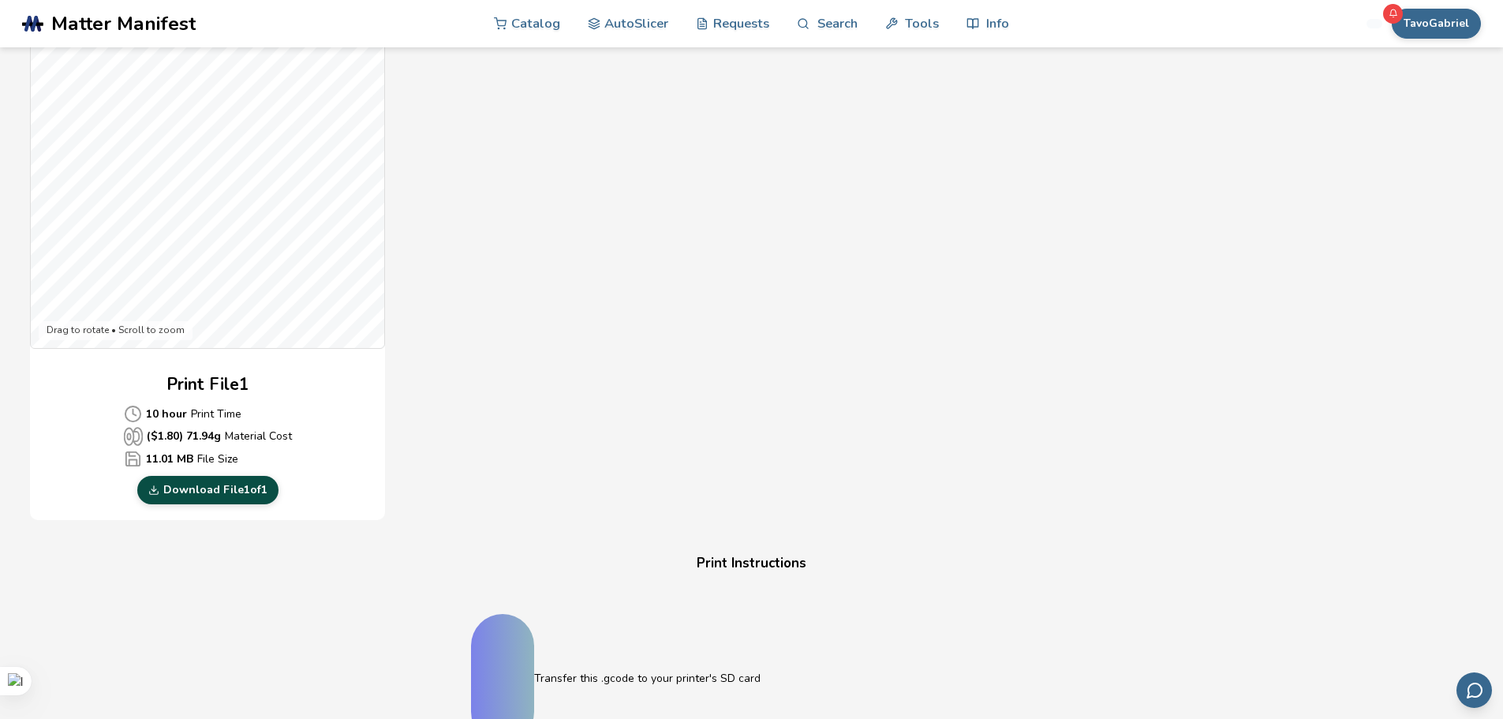
click at [232, 494] on link "Download File 1 of 1" at bounding box center [207, 490] width 141 height 28
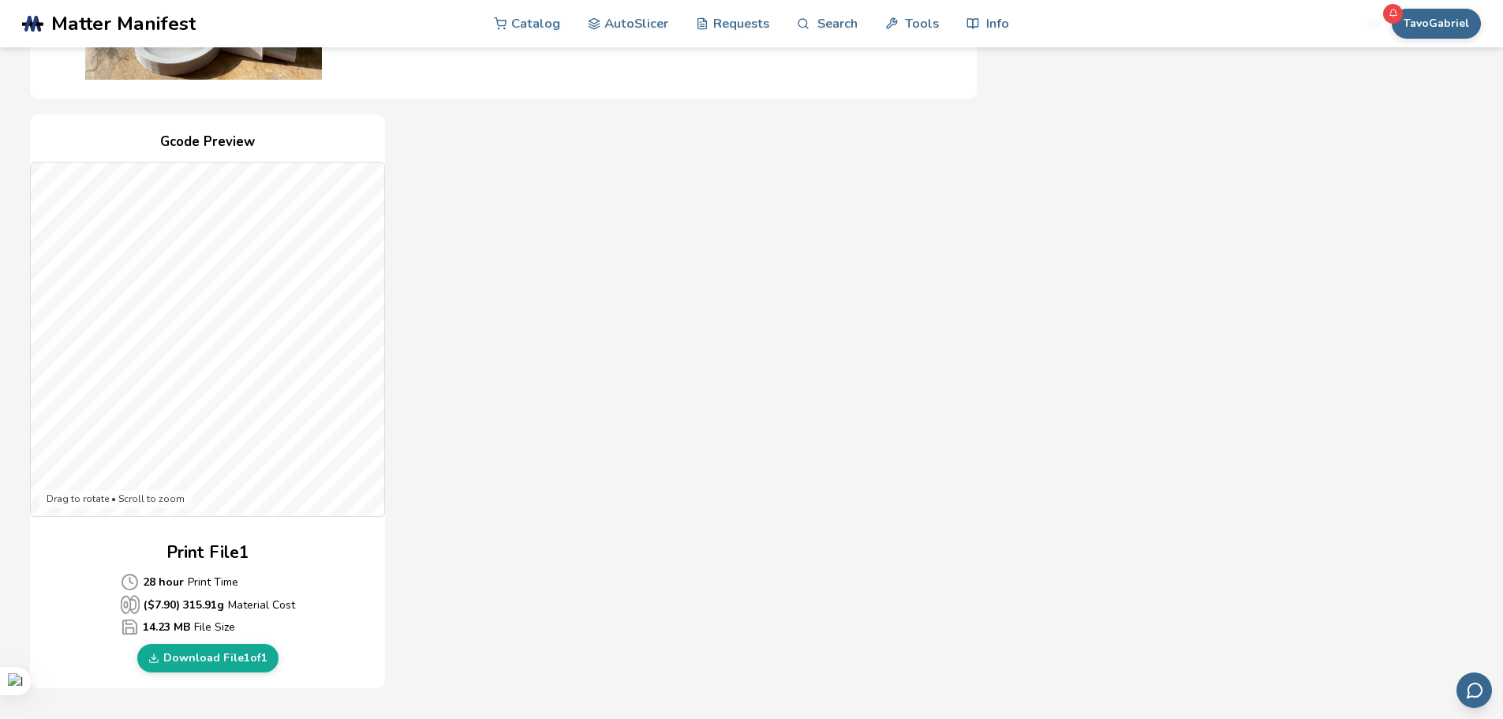
scroll to position [316, 0]
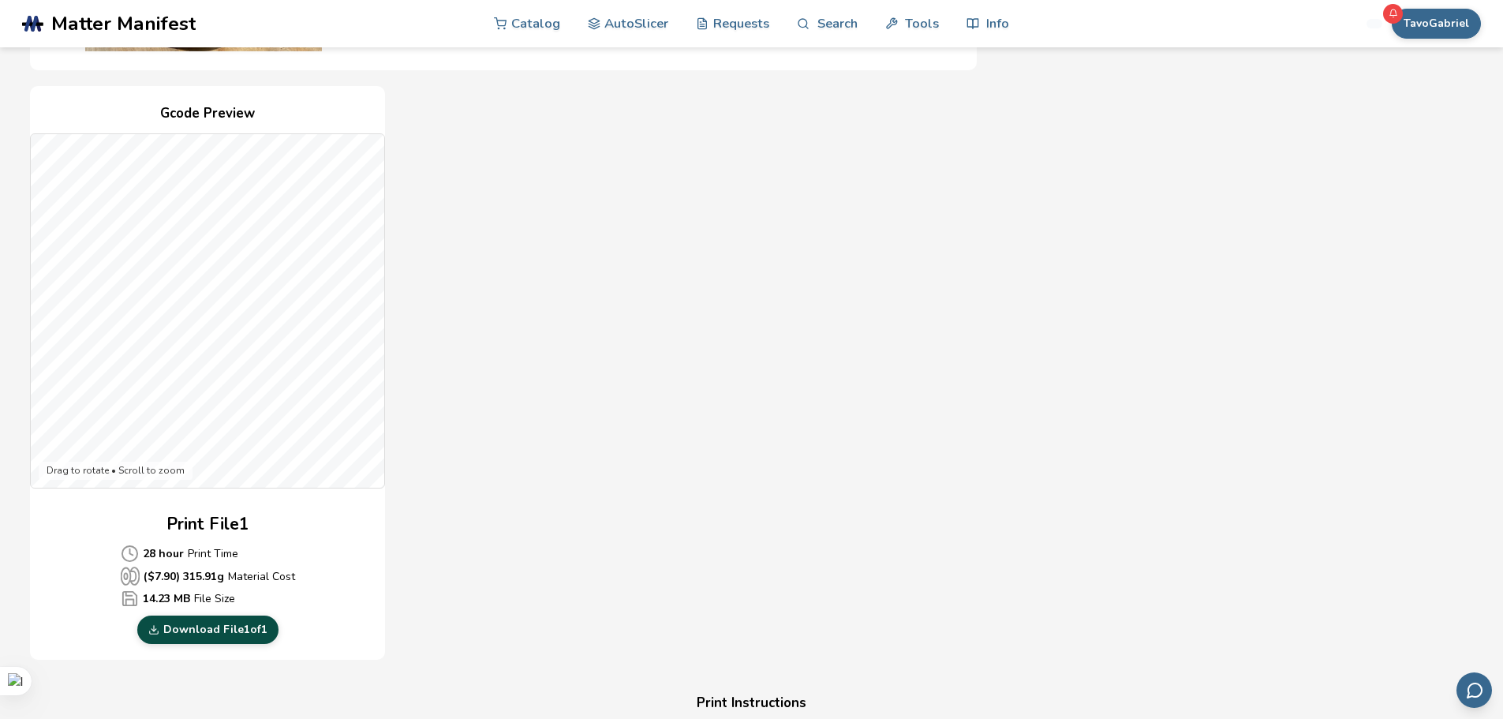
click at [223, 623] on link "Download File 1 of 1" at bounding box center [207, 629] width 141 height 28
click at [193, 637] on link "Download File 1 of 1" at bounding box center [207, 629] width 141 height 28
drag, startPoint x: 222, startPoint y: 576, endPoint x: 129, endPoint y: 575, distance: 92.3
click at [129, 575] on p "($ 7.90 ) 315.91 g Material Cost" at bounding box center [208, 576] width 174 height 19
click at [385, 559] on div "Print File 1 28 hour Print Time ($ 7.90 ) 315.91 g Material Cost 14.23 MB File …" at bounding box center [207, 578] width 355 height 132
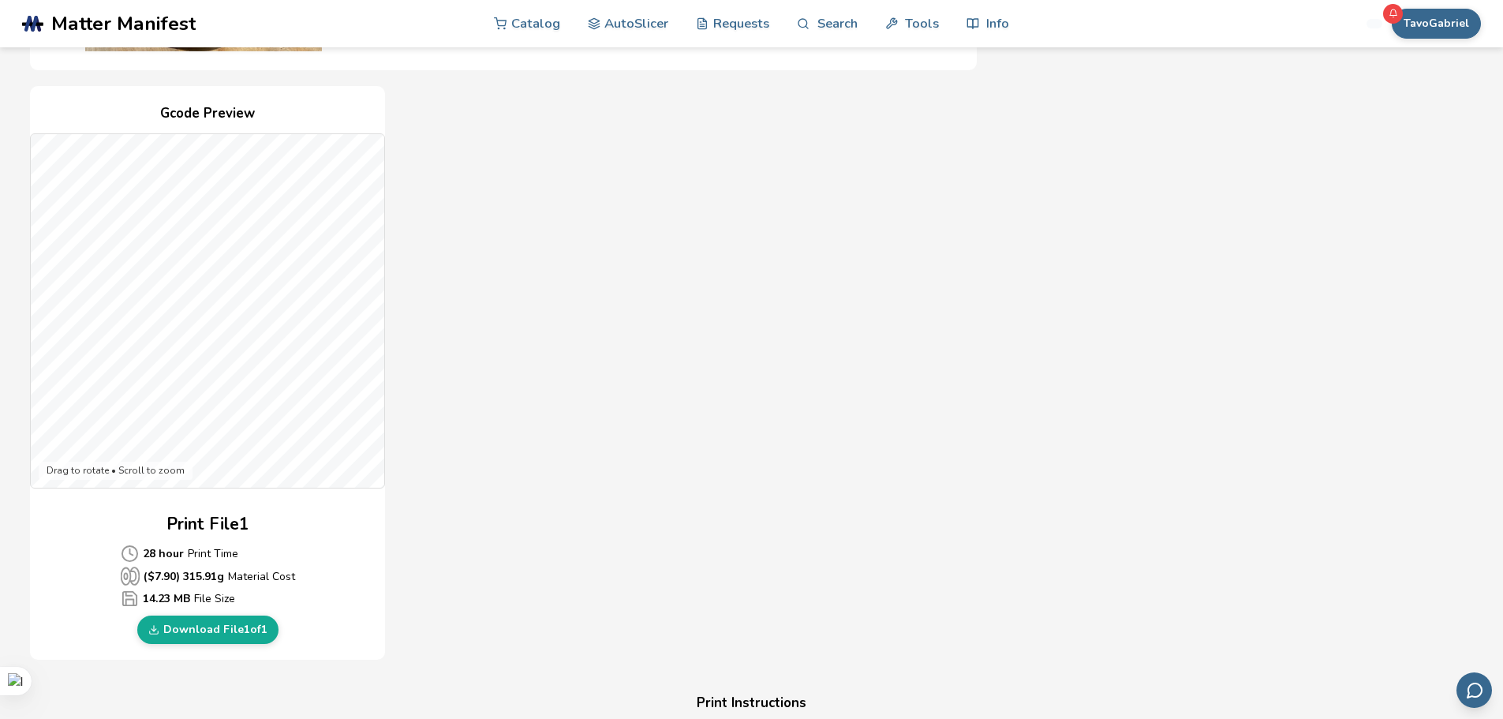
click at [733, 447] on div "Gcode Preview Drag to rotate • Scroll to zoom Print File 1 28 hour Print Time (…" at bounding box center [503, 373] width 947 height 574
click at [209, 636] on link "Download File 1 of 1" at bounding box center [207, 629] width 141 height 28
drag, startPoint x: 1120, startPoint y: 253, endPoint x: 893, endPoint y: 290, distance: 229.6
click at [893, 290] on div "Gcode Preview Drag to rotate • Scroll to zoom Print File 1 28 hour Print Time (…" at bounding box center [503, 373] width 947 height 574
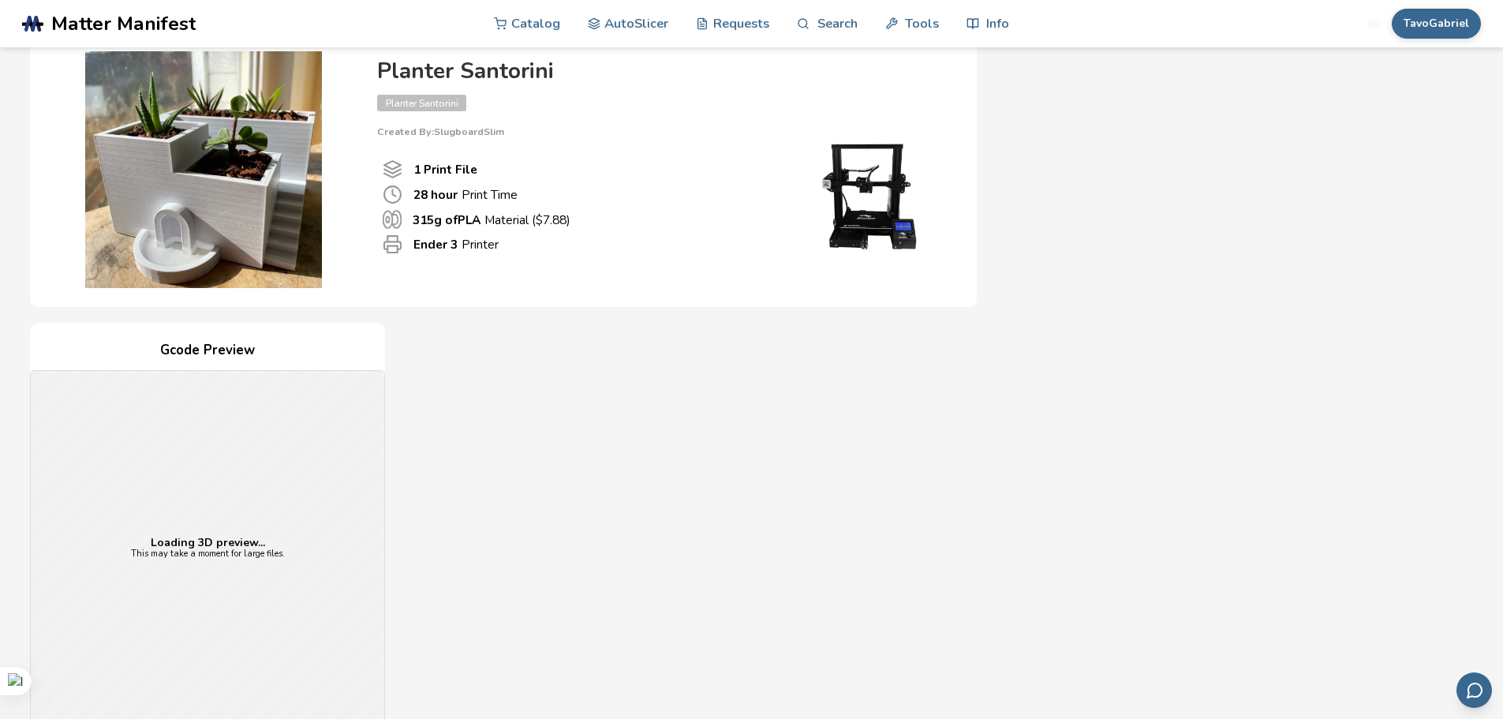
scroll to position [180, 0]
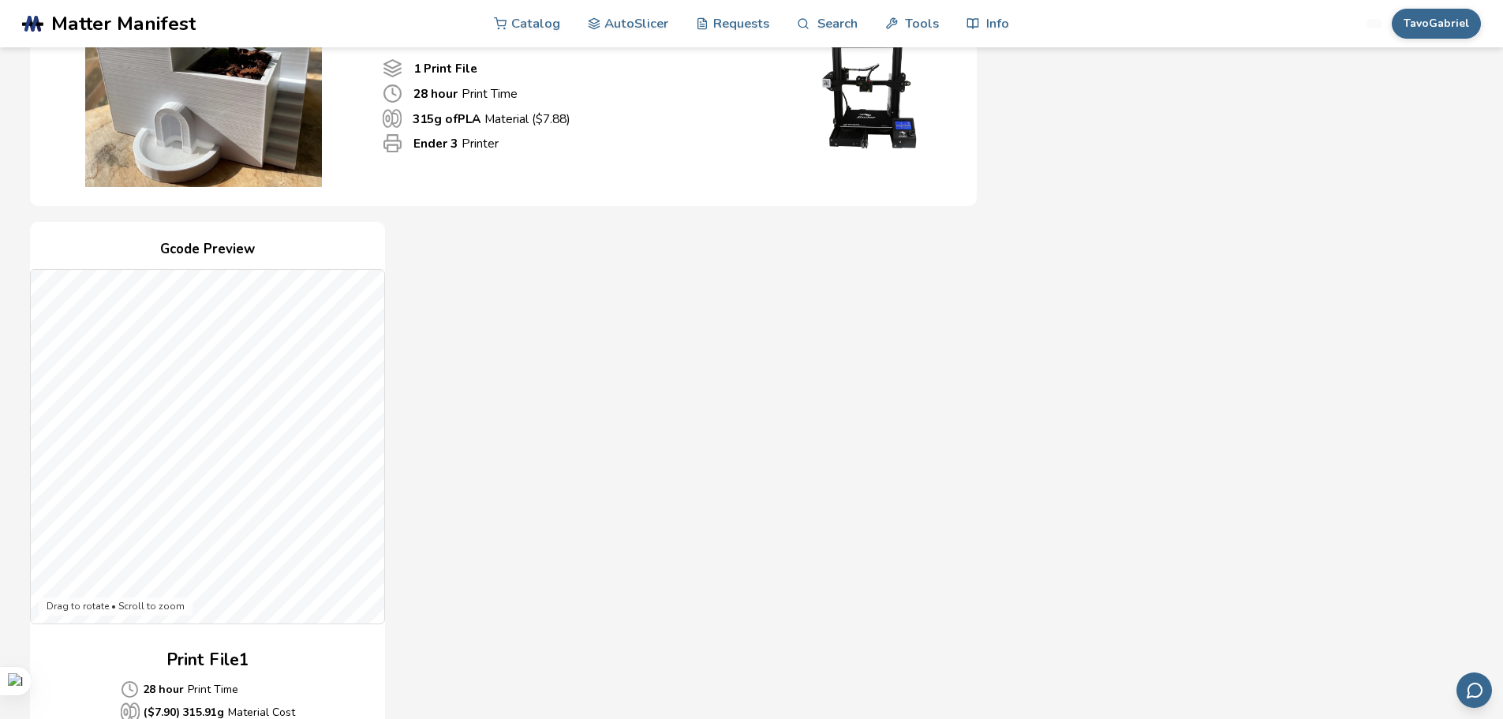
scroll to position [316, 0]
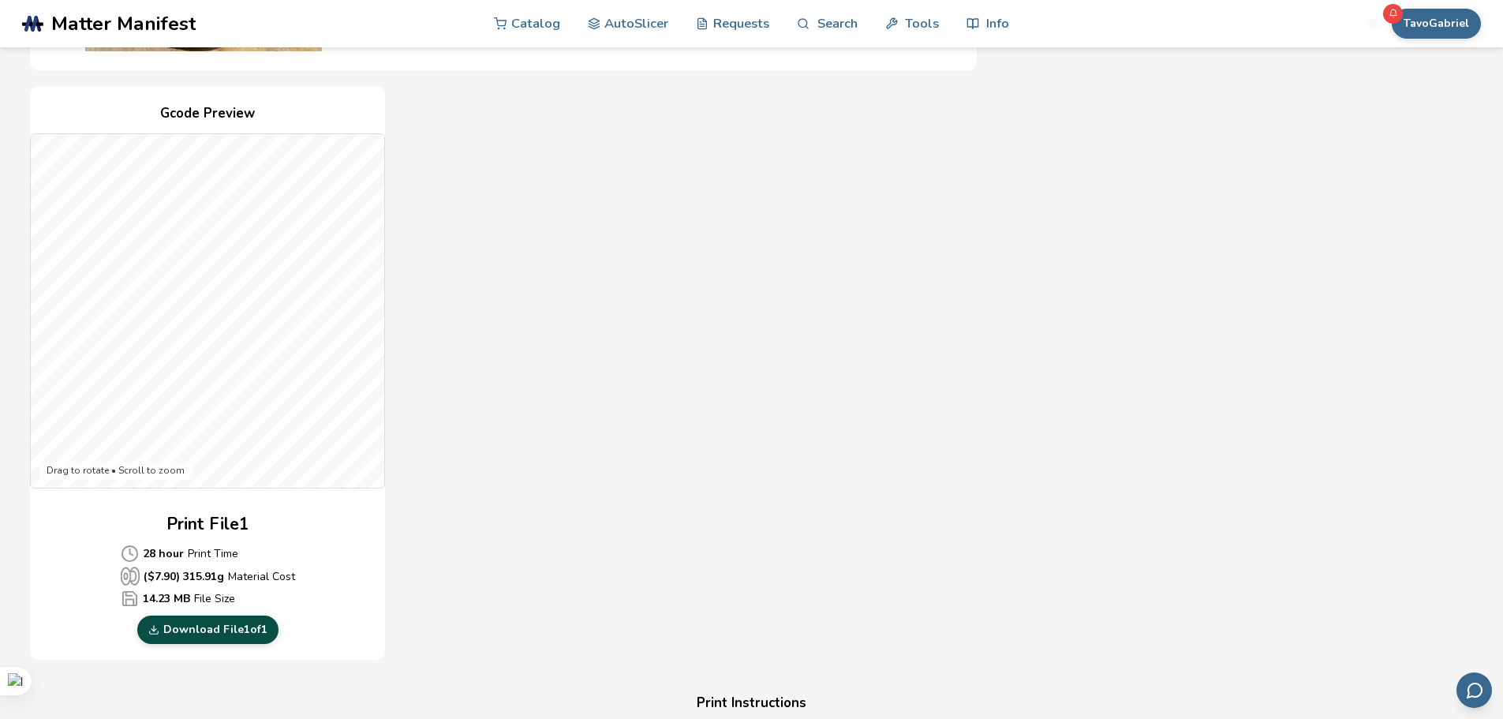
click at [218, 622] on link "Download File 1 of 1" at bounding box center [207, 629] width 141 height 28
click at [900, 282] on div "Gcode Preview Drag to rotate • Scroll to zoom Print File 1 28 hour Print Time (…" at bounding box center [503, 373] width 947 height 574
click at [226, 622] on link "Download File 1 of 1" at bounding box center [207, 629] width 141 height 28
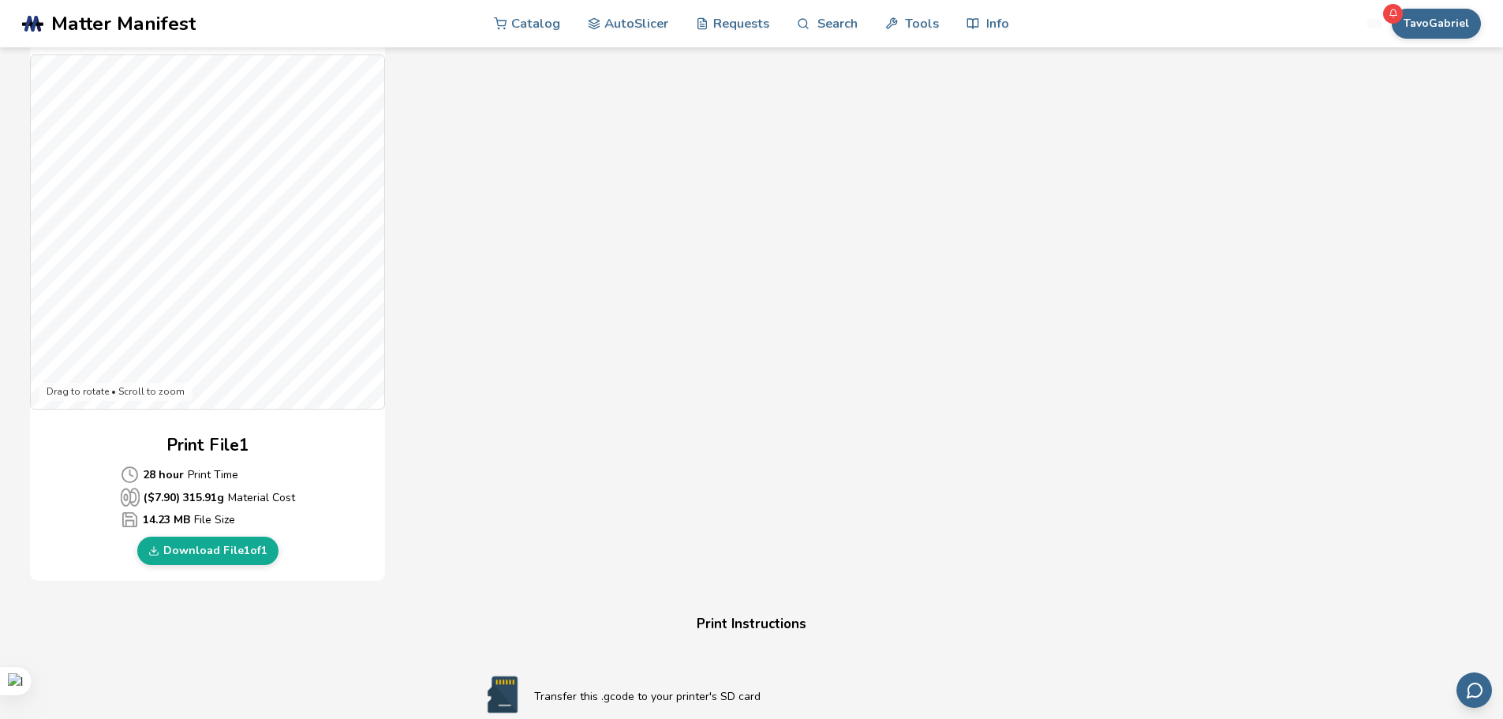
scroll to position [473, 0]
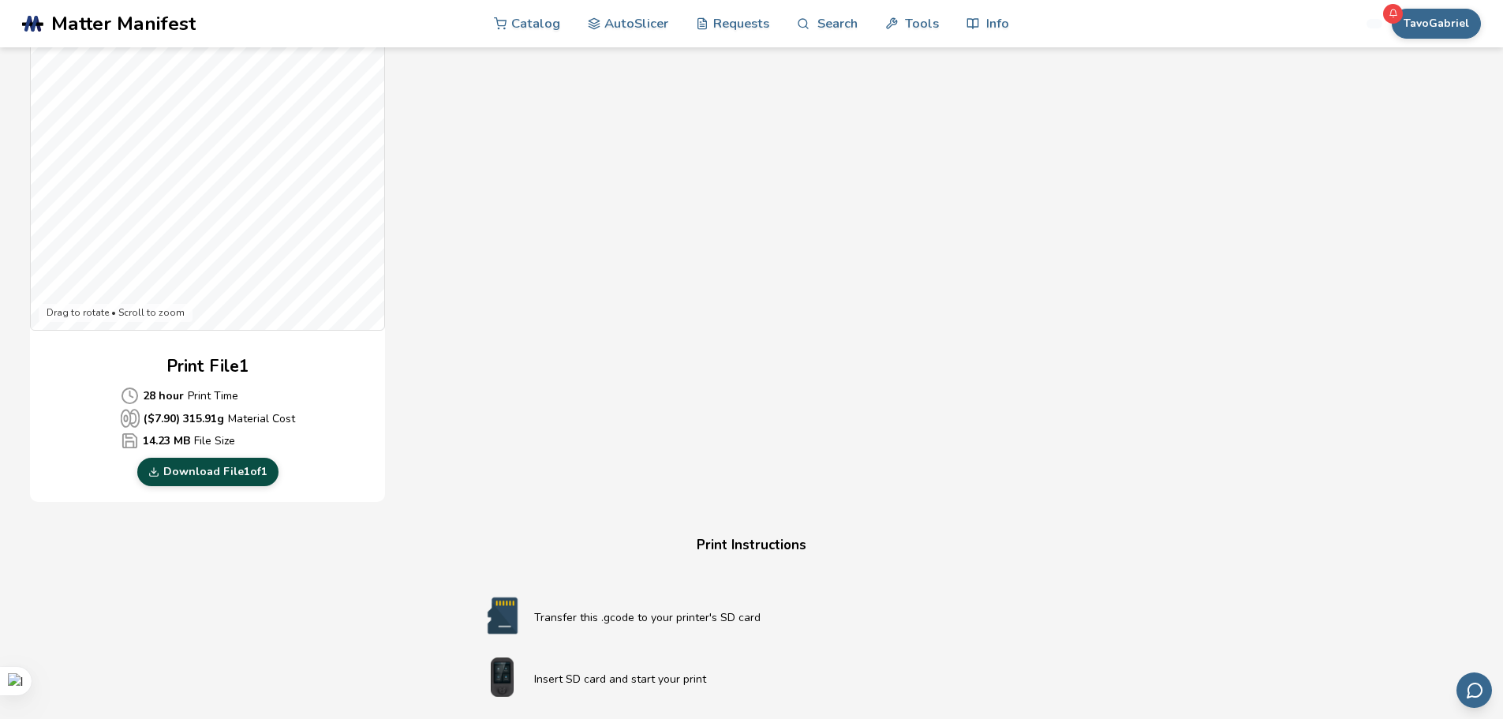
click at [213, 474] on link "Download File 1 of 1" at bounding box center [207, 472] width 141 height 28
drag, startPoint x: 960, startPoint y: 160, endPoint x: 926, endPoint y: 16, distance: 148.5
click at [960, 160] on div "Gcode Preview Drag to rotate • Scroll to zoom Print File 1 28 hour Print Time (…" at bounding box center [503, 215] width 947 height 574
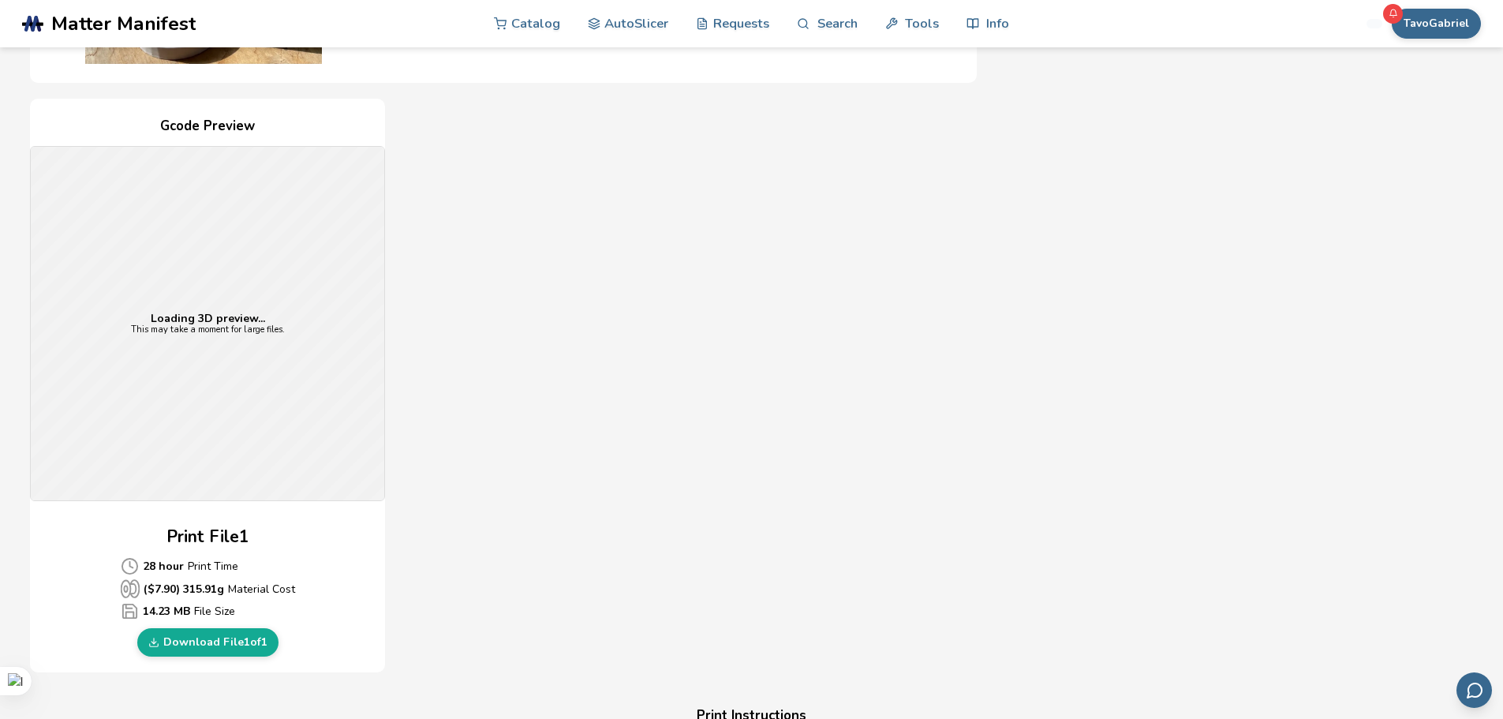
scroll to position [395, 0]
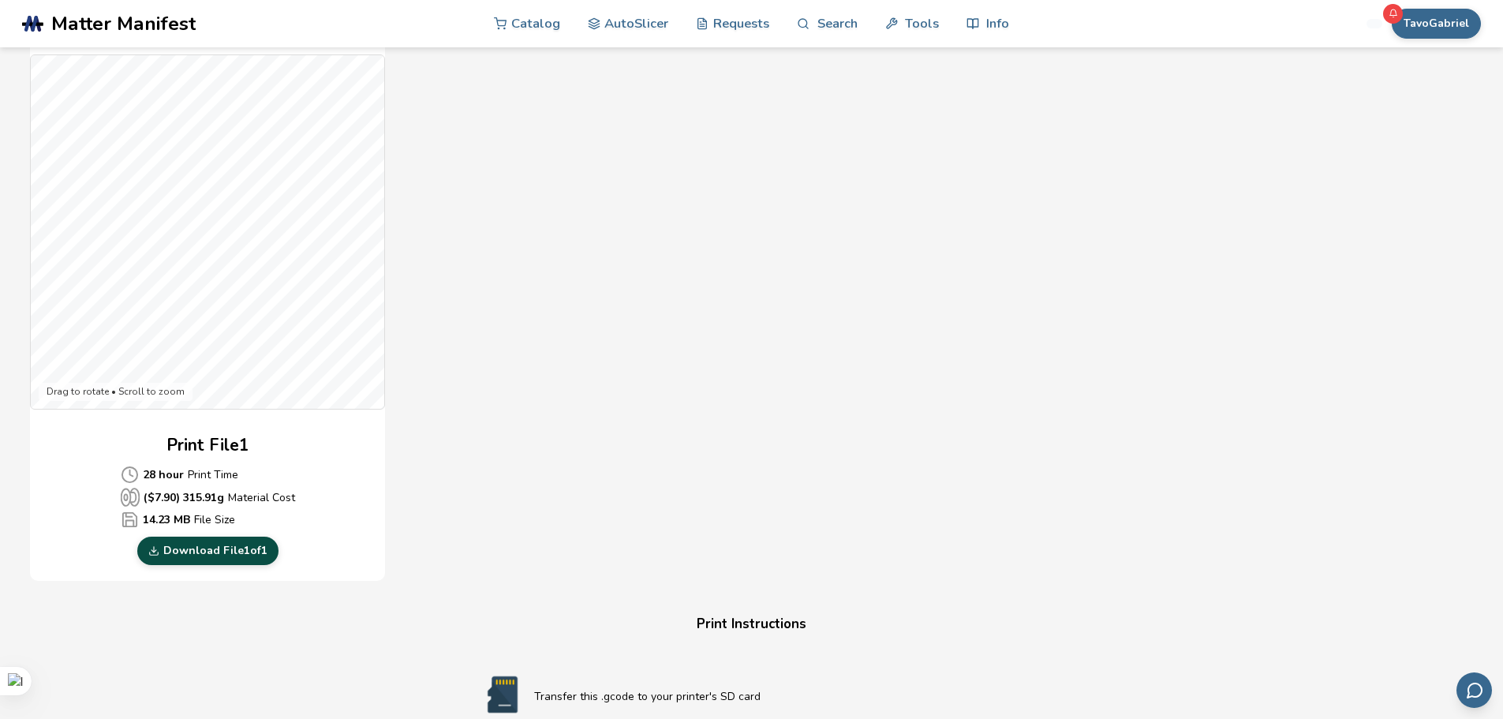
click at [215, 556] on link "Download File 1 of 1" at bounding box center [207, 551] width 141 height 28
click at [889, 370] on div "Gcode Preview Drag to rotate • Scroll to zoom Print File 1 28 hour Print Time (…" at bounding box center [503, 294] width 947 height 574
click at [234, 548] on link "Download File 1 of 1" at bounding box center [207, 551] width 141 height 28
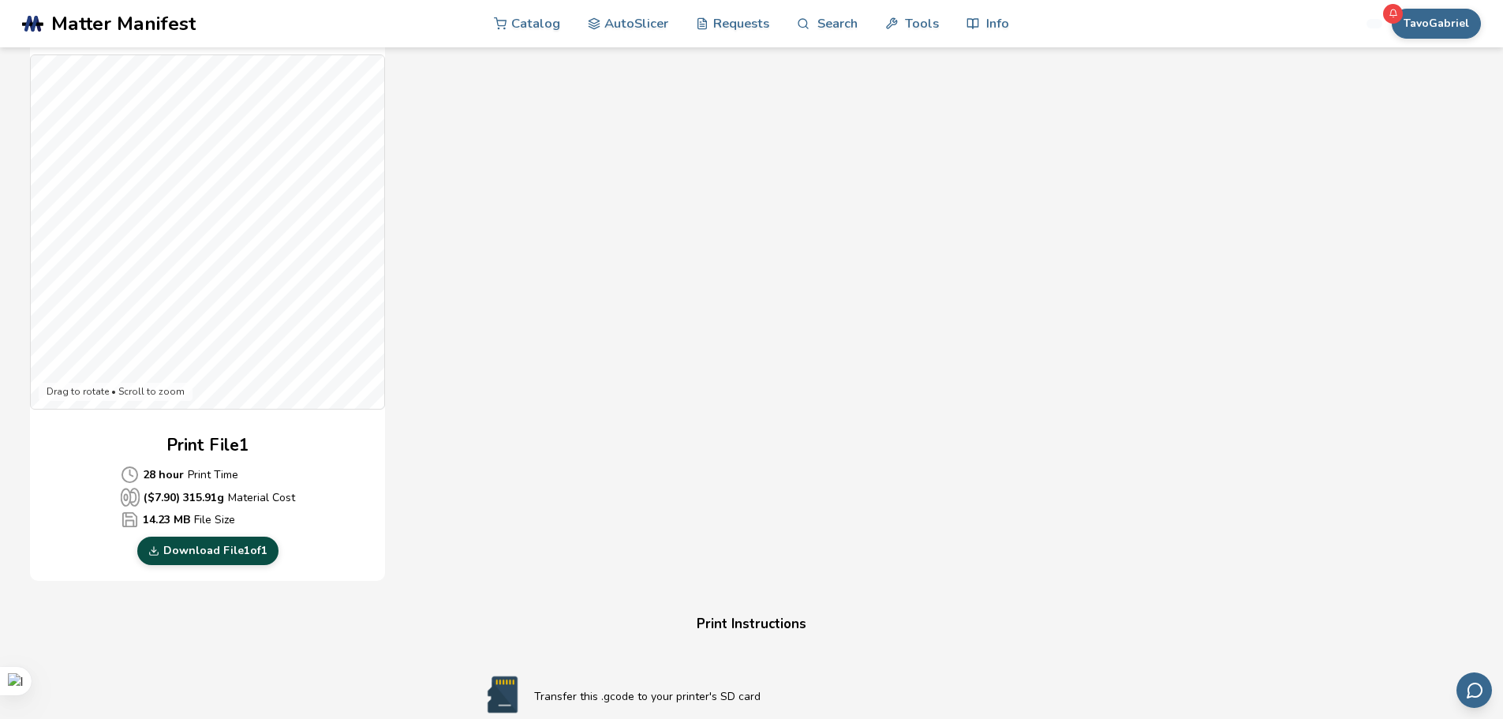
click at [234, 548] on link "Download File 1 of 1" at bounding box center [207, 551] width 141 height 28
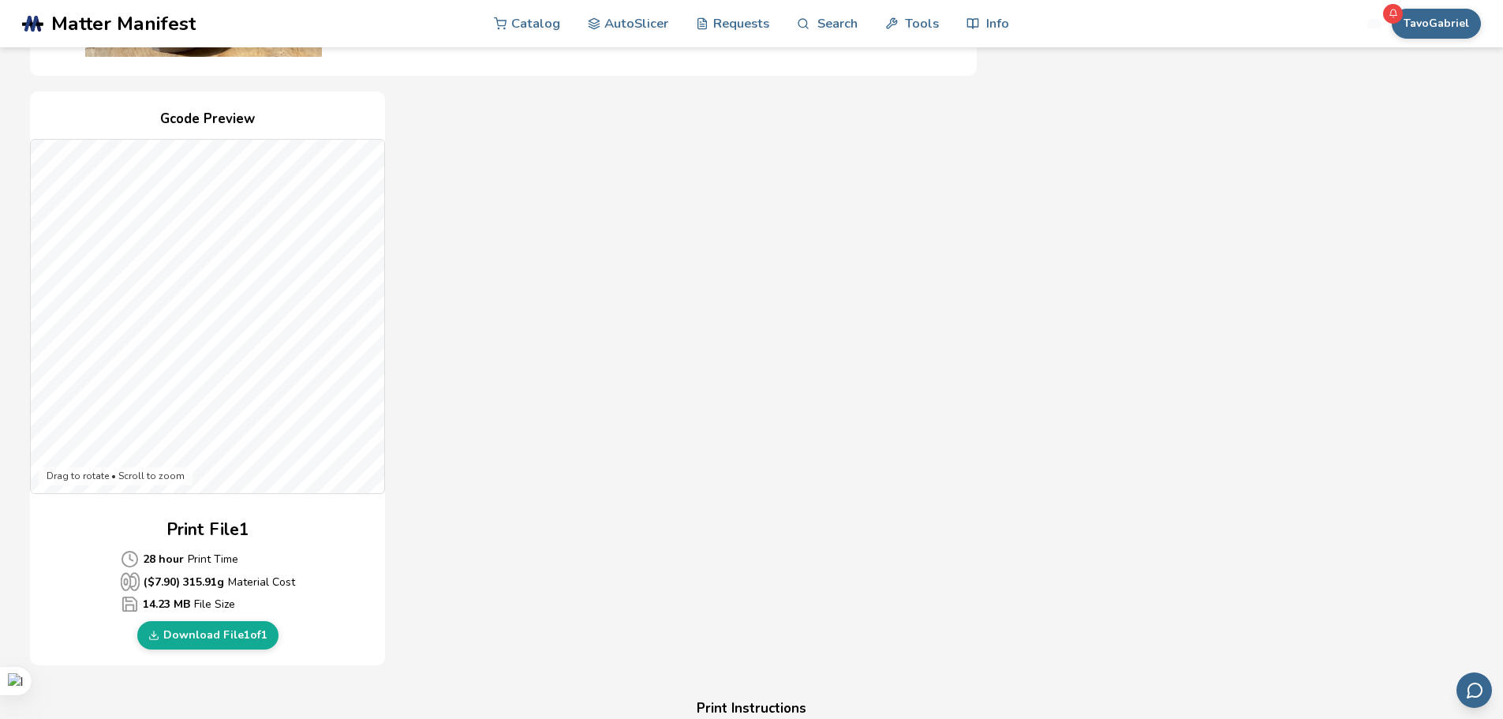
scroll to position [316, 0]
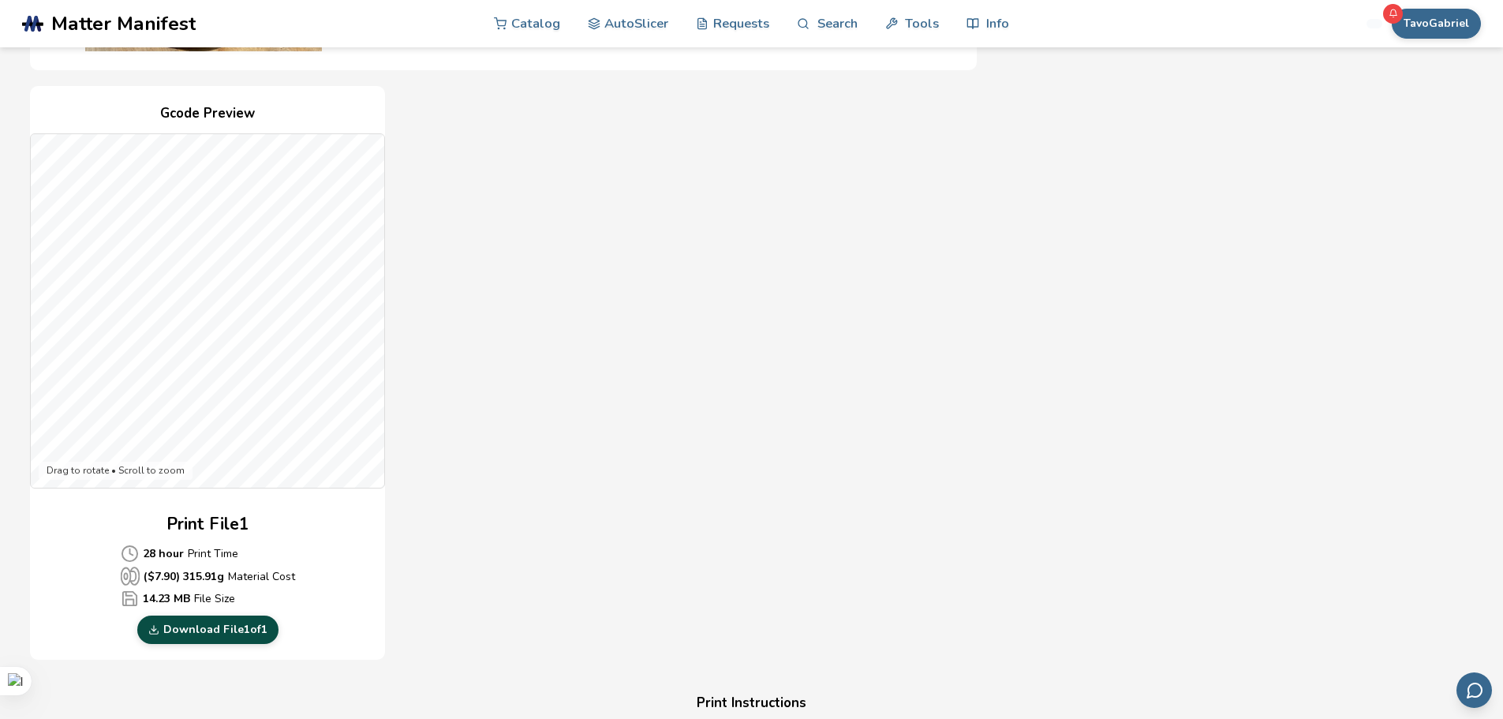
click at [216, 621] on link "Download File 1 of 1" at bounding box center [207, 629] width 141 height 28
click at [149, 627] on icon at bounding box center [153, 629] width 11 height 11
click at [192, 629] on link "Download File 1 of 1" at bounding box center [207, 629] width 141 height 28
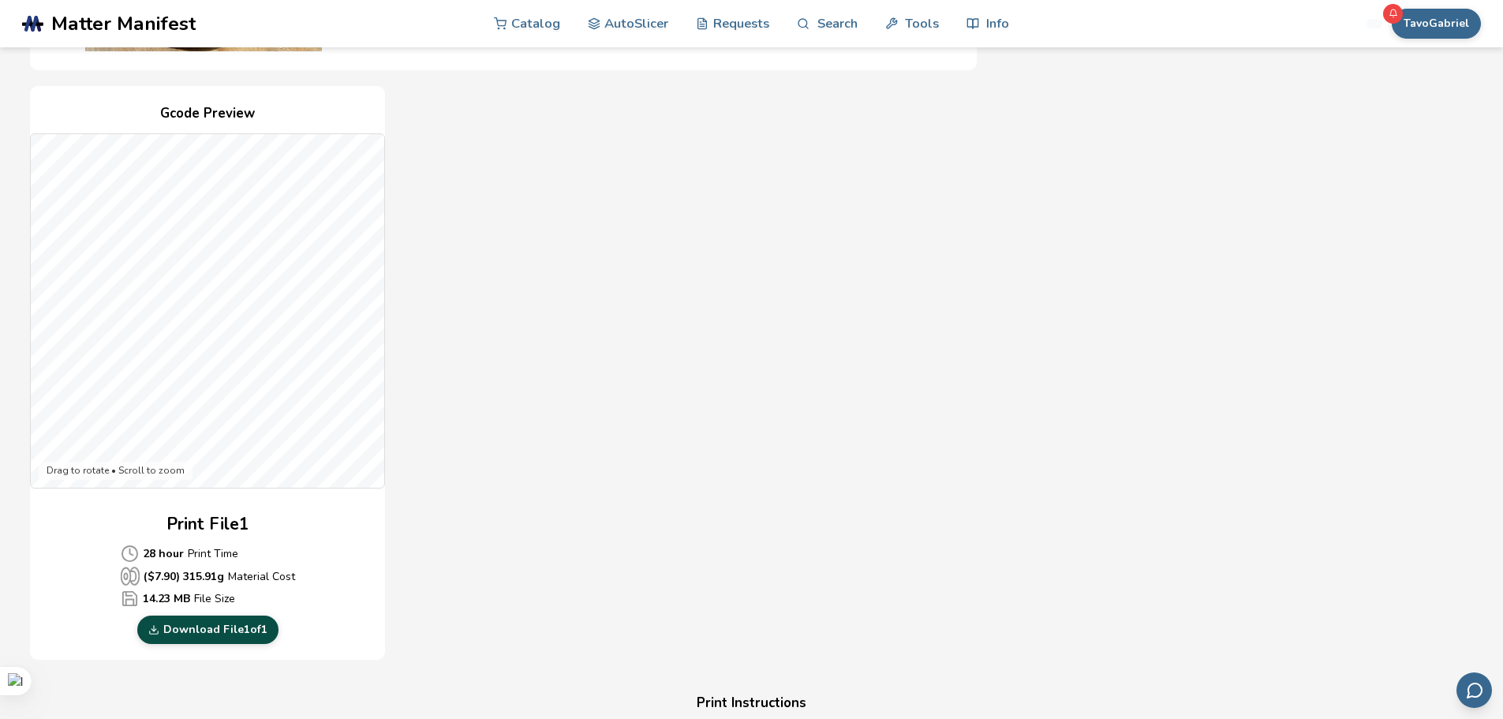
click at [192, 629] on link "Download File 1 of 1" at bounding box center [207, 629] width 141 height 28
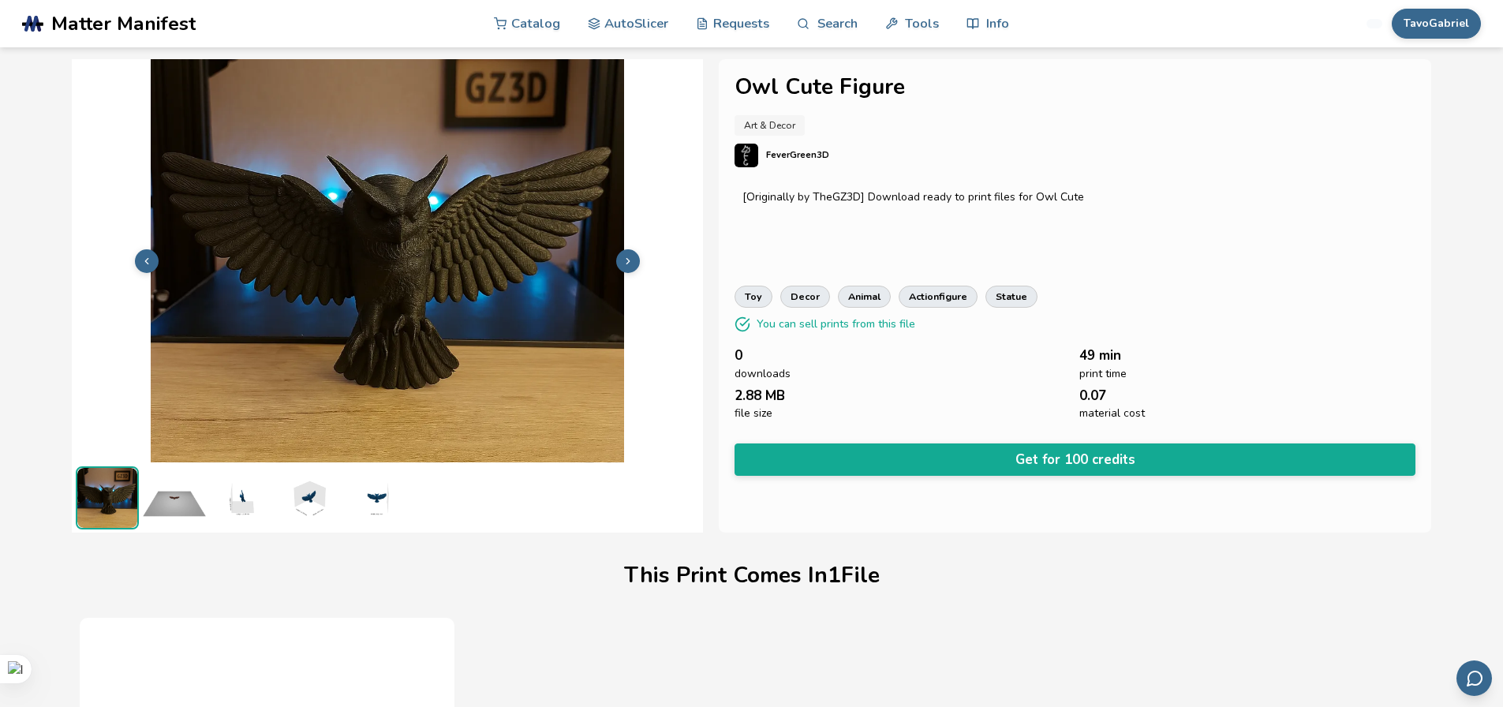
click at [195, 510] on img at bounding box center [174, 497] width 63 height 63
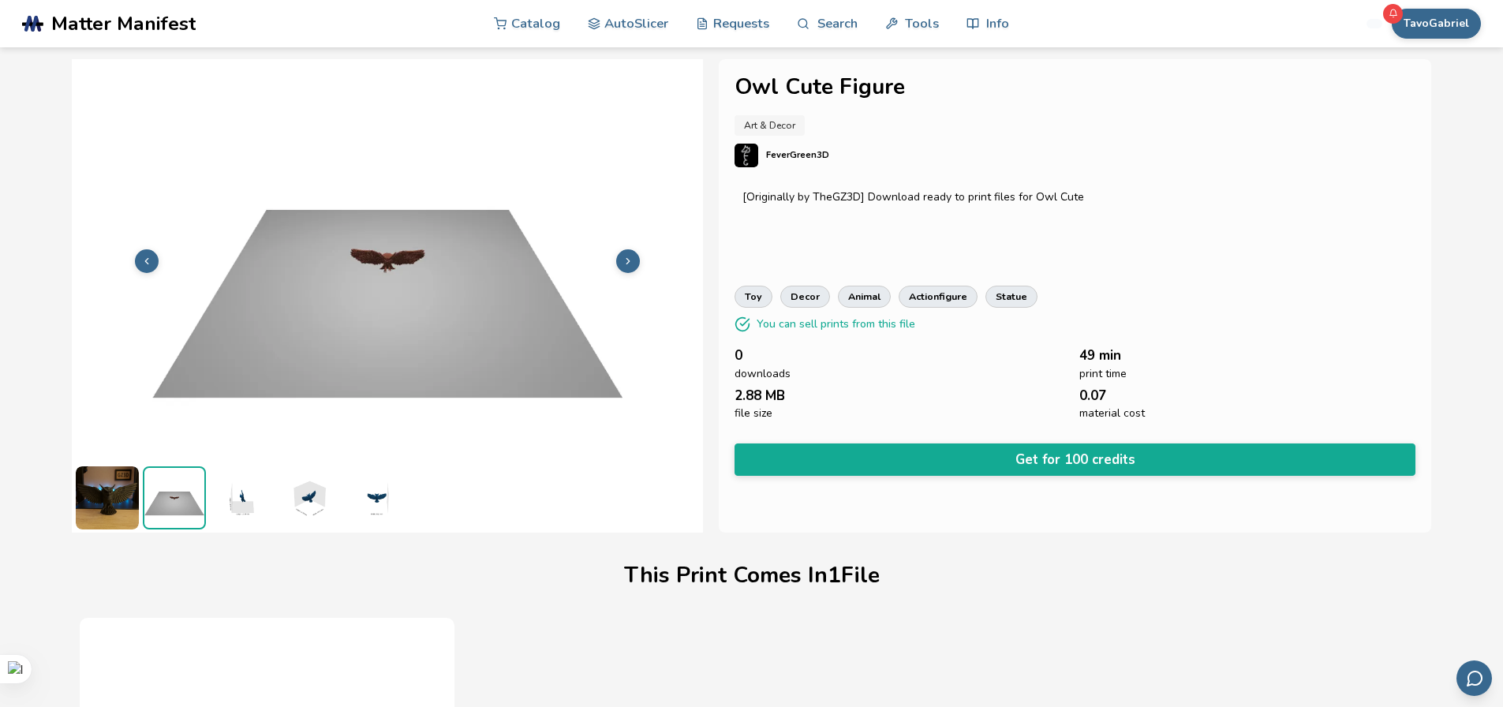
click at [231, 510] on img at bounding box center [241, 497] width 63 height 63
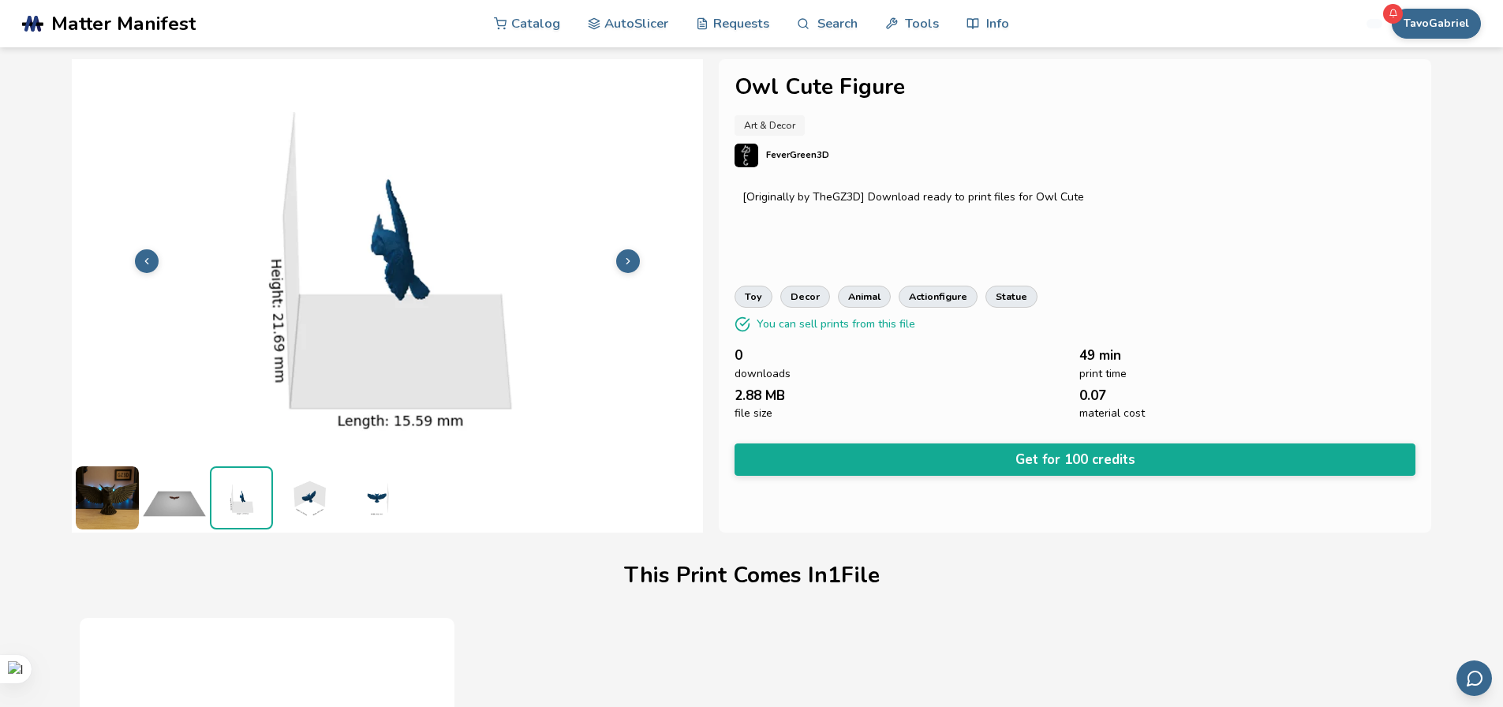
click at [270, 510] on img at bounding box center [241, 498] width 60 height 60
click at [295, 510] on img at bounding box center [308, 497] width 63 height 63
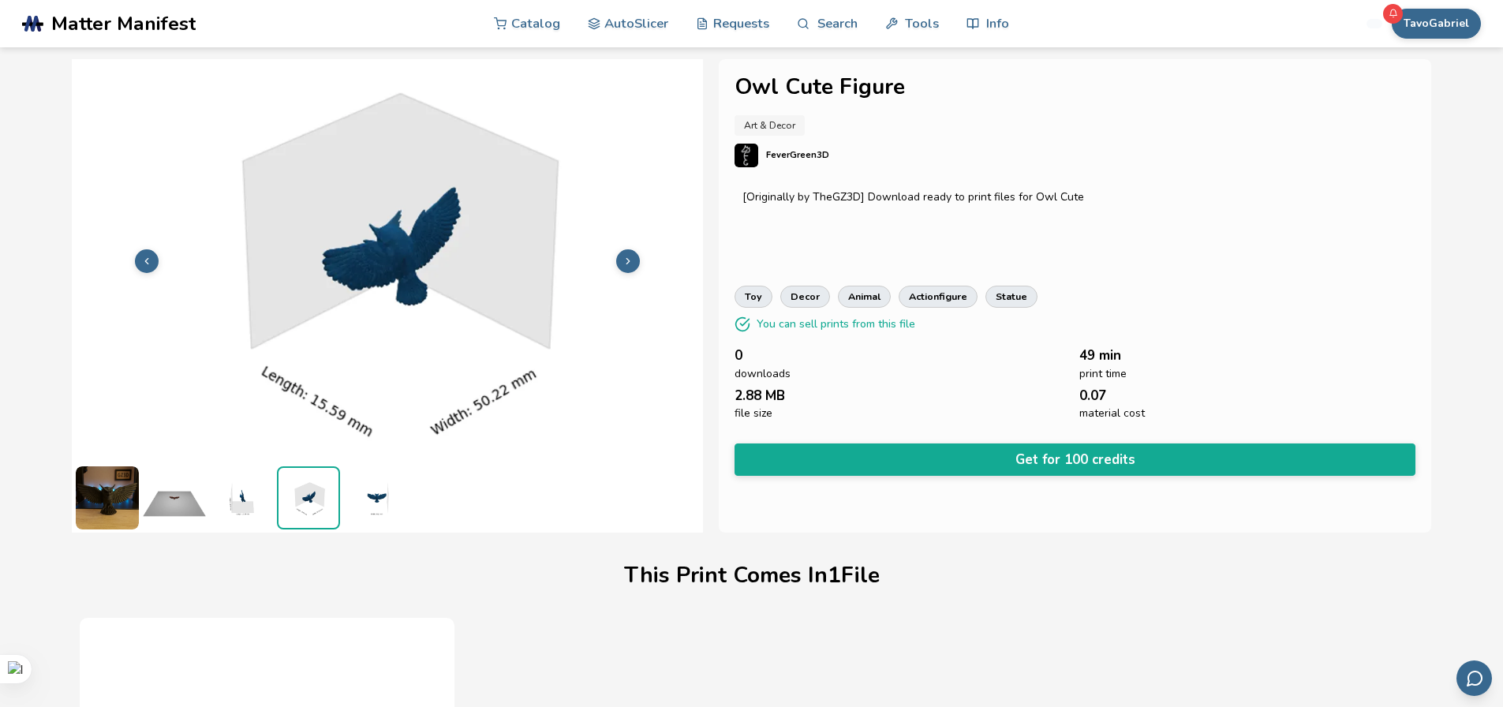
click at [372, 509] on img at bounding box center [375, 497] width 63 height 63
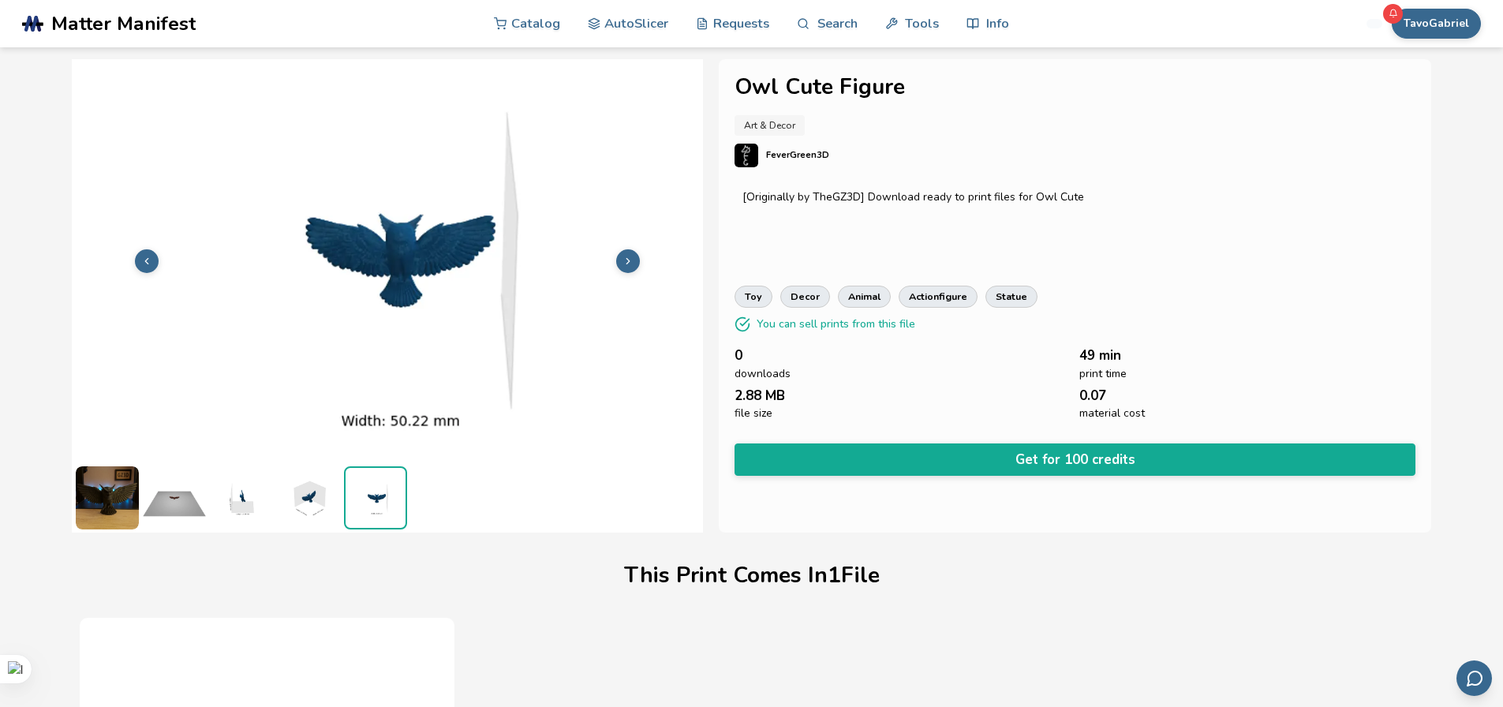
click at [309, 512] on img at bounding box center [308, 497] width 63 height 63
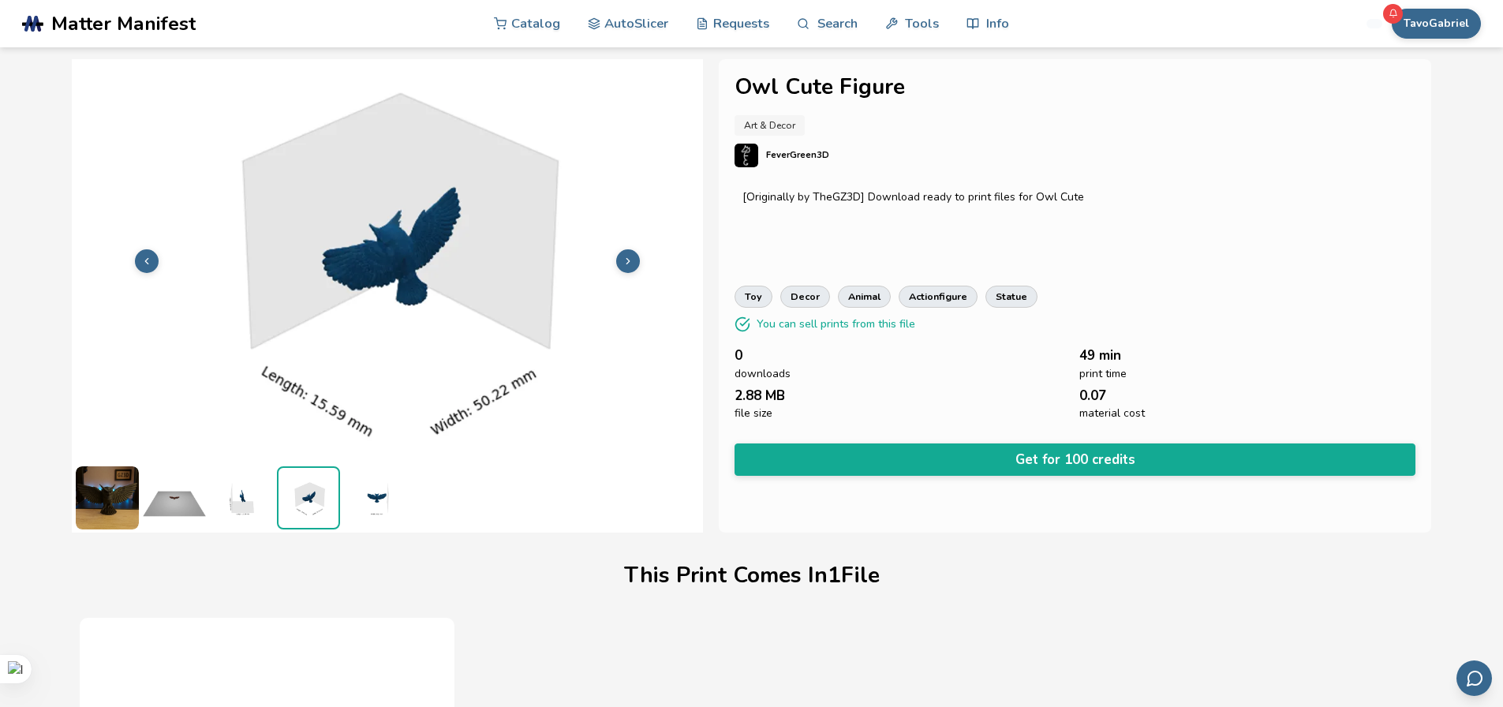
click at [118, 511] on img at bounding box center [107, 497] width 63 height 63
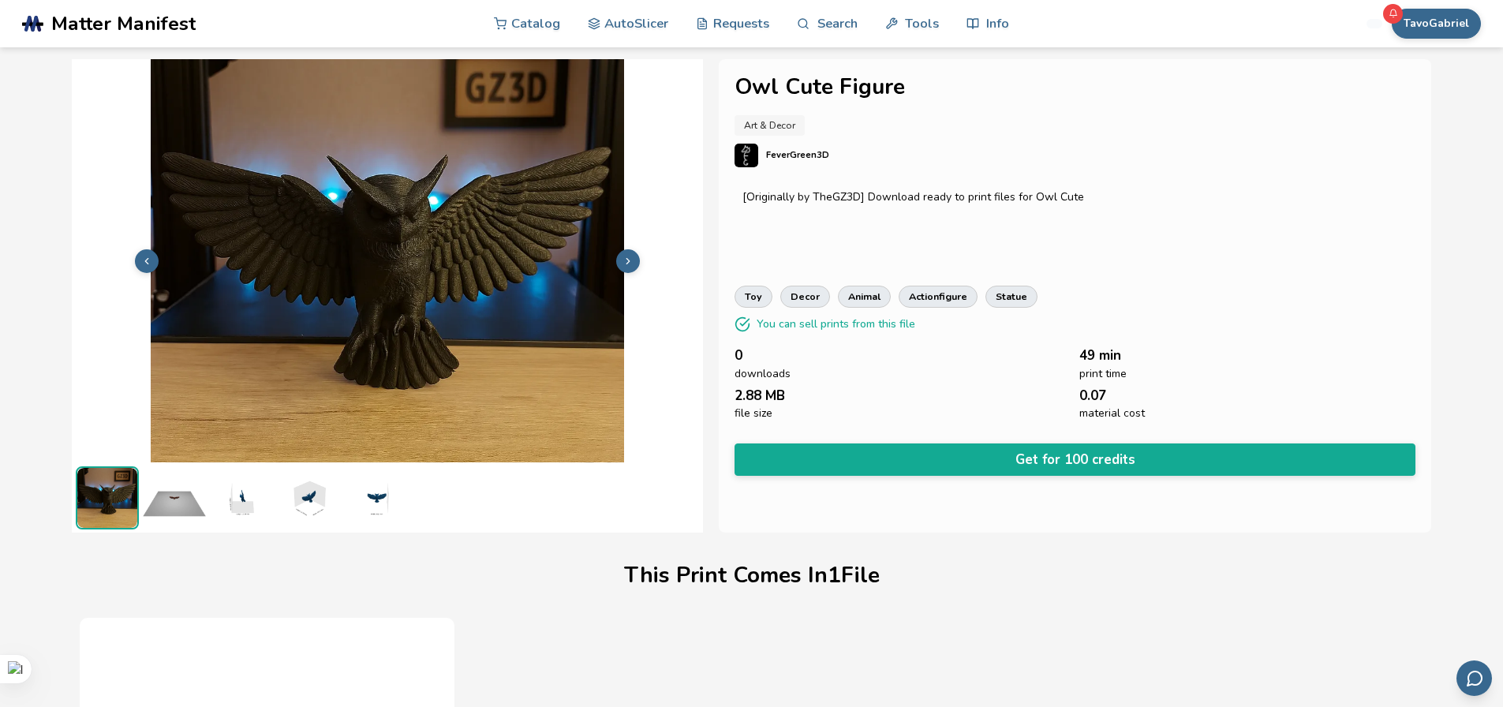
click at [170, 509] on img at bounding box center [174, 497] width 63 height 63
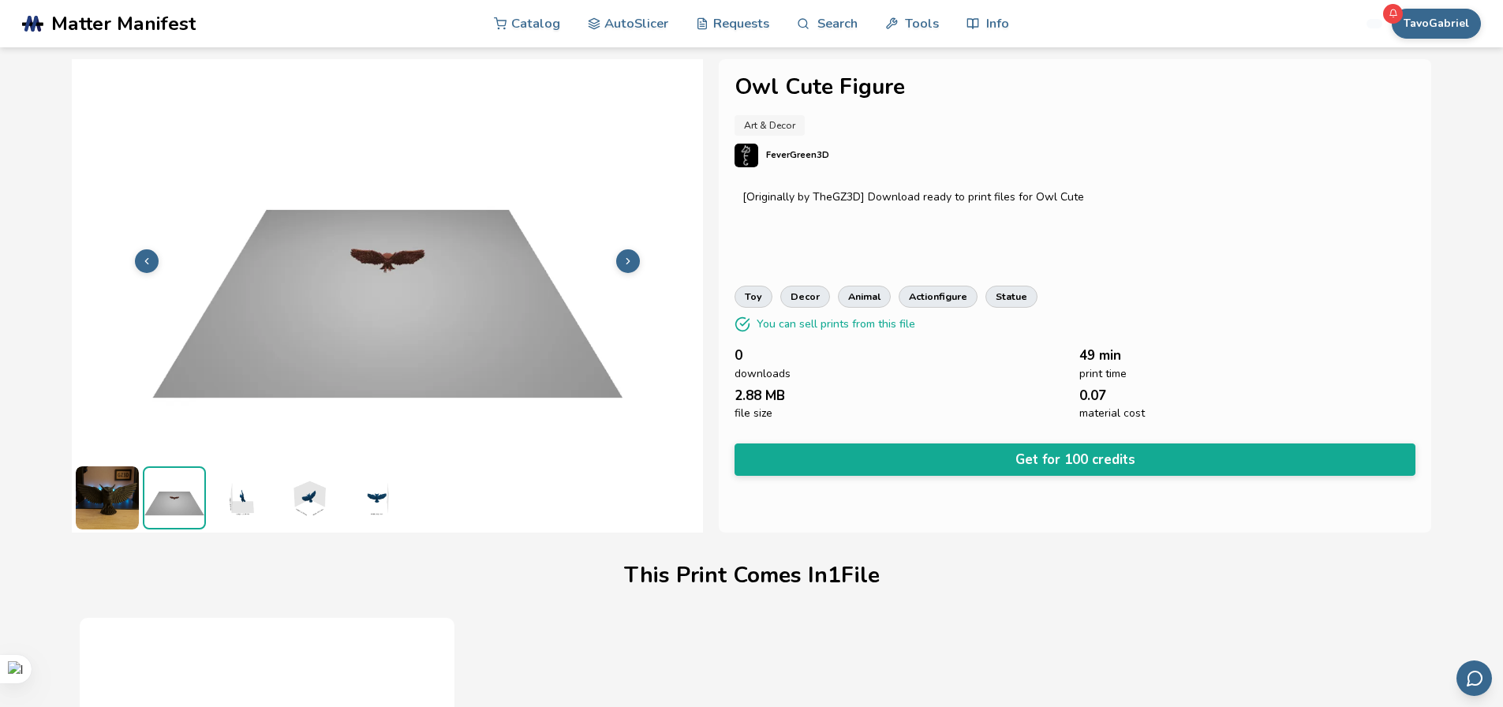
click at [230, 507] on img at bounding box center [241, 497] width 63 height 63
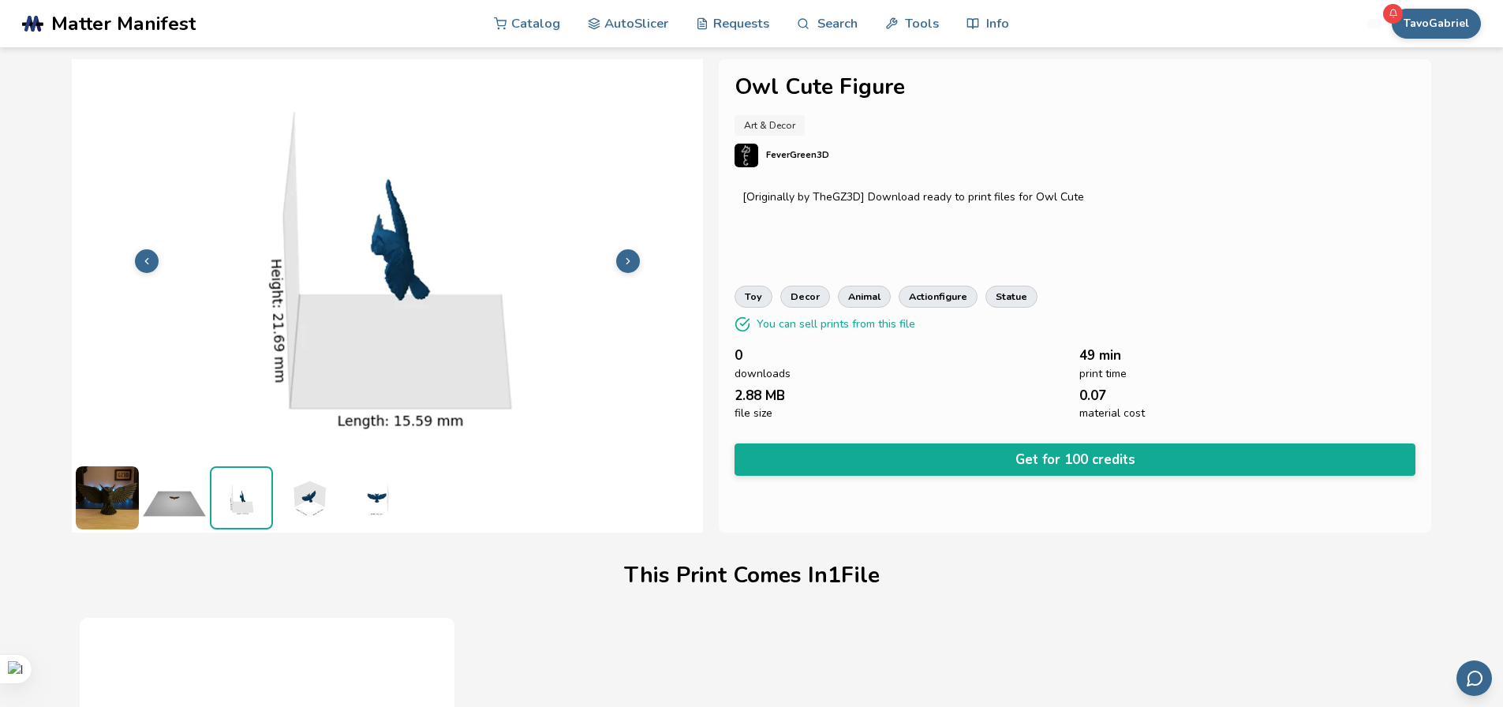
click at [309, 502] on img at bounding box center [308, 497] width 63 height 63
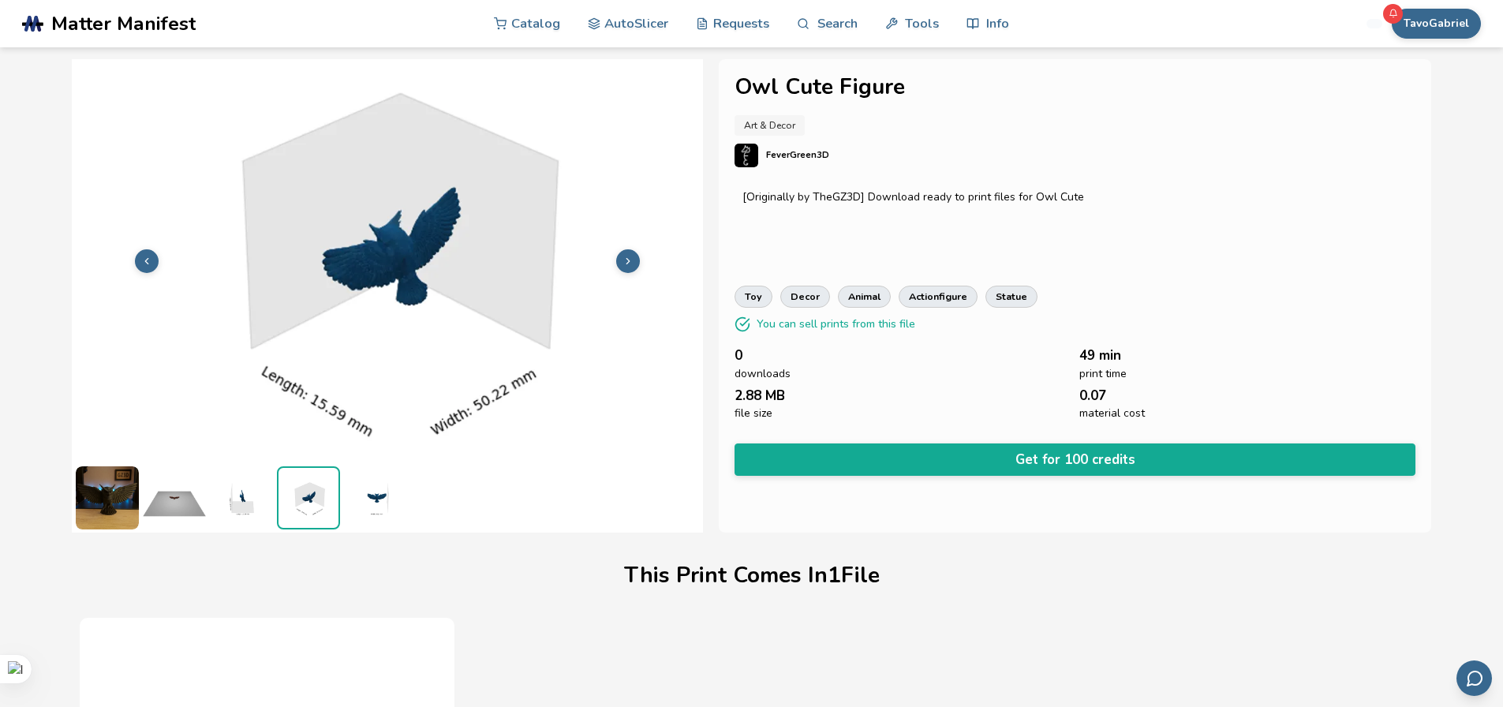
click at [383, 493] on img at bounding box center [375, 497] width 63 height 63
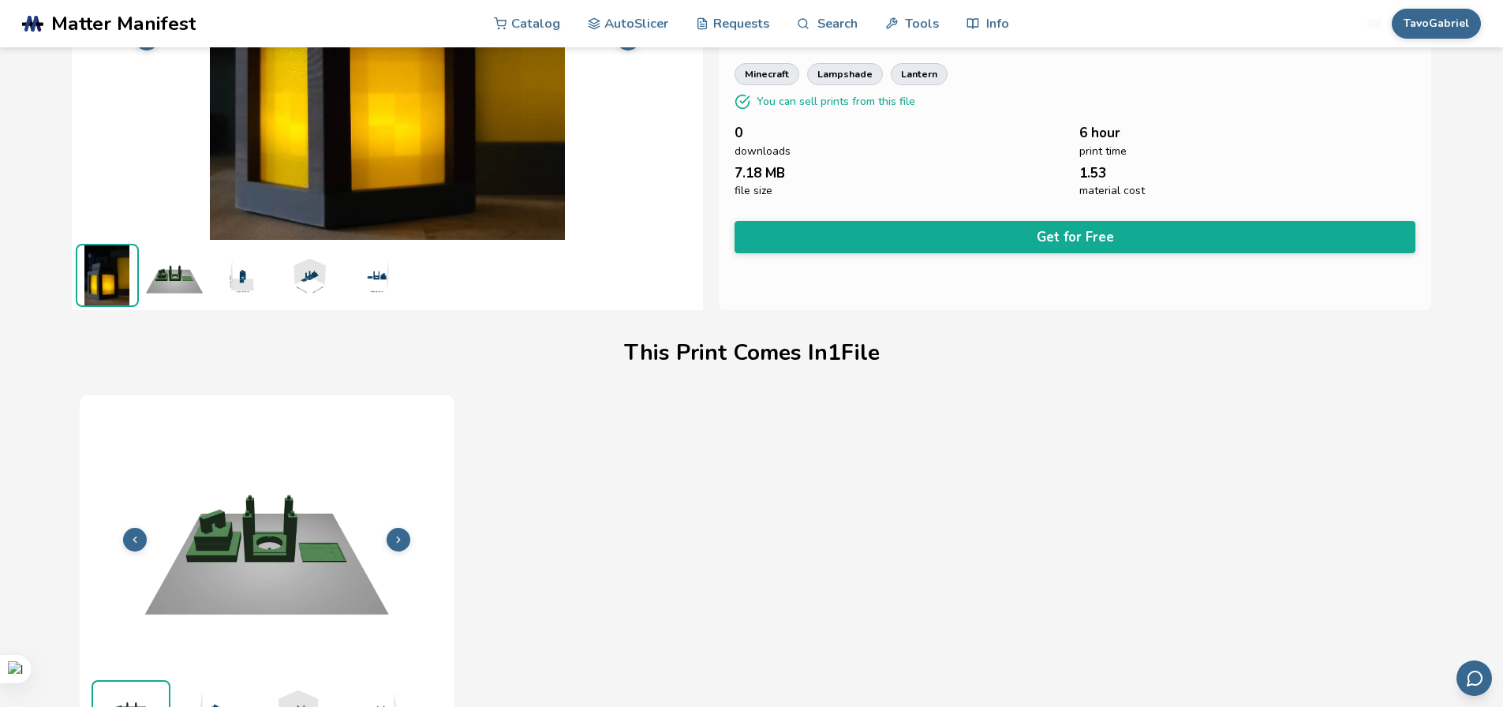
click at [171, 276] on img at bounding box center [174, 275] width 63 height 63
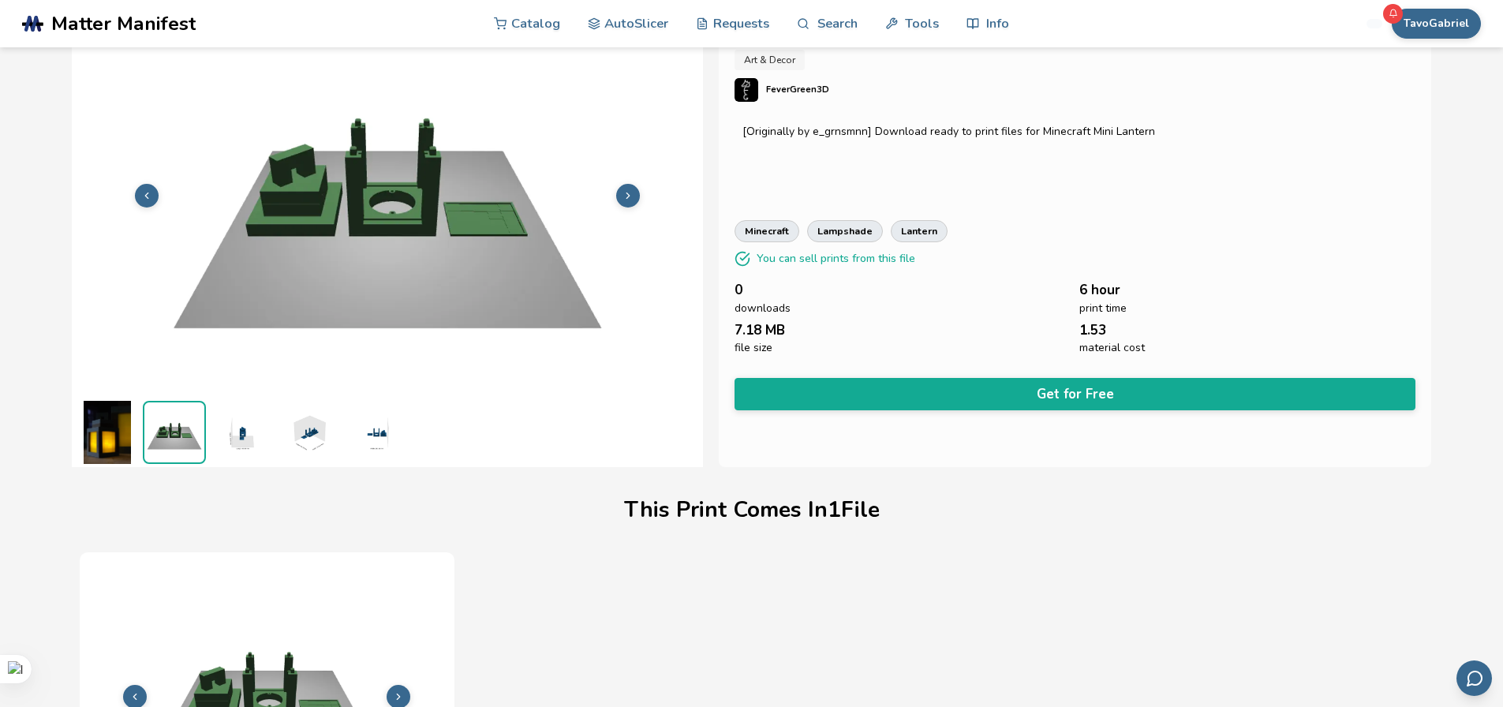
scroll to position [65, 0]
click at [245, 424] on img at bounding box center [241, 433] width 63 height 63
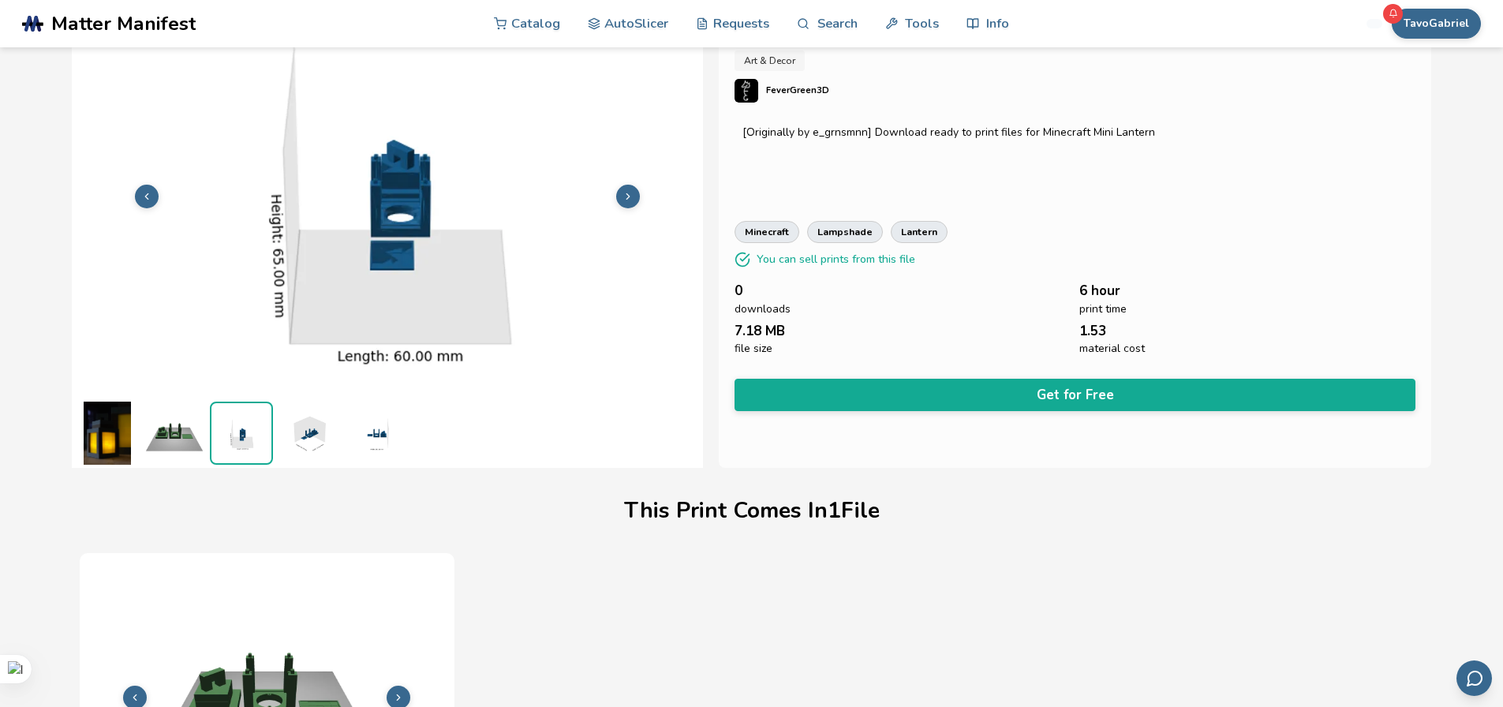
click at [294, 439] on img at bounding box center [308, 433] width 63 height 63
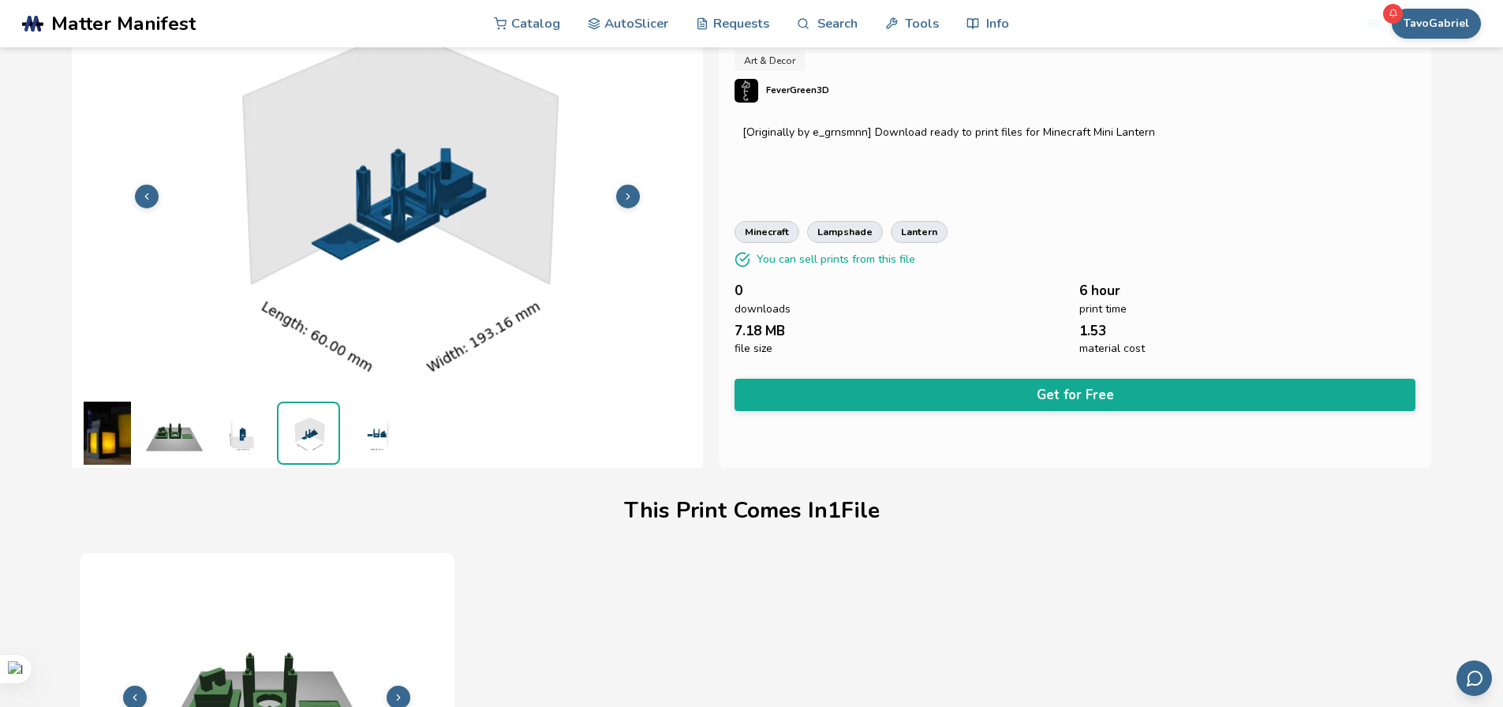
click at [370, 440] on img at bounding box center [375, 433] width 63 height 63
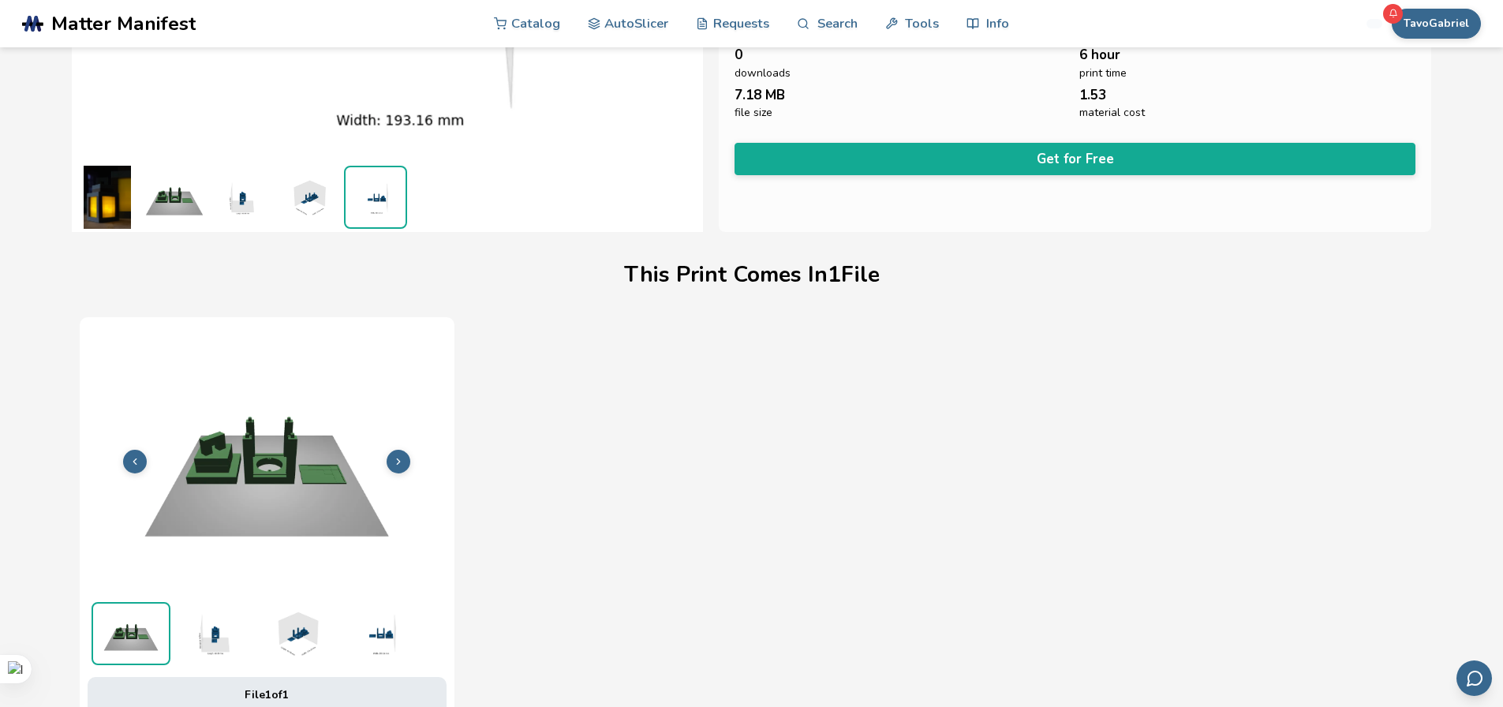
scroll to position [301, 0]
click at [122, 226] on img at bounding box center [107, 196] width 63 height 63
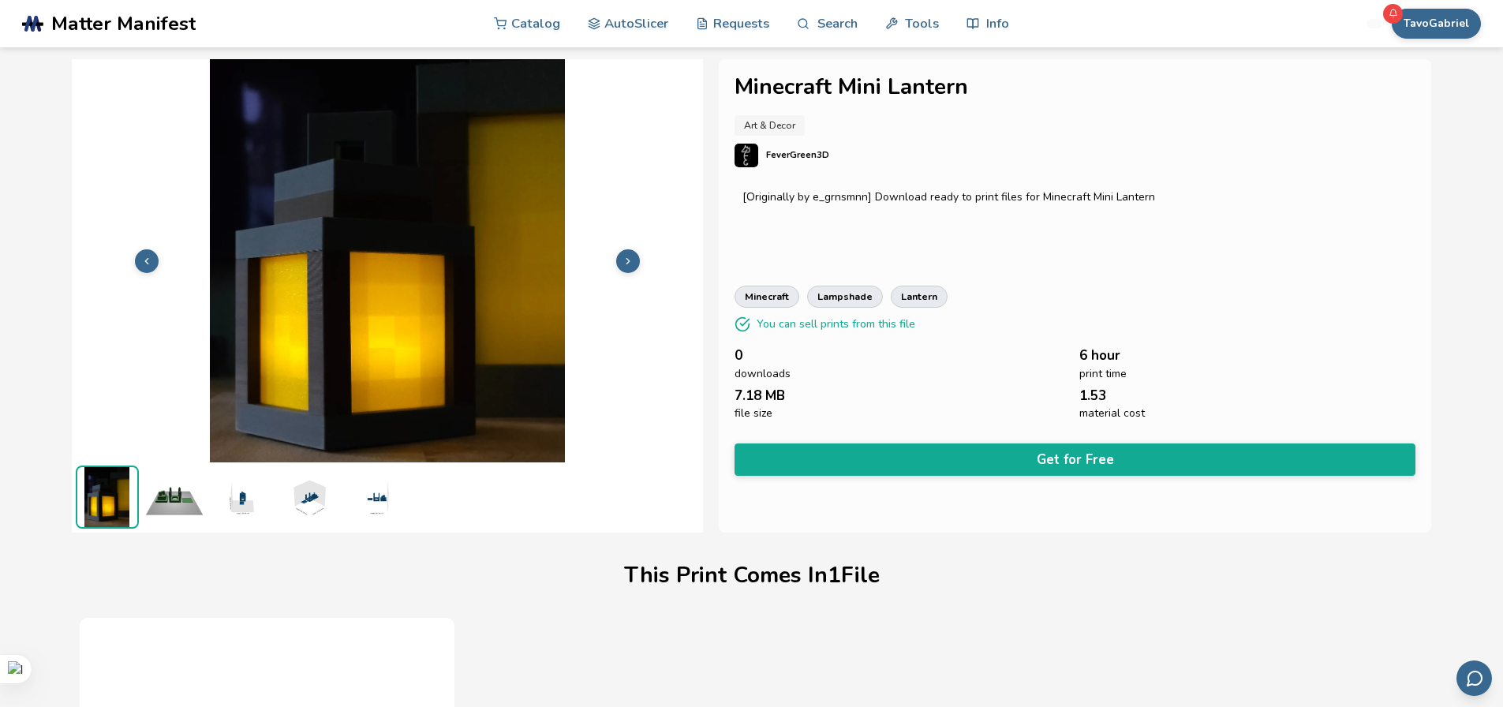
scroll to position [0, 0]
